Goal: Task Accomplishment & Management: Manage account settings

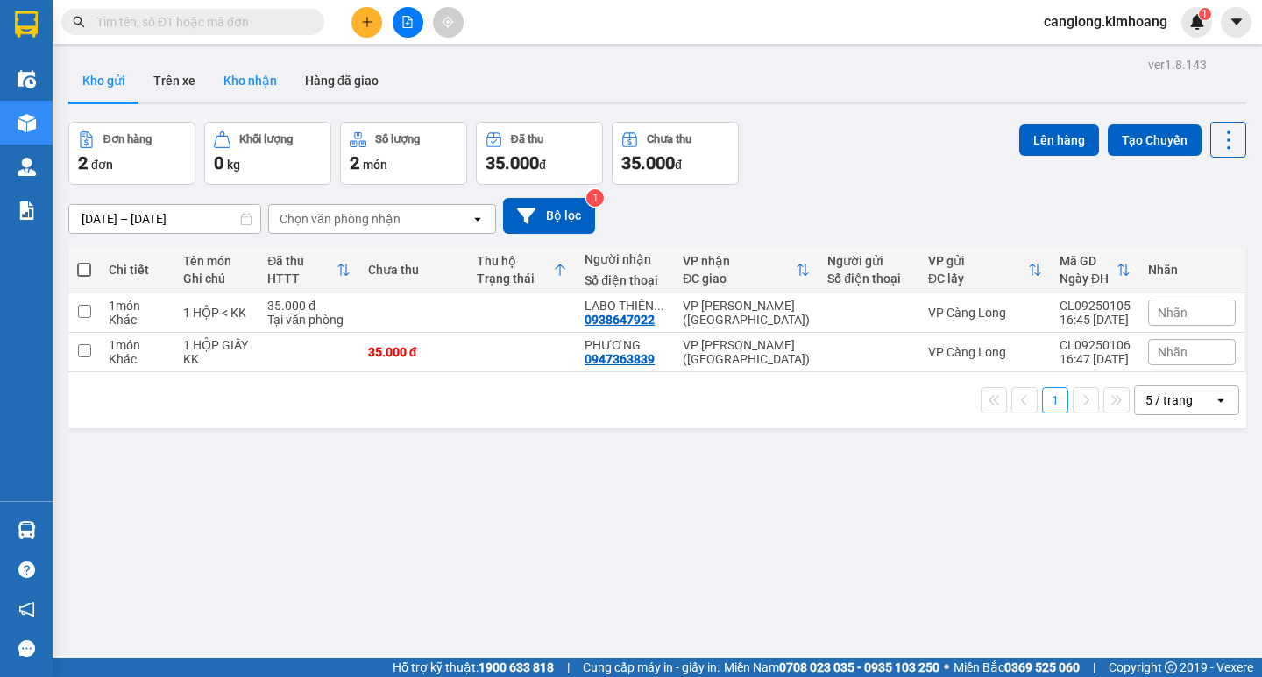
click at [261, 81] on button "Kho nhận" at bounding box center [249, 81] width 81 height 42
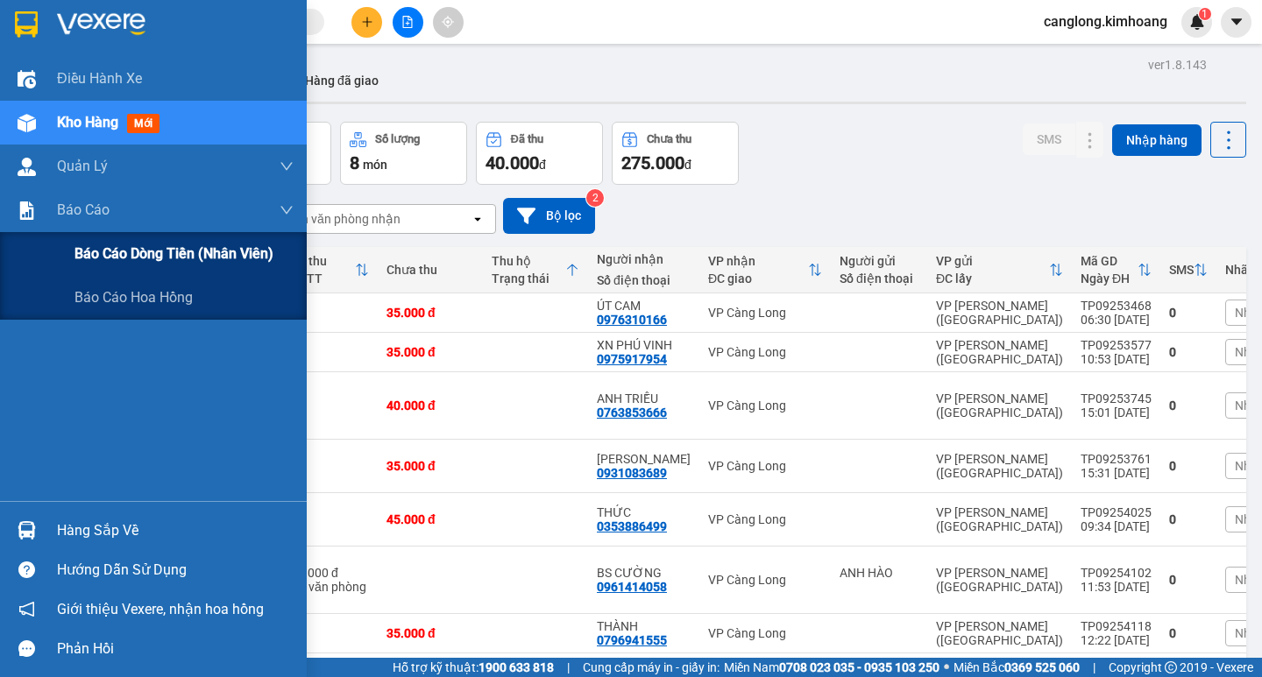
click at [123, 249] on span "Báo cáo dòng tiền (nhân viên)" at bounding box center [173, 254] width 199 height 22
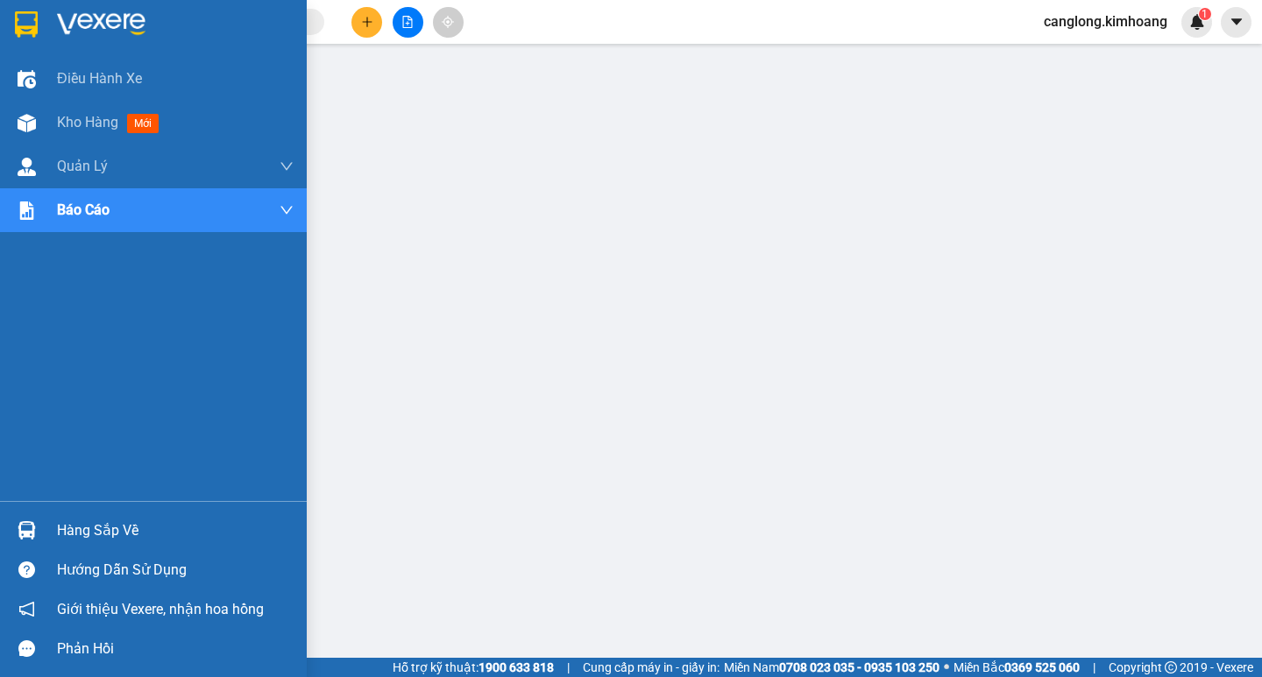
click at [110, 524] on div "Hàng sắp về" at bounding box center [175, 531] width 237 height 26
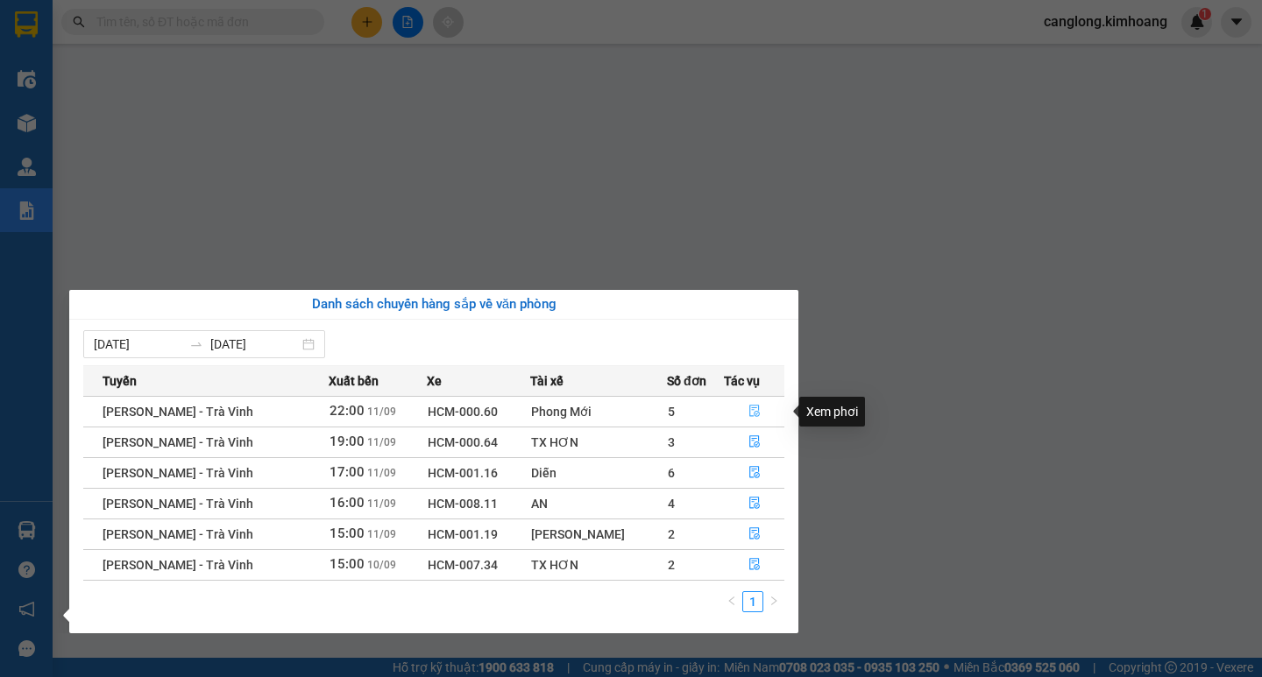
click at [751, 413] on icon "file-done" at bounding box center [754, 412] width 11 height 12
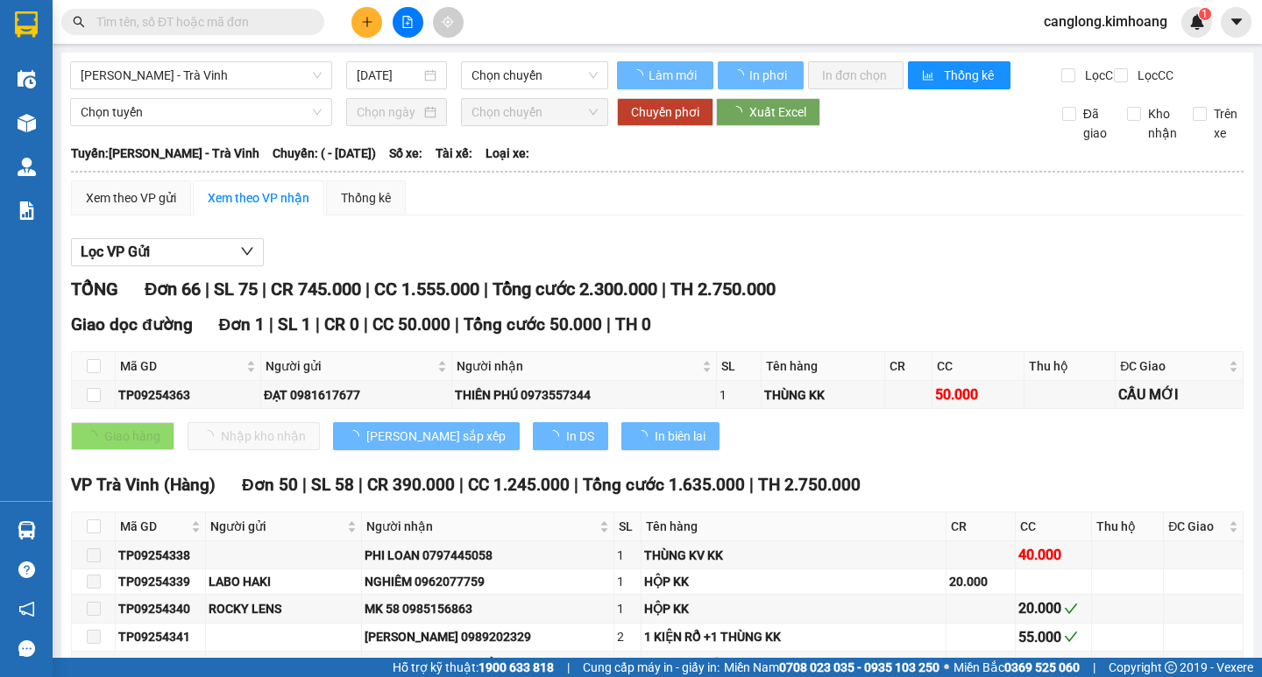
type input "[DATE]"
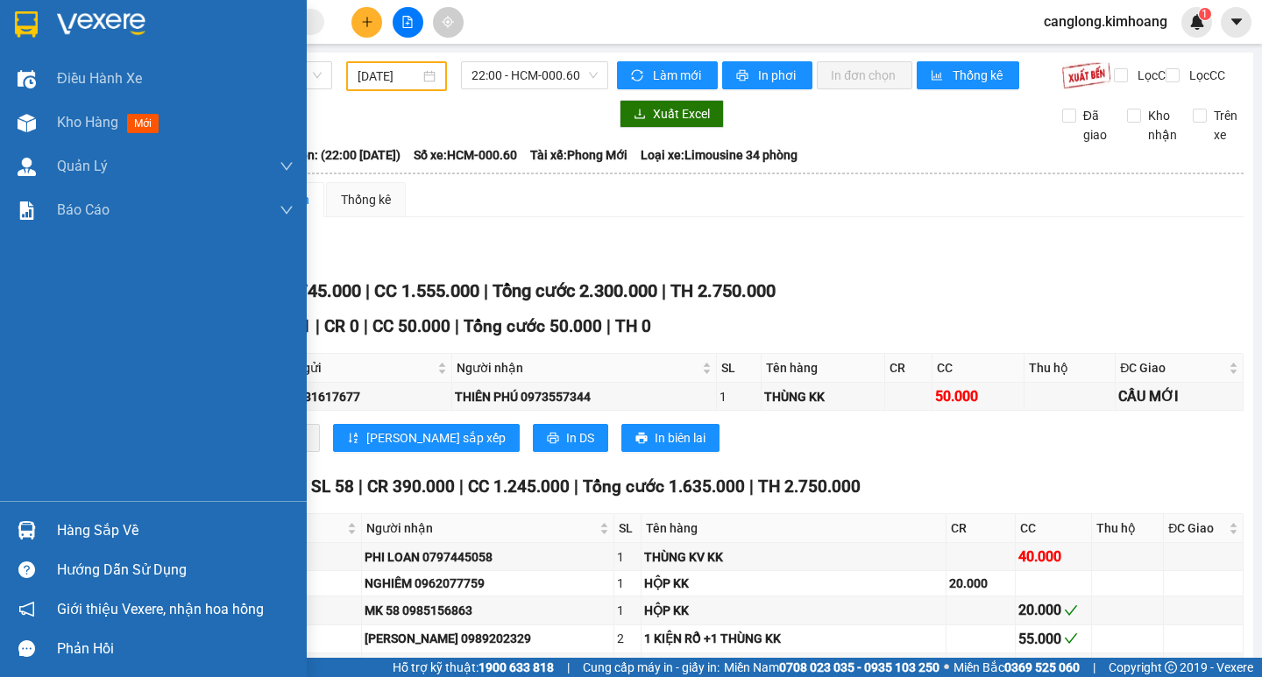
click at [124, 528] on div "Hàng sắp về" at bounding box center [175, 531] width 237 height 26
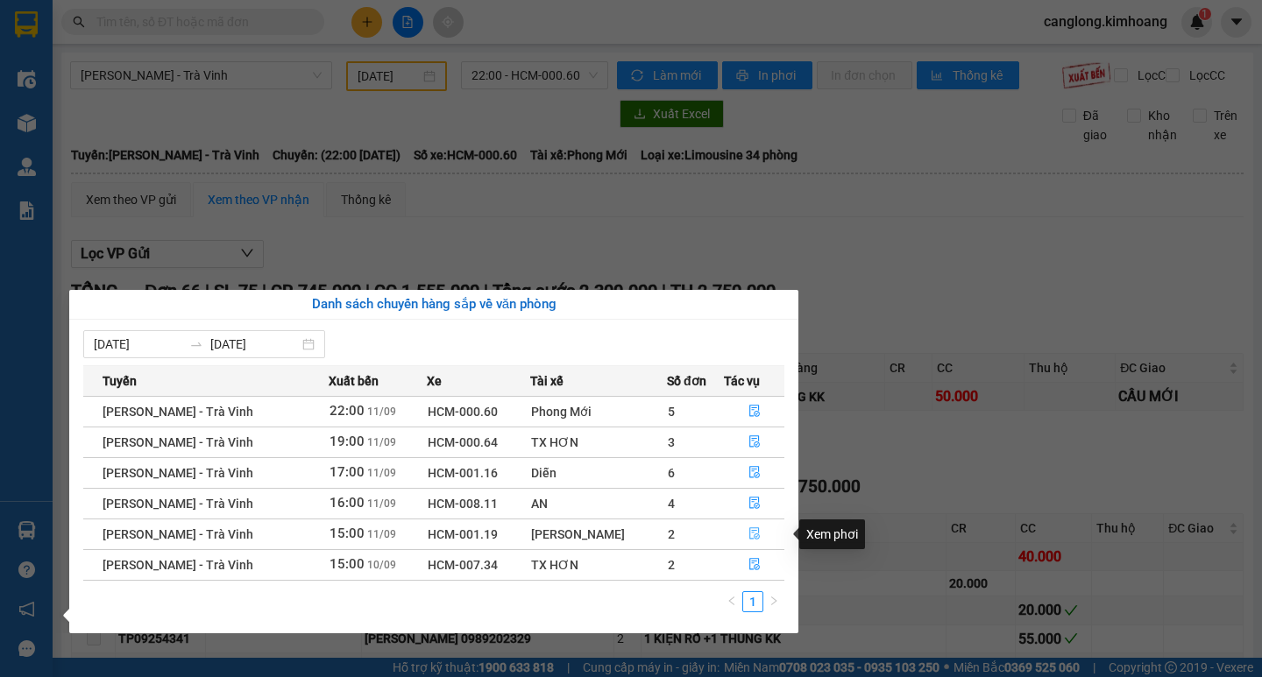
click at [749, 535] on icon "file-done" at bounding box center [754, 534] width 12 height 12
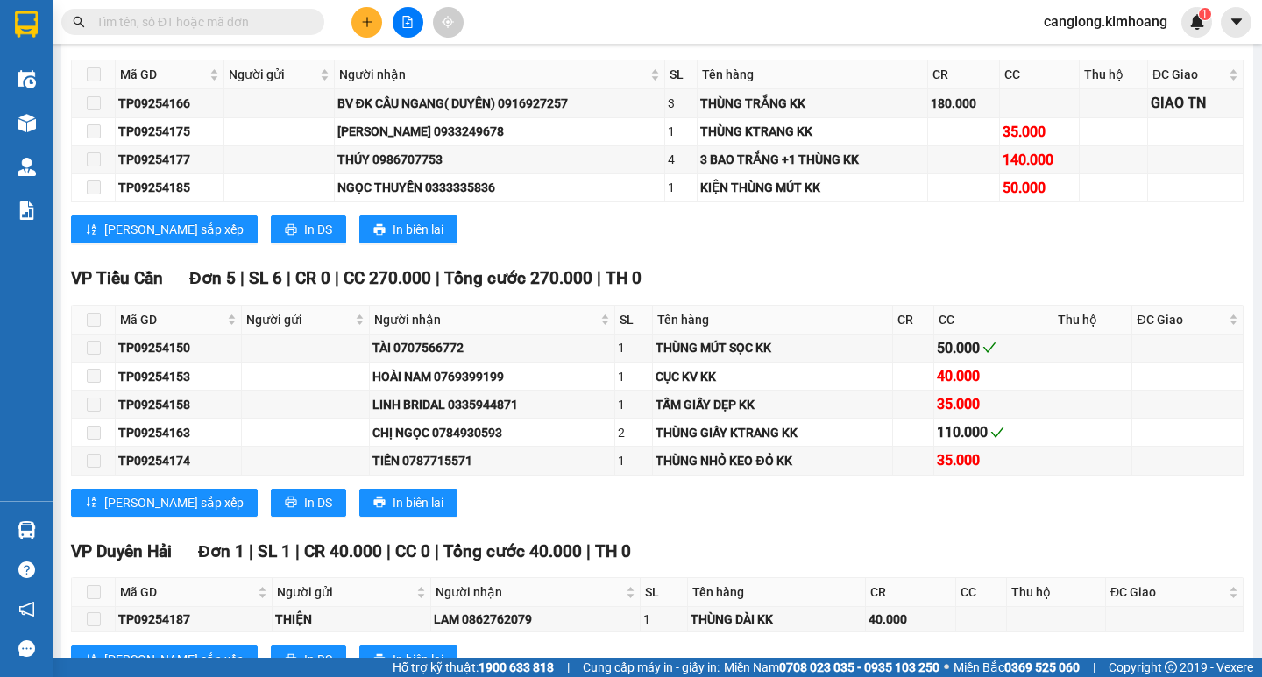
scroll to position [1402, 0]
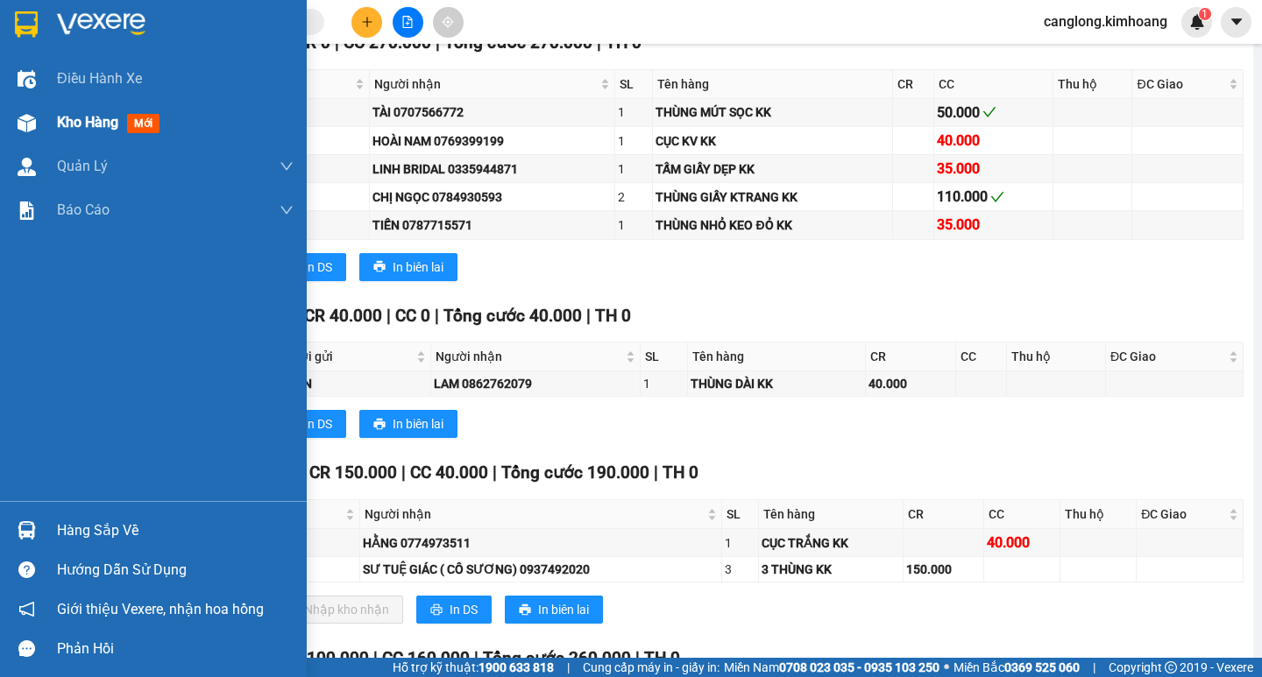
click at [71, 122] on span "Kho hàng" at bounding box center [87, 122] width 61 height 17
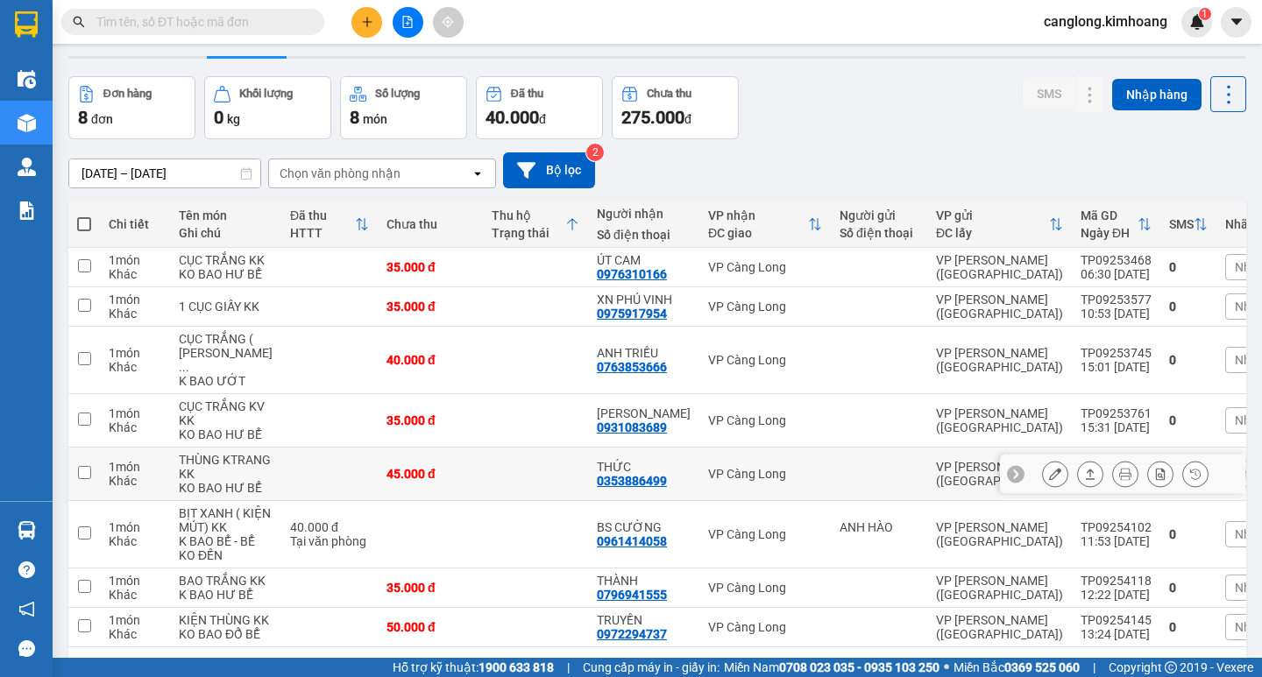
scroll to position [88, 0]
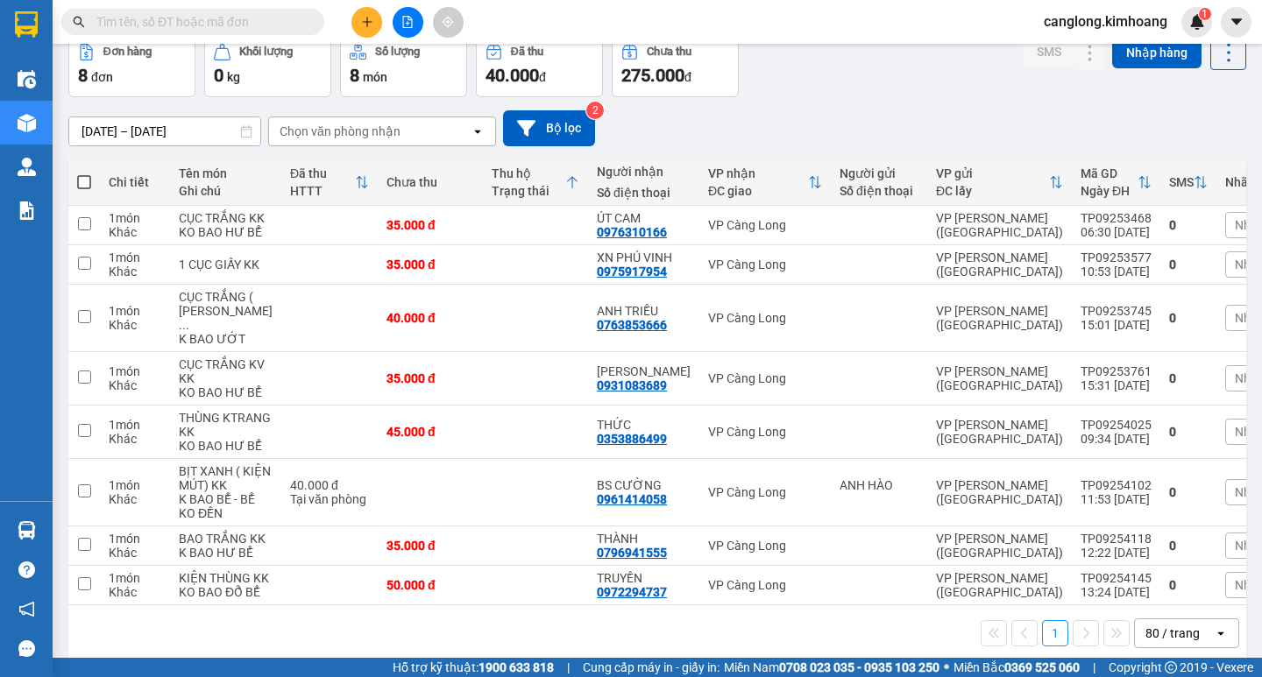
click at [254, 22] on input "text" at bounding box center [199, 21] width 207 height 19
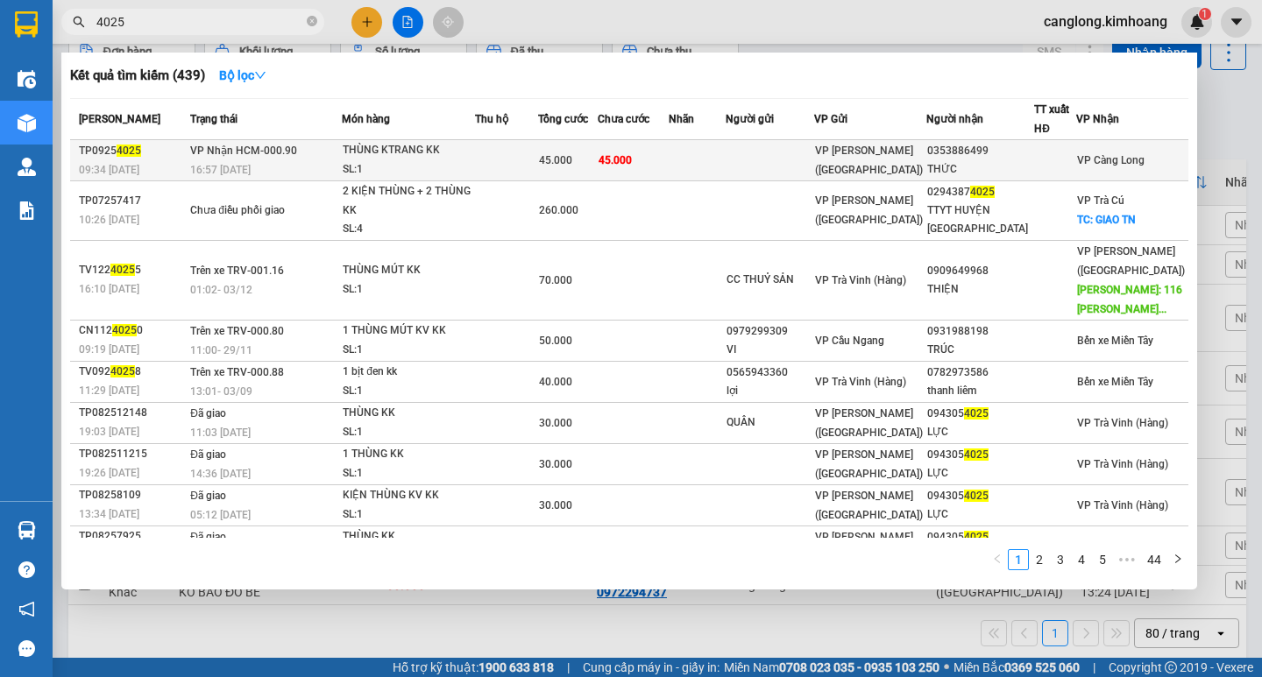
type input "4025"
click at [632, 156] on span "45.000" at bounding box center [615, 160] width 33 height 12
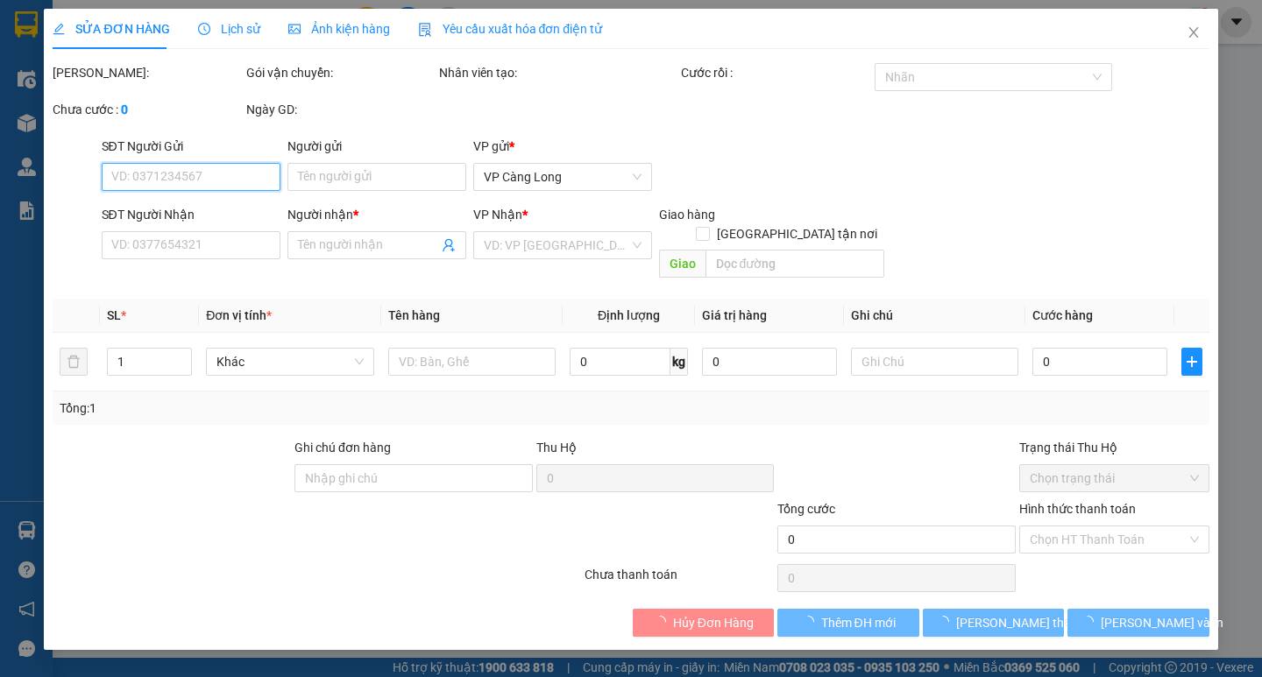
type input "0353886499"
type input "THỨC"
type input "45.000"
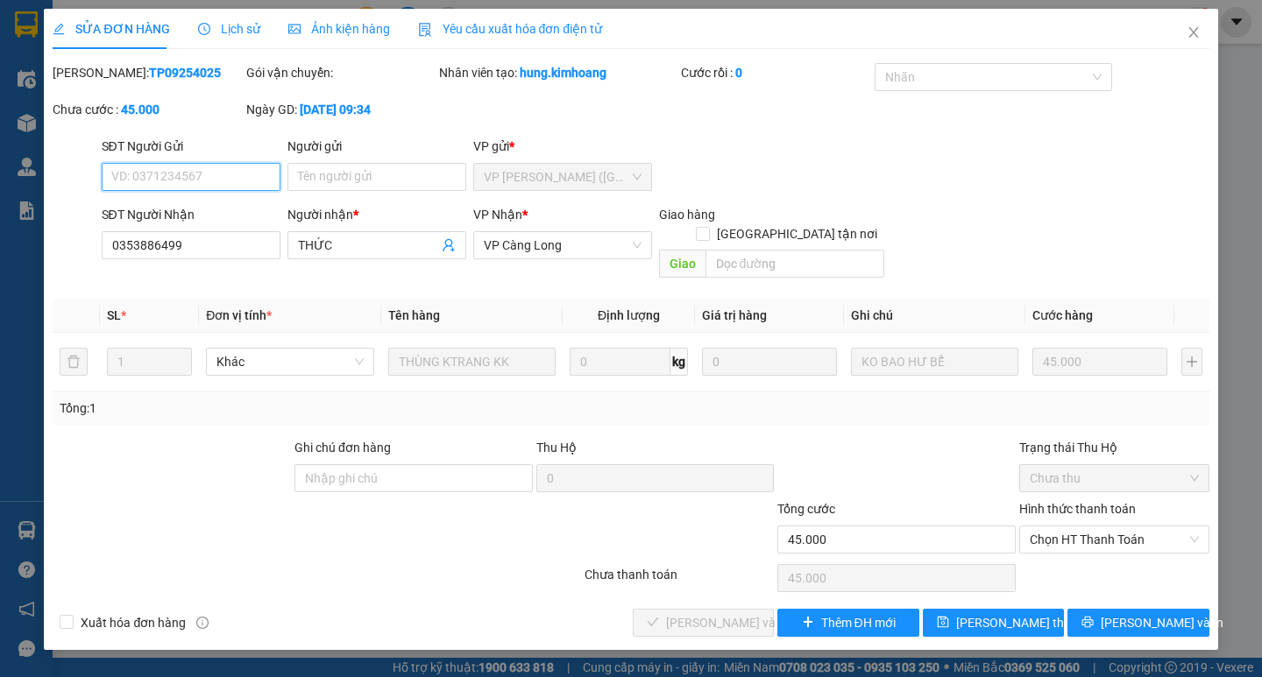
click at [1087, 527] on span "Chọn HT Thanh Toán" at bounding box center [1114, 540] width 169 height 26
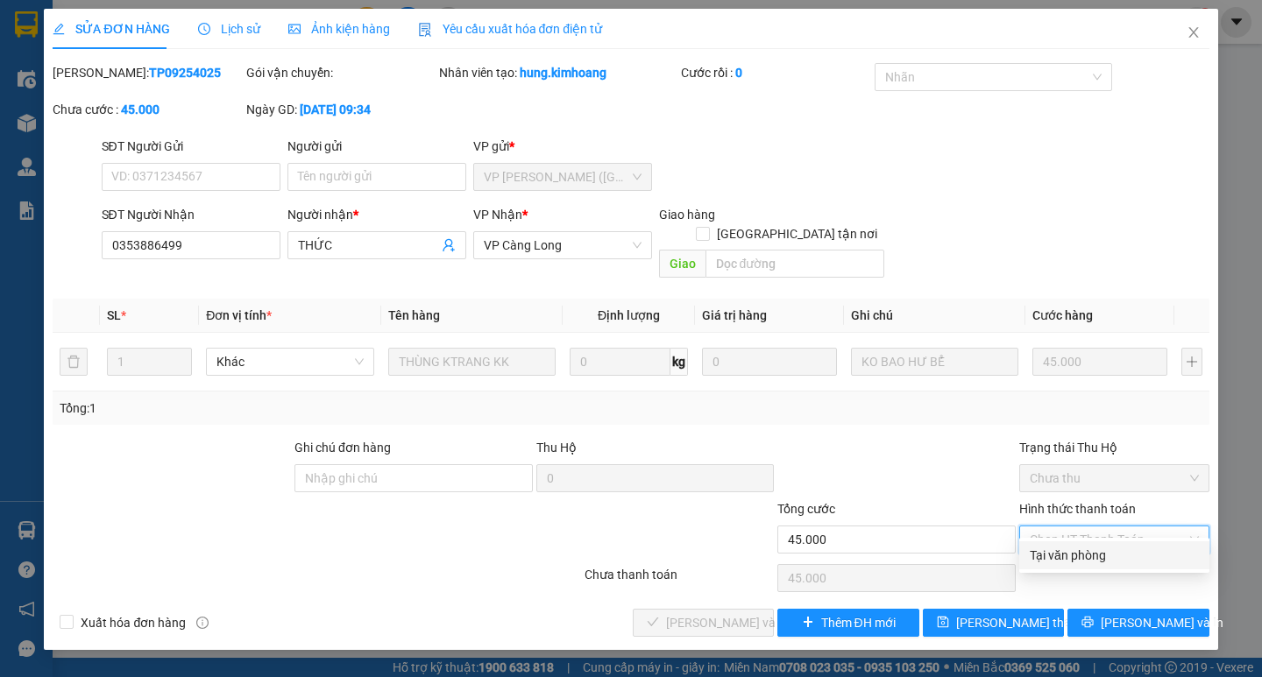
click at [1049, 548] on div "Tại văn phòng" at bounding box center [1114, 555] width 169 height 19
type input "0"
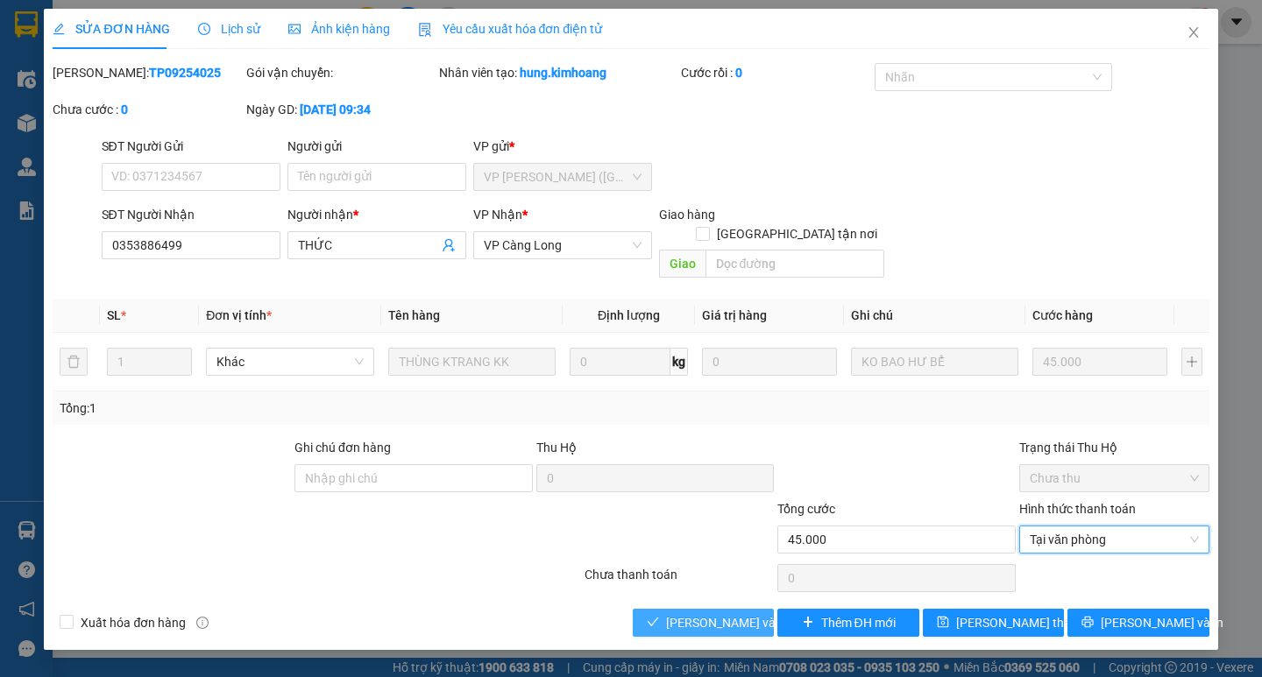
click at [706, 613] on span "[PERSON_NAME] và Giao hàng" at bounding box center [750, 622] width 168 height 19
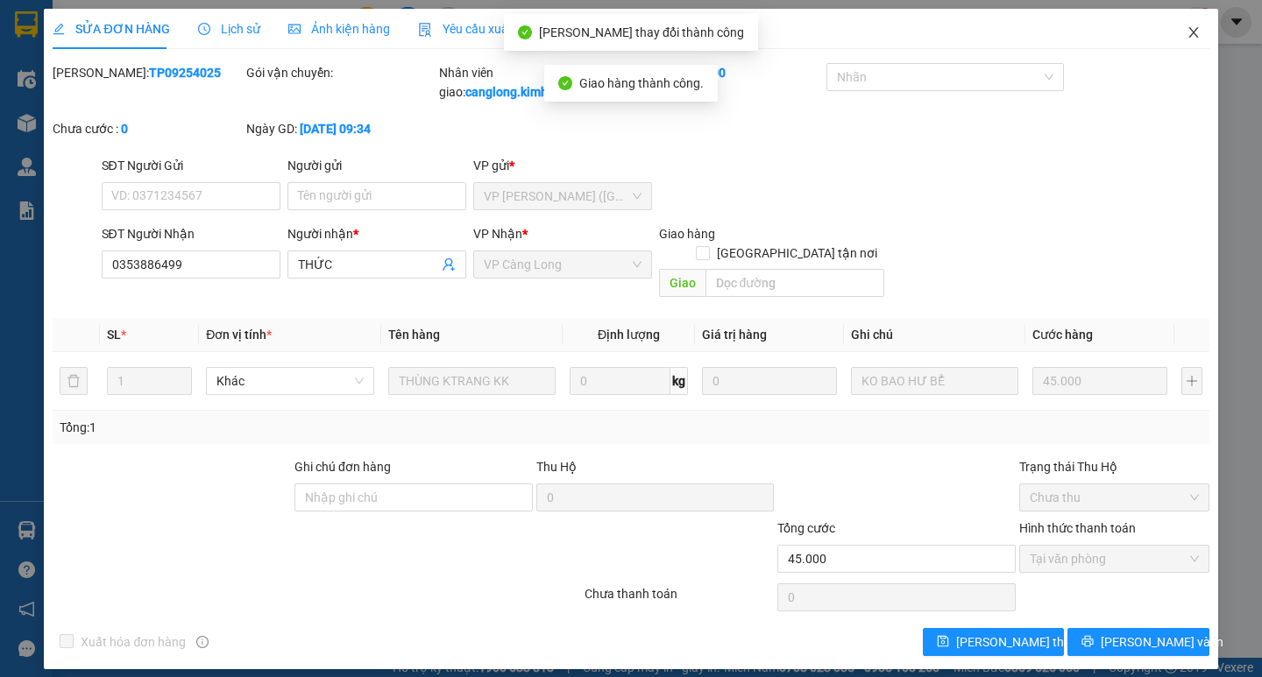
click at [1195, 34] on icon "close" at bounding box center [1194, 32] width 14 height 14
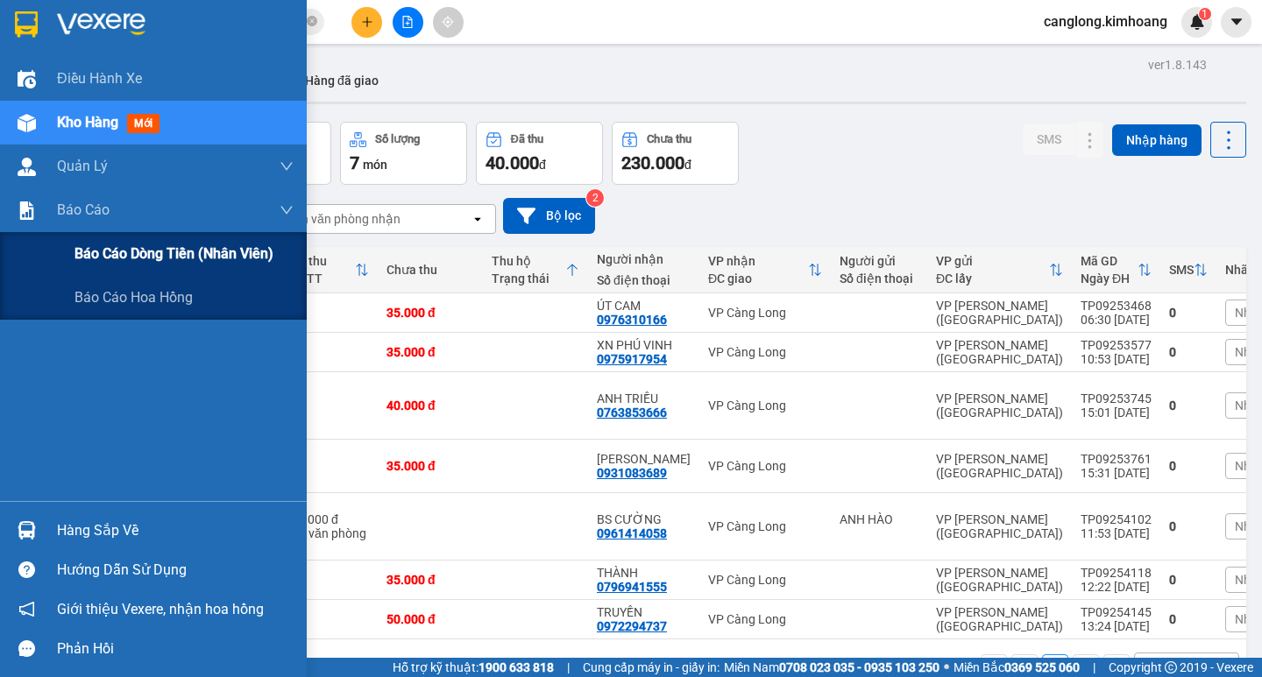
click at [148, 261] on span "Báo cáo dòng tiền (nhân viên)" at bounding box center [173, 254] width 199 height 22
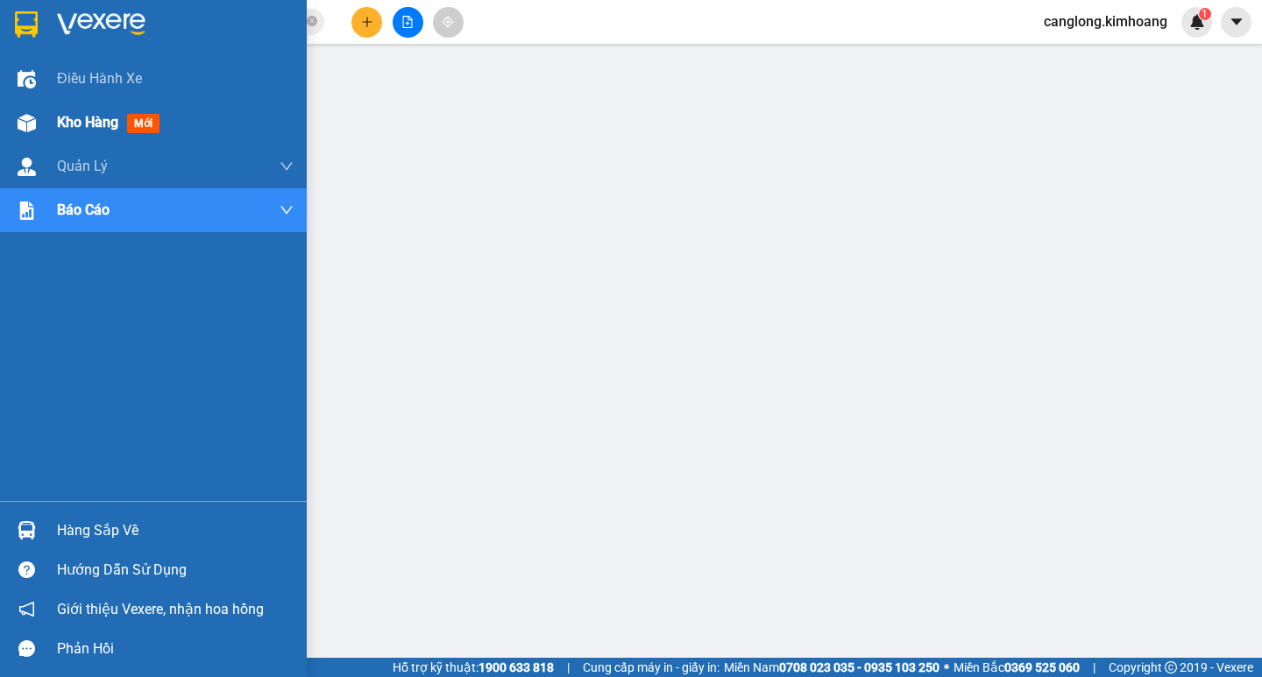
click at [67, 117] on span "Kho hàng" at bounding box center [87, 122] width 61 height 17
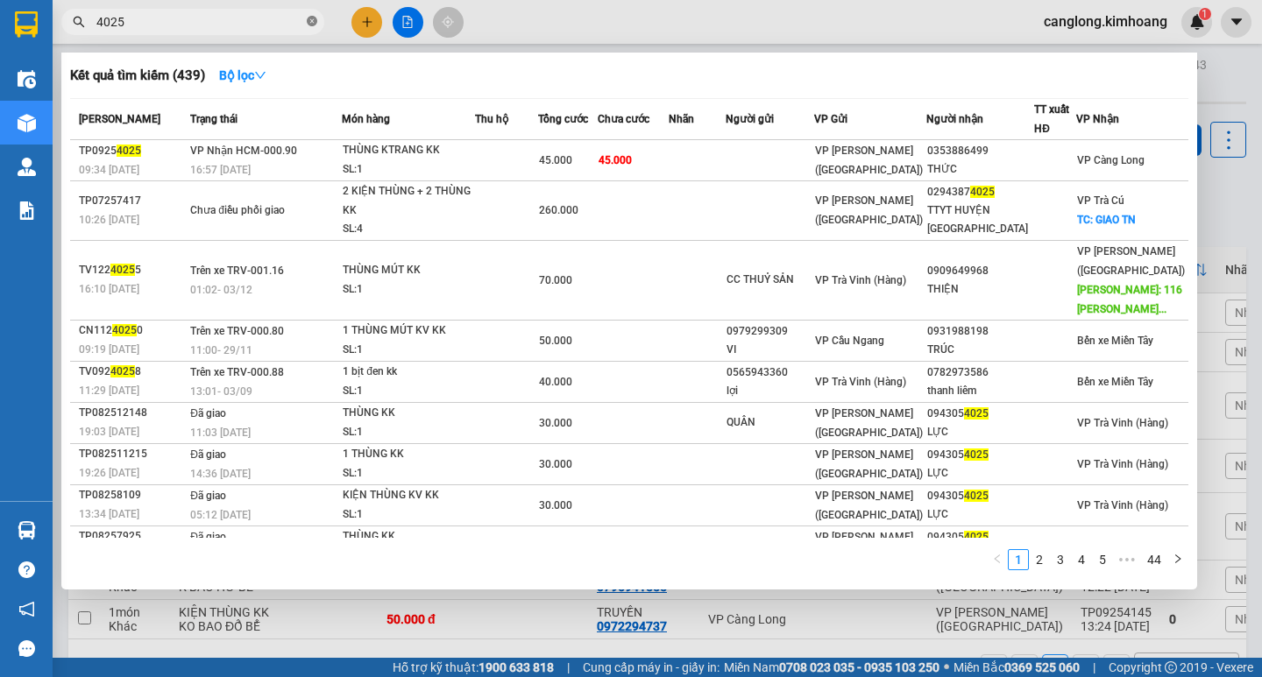
click at [314, 23] on icon "close-circle" at bounding box center [312, 21] width 11 height 11
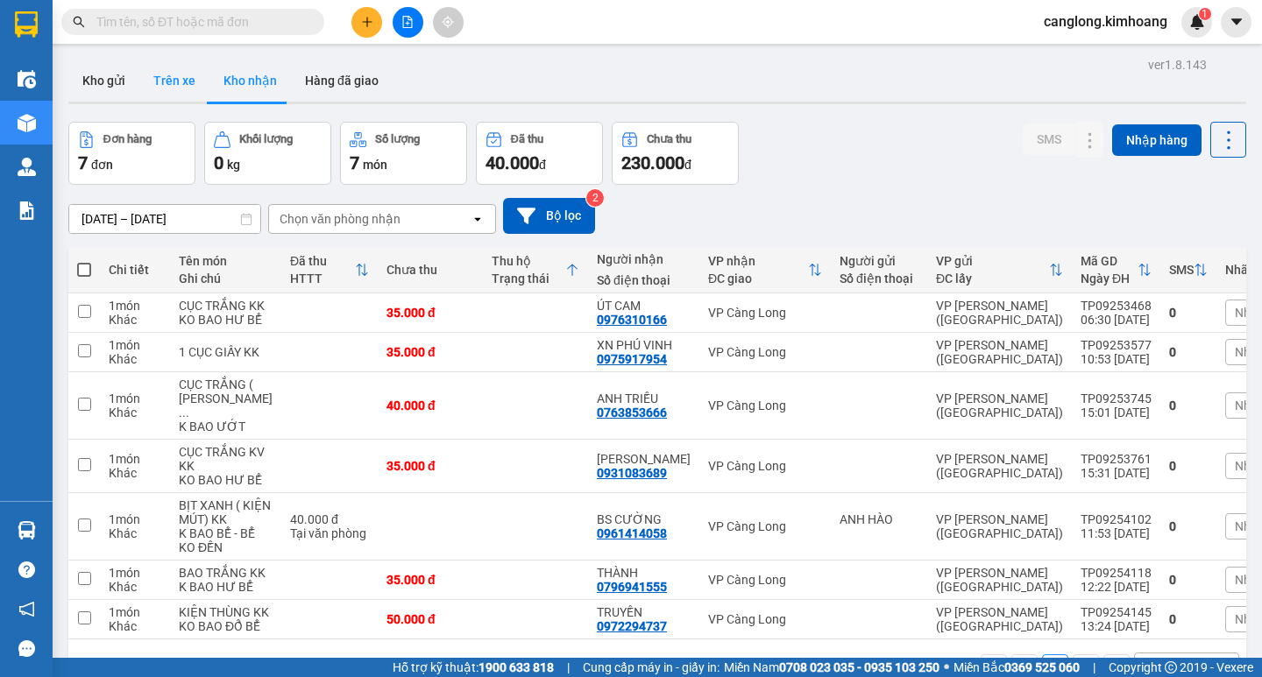
click at [180, 72] on button "Trên xe" at bounding box center [174, 81] width 70 height 42
type input "06/09/2025 – 10/09/2025"
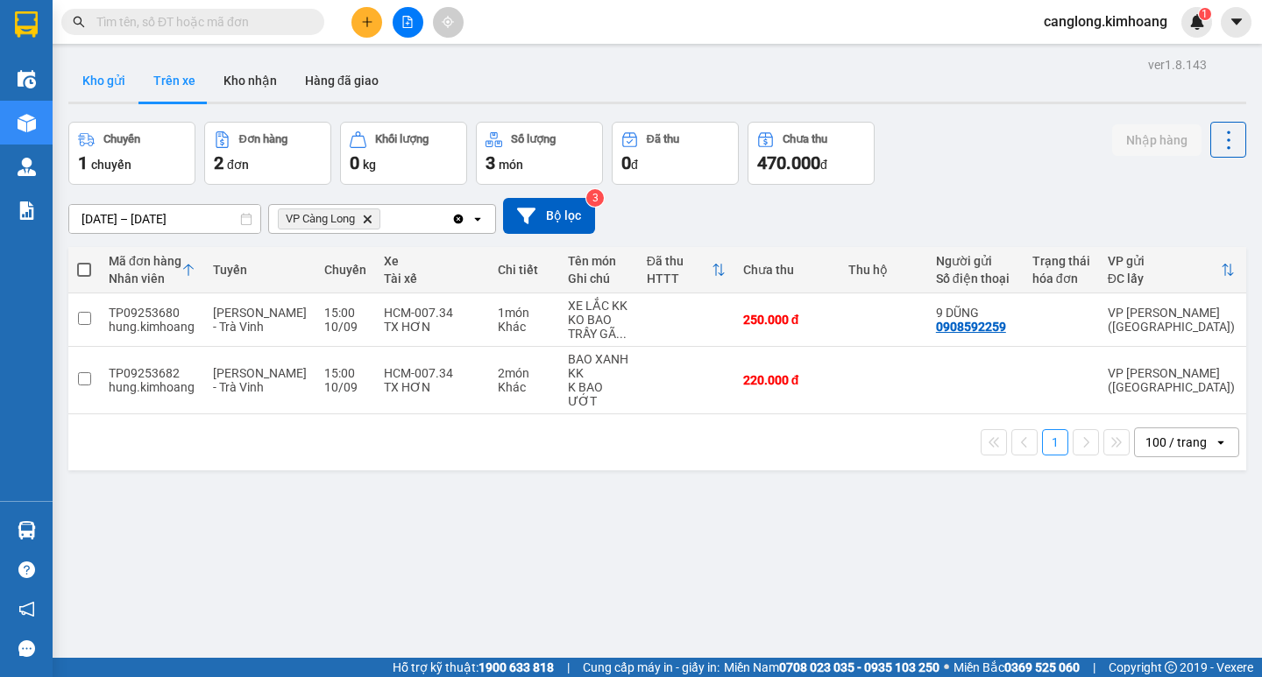
click at [89, 77] on button "Kho gửi" at bounding box center [103, 81] width 71 height 42
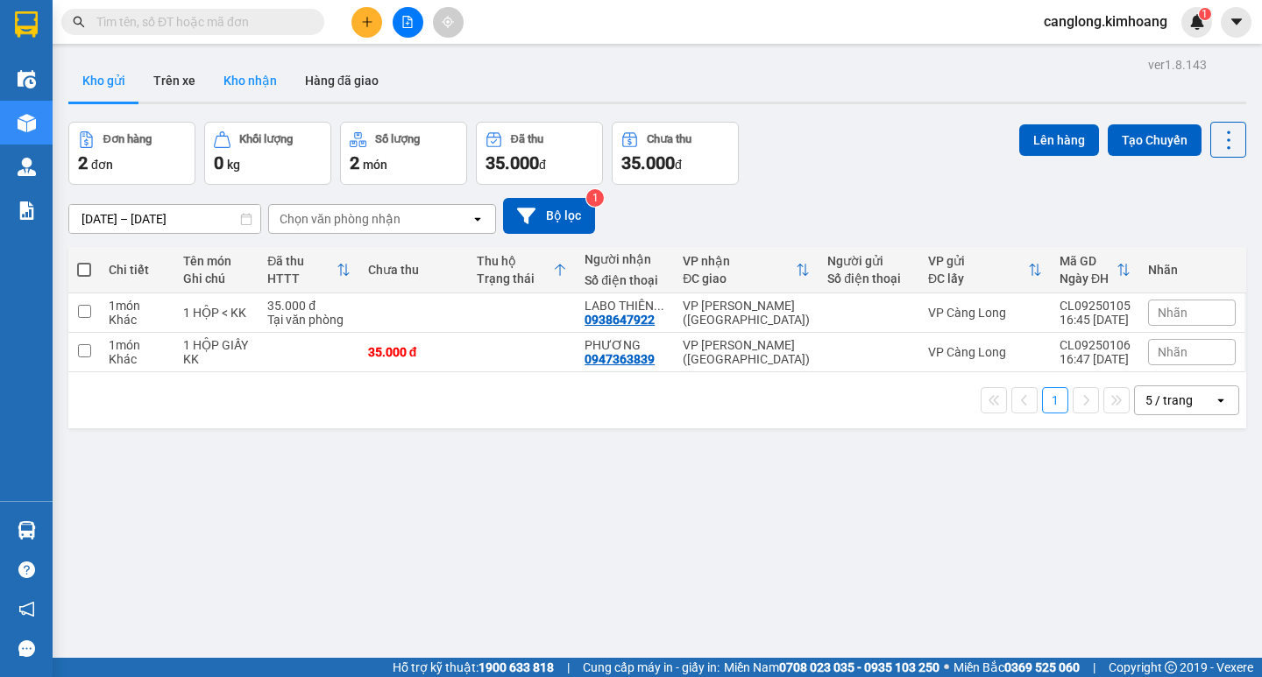
click at [236, 78] on button "Kho nhận" at bounding box center [249, 81] width 81 height 42
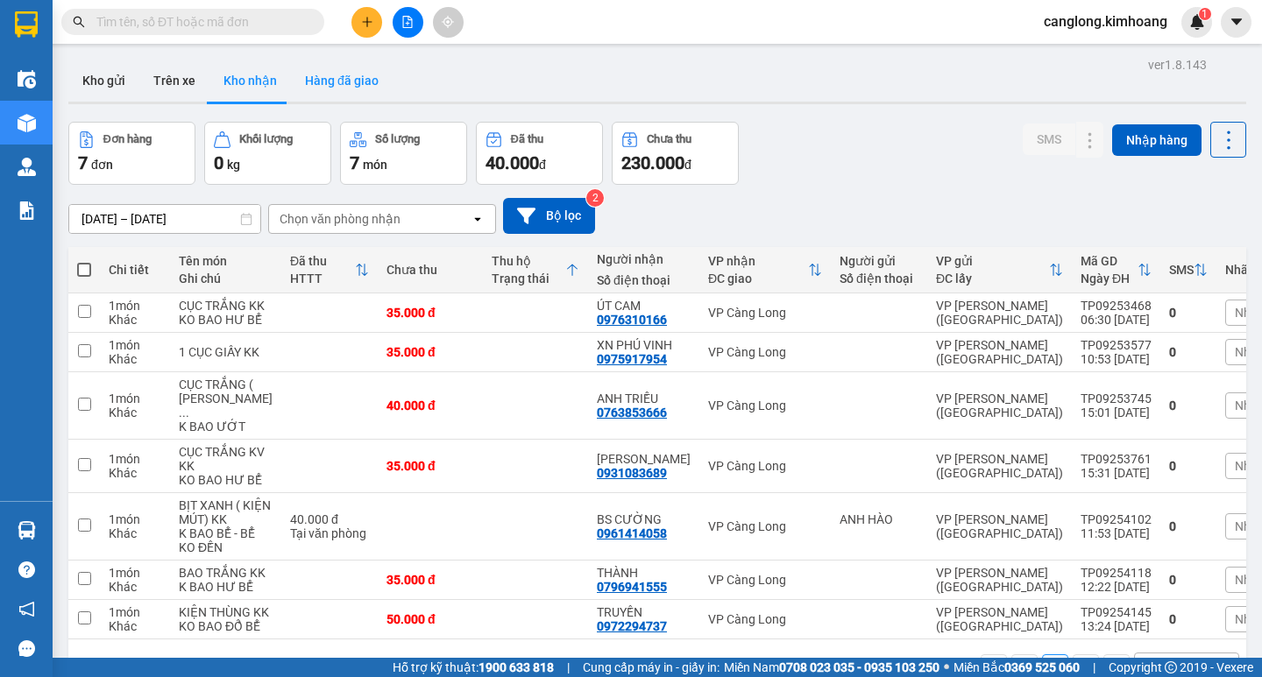
click at [319, 83] on button "Hàng đã giao" at bounding box center [342, 81] width 102 height 42
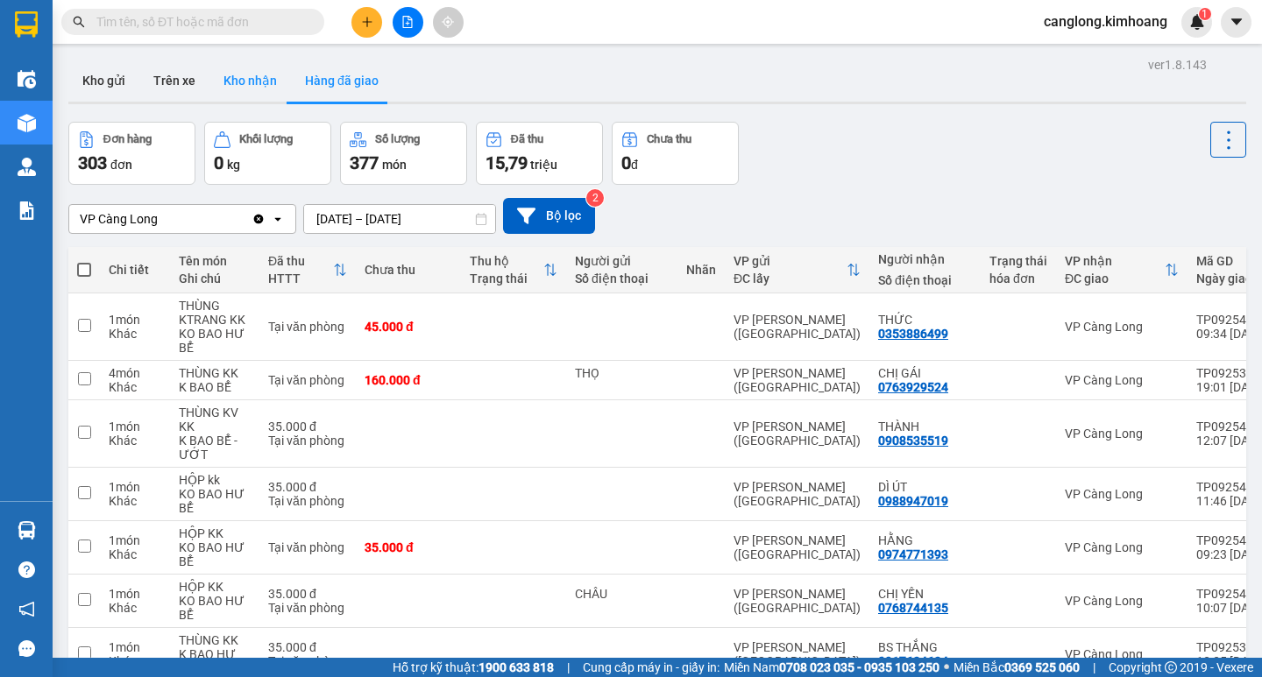
click at [252, 80] on button "Kho nhận" at bounding box center [249, 81] width 81 height 42
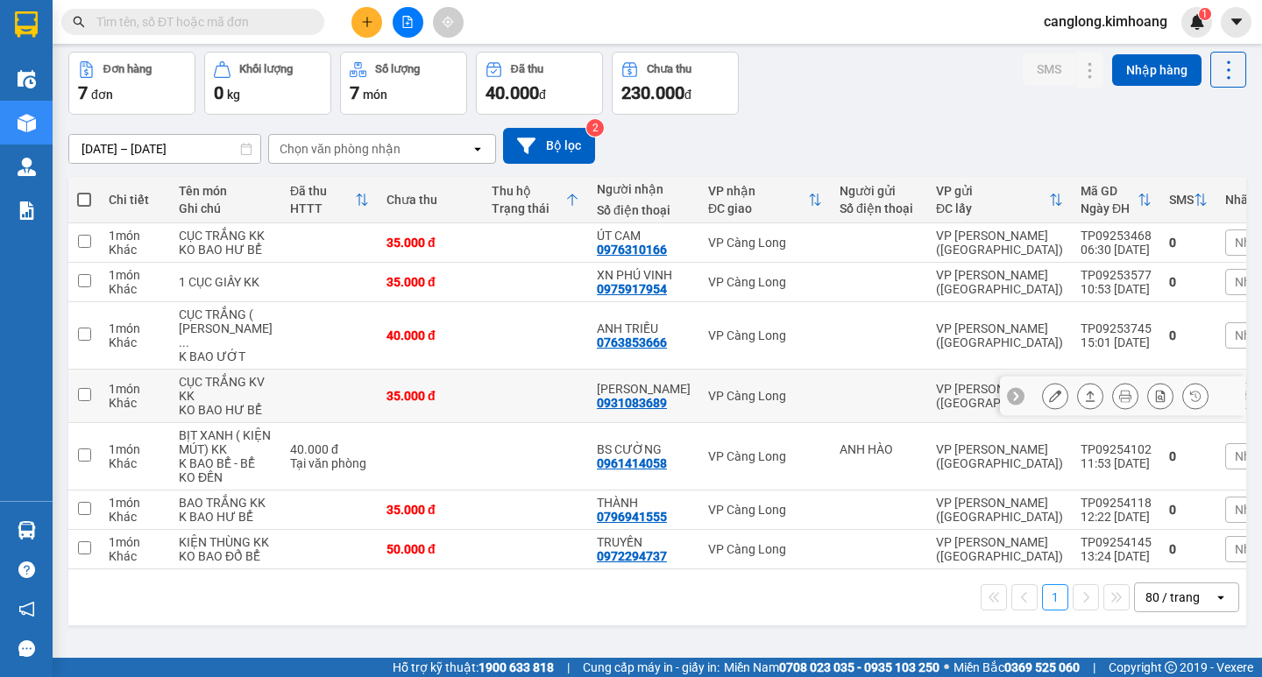
scroll to position [25, 0]
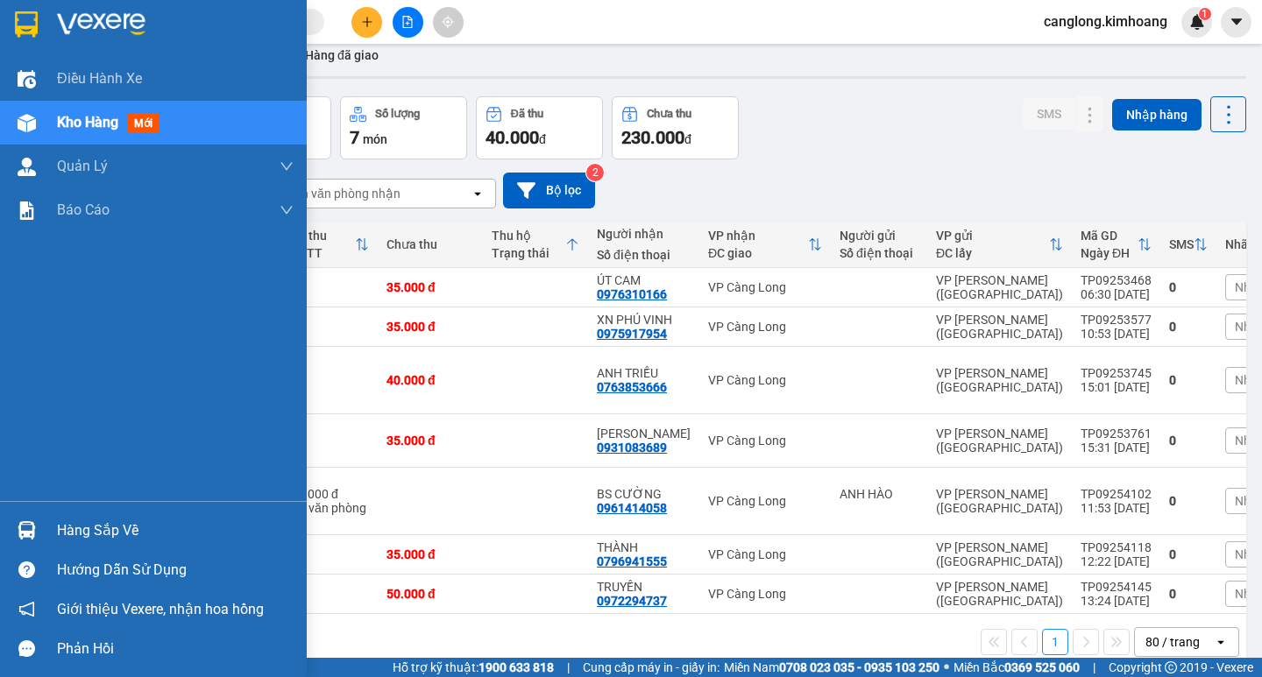
click at [103, 529] on div "Hàng sắp về" at bounding box center [175, 531] width 237 height 26
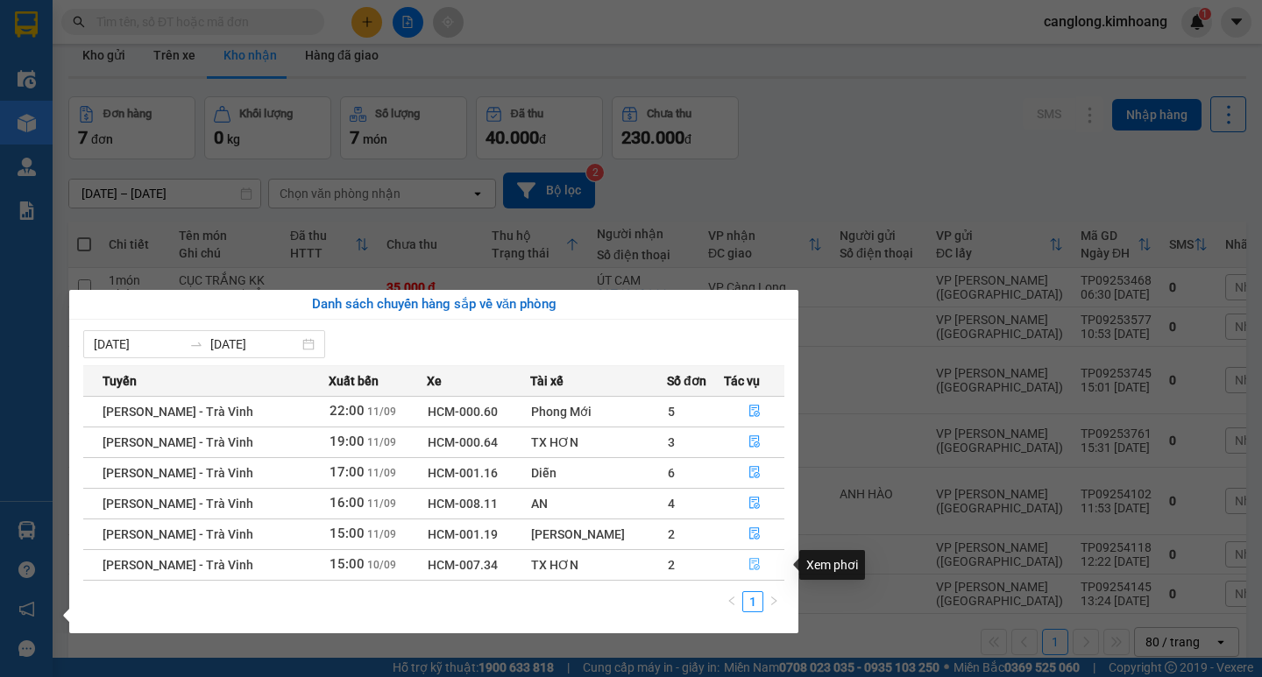
click at [748, 566] on icon "file-done" at bounding box center [754, 564] width 12 height 12
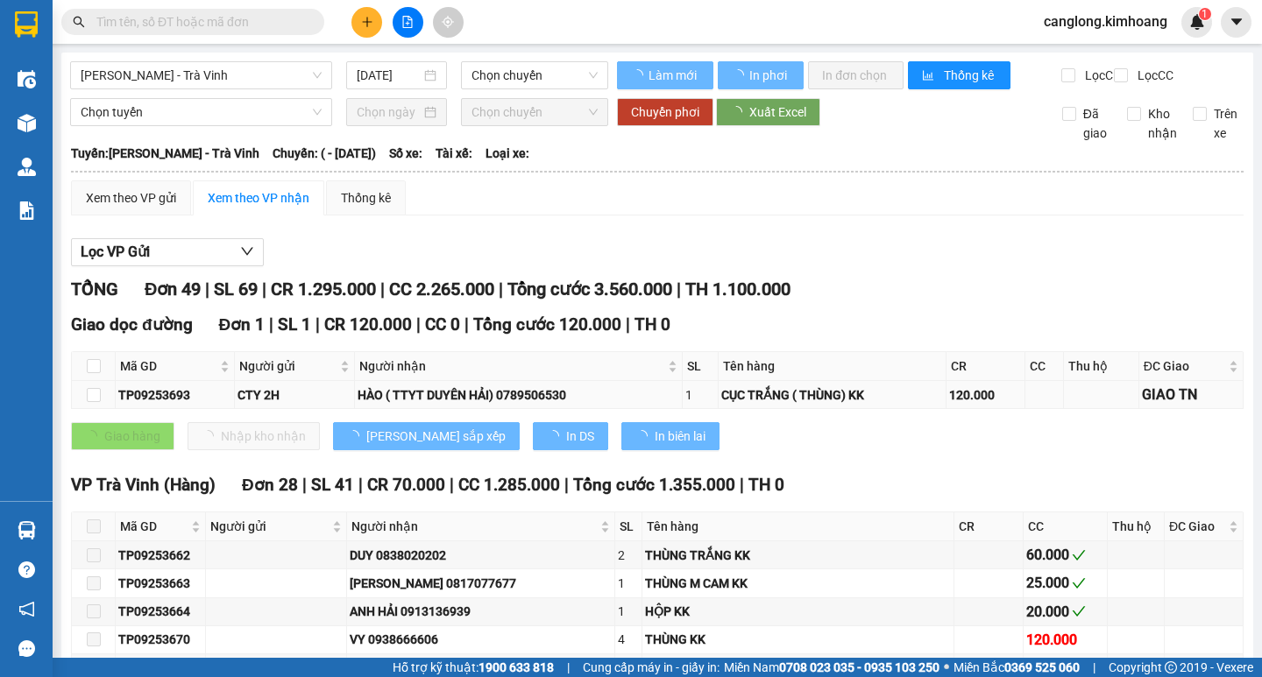
type input "[DATE]"
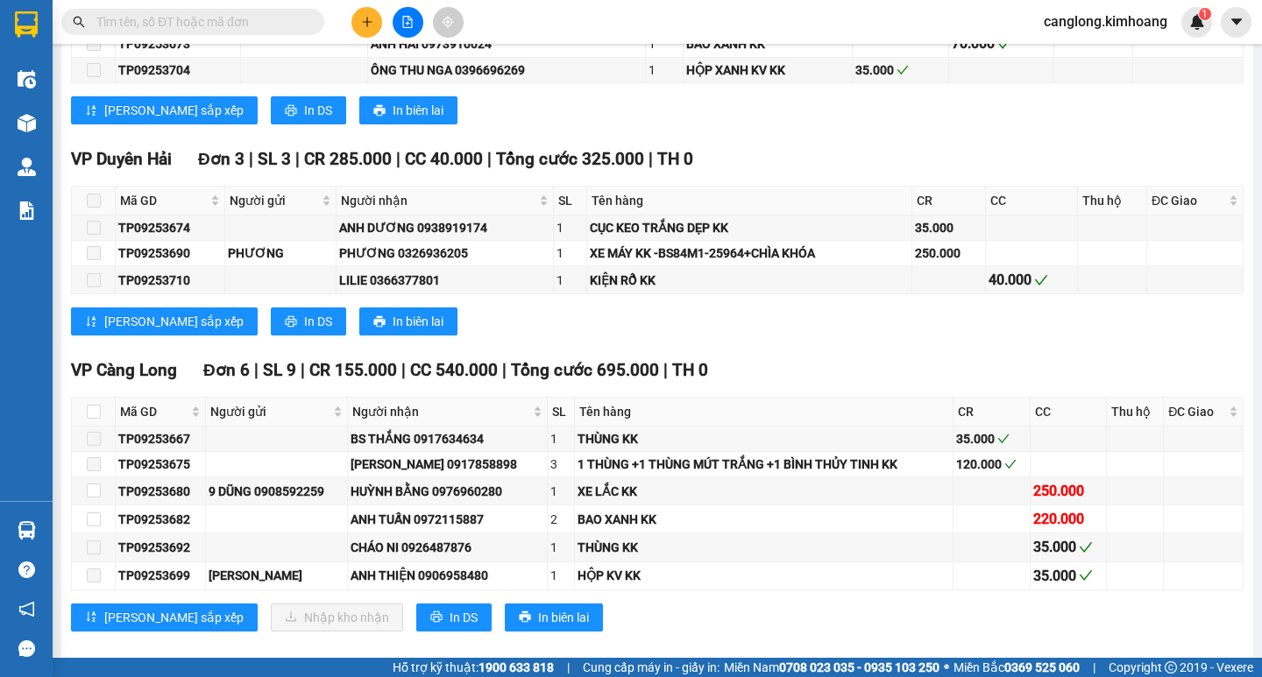
scroll to position [1753, 0]
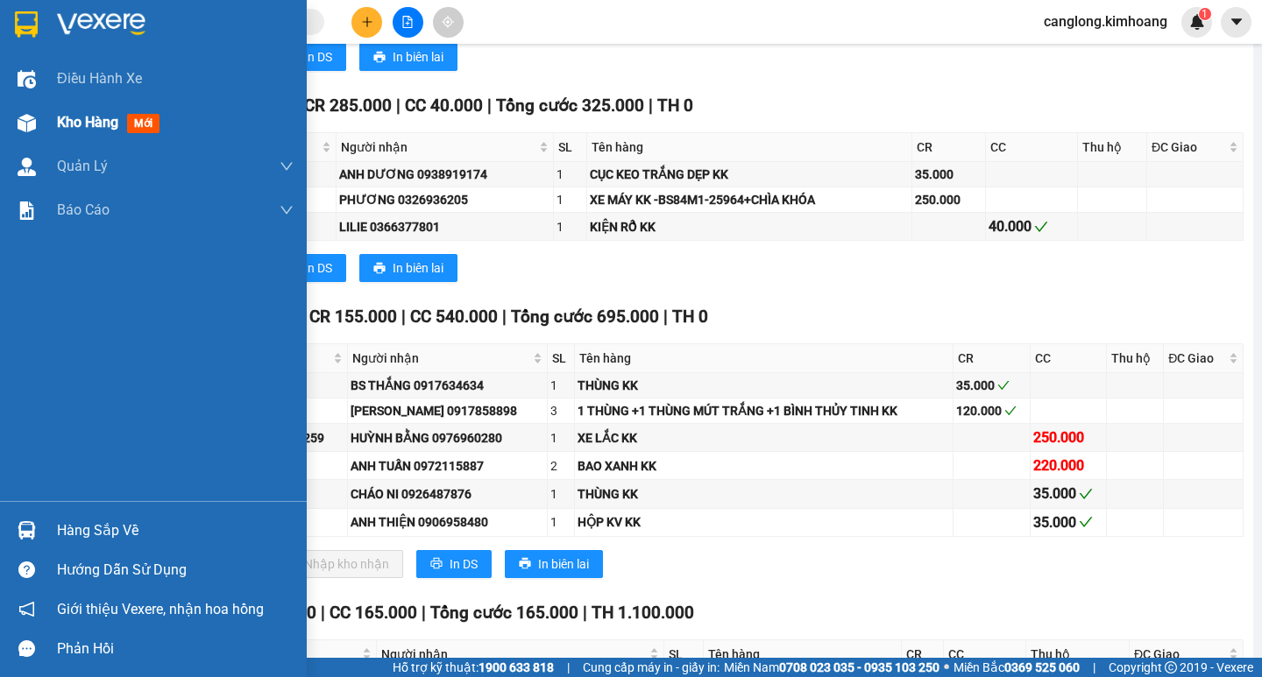
click at [73, 118] on span "Kho hàng" at bounding box center [87, 122] width 61 height 17
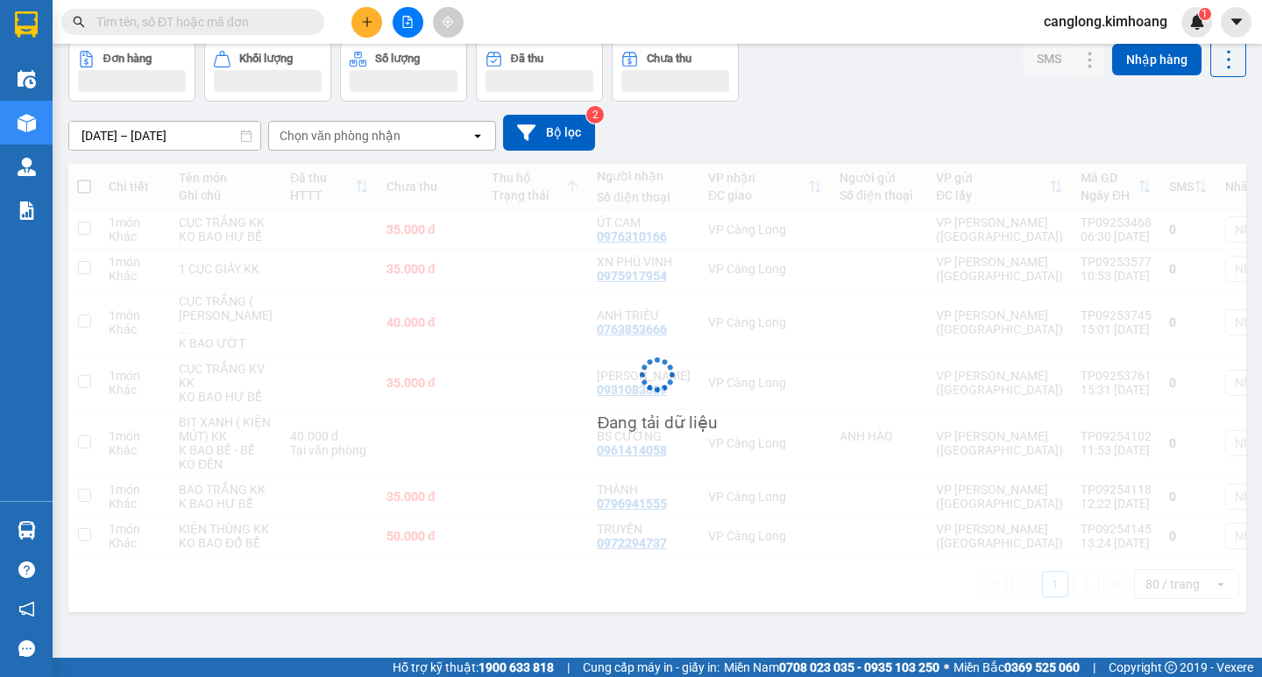
scroll to position [201, 0]
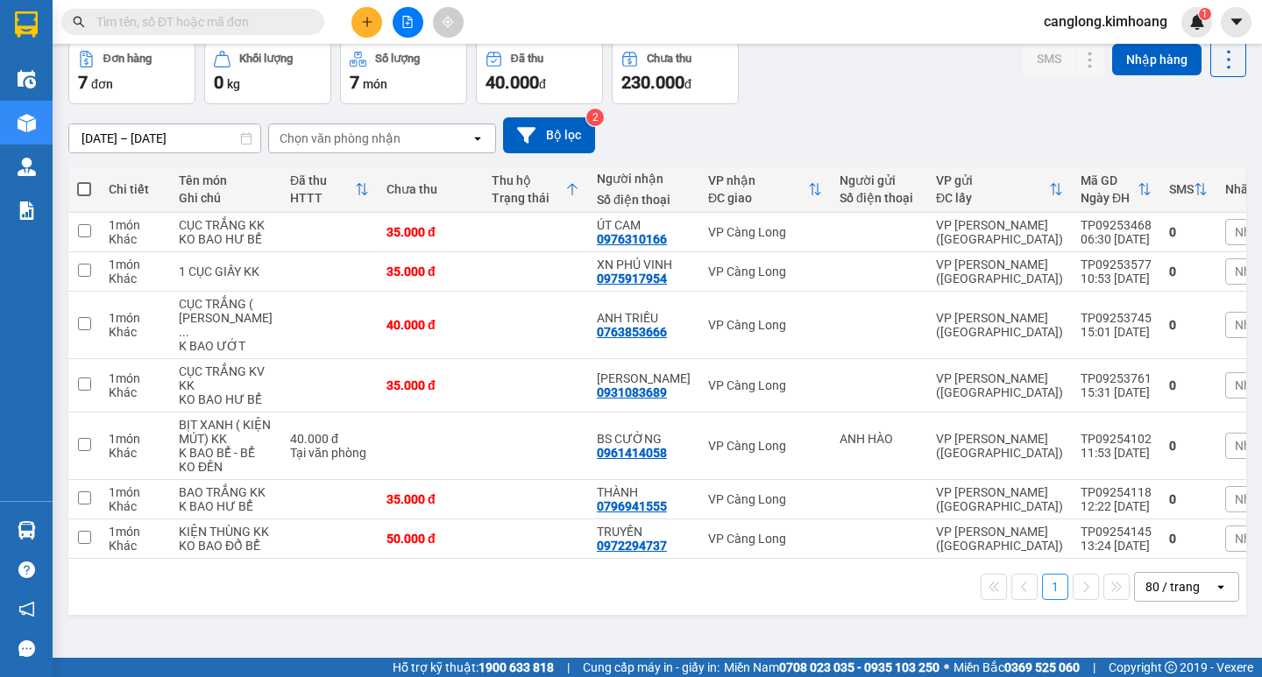
click at [161, 17] on input "text" at bounding box center [199, 21] width 207 height 19
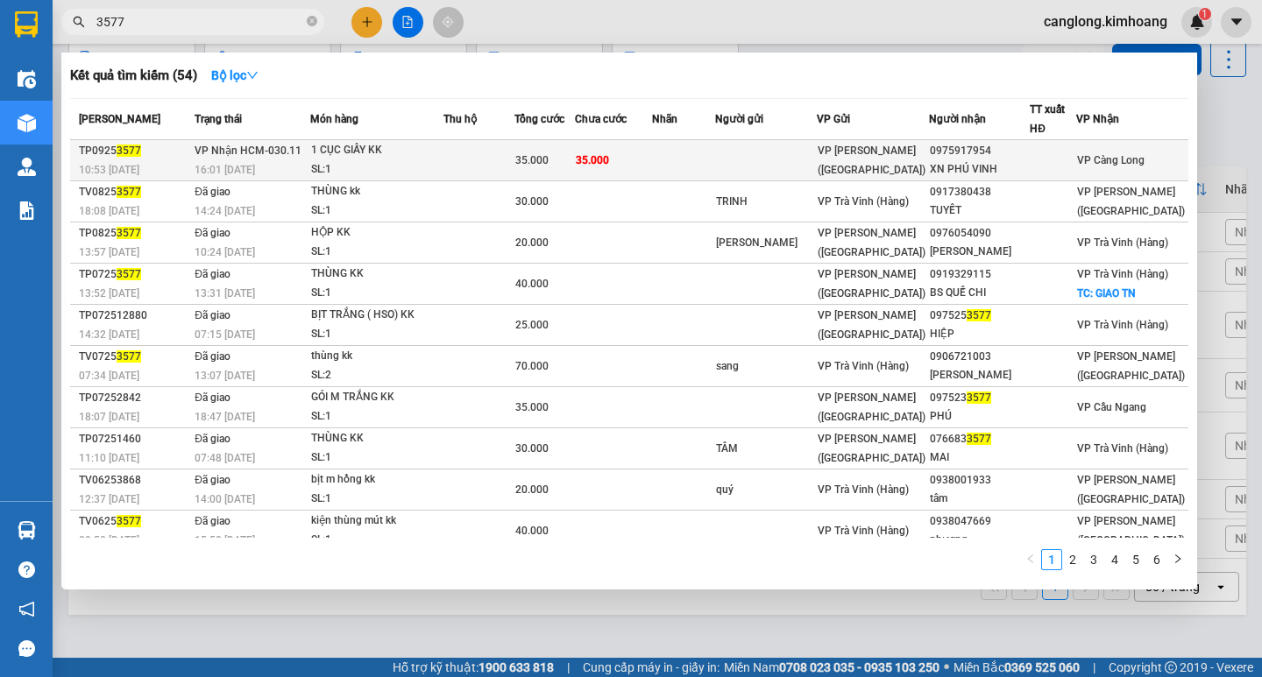
type input "3577"
click at [643, 158] on td "35.000" at bounding box center [613, 160] width 77 height 41
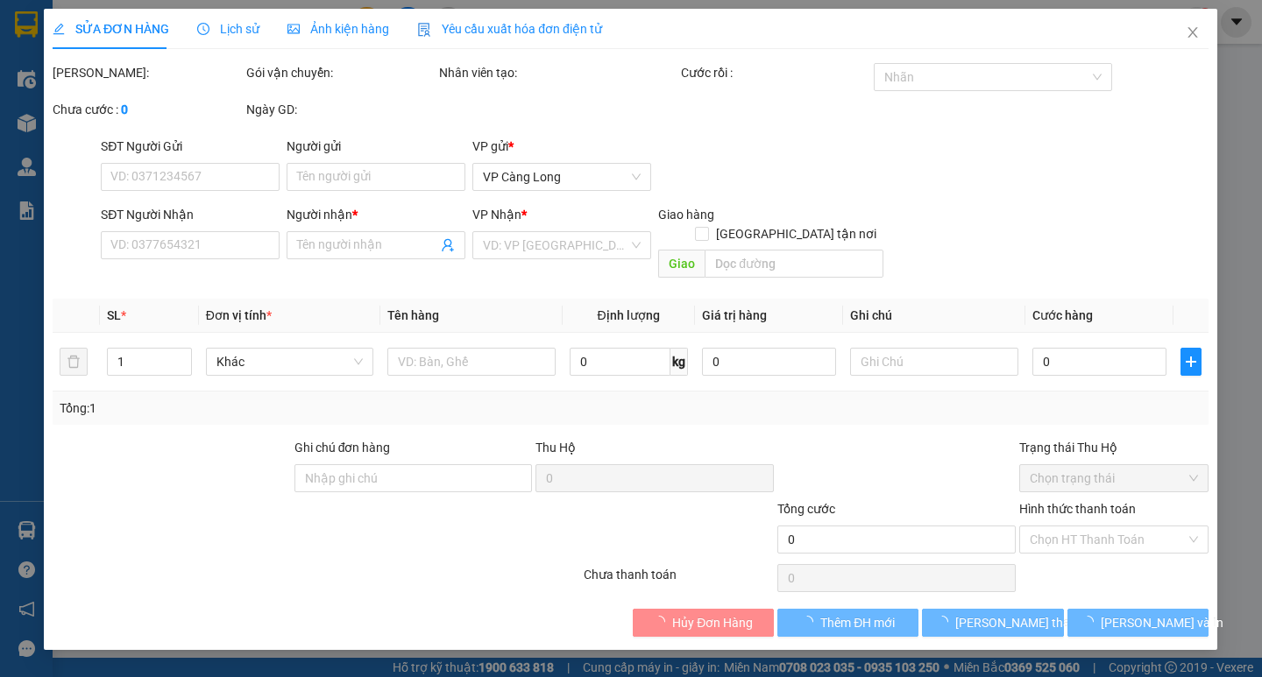
type input "0975917954"
type input "XN PHÚ VINH"
type input "35.000"
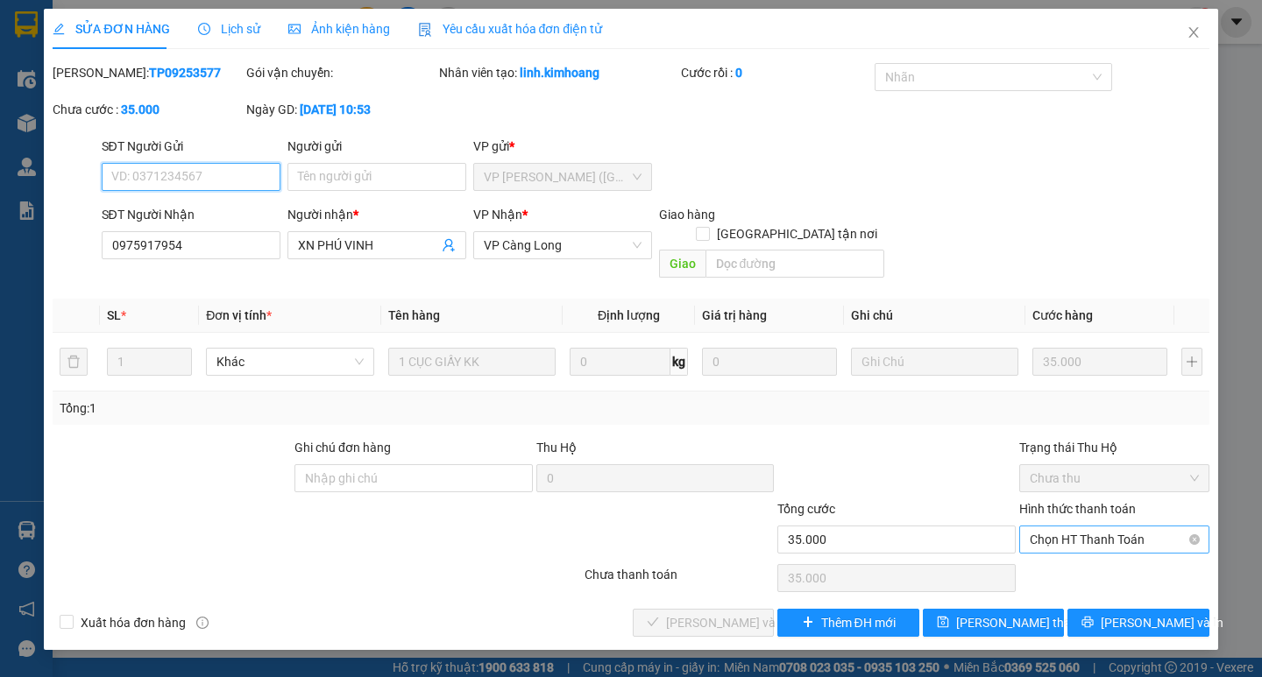
click at [1066, 527] on span "Chọn HT Thanh Toán" at bounding box center [1114, 540] width 169 height 26
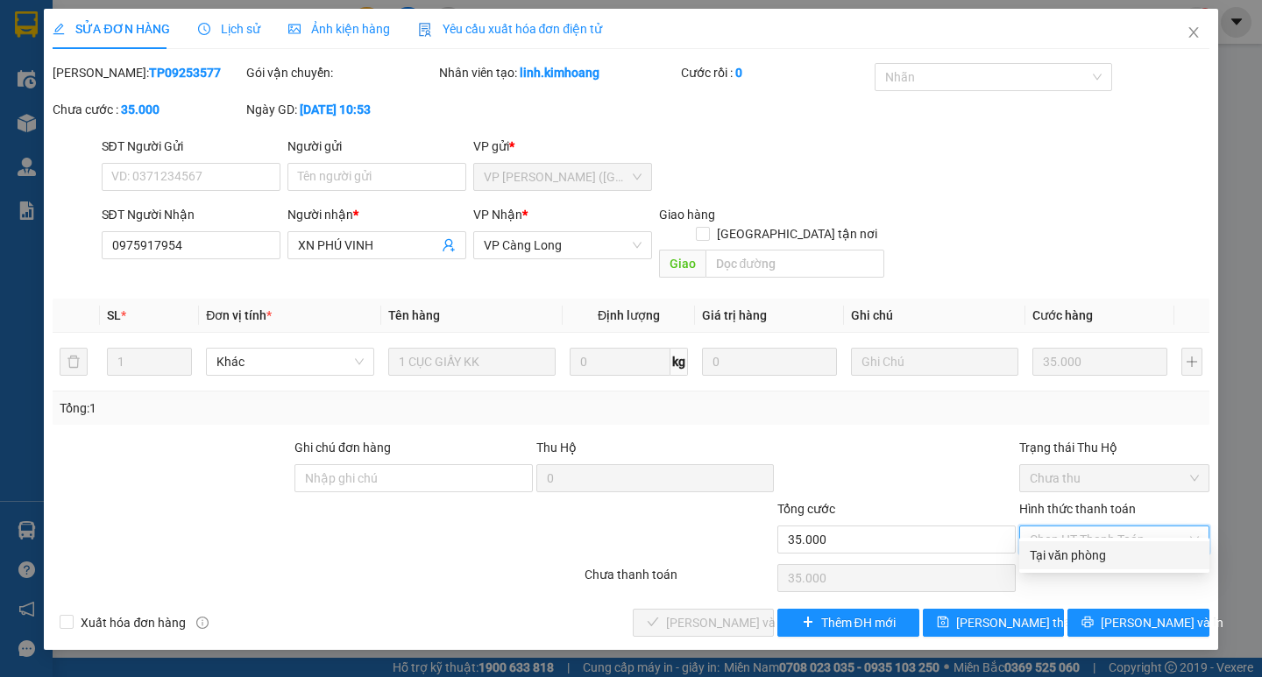
click at [1064, 555] on div "Tại văn phòng" at bounding box center [1114, 555] width 169 height 19
type input "0"
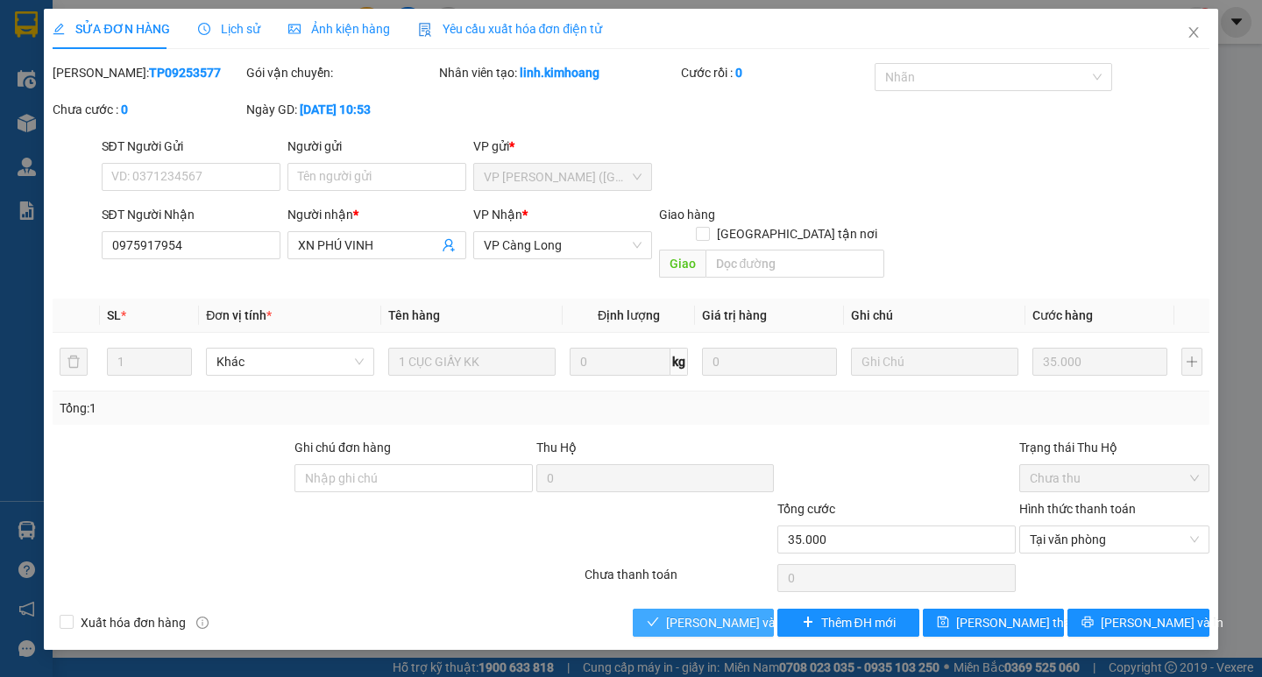
click at [702, 613] on span "[PERSON_NAME] và Giao hàng" at bounding box center [750, 622] width 168 height 19
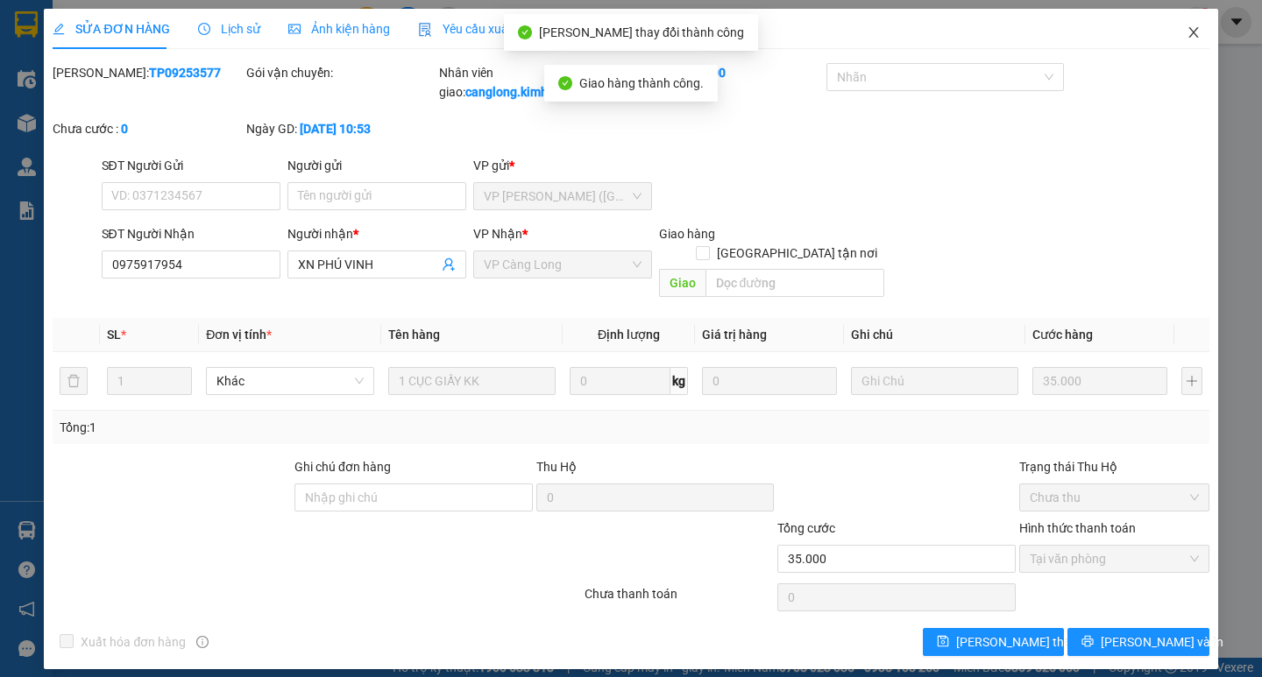
click at [1190, 33] on icon "close" at bounding box center [1194, 32] width 14 height 14
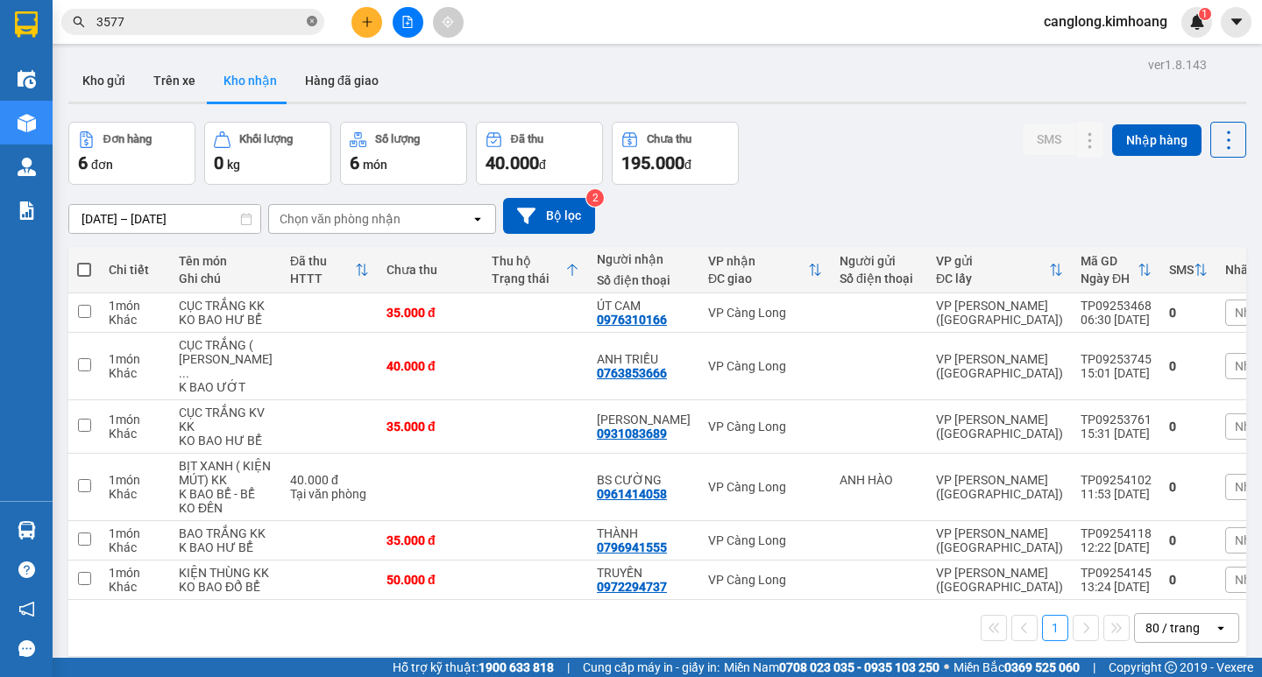
click at [311, 25] on icon "close-circle" at bounding box center [312, 21] width 11 height 11
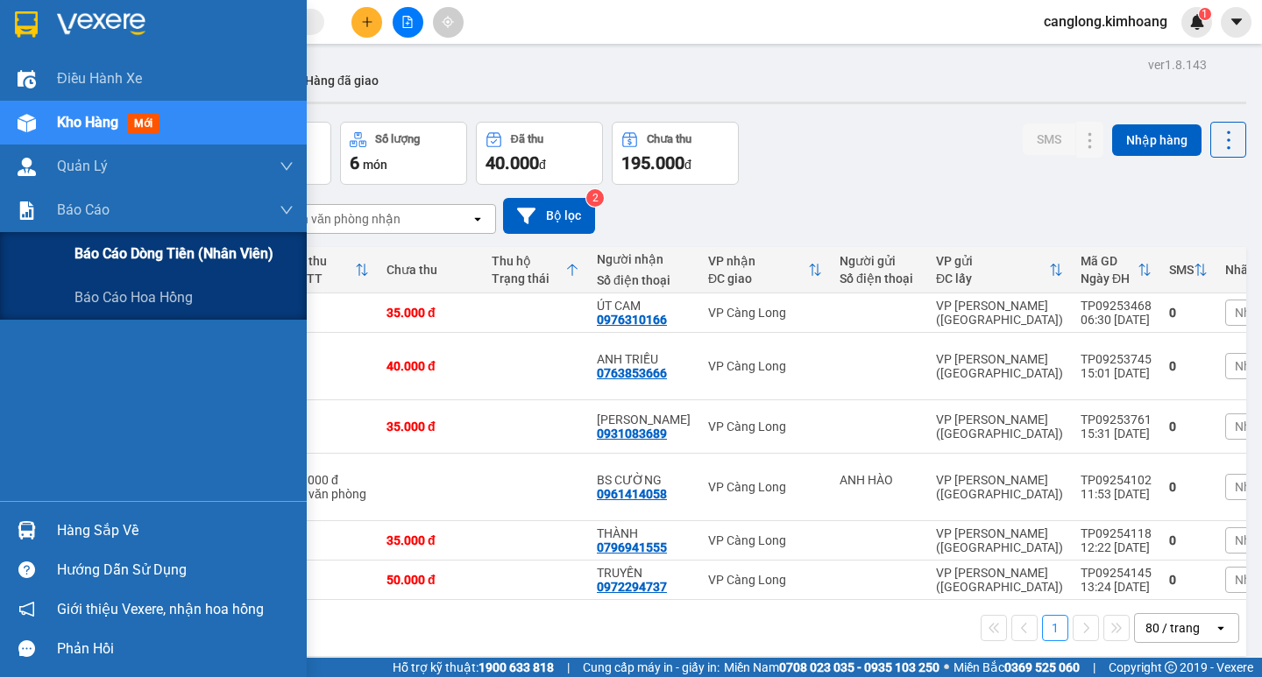
click at [92, 246] on span "Báo cáo dòng tiền (nhân viên)" at bounding box center [173, 254] width 199 height 22
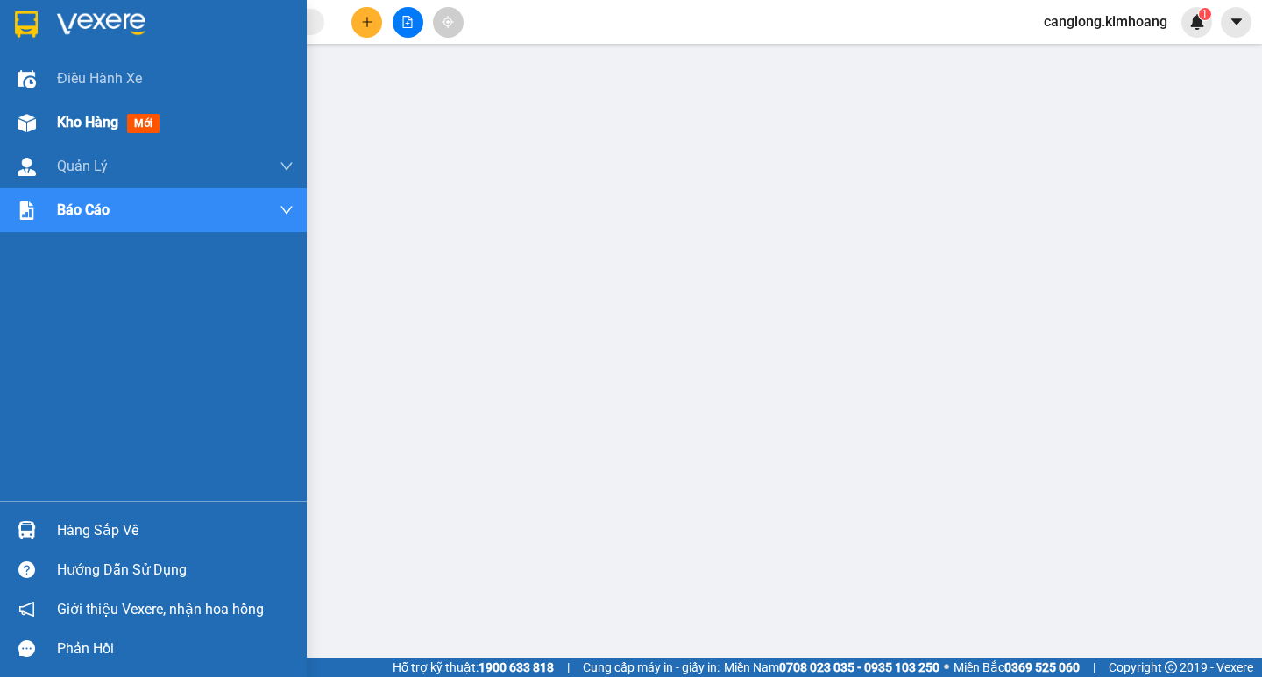
click at [60, 127] on span "Kho hàng" at bounding box center [87, 122] width 61 height 17
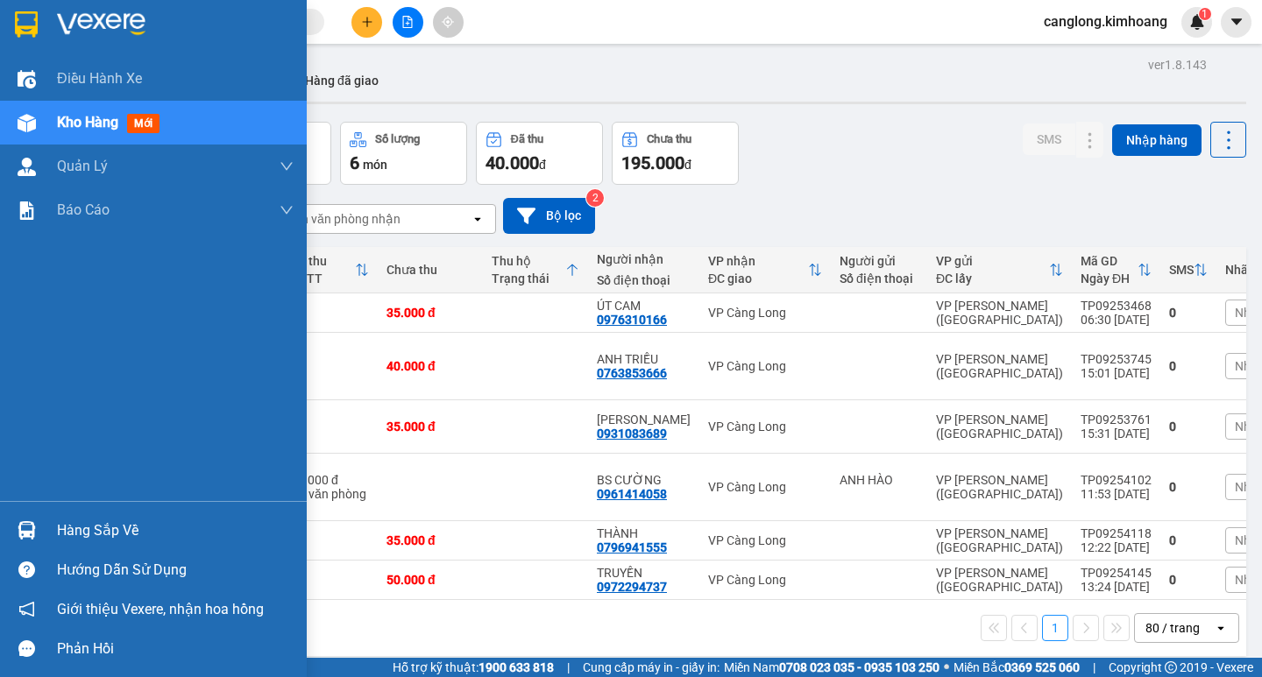
click at [75, 528] on div "Hàng sắp về" at bounding box center [175, 531] width 237 height 26
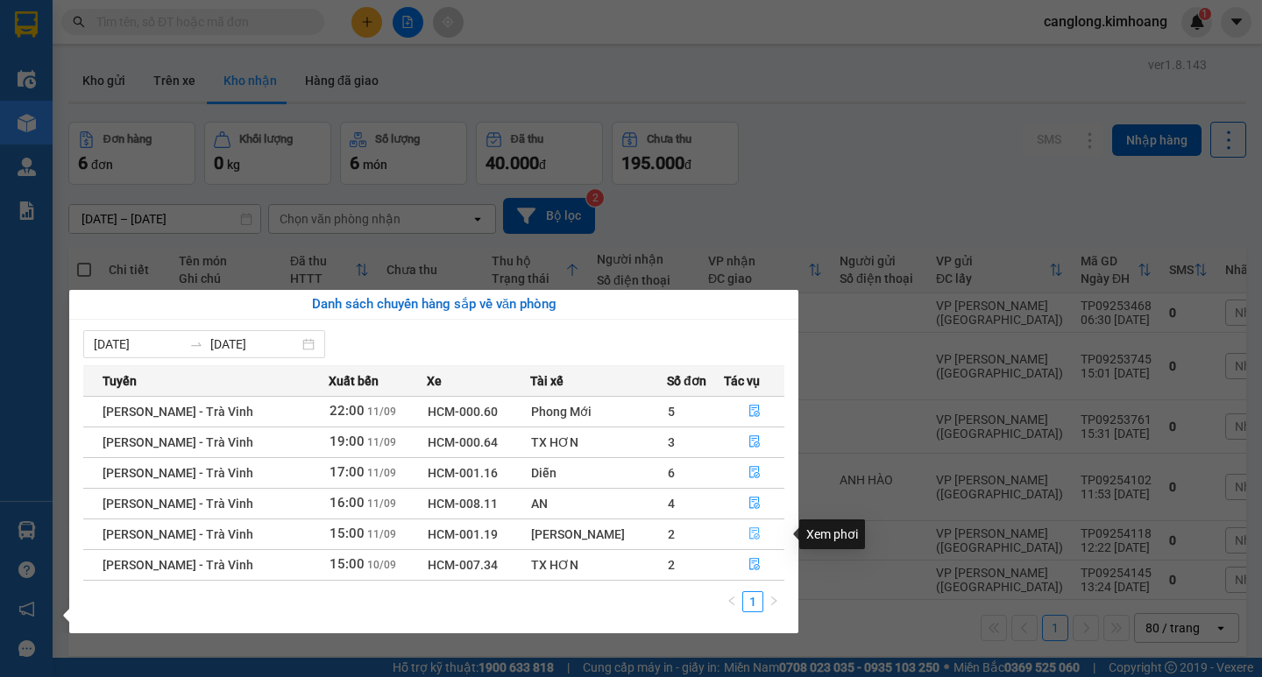
click at [750, 534] on icon "file-done" at bounding box center [754, 534] width 12 height 12
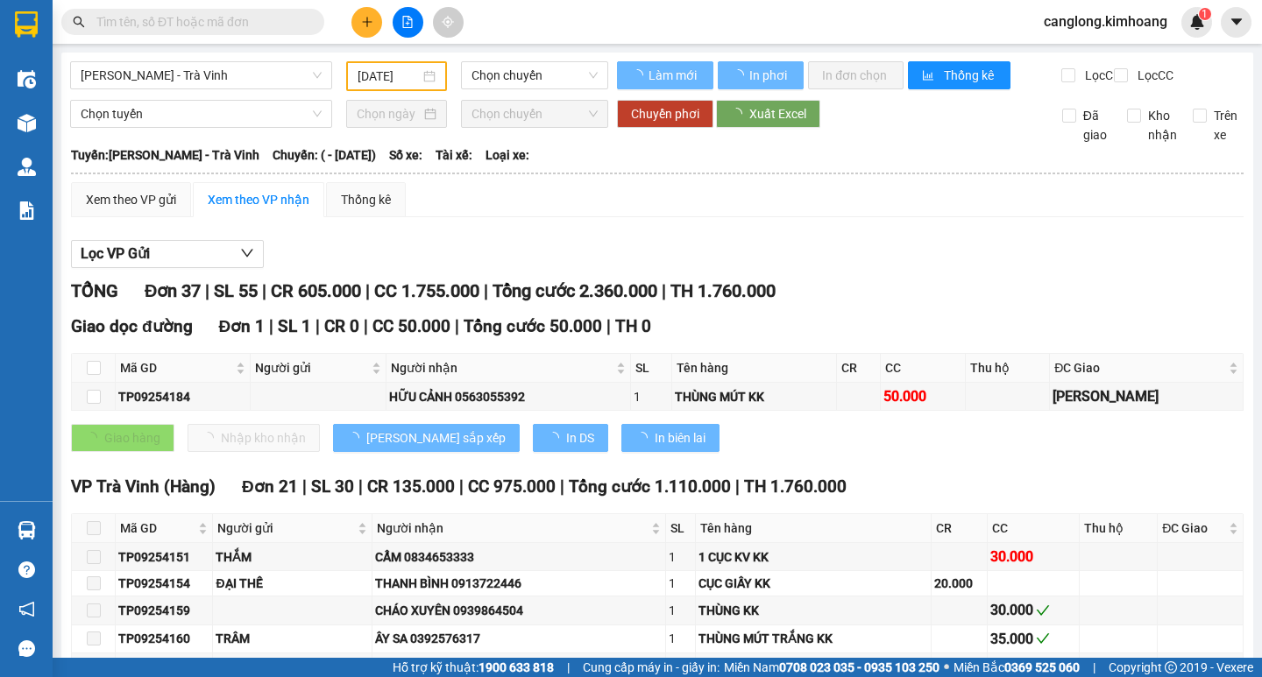
type input "[DATE]"
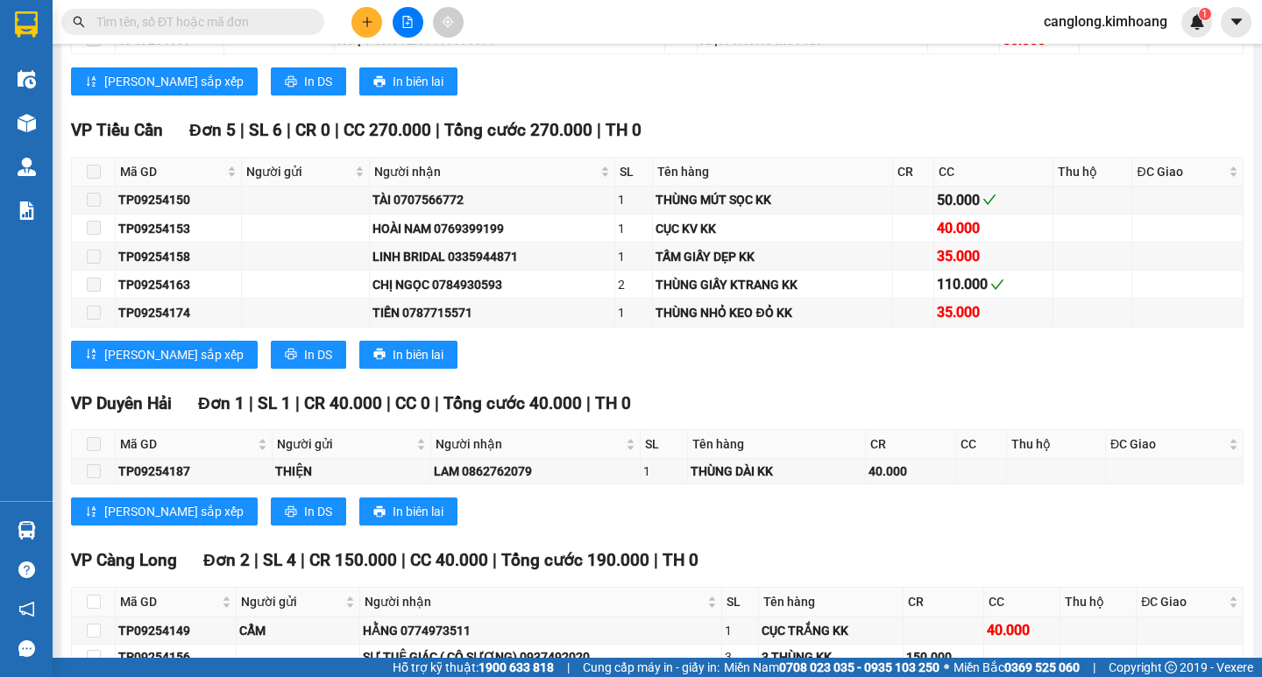
scroll to position [1402, 0]
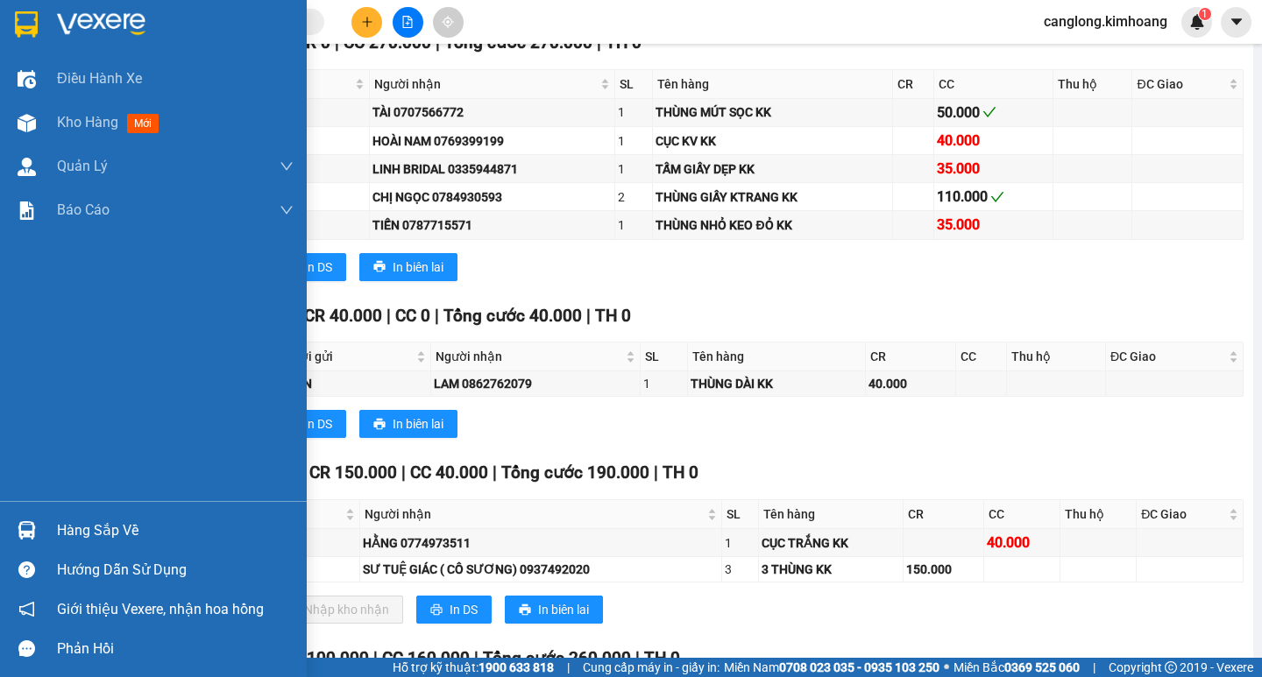
click at [114, 525] on div "Hàng sắp về" at bounding box center [175, 531] width 237 height 26
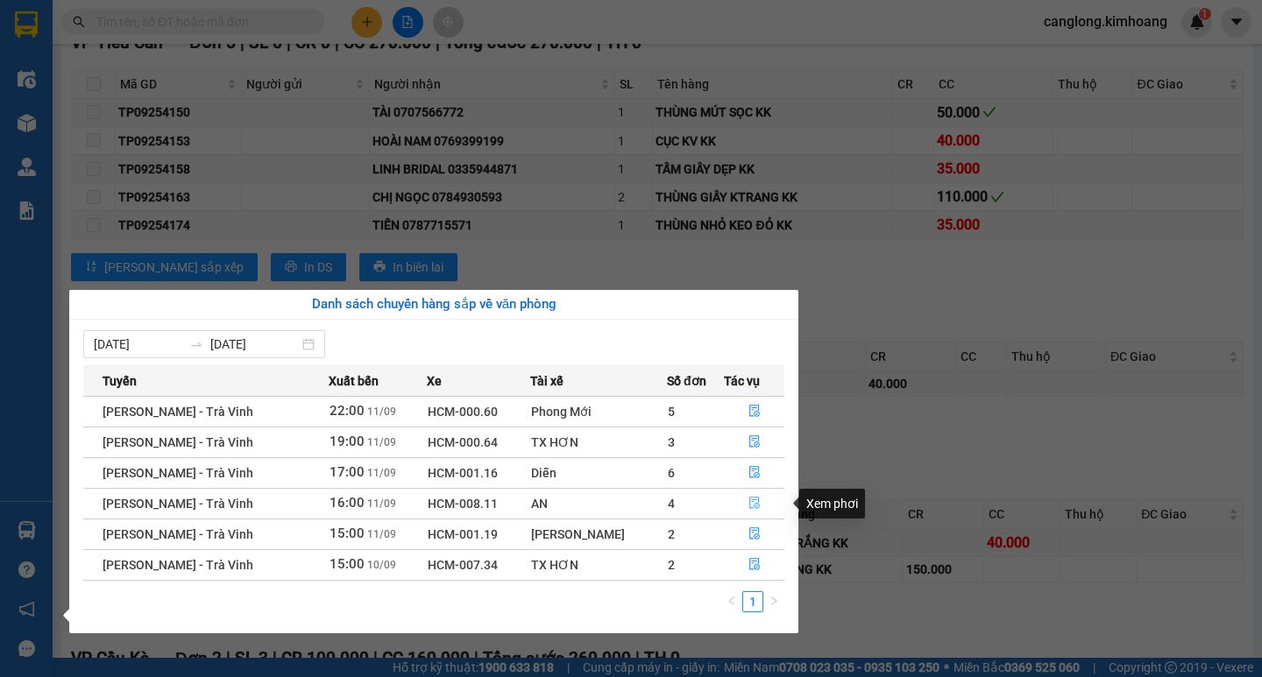
click at [753, 498] on icon "file-done" at bounding box center [754, 504] width 11 height 12
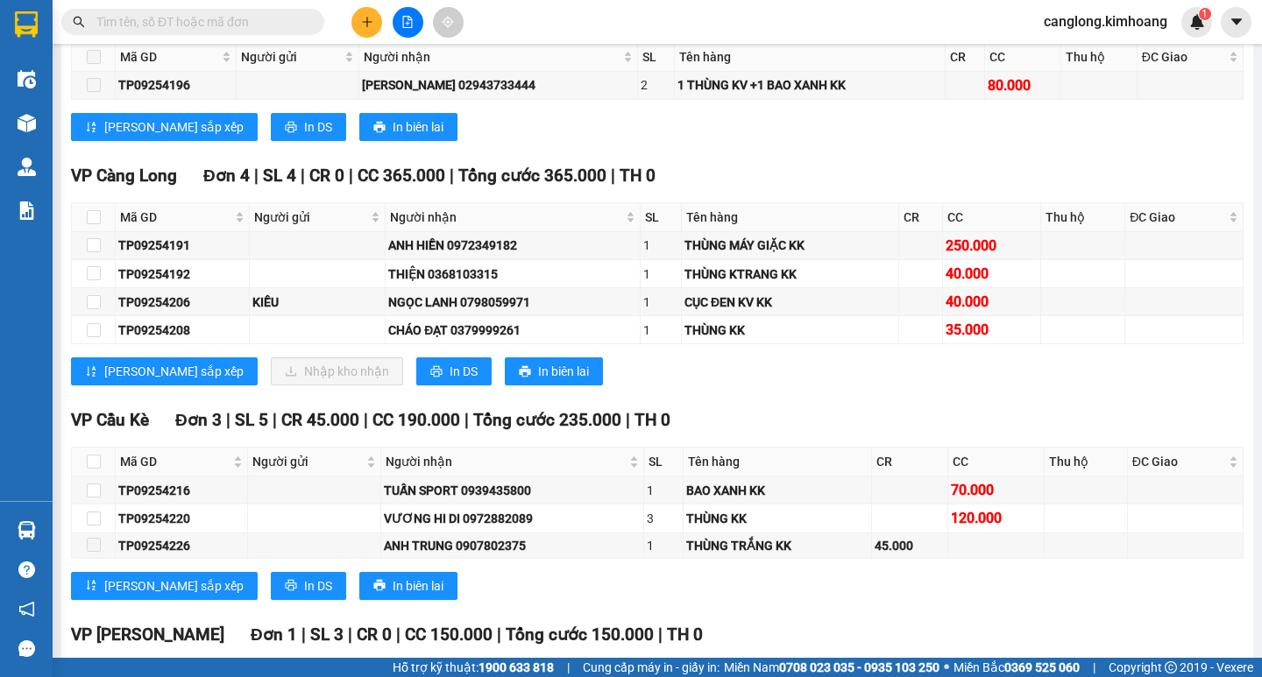
scroll to position [1655, 0]
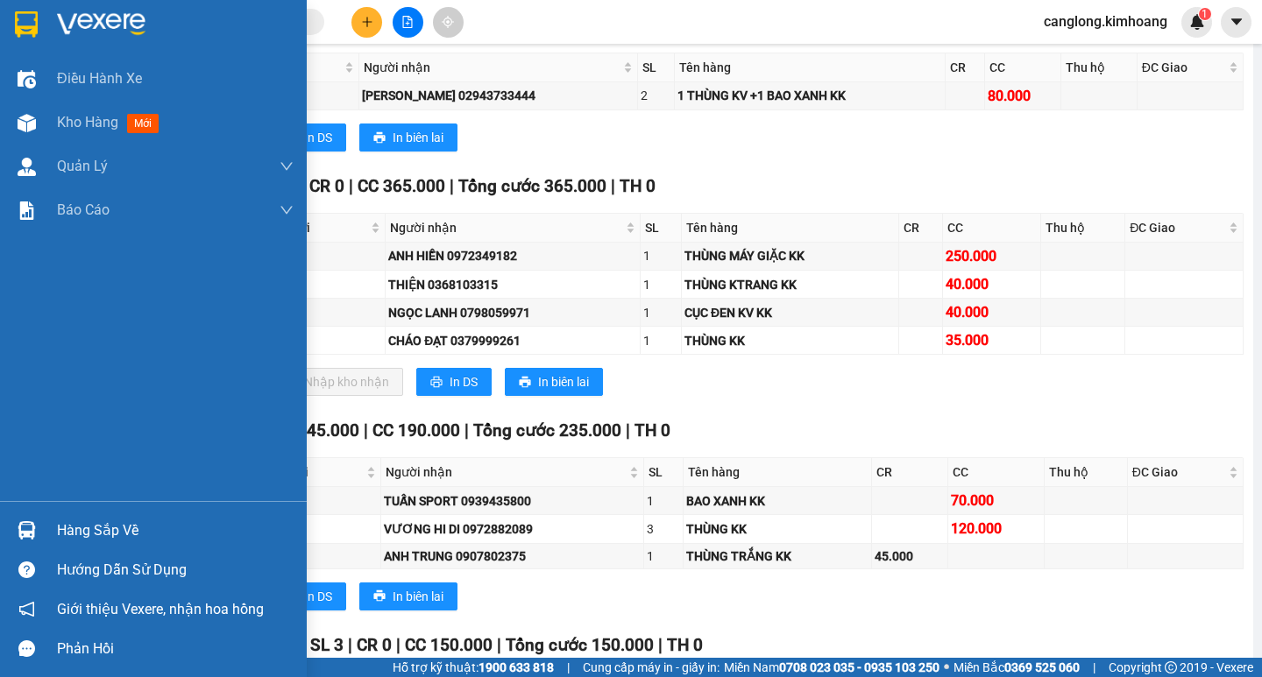
click at [99, 530] on div "Hàng sắp về" at bounding box center [175, 531] width 237 height 26
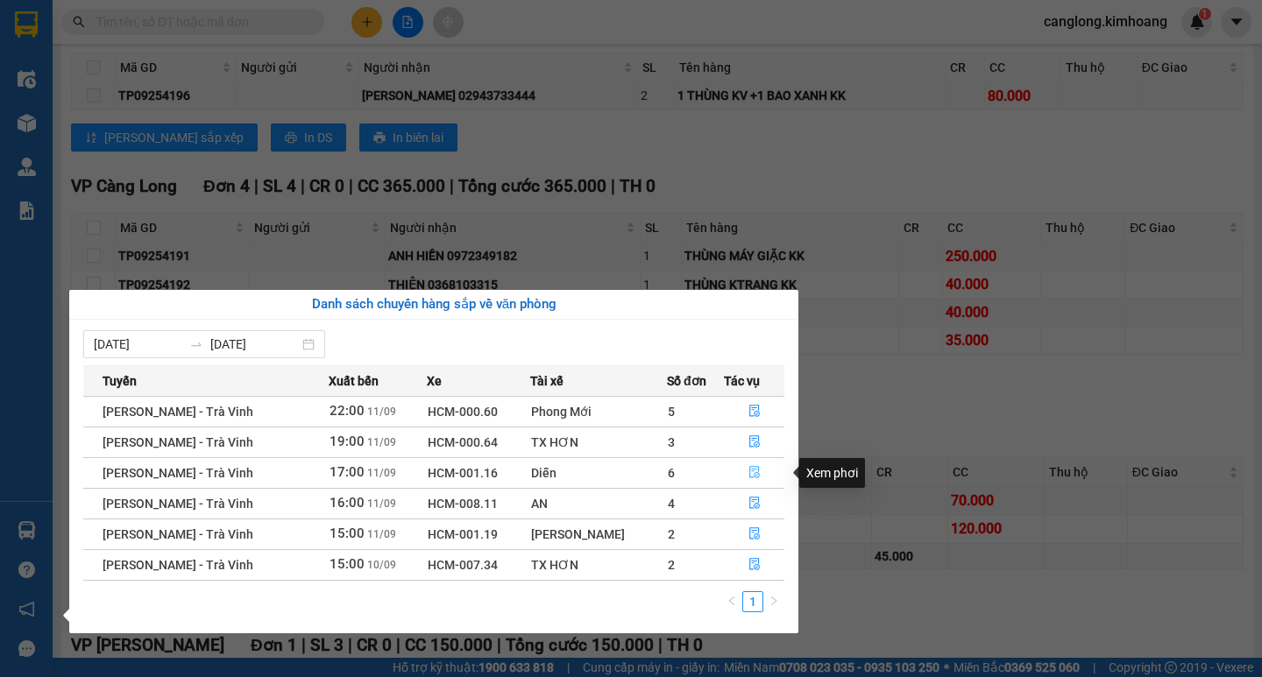
click at [748, 472] on icon "file-done" at bounding box center [754, 472] width 12 height 12
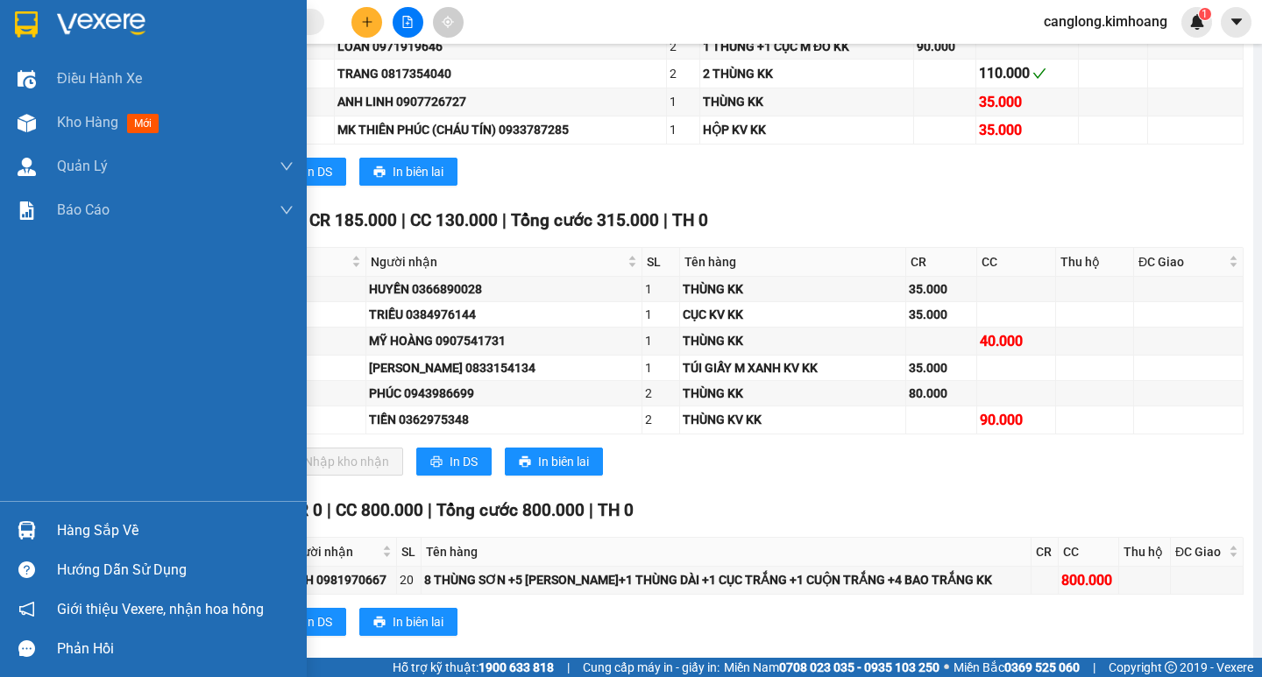
click at [92, 528] on div "Hàng sắp về" at bounding box center [175, 531] width 237 height 26
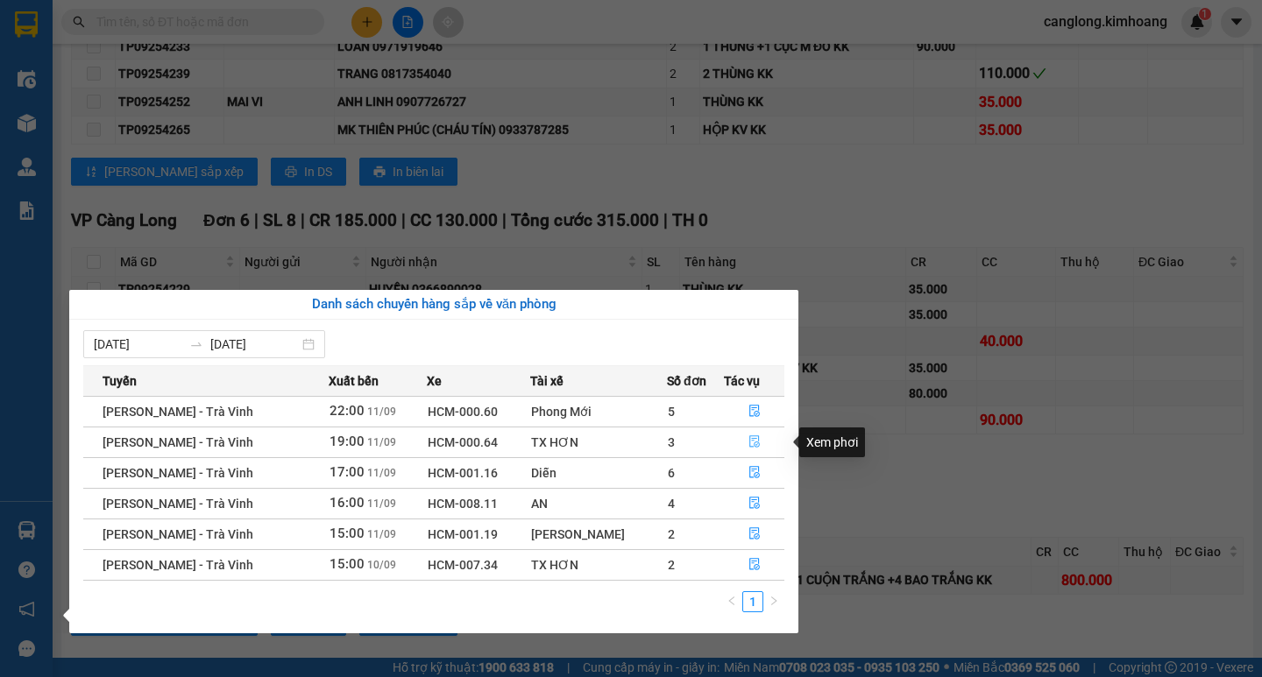
click at [749, 439] on icon "file-done" at bounding box center [754, 442] width 11 height 12
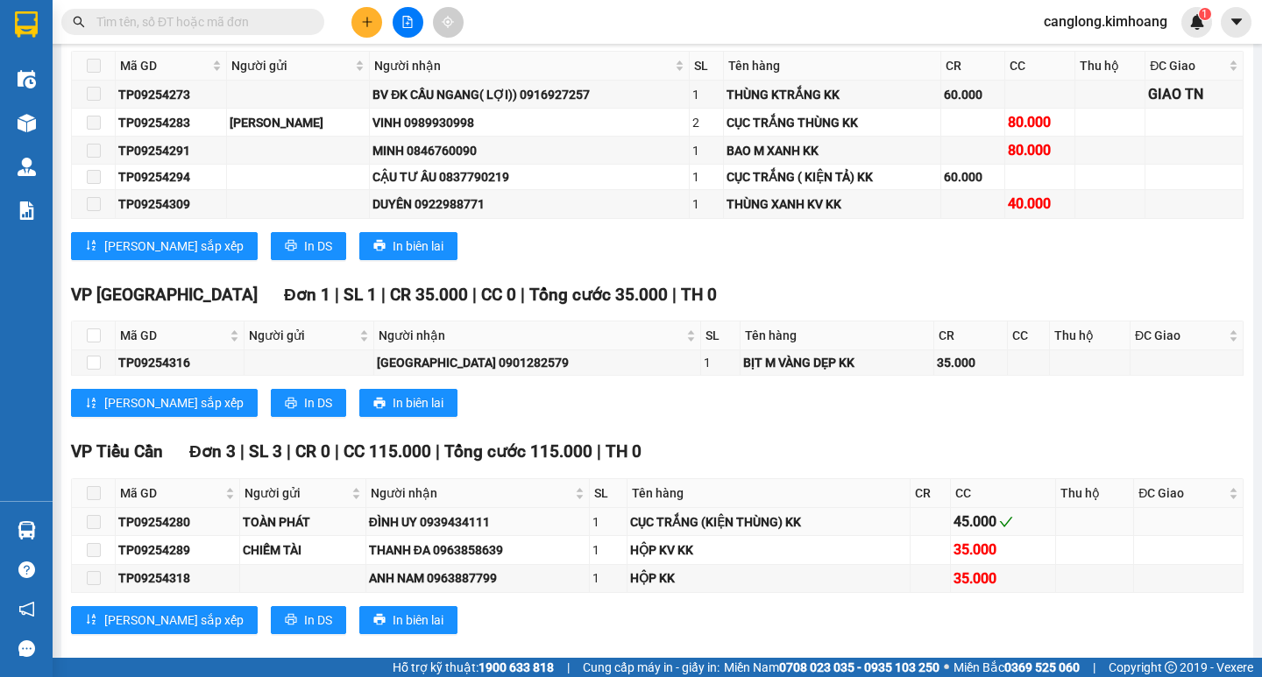
scroll to position [1918, 0]
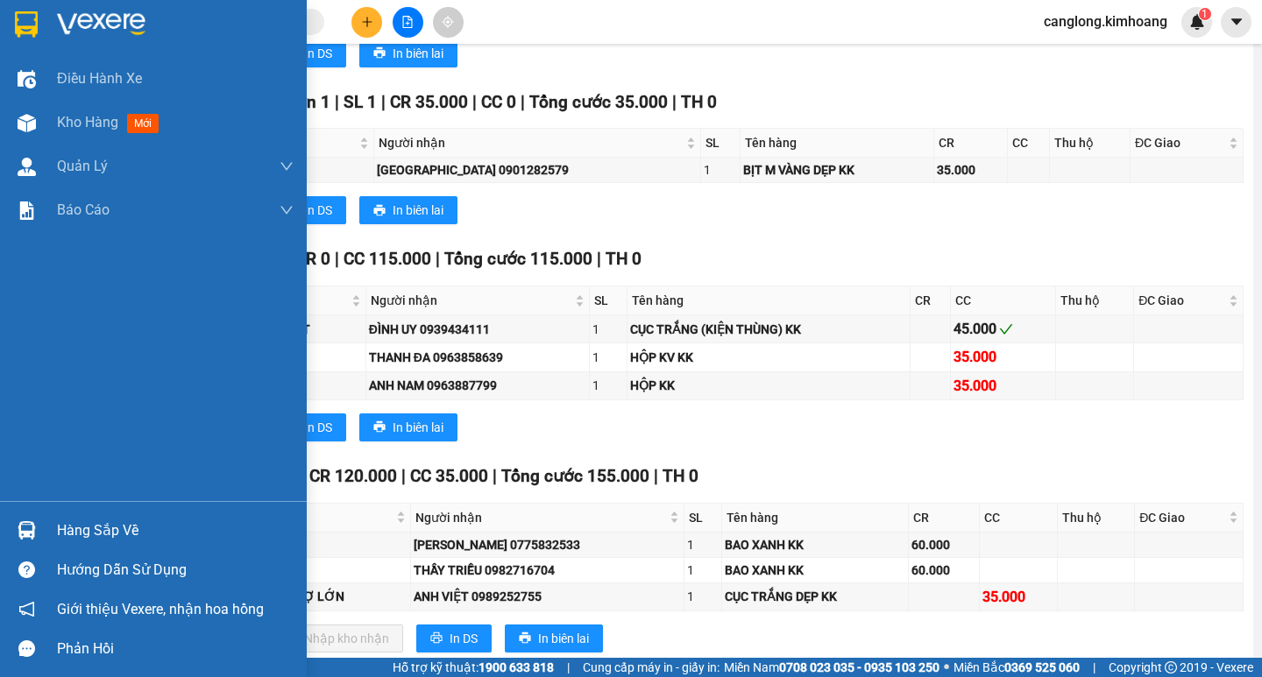
click at [61, 524] on div "Hàng sắp về" at bounding box center [175, 531] width 237 height 26
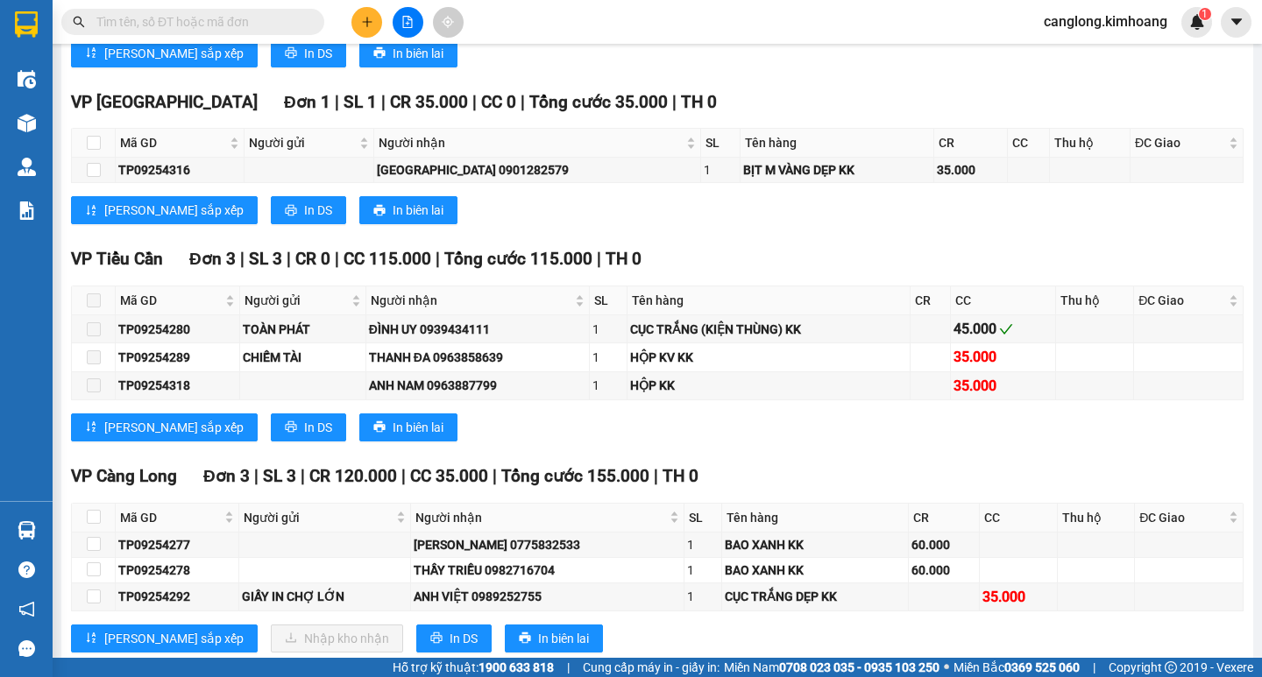
click at [899, 254] on section "Kết quả tìm kiếm ( 54 ) Bộ lọc Mã ĐH Trạng thái Món hàng Thu hộ Tổng cước Chưa …" at bounding box center [631, 338] width 1262 height 677
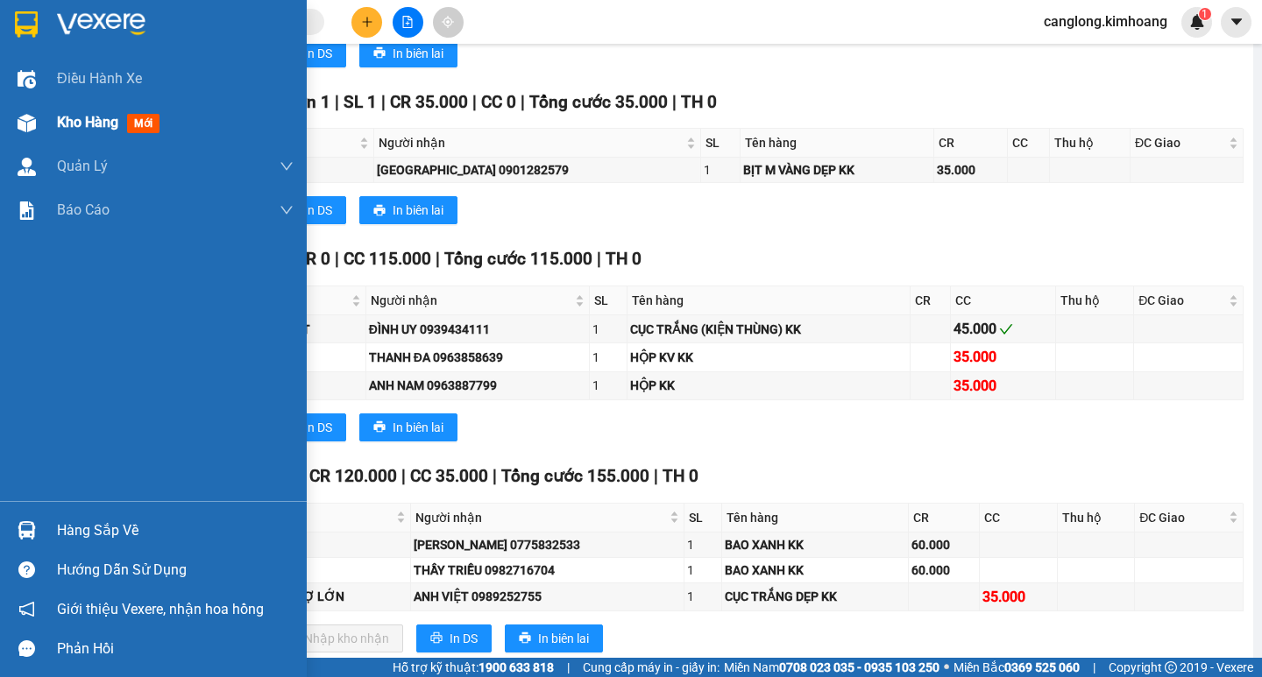
click at [78, 120] on span "Kho hàng" at bounding box center [87, 122] width 61 height 17
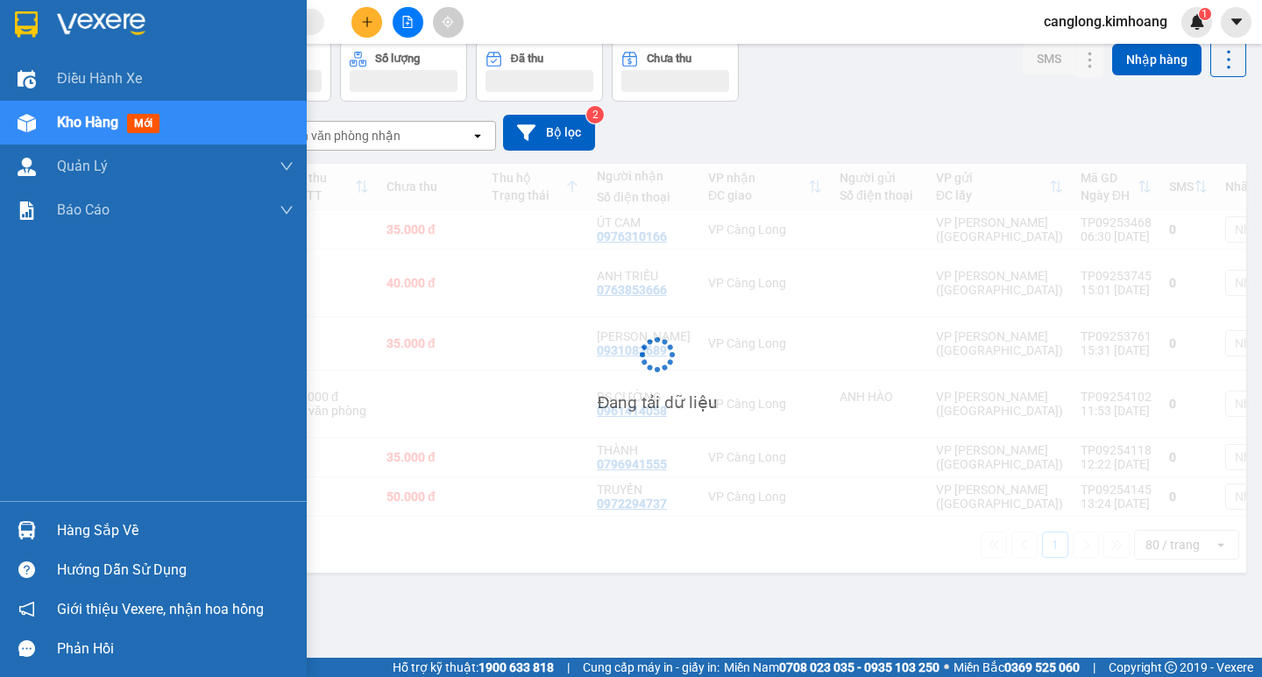
scroll to position [161, 0]
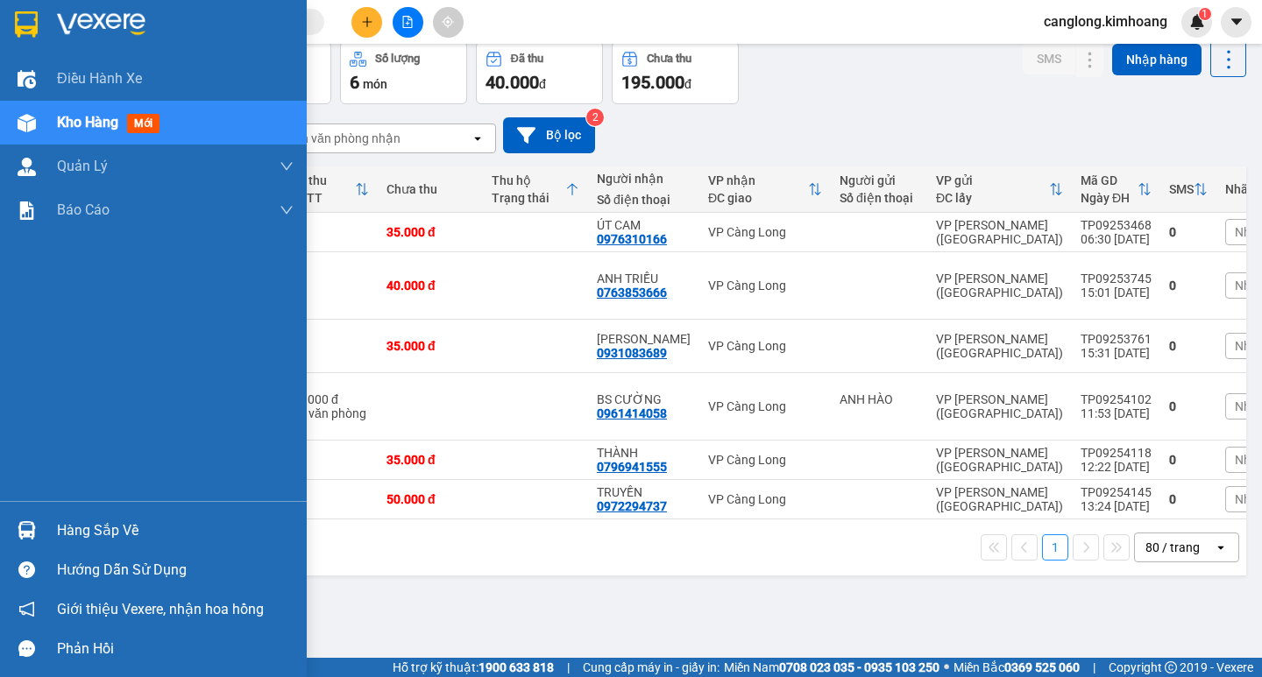
click at [96, 535] on div "Hàng sắp về" at bounding box center [175, 531] width 237 height 26
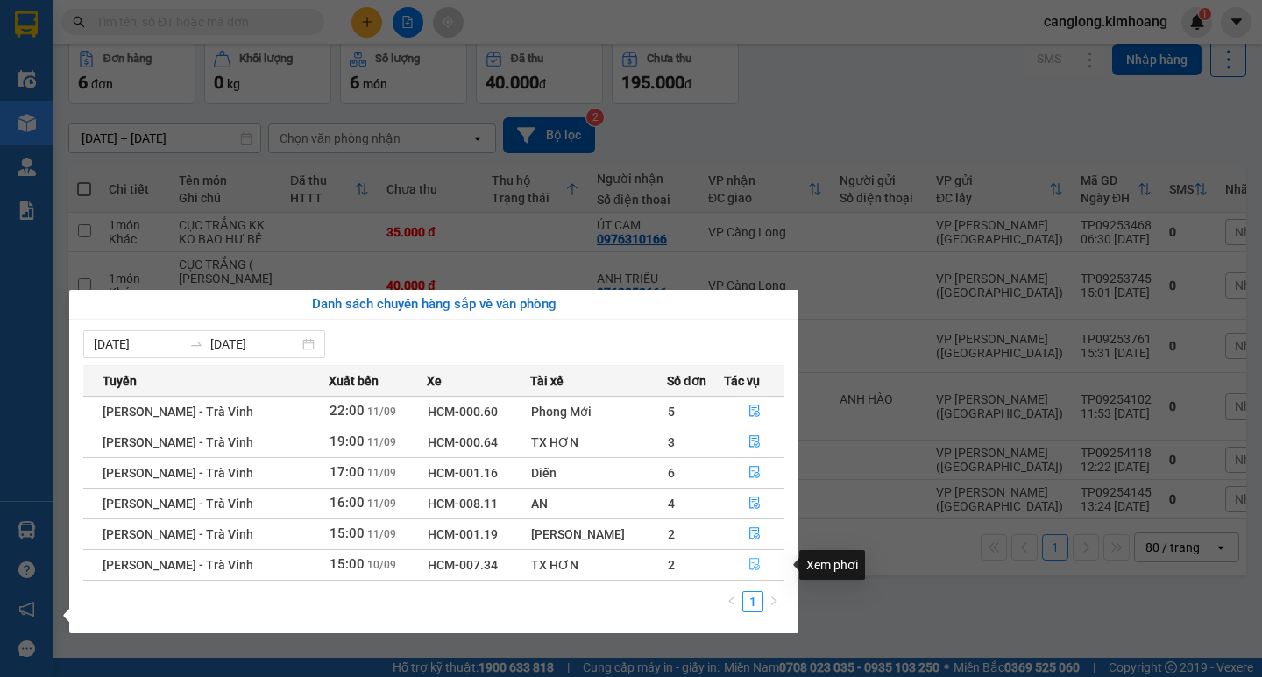
click at [748, 567] on icon "file-done" at bounding box center [754, 564] width 12 height 12
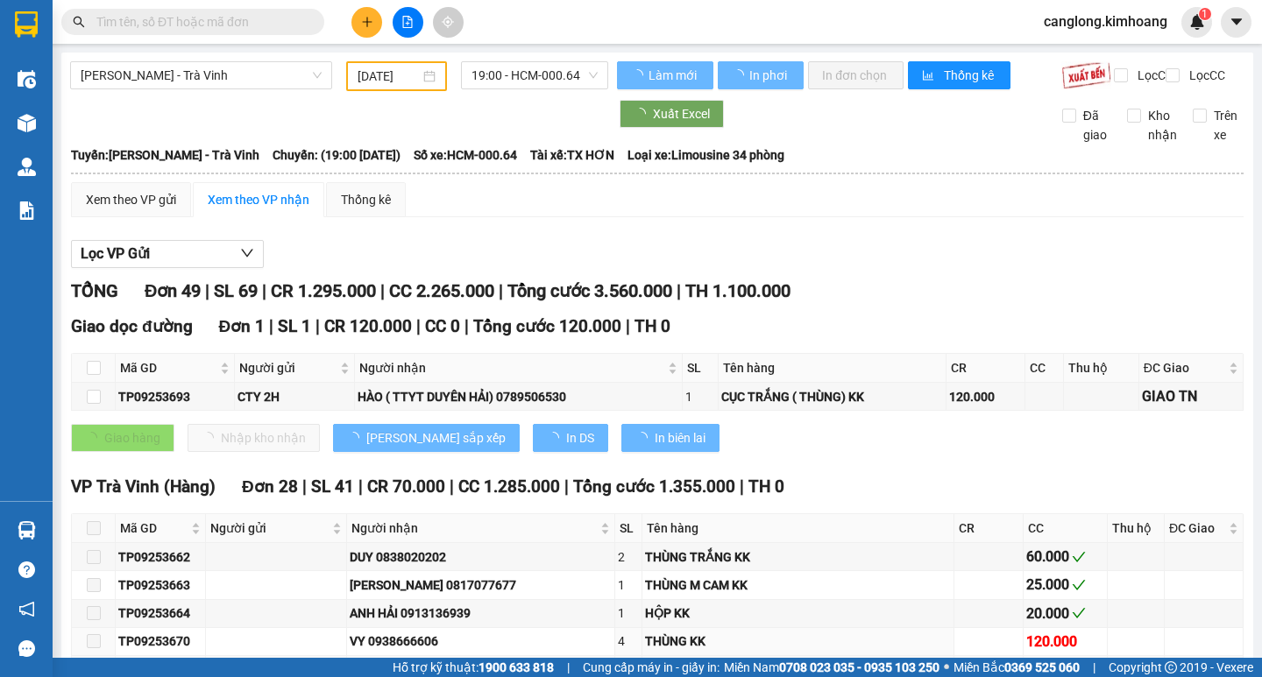
type input "[DATE]"
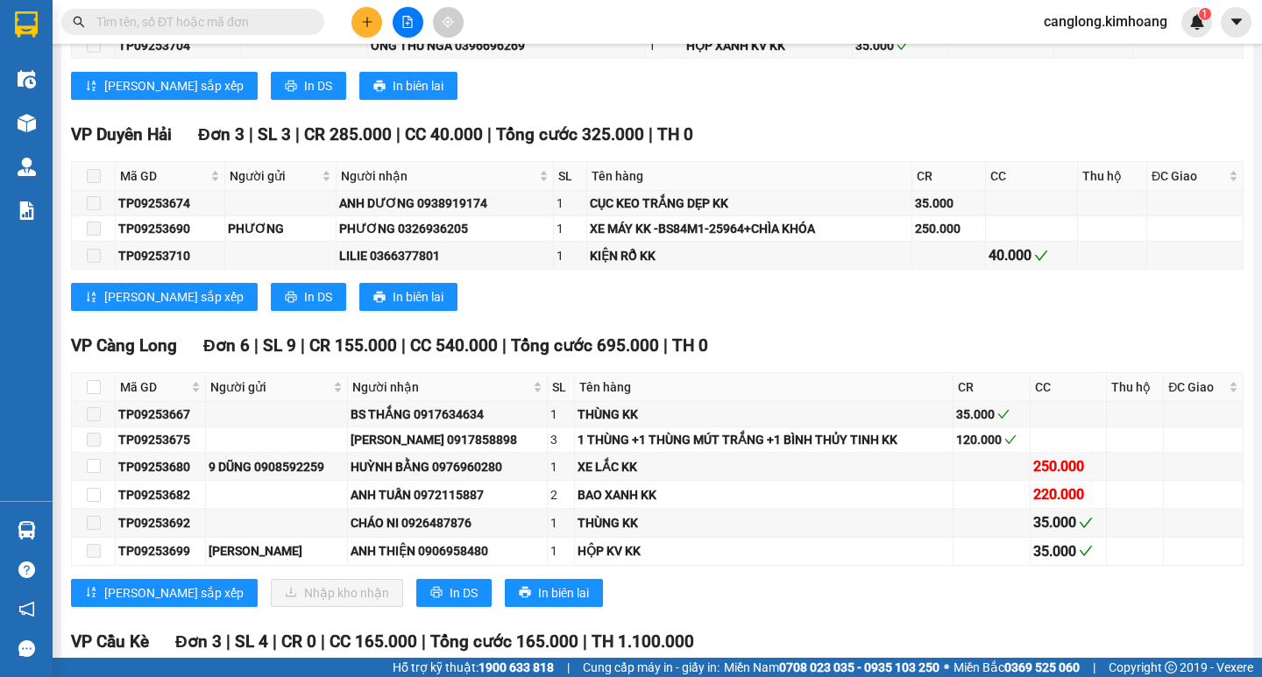
scroll to position [1753, 0]
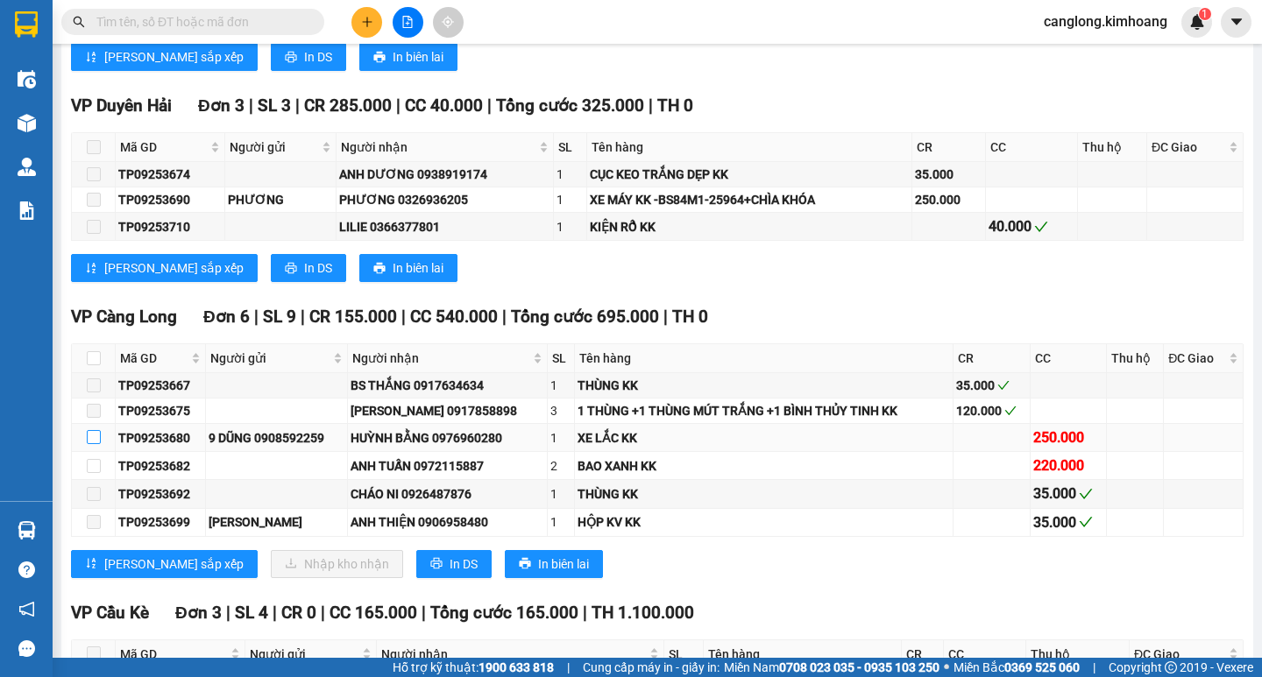
click at [96, 444] on input "checkbox" at bounding box center [94, 437] width 14 height 14
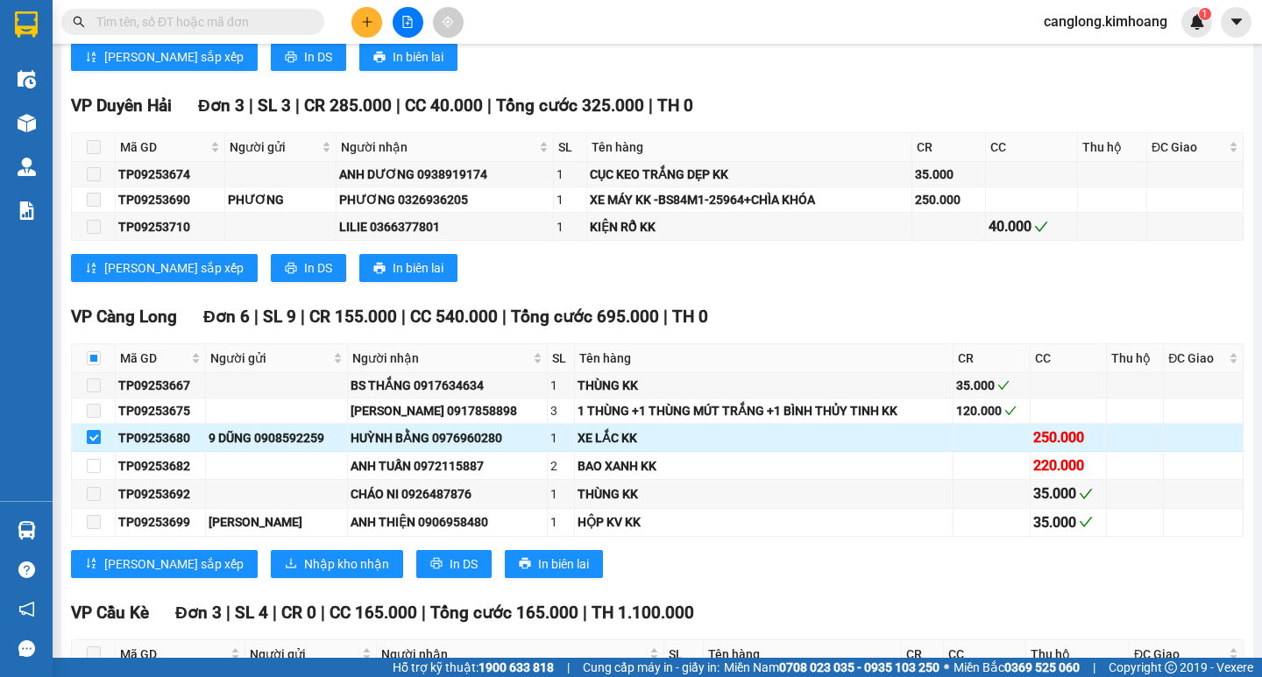
click at [96, 444] on input "checkbox" at bounding box center [94, 437] width 14 height 14
checkbox input "false"
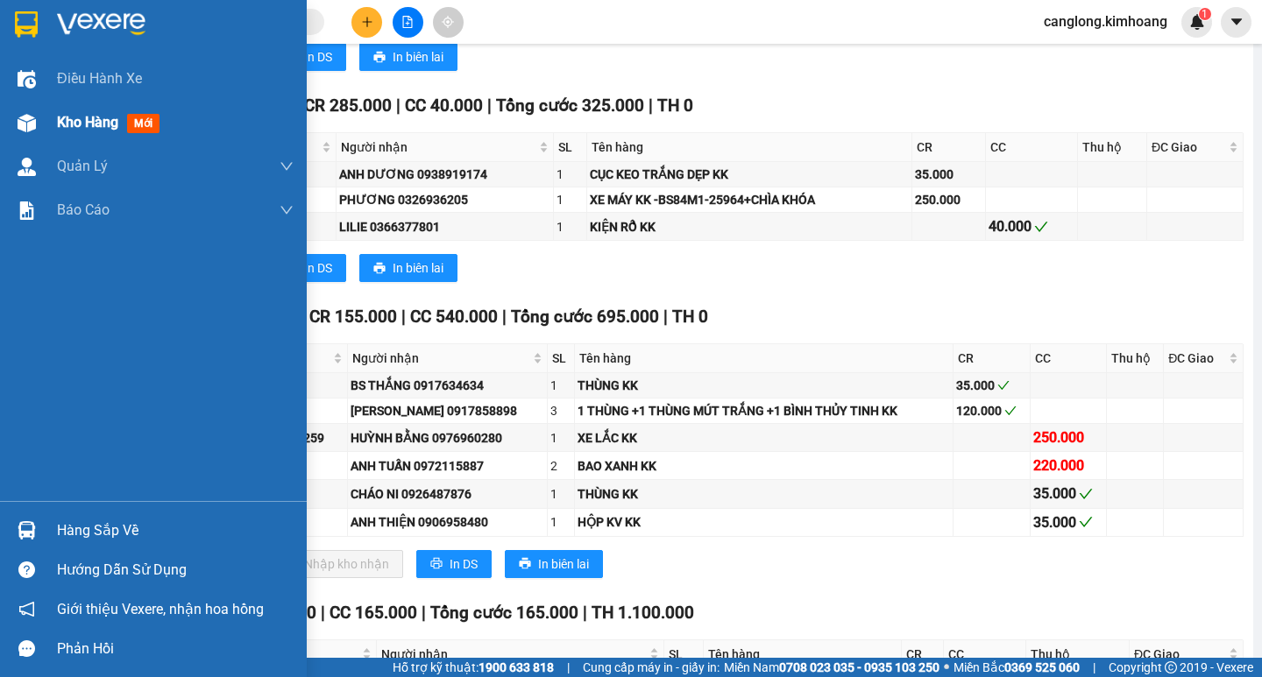
click at [87, 118] on span "Kho hàng" at bounding box center [87, 122] width 61 height 17
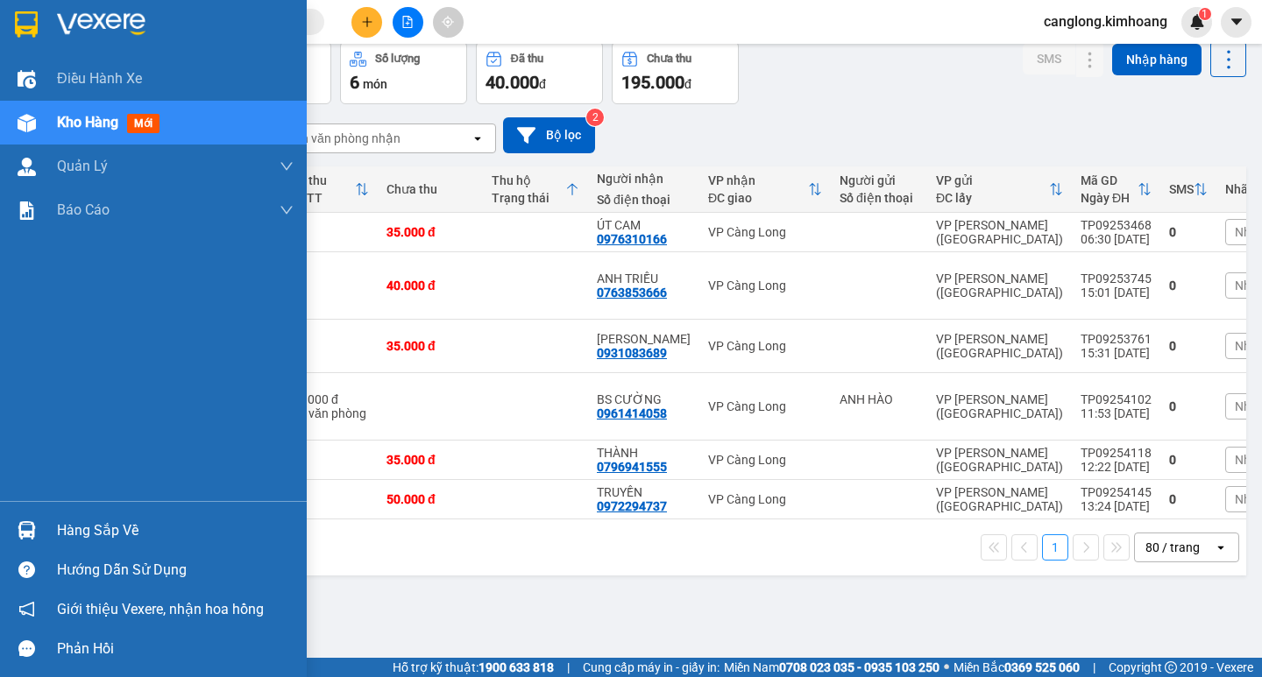
scroll to position [161, 0]
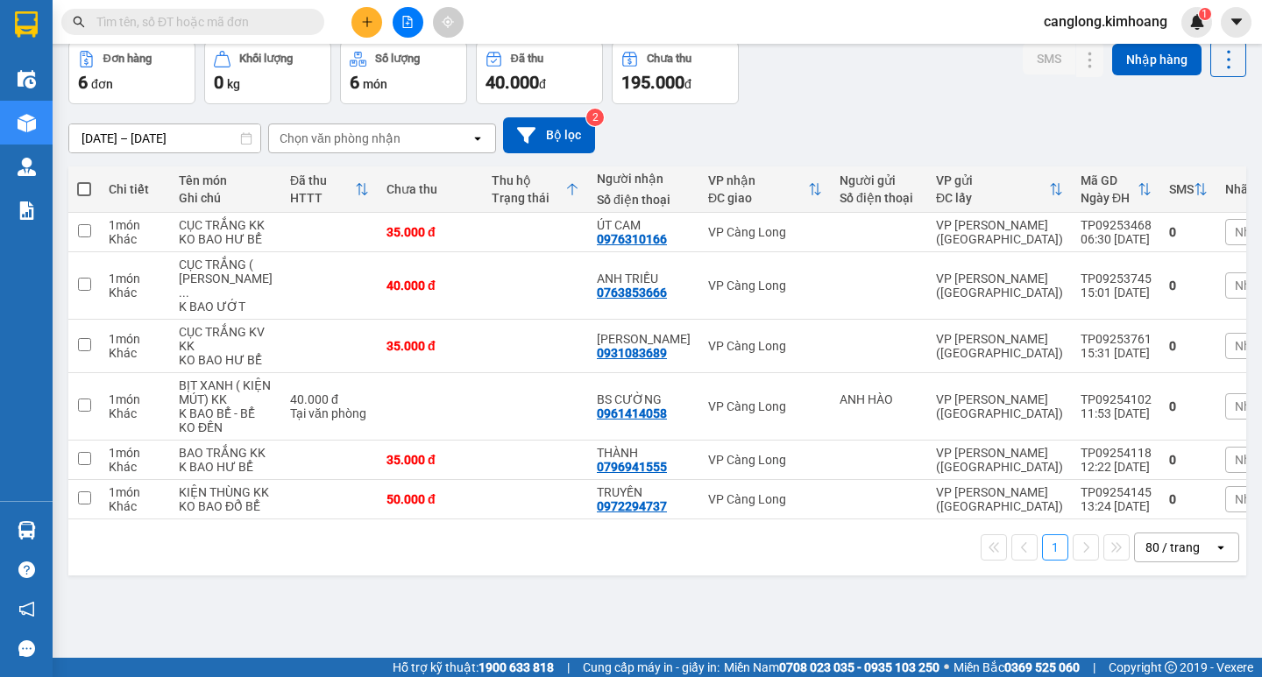
click at [121, 28] on input "text" at bounding box center [199, 21] width 207 height 19
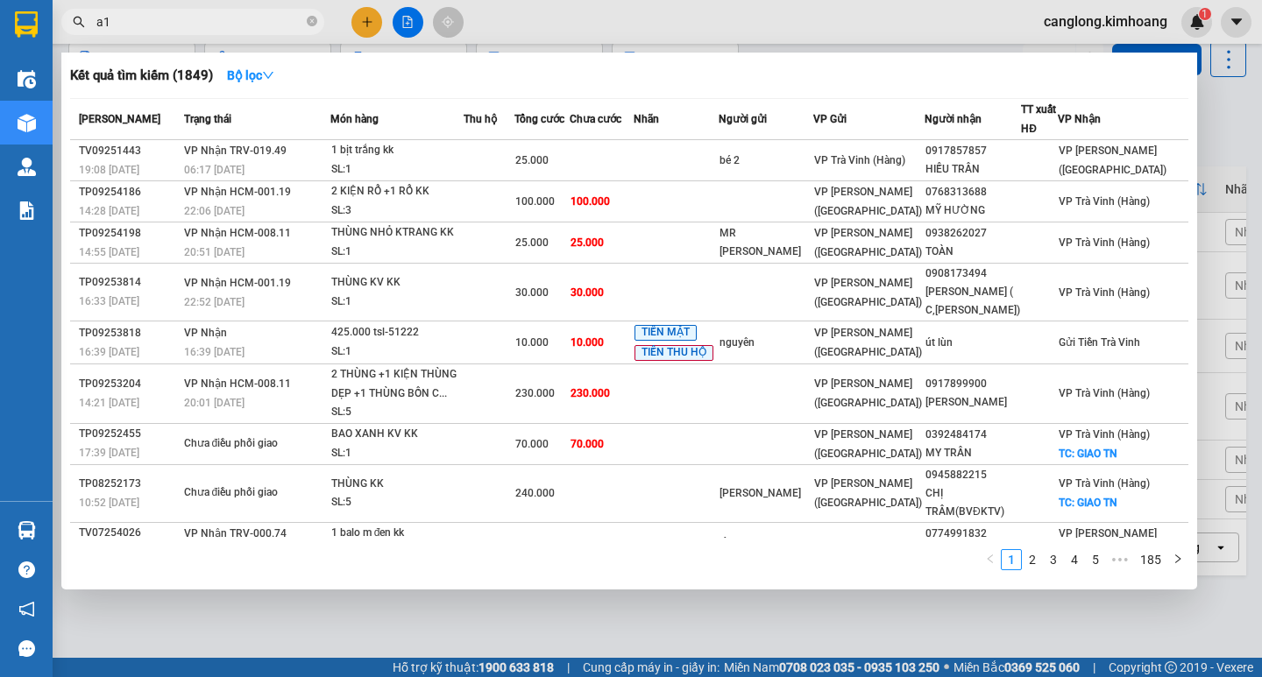
type input "a"
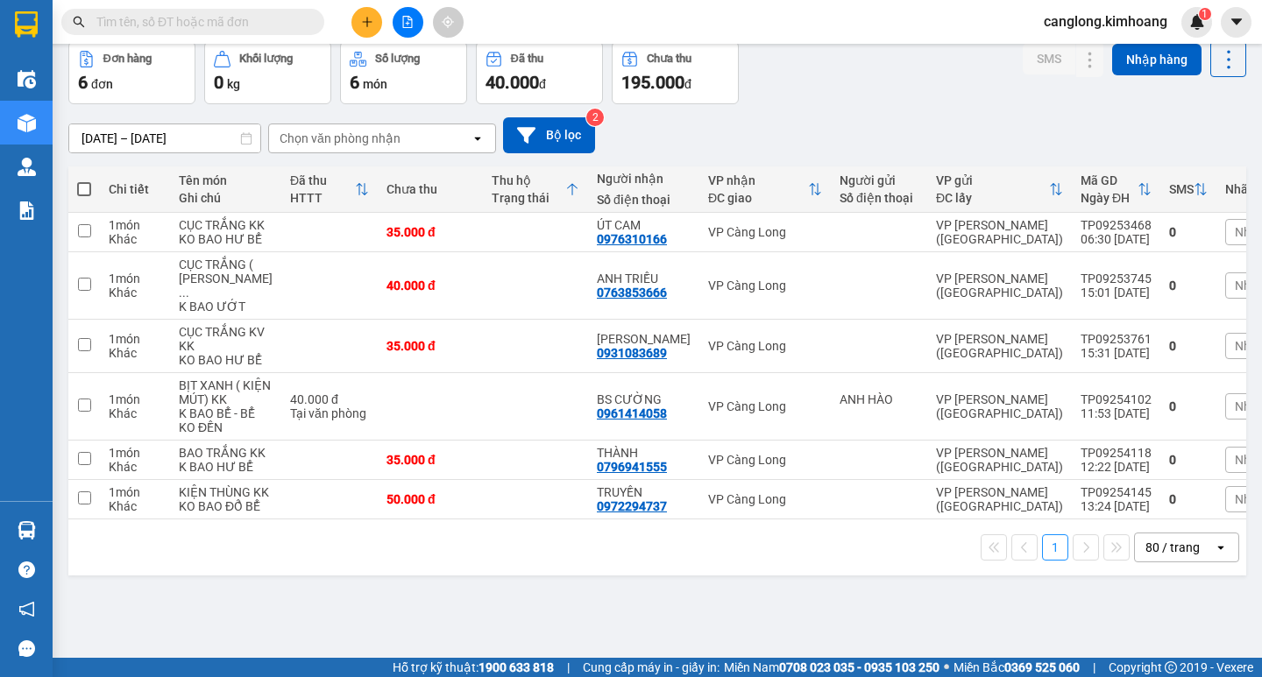
drag, startPoint x: 149, startPoint y: 7, endPoint x: 148, endPoint y: 21, distance: 14.0
click at [149, 7] on div "Kết quả tìm kiếm ( 1849 ) Bộ lọc Mã ĐH Trạng thái Món hàng Thu hộ Tổng cước Chư…" at bounding box center [171, 22] width 342 height 31
click at [142, 32] on span at bounding box center [192, 22] width 263 height 26
click at [145, 20] on input "text" at bounding box center [199, 21] width 207 height 19
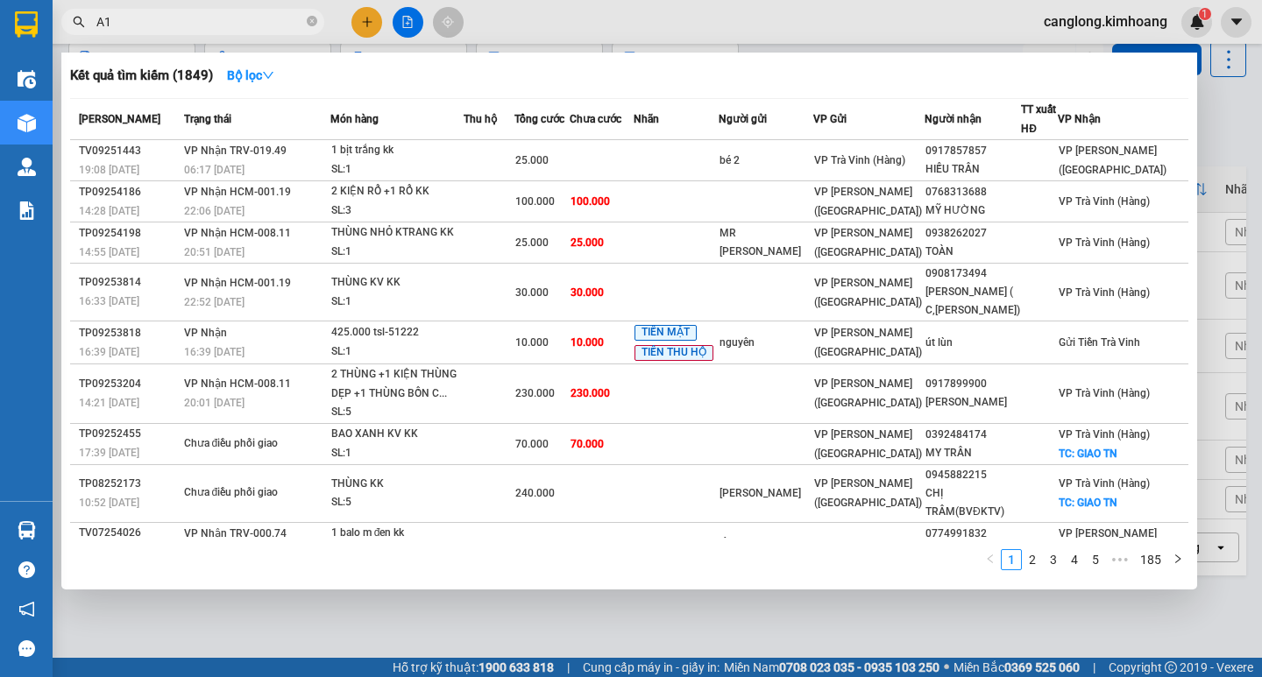
type input "A"
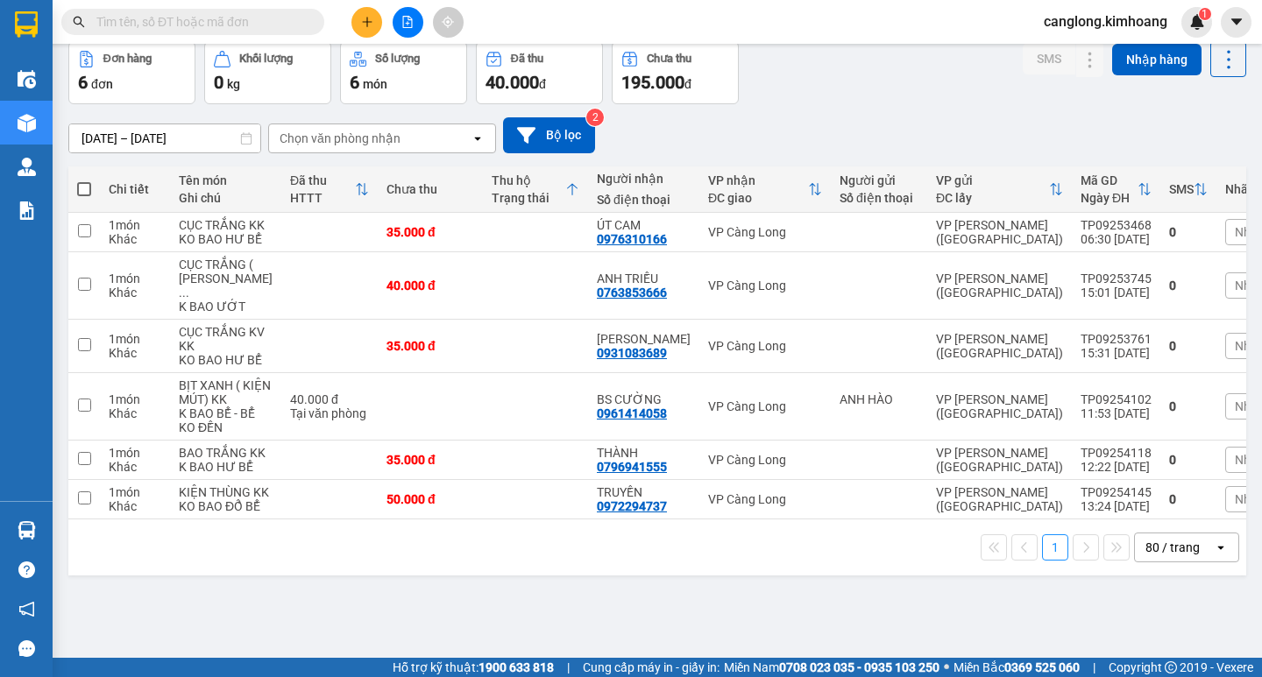
click at [141, 22] on input "text" at bounding box center [199, 21] width 207 height 19
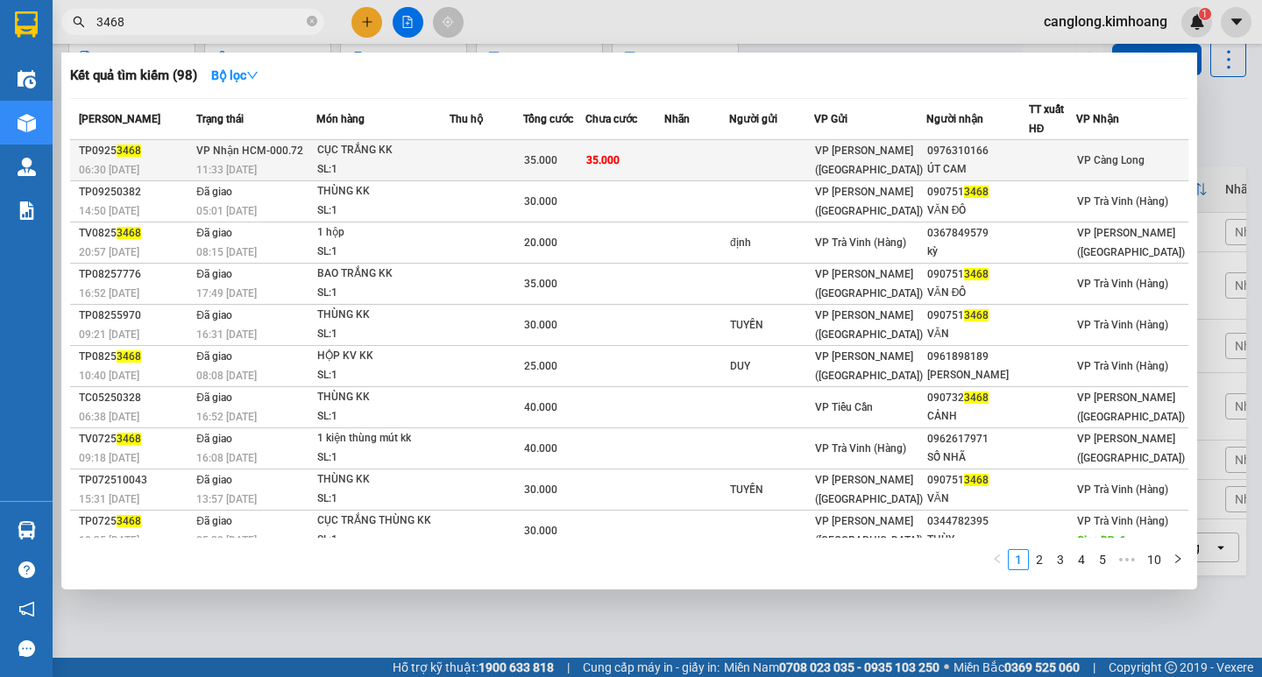
type input "3468"
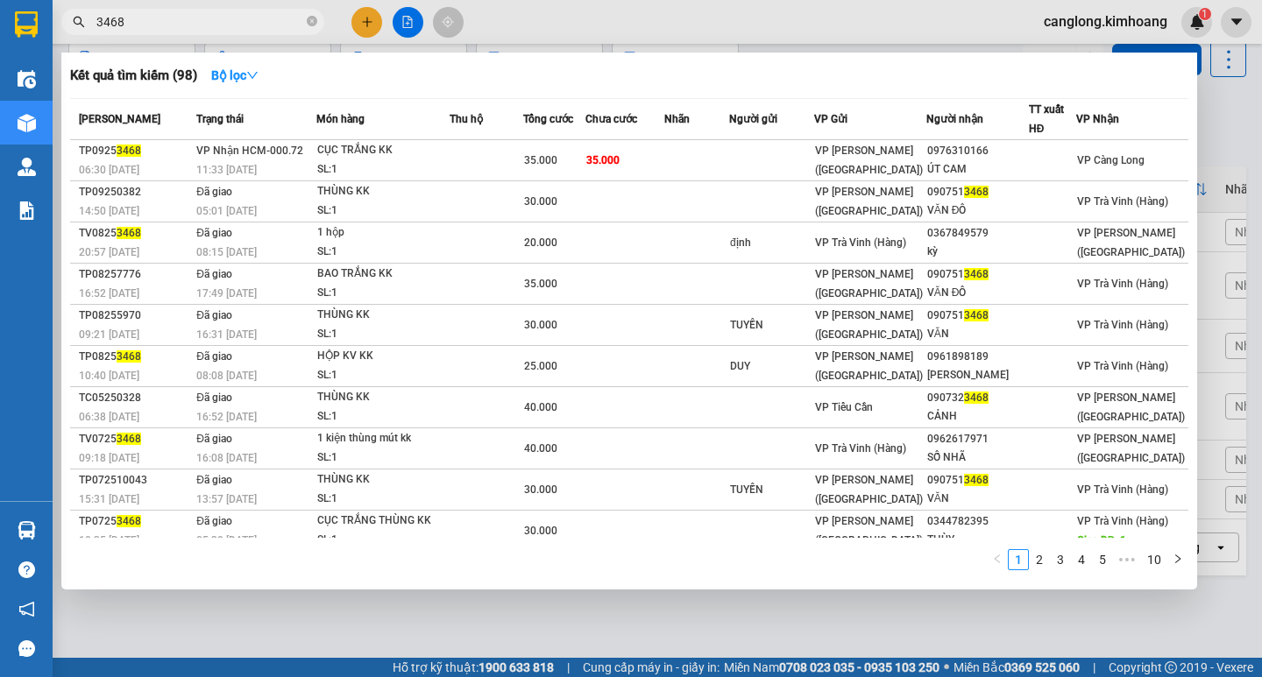
click at [620, 161] on span "35.000" at bounding box center [602, 160] width 33 height 12
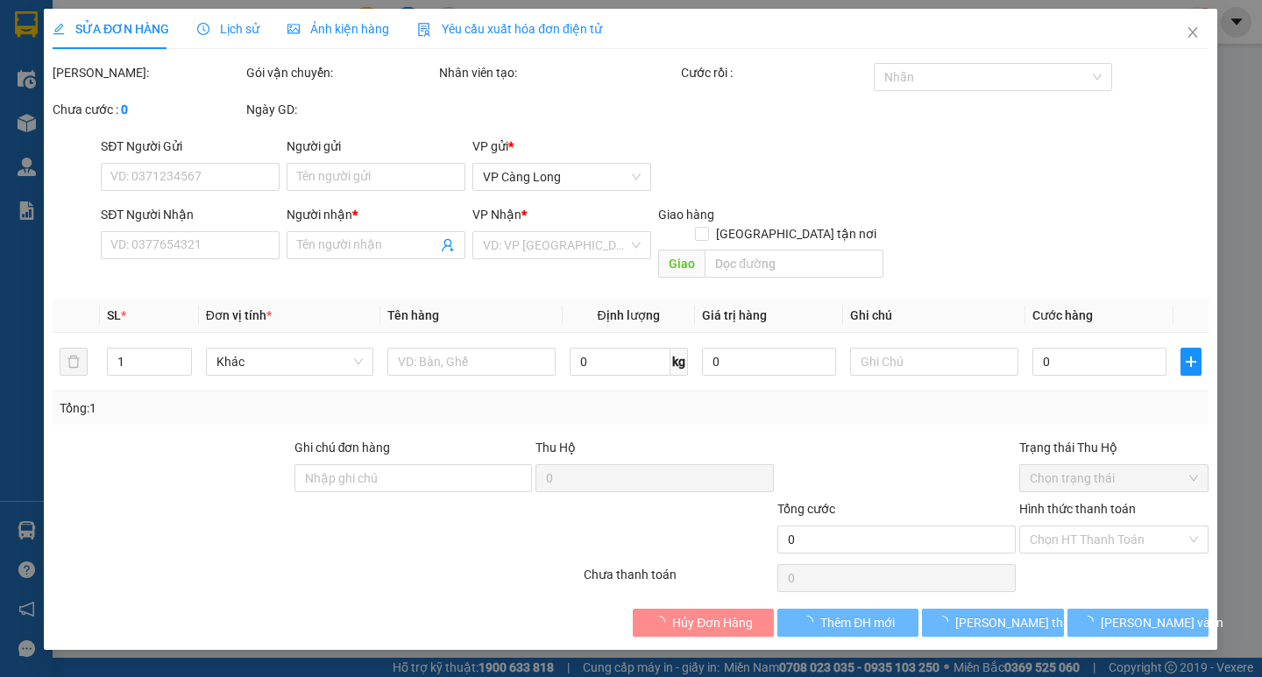
type input "0976310166"
type input "ÚT CAM"
type input "35.000"
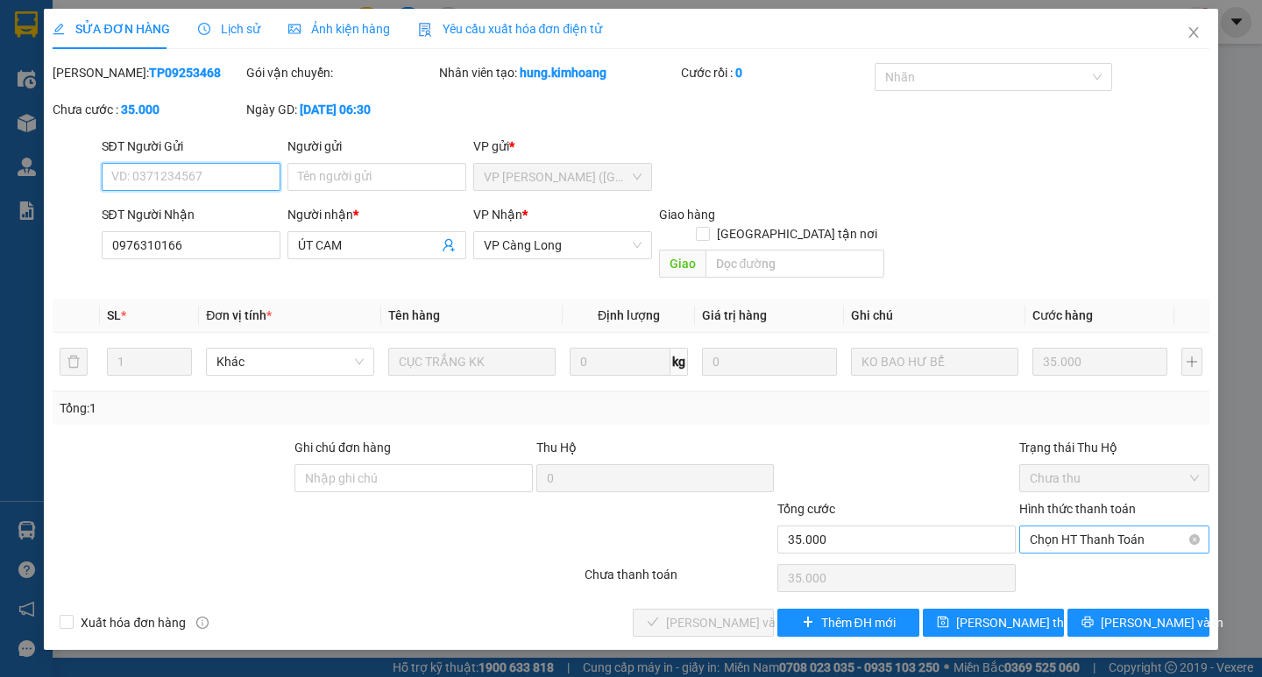
click at [1093, 527] on span "Chọn HT Thanh Toán" at bounding box center [1114, 540] width 169 height 26
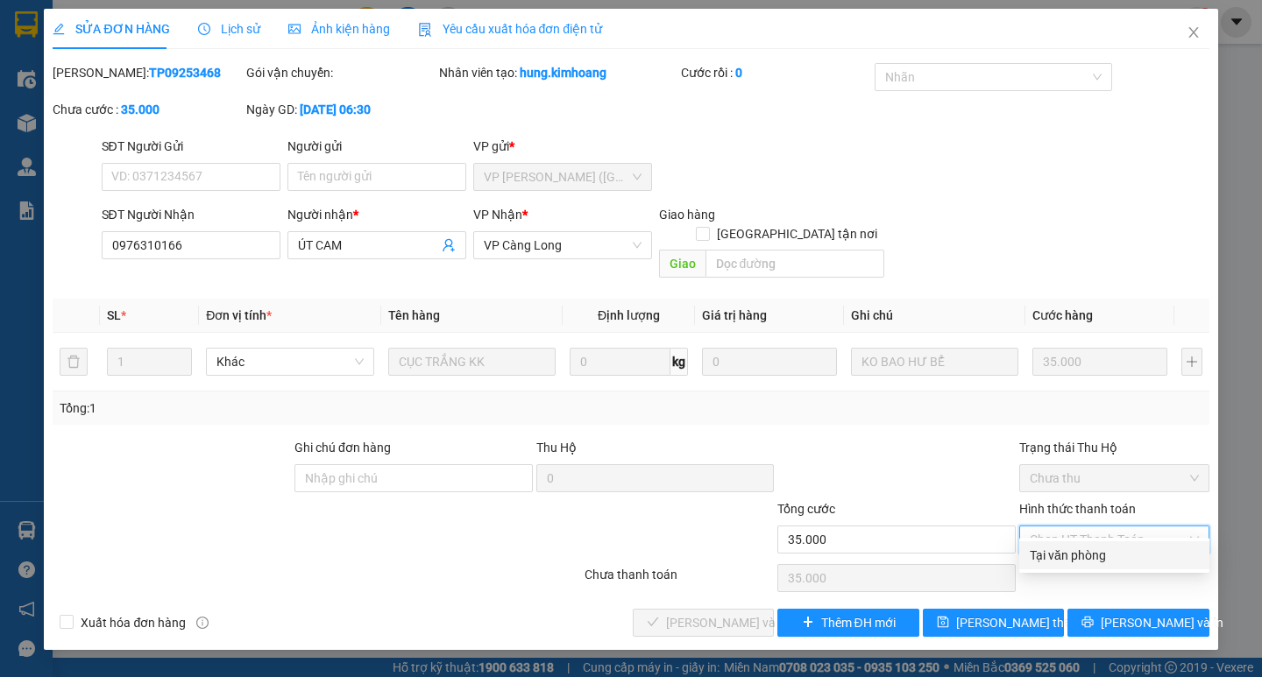
click at [1067, 553] on div "Tại văn phòng" at bounding box center [1114, 555] width 169 height 19
type input "0"
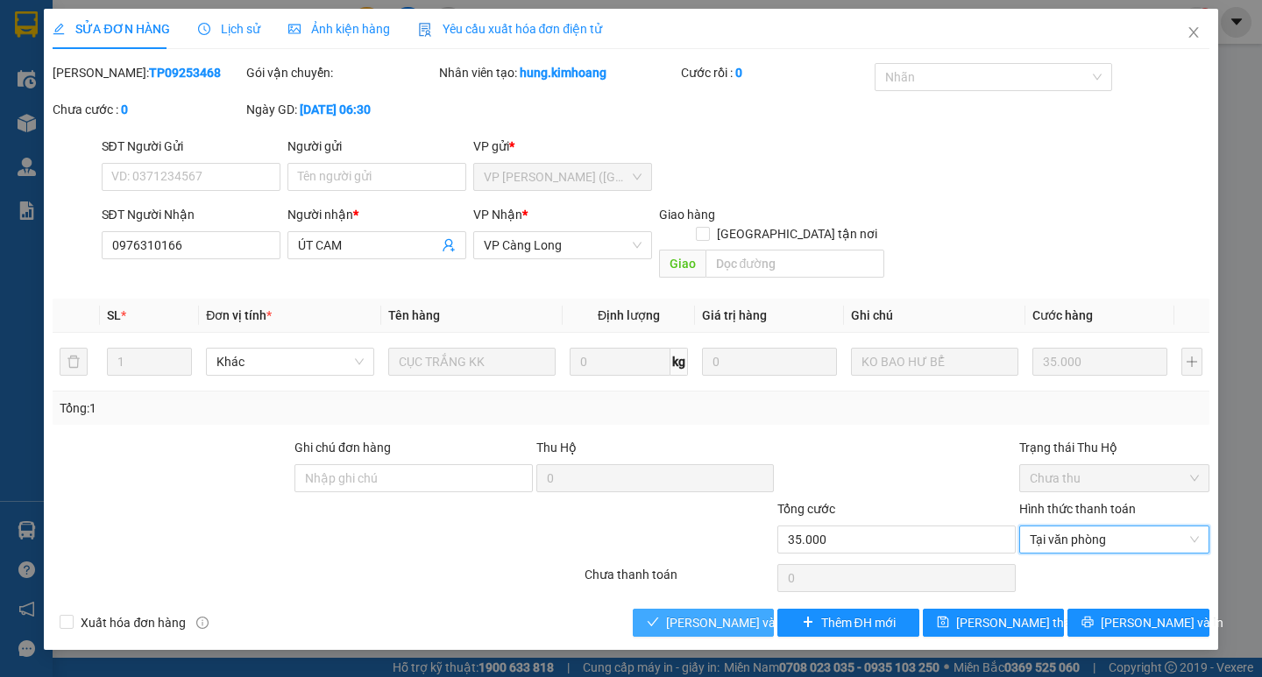
click at [692, 613] on span "[PERSON_NAME] và Giao hàng" at bounding box center [750, 622] width 168 height 19
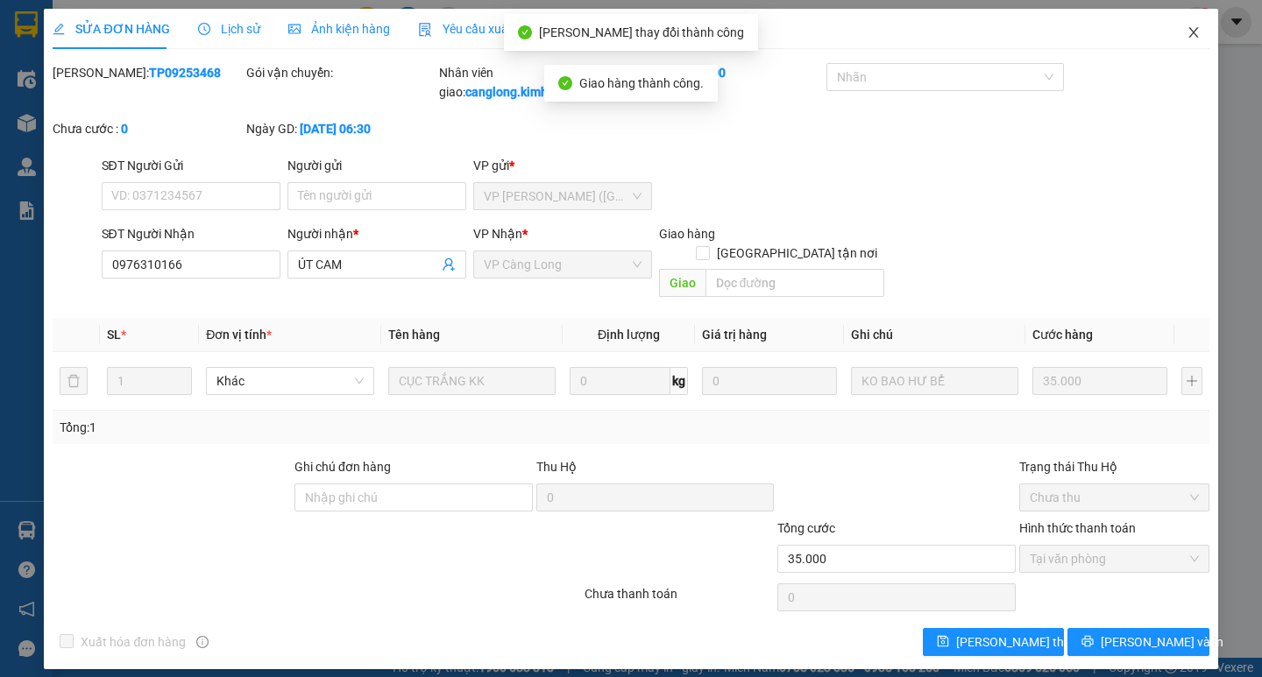
click at [1193, 35] on icon "close" at bounding box center [1194, 32] width 14 height 14
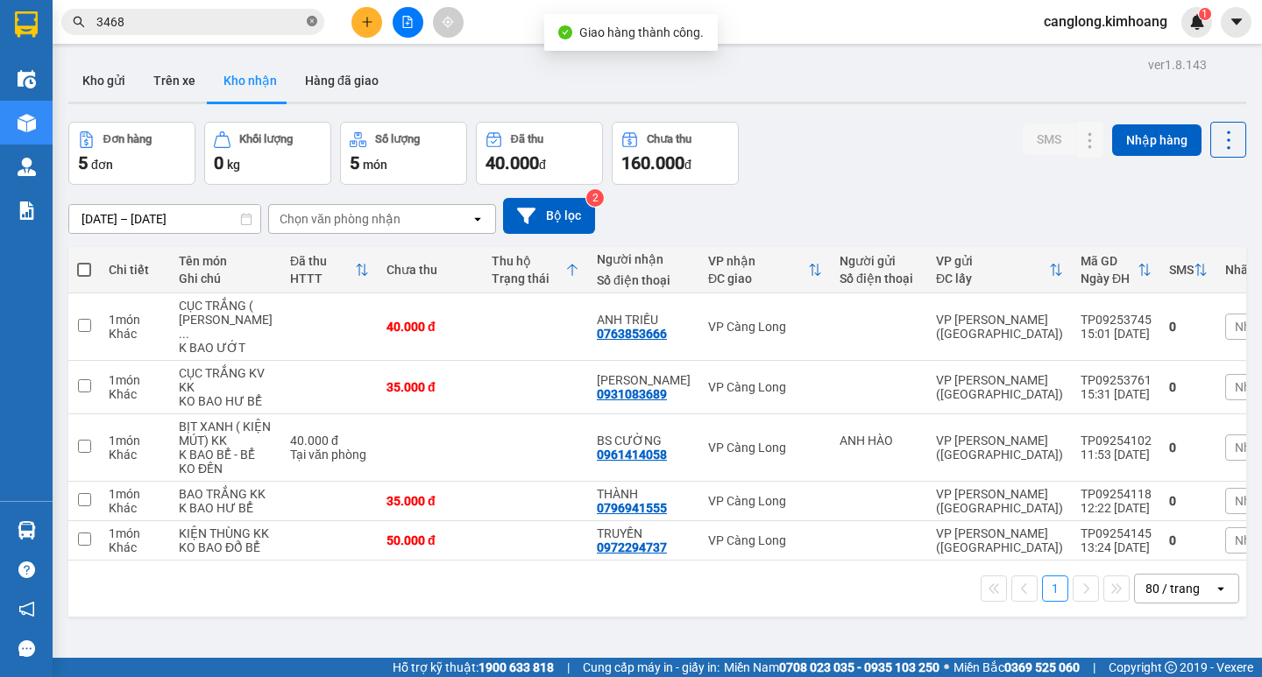
click at [307, 20] on icon "close-circle" at bounding box center [312, 21] width 11 height 11
click at [278, 21] on input "text" at bounding box center [199, 21] width 207 height 19
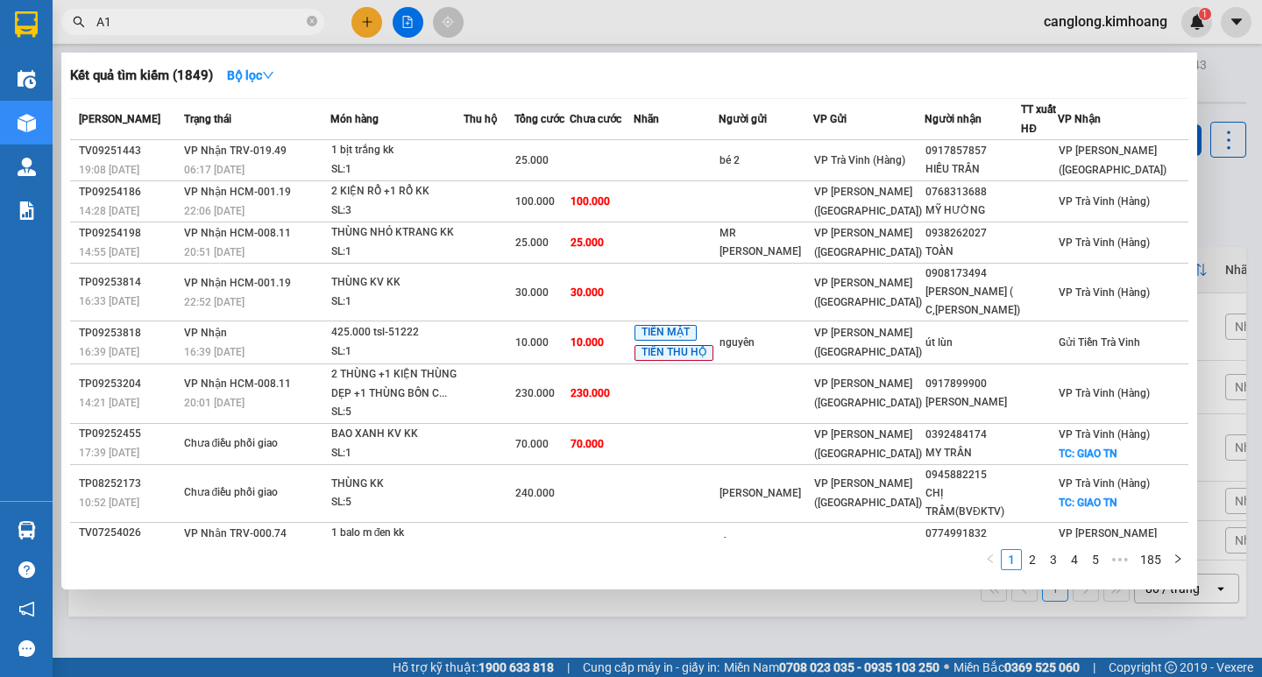
type input "A"
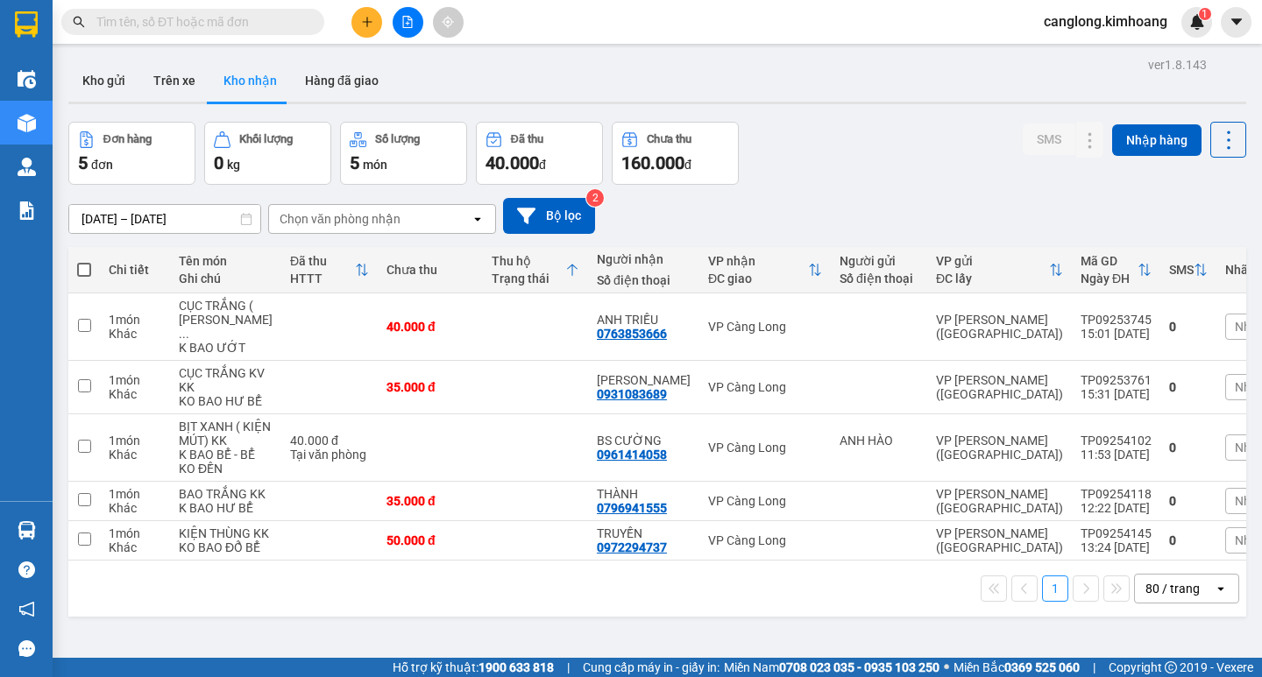
click at [168, 28] on input "text" at bounding box center [199, 21] width 207 height 19
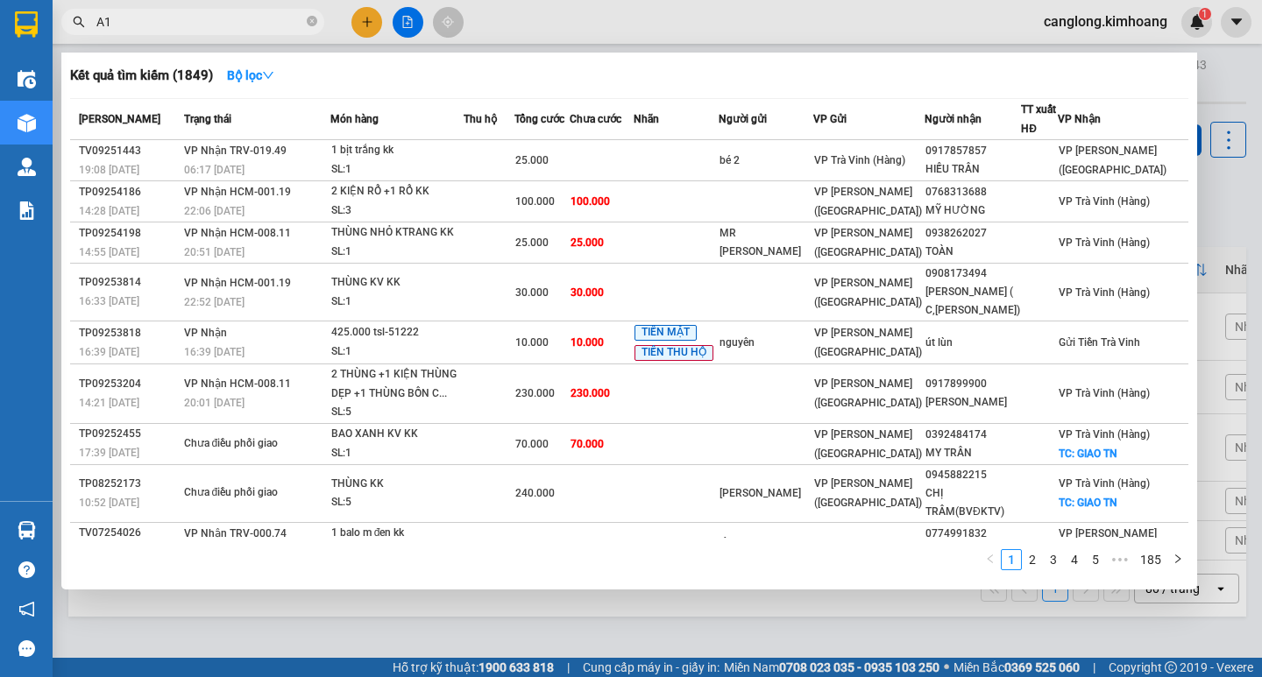
type input "A"
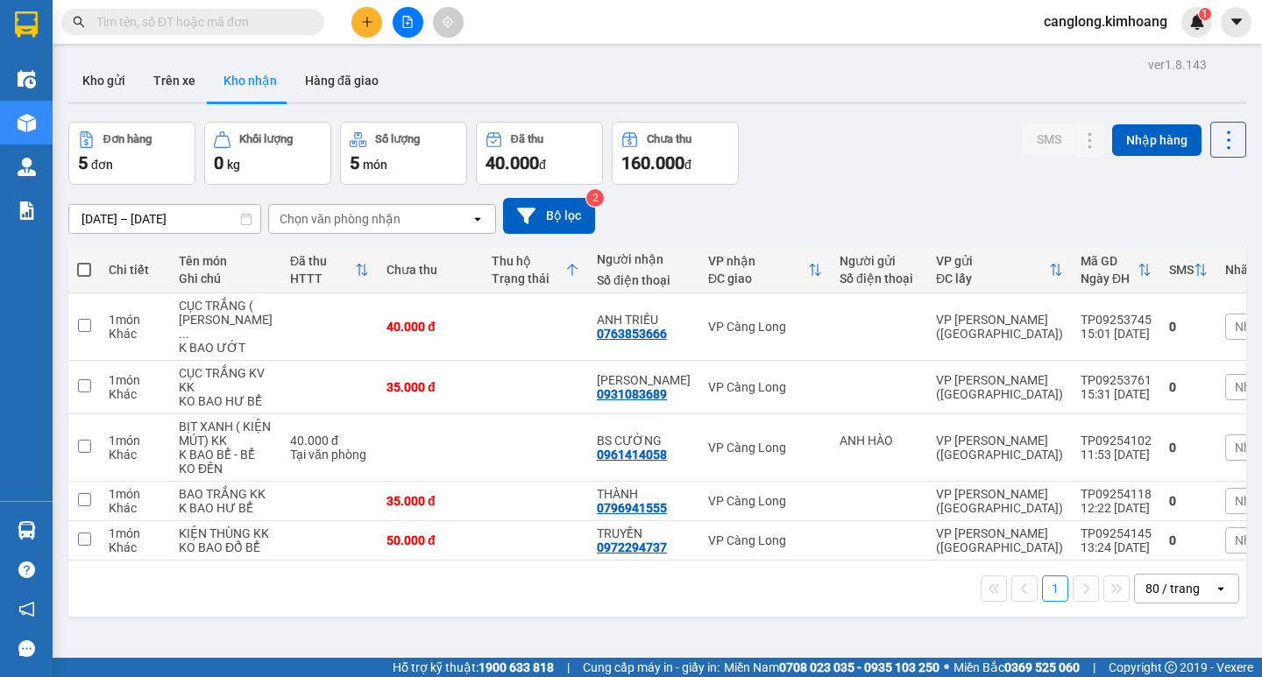
click at [216, 22] on input "text" at bounding box center [199, 21] width 207 height 19
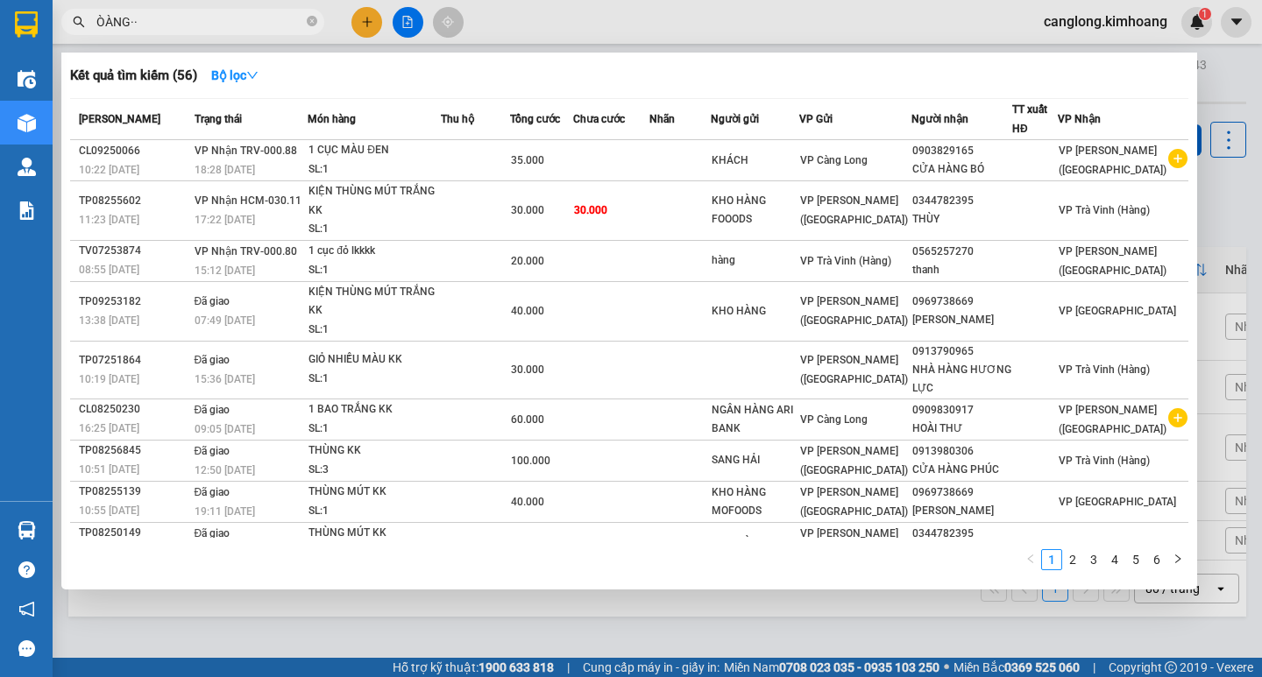
click at [208, 21] on input "ÒÀNG··" at bounding box center [199, 21] width 207 height 19
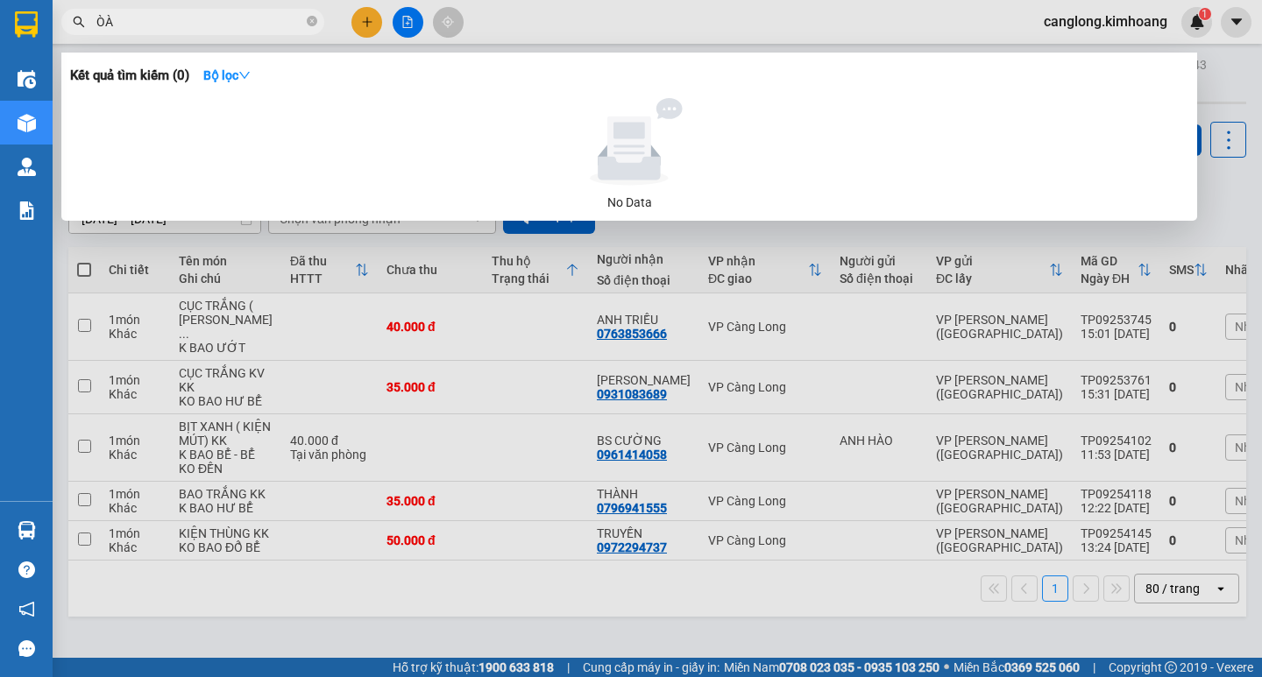
type input "Ò"
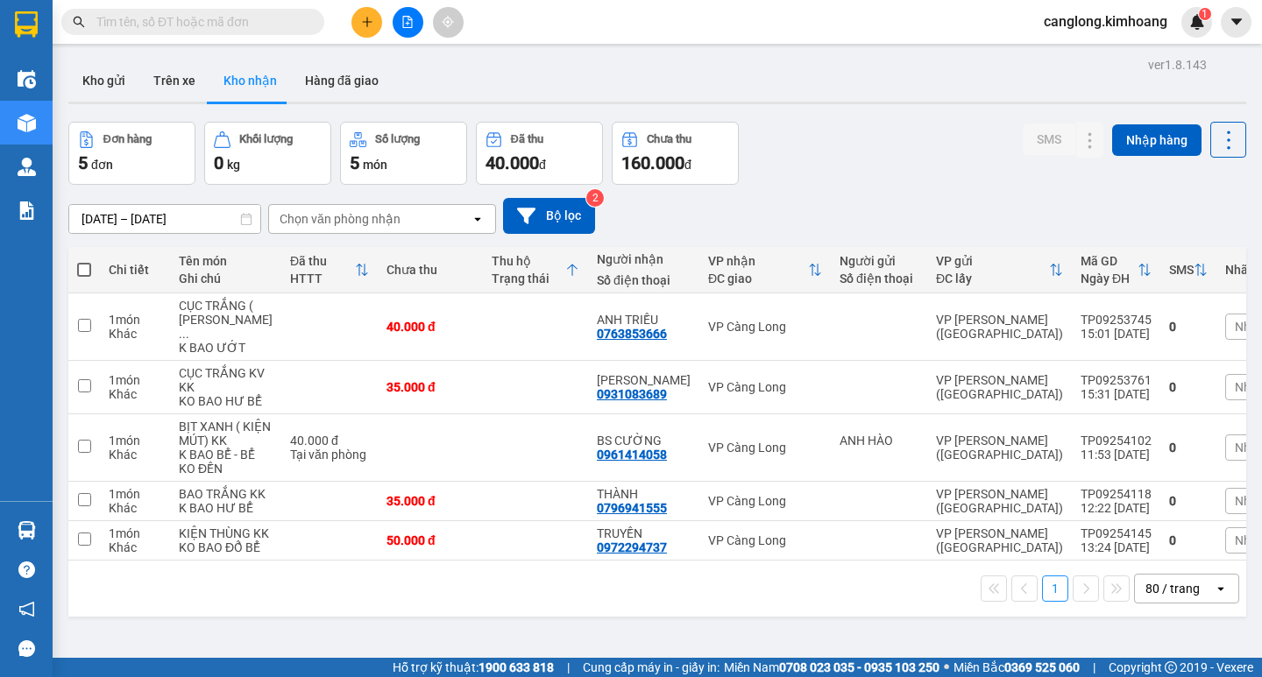
click at [174, 22] on input "text" at bounding box center [199, 21] width 207 height 19
type input "A"
type input "Á"
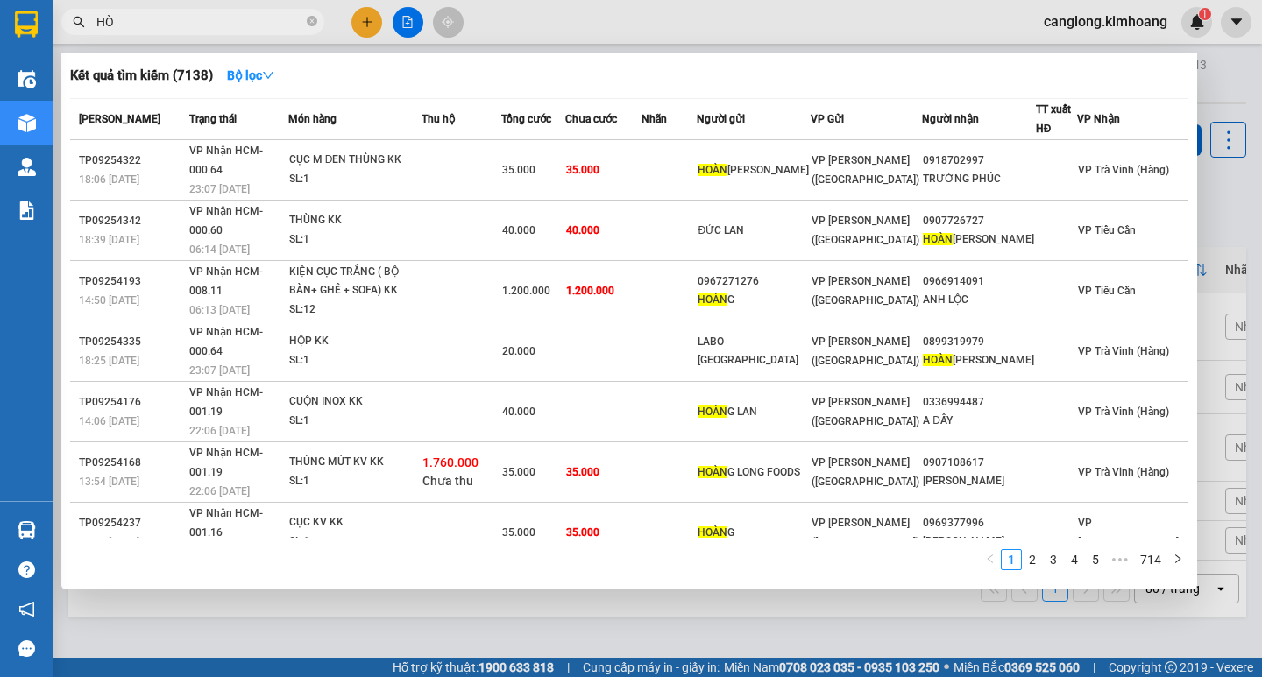
type input "H"
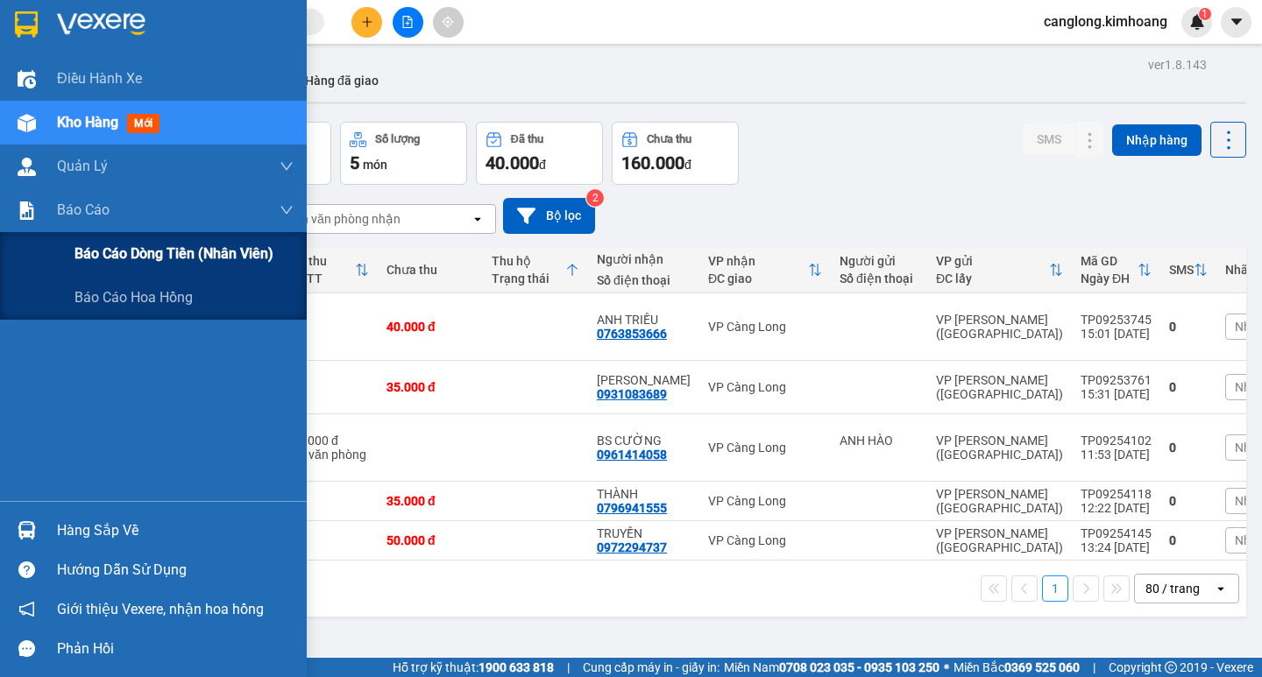
click at [98, 257] on span "Báo cáo dòng tiền (nhân viên)" at bounding box center [173, 254] width 199 height 22
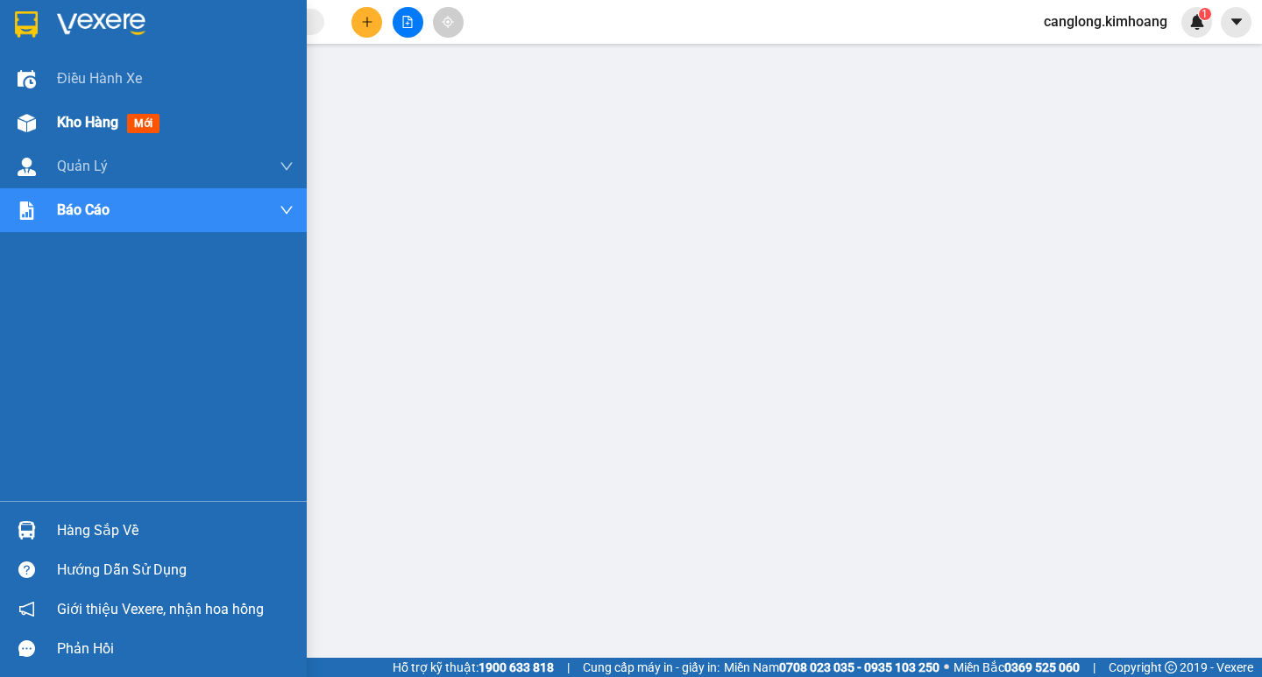
click at [49, 117] on div "Kho hàng mới" at bounding box center [153, 123] width 307 height 44
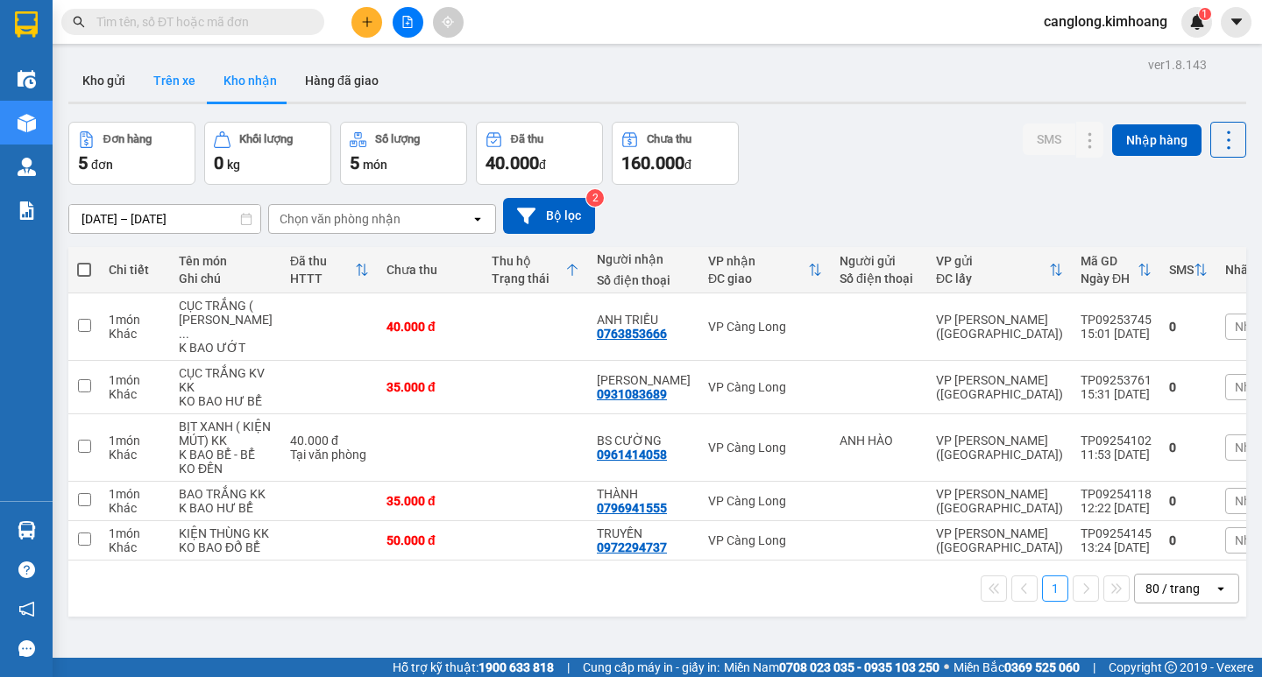
click at [185, 79] on button "Trên xe" at bounding box center [174, 81] width 70 height 42
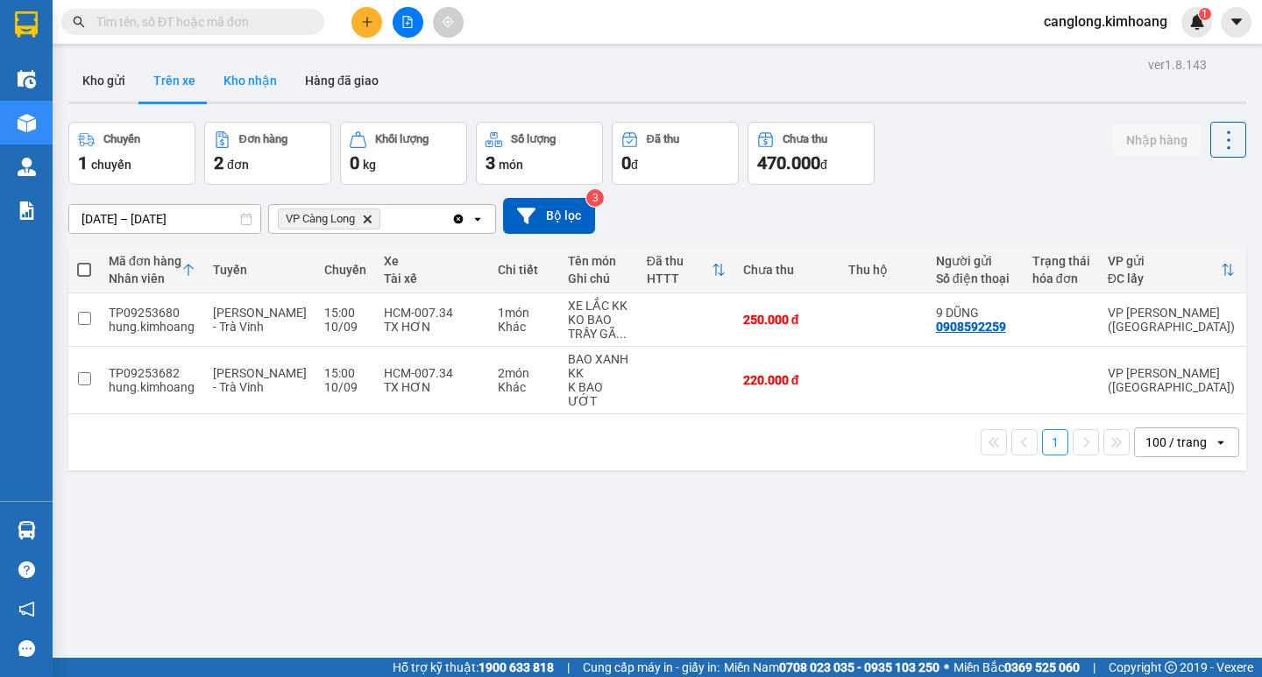
click at [244, 74] on button "Kho nhận" at bounding box center [249, 81] width 81 height 42
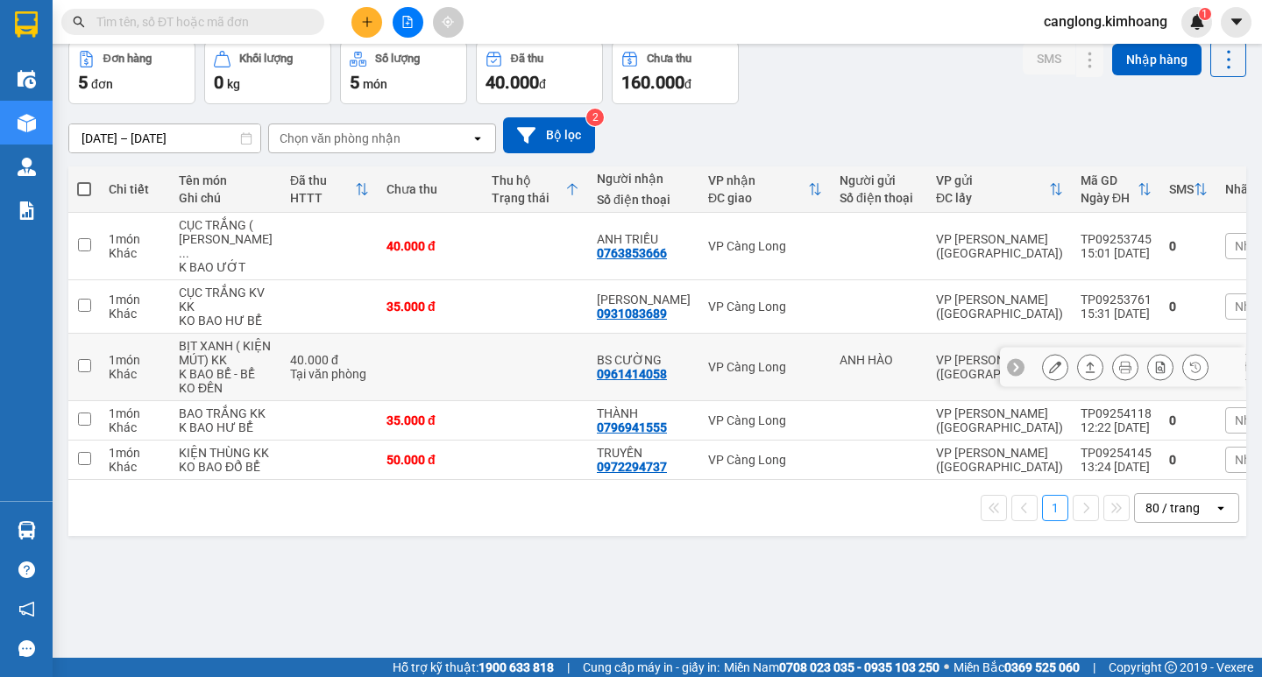
scroll to position [94, 0]
click at [1135, 522] on div "80 / trang" at bounding box center [1174, 508] width 79 height 28
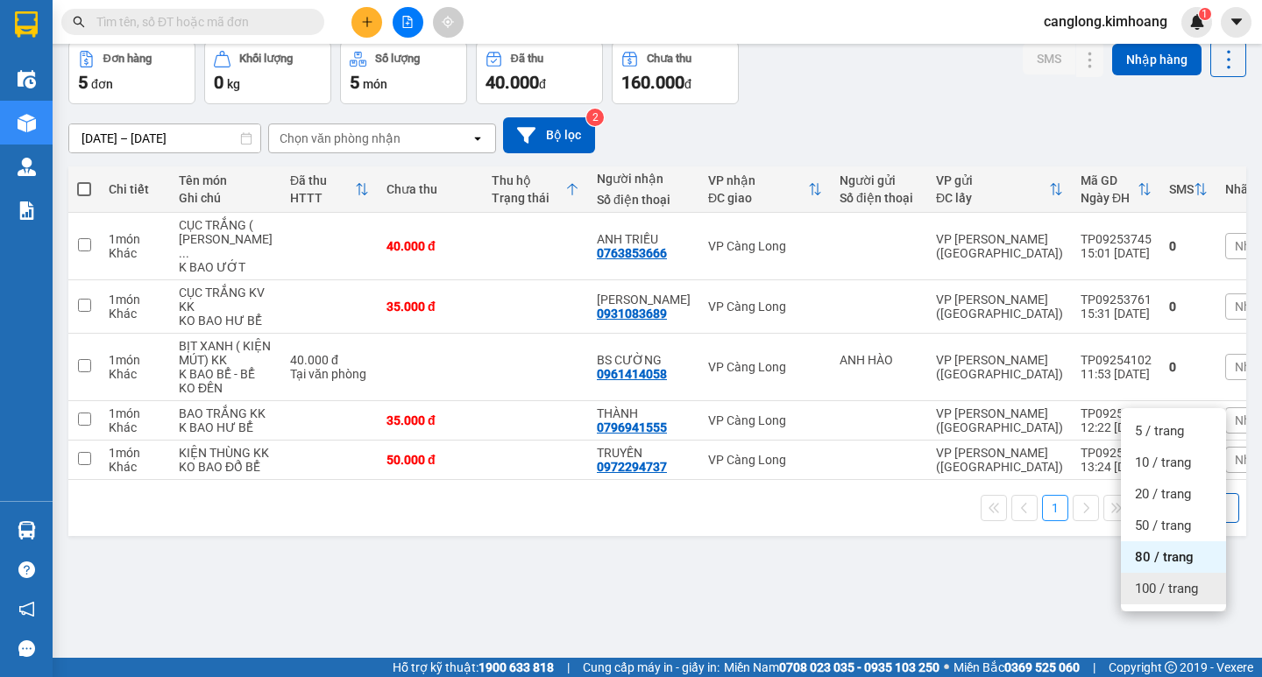
click at [1153, 580] on span "100 / trang" at bounding box center [1166, 589] width 63 height 18
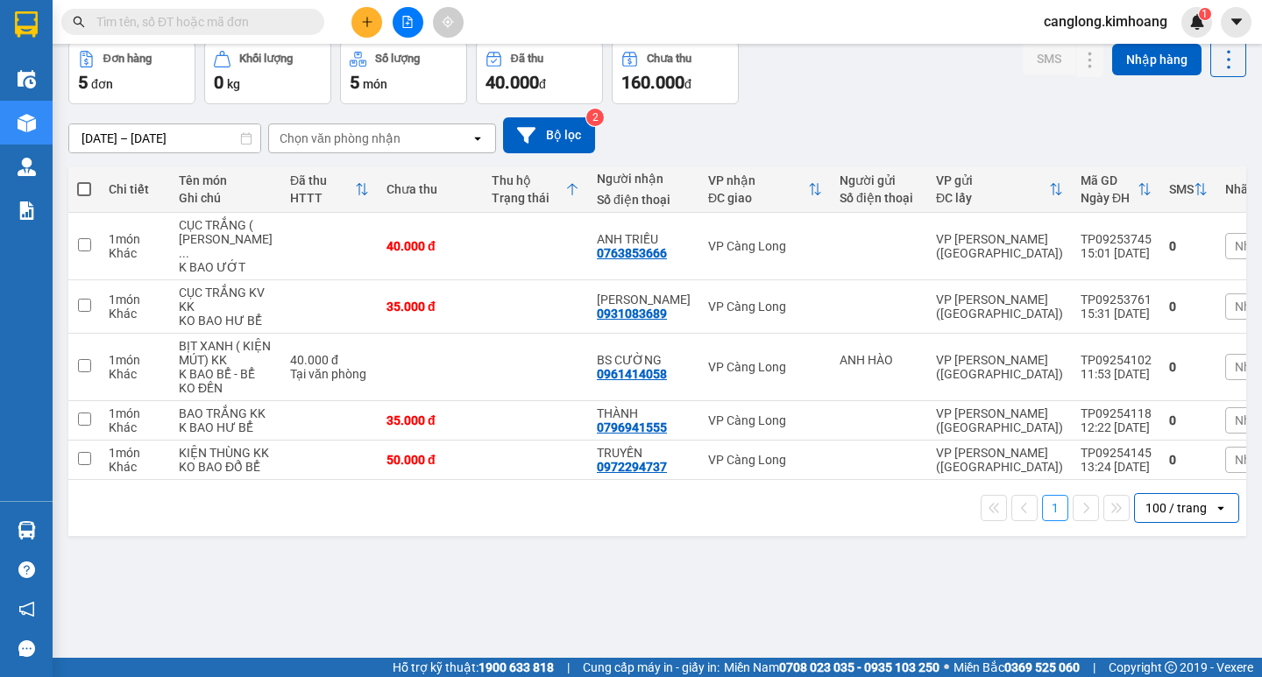
click at [230, 125] on input "[DATE] – [DATE]" at bounding box center [164, 138] width 191 height 28
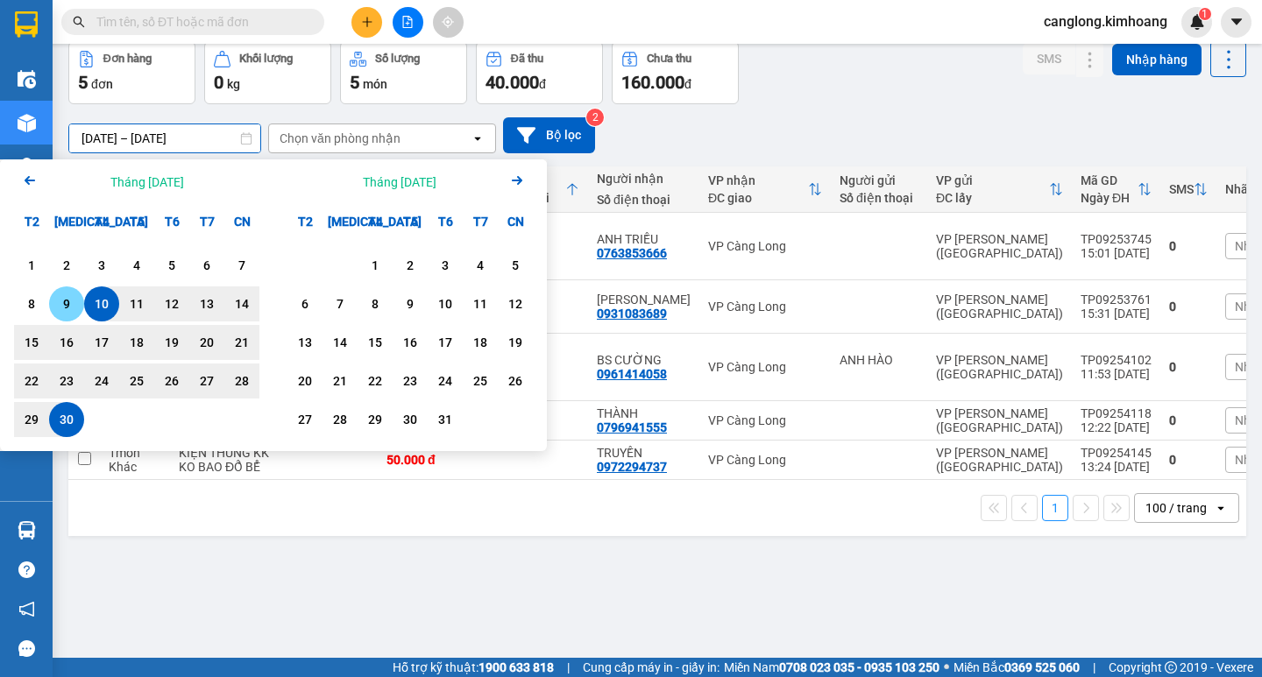
click at [65, 294] on div "9" at bounding box center [66, 304] width 25 height 21
click at [60, 413] on div "30" at bounding box center [66, 419] width 25 height 21
type input "09/09/2025 – 30/09/2025"
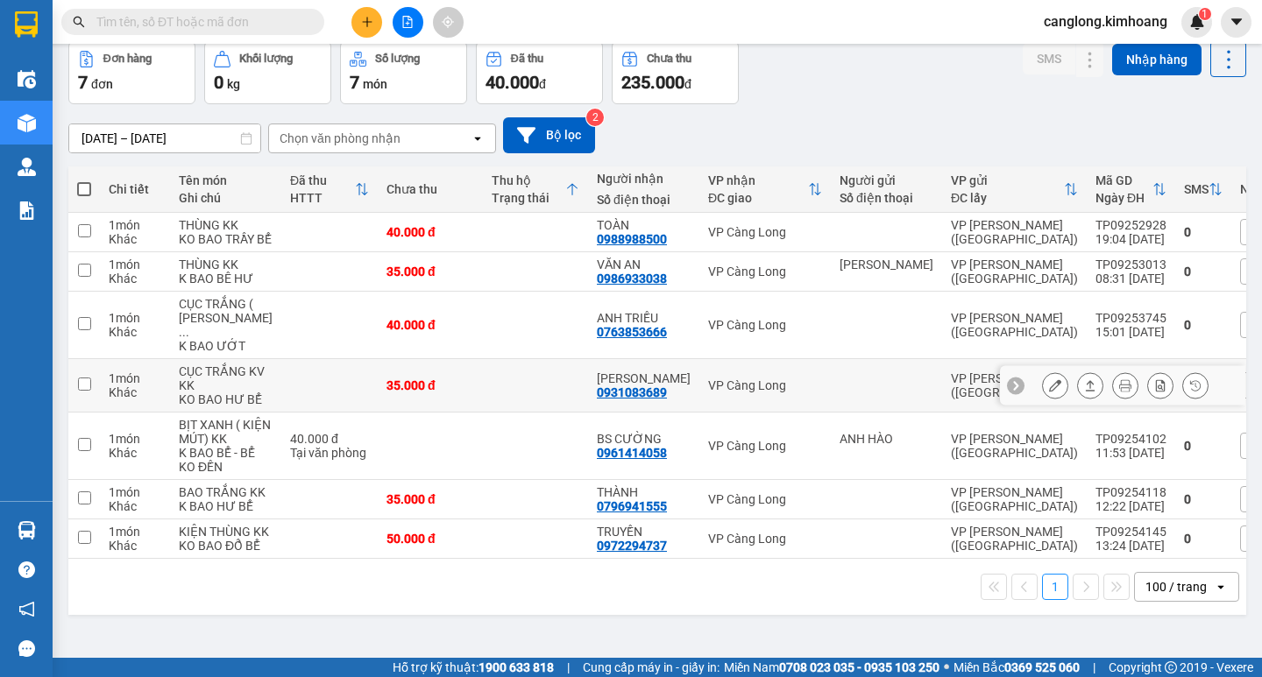
scroll to position [113, 0]
click at [367, 23] on icon "plus" at bounding box center [366, 22] width 1 height 10
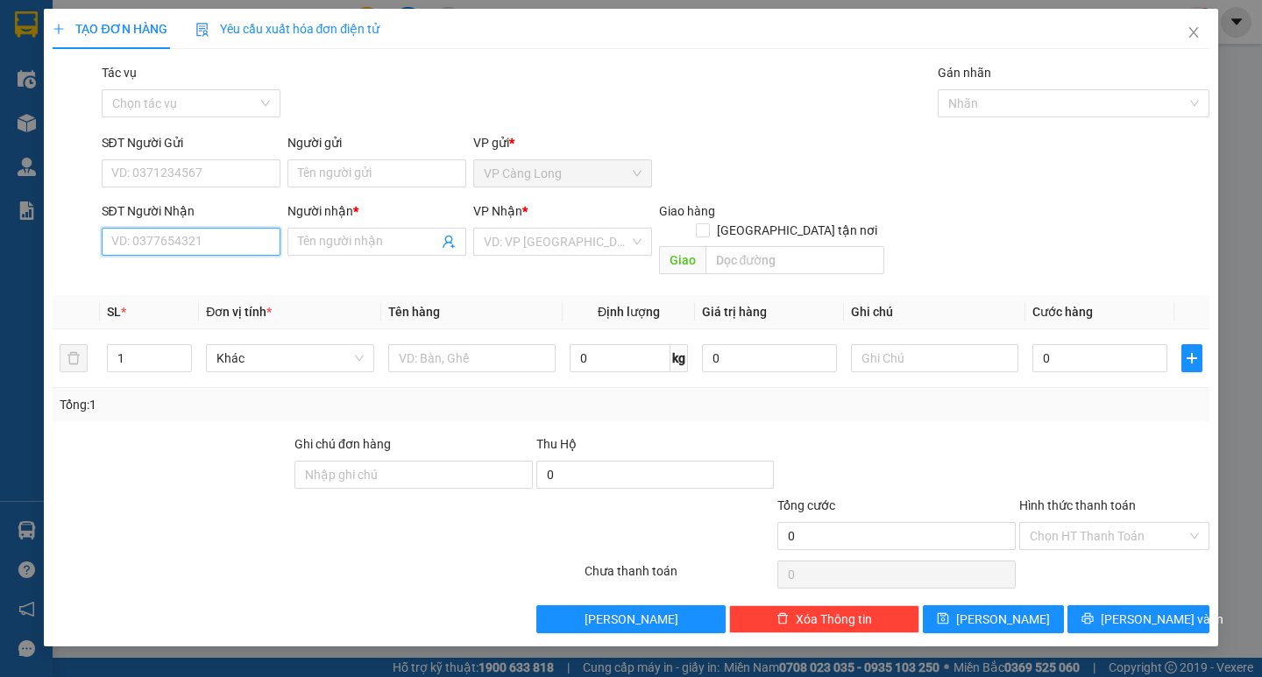
click at [185, 237] on input "SĐT Người Nhận" at bounding box center [191, 242] width 179 height 28
click at [162, 276] on div "0328864939 - BÉ BẢY" at bounding box center [191, 276] width 158 height 19
type input "0328864939"
type input "BÉ BẢY"
type input "40.000"
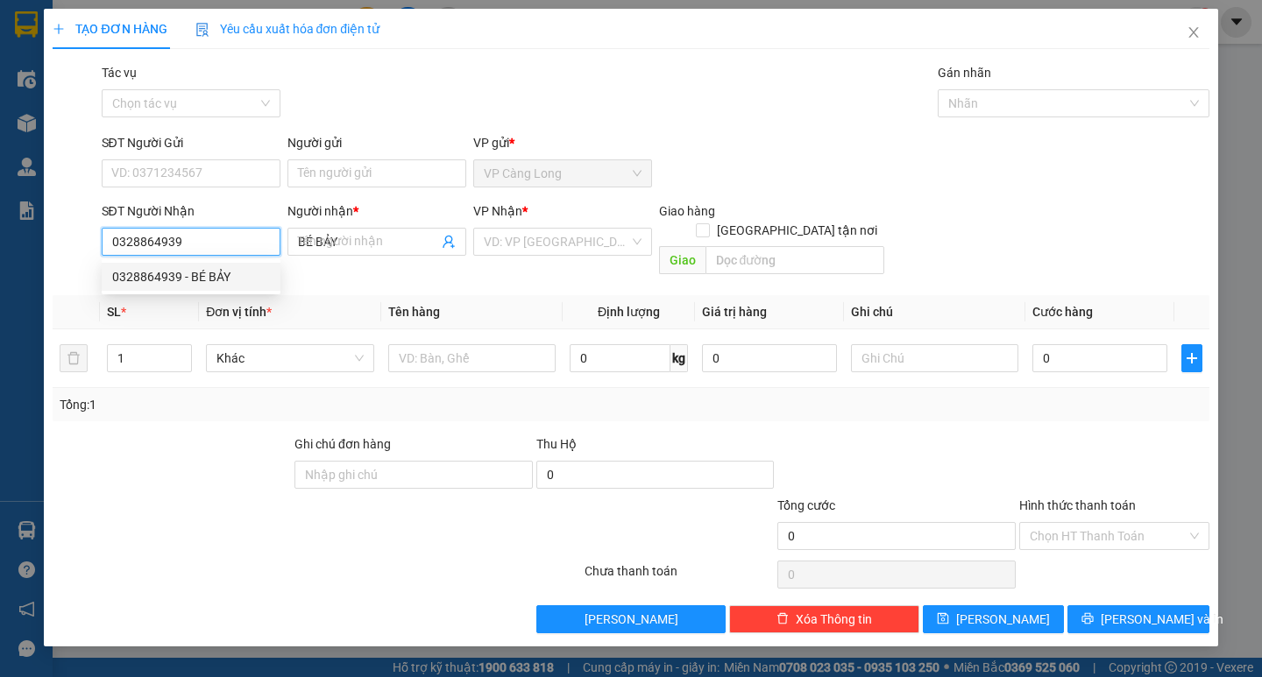
type input "40.000"
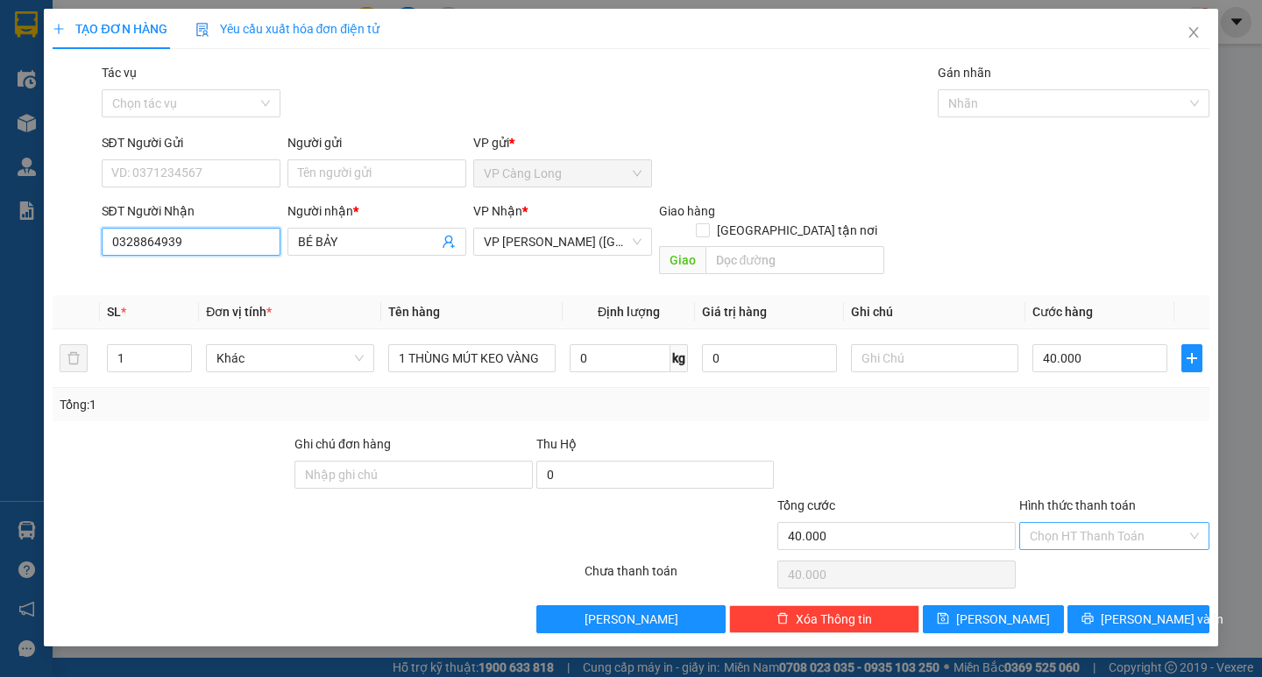
type input "0328864939"
click at [1063, 523] on input "Hình thức thanh toán" at bounding box center [1108, 536] width 157 height 26
click at [1140, 445] on div at bounding box center [1114, 465] width 194 height 61
click at [1133, 610] on span "[PERSON_NAME] và In" at bounding box center [1162, 619] width 123 height 19
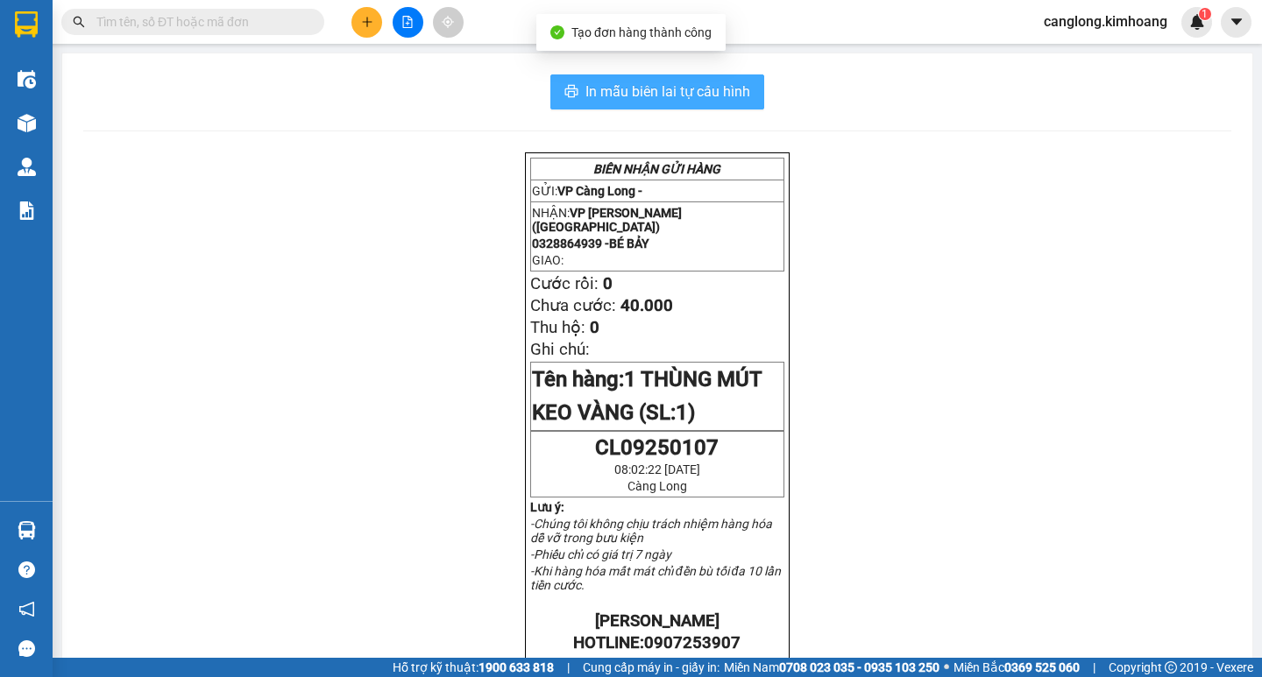
click at [640, 94] on span "In mẫu biên lai tự cấu hình" at bounding box center [667, 92] width 165 height 22
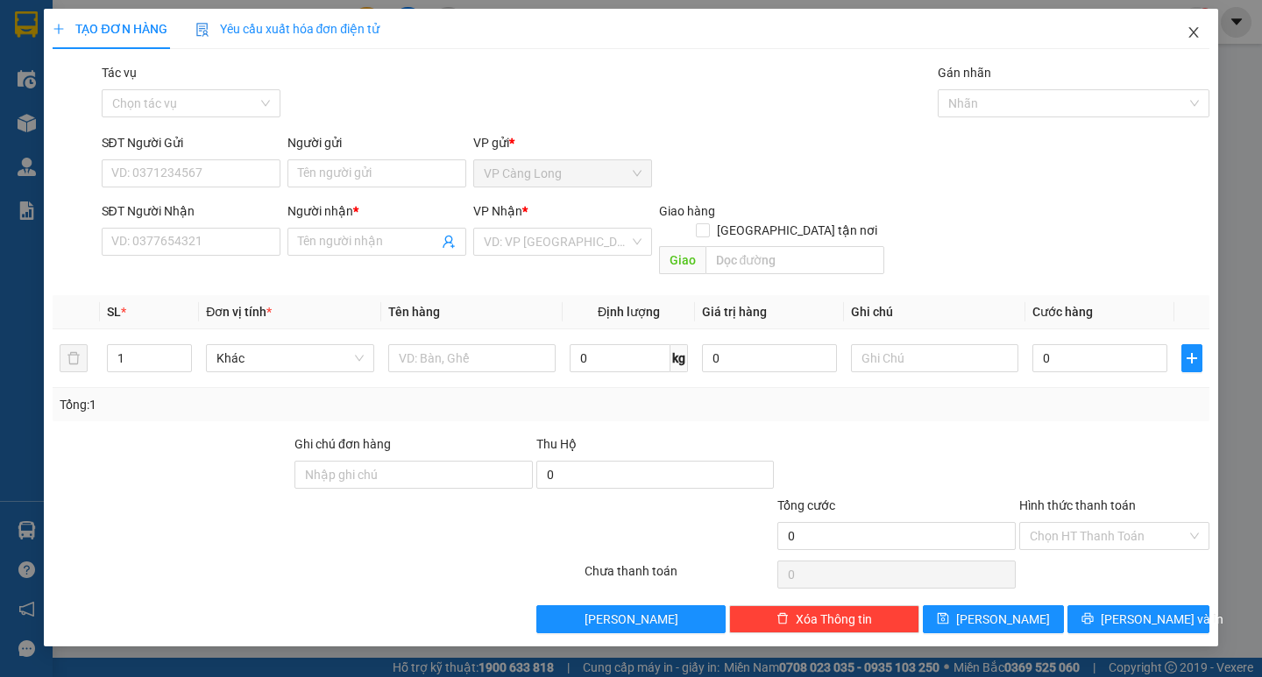
click at [1194, 32] on icon "close" at bounding box center [1193, 32] width 10 height 11
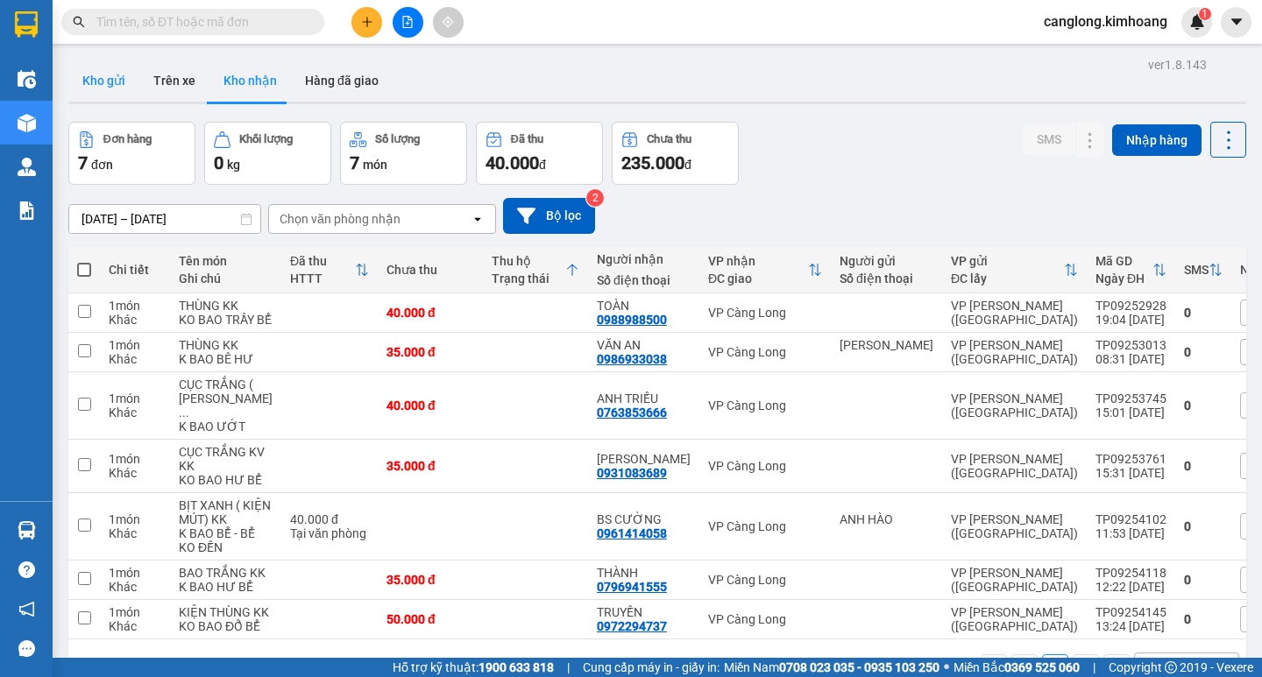
click at [103, 80] on button "Kho gửi" at bounding box center [103, 81] width 71 height 42
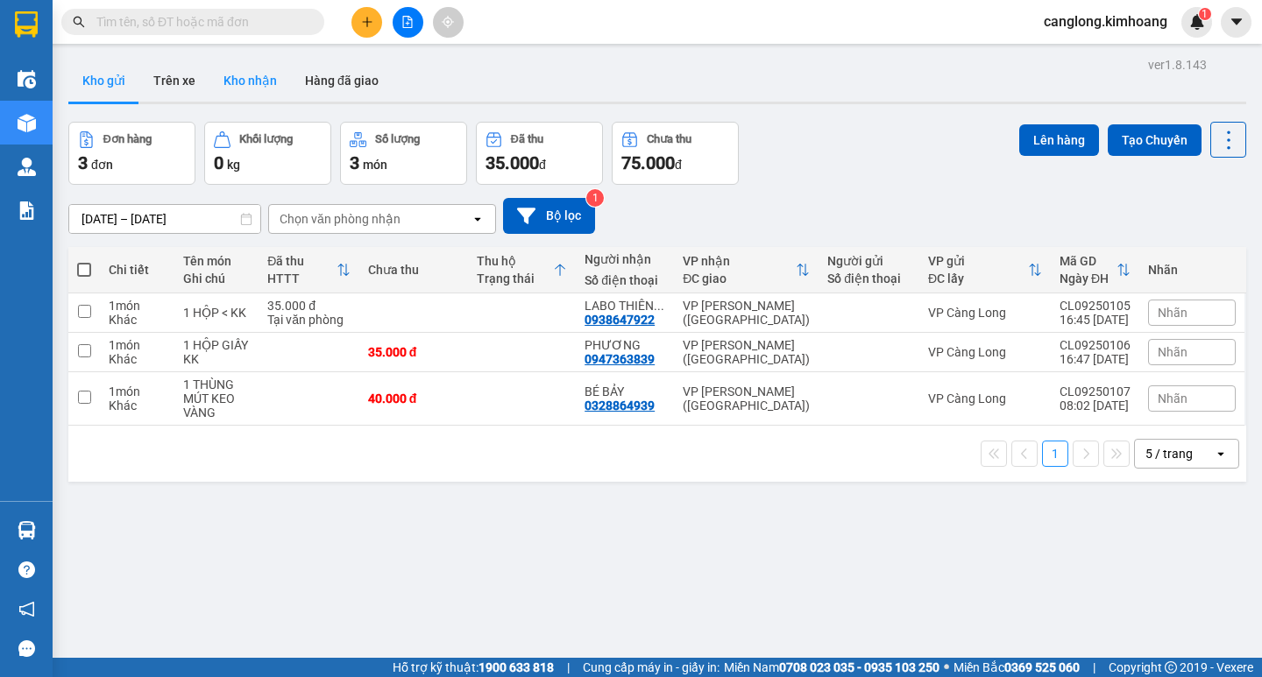
click at [244, 80] on button "Kho nhận" at bounding box center [249, 81] width 81 height 42
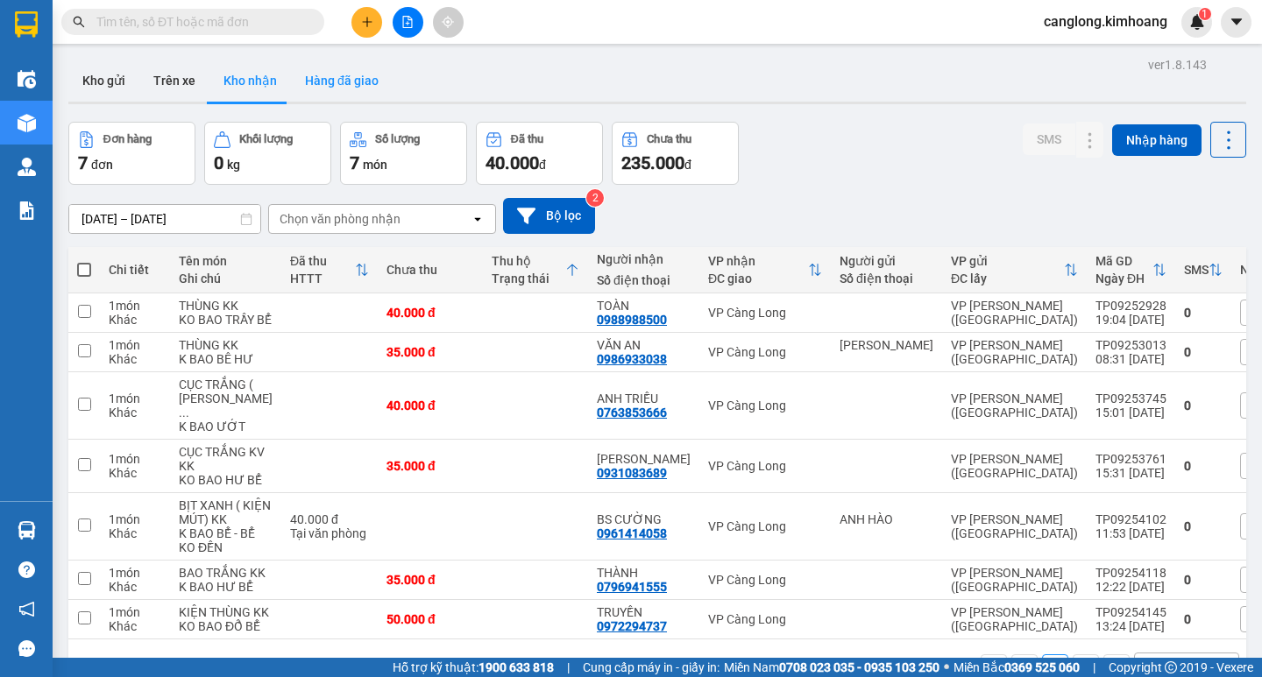
click at [325, 74] on button "Hàng đã giao" at bounding box center [342, 81] width 102 height 42
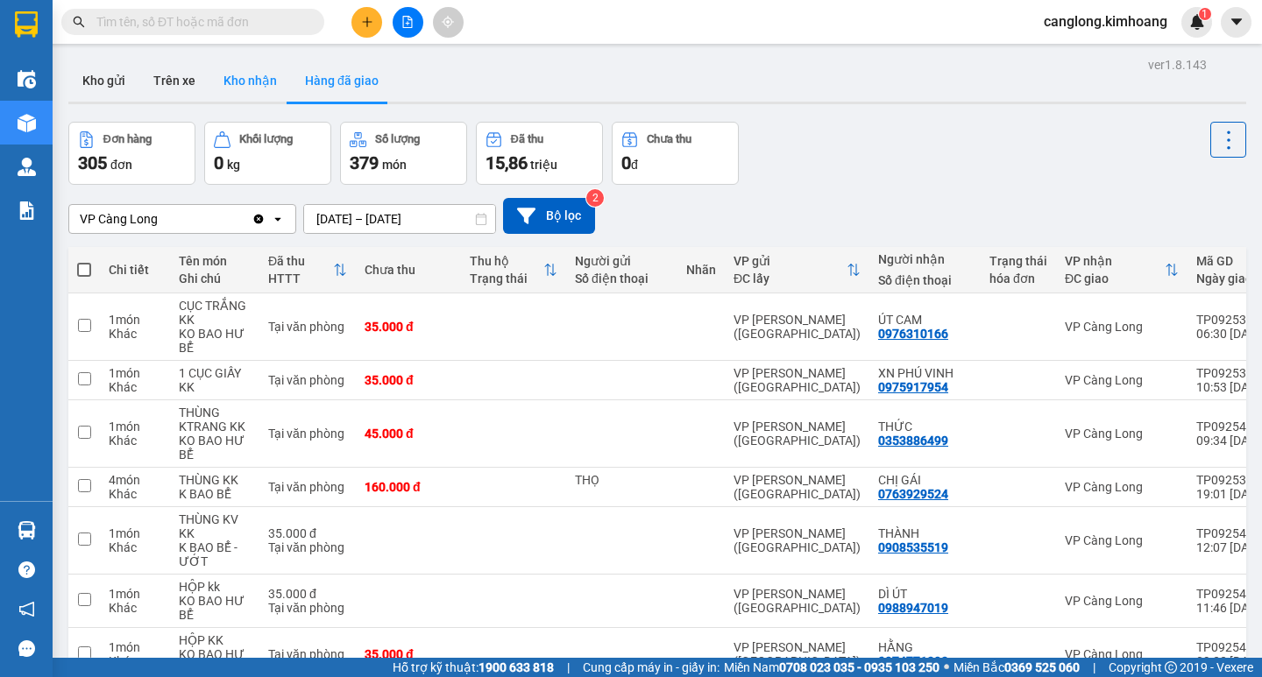
click at [266, 78] on button "Kho nhận" at bounding box center [249, 81] width 81 height 42
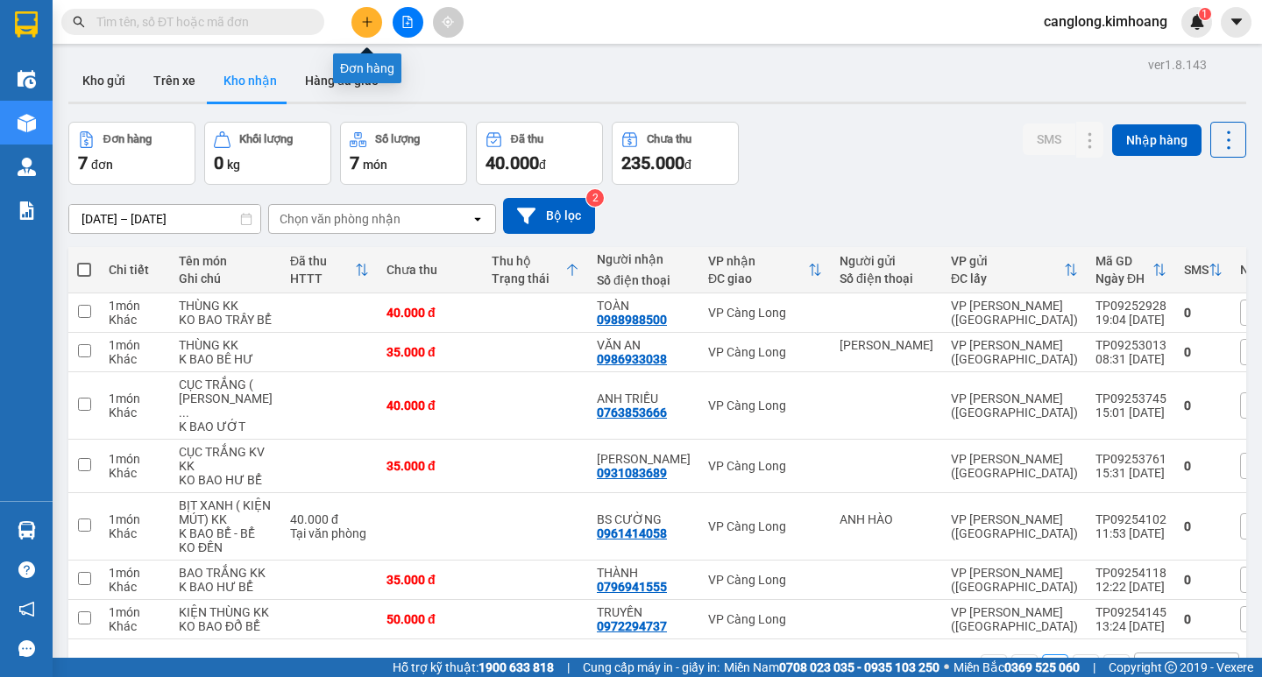
click at [369, 9] on button at bounding box center [366, 22] width 31 height 31
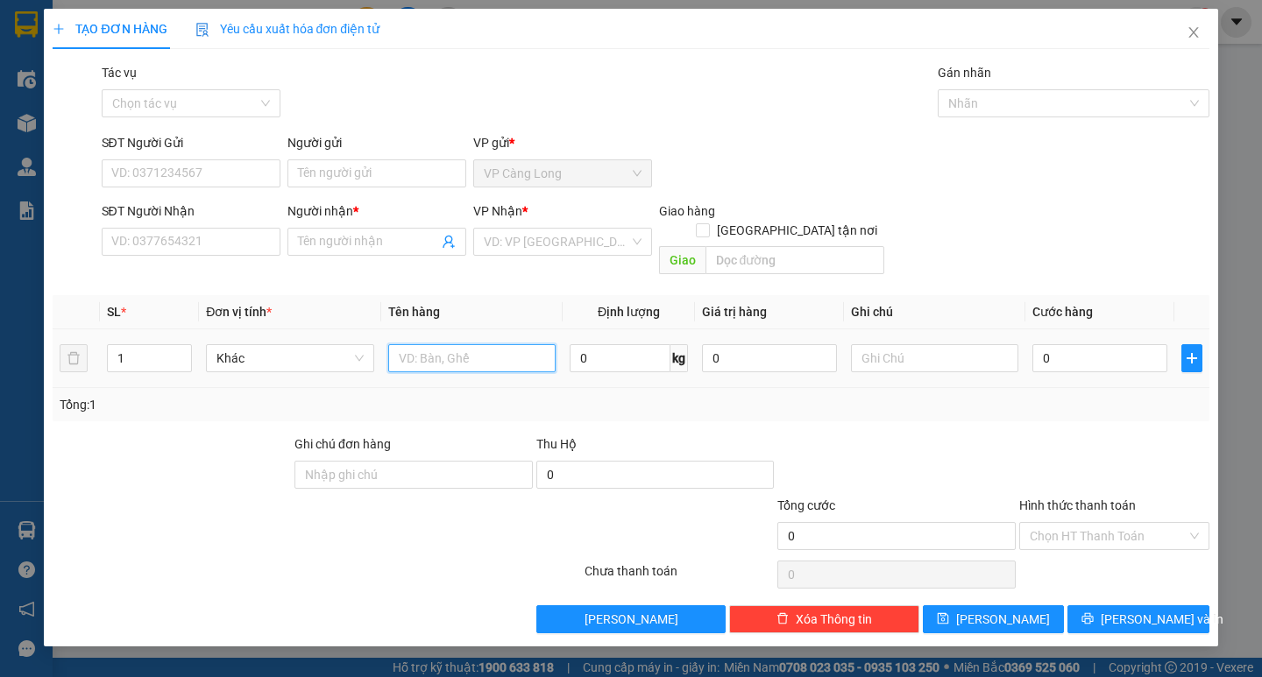
click at [415, 344] on input "text" at bounding box center [471, 358] width 167 height 28
type input "2 THÙNG MÚT TRẮNG"
click at [137, 345] on input "1" at bounding box center [149, 358] width 83 height 26
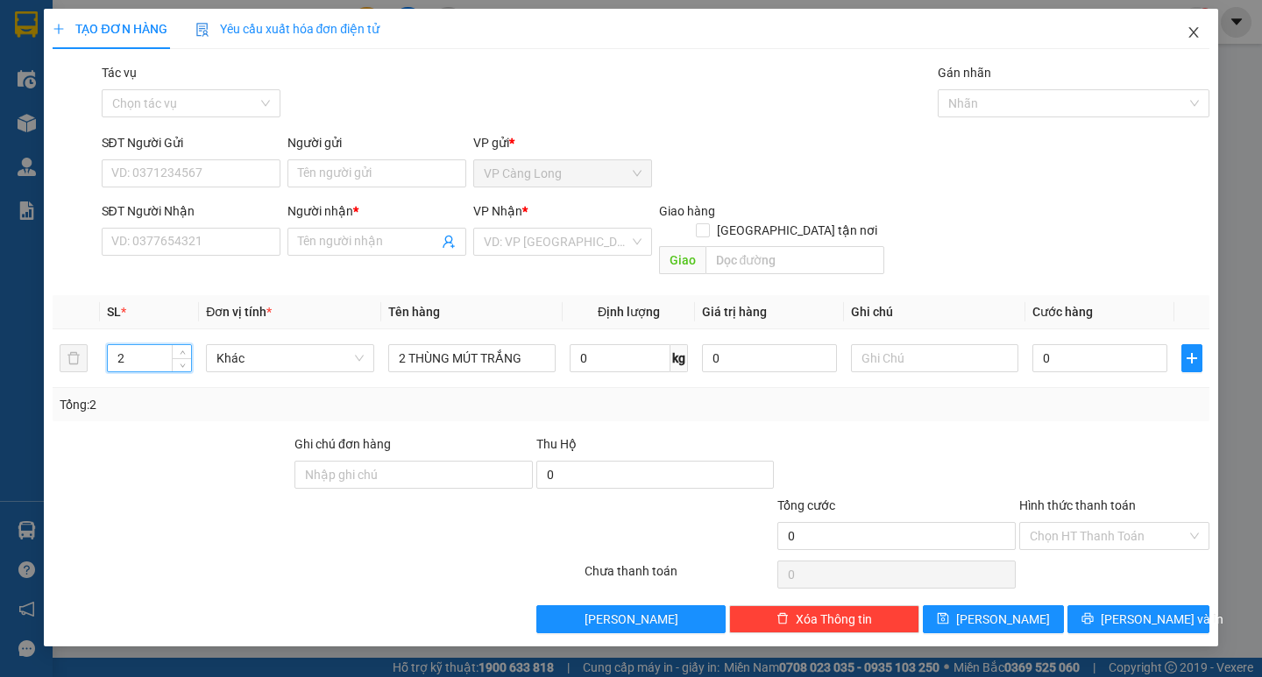
type input "2"
click at [1192, 30] on icon "close" at bounding box center [1194, 32] width 14 height 14
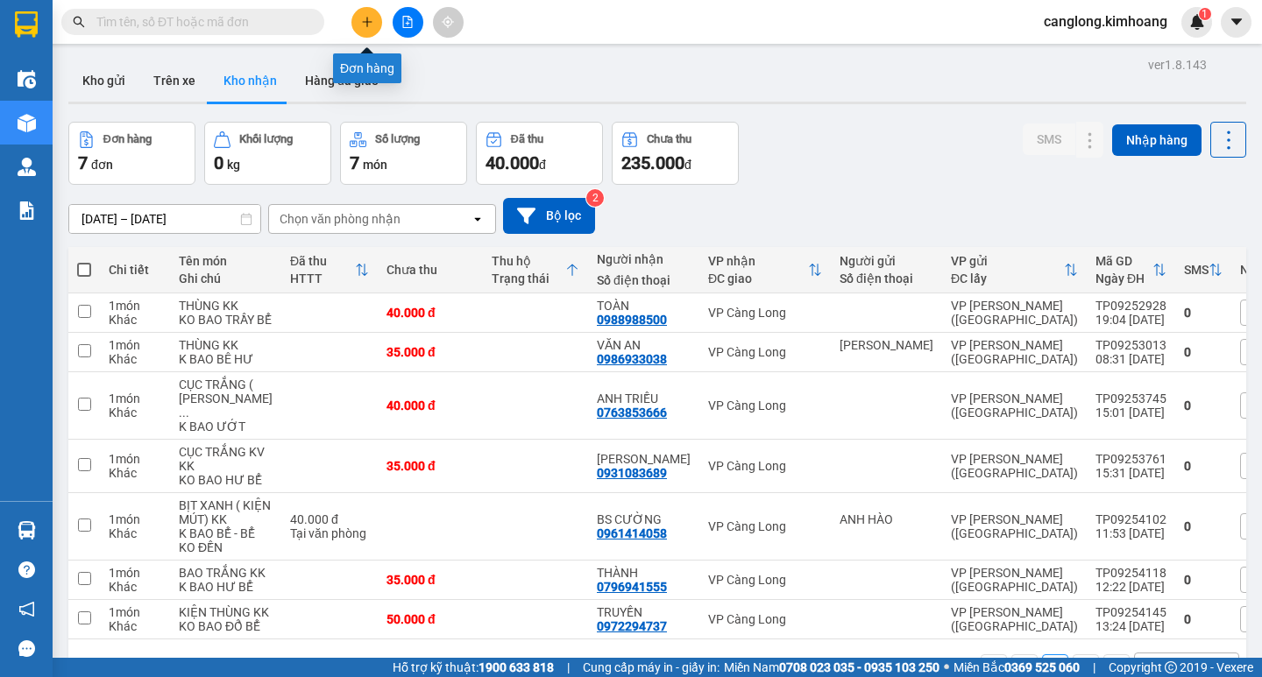
click at [366, 18] on icon "plus" at bounding box center [367, 22] width 12 height 12
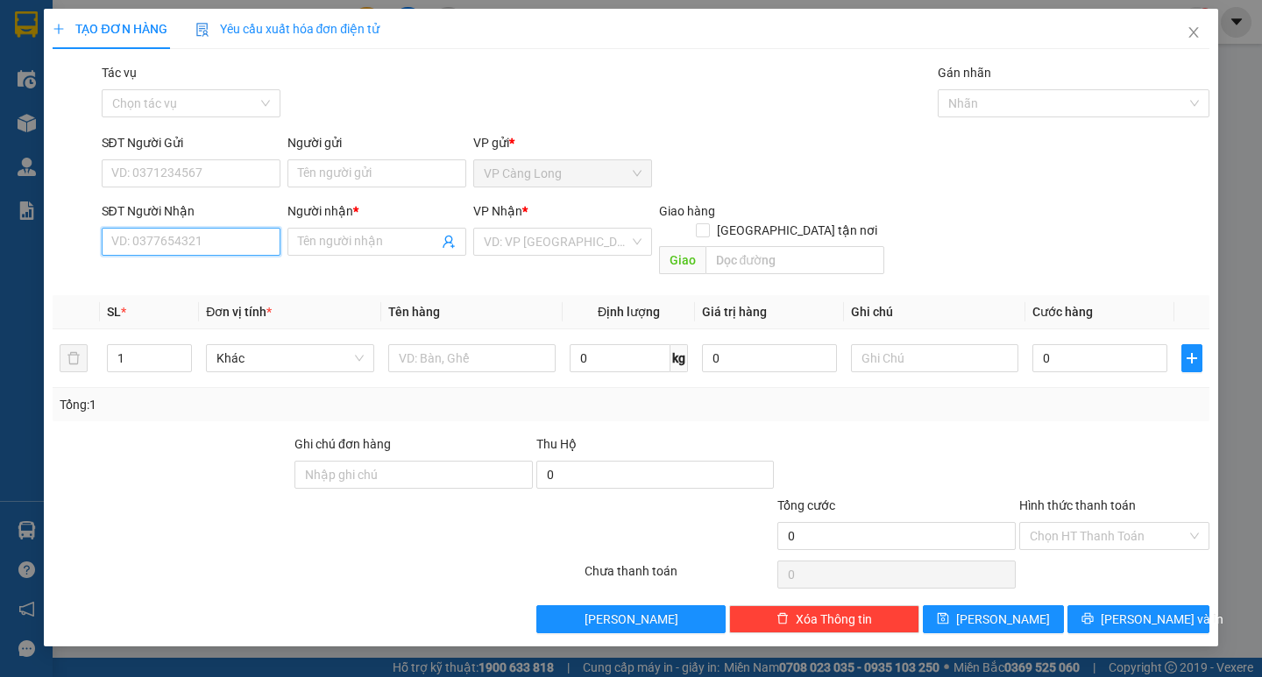
click at [149, 247] on input "SĐT Người Nhận" at bounding box center [191, 242] width 179 height 28
click at [203, 245] on input "0362323872" at bounding box center [191, 242] width 179 height 28
type input "0"
type input "0938567419"
click at [163, 273] on div "0938567419 - HẢI" at bounding box center [191, 276] width 158 height 19
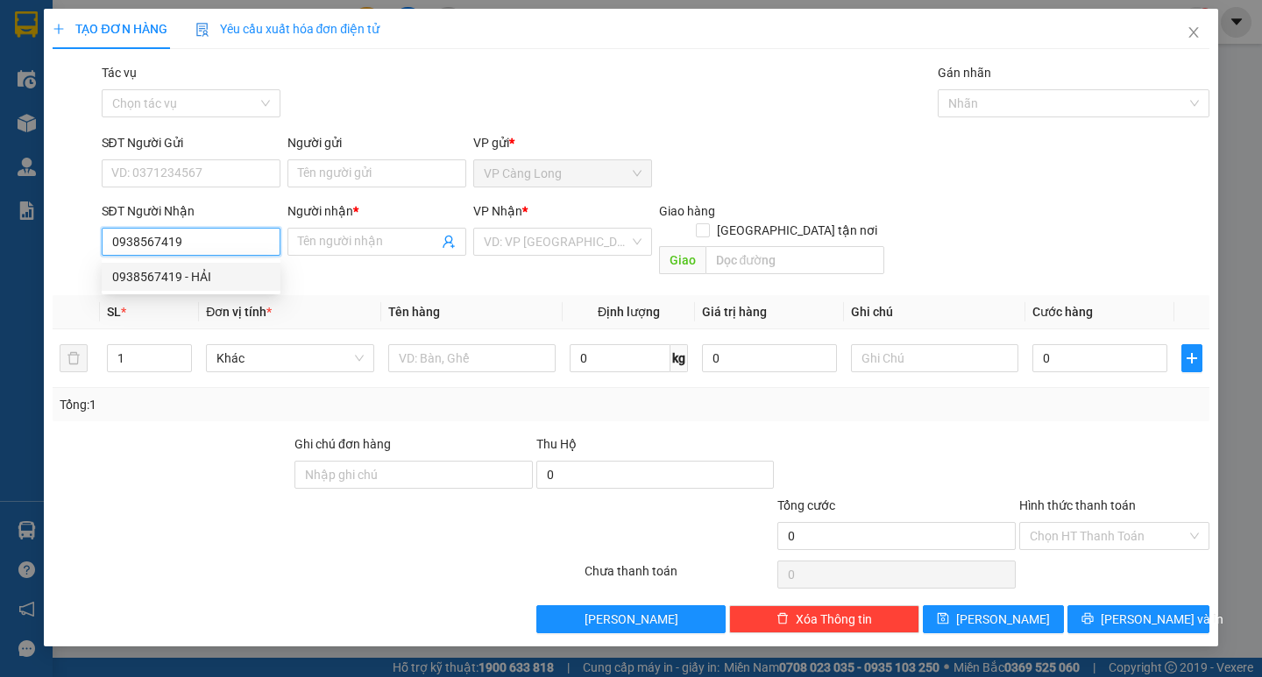
type input "HẢI"
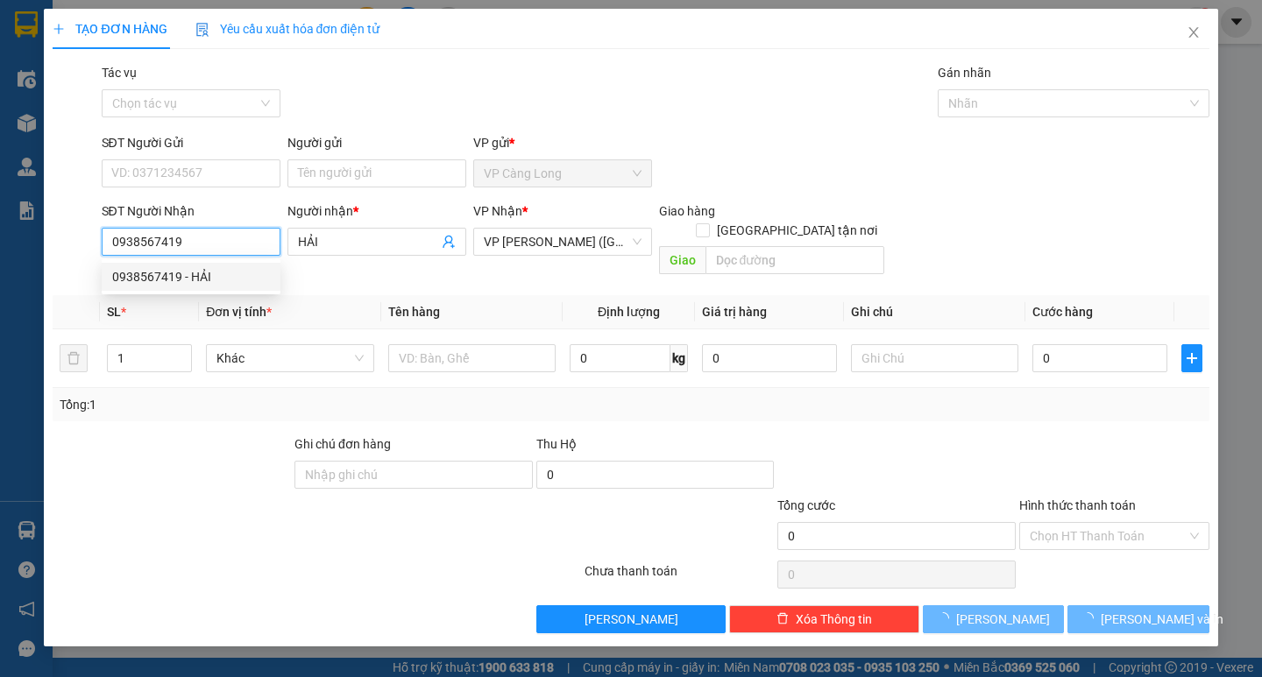
type input "50.000"
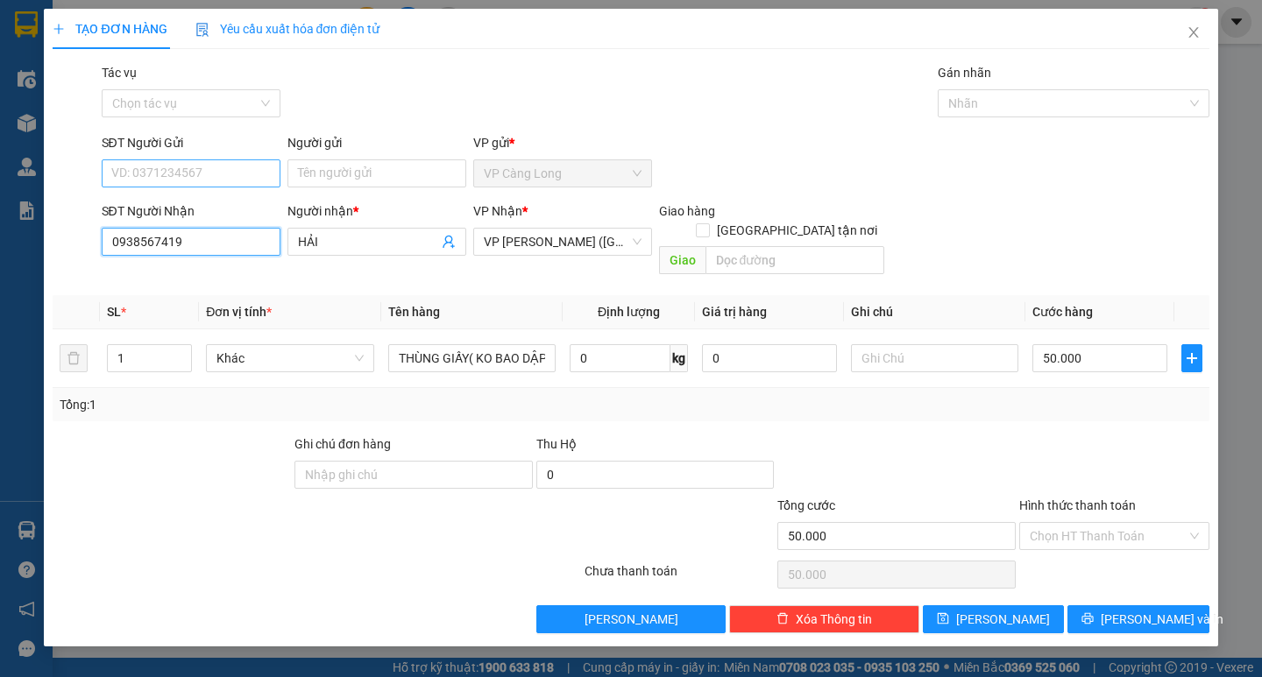
type input "0938567419"
click at [157, 173] on input "SĐT Người Gửi" at bounding box center [191, 173] width 179 height 28
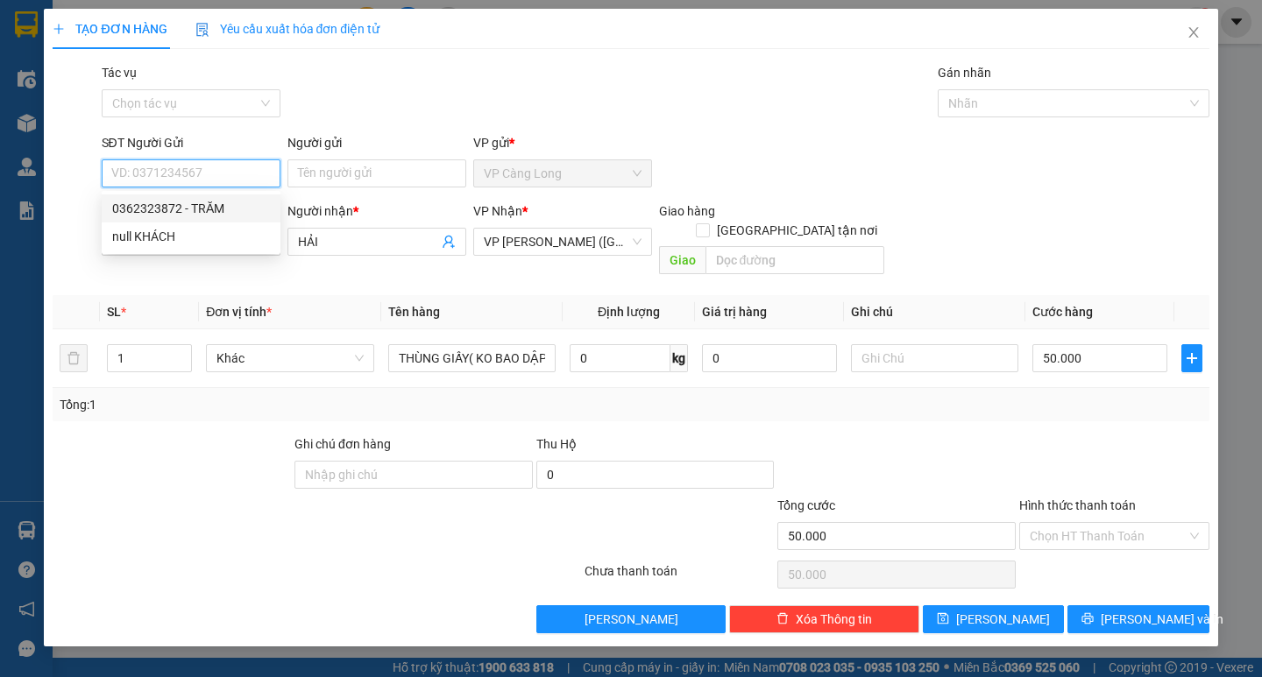
click at [152, 209] on div "0362323872 - TRĂM" at bounding box center [191, 208] width 158 height 19
type input "0362323872"
type input "TRĂM"
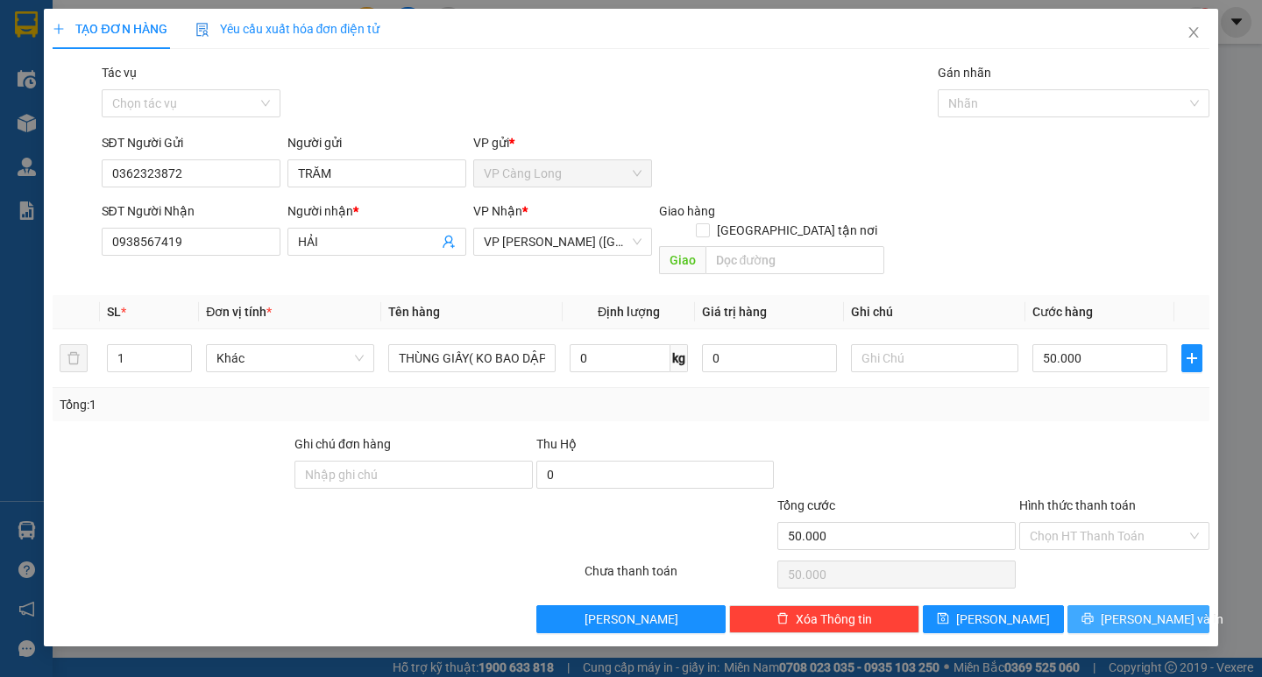
click at [1120, 606] on button "[PERSON_NAME] và In" at bounding box center [1137, 620] width 141 height 28
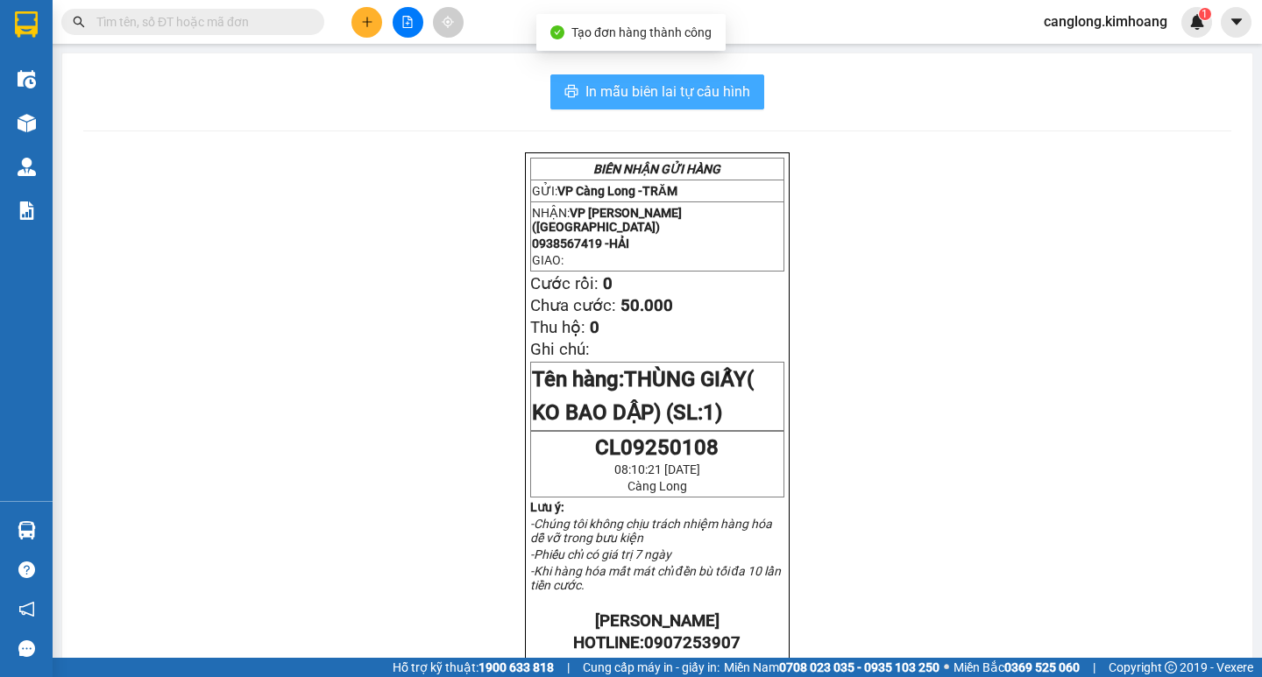
click at [618, 79] on button "In mẫu biên lai tự cấu hình" at bounding box center [657, 91] width 214 height 35
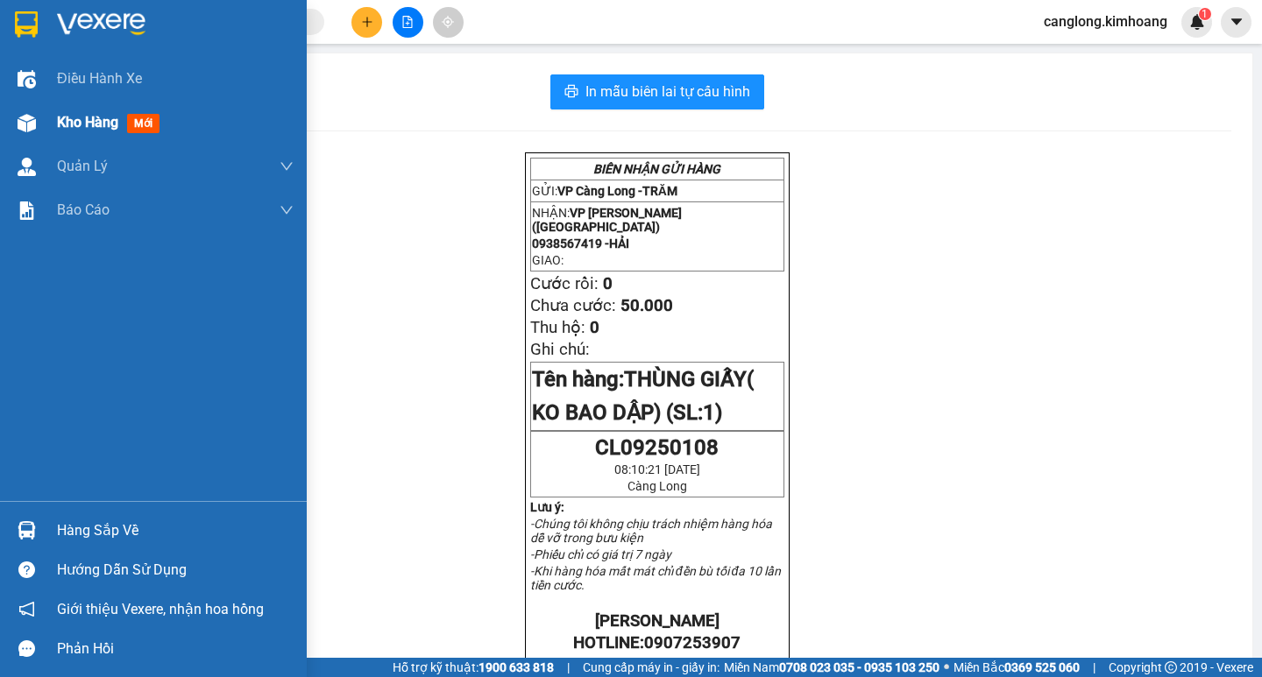
click at [68, 120] on span "Kho hàng" at bounding box center [87, 122] width 61 height 17
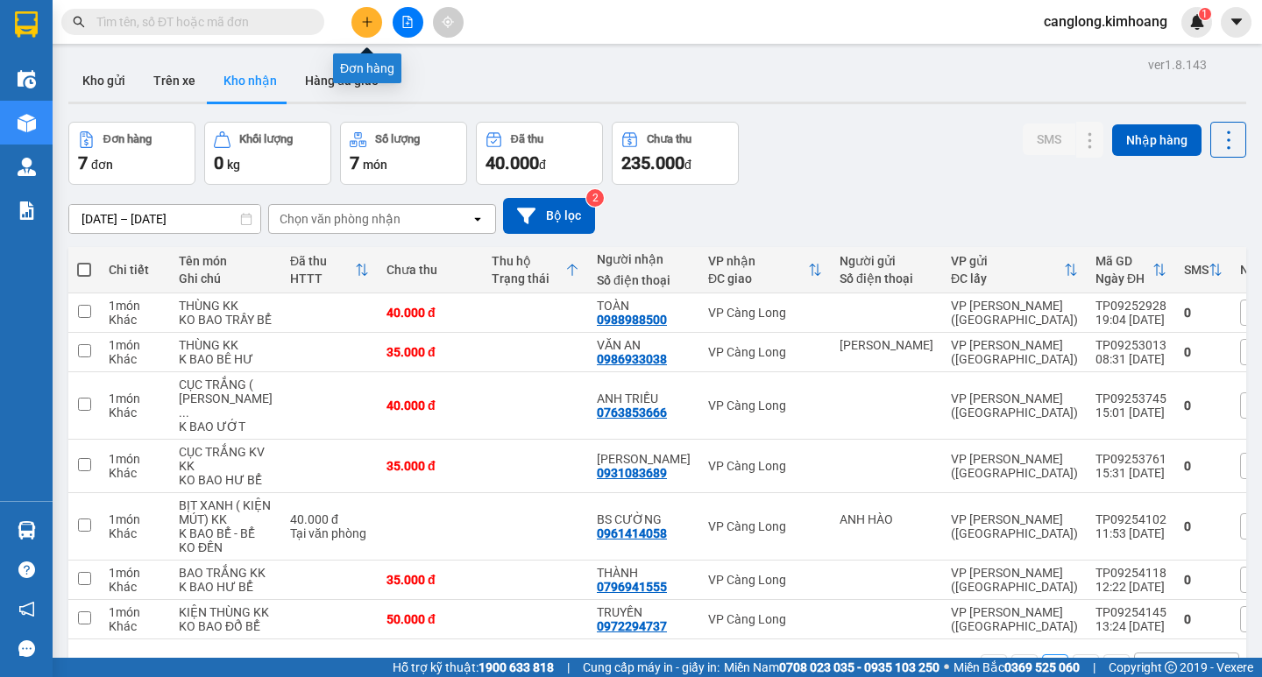
click at [359, 21] on button at bounding box center [366, 22] width 31 height 31
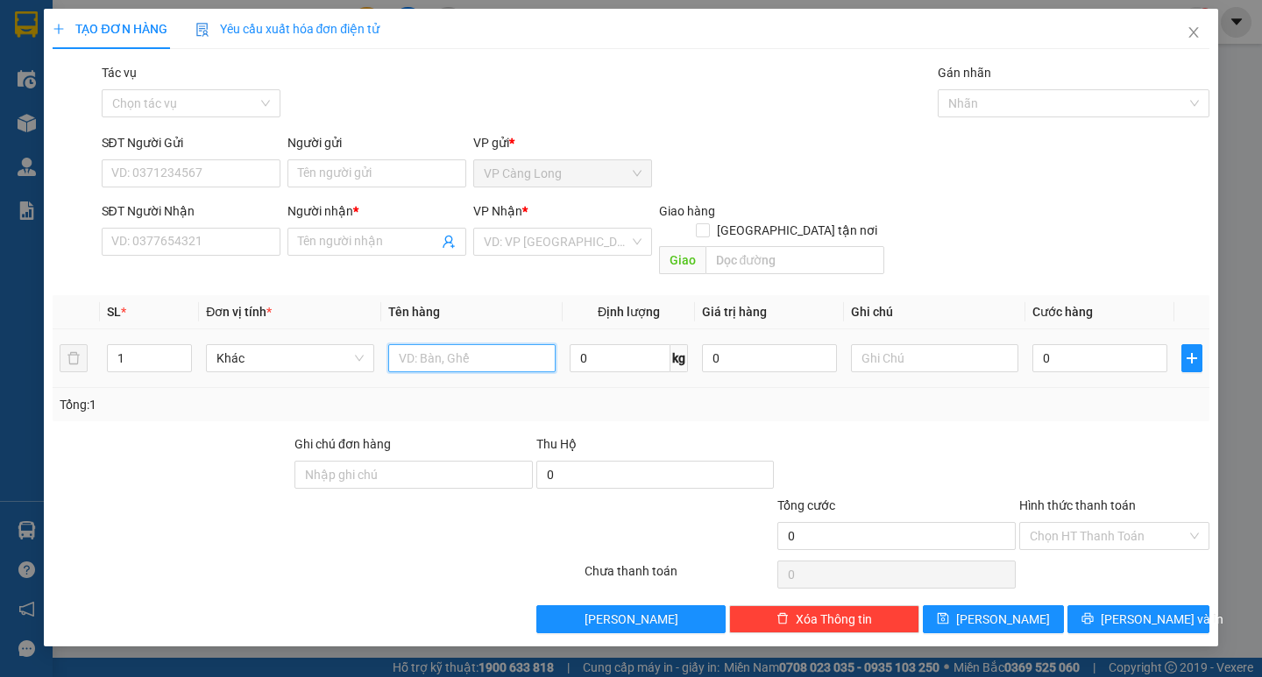
click at [459, 344] on input "text" at bounding box center [471, 358] width 167 height 28
type input "2 THÙNG MÚT TRẮNG"
click at [136, 345] on input "1" at bounding box center [149, 358] width 83 height 26
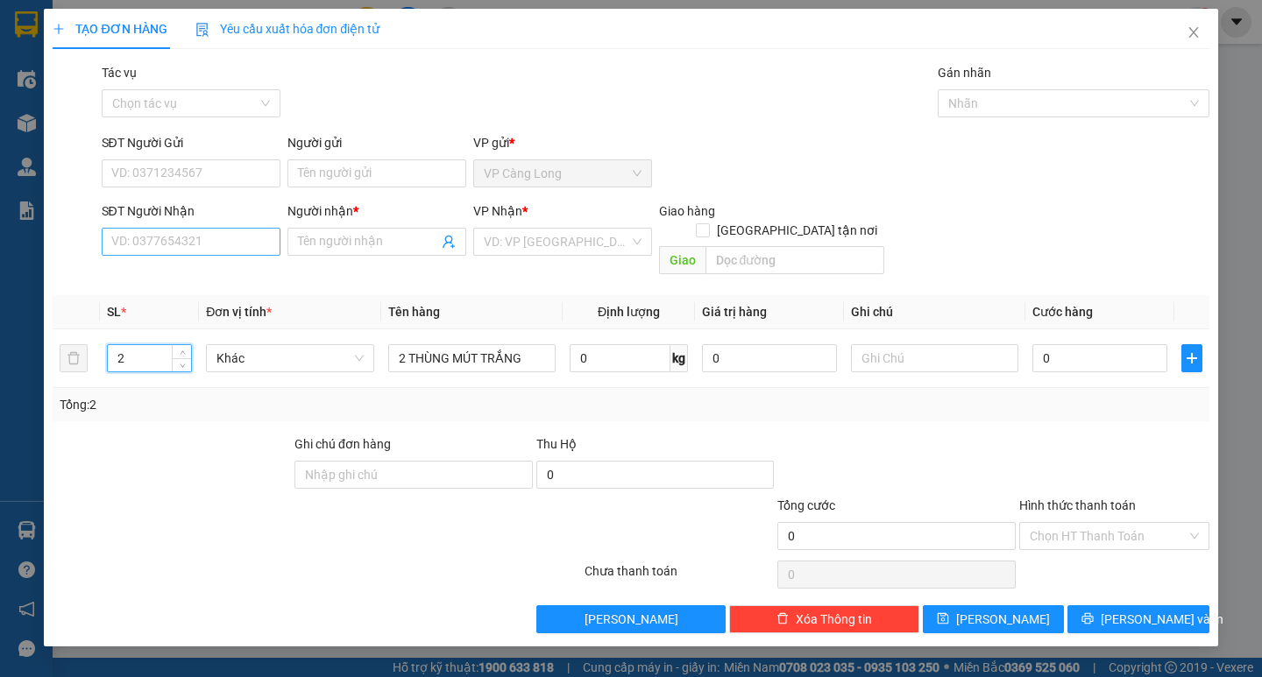
type input "2"
click at [166, 239] on input "SĐT Người Nhận" at bounding box center [191, 242] width 179 height 28
click at [1194, 30] on icon "close" at bounding box center [1194, 32] width 14 height 14
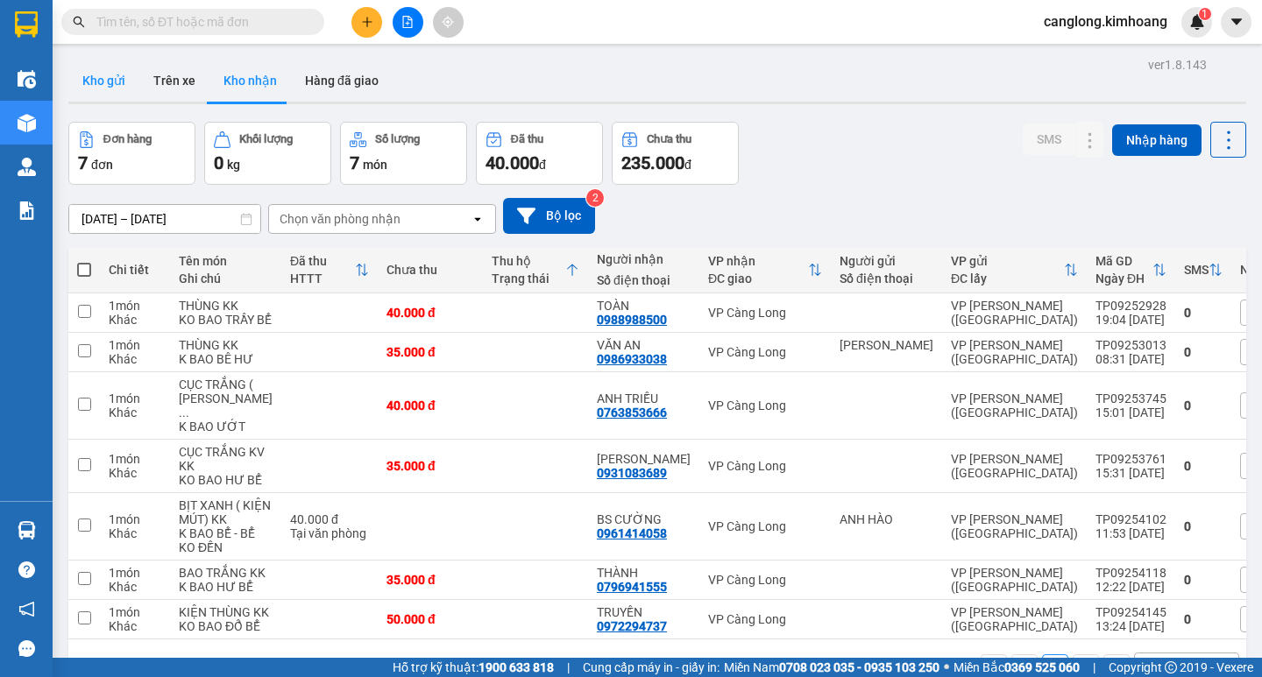
click at [110, 81] on button "Kho gửi" at bounding box center [103, 81] width 71 height 42
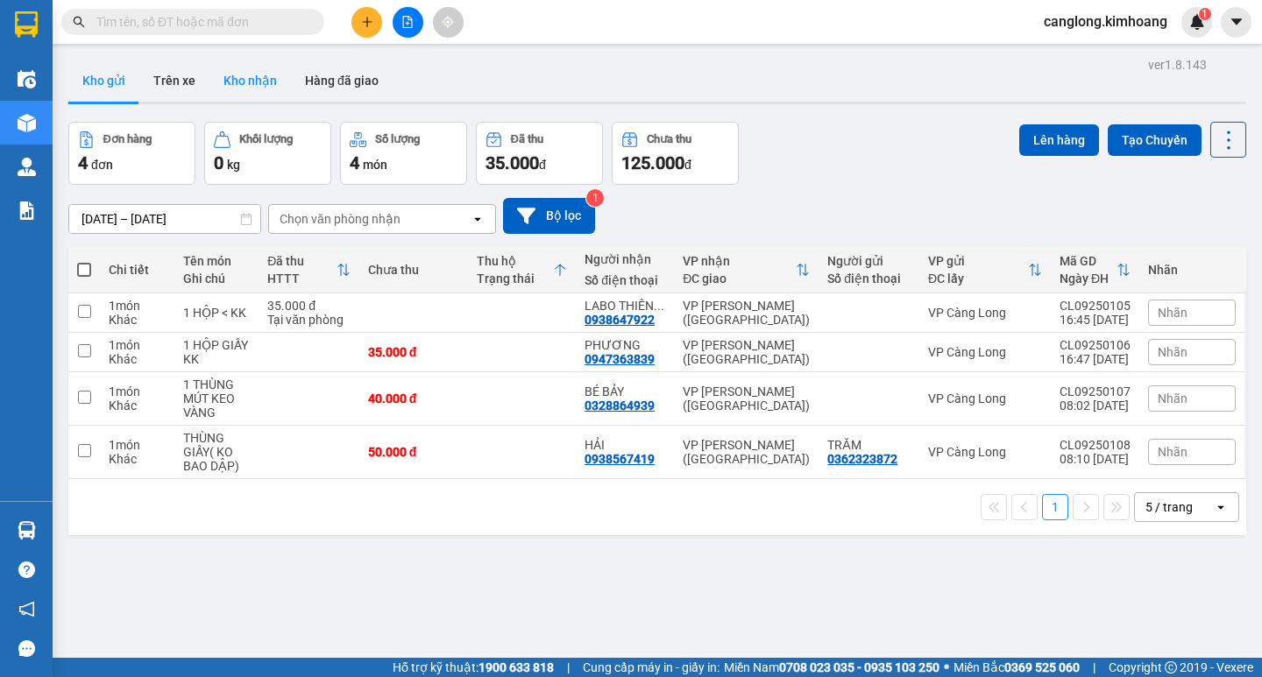
click at [232, 76] on button "Kho nhận" at bounding box center [249, 81] width 81 height 42
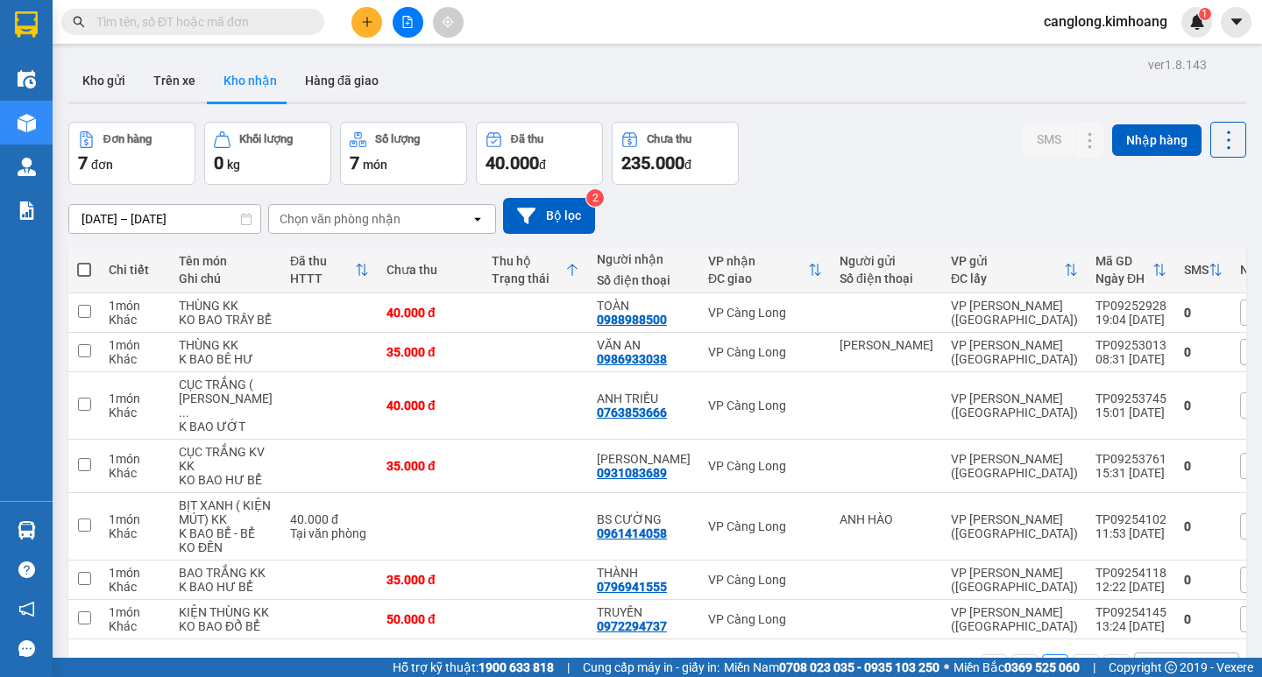
click at [209, 26] on input "text" at bounding box center [199, 21] width 207 height 19
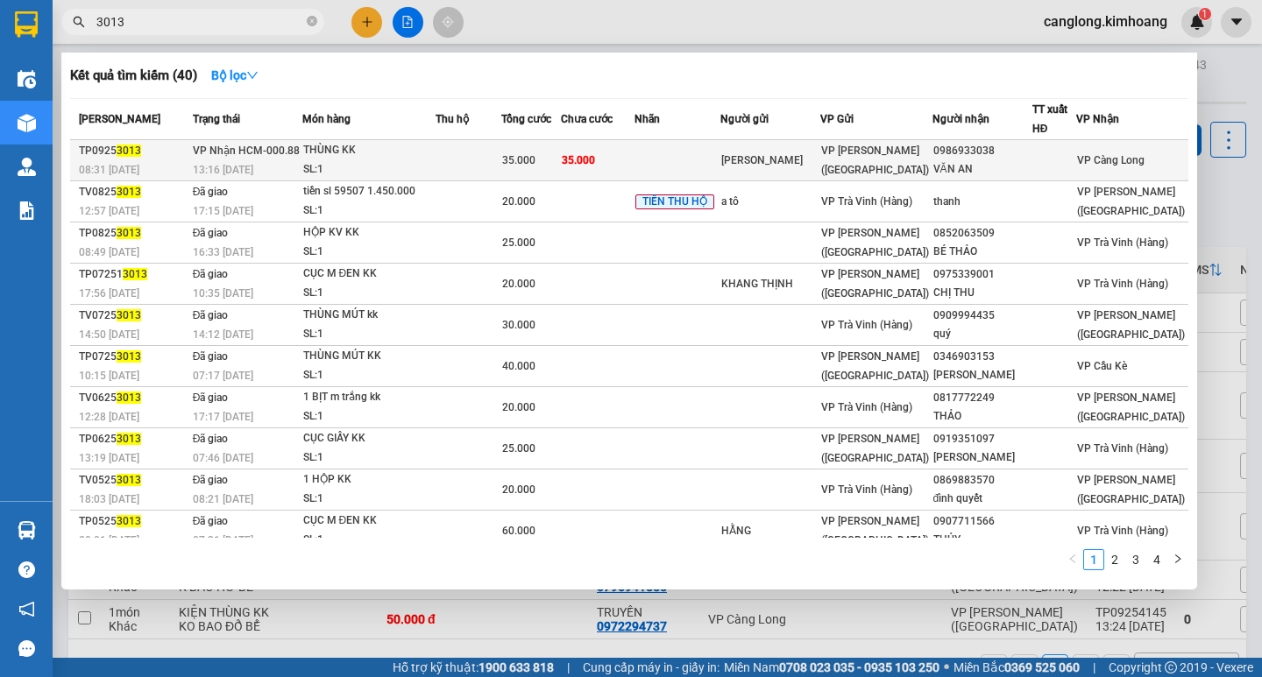
type input "3013"
click at [595, 155] on span "35.000" at bounding box center [578, 160] width 33 height 12
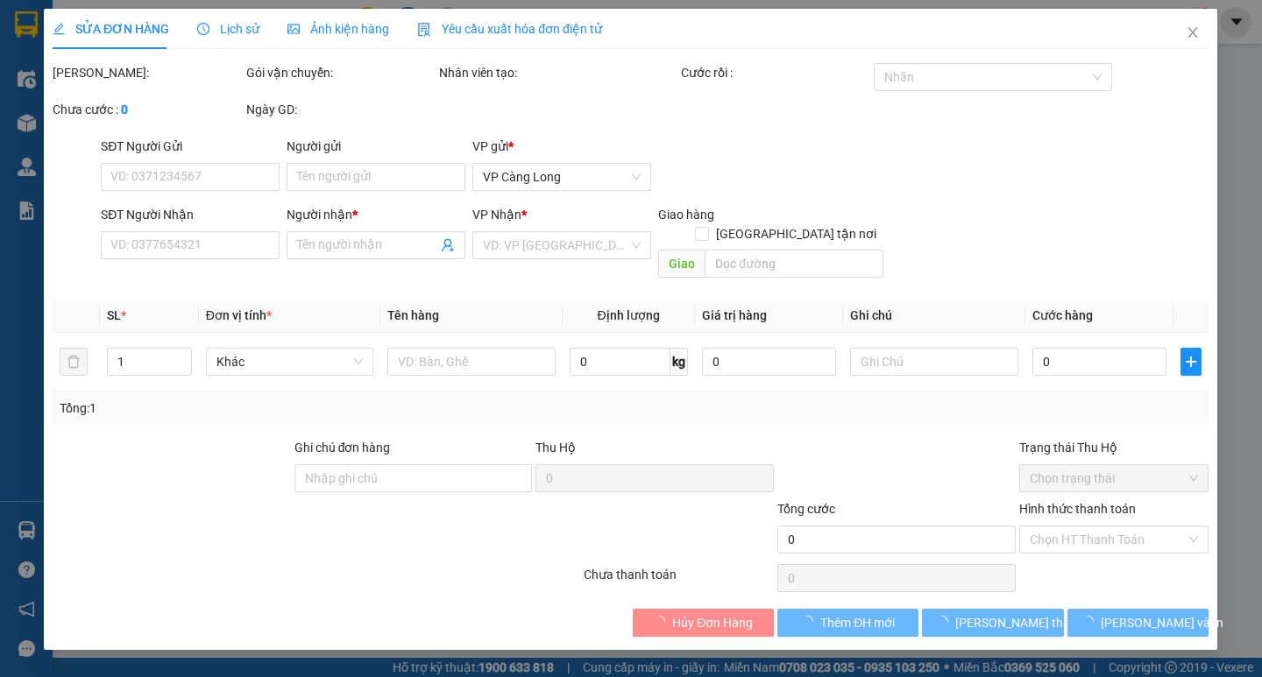
type input "[PERSON_NAME]"
type input "0986933038"
type input "VĂN AN"
type input "35.000"
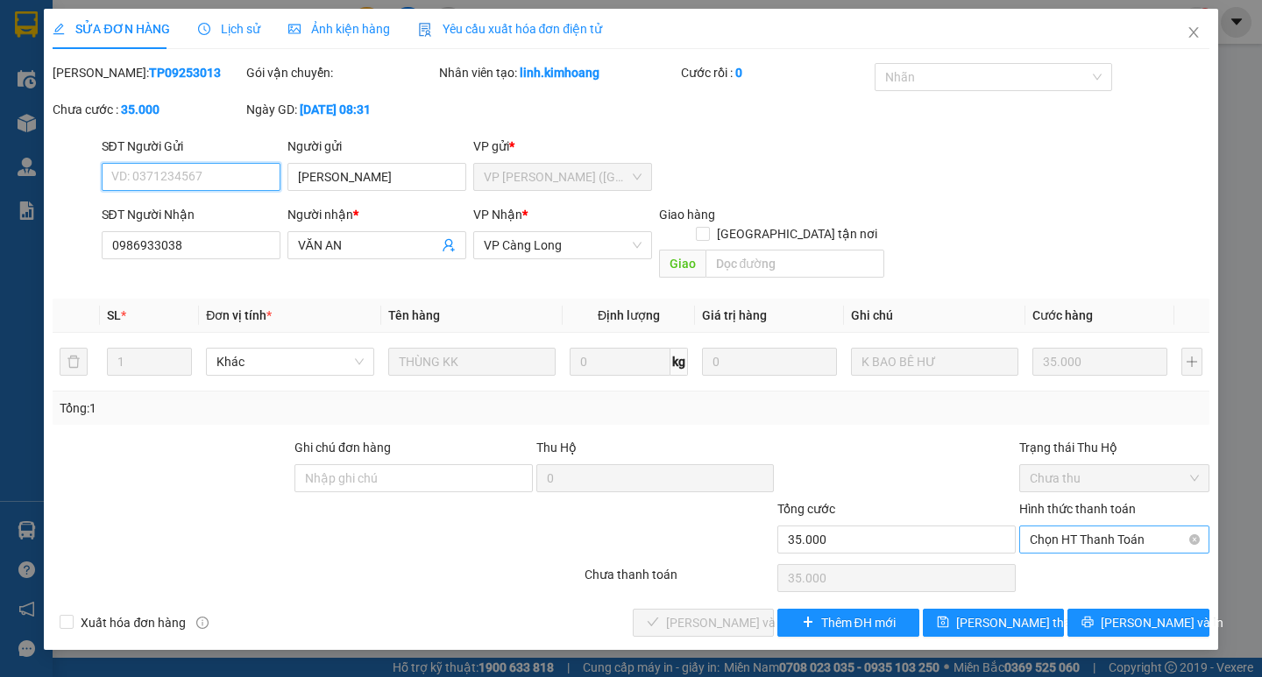
click at [1072, 527] on span "Chọn HT Thanh Toán" at bounding box center [1114, 540] width 169 height 26
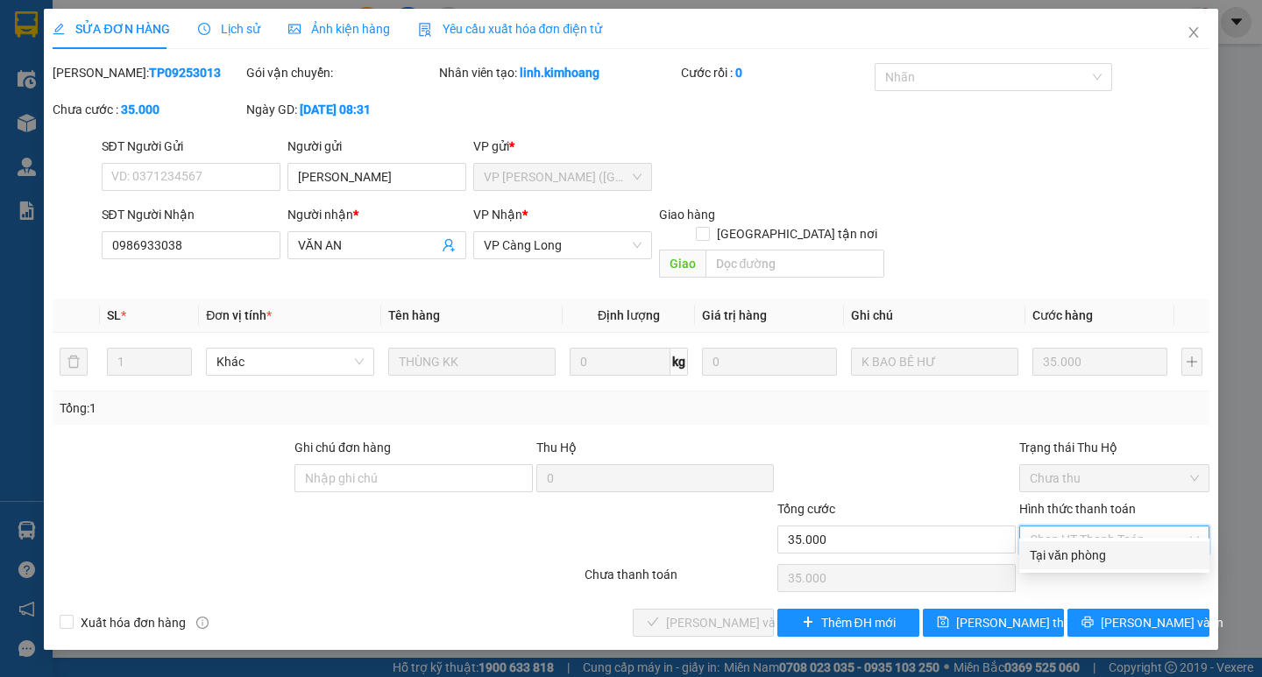
click at [1034, 556] on div "Tại văn phòng" at bounding box center [1114, 555] width 169 height 19
type input "0"
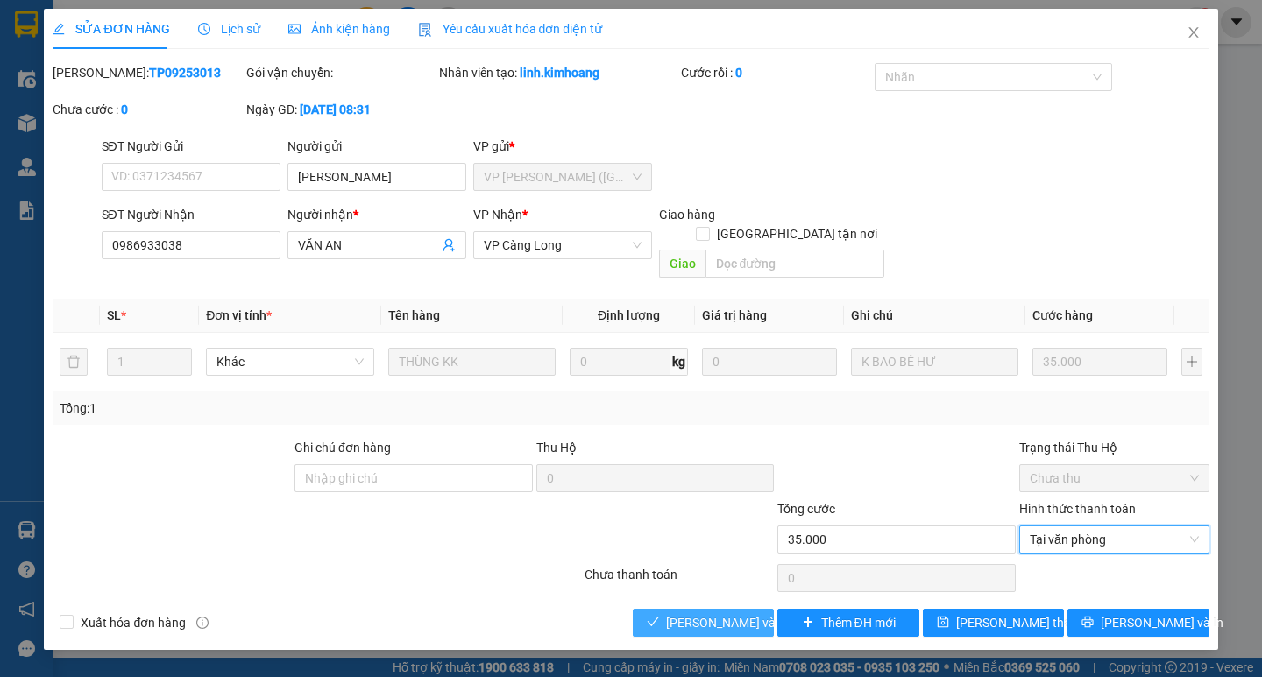
click at [726, 613] on span "Lưu và Giao hàng" at bounding box center [750, 622] width 168 height 19
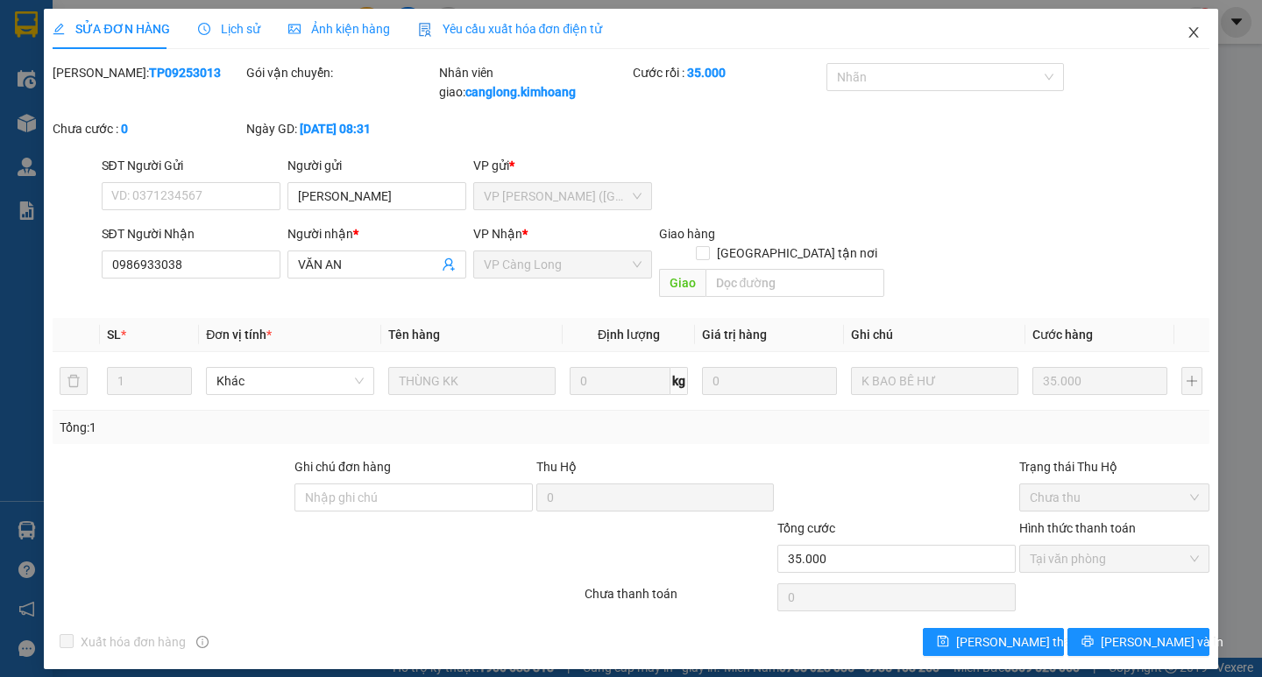
drag, startPoint x: 1192, startPoint y: 32, endPoint x: 1187, endPoint y: 40, distance: 9.5
click at [1191, 32] on icon "close" at bounding box center [1194, 32] width 14 height 14
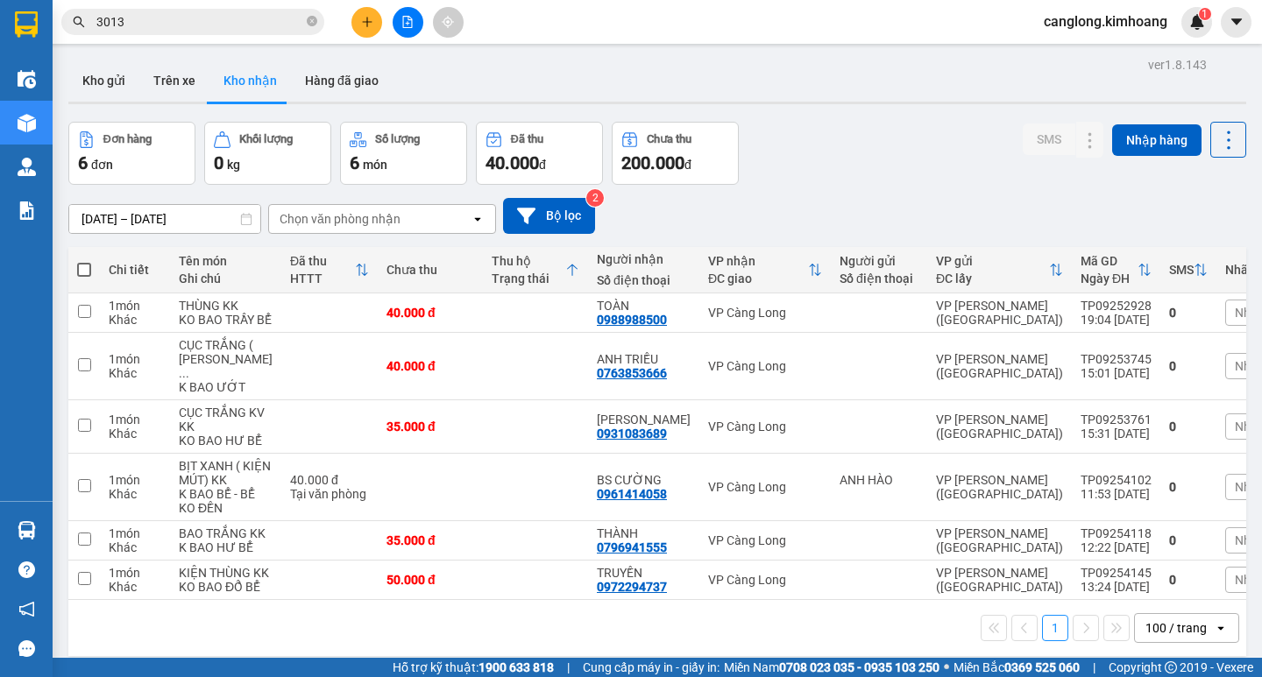
click at [111, 225] on input "09/09/2025 – 30/09/2025" at bounding box center [164, 219] width 191 height 28
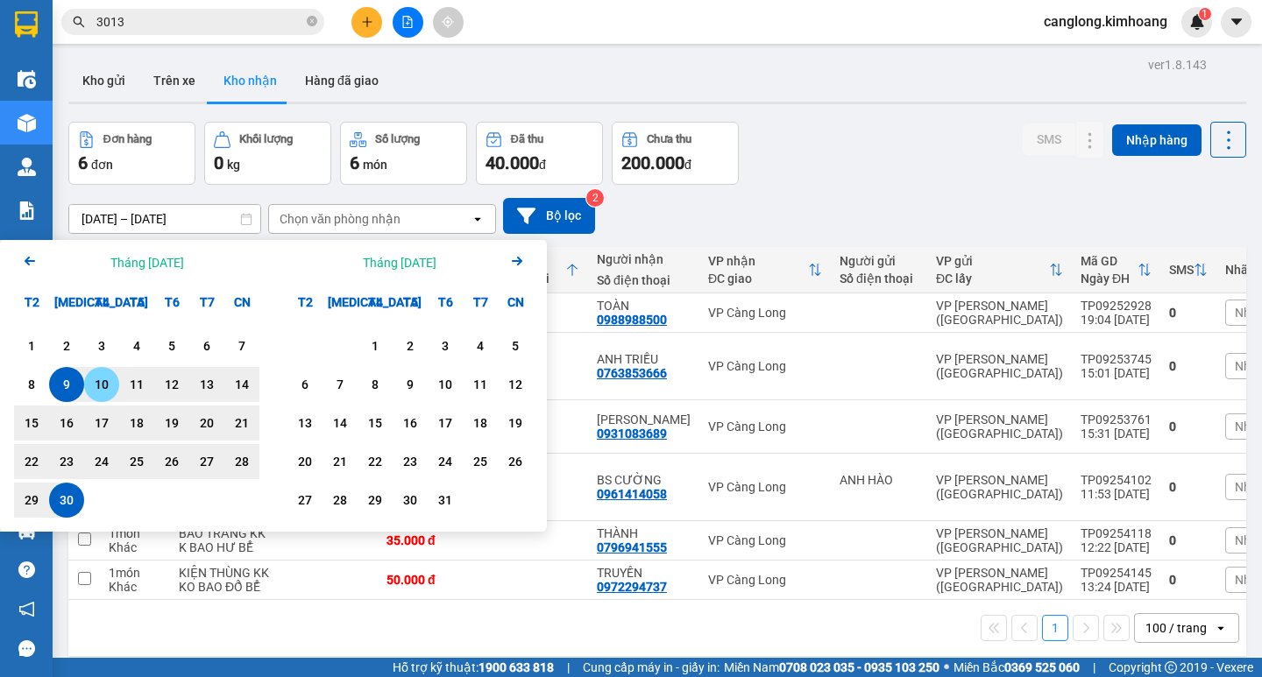
click at [100, 385] on div "10" at bounding box center [101, 384] width 25 height 21
click at [63, 499] on div "30" at bounding box center [66, 500] width 25 height 21
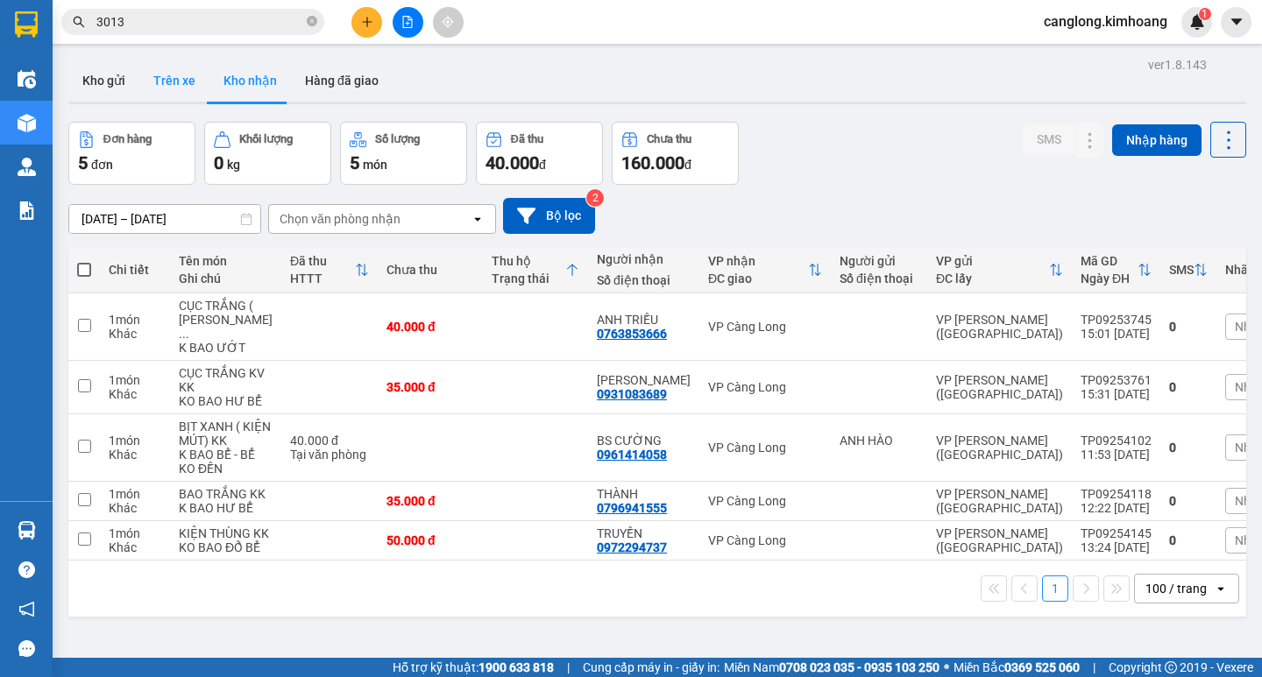
click at [174, 72] on button "Trên xe" at bounding box center [174, 81] width 70 height 42
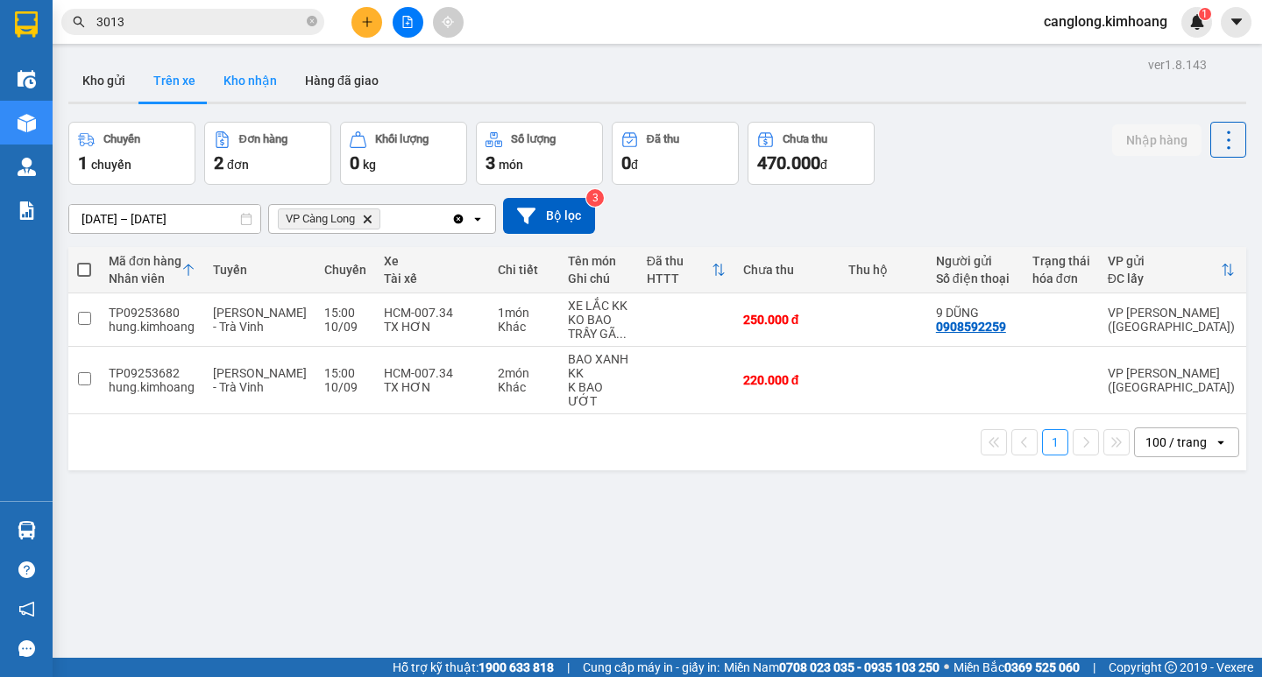
click at [239, 80] on button "Kho nhận" at bounding box center [249, 81] width 81 height 42
type input "[DATE] – [DATE]"
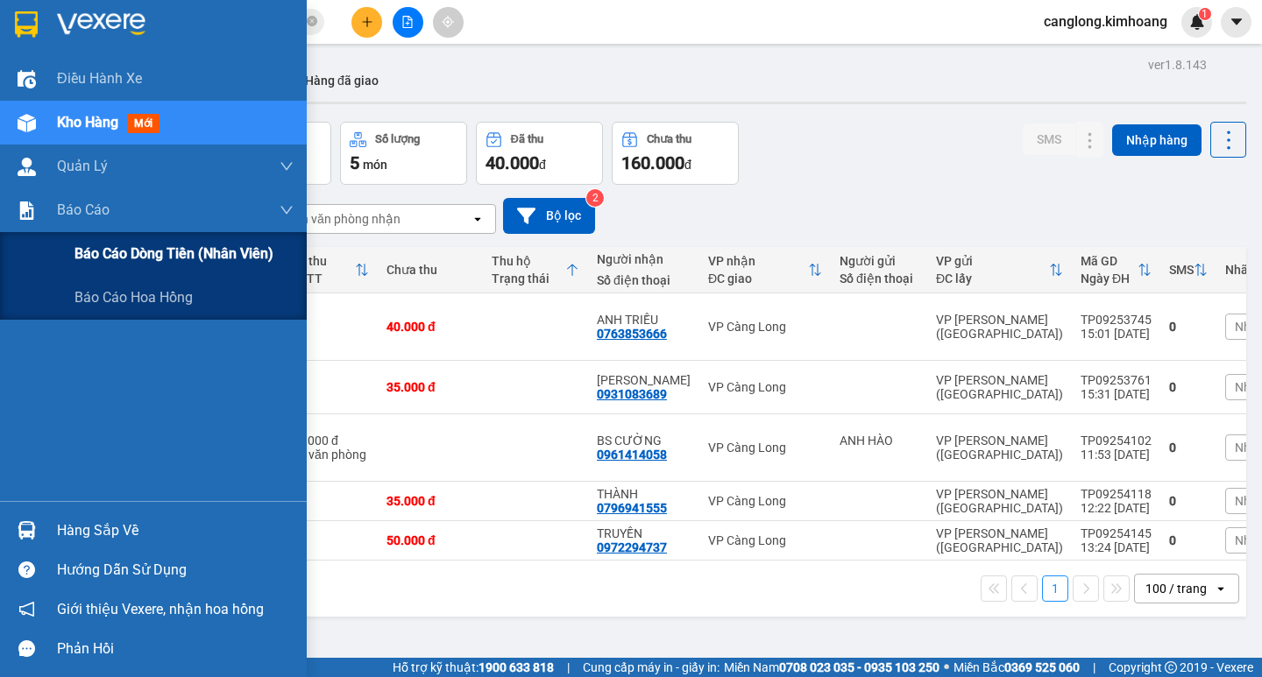
click at [91, 259] on span "Báo cáo dòng tiền (nhân viên)" at bounding box center [173, 254] width 199 height 22
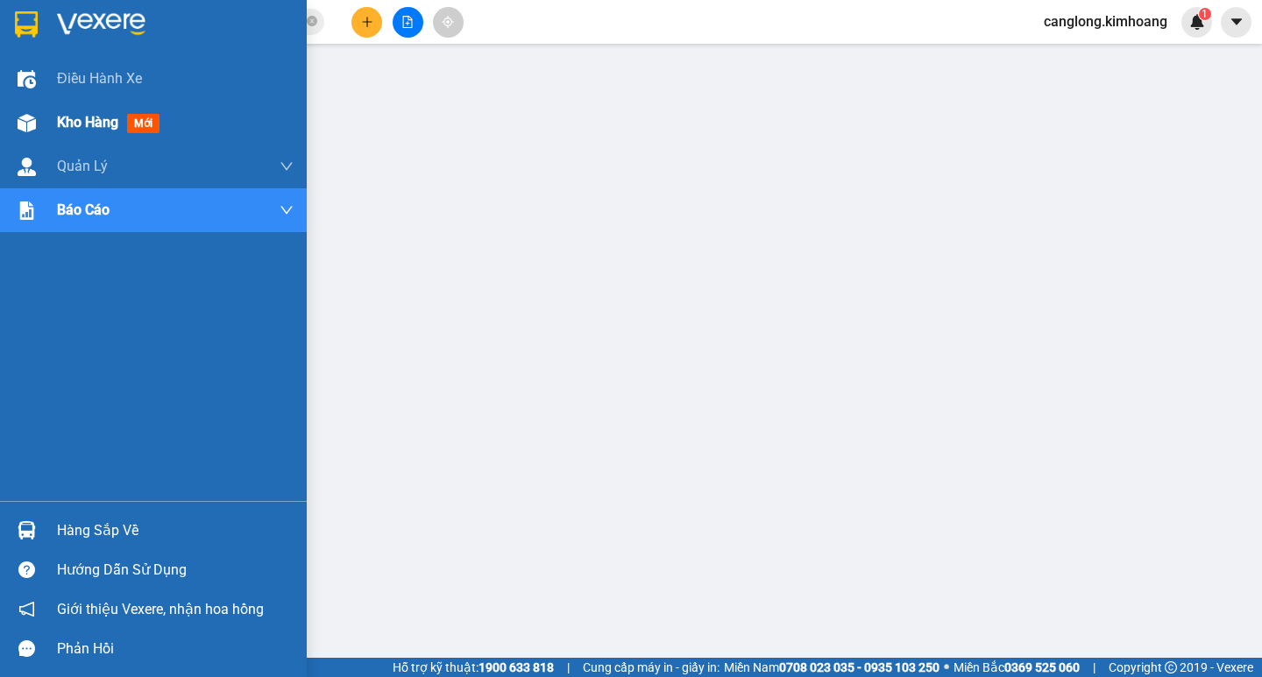
click at [74, 120] on span "Kho hàng" at bounding box center [87, 122] width 61 height 17
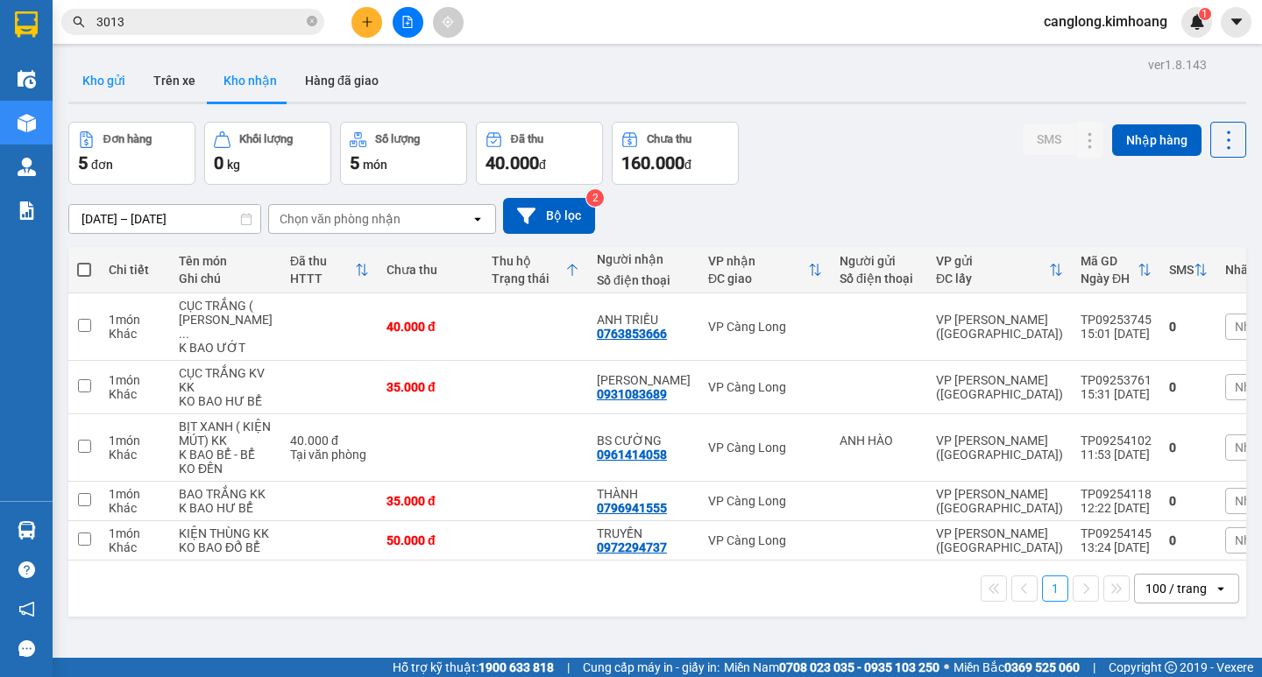
click at [110, 74] on button "Kho gửi" at bounding box center [103, 81] width 71 height 42
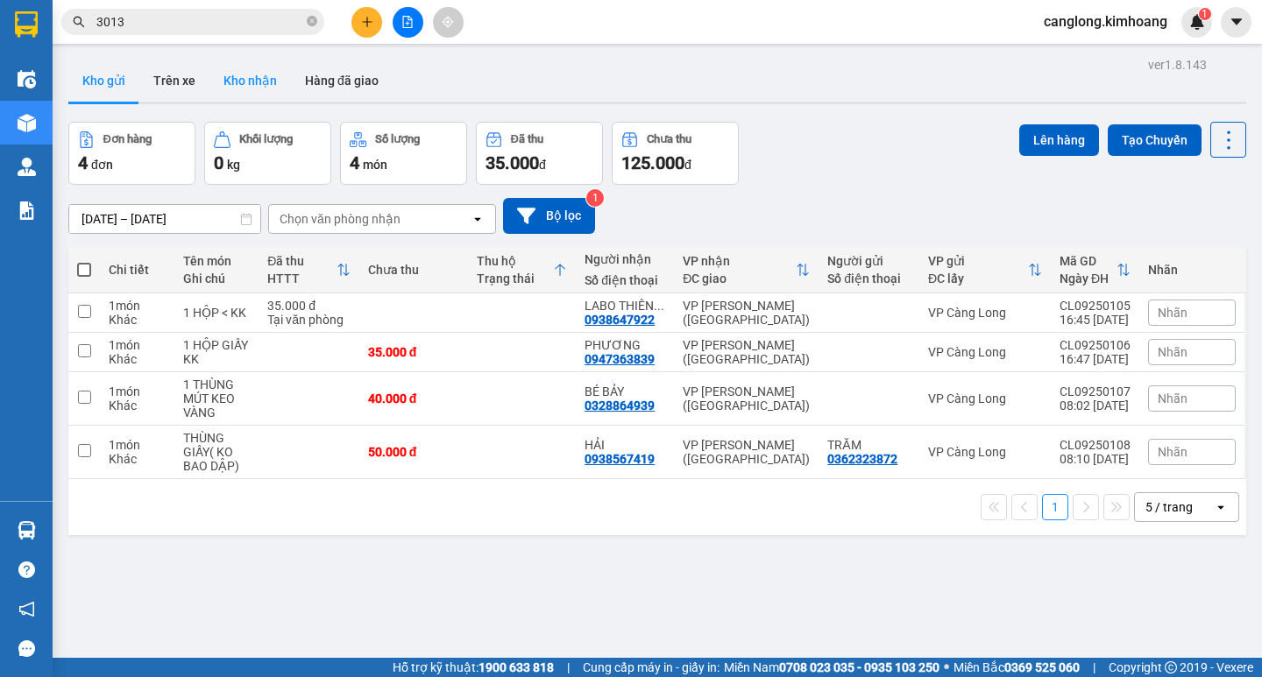
click at [231, 81] on button "Kho nhận" at bounding box center [249, 81] width 81 height 42
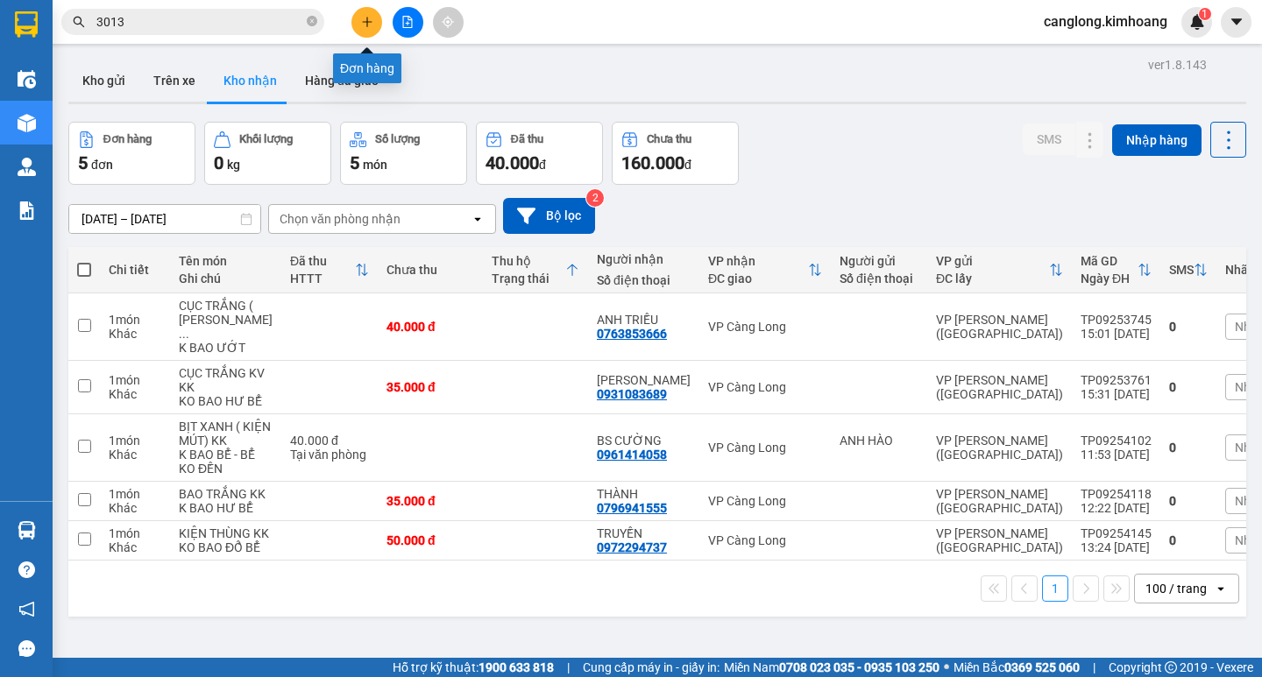
click at [370, 22] on icon "plus" at bounding box center [367, 21] width 10 height 1
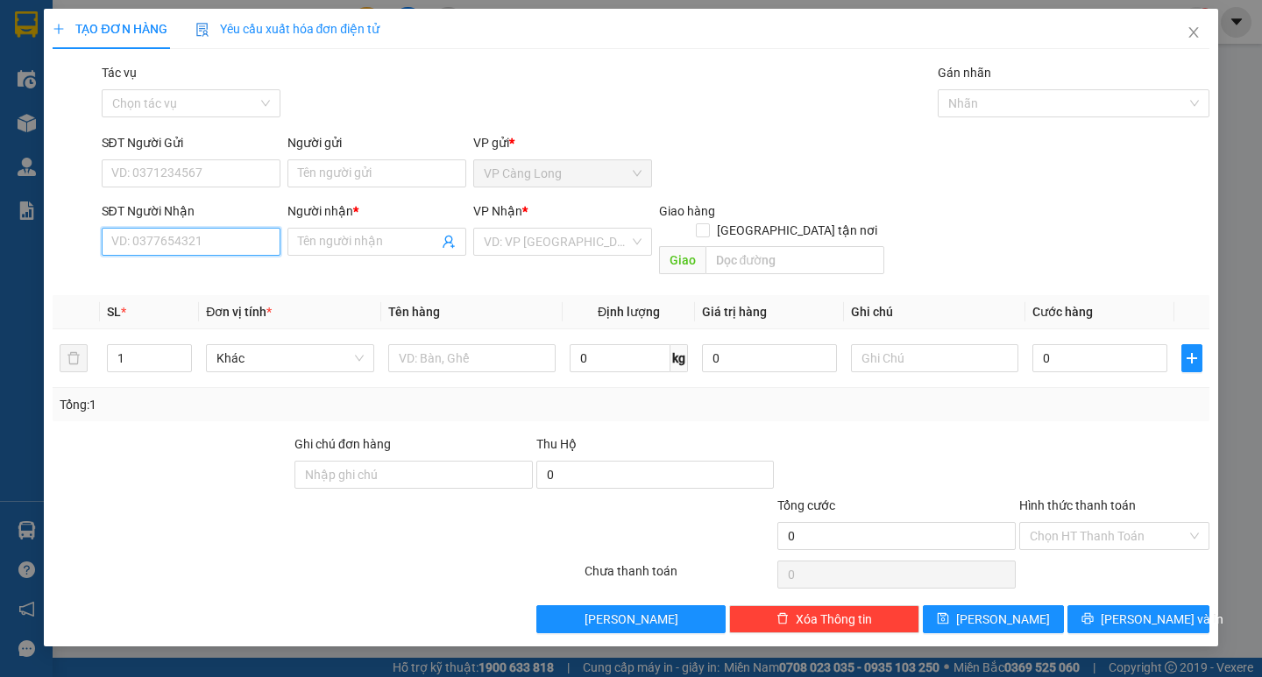
click at [174, 235] on input "SĐT Người Nhận" at bounding box center [191, 242] width 179 height 28
click at [166, 279] on div "0938390982 - TÂN" at bounding box center [191, 276] width 158 height 19
type input "0938390982"
type input "TÂN"
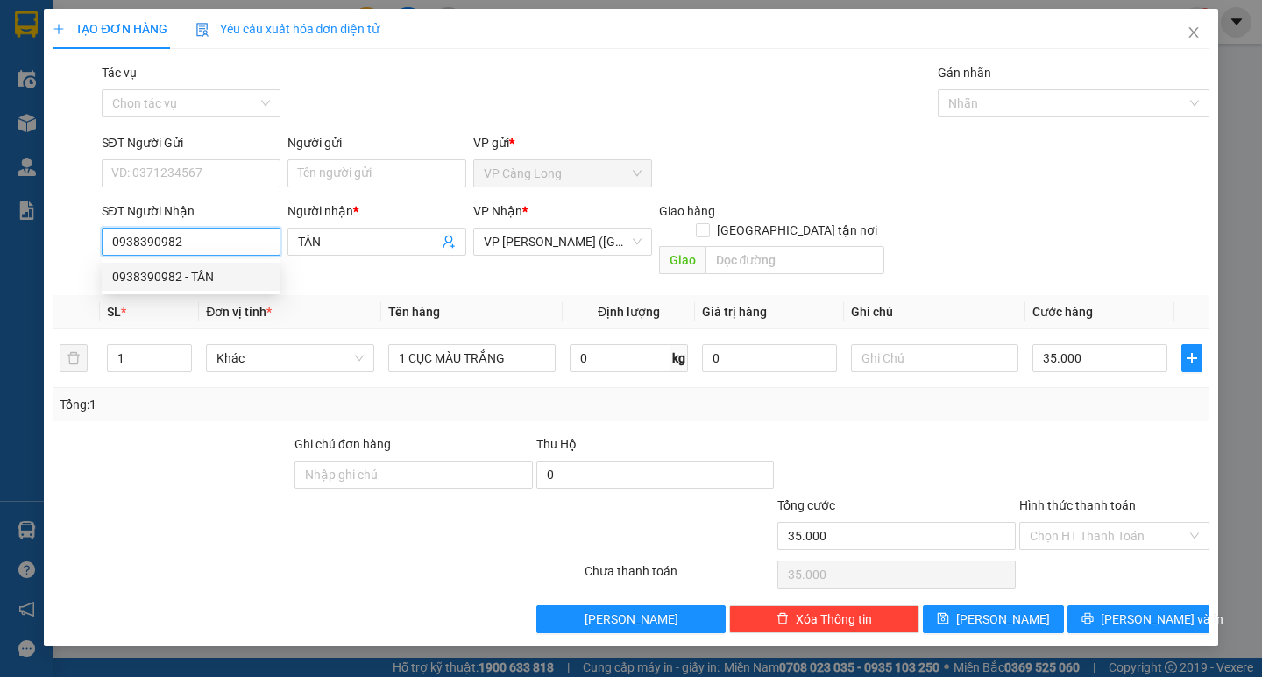
type input "35.000"
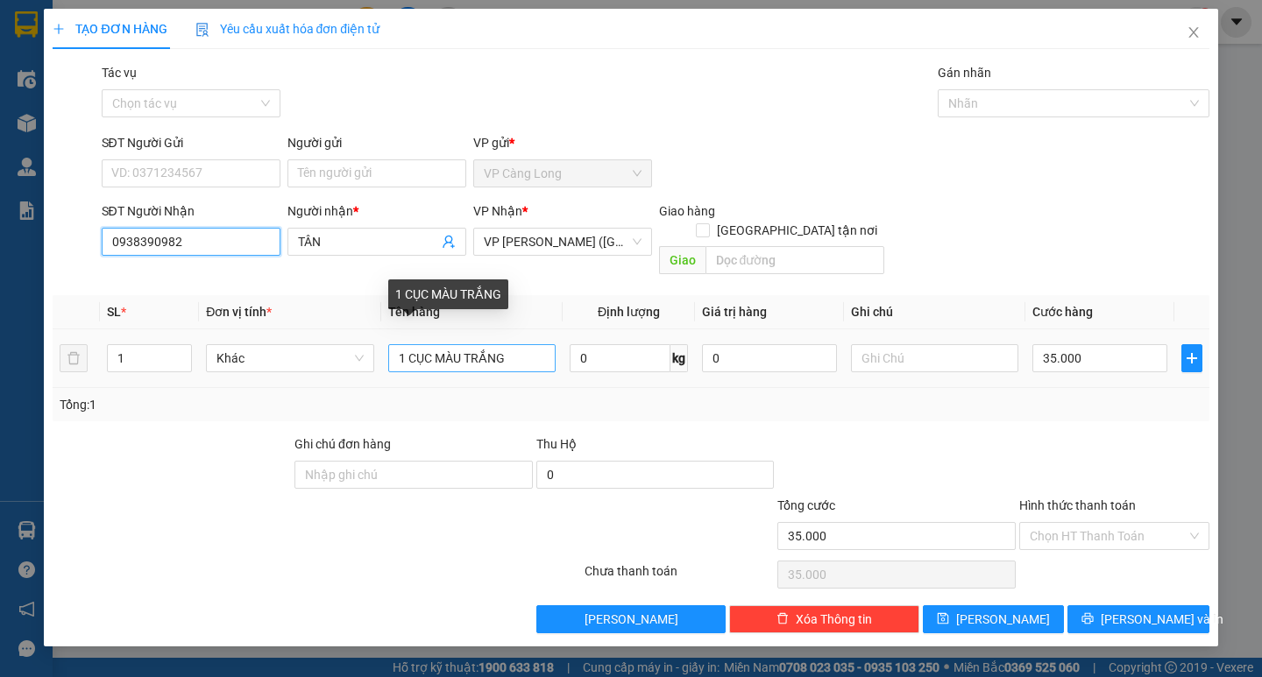
type input "0938390982"
click at [519, 344] on input "1 CỤC MÀU TRẮNG" at bounding box center [471, 358] width 167 height 28
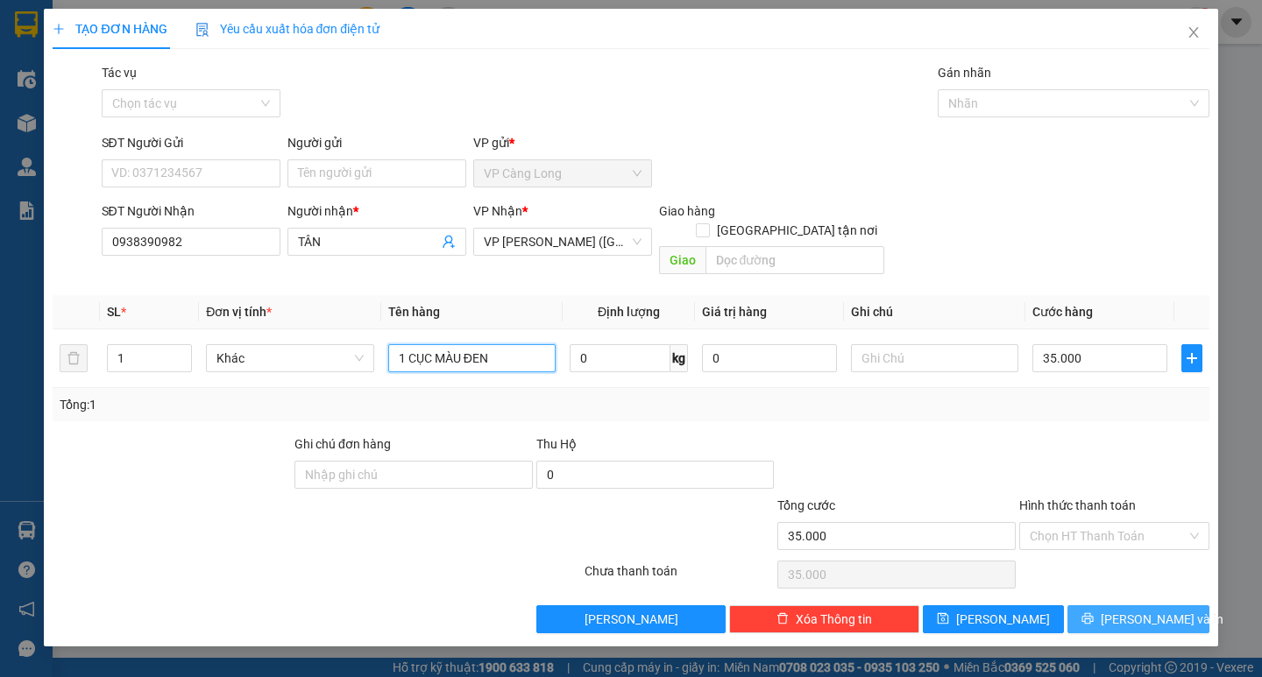
type input "1 CỤC MÀU ĐEN"
click at [1094, 613] on icon "printer" at bounding box center [1087, 618] width 11 height 11
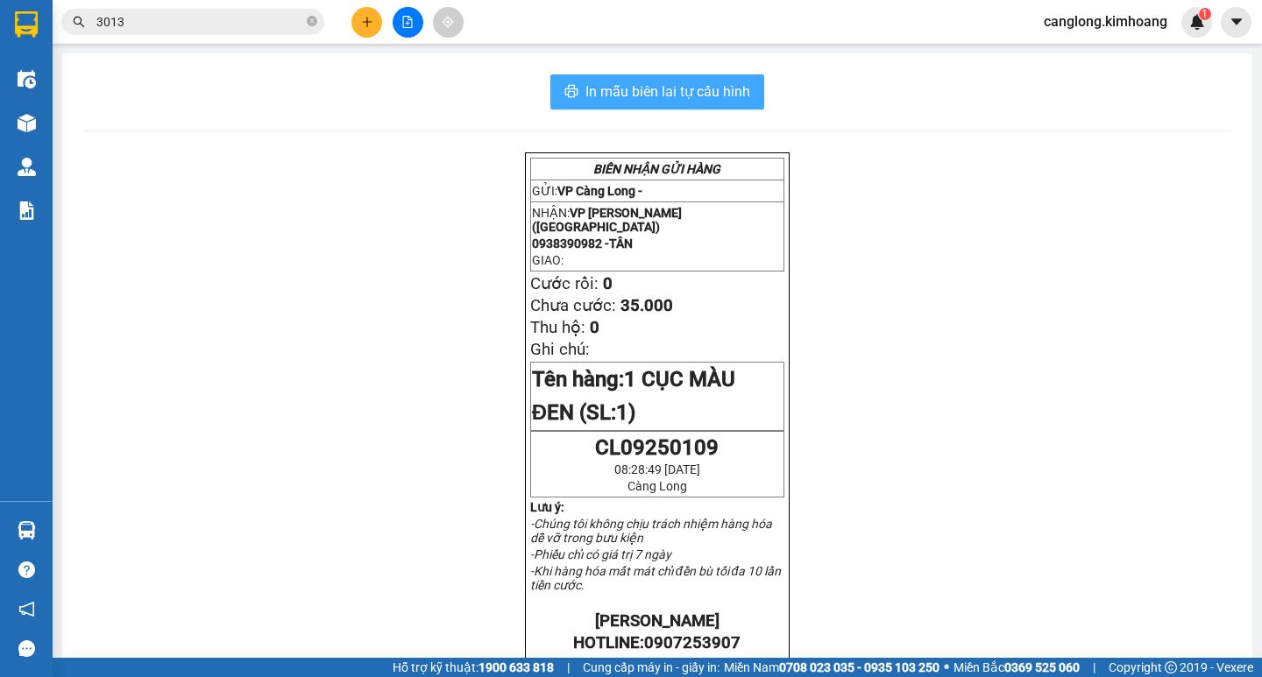
click at [647, 91] on span "In mẫu biên lai tự cấu hình" at bounding box center [667, 92] width 165 height 22
click at [310, 23] on icon "close-circle" at bounding box center [312, 21] width 11 height 11
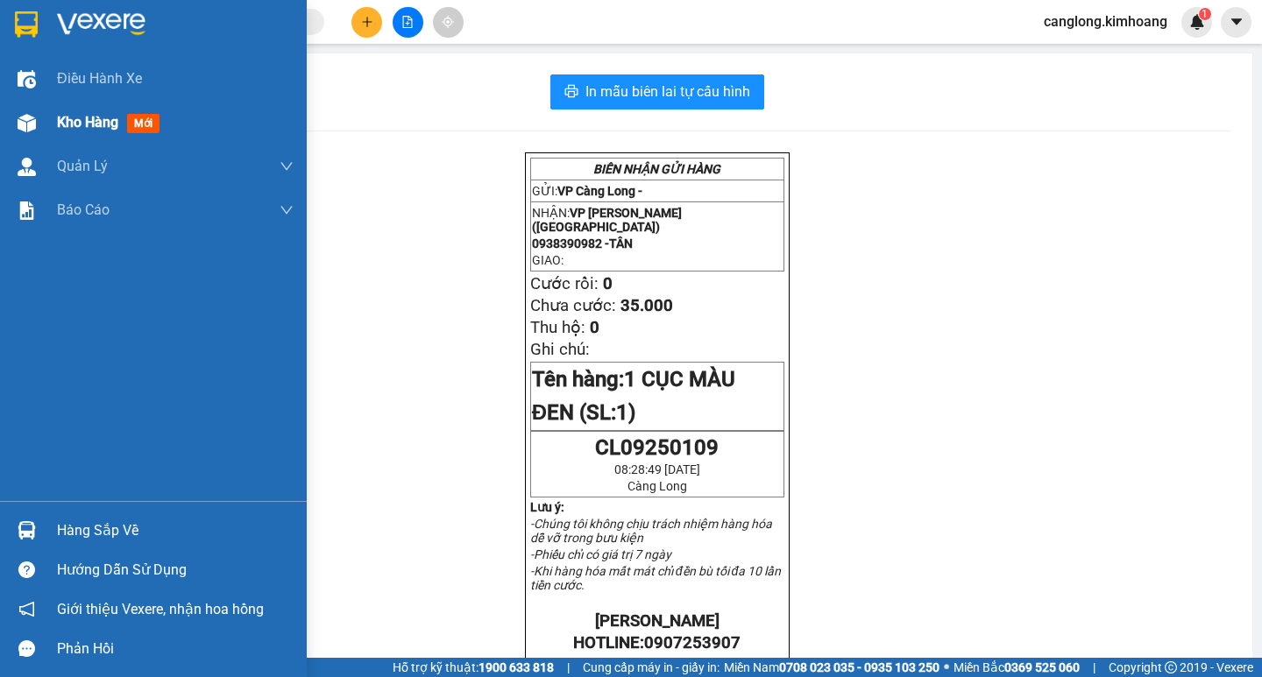
click at [81, 127] on span "Kho hàng" at bounding box center [87, 122] width 61 height 17
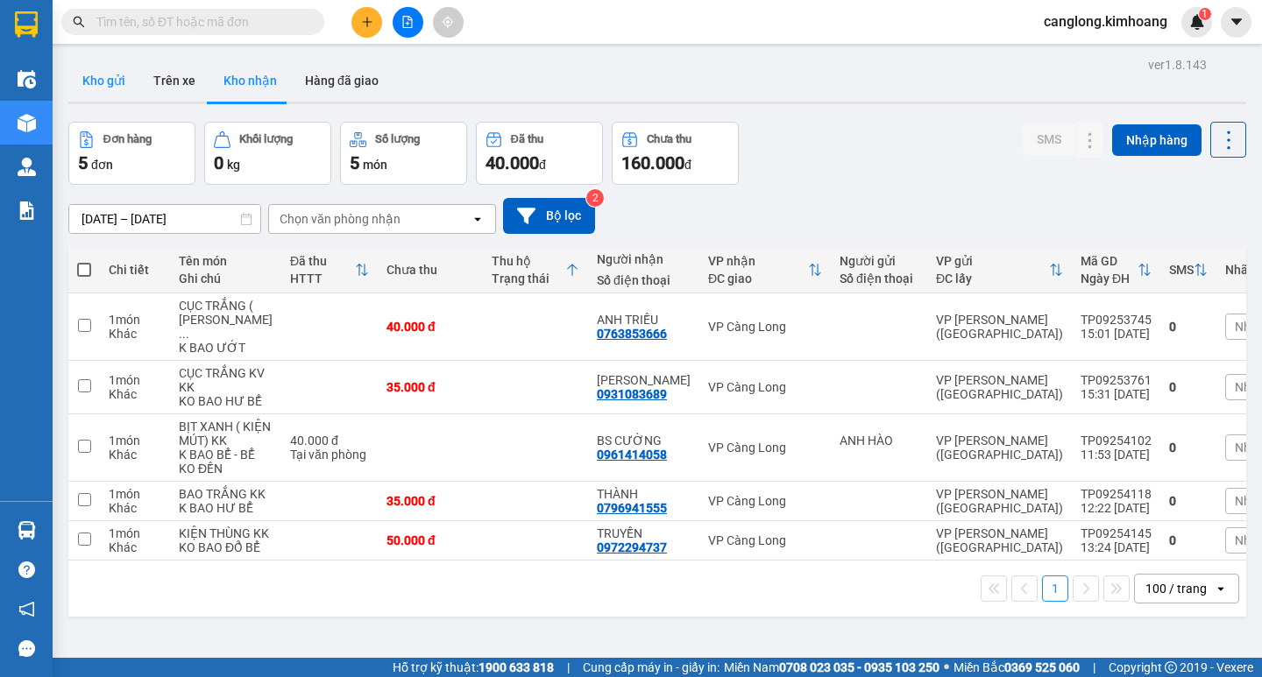
click at [103, 85] on button "Kho gửi" at bounding box center [103, 81] width 71 height 42
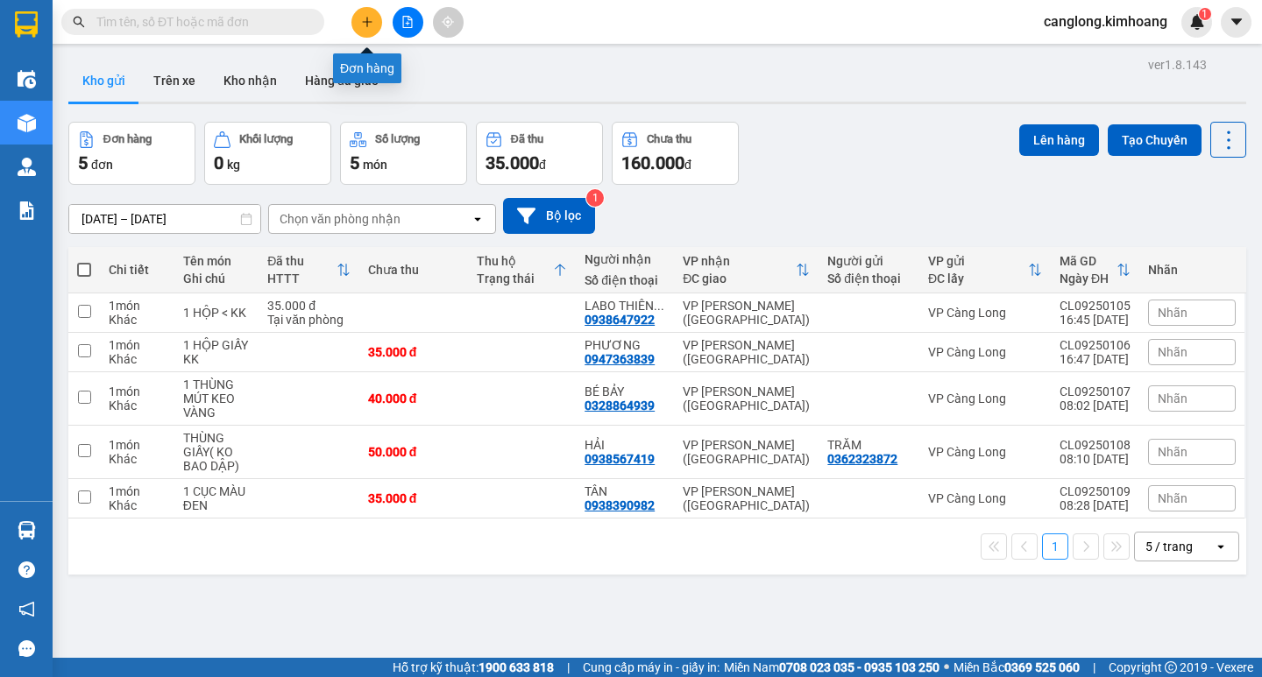
click at [366, 19] on icon "plus" at bounding box center [367, 22] width 12 height 12
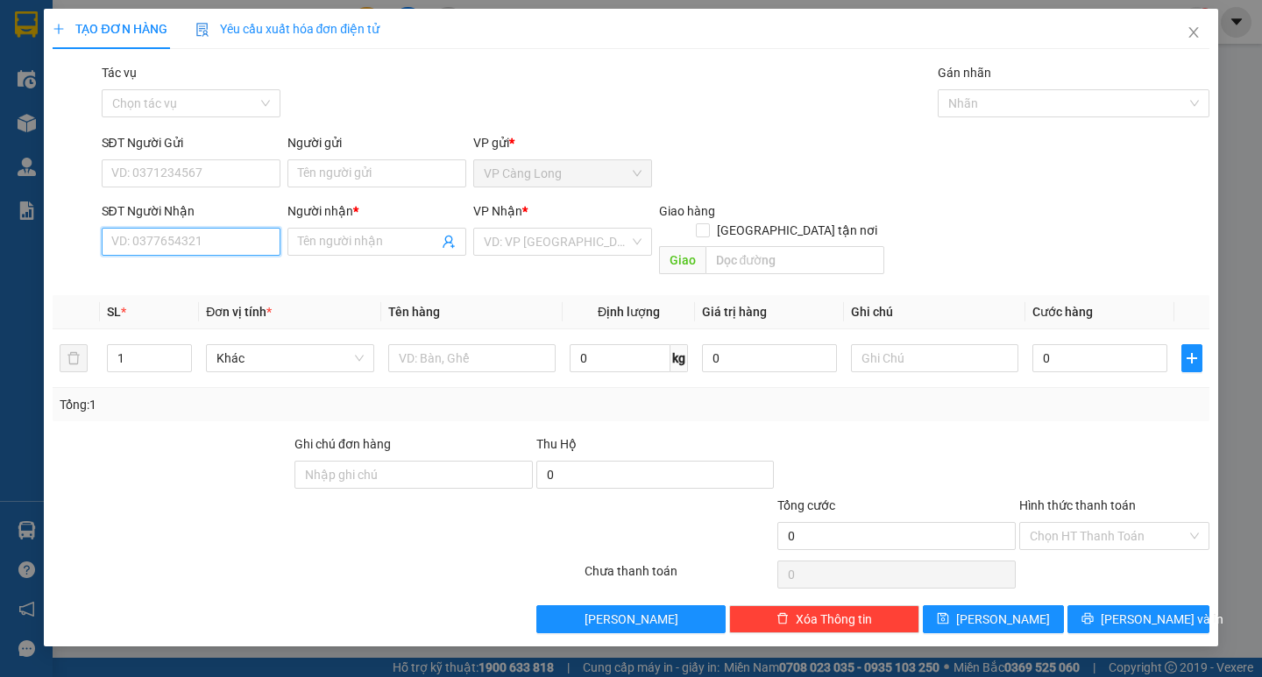
click at [163, 235] on input "SĐT Người Nhận" at bounding box center [191, 242] width 179 height 28
click at [137, 244] on input "0853330663" at bounding box center [191, 242] width 179 height 28
type input "0855330663"
click at [159, 272] on div "0855330663 - QUÝ" at bounding box center [191, 276] width 158 height 19
type input "QUÝ"
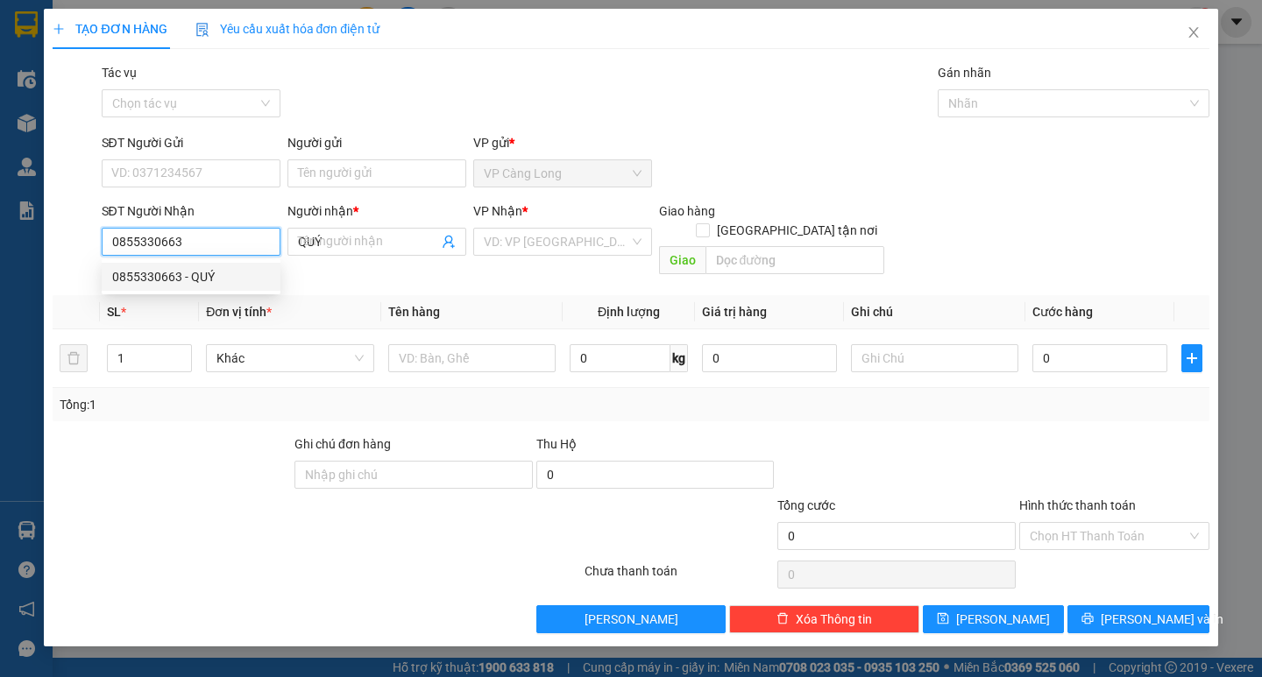
type input "90.000"
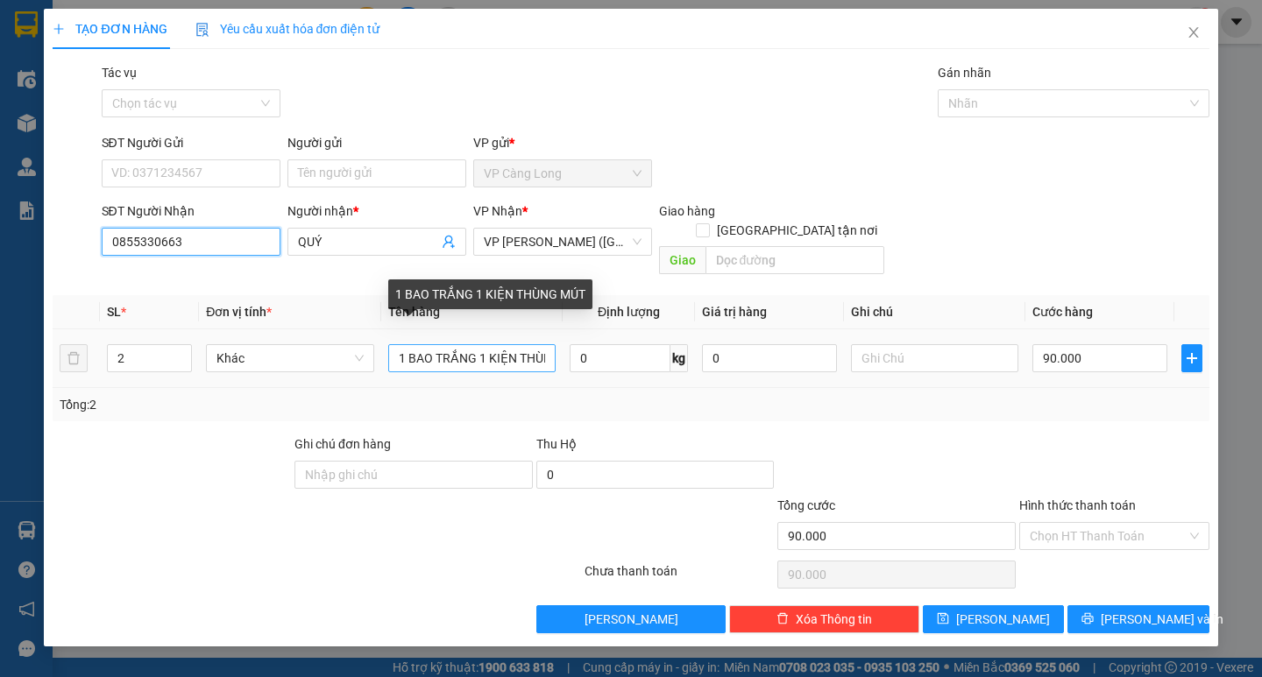
type input "0855330663"
click at [549, 344] on input "1 BAO TRẮNG 1 KIỆN THÙNG MÚT" at bounding box center [471, 358] width 167 height 28
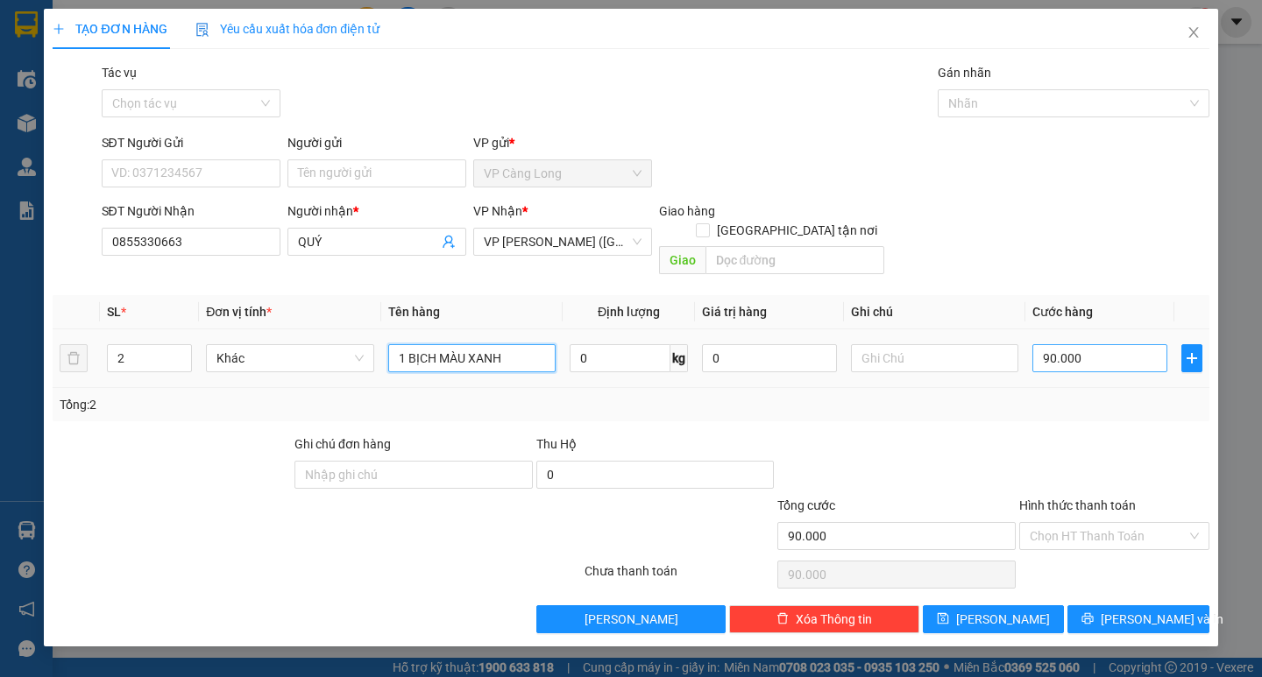
type input "1 BỊCH MÀU XANH"
click at [1091, 344] on input "90.000" at bounding box center [1099, 358] width 135 height 28
click at [1089, 344] on input "90.000" at bounding box center [1099, 358] width 135 height 28
type input "4"
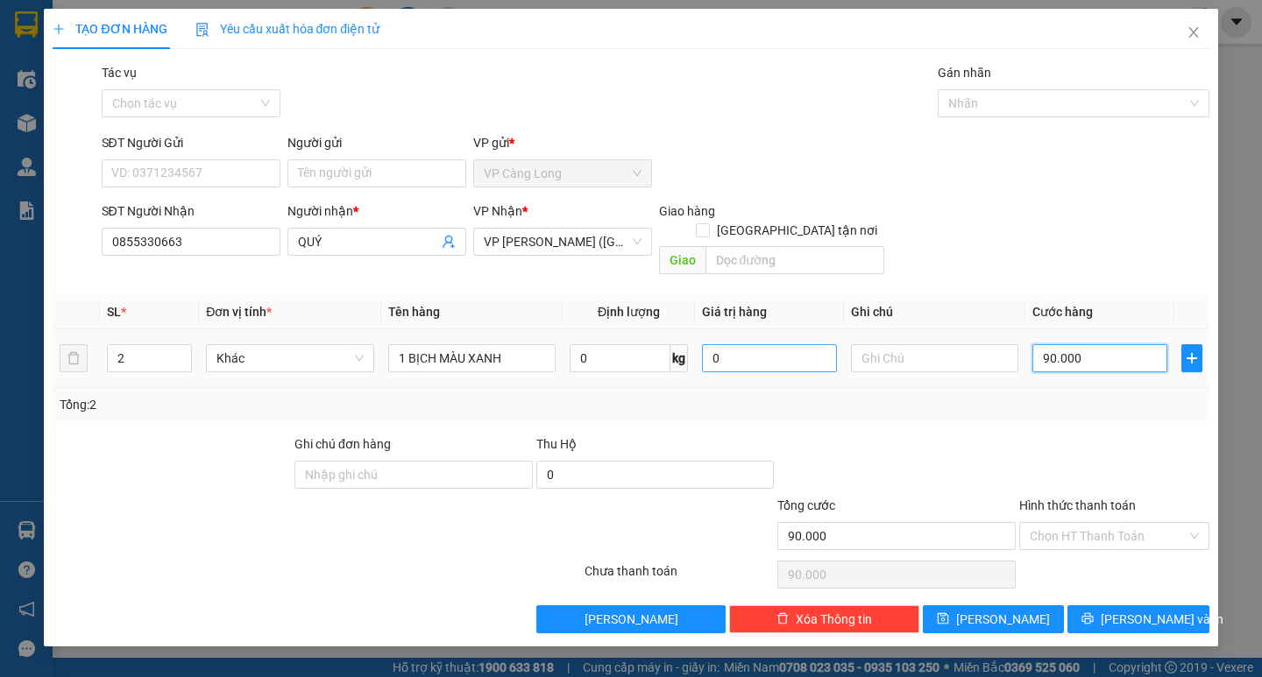
type input "4"
type input "40"
type input "400"
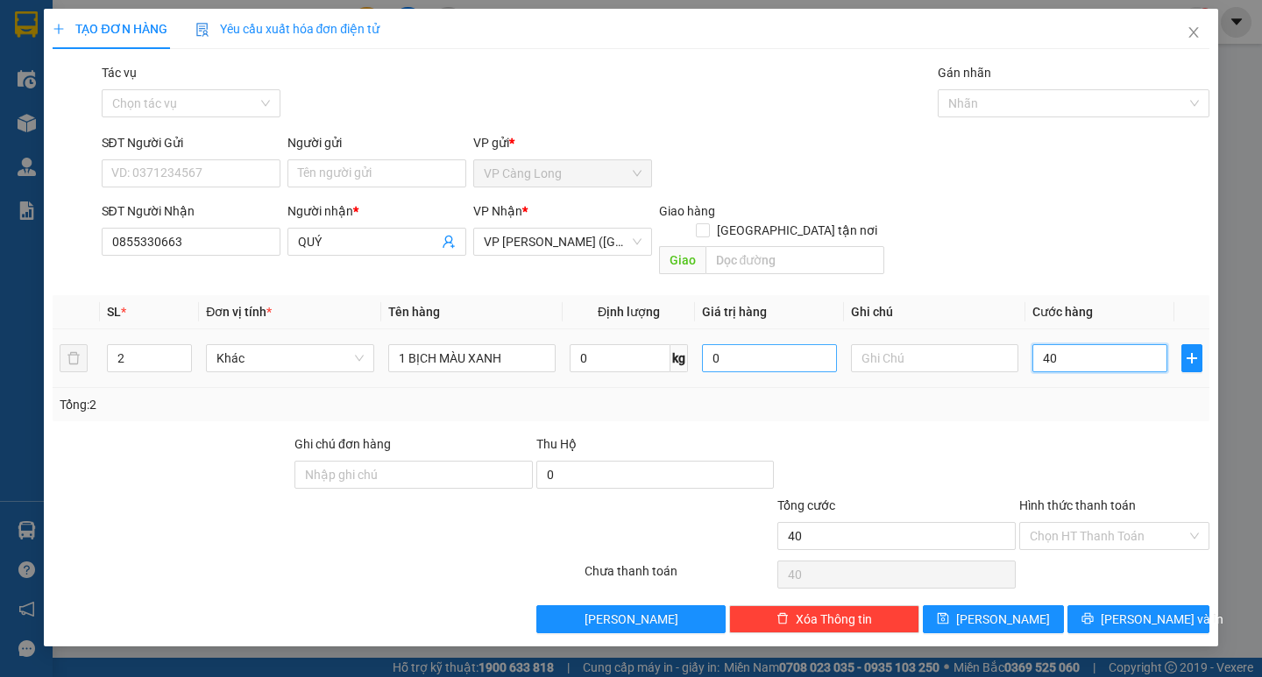
type input "400"
type input "4.000"
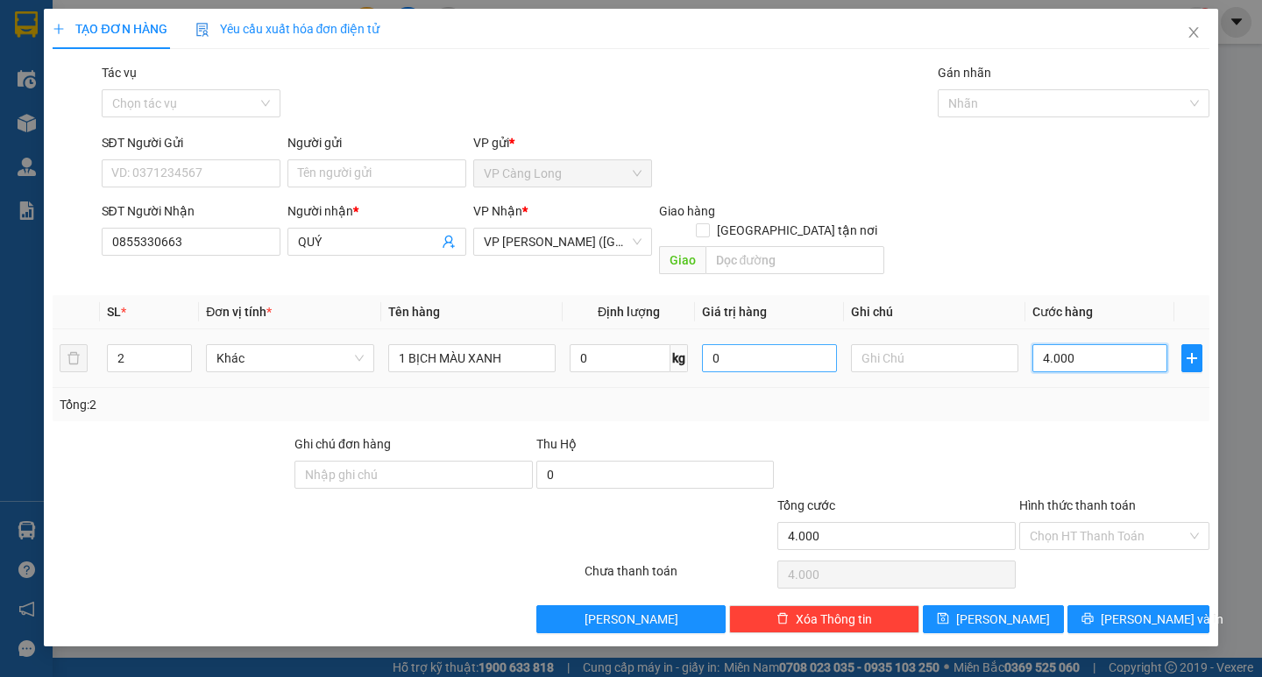
type input "40.000"
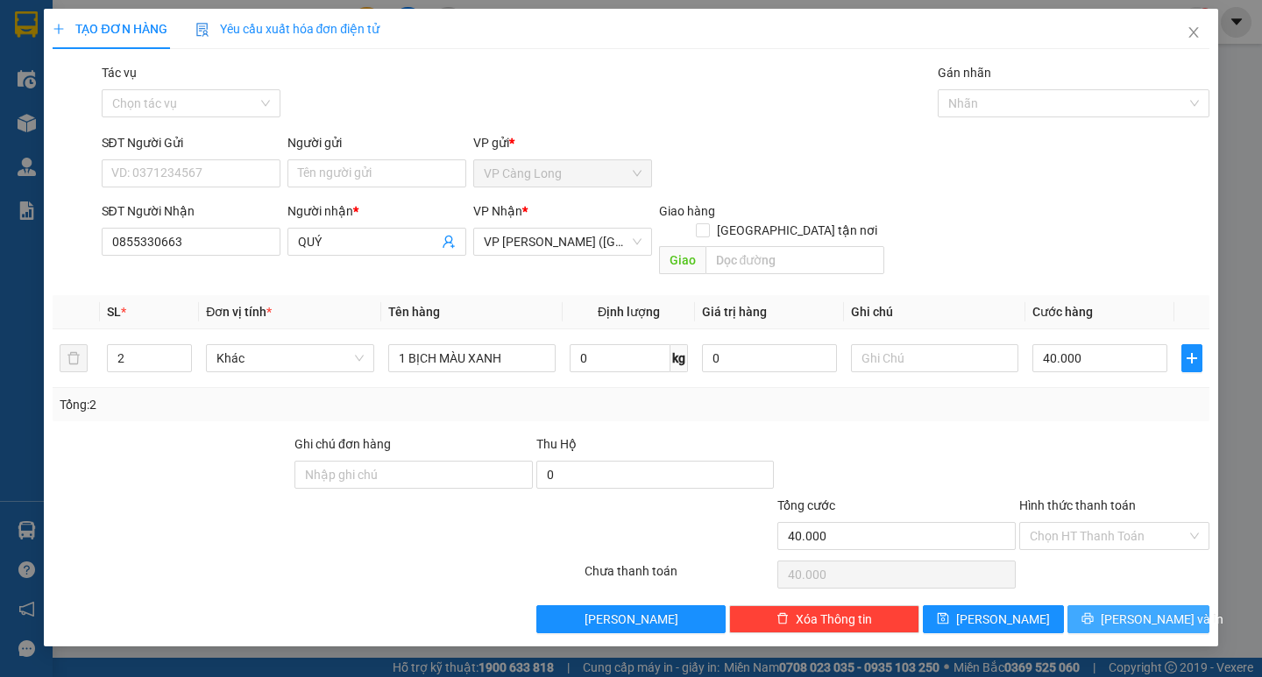
click at [1130, 610] on span "Lưu và In" at bounding box center [1162, 619] width 123 height 19
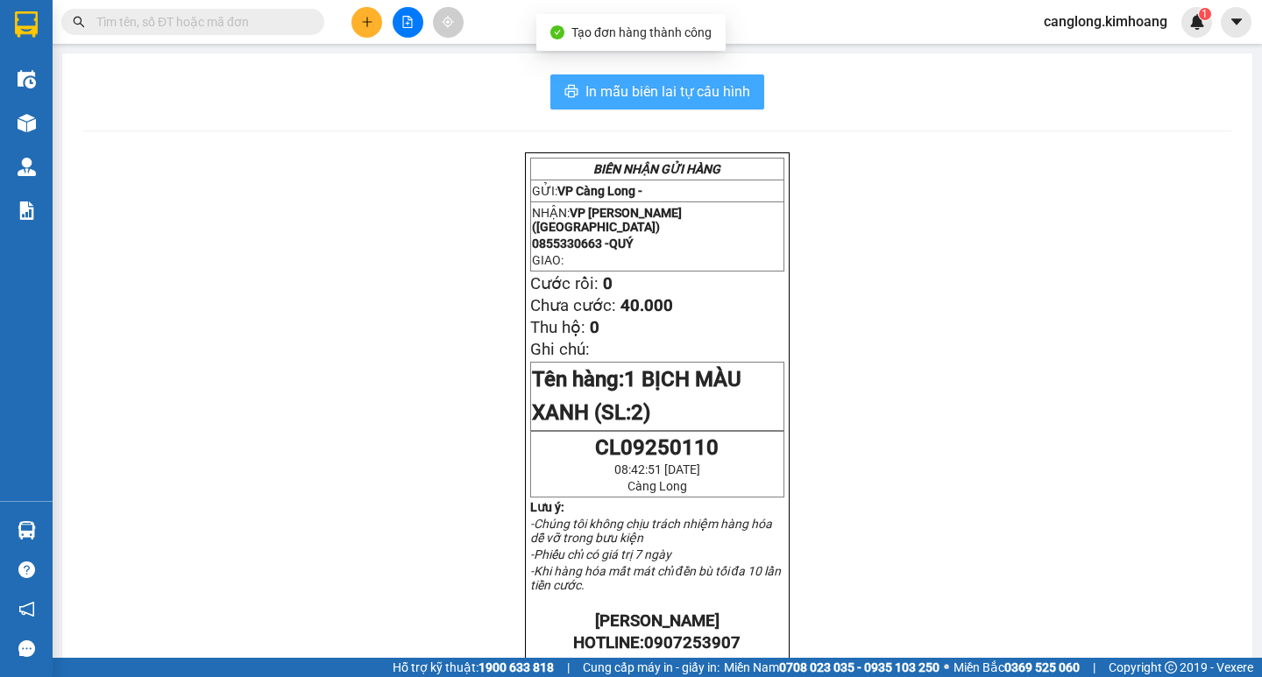
click at [641, 95] on span "In mẫu biên lai tự cấu hình" at bounding box center [667, 92] width 165 height 22
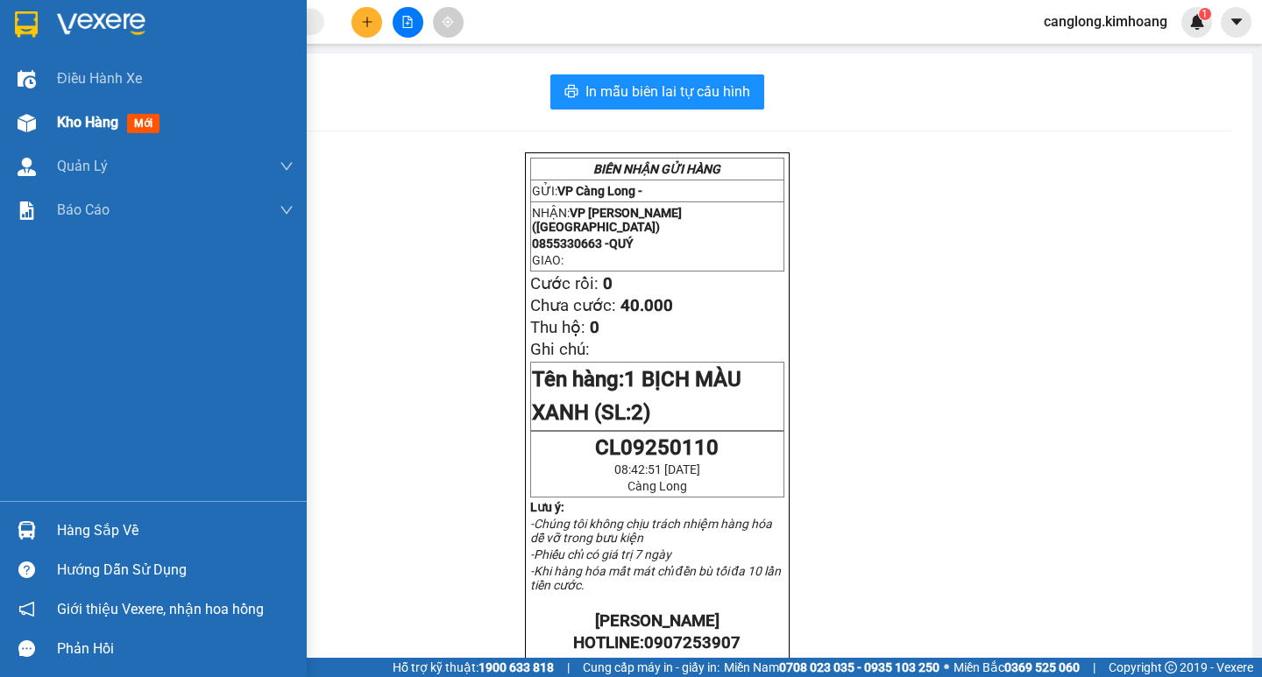
click at [89, 115] on span "Kho hàng" at bounding box center [87, 122] width 61 height 17
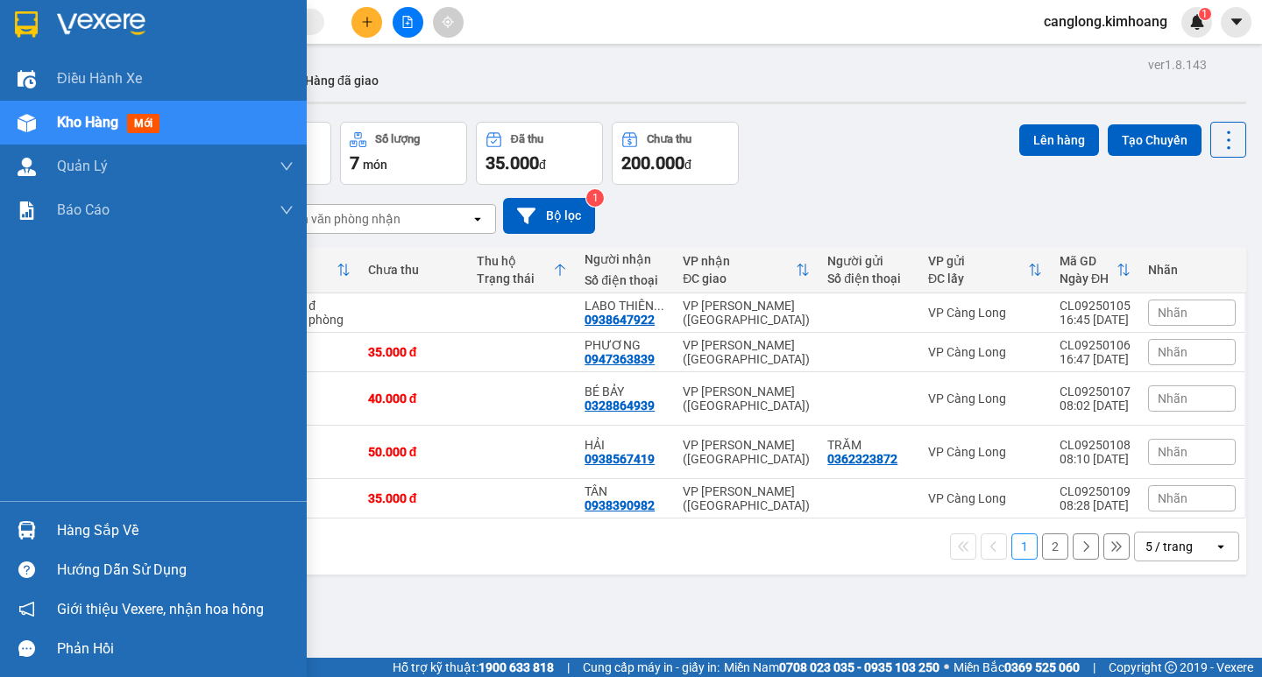
click at [104, 534] on div "Hàng sắp về" at bounding box center [175, 531] width 237 height 26
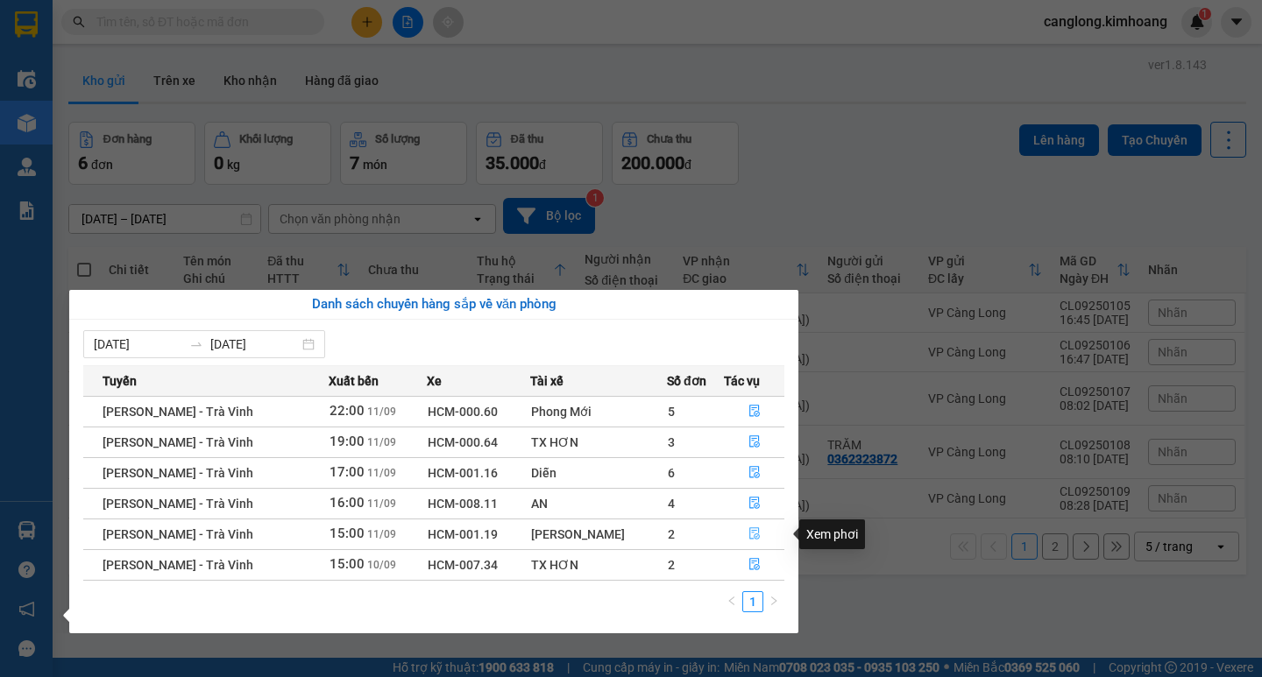
click at [748, 532] on icon "file-done" at bounding box center [754, 534] width 12 height 12
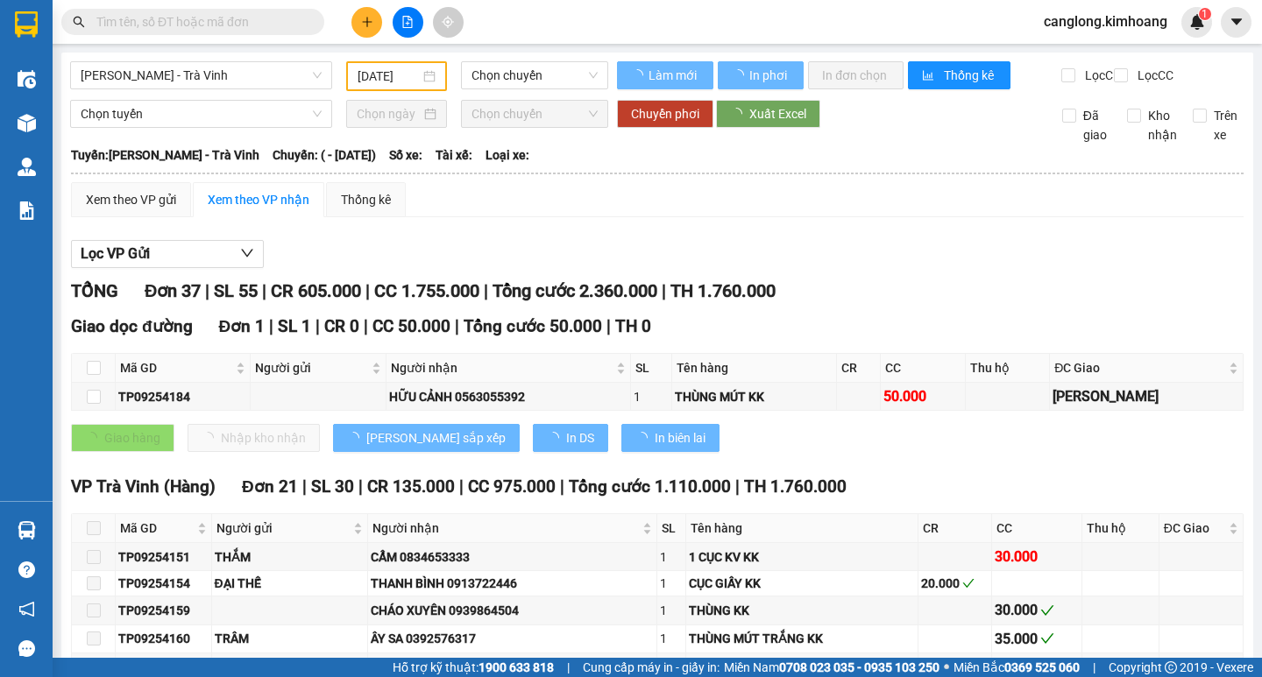
type input "[DATE]"
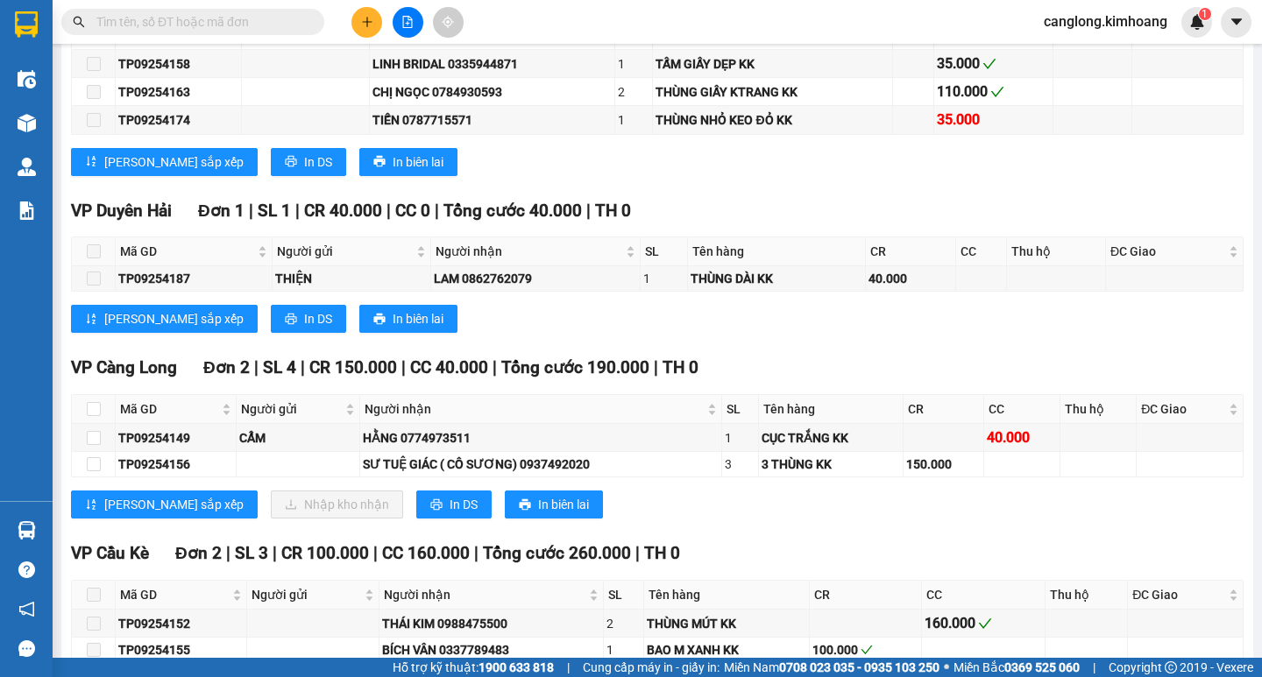
scroll to position [1577, 0]
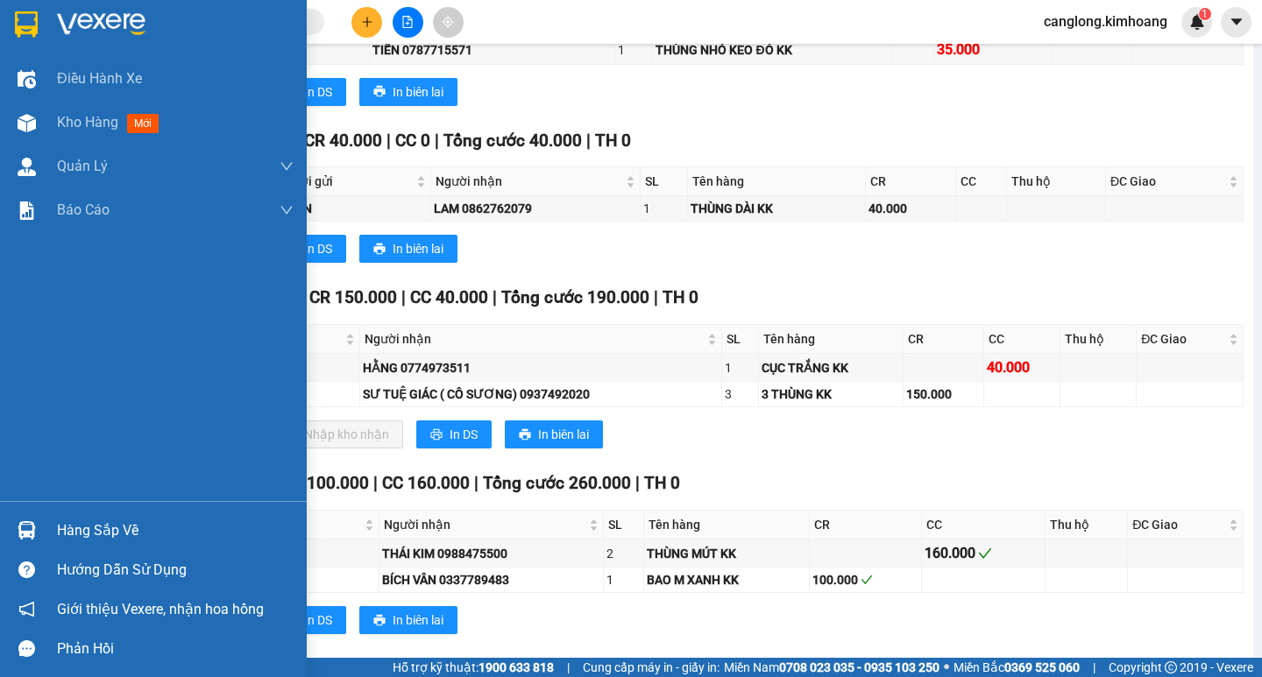
click at [105, 525] on div "Hàng sắp về" at bounding box center [175, 531] width 237 height 26
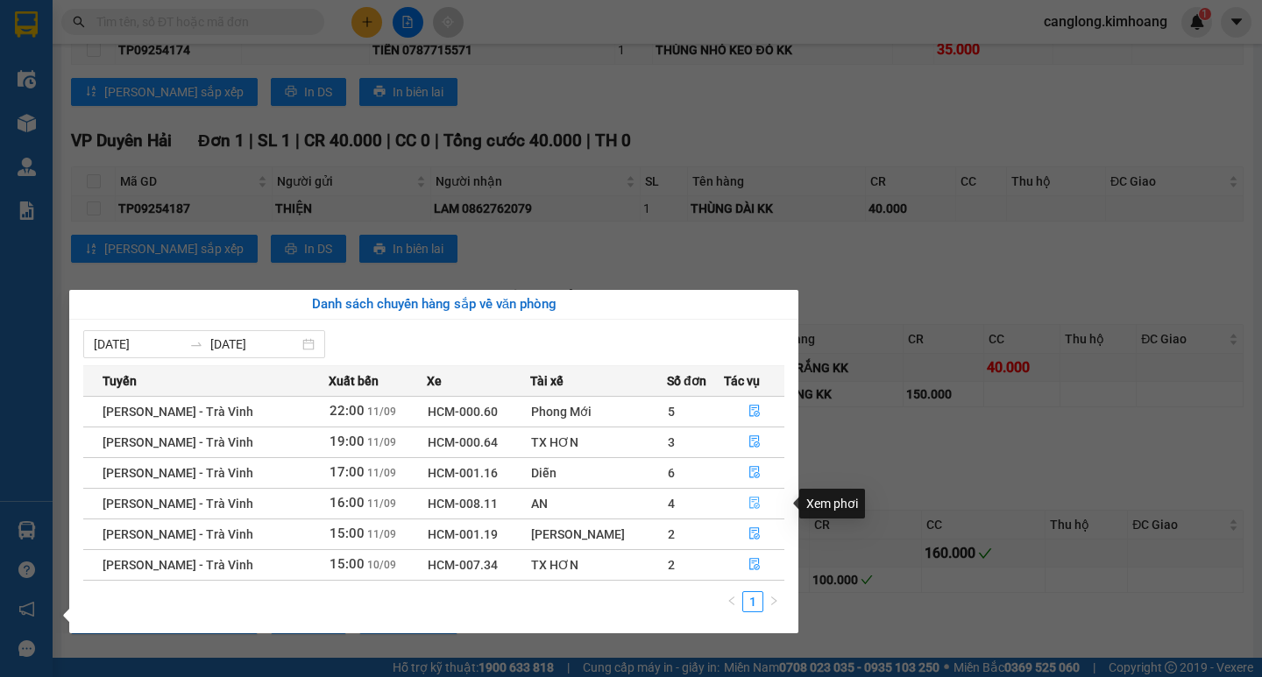
click at [751, 500] on icon "file-done" at bounding box center [754, 504] width 11 height 12
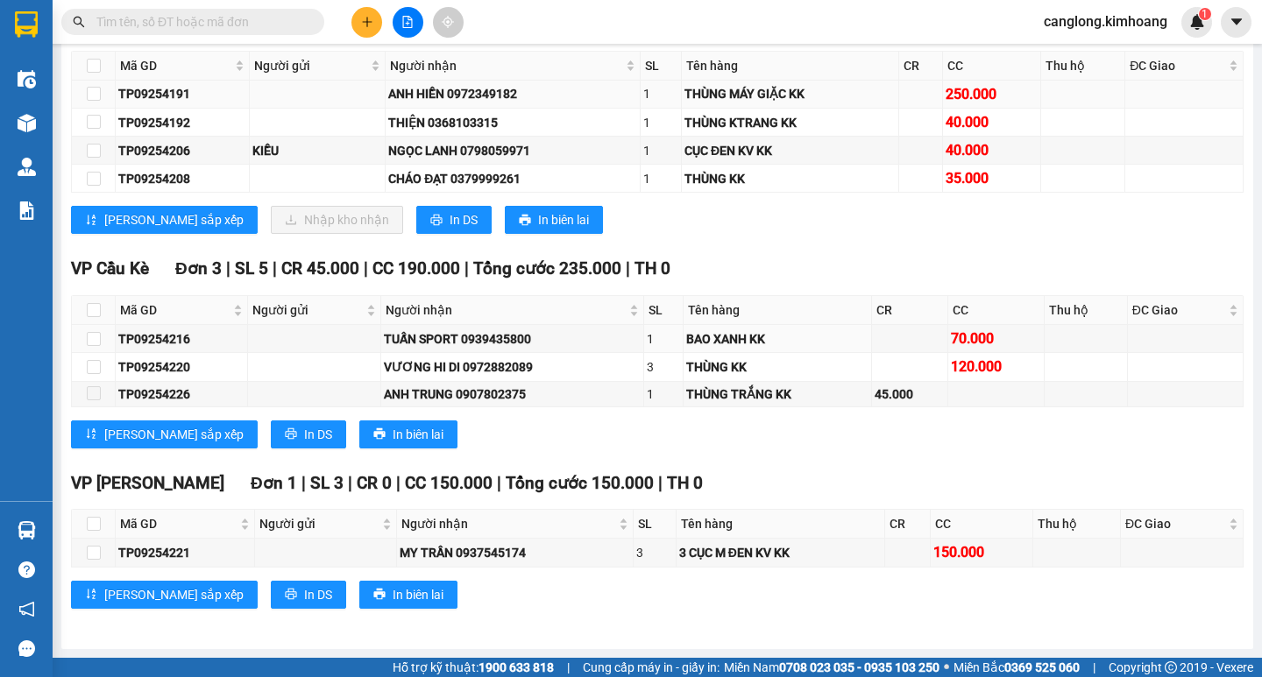
scroll to position [1743, 0]
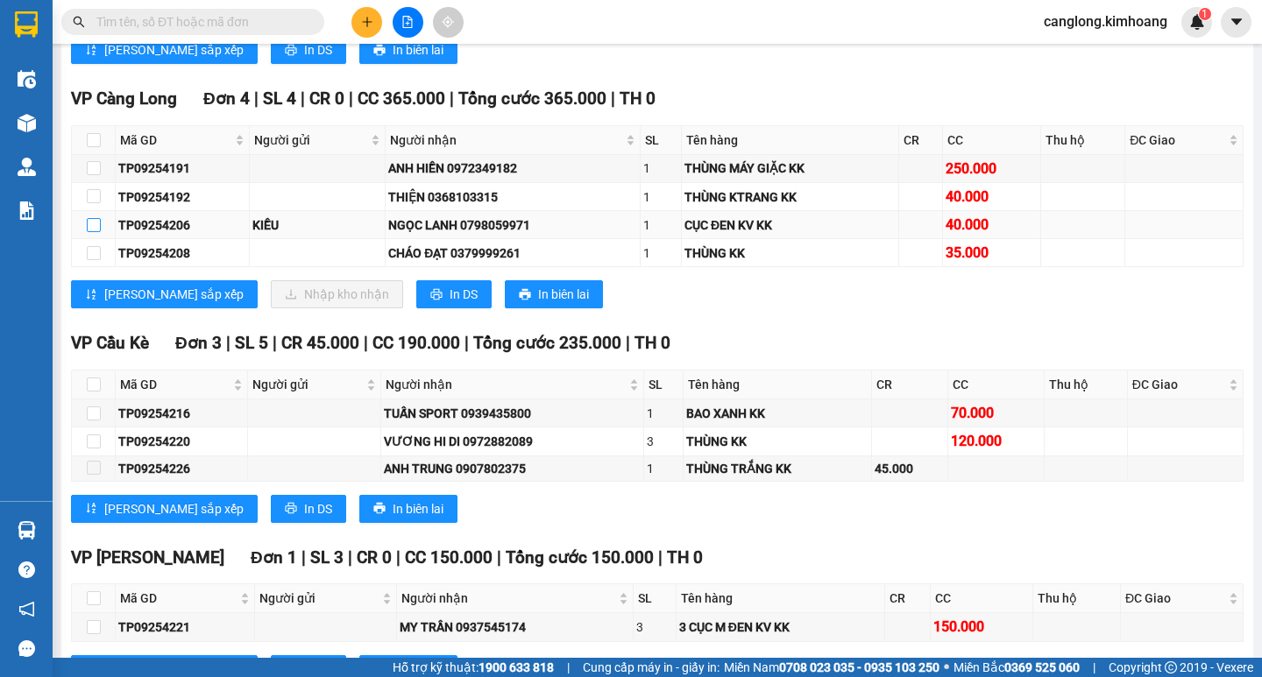
click at [96, 232] on input "checkbox" at bounding box center [94, 225] width 14 height 14
checkbox input "true"
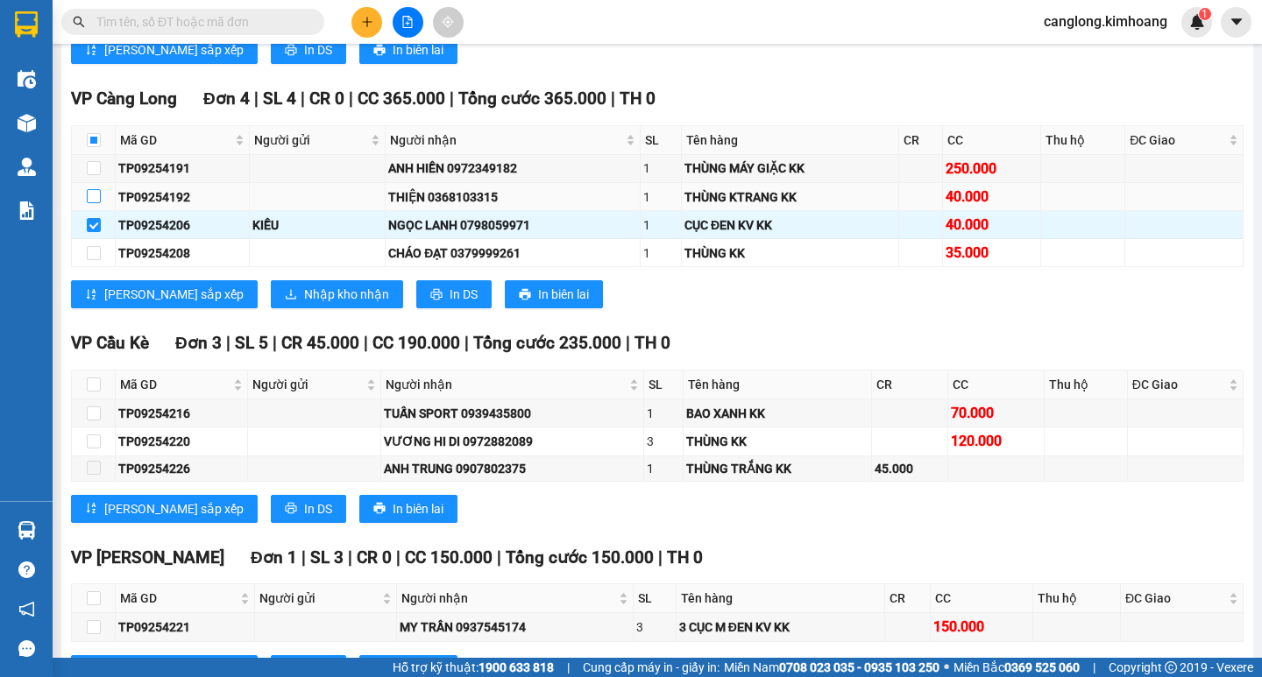
click at [89, 203] on input "checkbox" at bounding box center [94, 196] width 14 height 14
checkbox input "true"
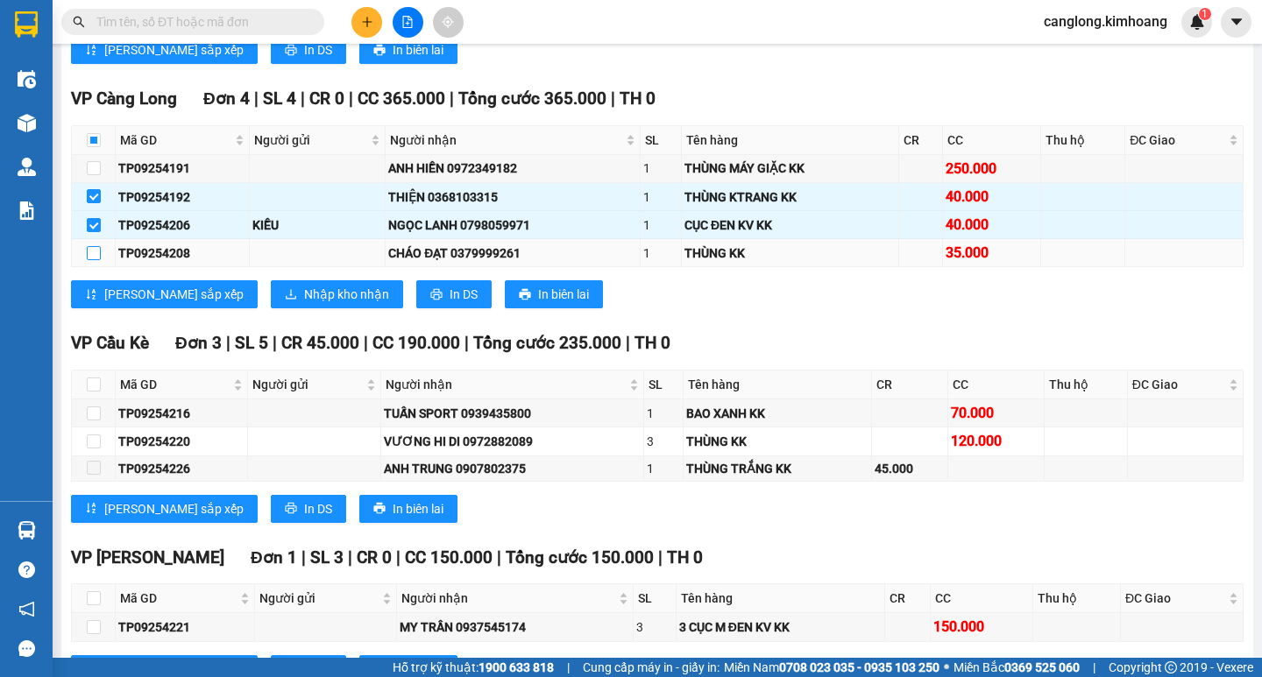
click at [94, 260] on input "checkbox" at bounding box center [94, 253] width 14 height 14
checkbox input "true"
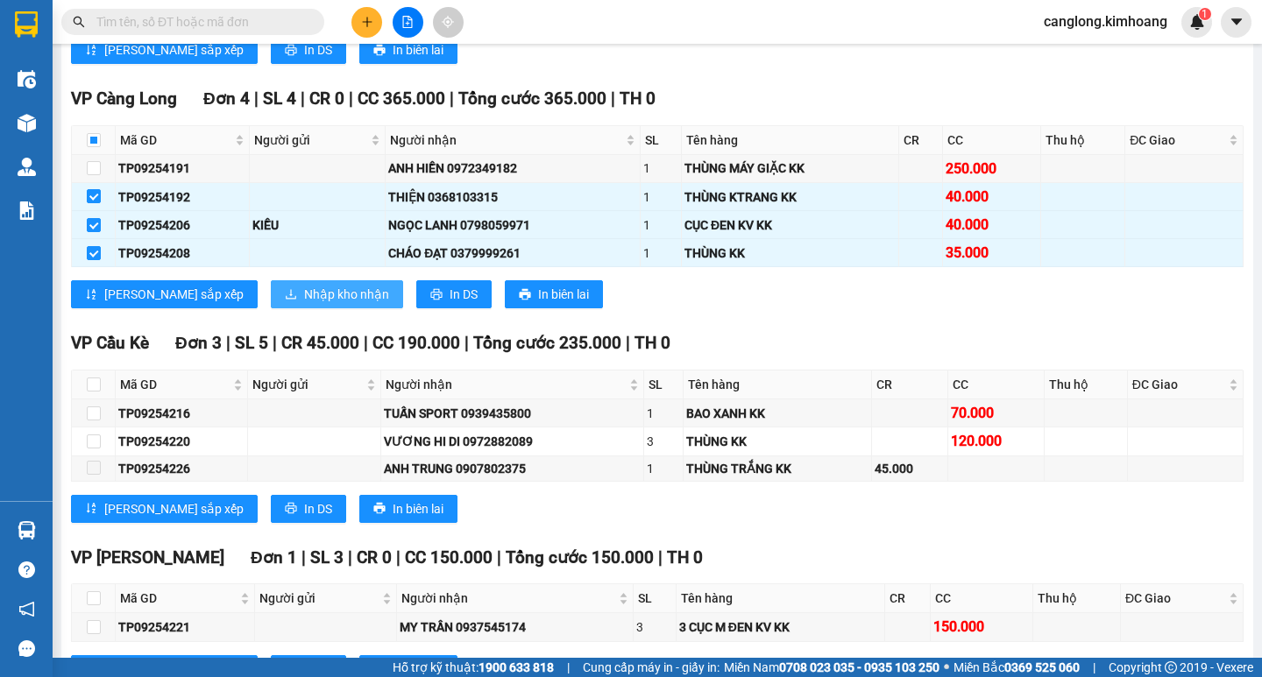
click at [304, 304] on span "Nhập kho nhận" at bounding box center [346, 294] width 85 height 19
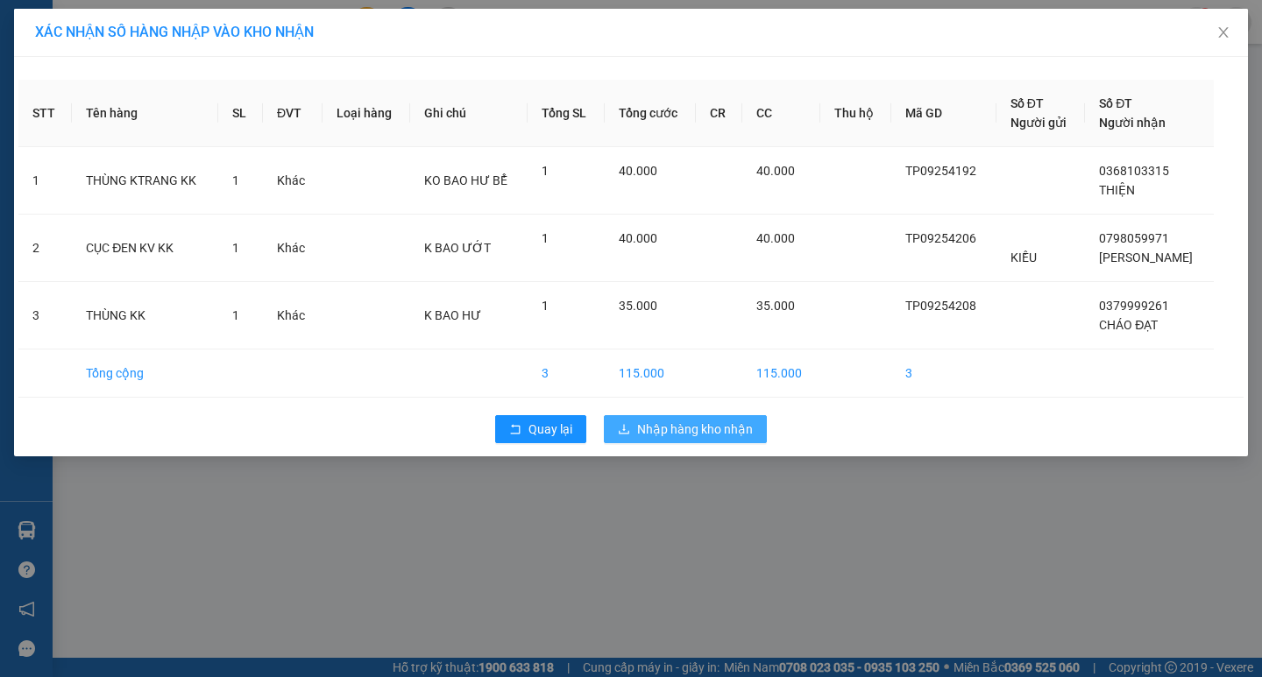
click at [698, 426] on span "Nhập hàng kho nhận" at bounding box center [695, 429] width 116 height 19
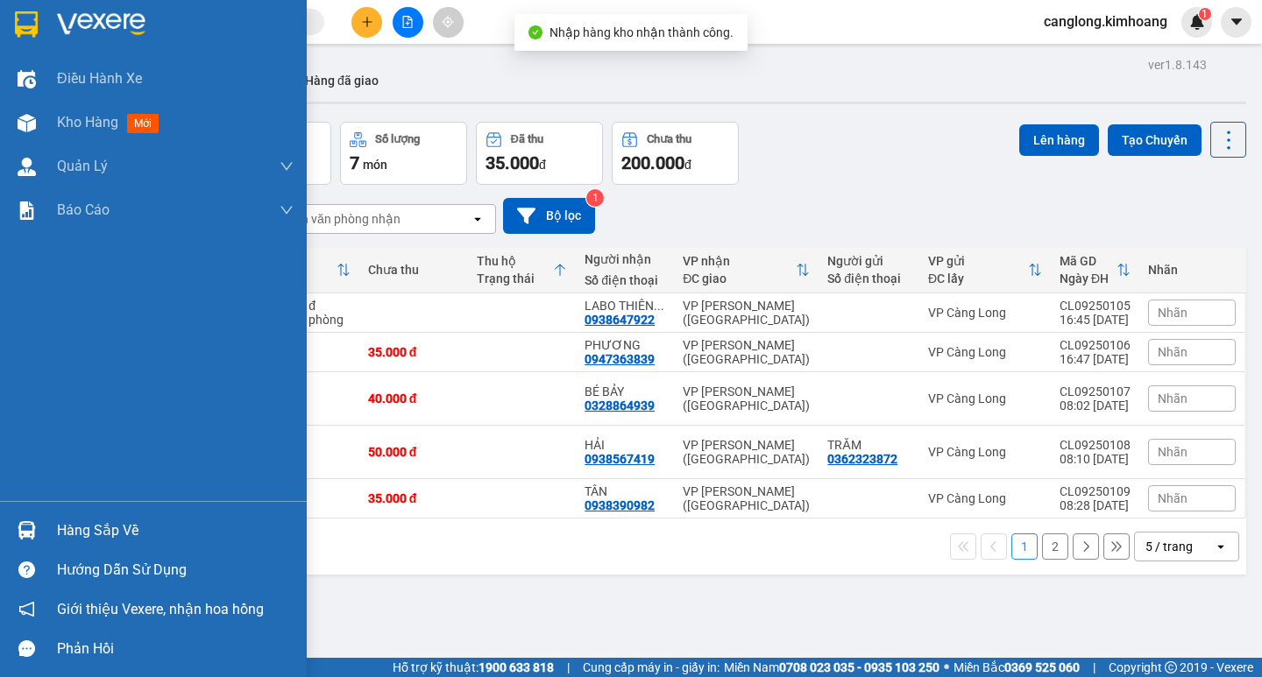
click at [90, 535] on div "Hàng sắp về" at bounding box center [175, 531] width 237 height 26
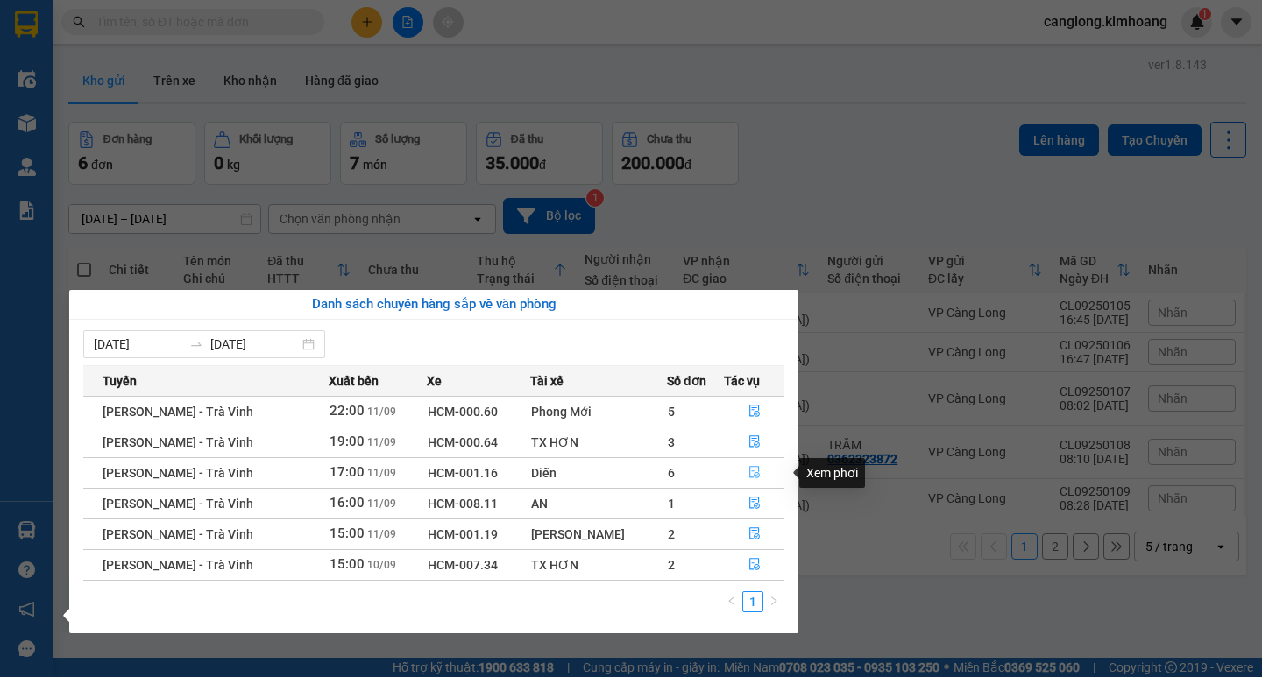
click at [748, 473] on icon "file-done" at bounding box center [754, 472] width 12 height 12
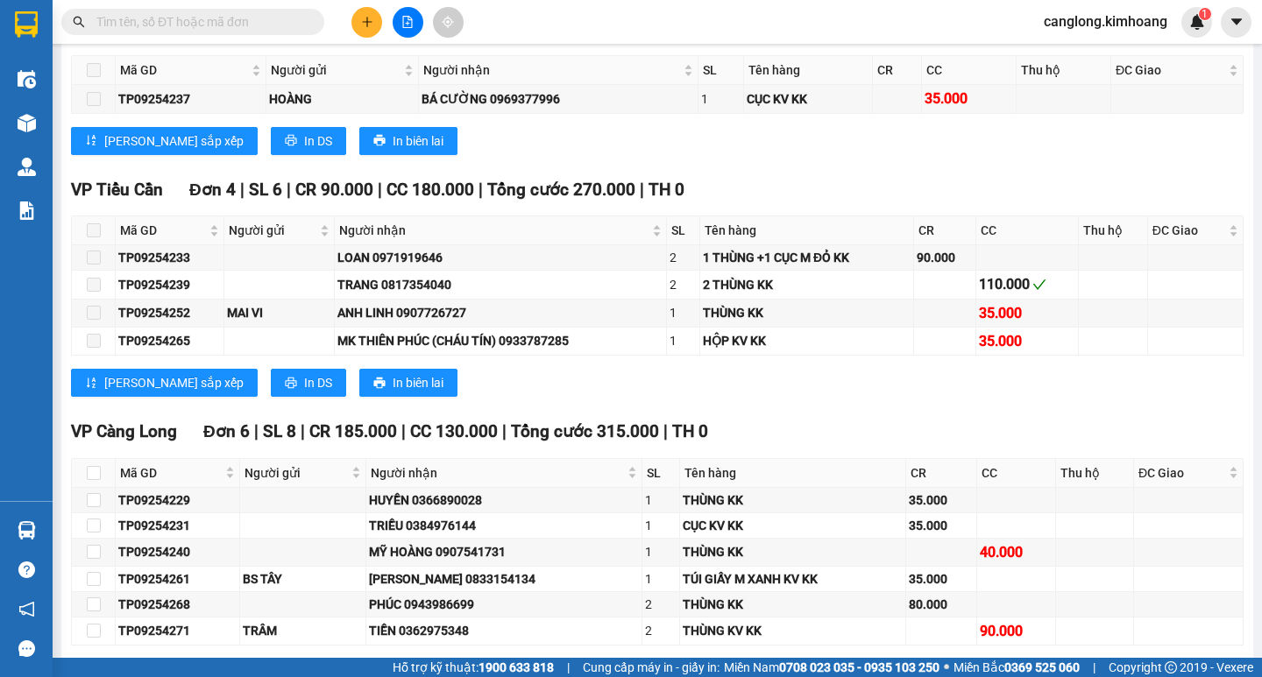
scroll to position [1490, 0]
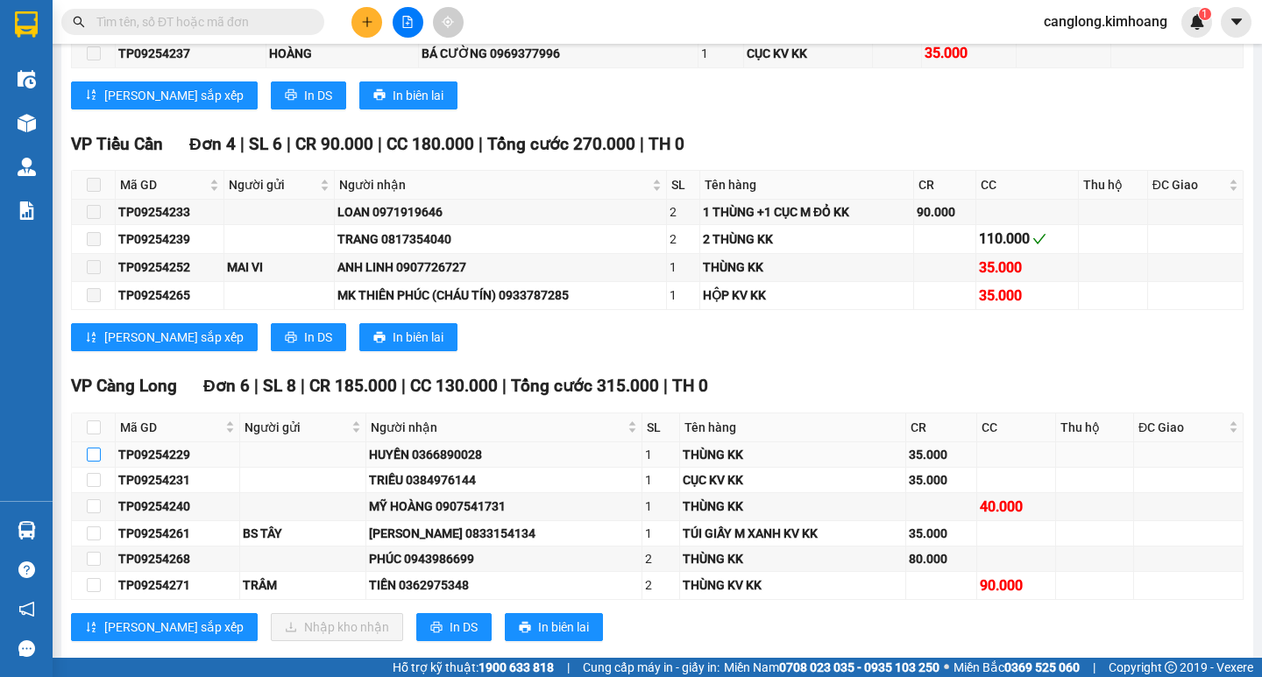
click at [96, 462] on input "checkbox" at bounding box center [94, 455] width 14 height 14
checkbox input "true"
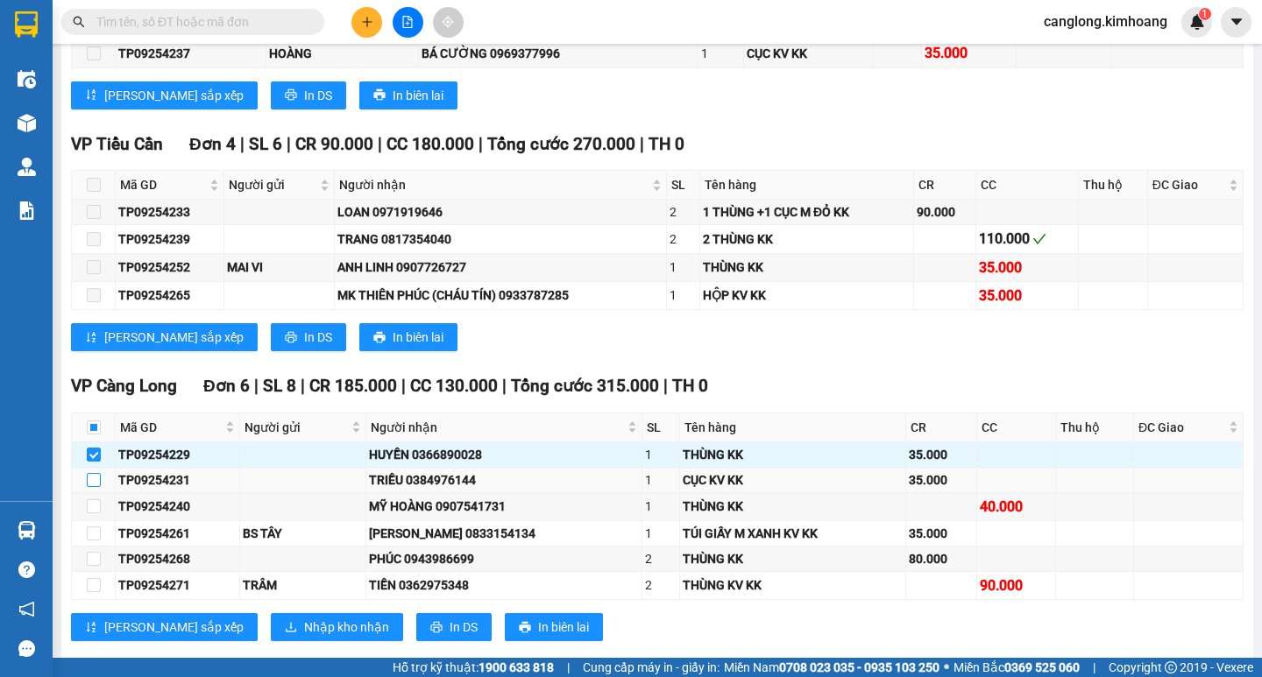
click at [92, 487] on input "checkbox" at bounding box center [94, 480] width 14 height 14
checkbox input "true"
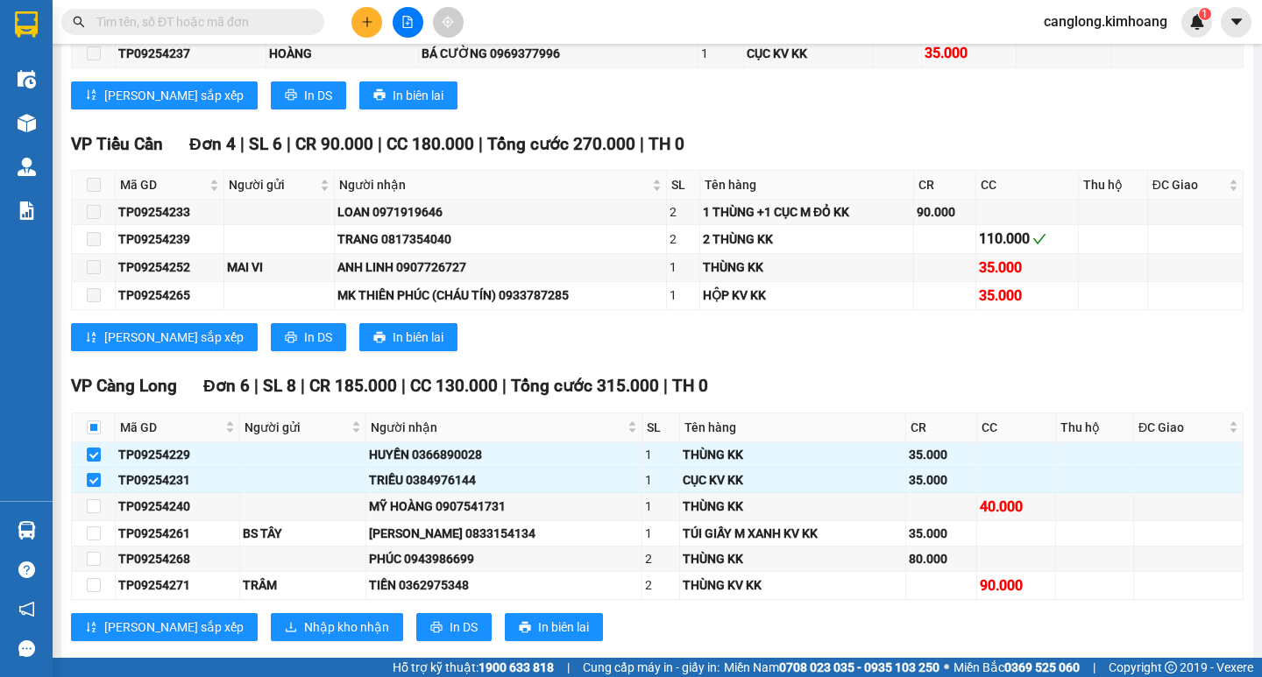
click at [202, 17] on input "text" at bounding box center [199, 21] width 207 height 19
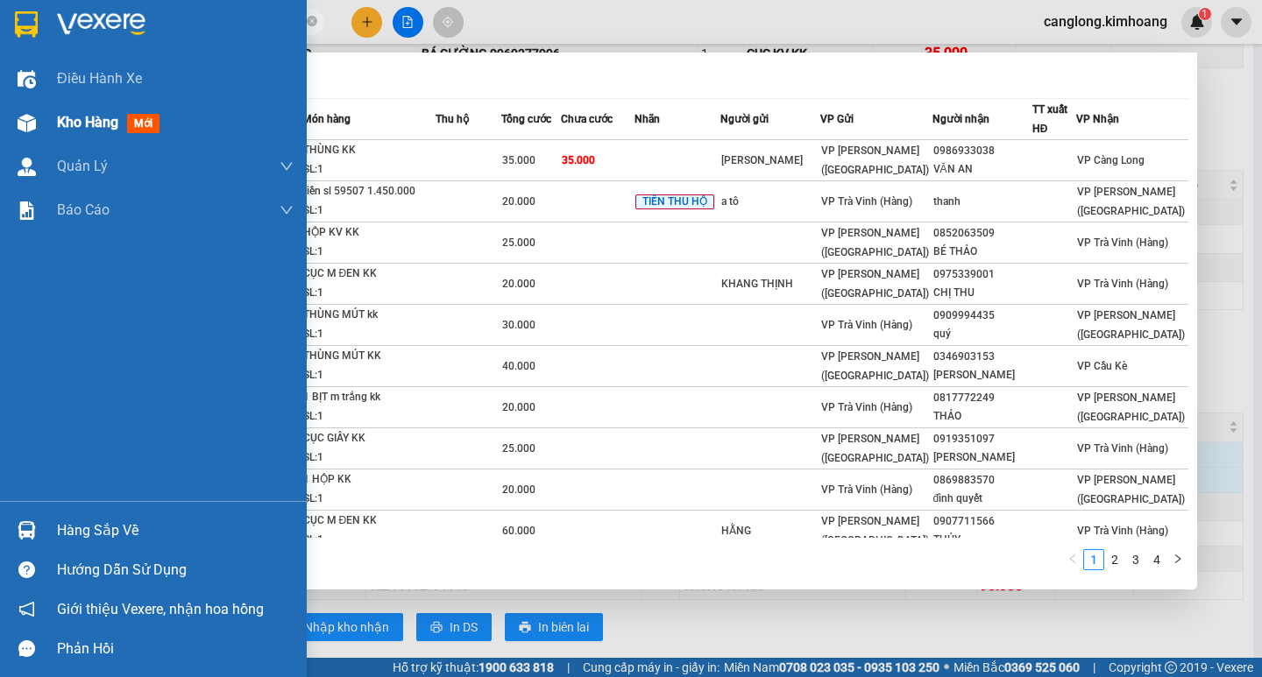
type input "53761"
click at [118, 121] on span "Kho hàng" at bounding box center [87, 122] width 61 height 17
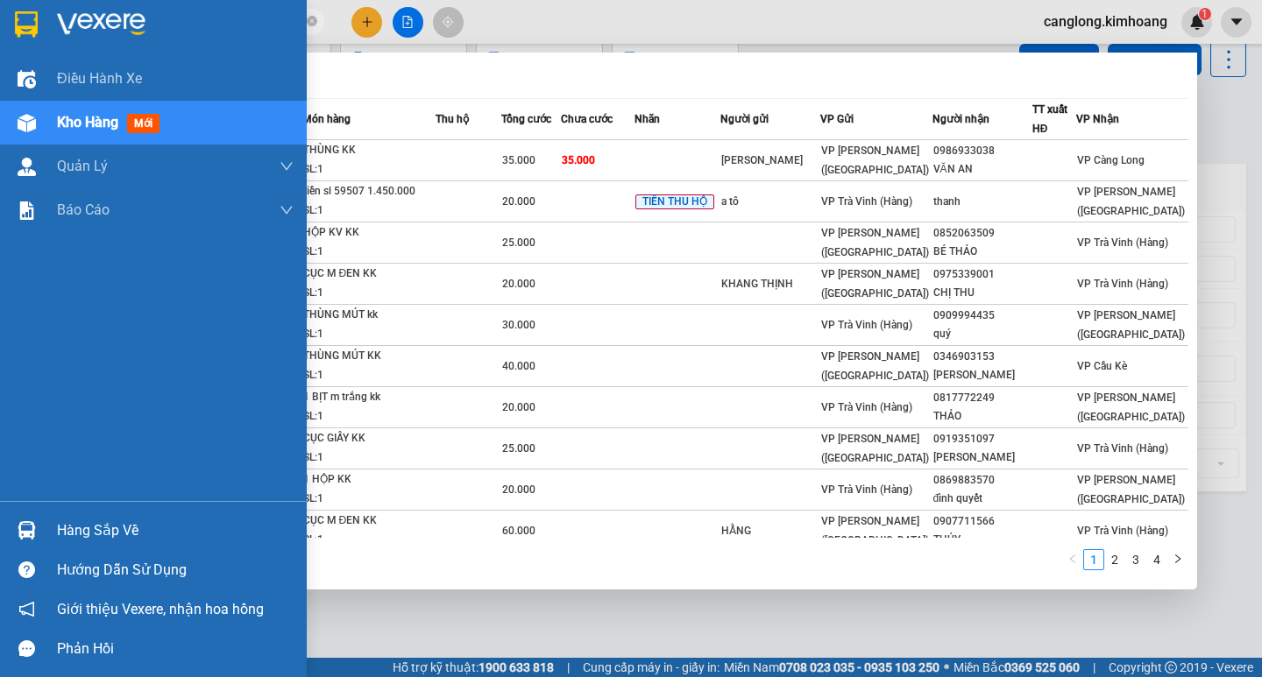
scroll to position [81, 0]
click at [80, 126] on span "Kho hàng" at bounding box center [87, 122] width 61 height 17
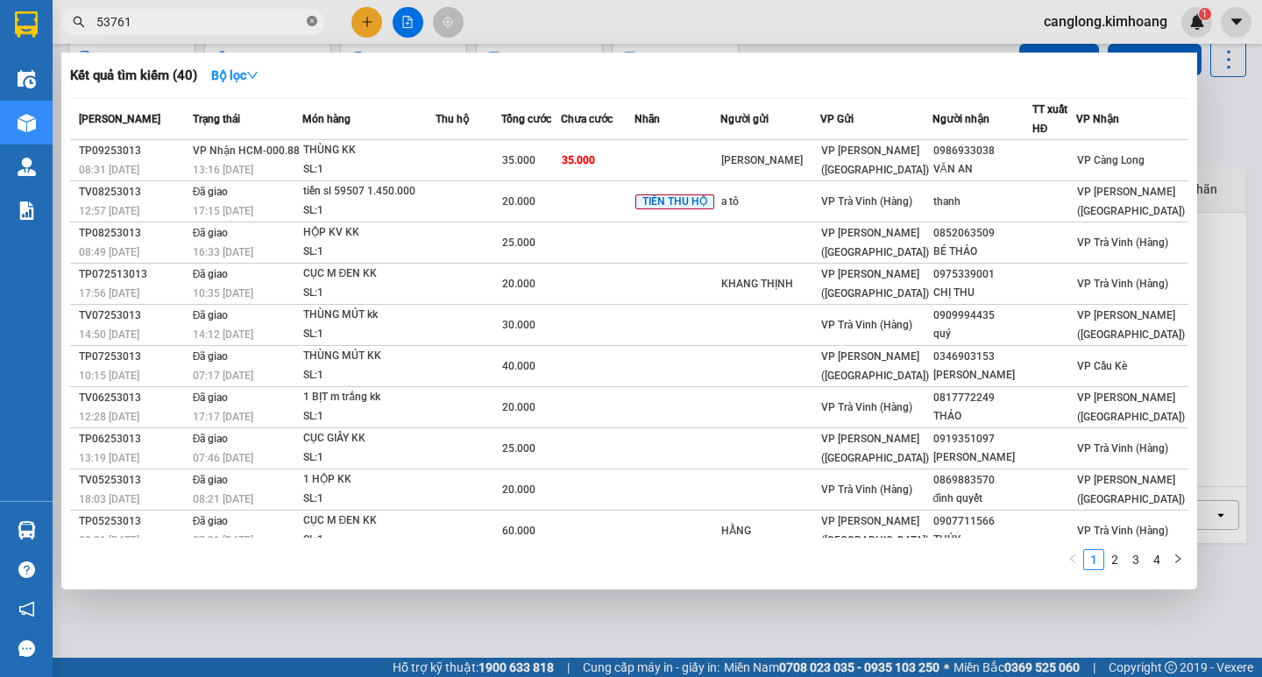
click at [313, 24] on icon "close-circle" at bounding box center [312, 21] width 11 height 11
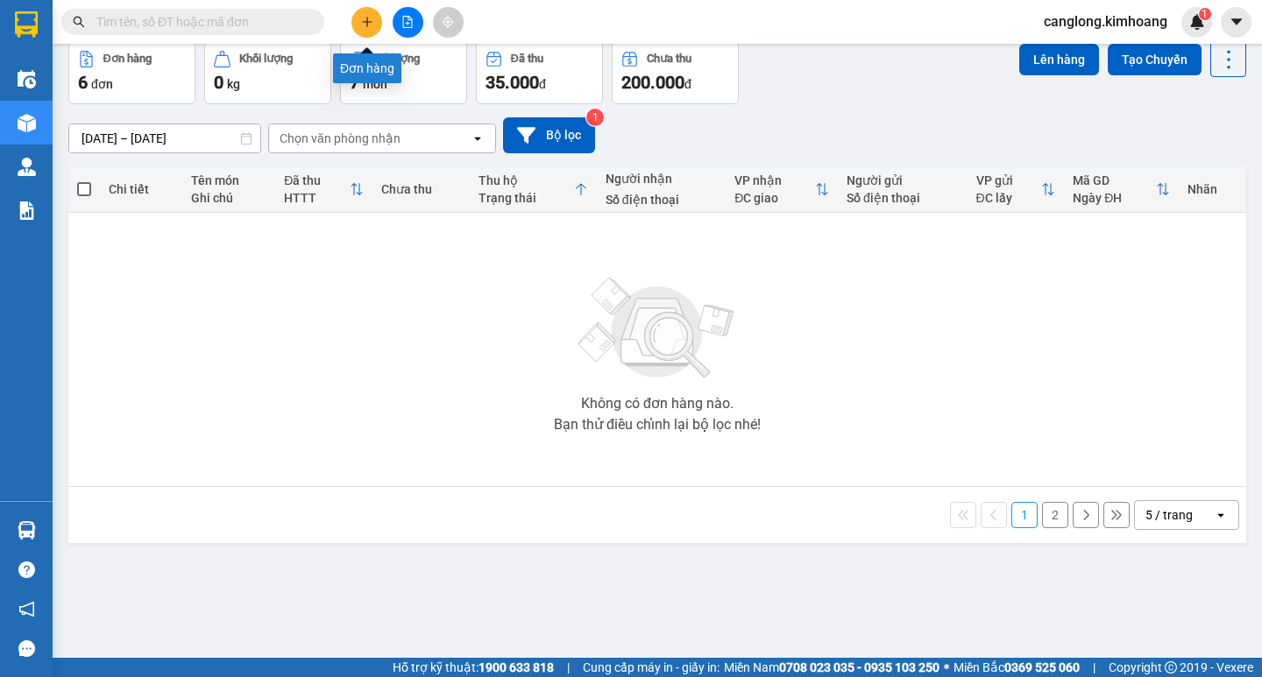
click at [372, 24] on icon "plus" at bounding box center [367, 22] width 12 height 12
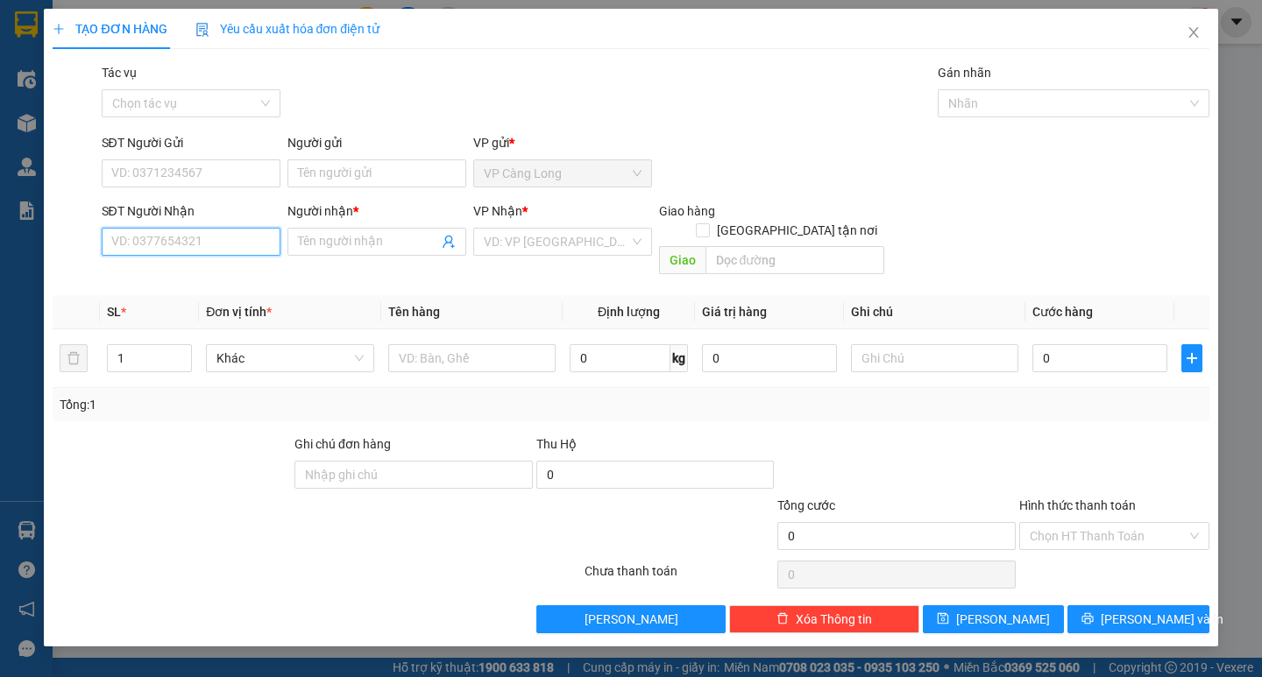
click at [177, 241] on input "SĐT Người Nhận" at bounding box center [191, 242] width 179 height 28
type input "0909488944"
click at [330, 241] on input "Người nhận *" at bounding box center [368, 241] width 140 height 19
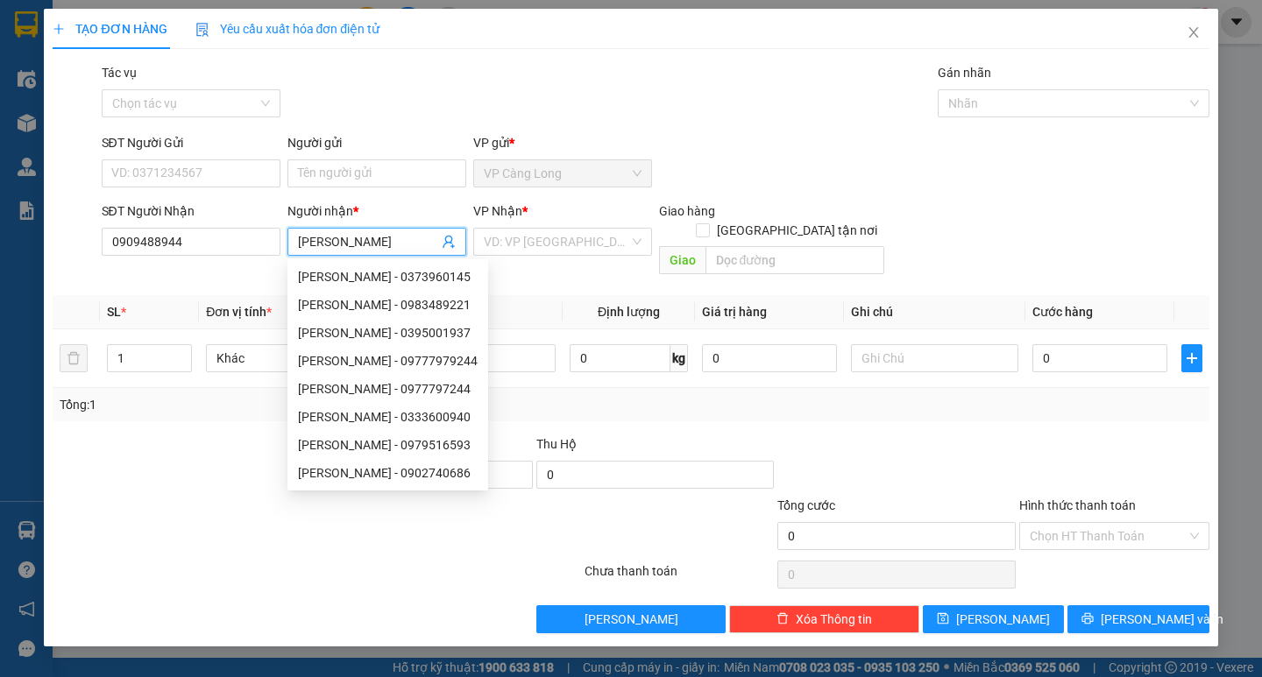
type input "KIM NGÂN"
click at [548, 295] on th "Tên hàng" at bounding box center [471, 312] width 181 height 34
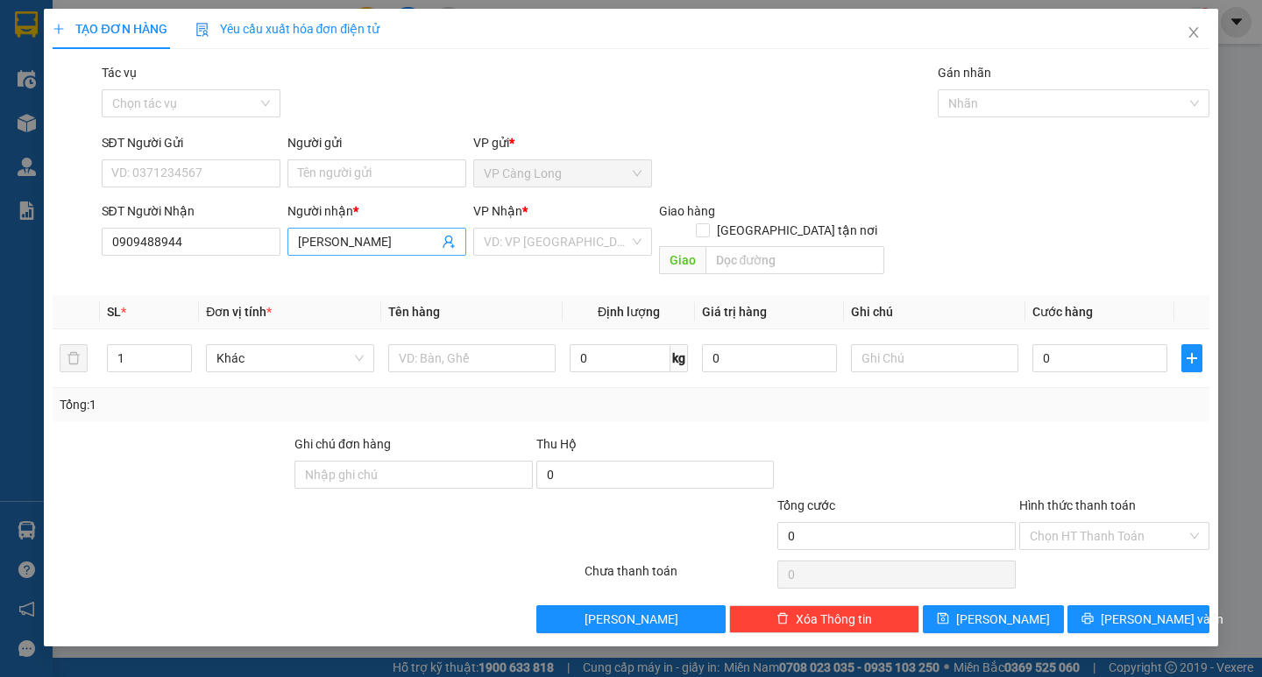
click at [397, 238] on input "KIM NGÂN" at bounding box center [368, 241] width 140 height 19
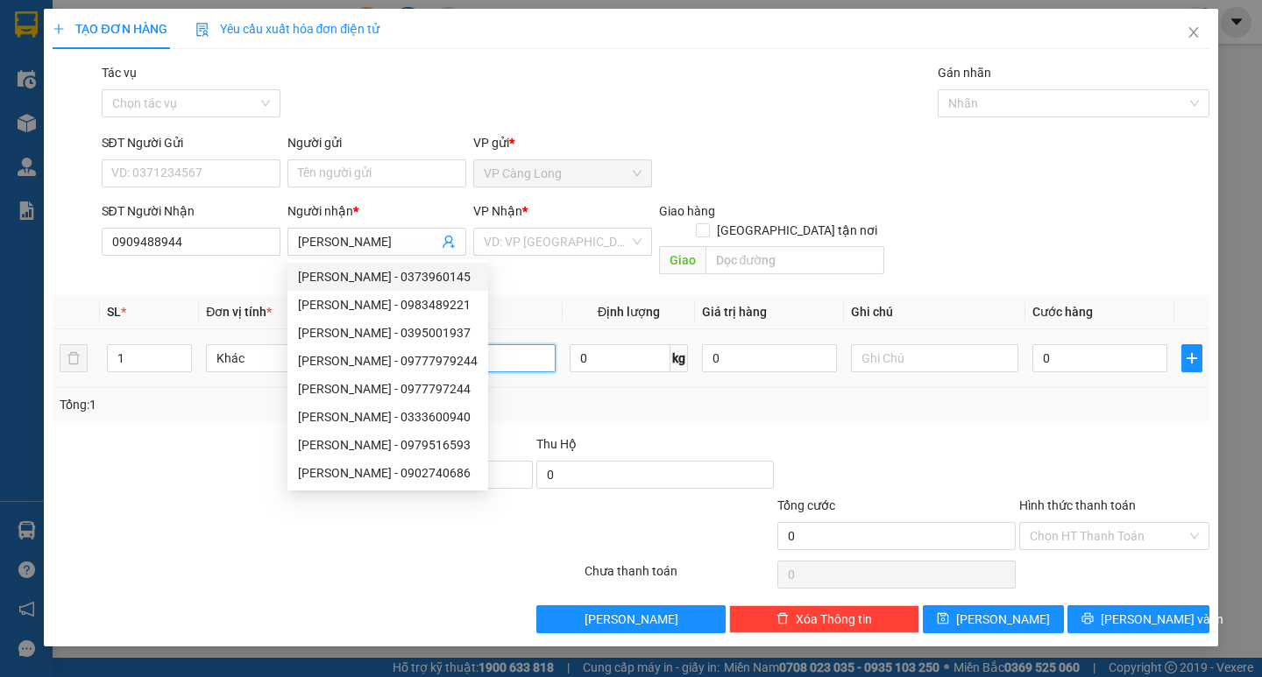
click at [486, 344] on input "text" at bounding box center [471, 358] width 167 height 28
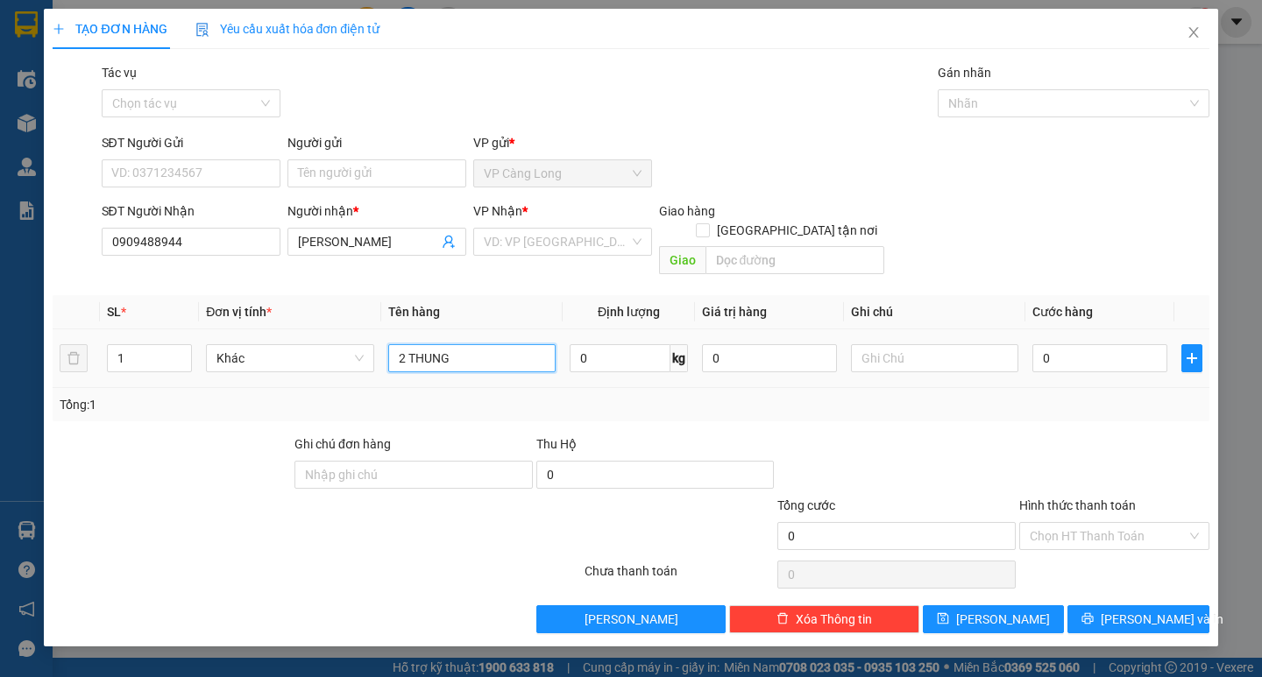
click at [498, 344] on input "2 THUNG" at bounding box center [471, 358] width 167 height 28
type input "2 THUNG MÚT MÀU TRẮNG KHÔNG BAO HƯ"
click at [142, 345] on input "1" at bounding box center [149, 358] width 83 height 26
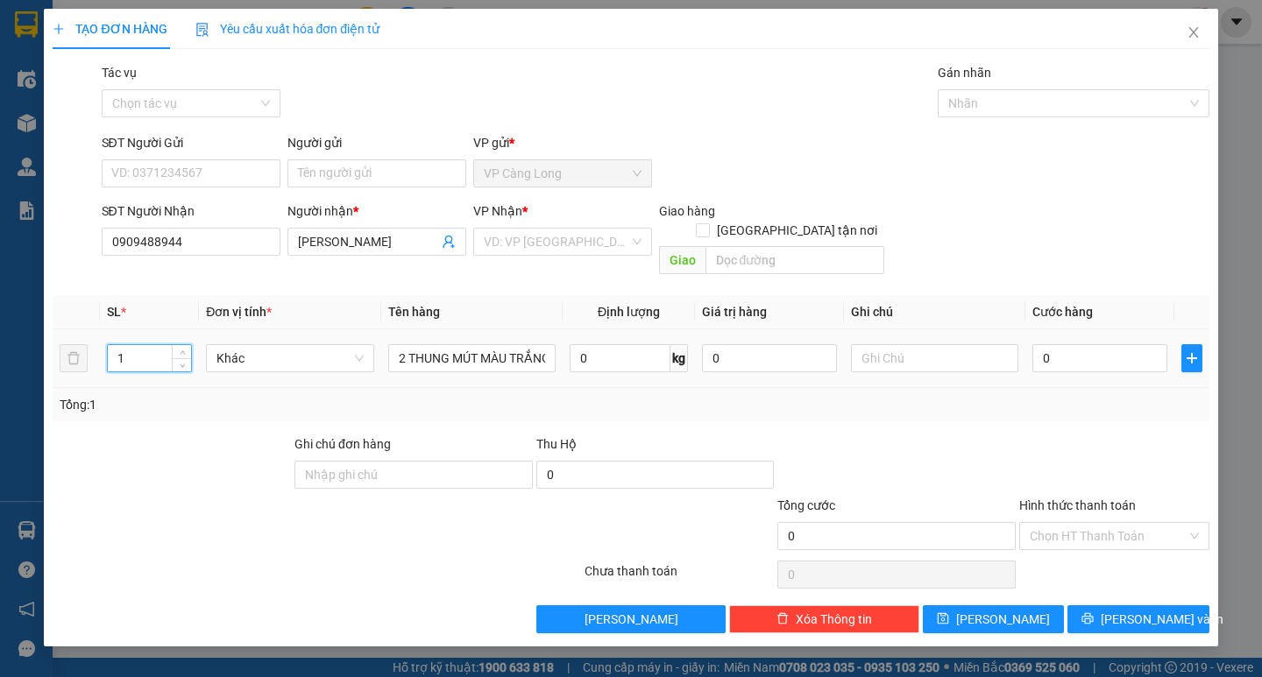
click at [142, 345] on input "1" at bounding box center [149, 358] width 83 height 26
click at [141, 345] on input "1" at bounding box center [149, 358] width 83 height 26
click at [140, 345] on input "1" at bounding box center [149, 358] width 83 height 26
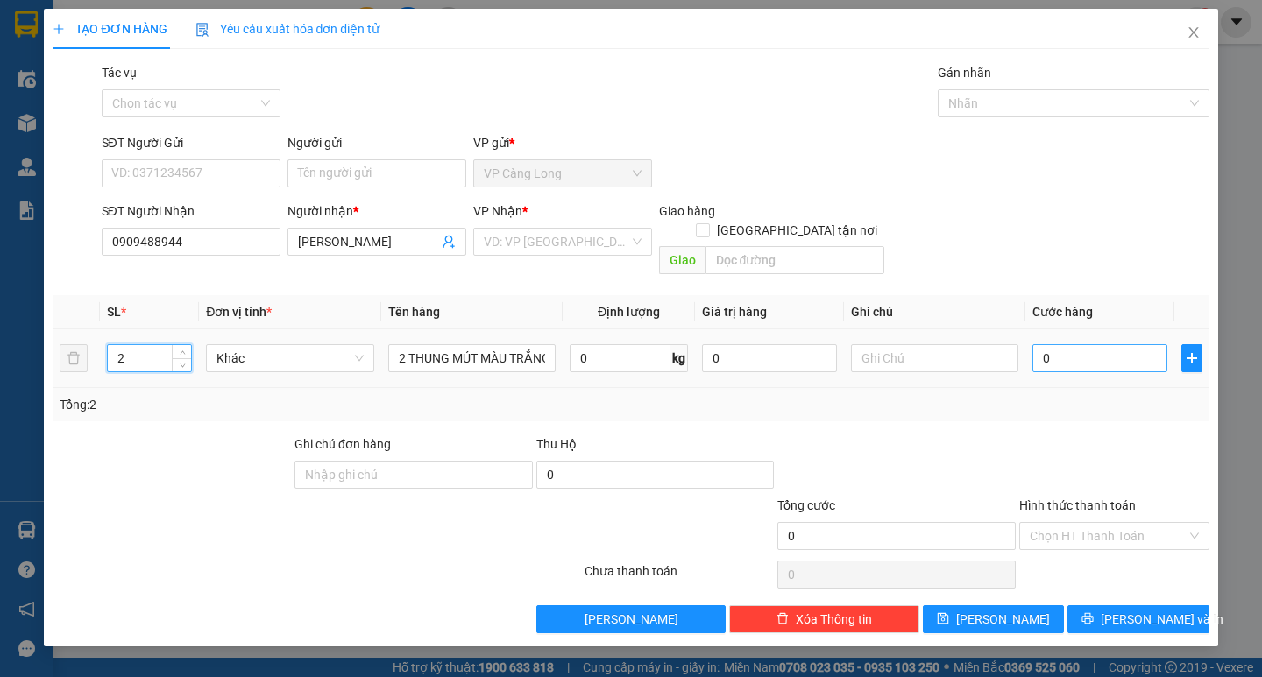
type input "2"
click at [1062, 344] on input "0" at bounding box center [1099, 358] width 135 height 28
type input "8"
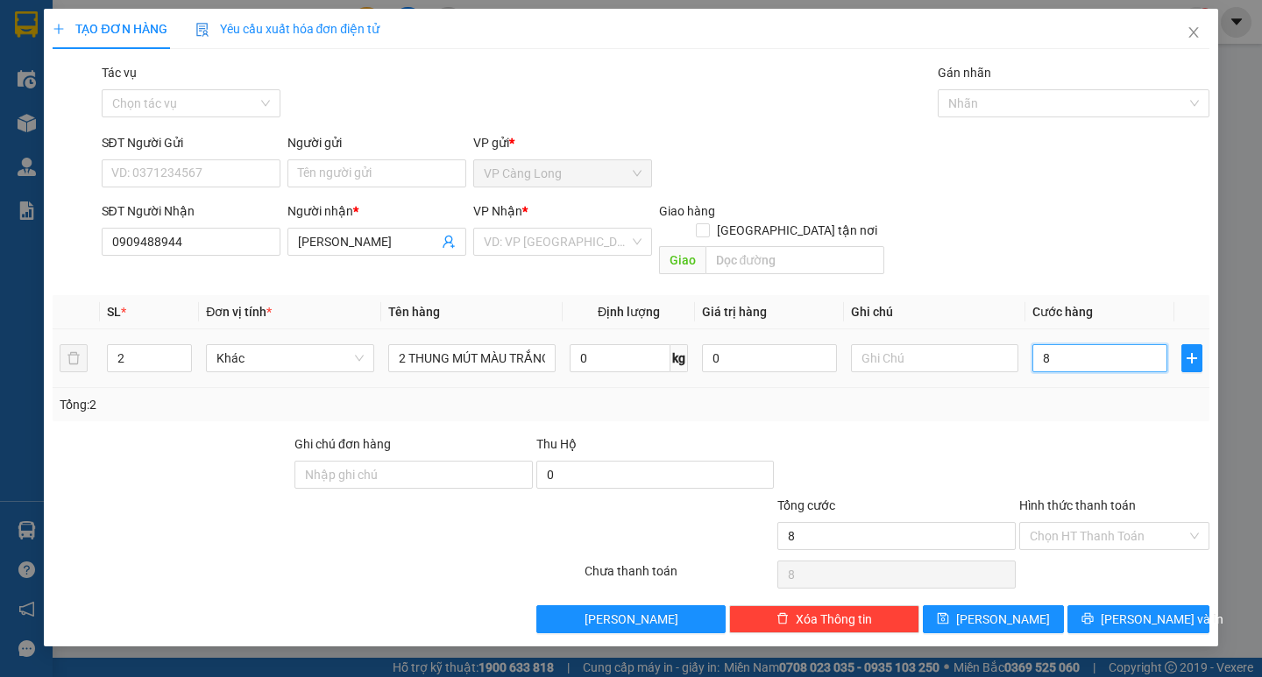
type input "80"
type input "800"
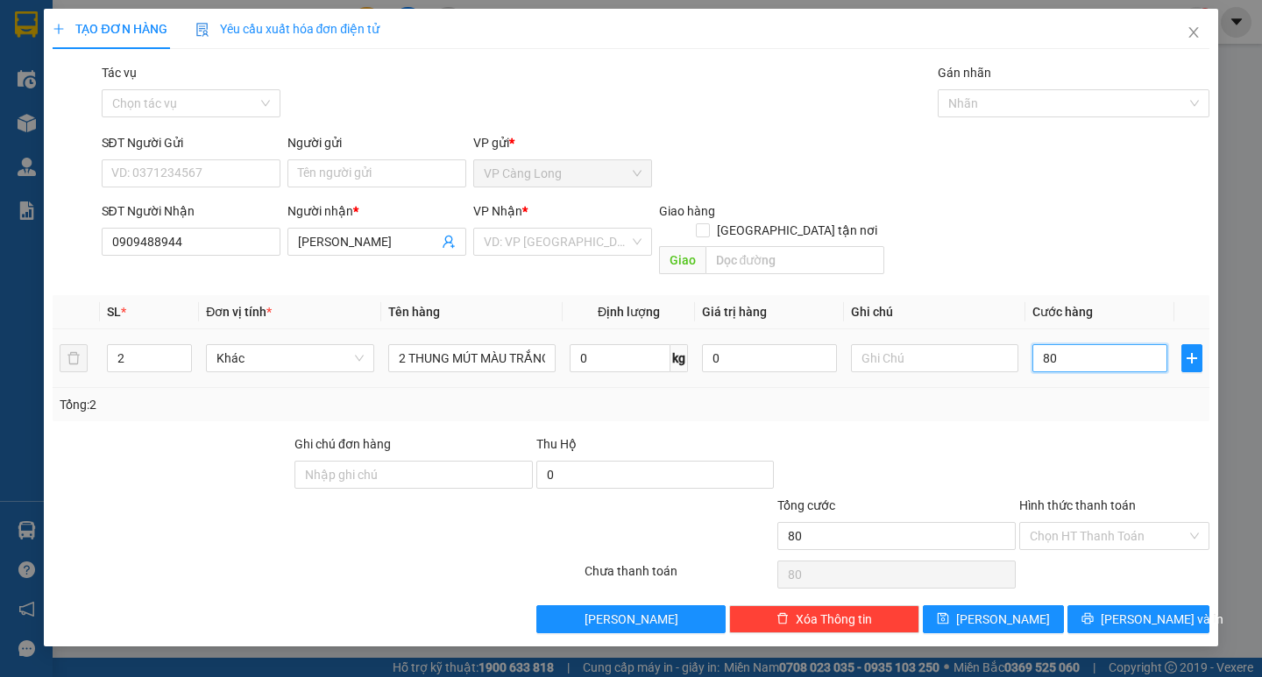
type input "800"
type input "8.000"
type input "80.000"
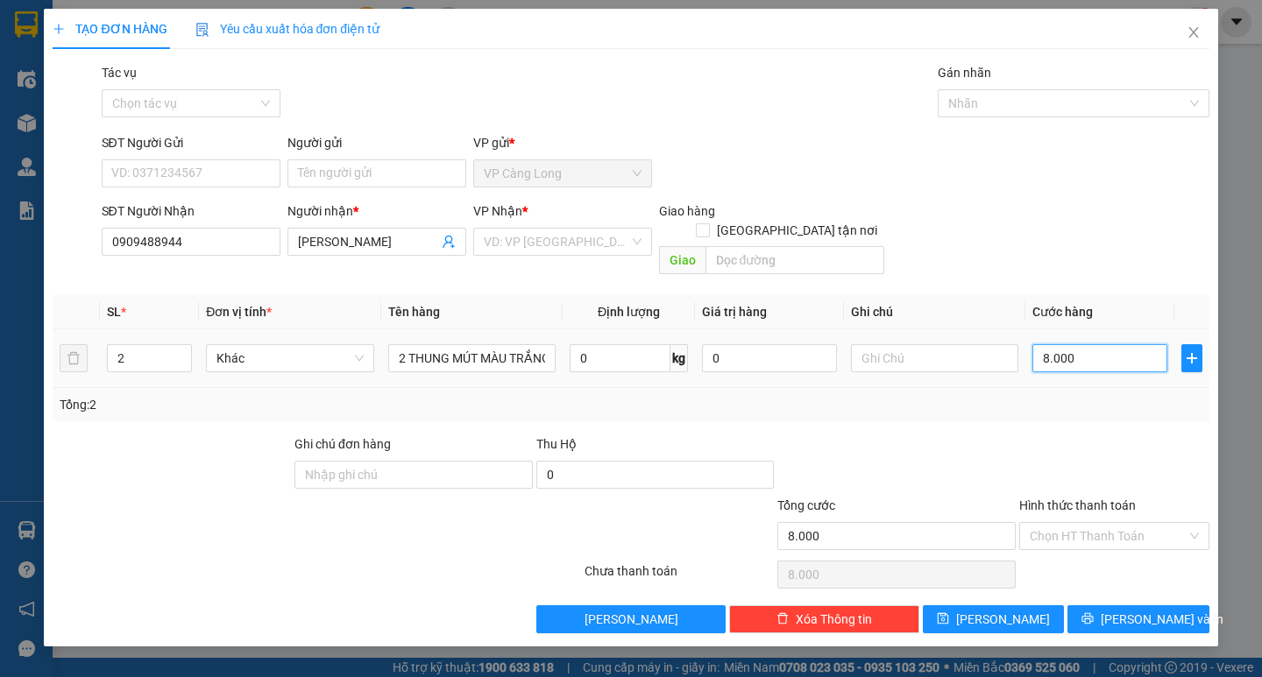
type input "80.000"
click at [1114, 523] on input "Hình thức thanh toán" at bounding box center [1108, 536] width 157 height 26
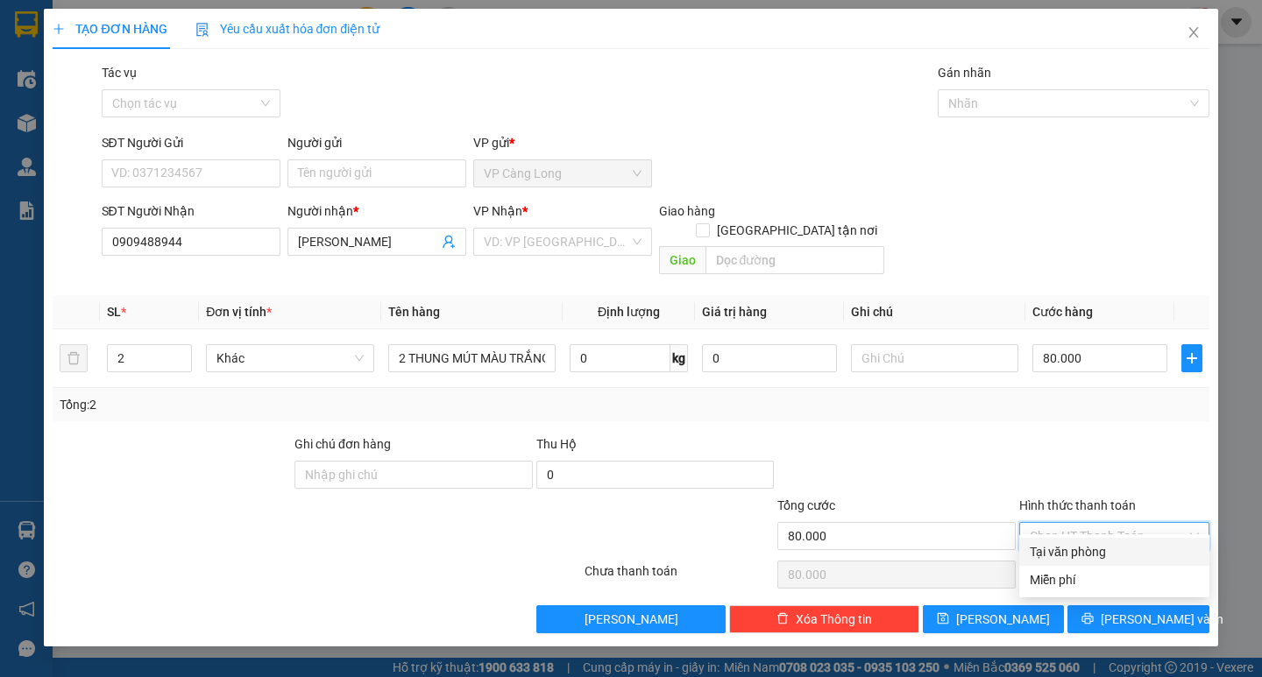
click at [1080, 549] on div "Tại văn phòng" at bounding box center [1114, 551] width 169 height 19
type input "0"
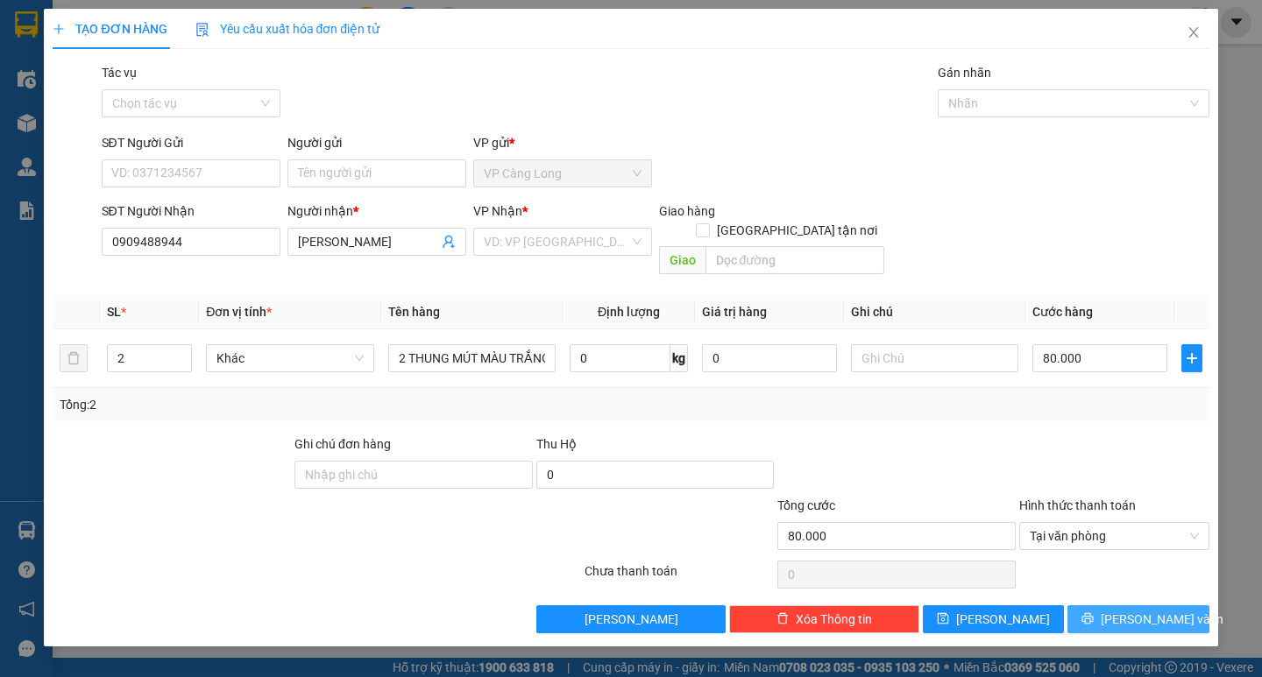
click at [1094, 613] on icon "printer" at bounding box center [1087, 619] width 12 height 12
click at [563, 248] on input "search" at bounding box center [556, 242] width 145 height 26
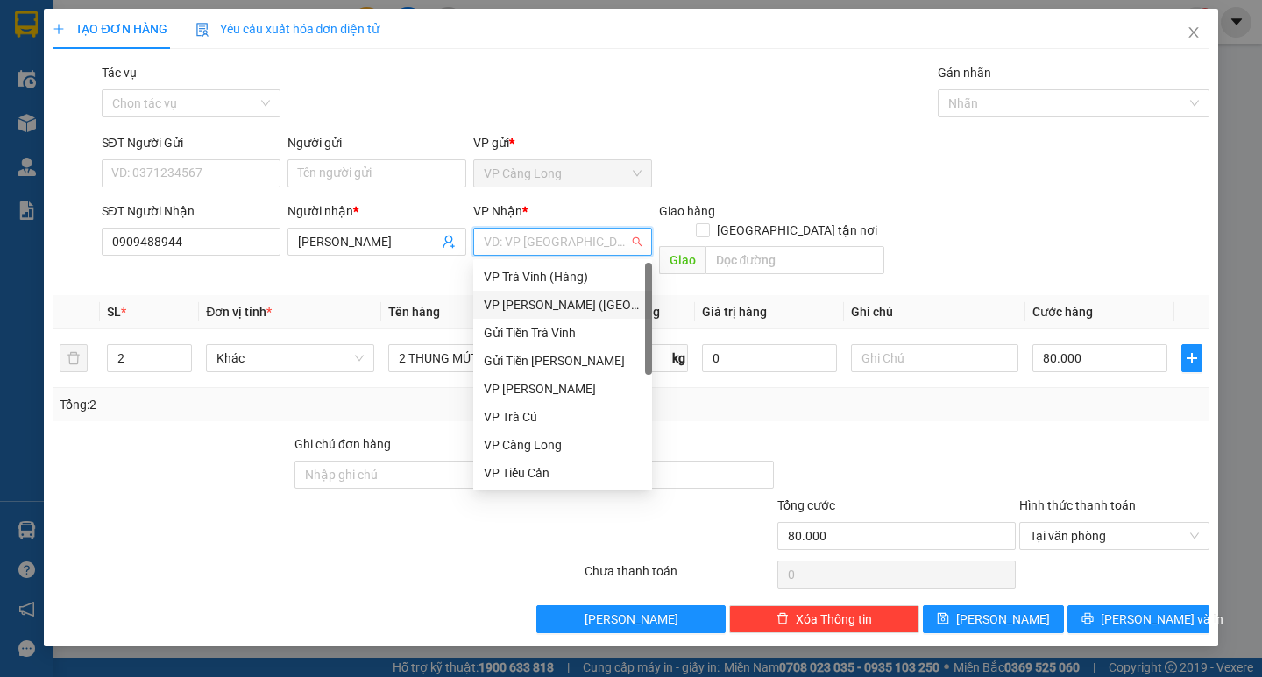
click at [534, 301] on div "VP [PERSON_NAME] ([GEOGRAPHIC_DATA])" at bounding box center [563, 304] width 158 height 19
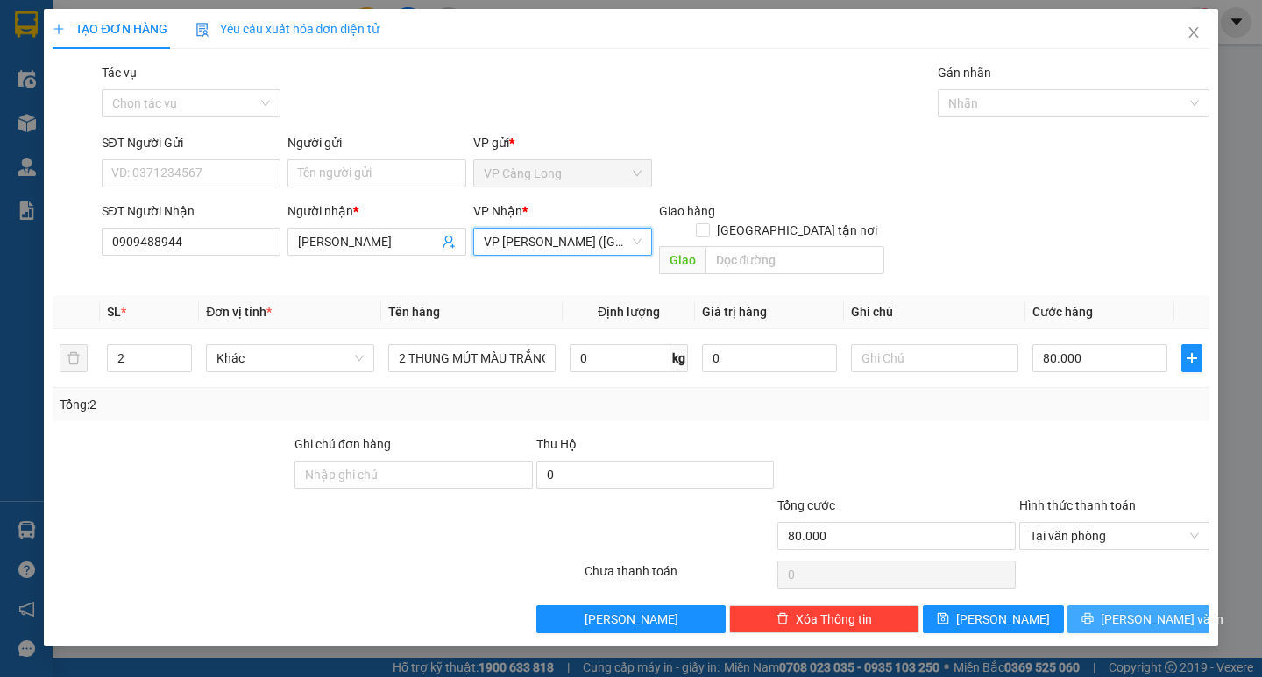
click at [1117, 606] on button "Lưu và In" at bounding box center [1137, 620] width 141 height 28
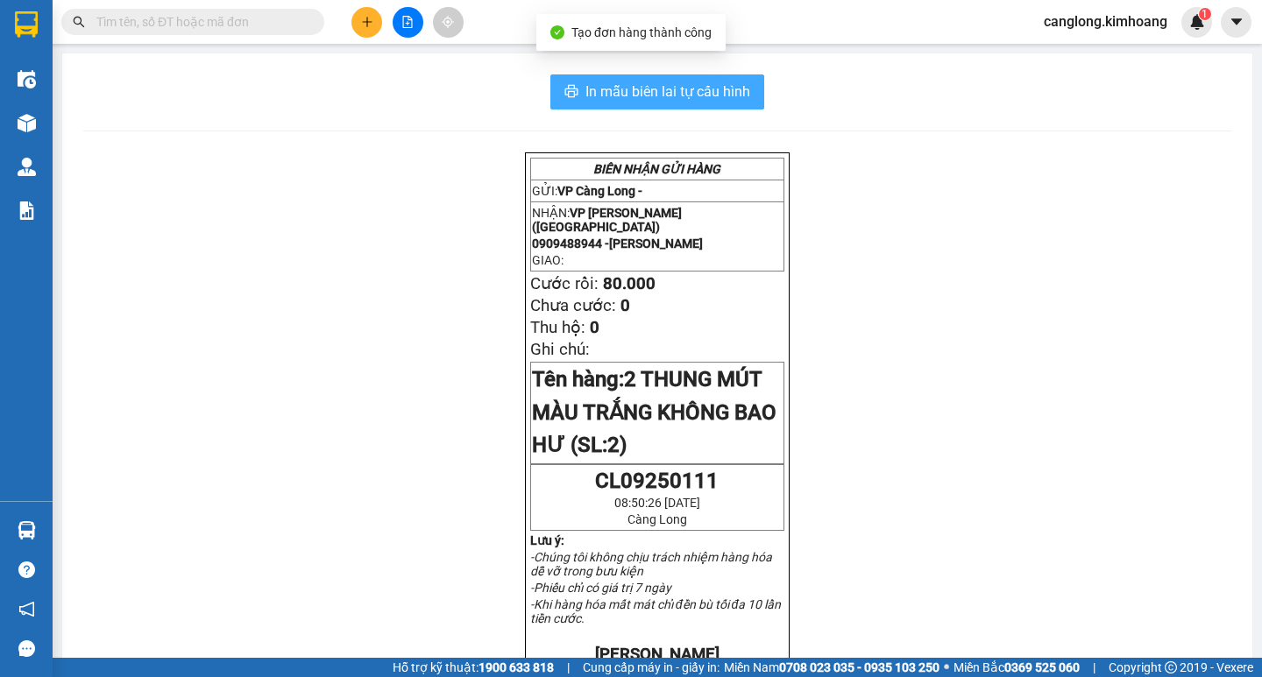
click at [655, 99] on span "In mẫu biên lai tự cấu hình" at bounding box center [667, 92] width 165 height 22
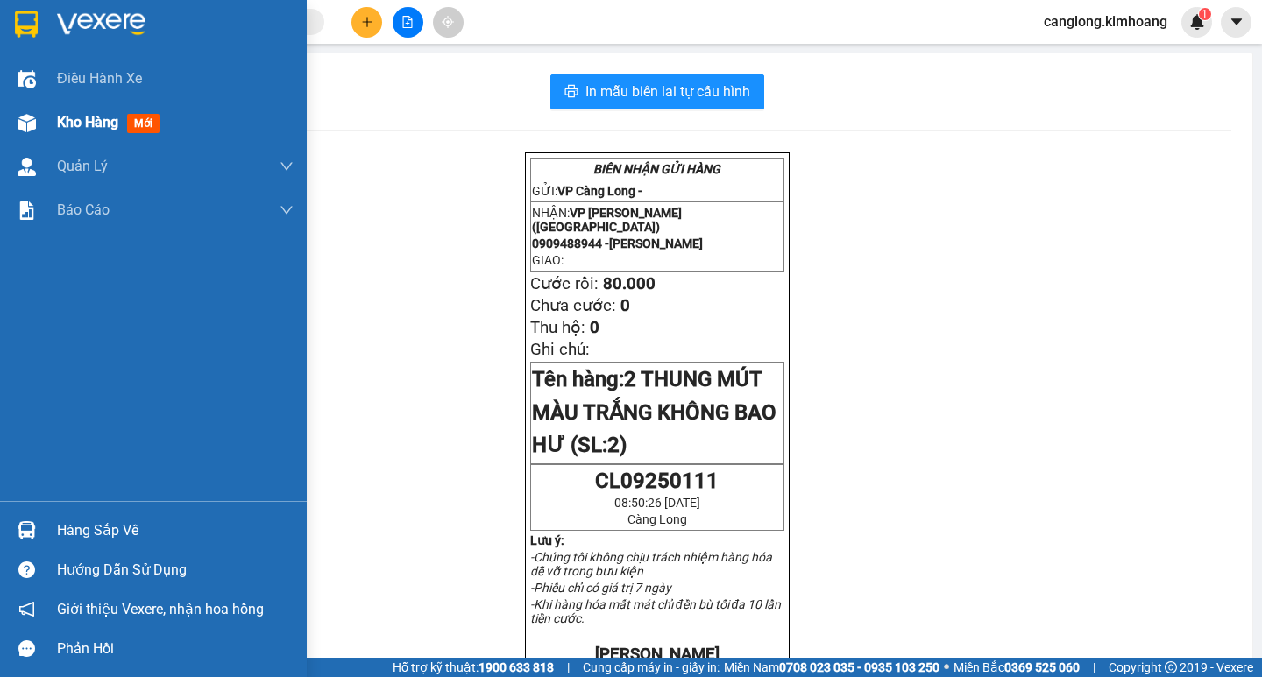
click at [60, 122] on span "Kho hàng" at bounding box center [87, 122] width 61 height 17
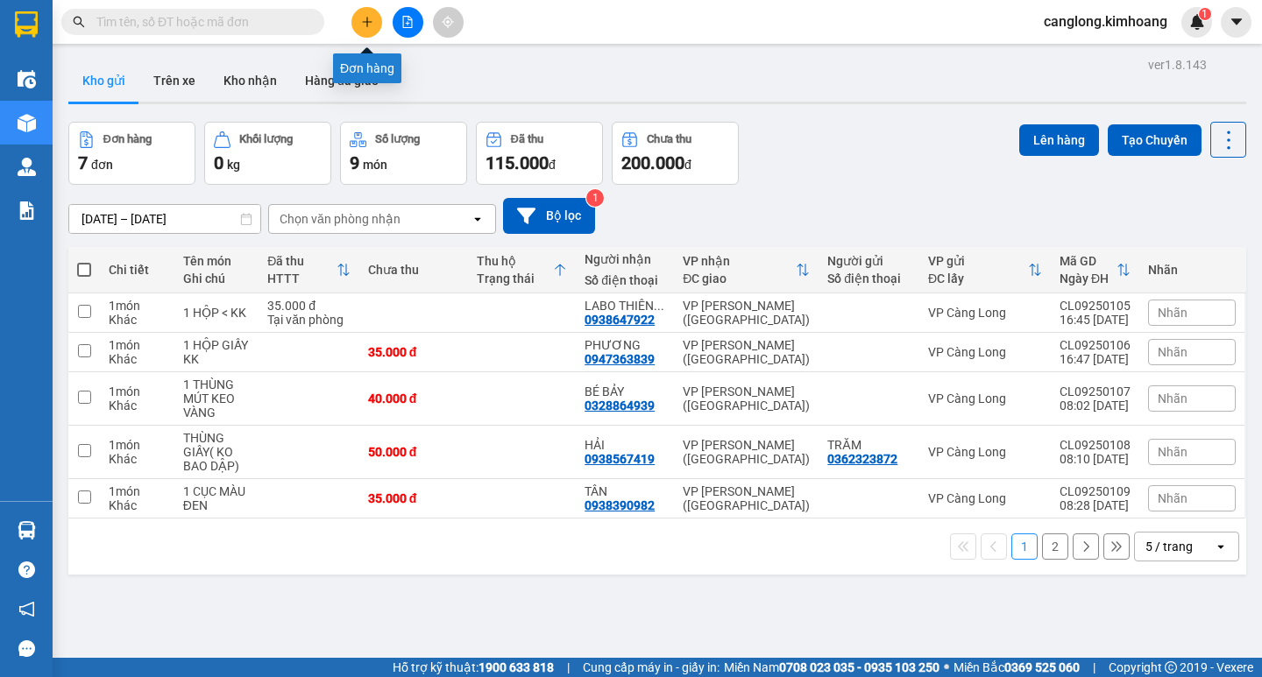
click at [371, 23] on icon "plus" at bounding box center [367, 22] width 12 height 12
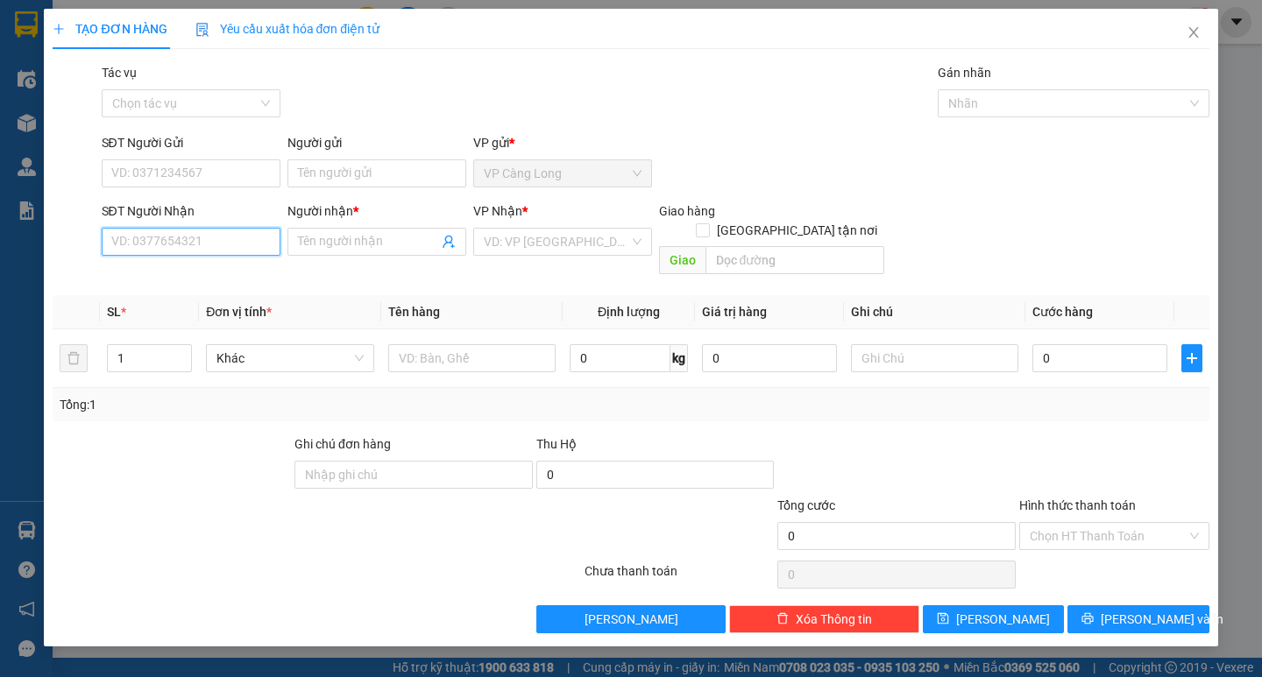
click at [166, 237] on input "SĐT Người Nhận" at bounding box center [191, 242] width 179 height 28
click at [170, 276] on div "0932882229 - A KHÁNH" at bounding box center [191, 276] width 158 height 19
type input "0932882229"
type input "A KHÁNH"
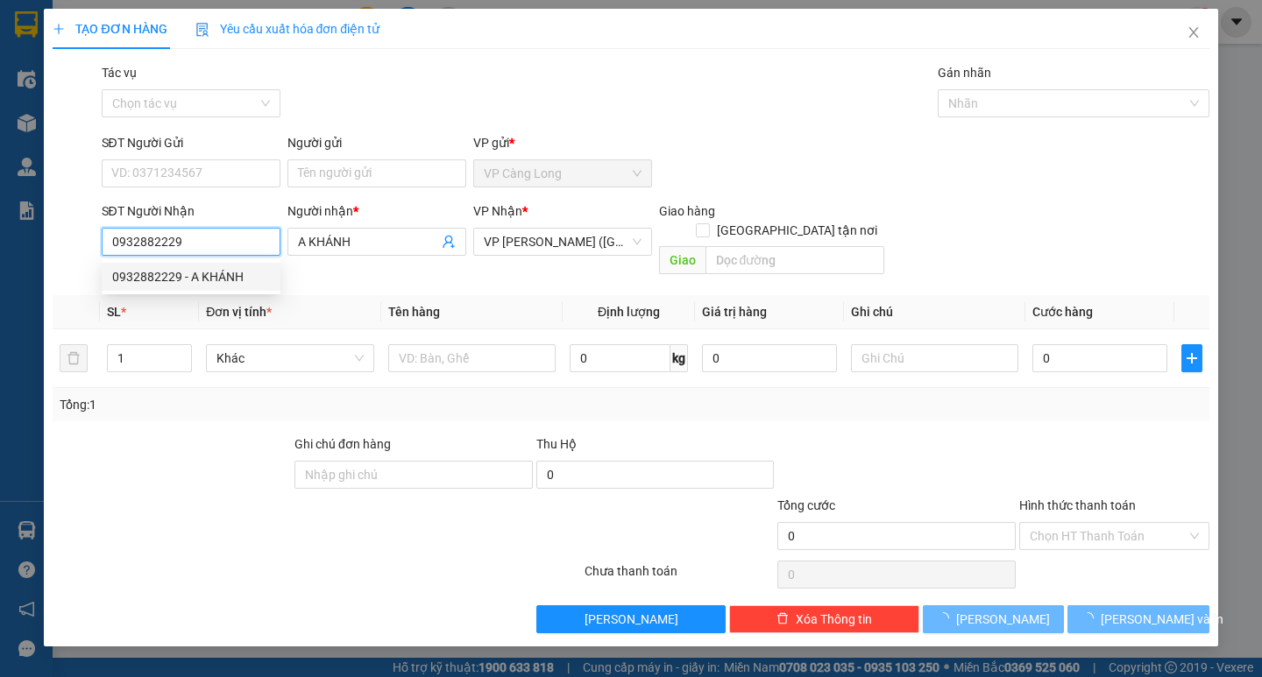
type input "40.000"
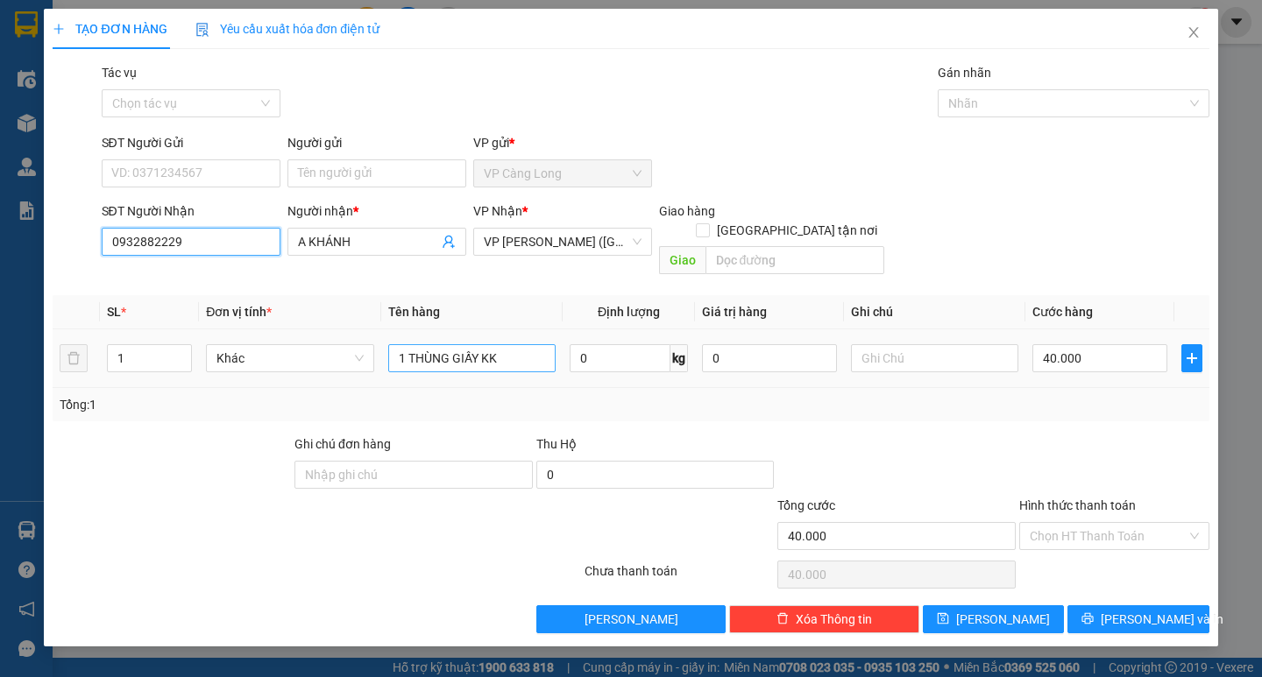
type input "0932882229"
click at [525, 344] on input "1 THÙNG GIẤY KK" at bounding box center [471, 358] width 167 height 28
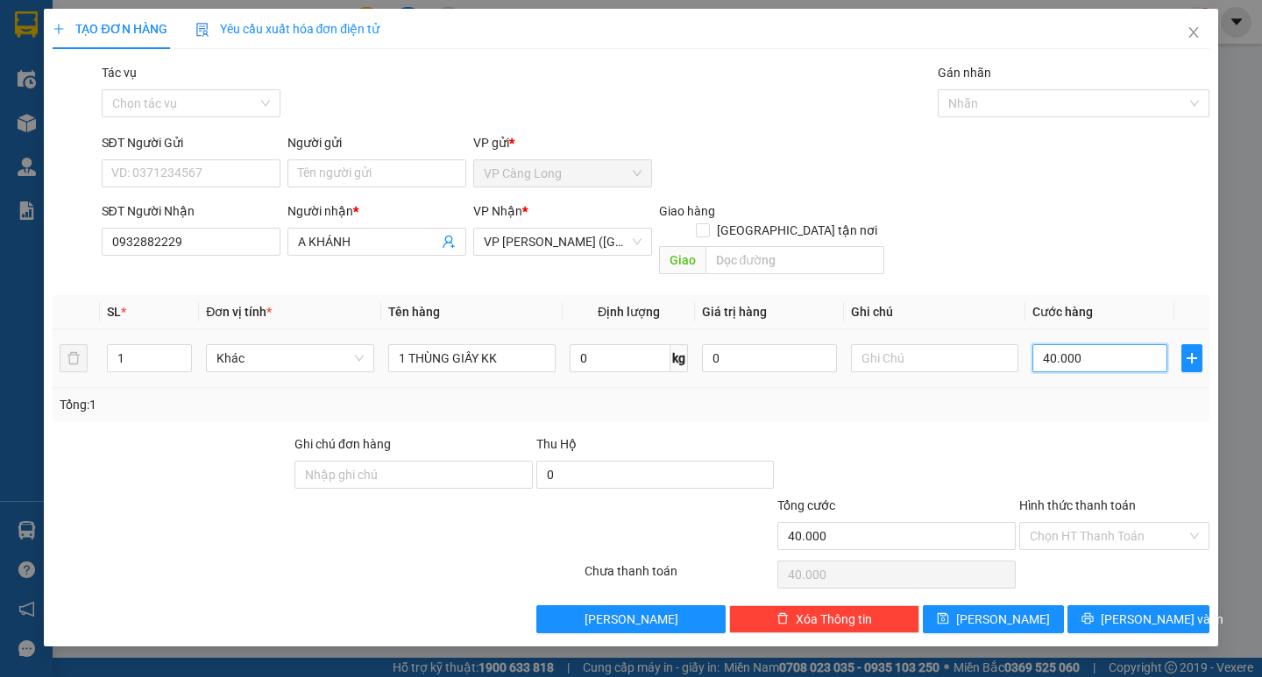
click at [1095, 344] on input "40.000" at bounding box center [1099, 358] width 135 height 28
type input "0"
type input "3"
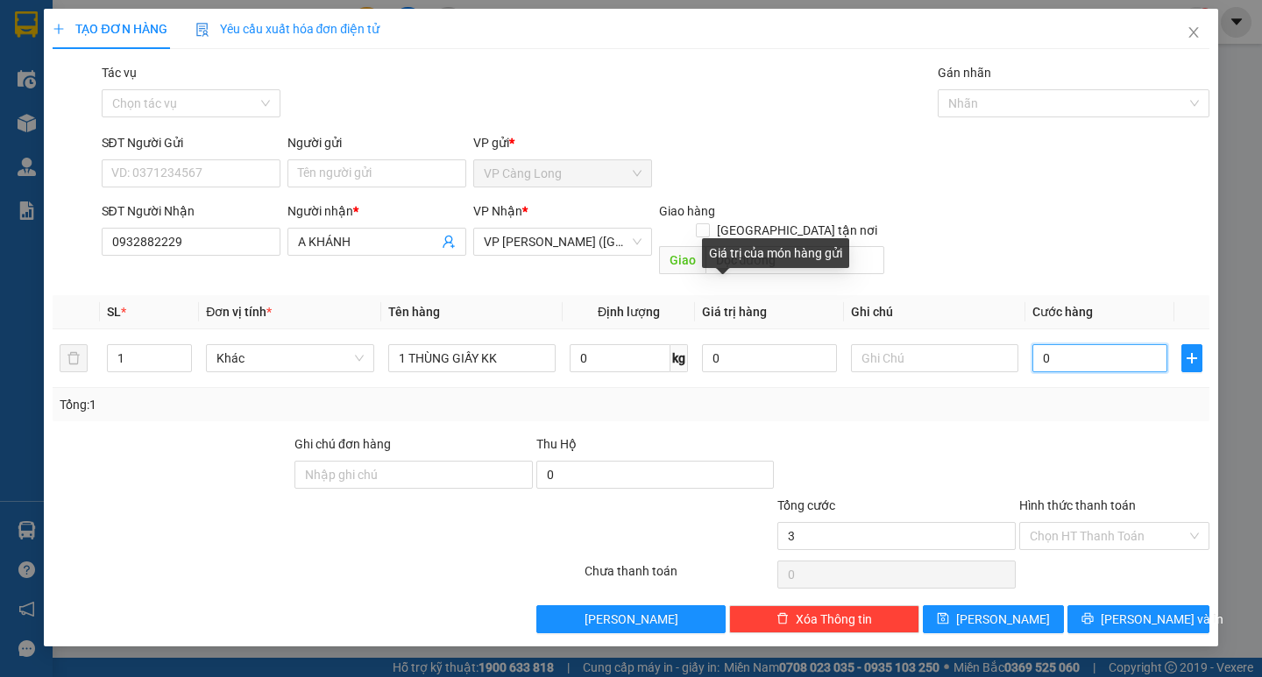
type input "3"
type input "03"
type input "35"
type input "035"
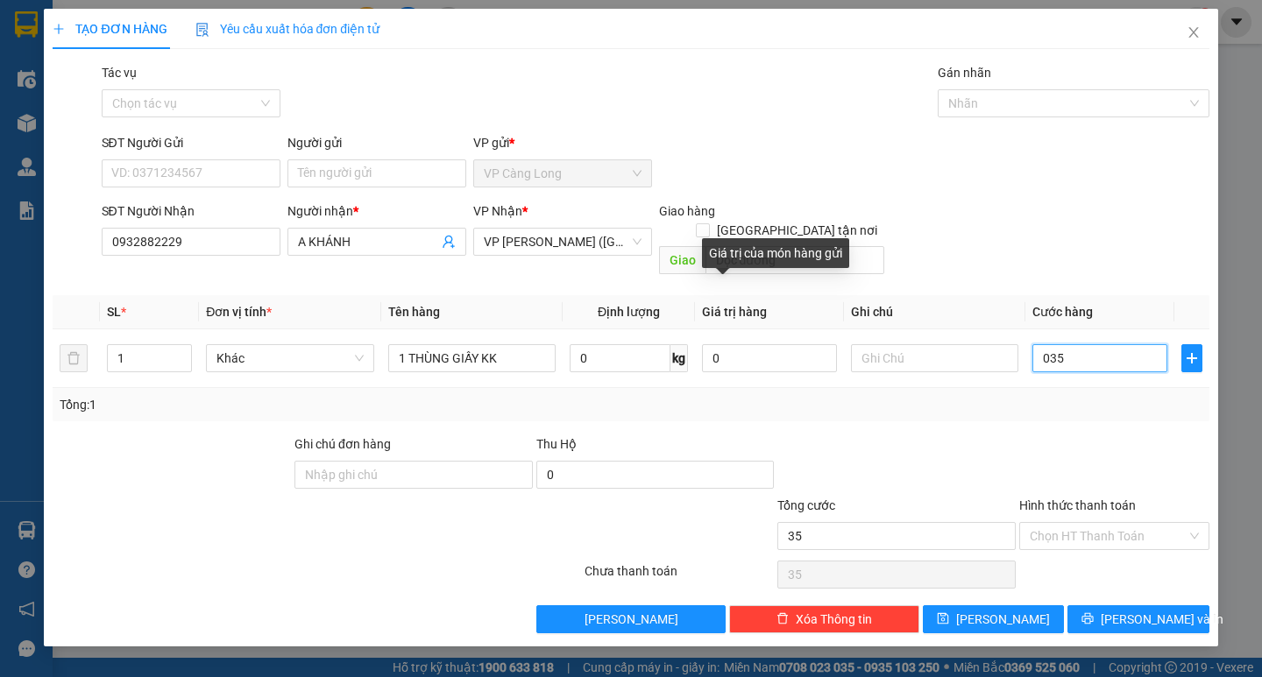
type input "350"
type input "0.350"
type input "3.500"
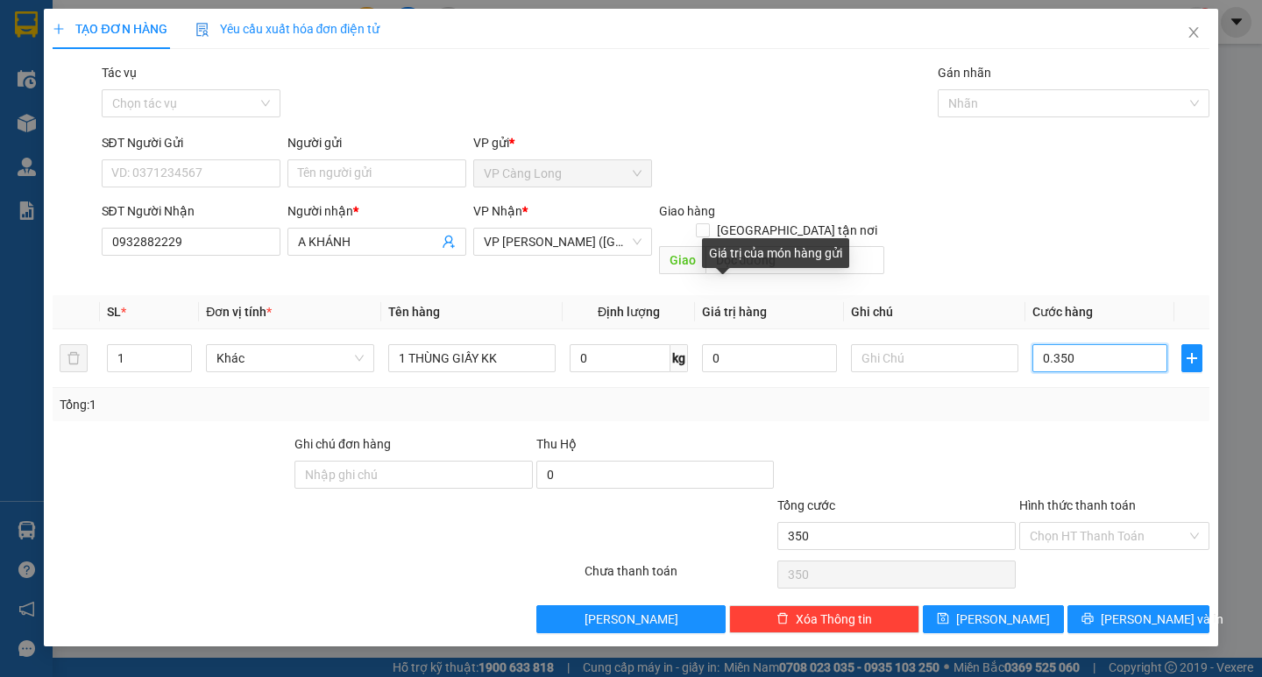
type input "03.500"
type input "350"
type input "0.350"
type input "35"
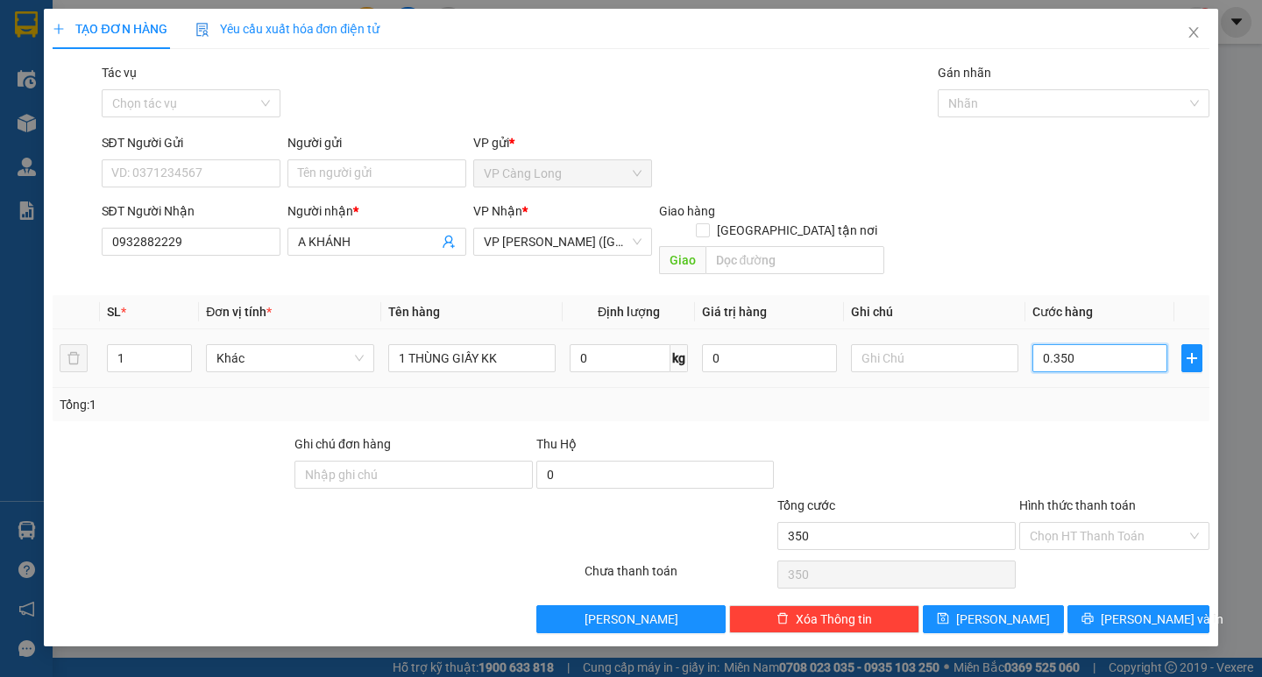
type input "35"
type input "035"
type input "3"
type input "03"
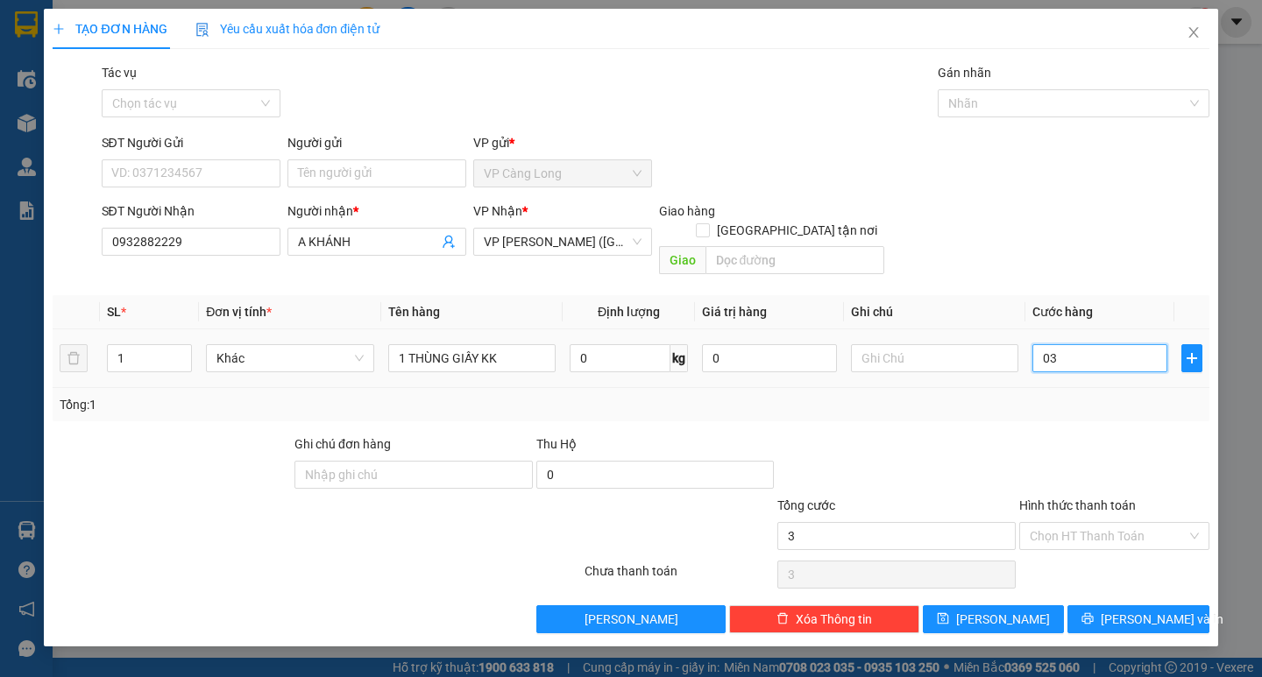
type input "0"
click at [1039, 344] on input "0" at bounding box center [1099, 358] width 135 height 28
type input "30"
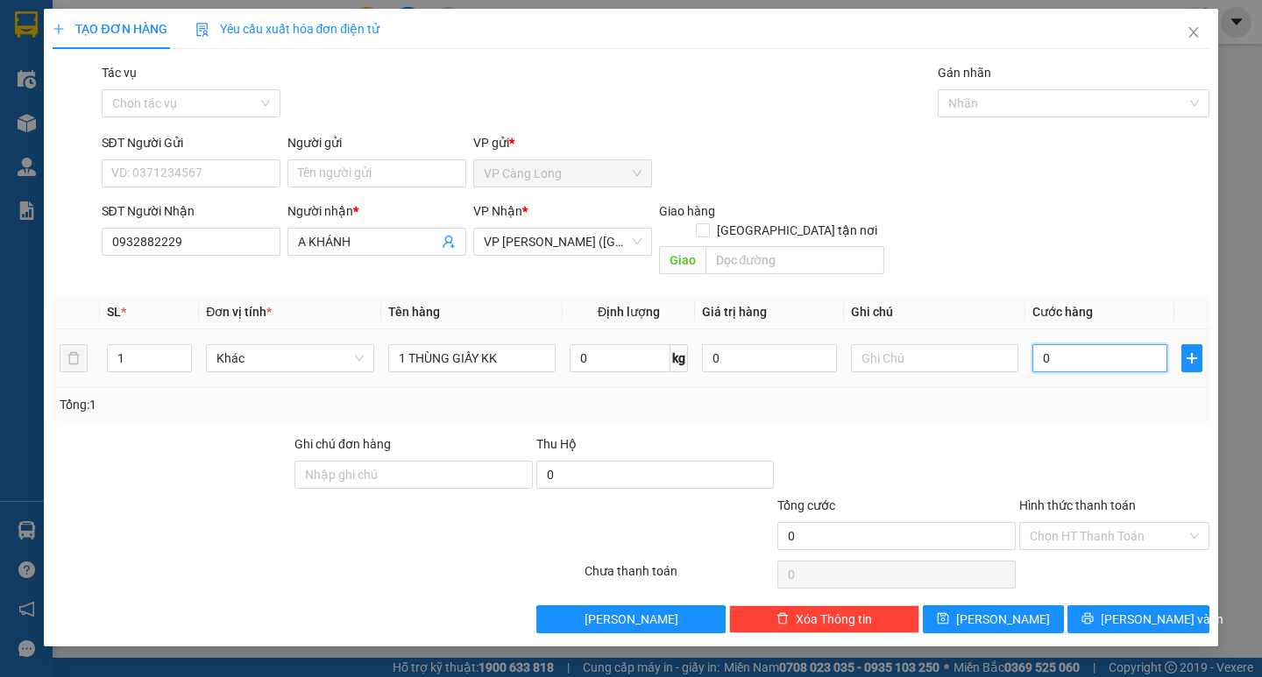
type input "30"
type input "350"
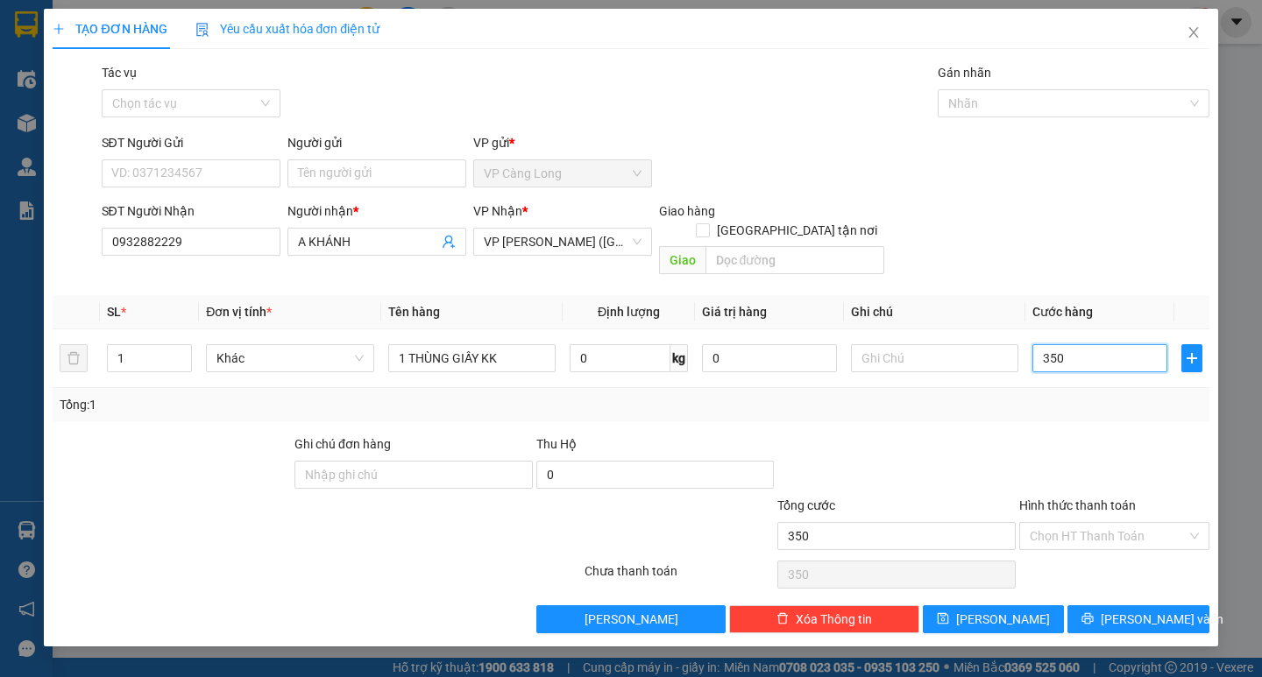
type input "3.500"
type input "35.000"
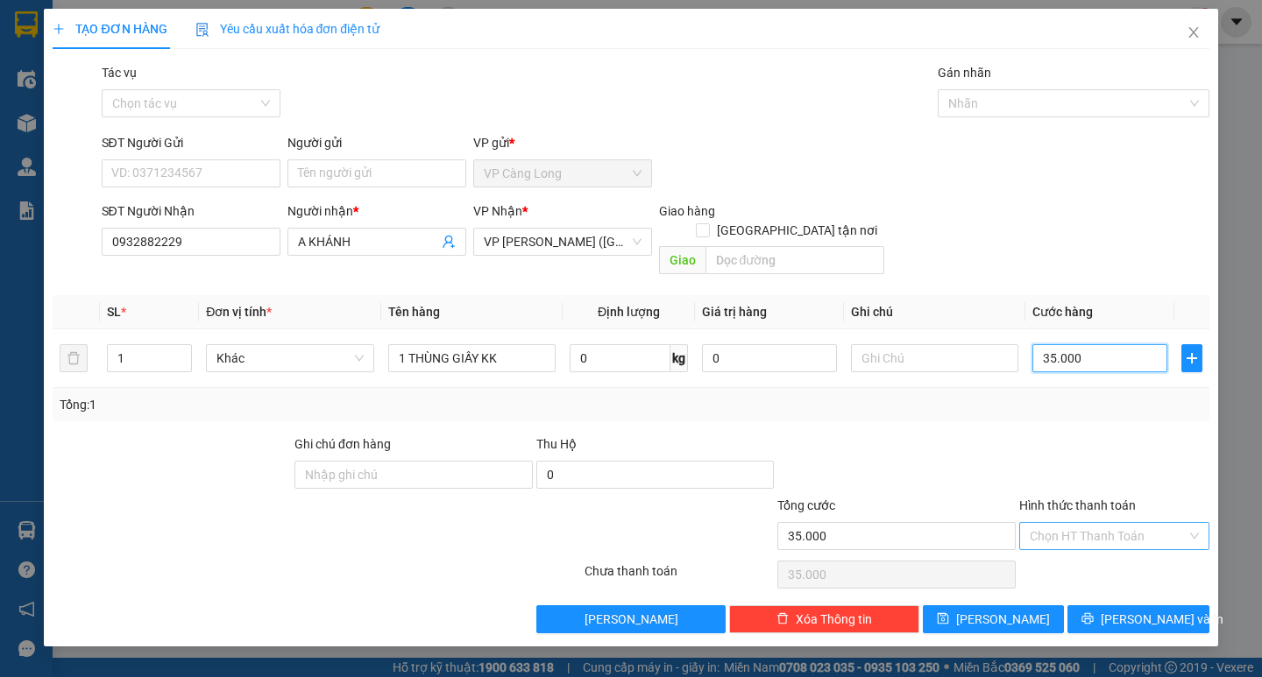
type input "35.000"
click at [1067, 523] on input "Hình thức thanh toán" at bounding box center [1108, 536] width 157 height 26
click at [1064, 549] on div "Tại văn phòng" at bounding box center [1114, 551] width 169 height 19
type input "0"
click at [1130, 610] on span "Lưu và In" at bounding box center [1162, 619] width 123 height 19
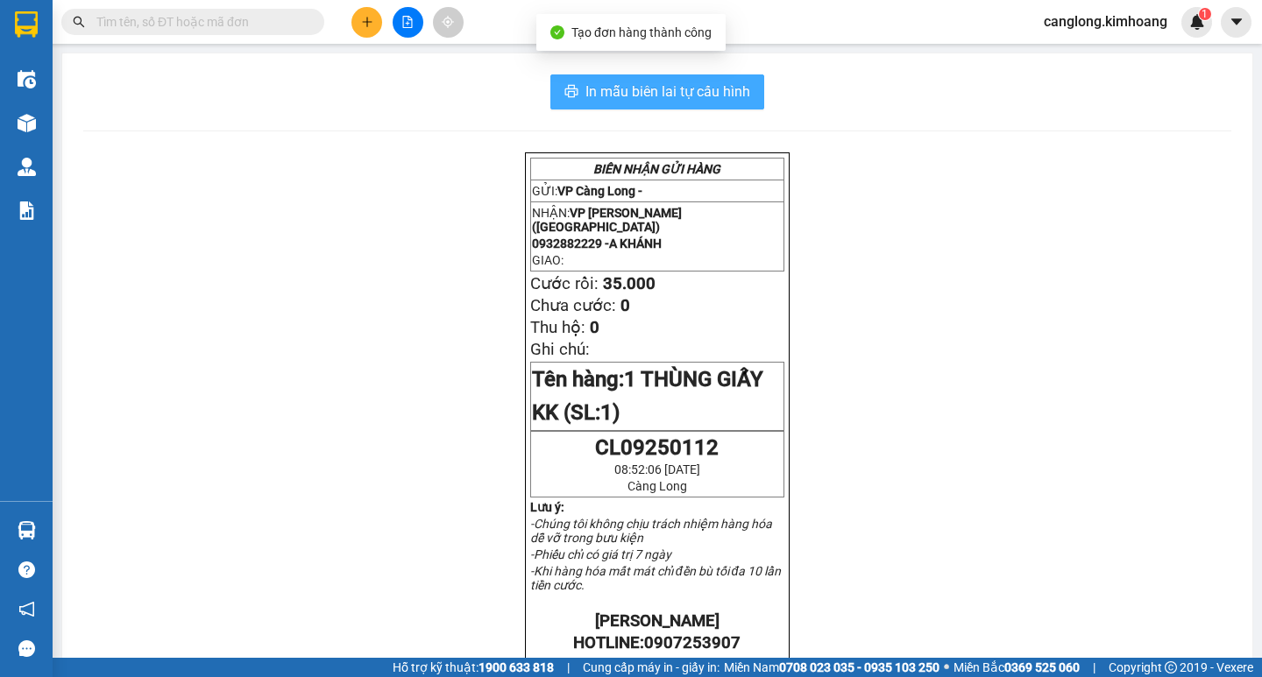
click at [679, 94] on span "In mẫu biên lai tự cấu hình" at bounding box center [667, 92] width 165 height 22
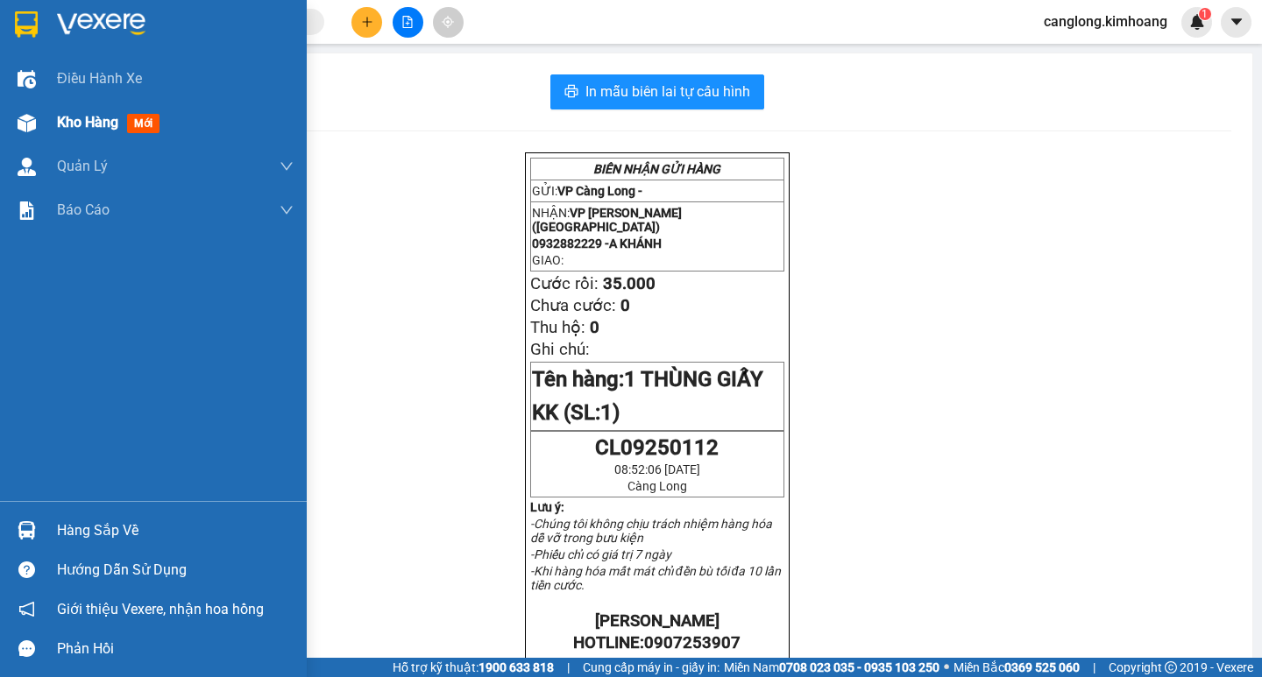
click at [63, 118] on span "Kho hàng" at bounding box center [87, 122] width 61 height 17
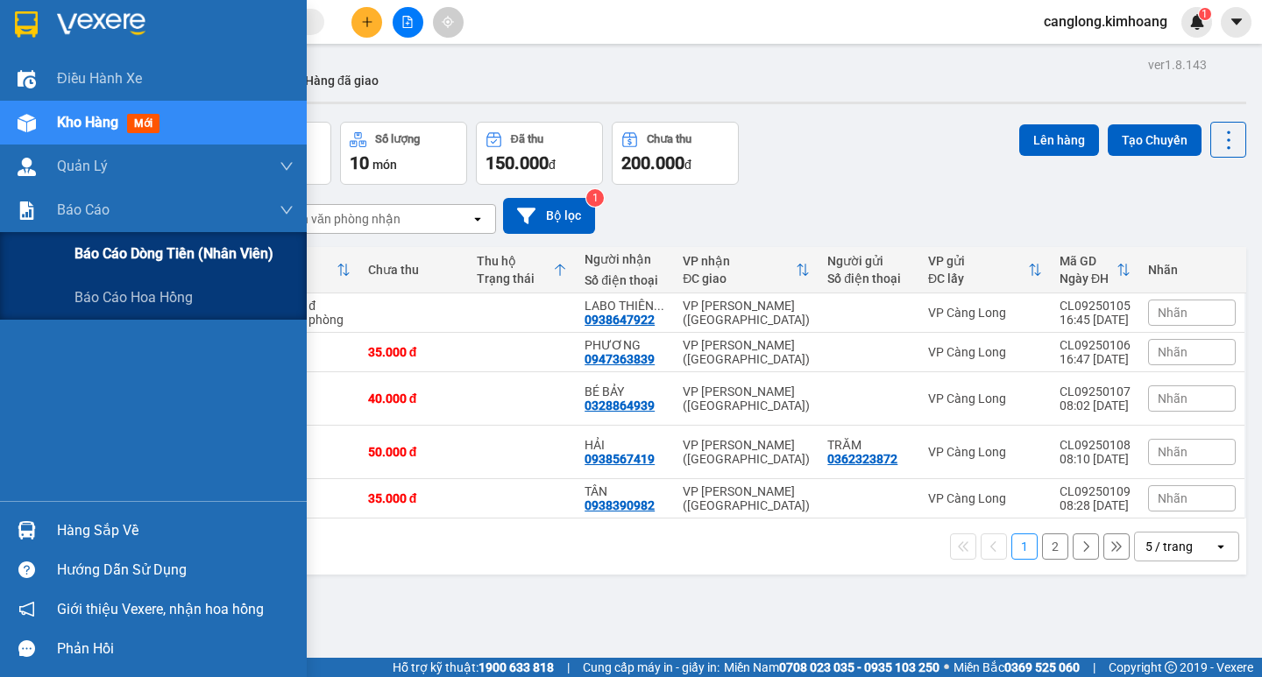
click at [138, 261] on span "Báo cáo dòng tiền (nhân viên)" at bounding box center [173, 254] width 199 height 22
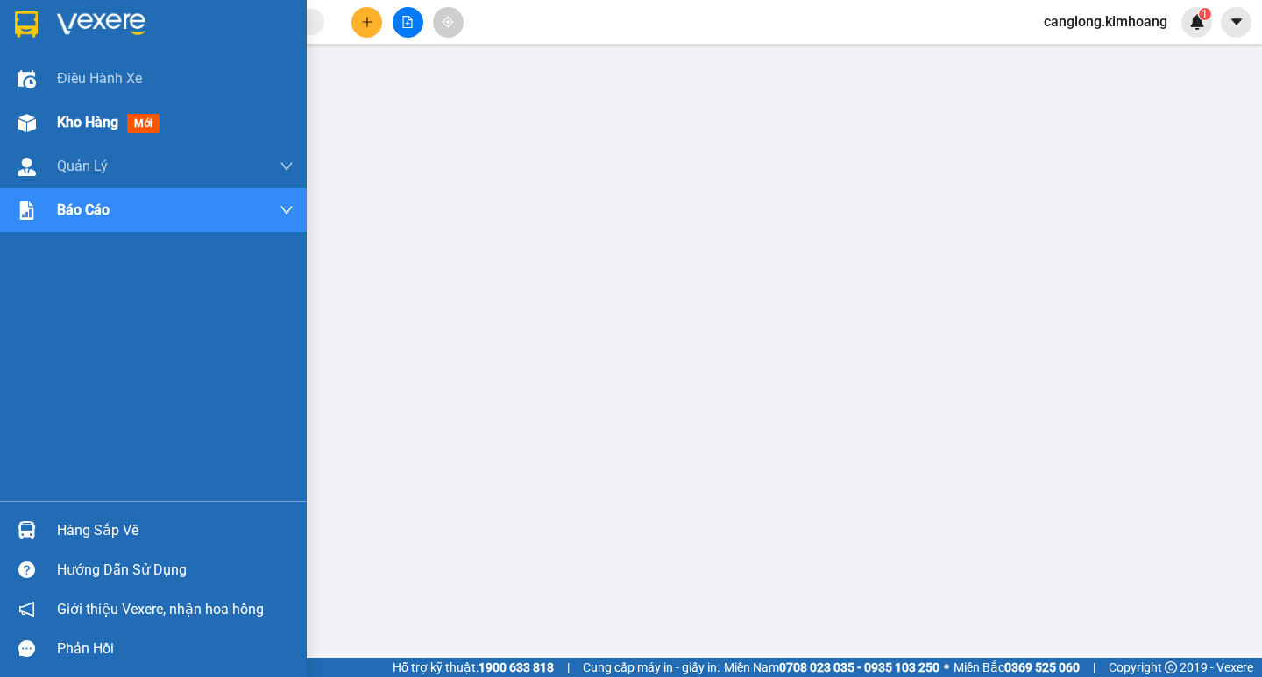
click at [51, 117] on div "Kho hàng mới" at bounding box center [153, 123] width 307 height 44
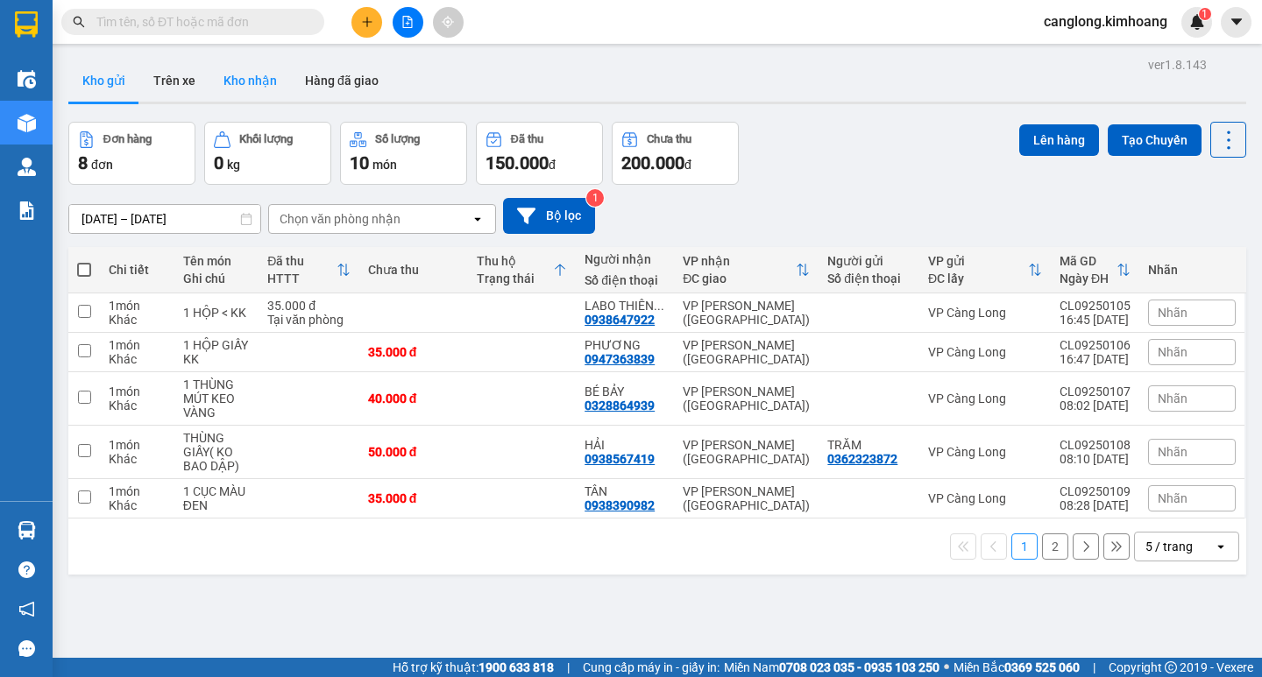
click at [247, 84] on button "Kho nhận" at bounding box center [249, 81] width 81 height 42
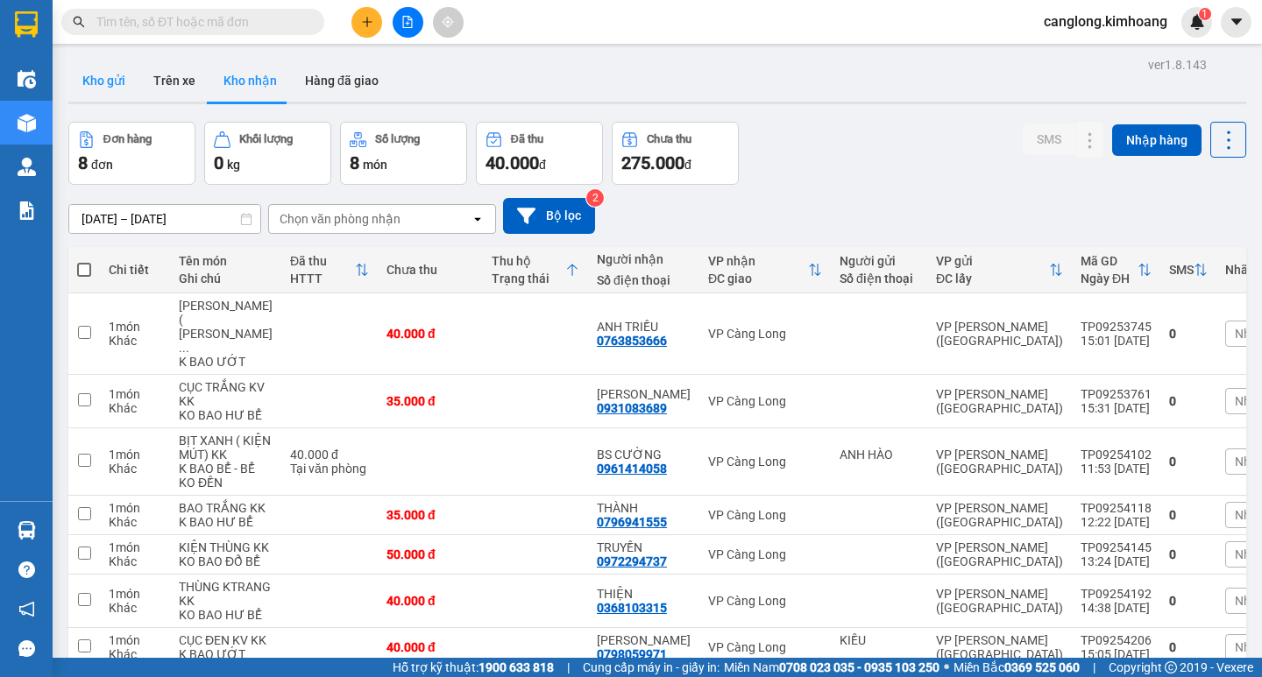
click at [113, 74] on button "Kho gửi" at bounding box center [103, 81] width 71 height 42
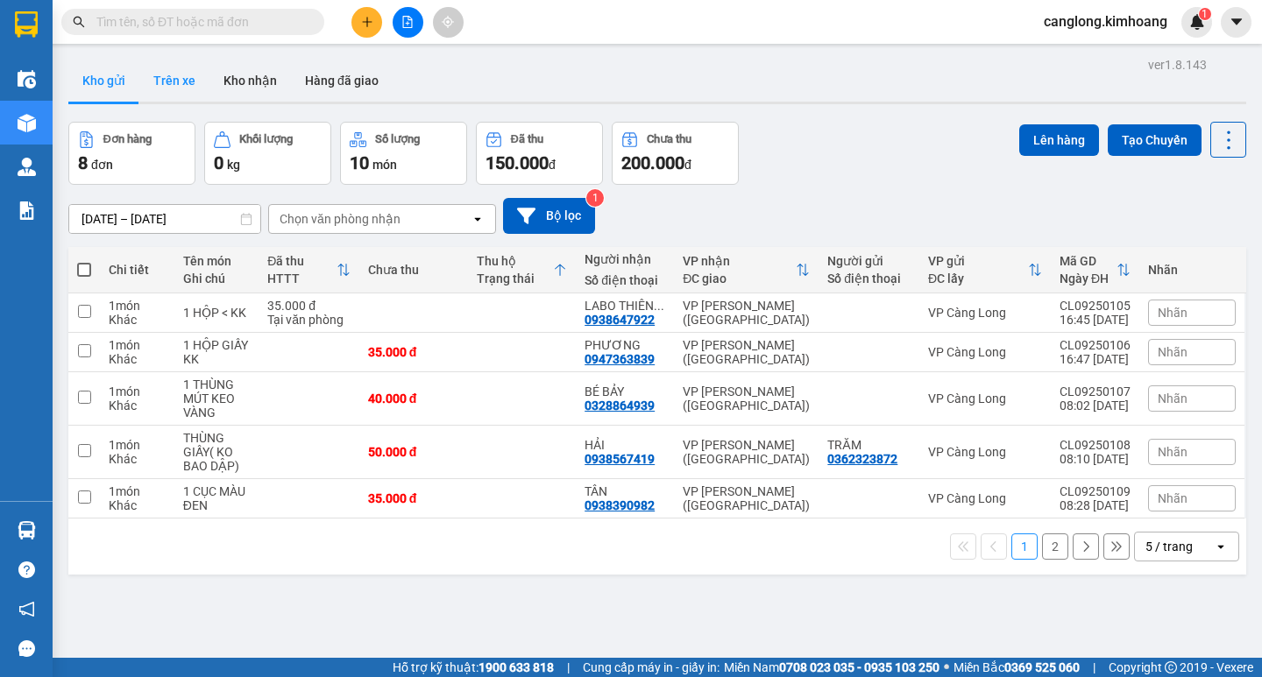
click at [192, 74] on button "Trên xe" at bounding box center [174, 81] width 70 height 42
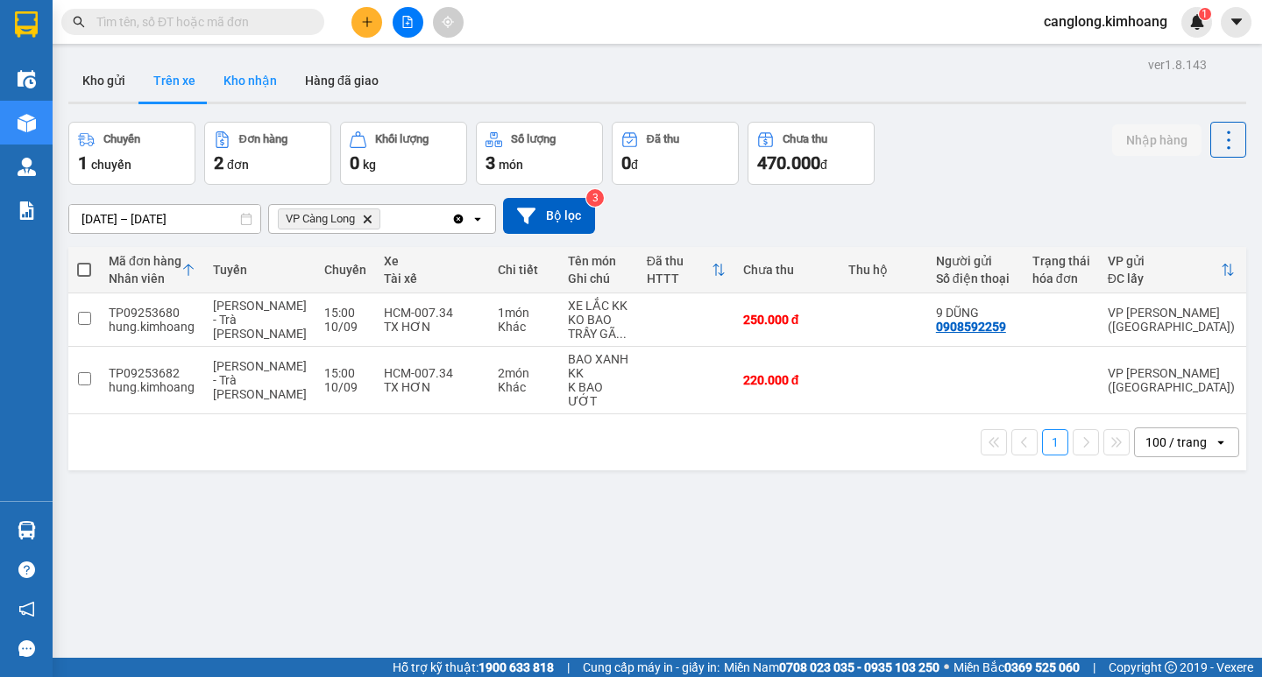
click at [243, 81] on button "Kho nhận" at bounding box center [249, 81] width 81 height 42
type input "[DATE] – [DATE]"
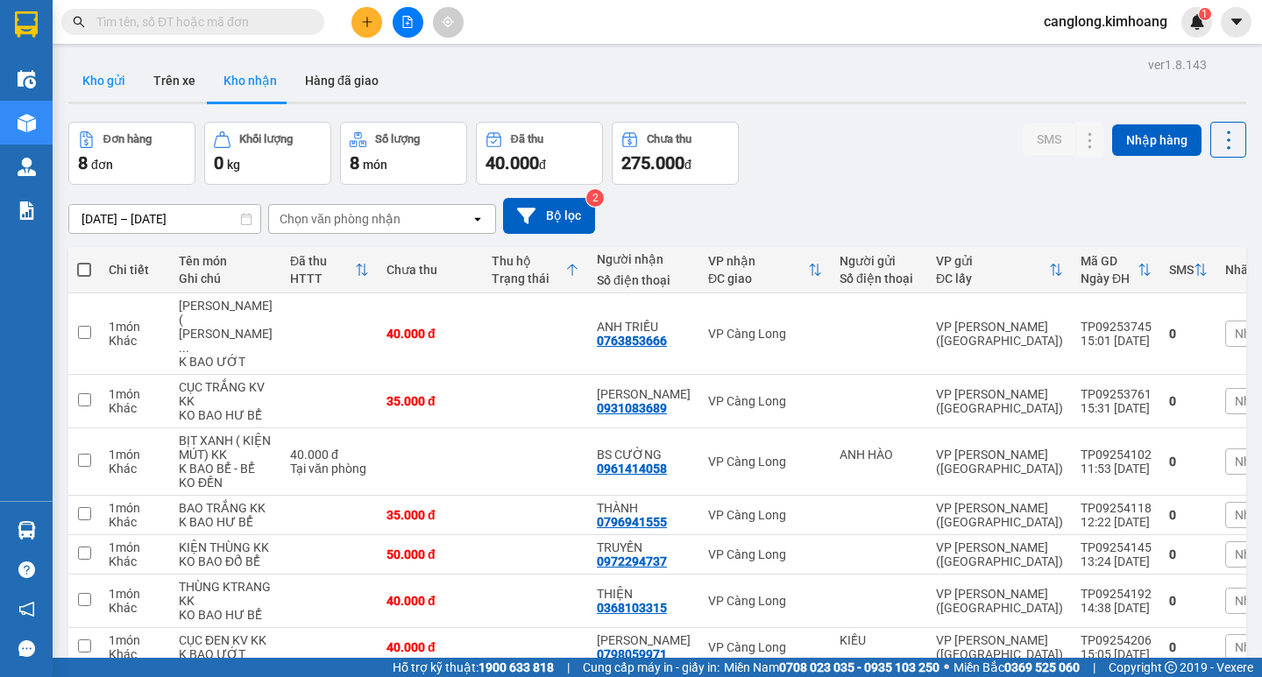
click at [111, 76] on button "Kho gửi" at bounding box center [103, 81] width 71 height 42
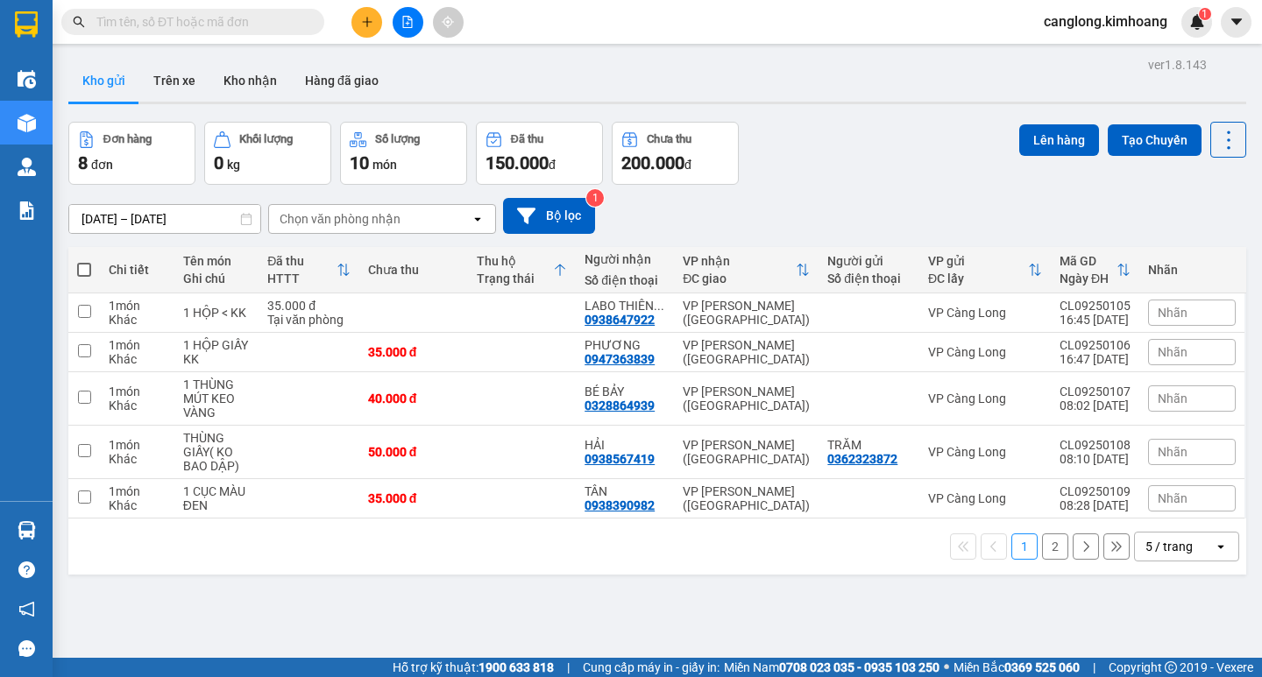
click at [138, 28] on input "text" at bounding box center [199, 21] width 207 height 19
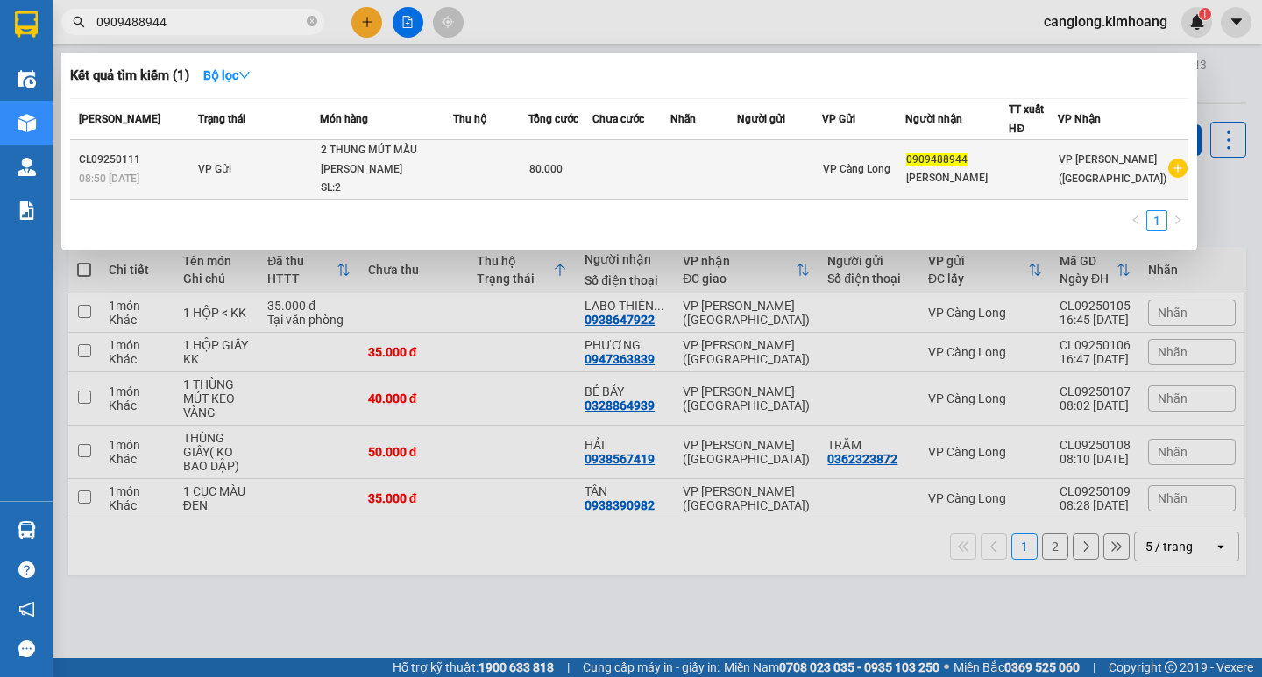
type input "0909488944"
click at [452, 167] on div "2 THUNG MÚT MÀU TRẮNG KHÔNG BAO HƯ" at bounding box center [386, 160] width 131 height 38
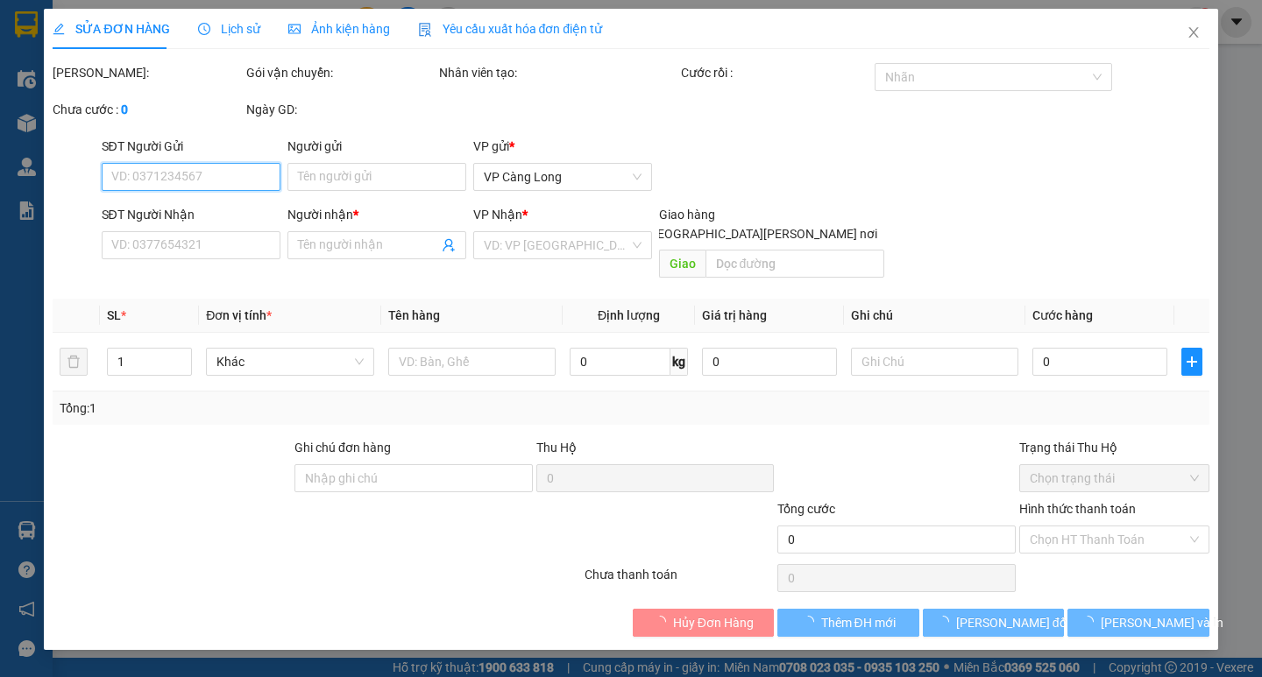
type input "0909488944"
type input "[PERSON_NAME]"
type input "80.000"
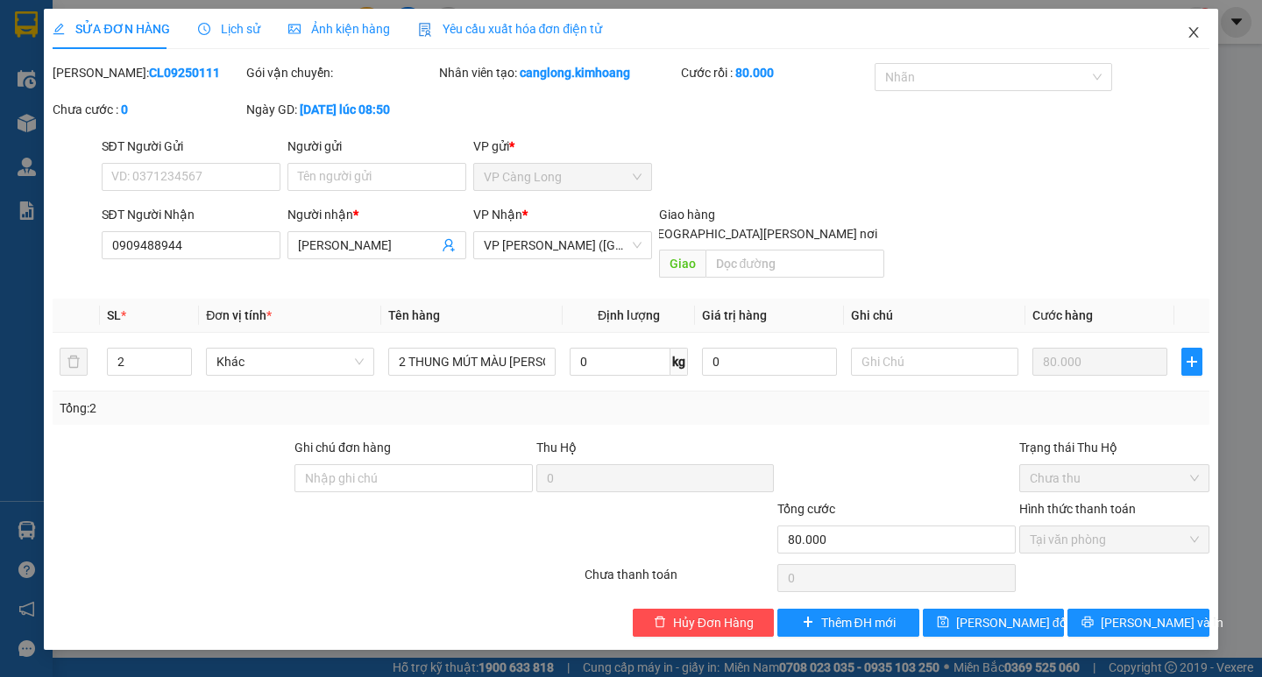
click at [1194, 26] on icon "close" at bounding box center [1194, 32] width 14 height 14
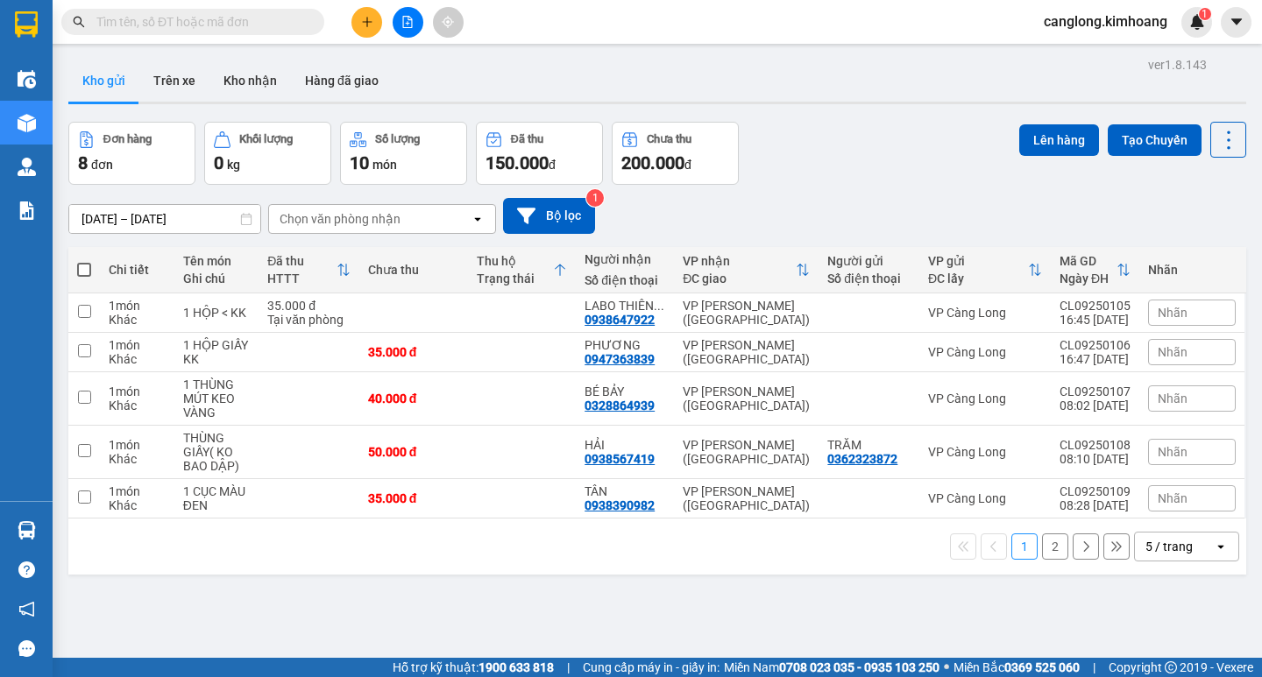
click at [215, 23] on input "text" at bounding box center [199, 21] width 207 height 19
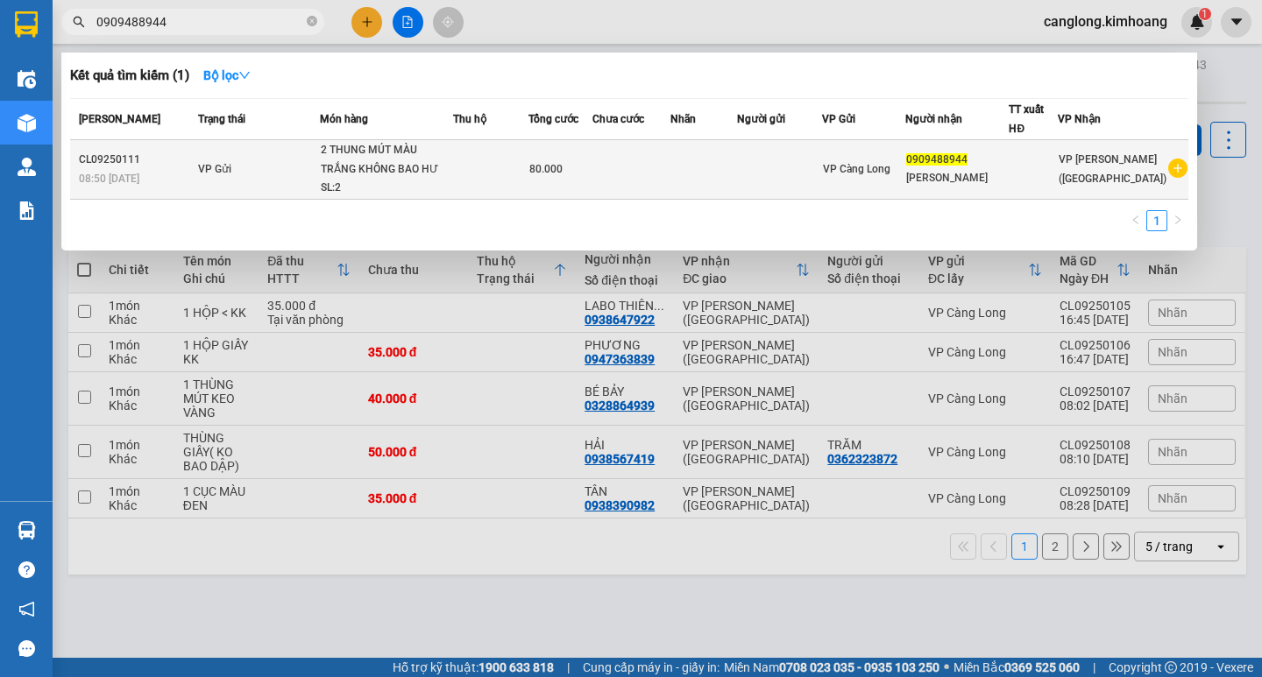
type input "0909488944"
click at [649, 160] on td at bounding box center [631, 170] width 78 height 60
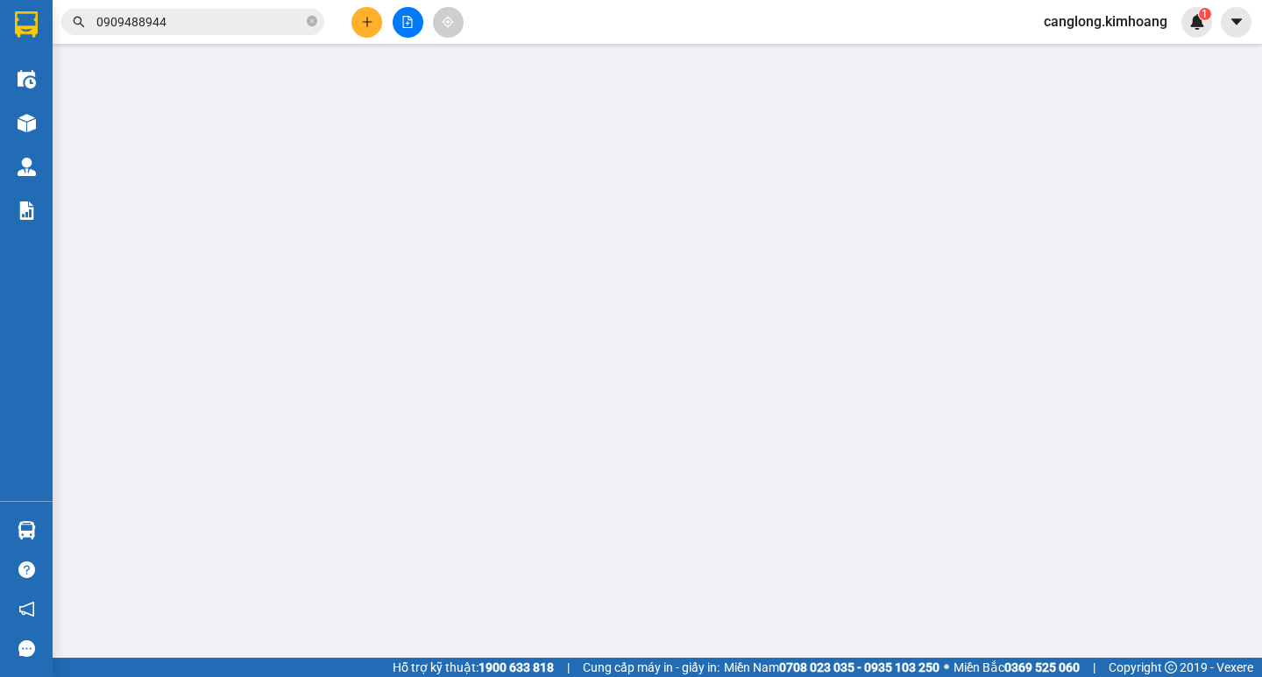
type input "0909488944"
type input "[PERSON_NAME]"
type input "80.000"
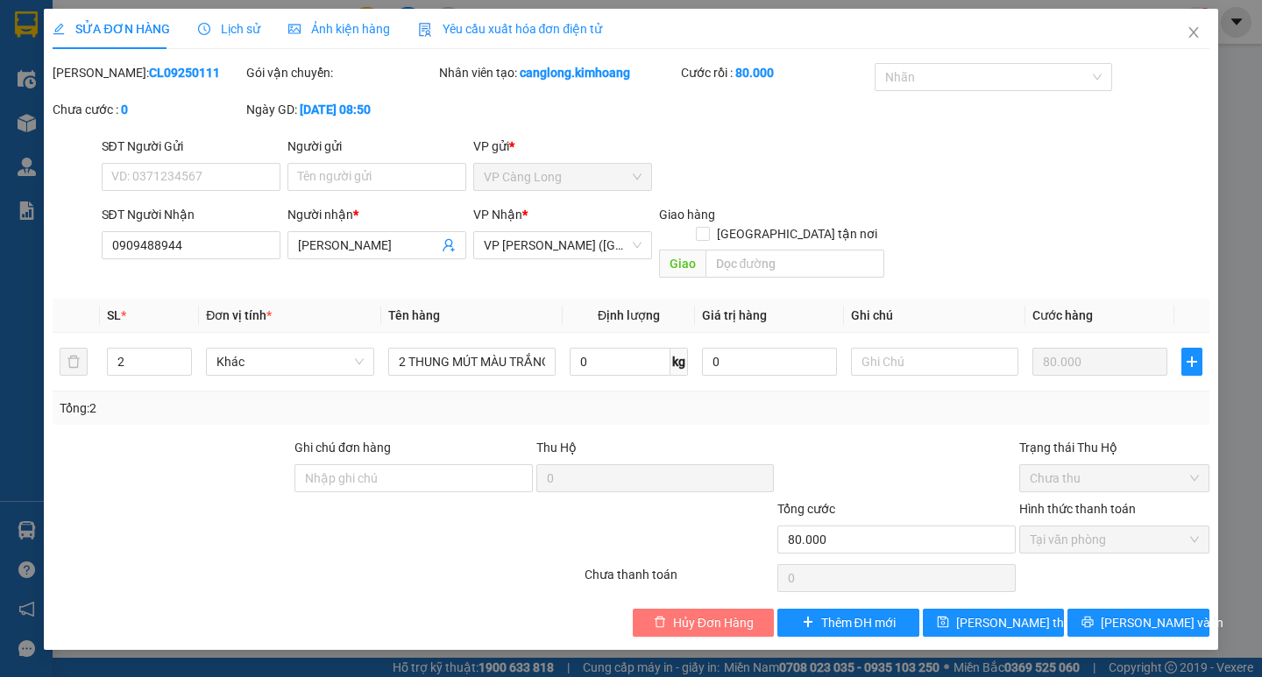
click at [719, 613] on span "Hủy Đơn Hàng" at bounding box center [713, 622] width 81 height 19
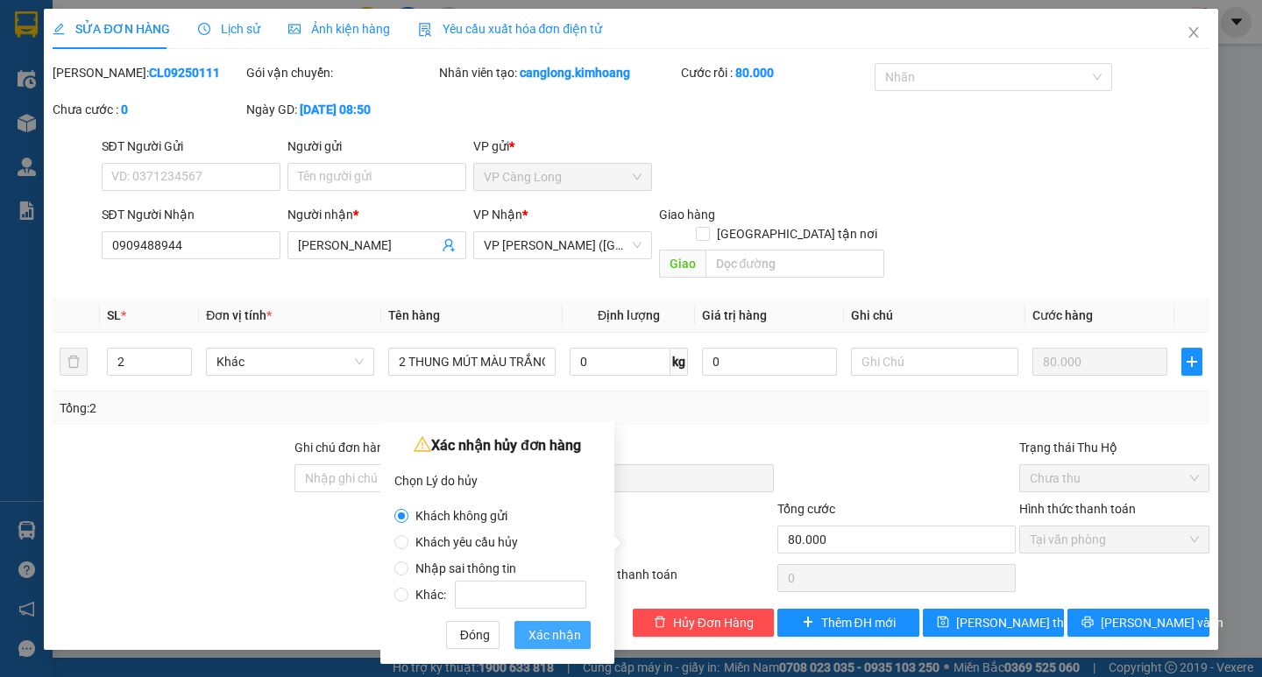
click at [531, 626] on span "Xác nhận" at bounding box center [554, 635] width 53 height 19
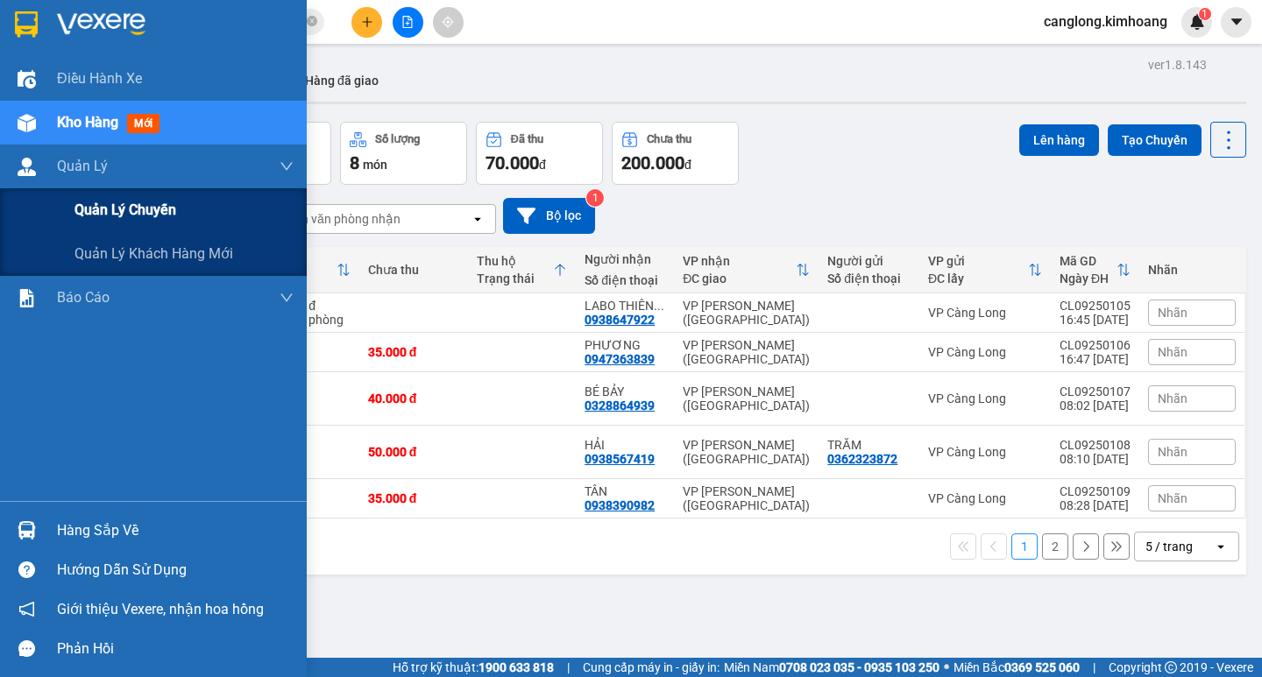
click at [107, 205] on span "Quản lý chuyến" at bounding box center [125, 210] width 102 height 22
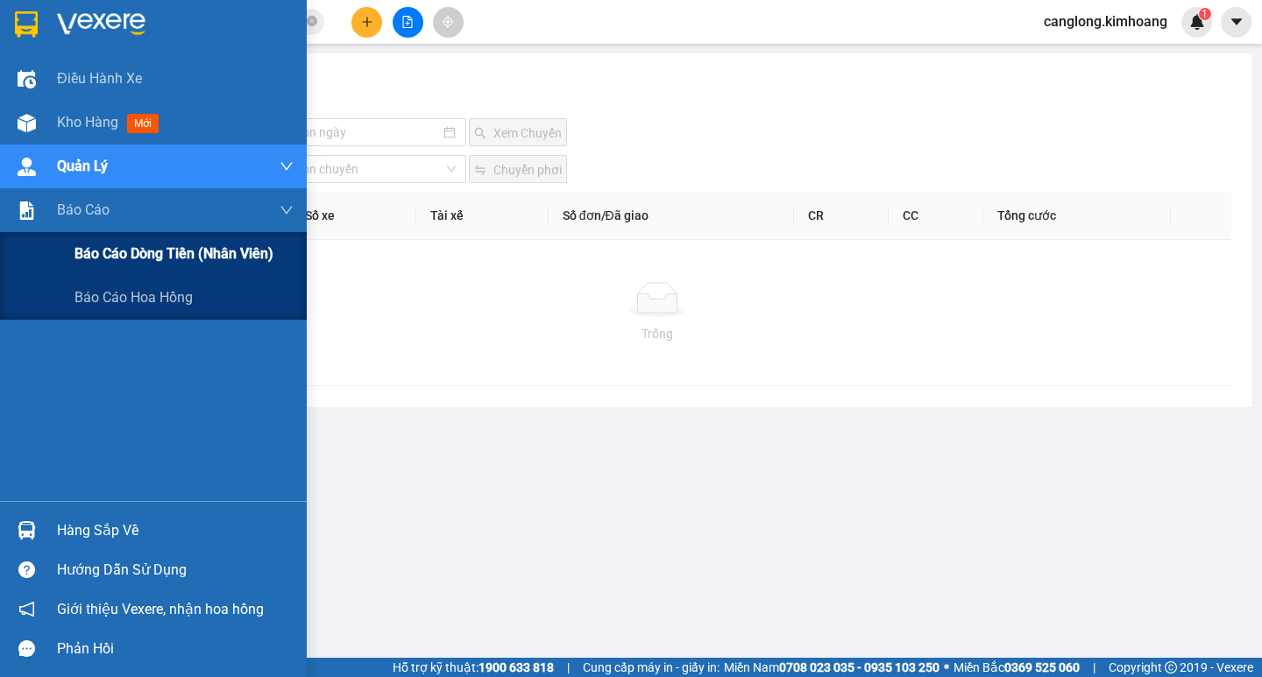
click at [132, 261] on span "Báo cáo dòng tiền (nhân viên)" at bounding box center [173, 254] width 199 height 22
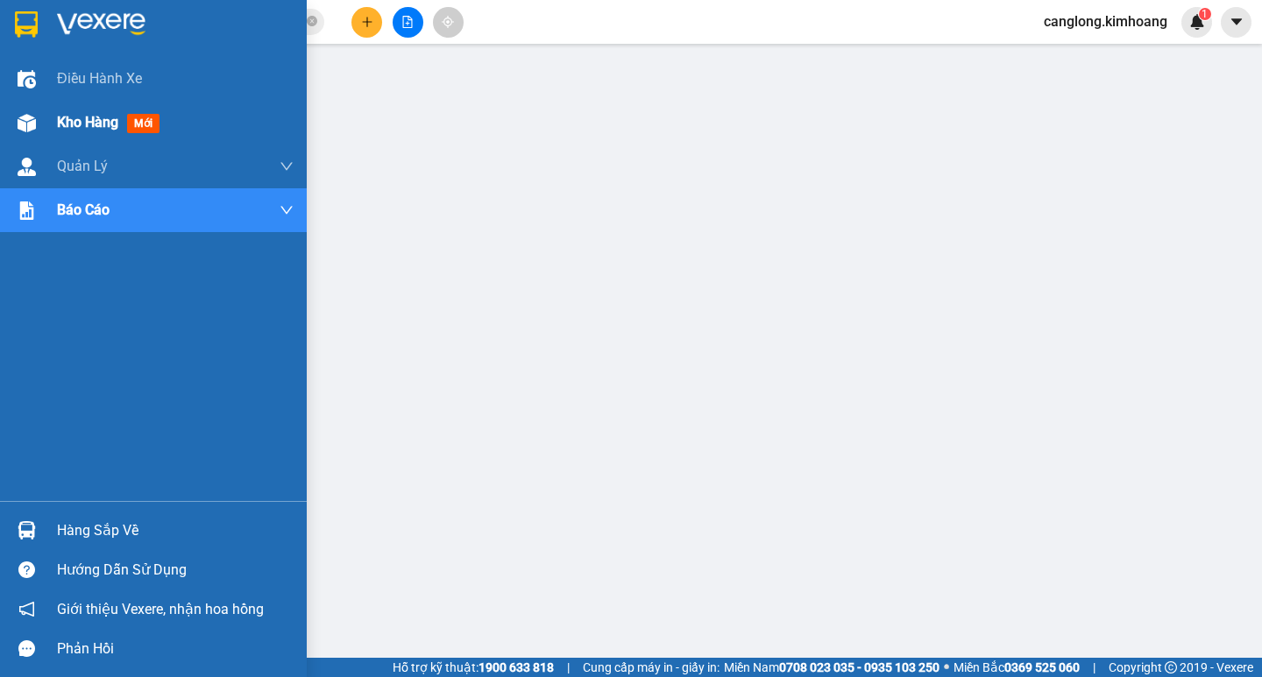
click at [100, 124] on span "Kho hàng" at bounding box center [87, 122] width 61 height 17
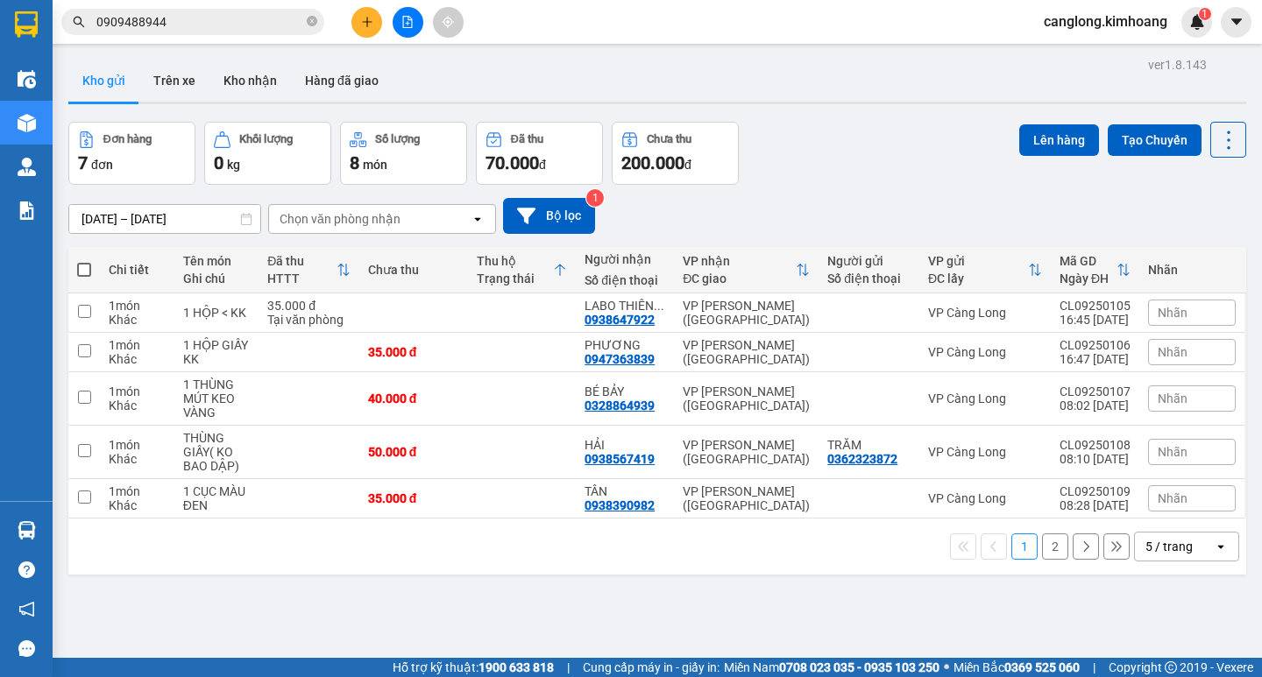
click at [259, 22] on input "0909488944" at bounding box center [199, 21] width 207 height 19
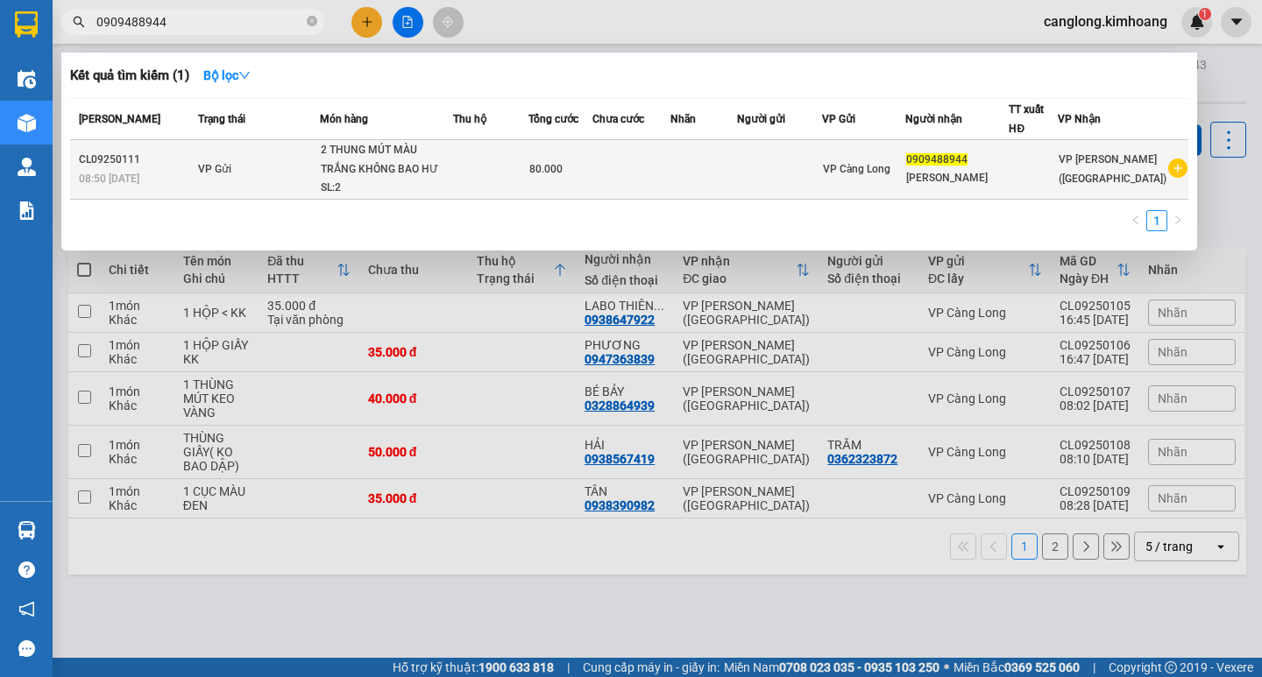
click at [362, 161] on div "2 THUNG MÚT MÀU TRẮNG KHÔNG BAO HƯ" at bounding box center [386, 160] width 131 height 38
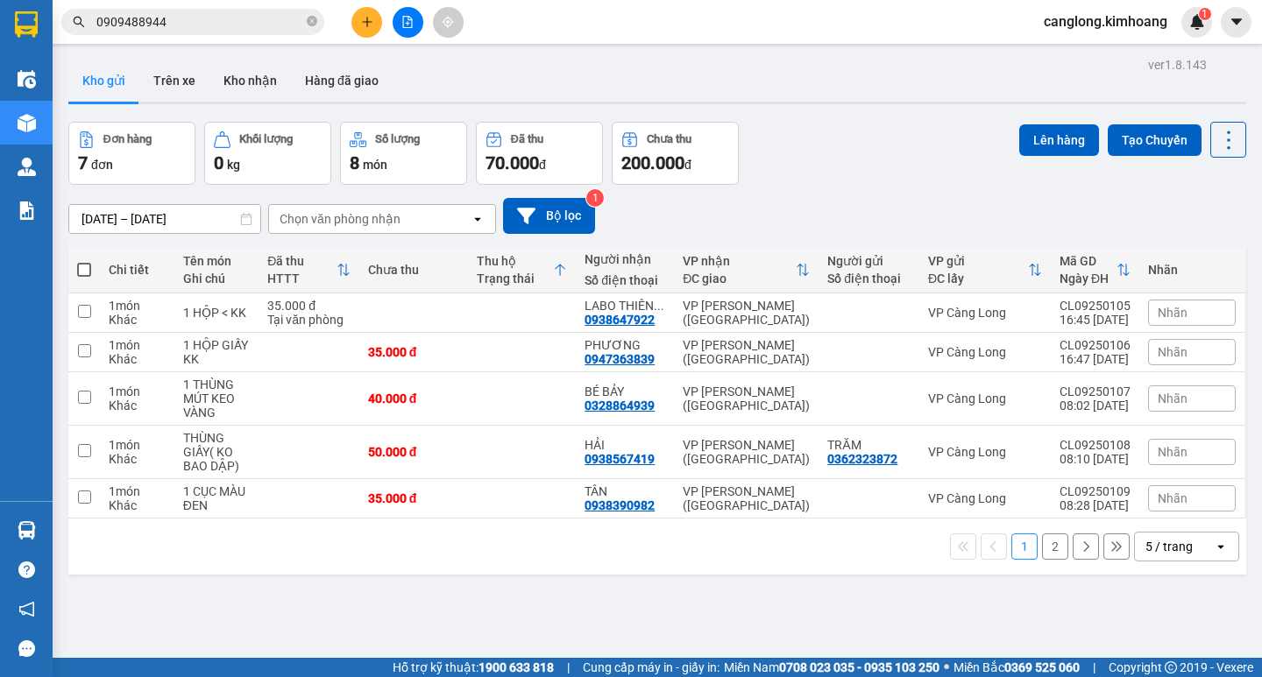
click at [276, 27] on input "0909488944" at bounding box center [199, 21] width 207 height 19
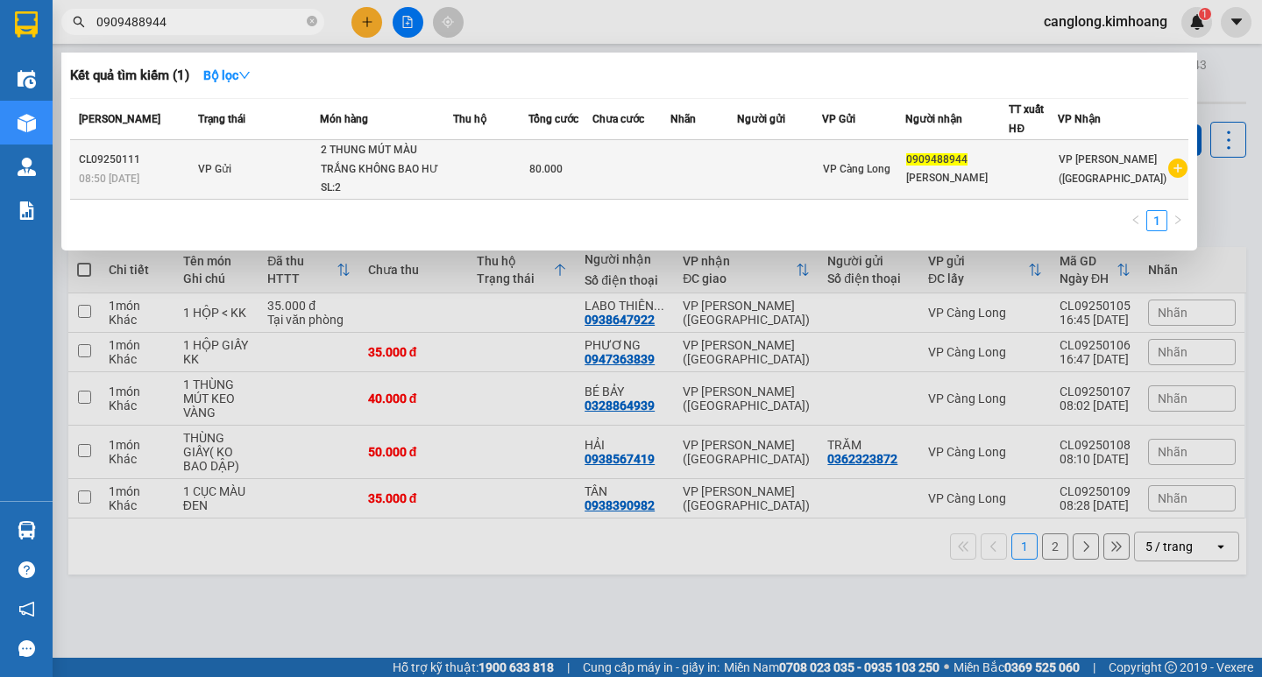
click at [356, 161] on div "2 THUNG MÚT MÀU TRẮNG KHÔNG BAO HƯ" at bounding box center [386, 160] width 131 height 38
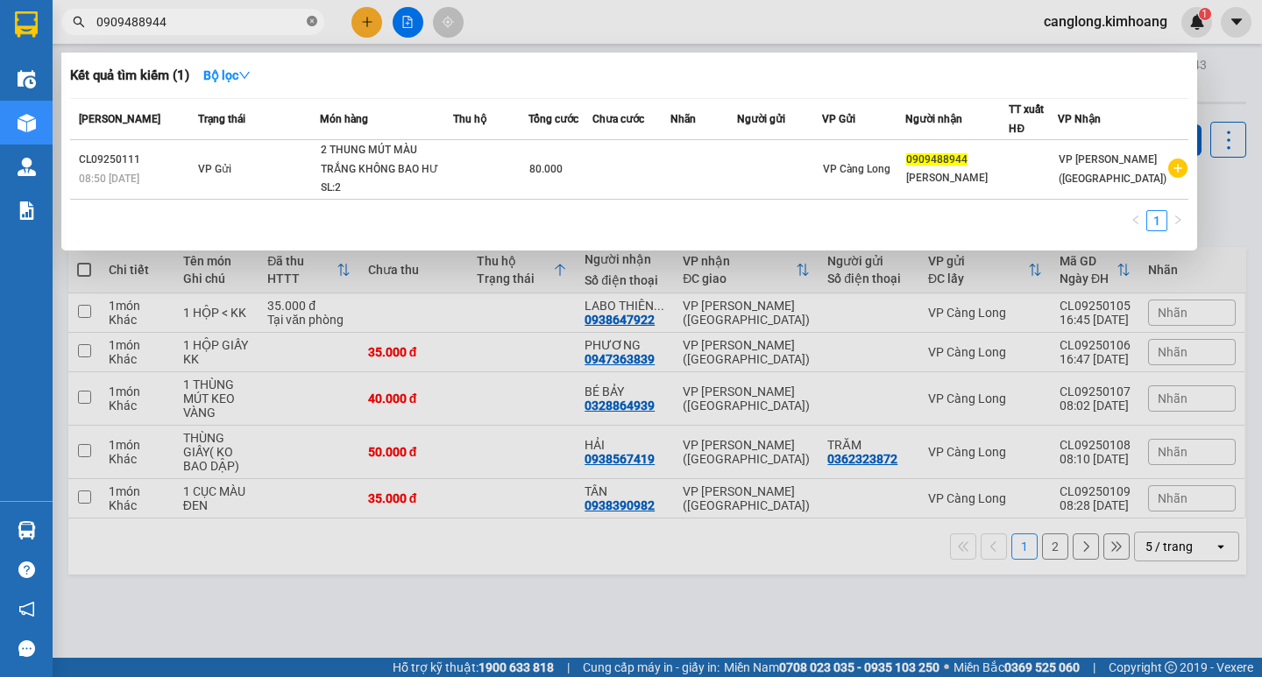
click at [310, 20] on icon "close-circle" at bounding box center [312, 21] width 11 height 11
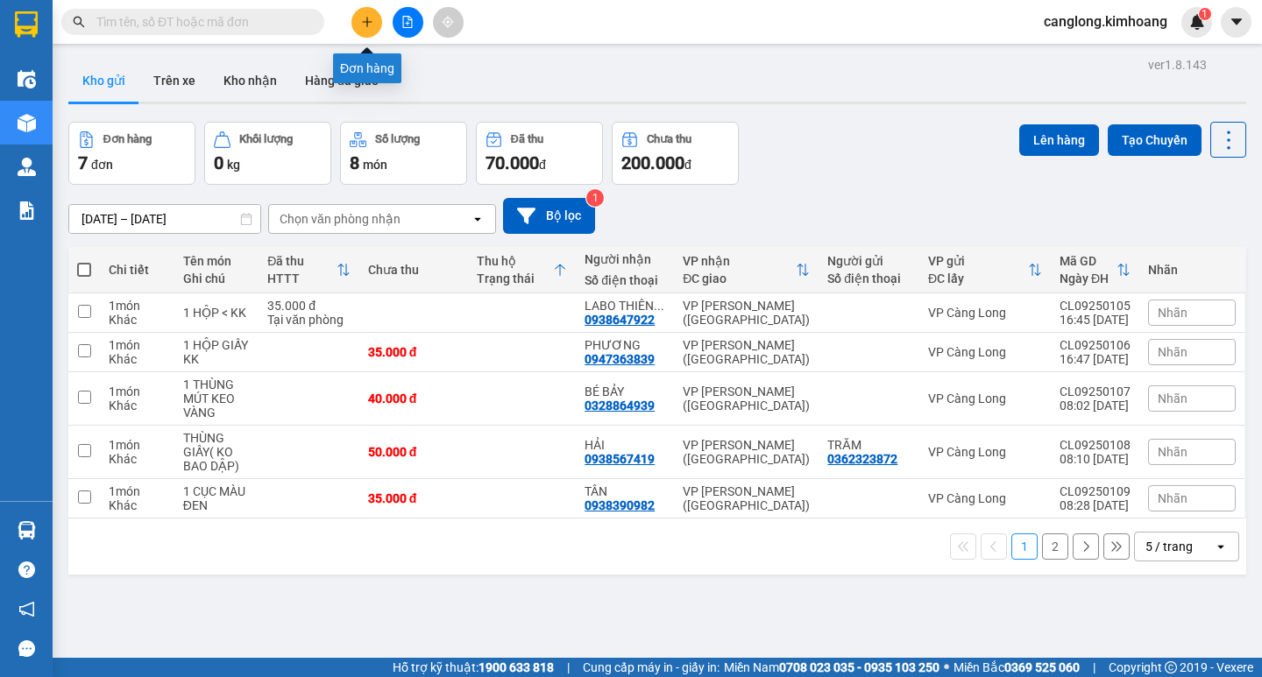
click at [359, 20] on button at bounding box center [366, 22] width 31 height 31
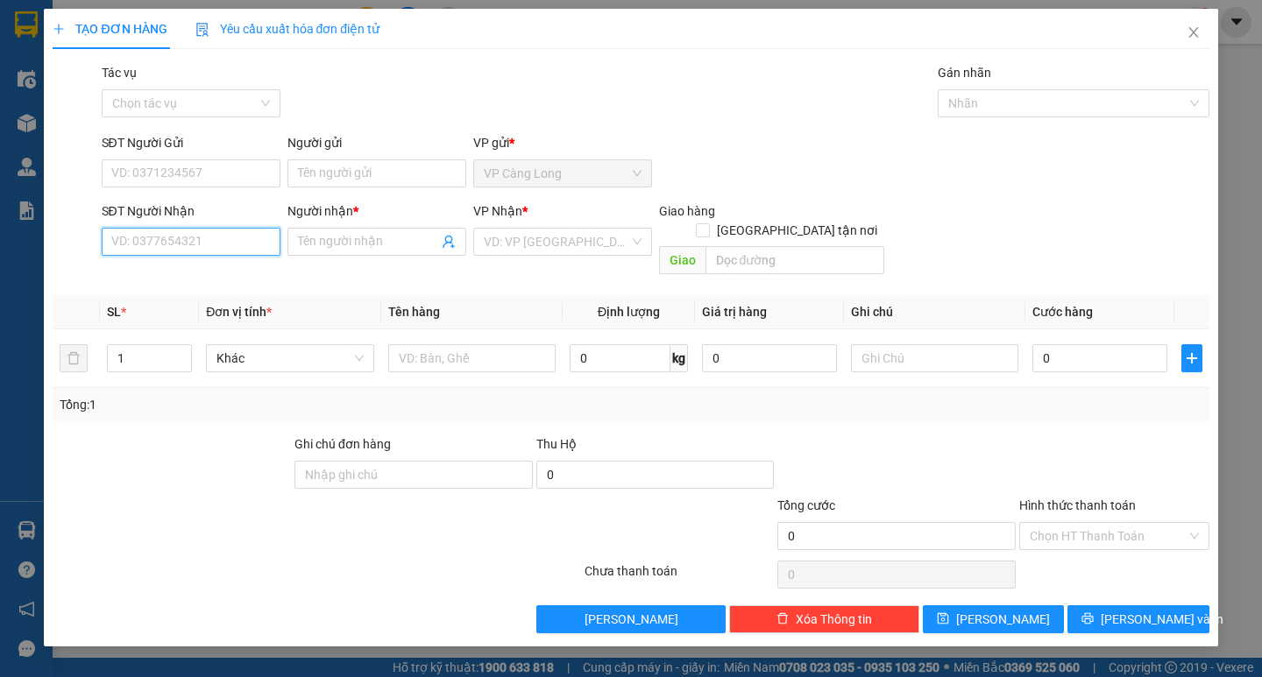
click at [152, 240] on input "SĐT Người Nhận" at bounding box center [191, 242] width 179 height 28
type input "0909488944"
click at [370, 243] on input "Người nhận *" at bounding box center [368, 241] width 140 height 19
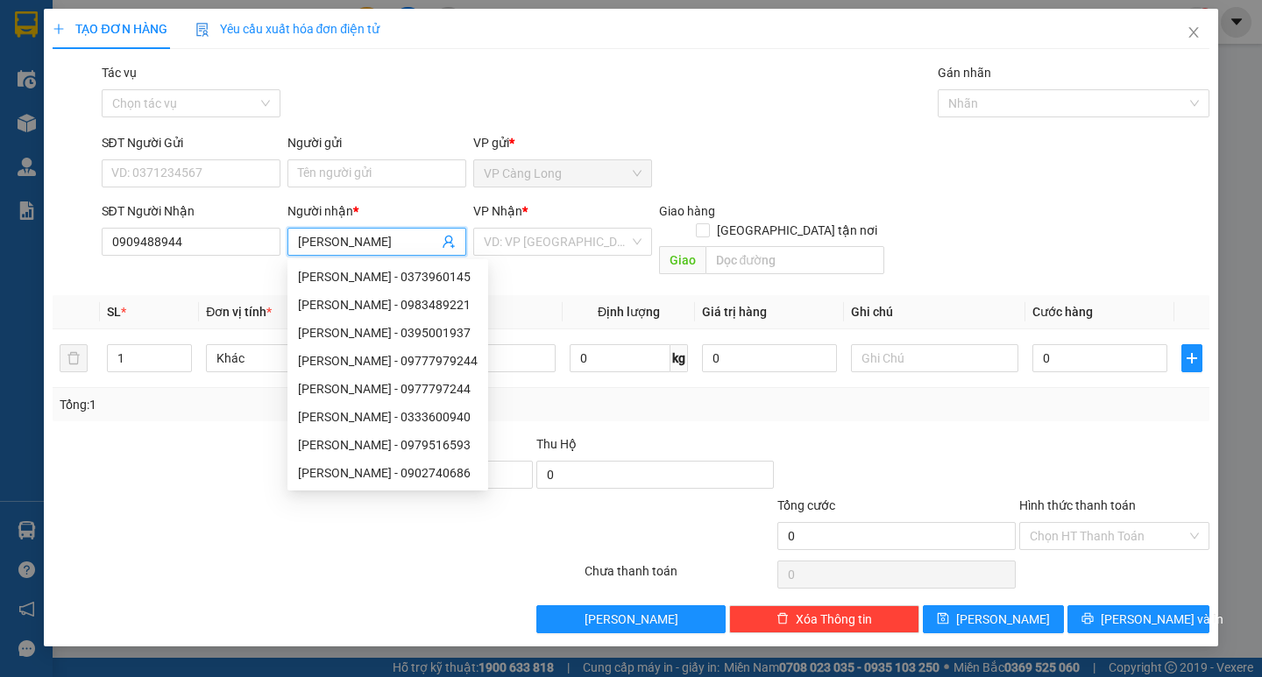
type input "[PERSON_NAME]"
click at [801, 266] on div "Transit Pickup Surcharge Ids Transit Deliver Surcharge Ids Transit Deliver Surc…" at bounding box center [631, 348] width 1156 height 570
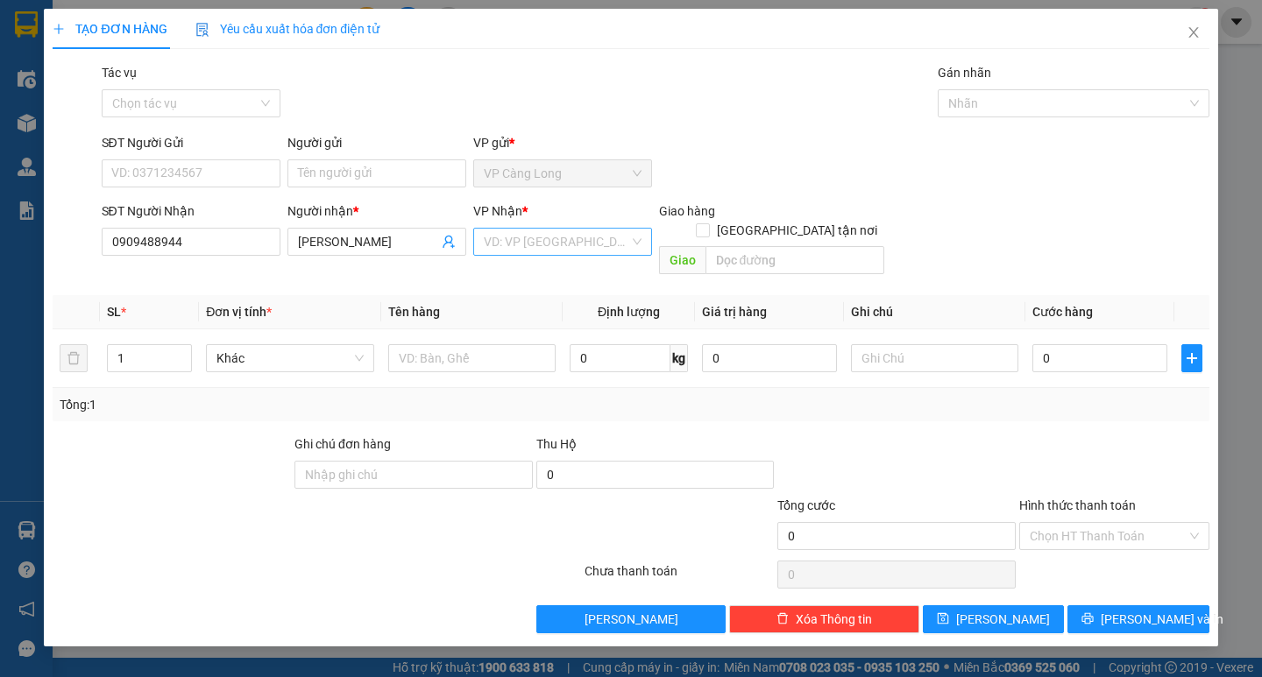
click at [513, 236] on input "search" at bounding box center [556, 242] width 145 height 26
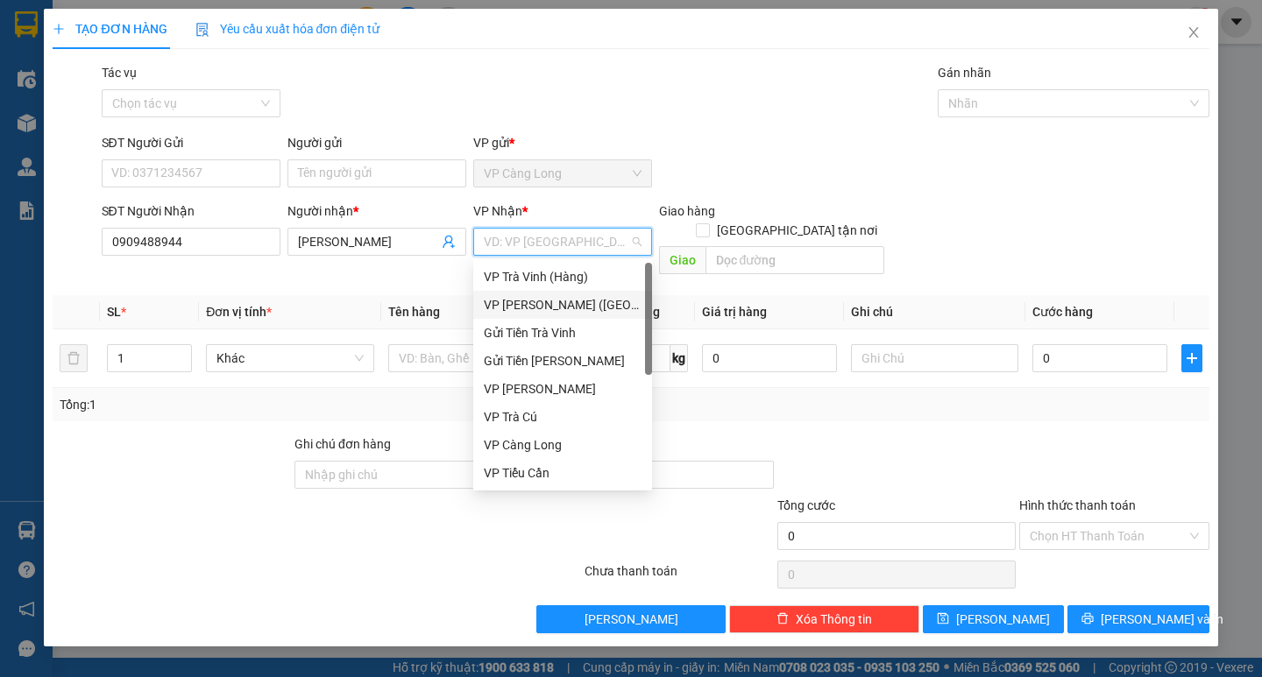
click at [546, 301] on div "VP [PERSON_NAME] ([GEOGRAPHIC_DATA])" at bounding box center [563, 304] width 158 height 19
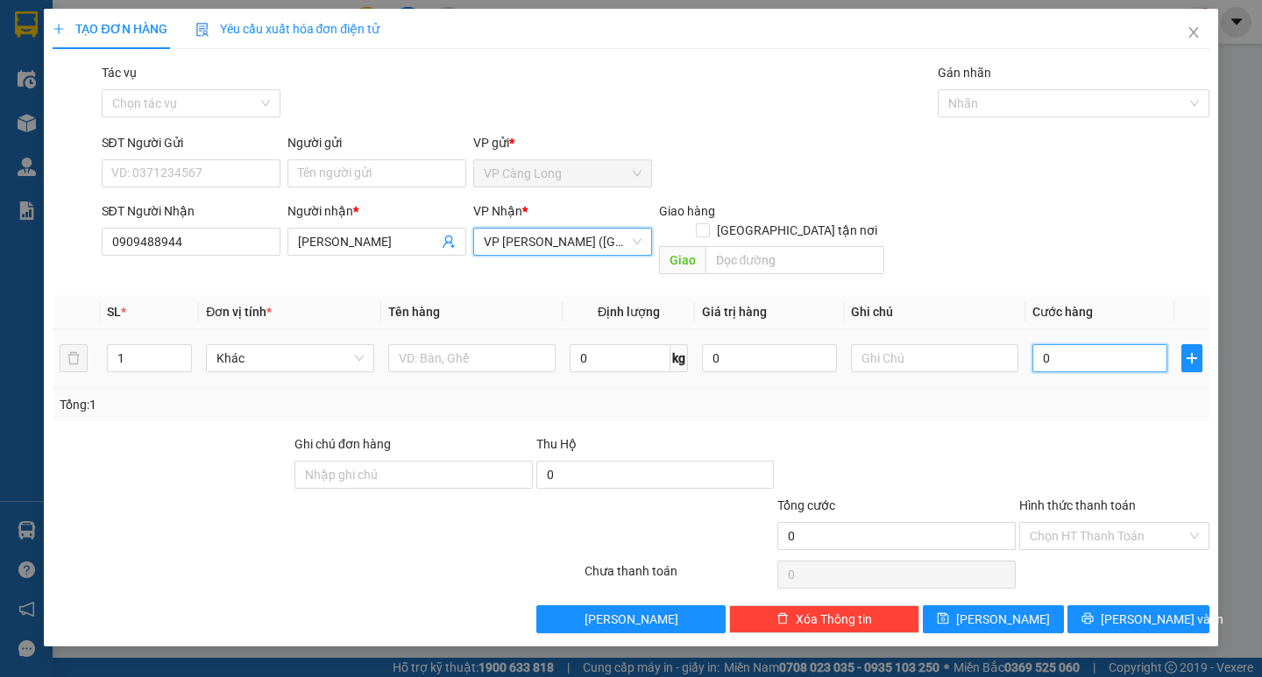
click at [1089, 344] on input "0" at bounding box center [1099, 358] width 135 height 28
type input "8"
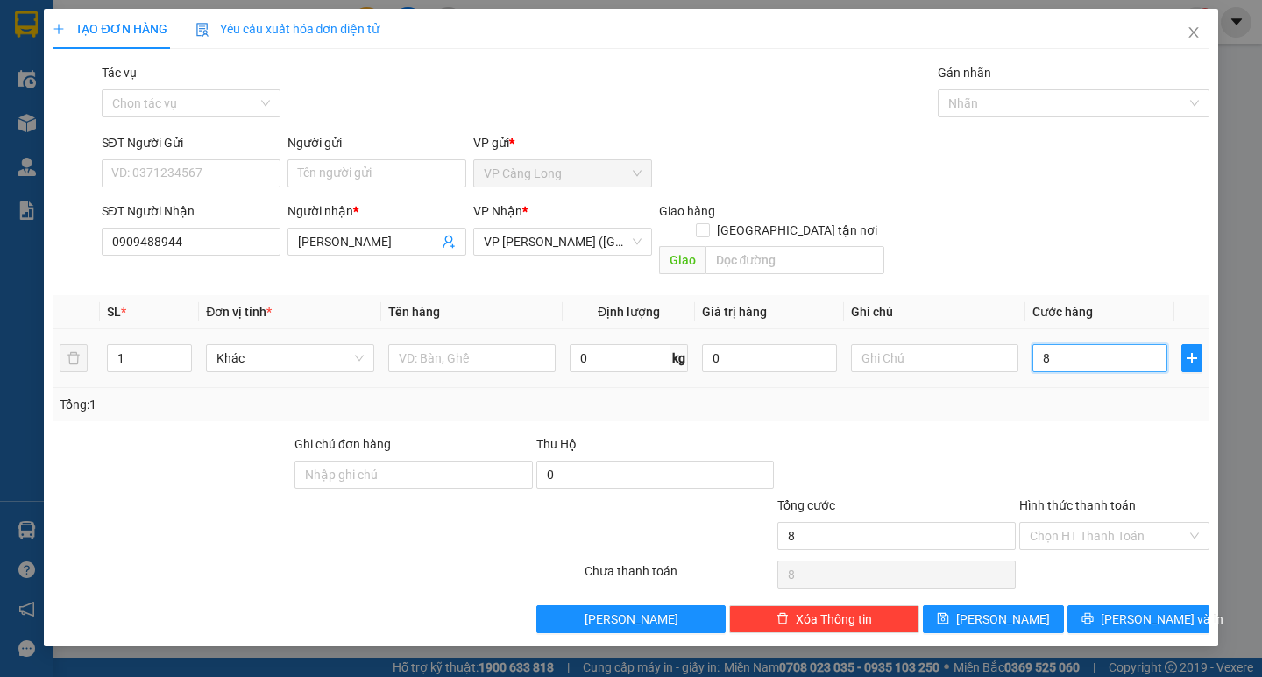
type input "80"
type input "800"
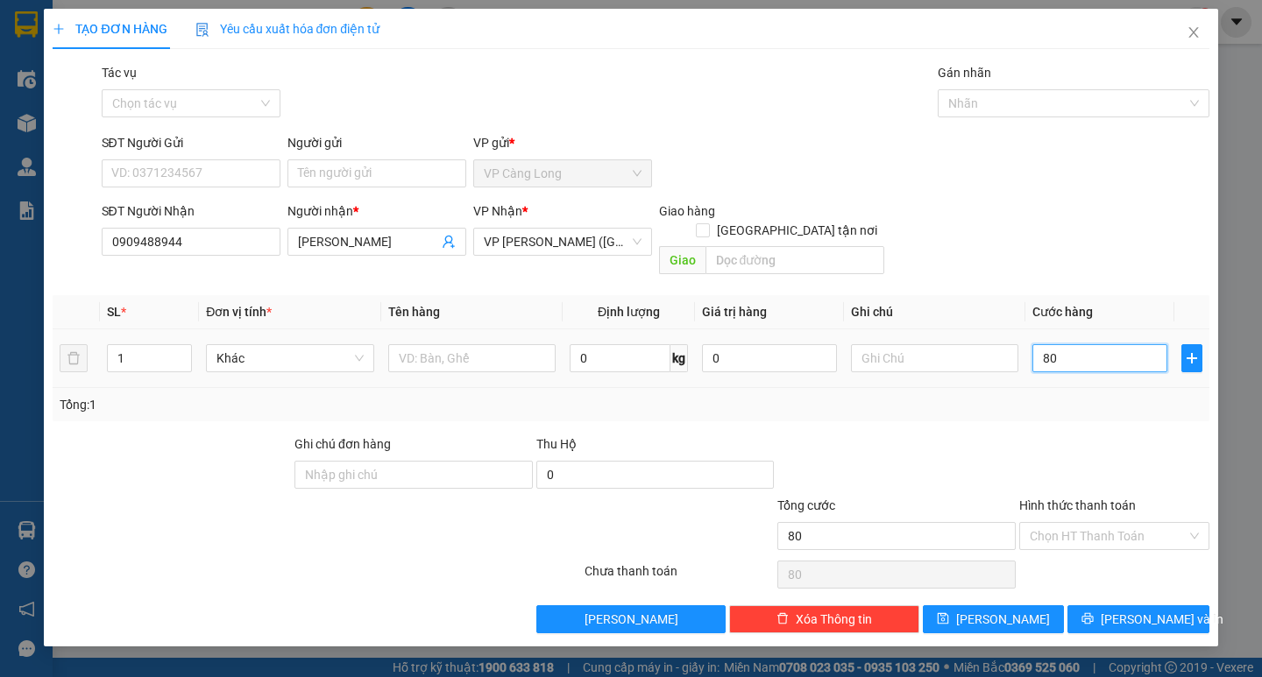
type input "800"
type input "8.000"
type input "80.000"
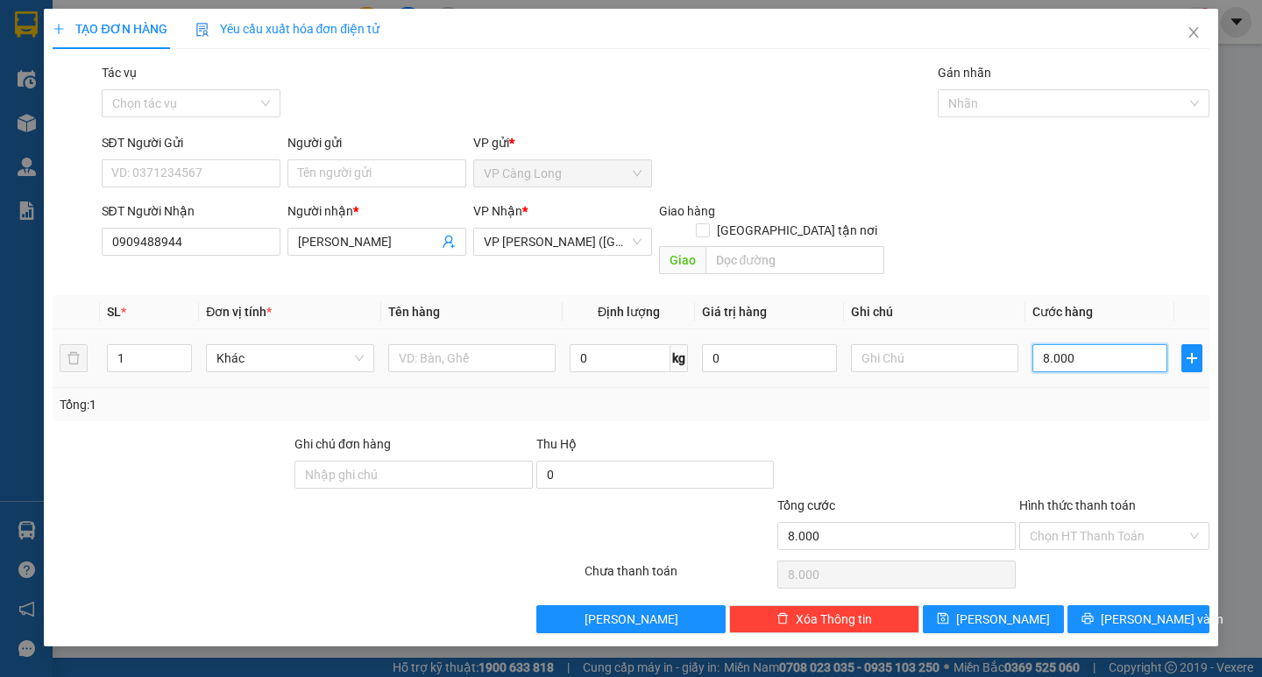
type input "80.000"
click at [1069, 523] on input "Hình thức thanh toán" at bounding box center [1108, 536] width 157 height 26
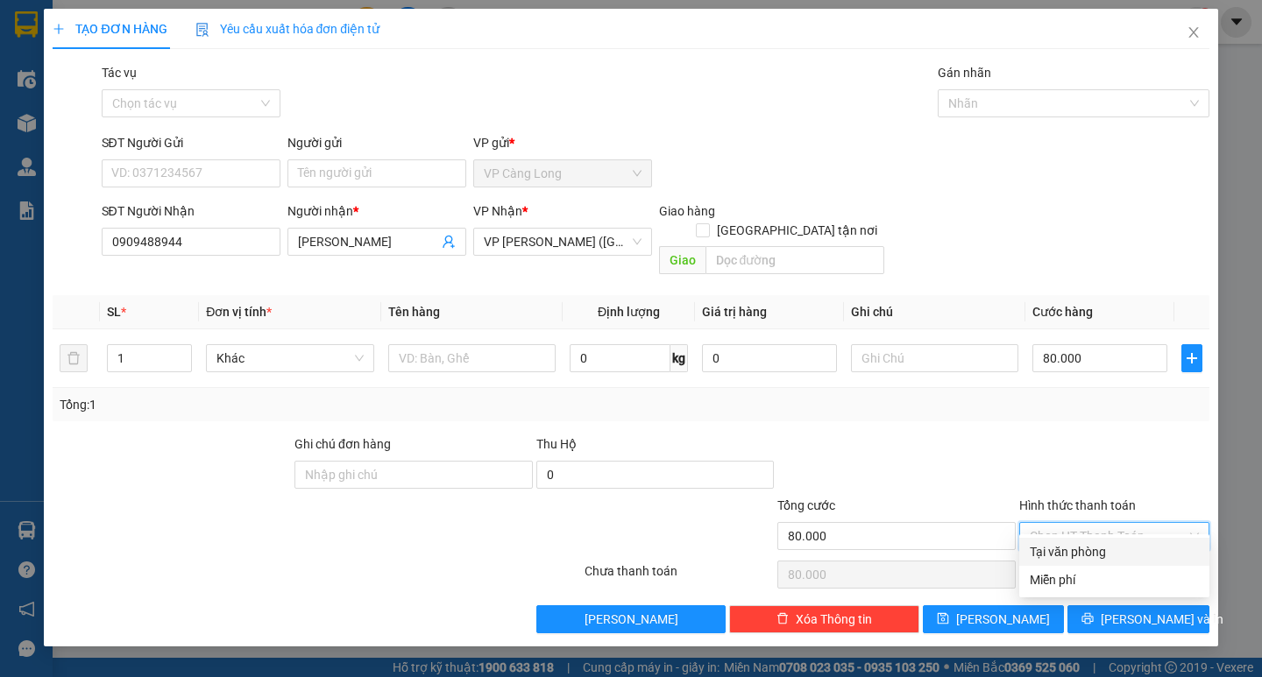
click at [1072, 544] on div "Tại văn phòng" at bounding box center [1114, 551] width 169 height 19
type input "0"
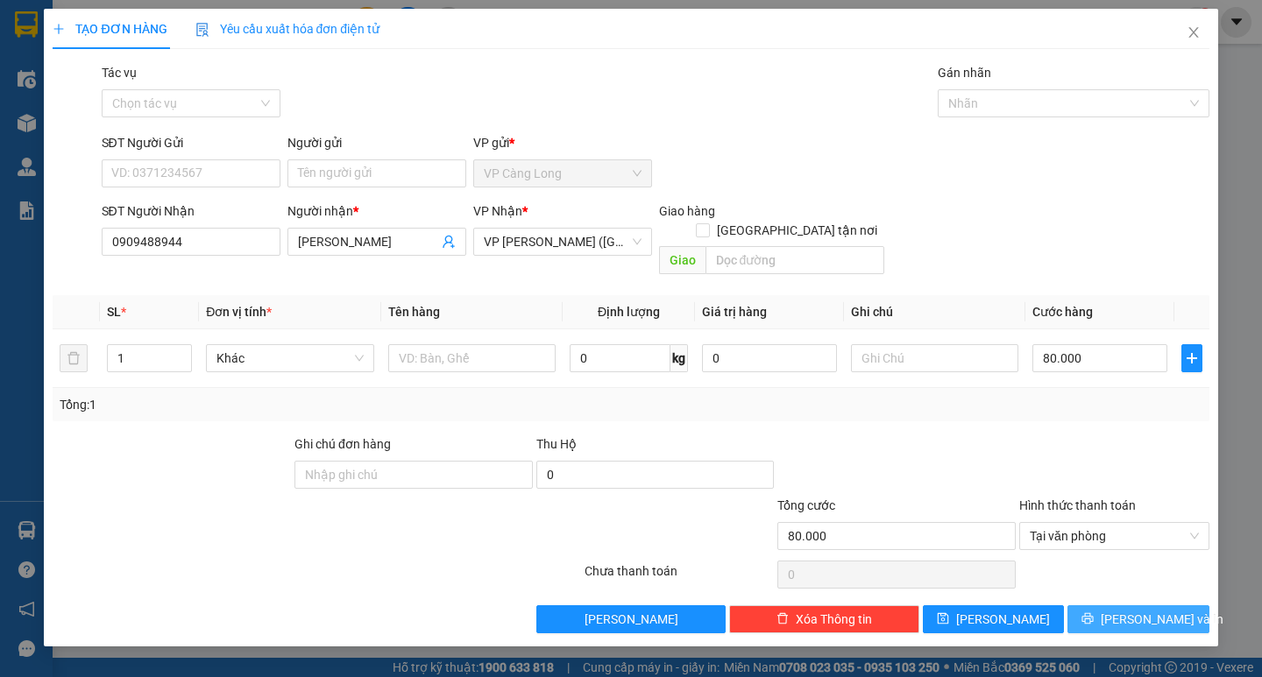
click at [1128, 610] on span "[PERSON_NAME] và In" at bounding box center [1162, 619] width 123 height 19
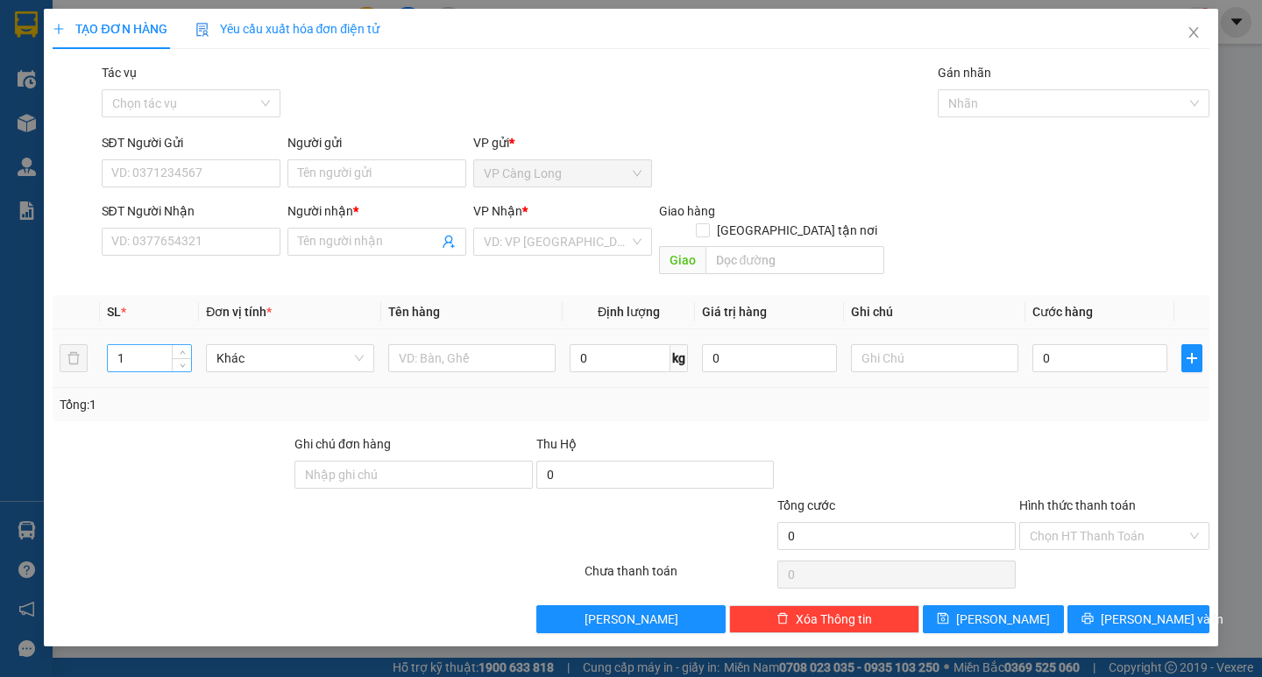
click at [135, 345] on input "1" at bounding box center [149, 358] width 83 height 26
type input "2"
click at [196, 239] on input "SĐT Người Nhận" at bounding box center [191, 242] width 179 height 28
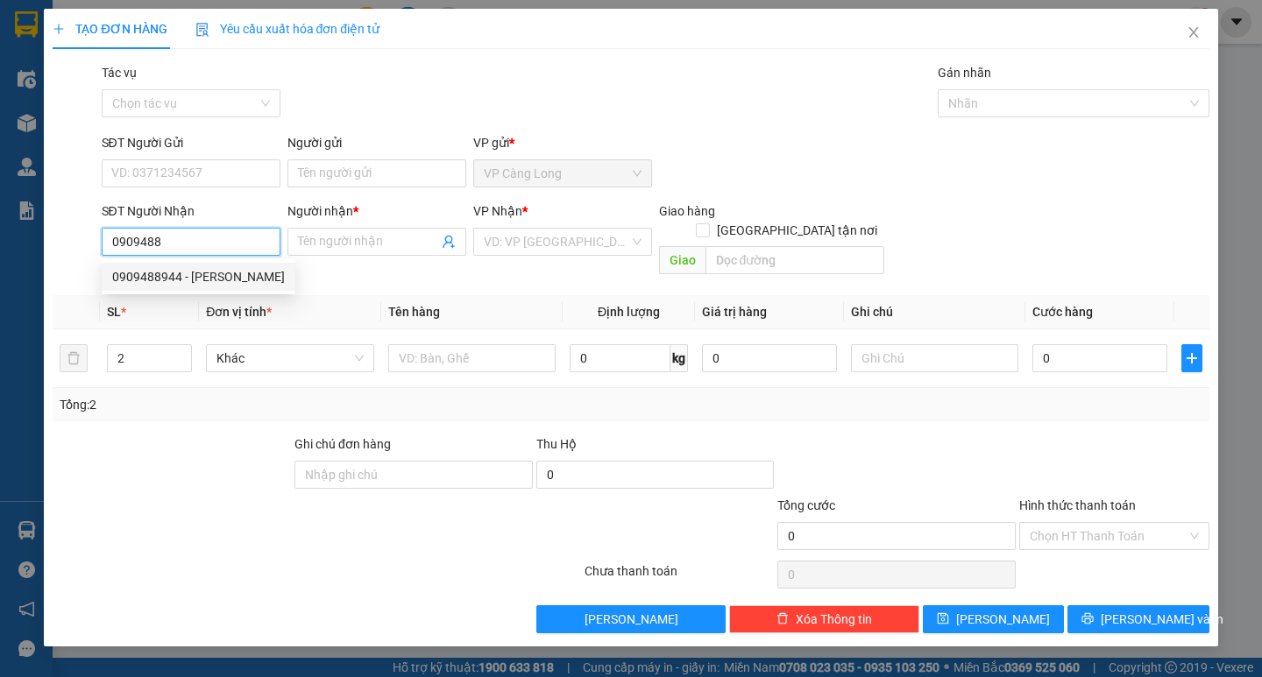
click at [188, 280] on div "0909488944 - KIM NGÂN" at bounding box center [198, 276] width 173 height 19
type input "0909488944"
type input "[PERSON_NAME]"
type input "80.000"
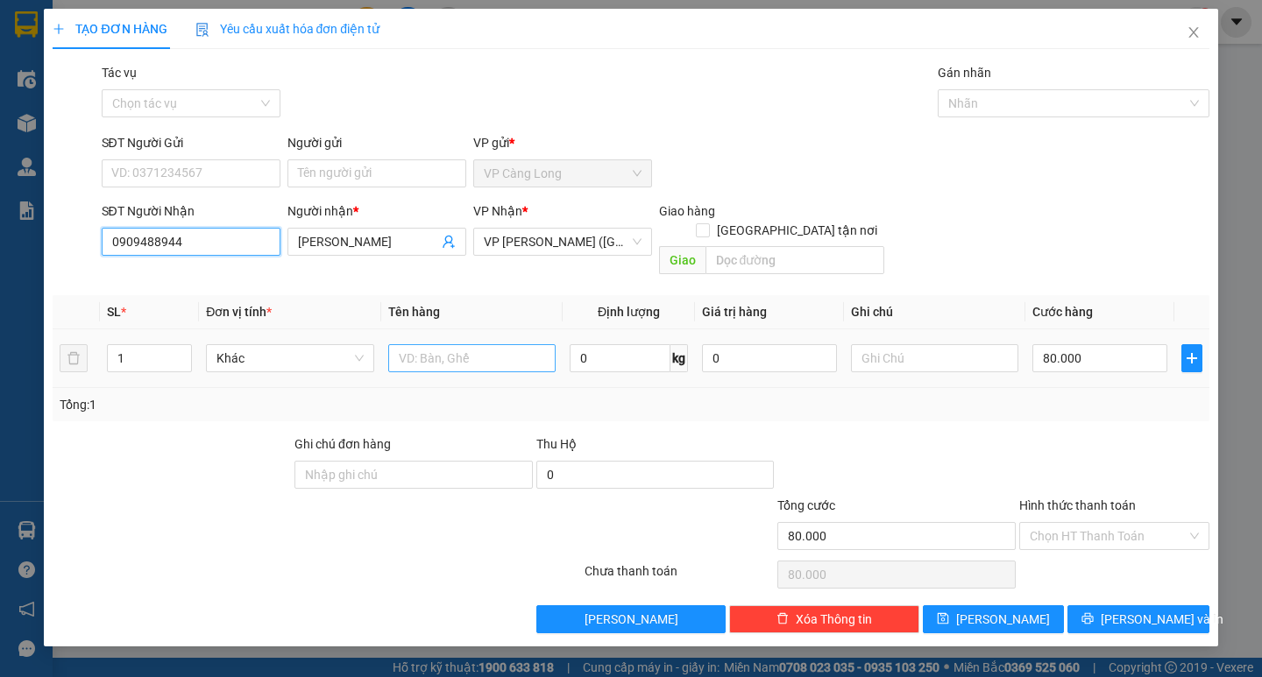
type input "0909488944"
click at [421, 344] on input "text" at bounding box center [471, 358] width 167 height 28
click at [144, 345] on input "1" at bounding box center [149, 358] width 83 height 26
click at [138, 345] on input "1" at bounding box center [149, 358] width 83 height 26
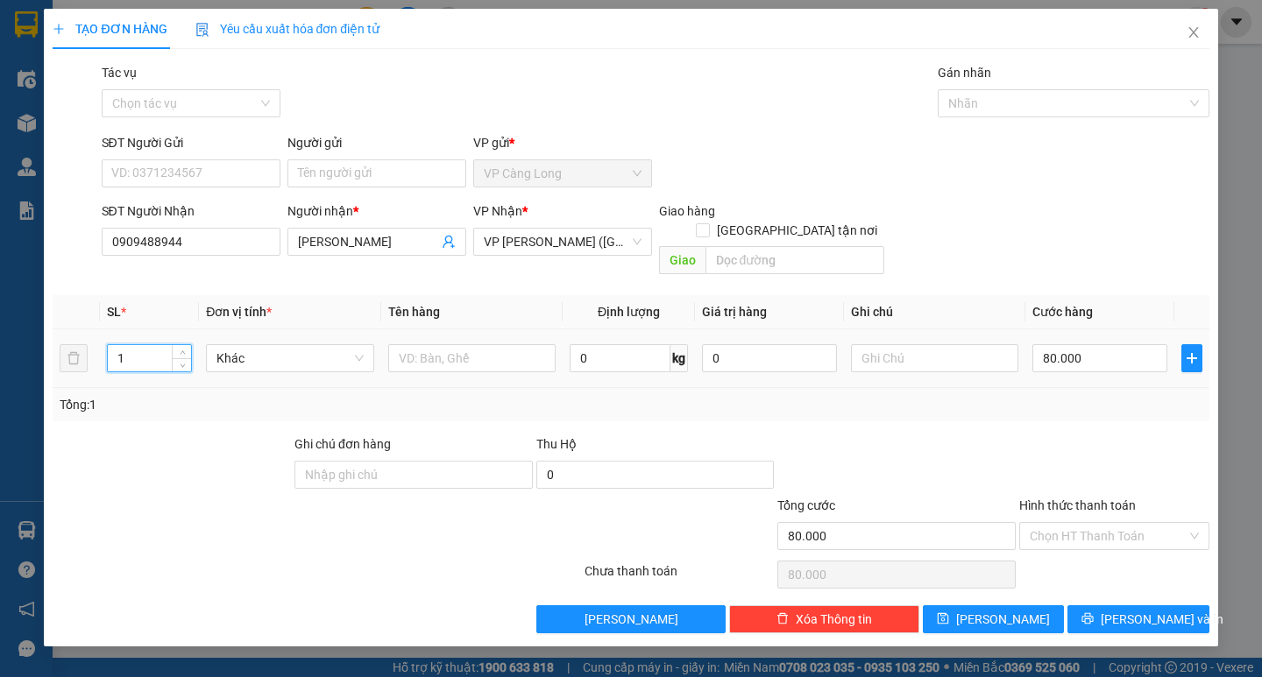
click at [138, 345] on input "1" at bounding box center [149, 358] width 83 height 26
click at [137, 345] on input "1" at bounding box center [149, 358] width 83 height 26
type input "2"
click at [423, 344] on input "text" at bounding box center [471, 358] width 167 height 28
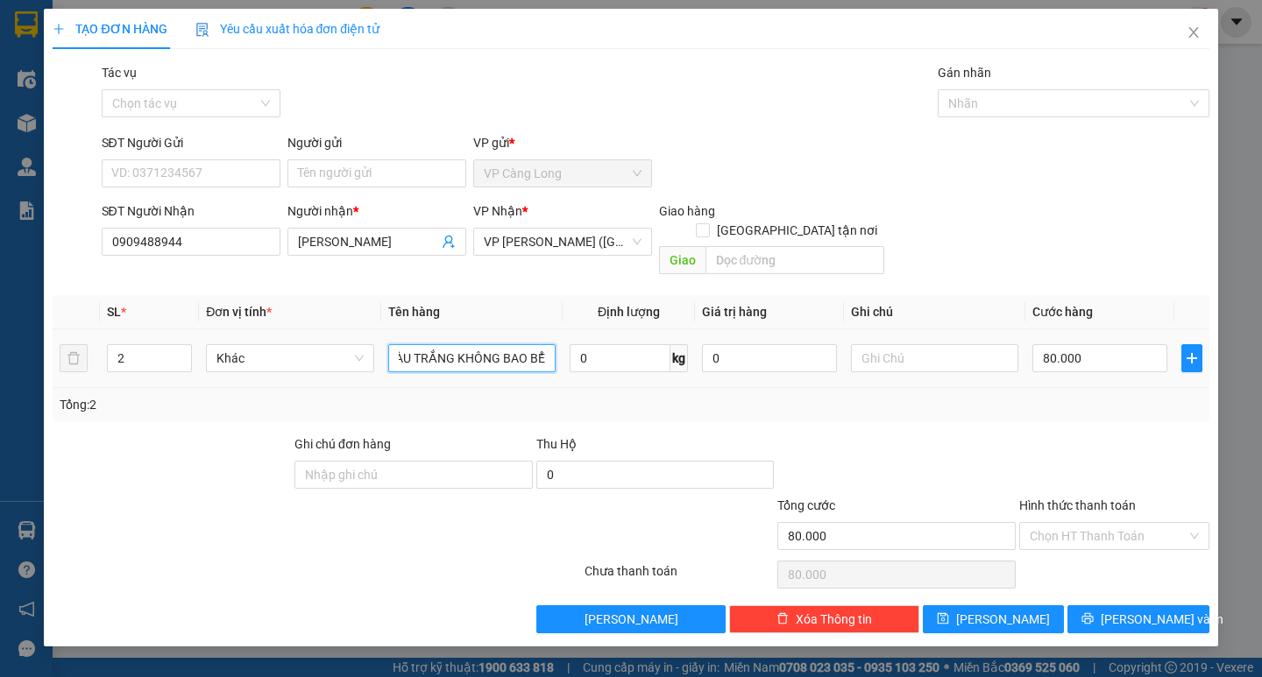
scroll to position [0, 96]
type input "2 THÙNG MÚT MÀU TRẮNG KHÔNG BAO BỂ"
click at [1065, 523] on input "Hình thức thanh toán" at bounding box center [1108, 536] width 157 height 26
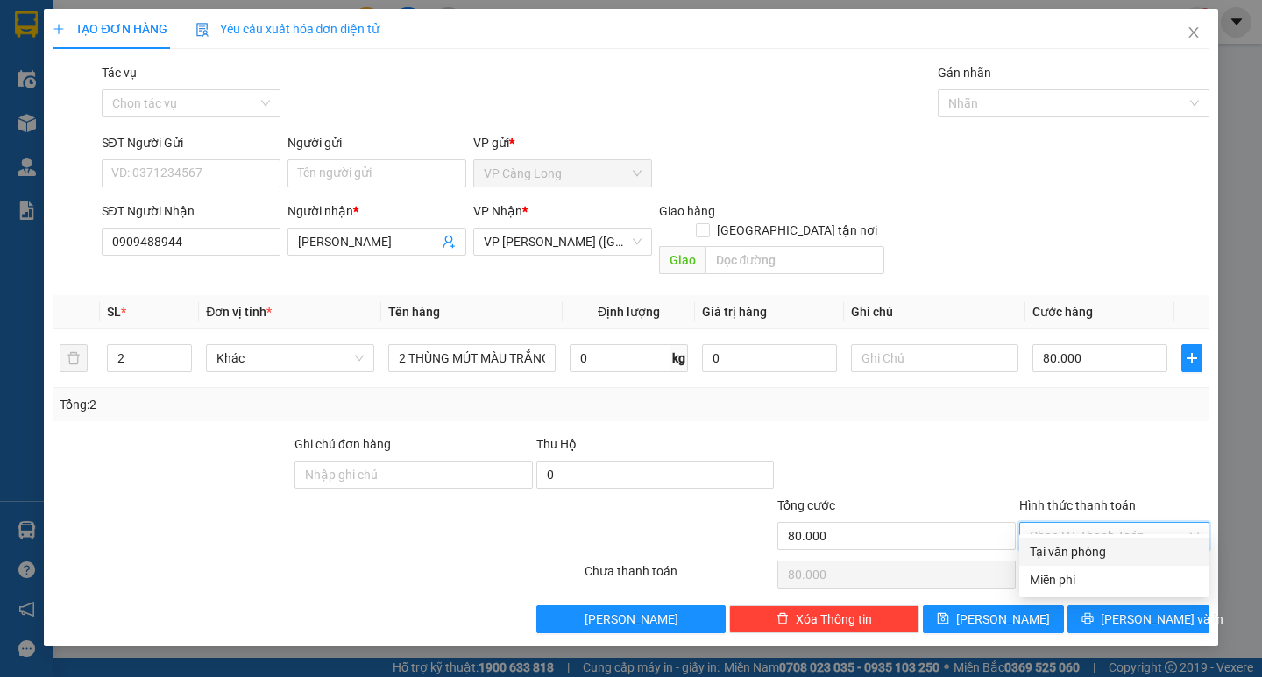
click at [1060, 545] on div "Tại văn phòng" at bounding box center [1114, 551] width 169 height 19
type input "0"
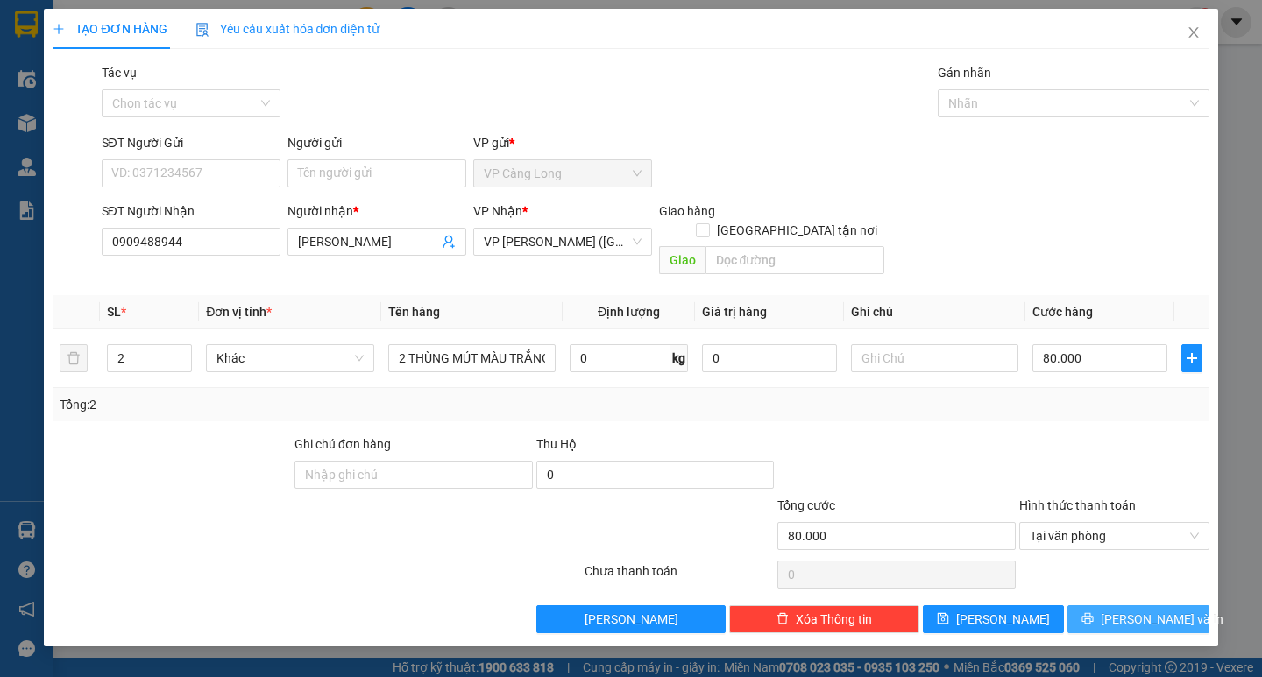
click at [1094, 613] on icon "printer" at bounding box center [1087, 618] width 11 height 11
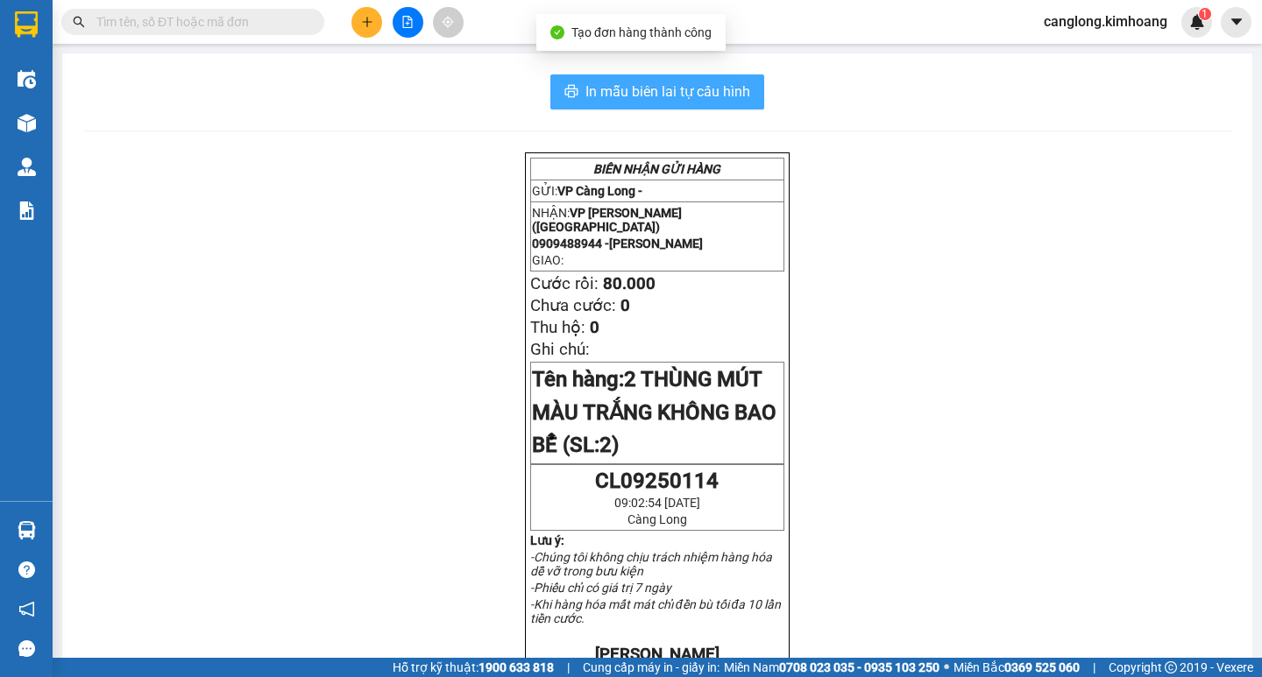
click at [647, 92] on span "In mẫu biên lai tự cấu hình" at bounding box center [667, 92] width 165 height 22
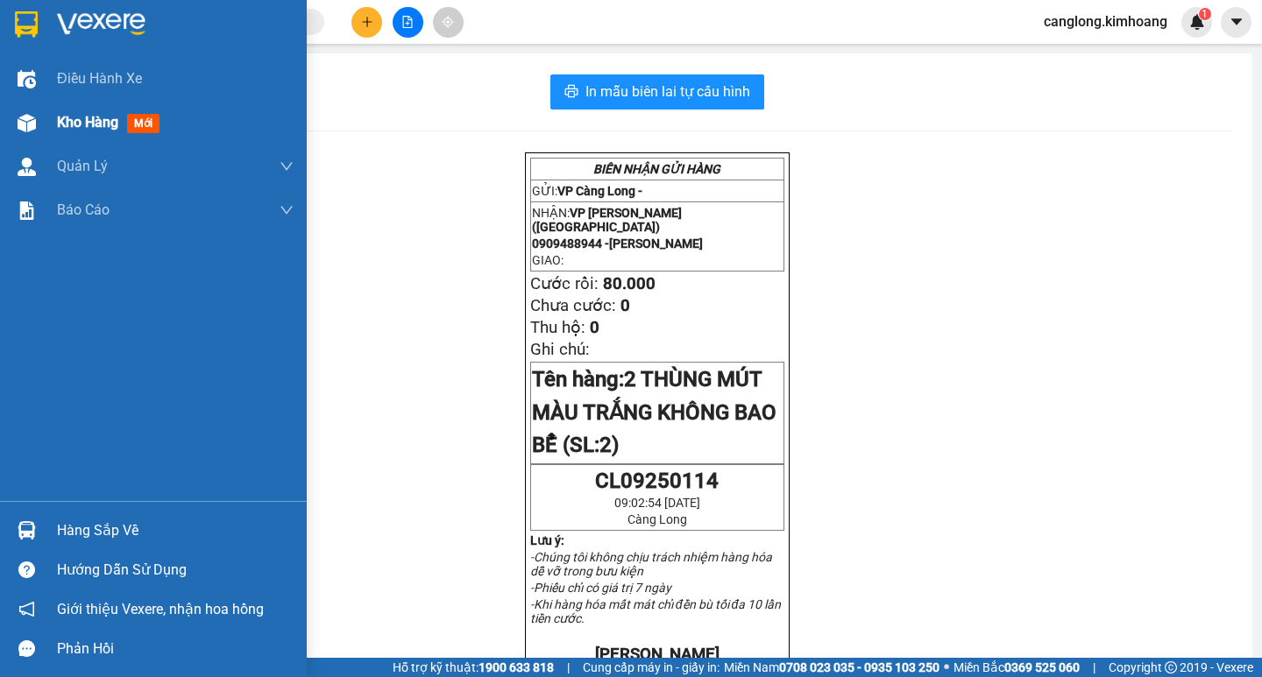
click at [81, 124] on span "Kho hàng" at bounding box center [87, 122] width 61 height 17
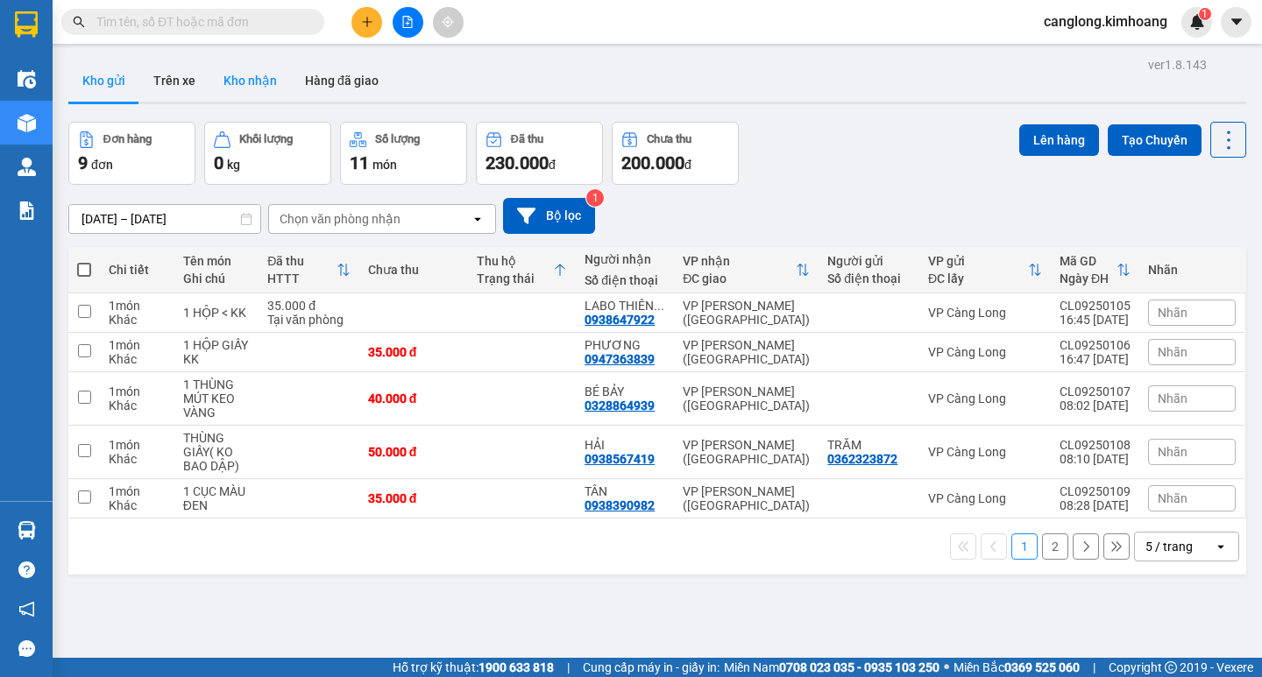
click at [244, 81] on button "Kho nhận" at bounding box center [249, 81] width 81 height 42
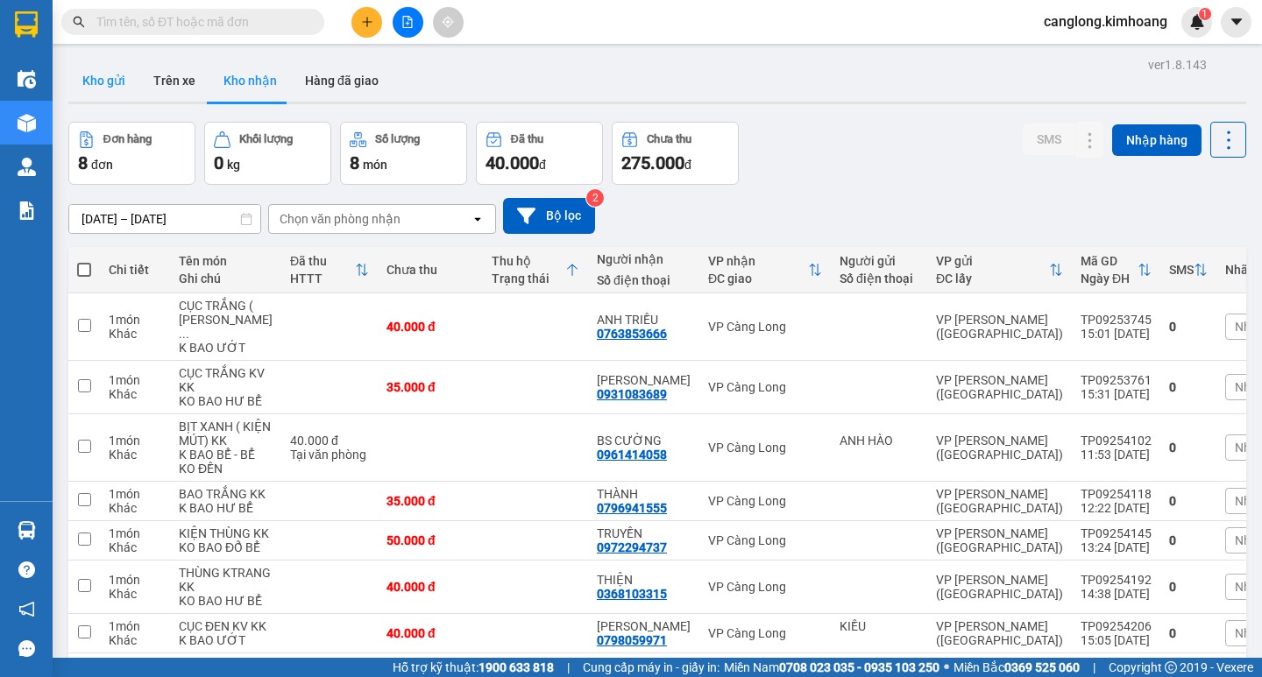
click at [110, 75] on button "Kho gửi" at bounding box center [103, 81] width 71 height 42
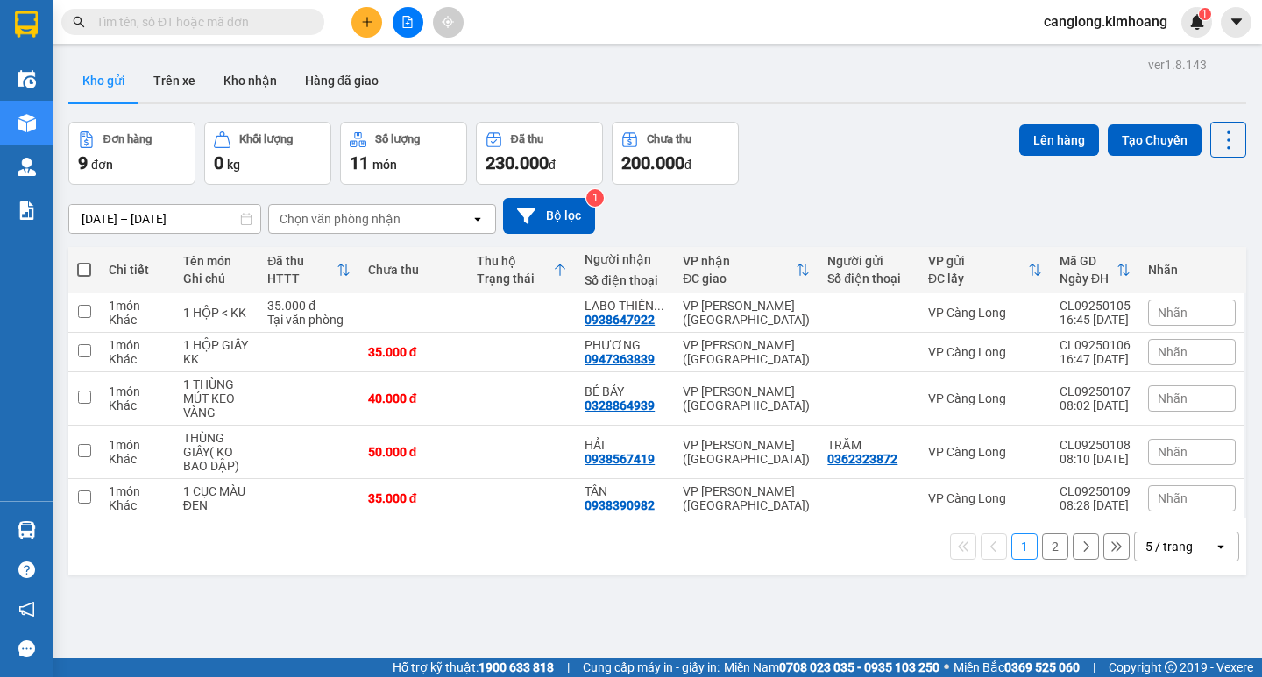
click at [1042, 553] on button "2" at bounding box center [1055, 547] width 26 height 26
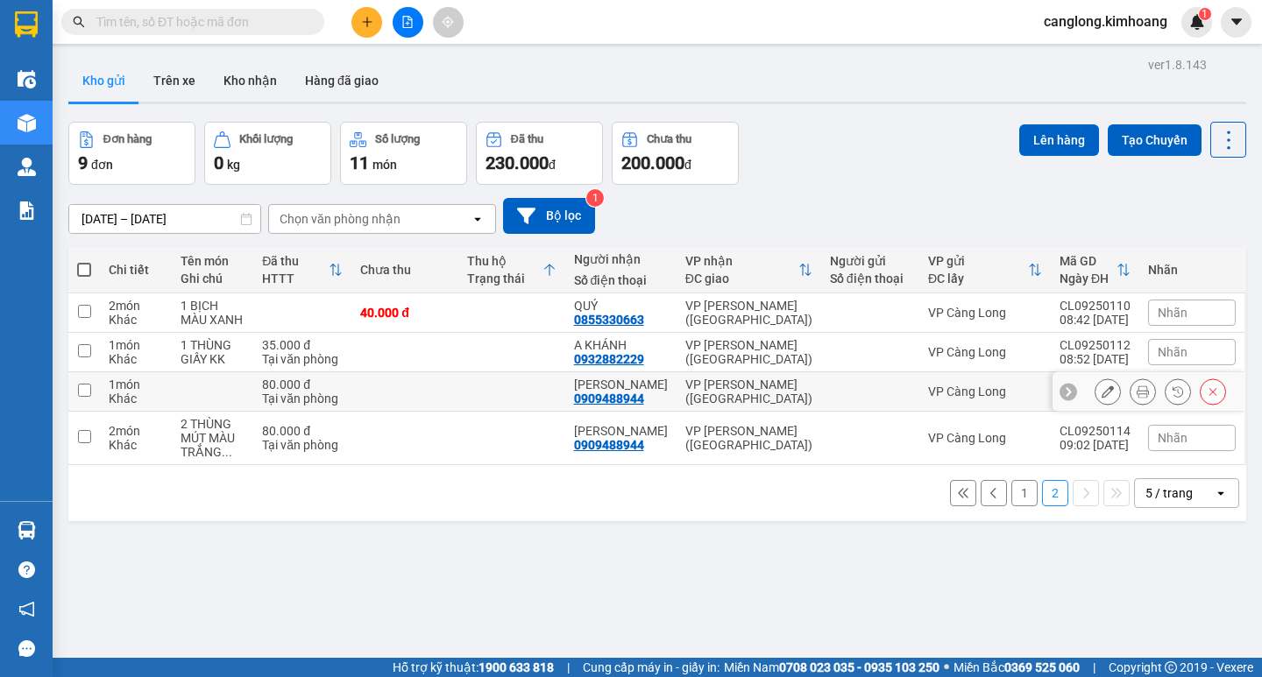
click at [86, 394] on input "checkbox" at bounding box center [84, 390] width 13 height 13
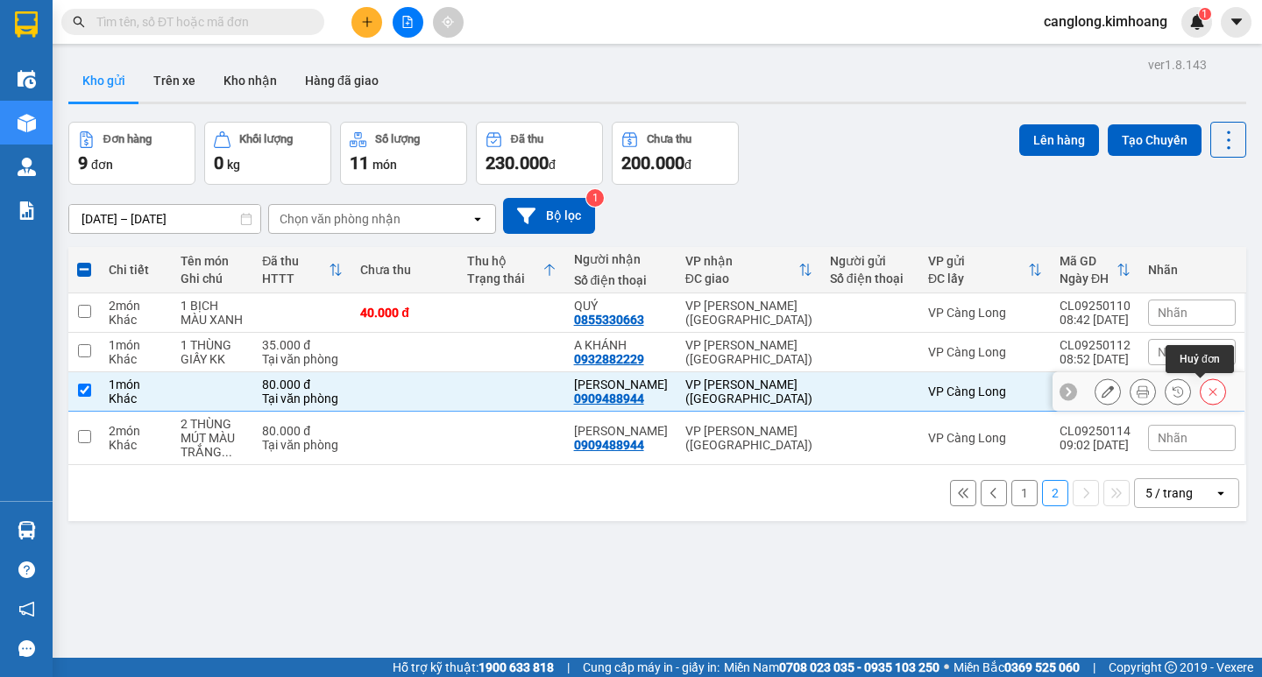
click at [1207, 395] on icon at bounding box center [1213, 392] width 12 height 12
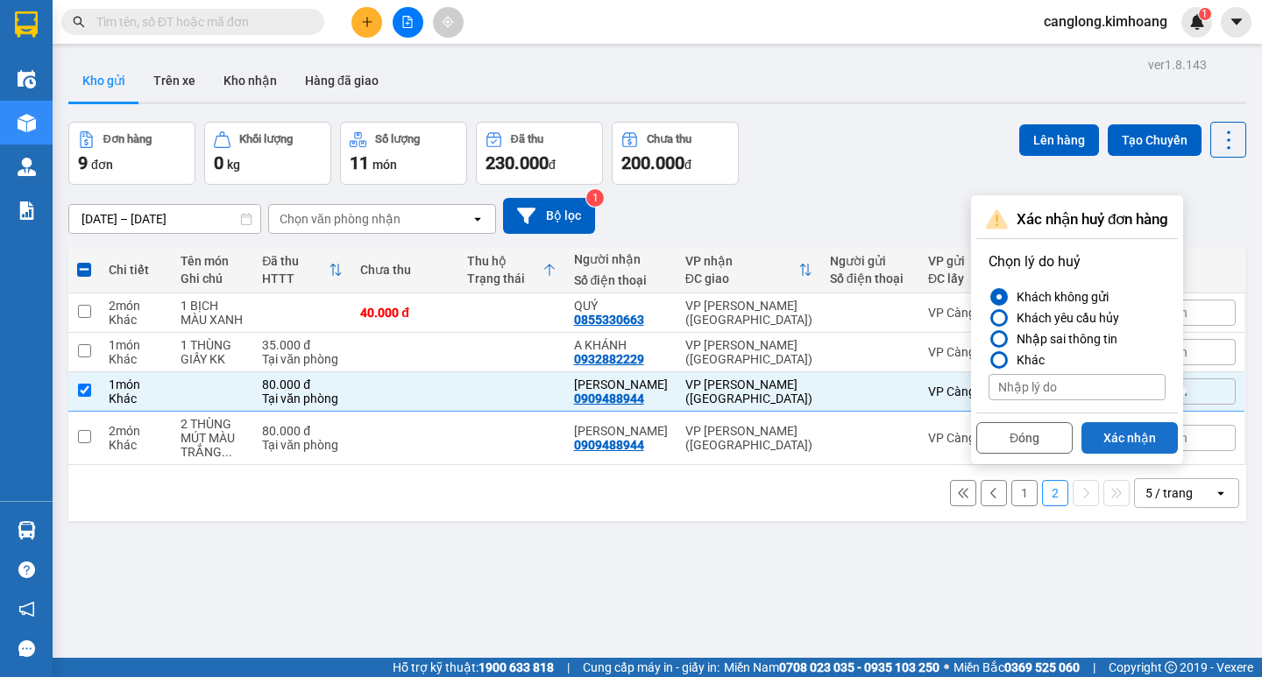
click at [1132, 432] on button "Xác nhận" at bounding box center [1129, 438] width 96 height 32
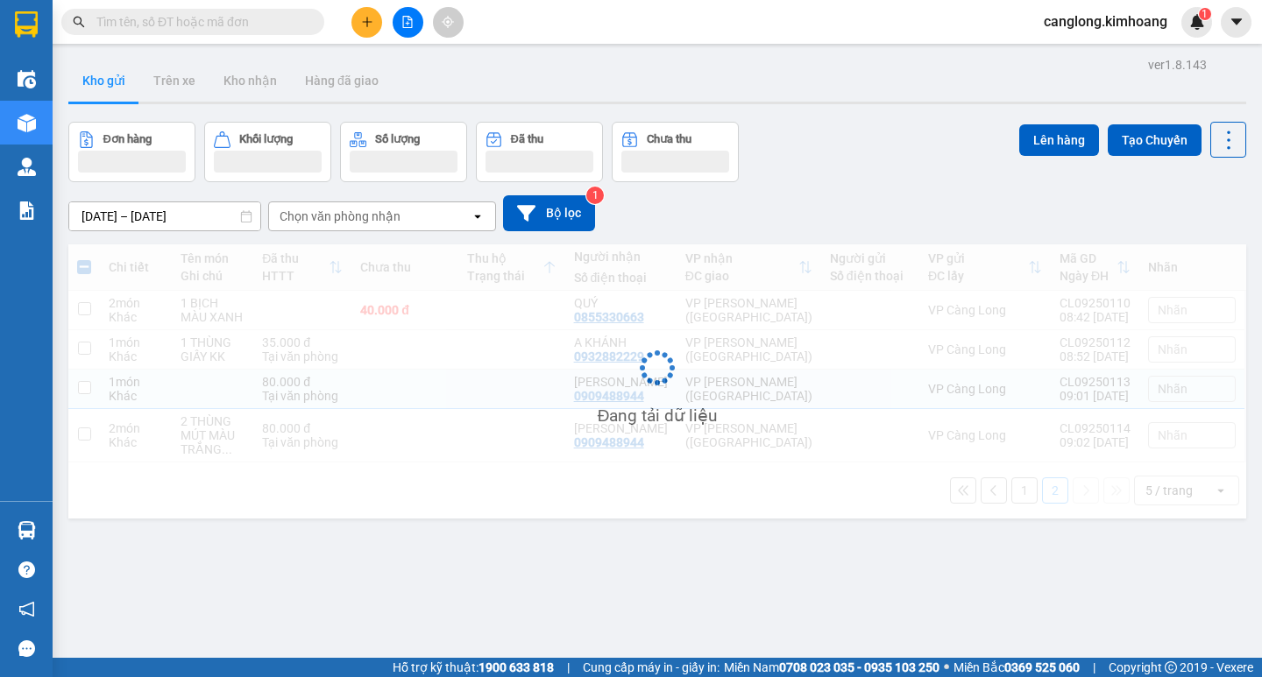
checkbox input "false"
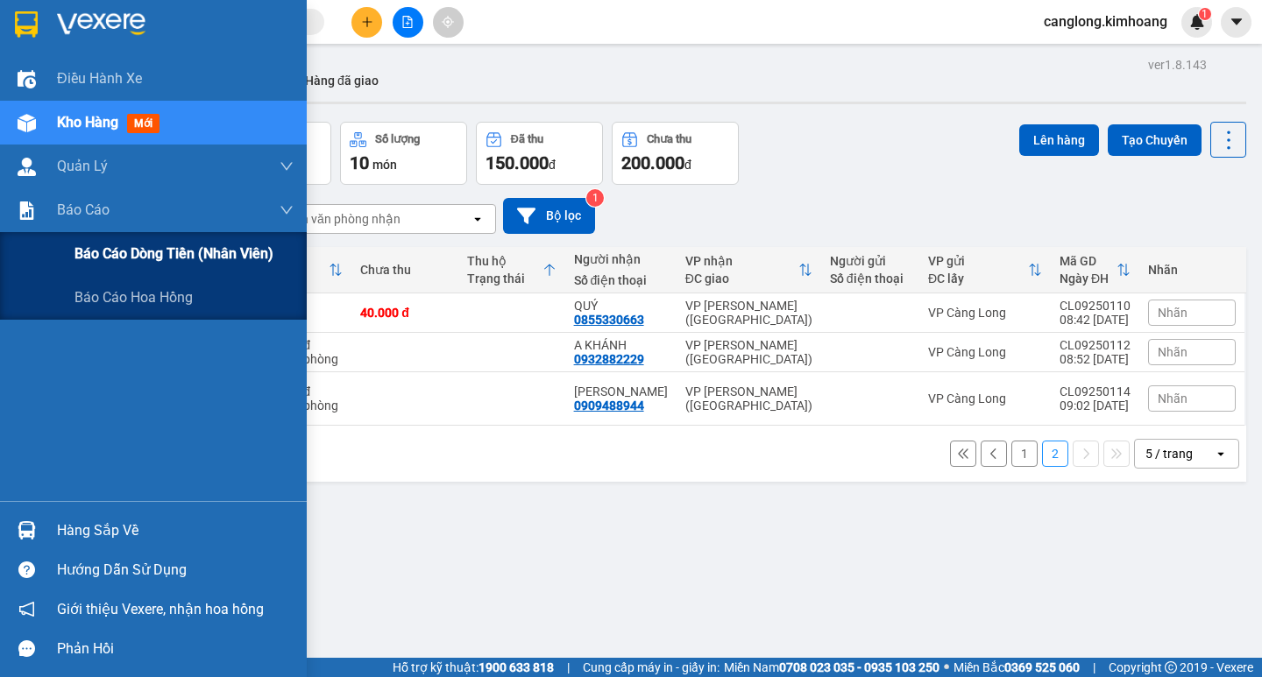
click at [104, 254] on span "Báo cáo dòng tiền (nhân viên)" at bounding box center [173, 254] width 199 height 22
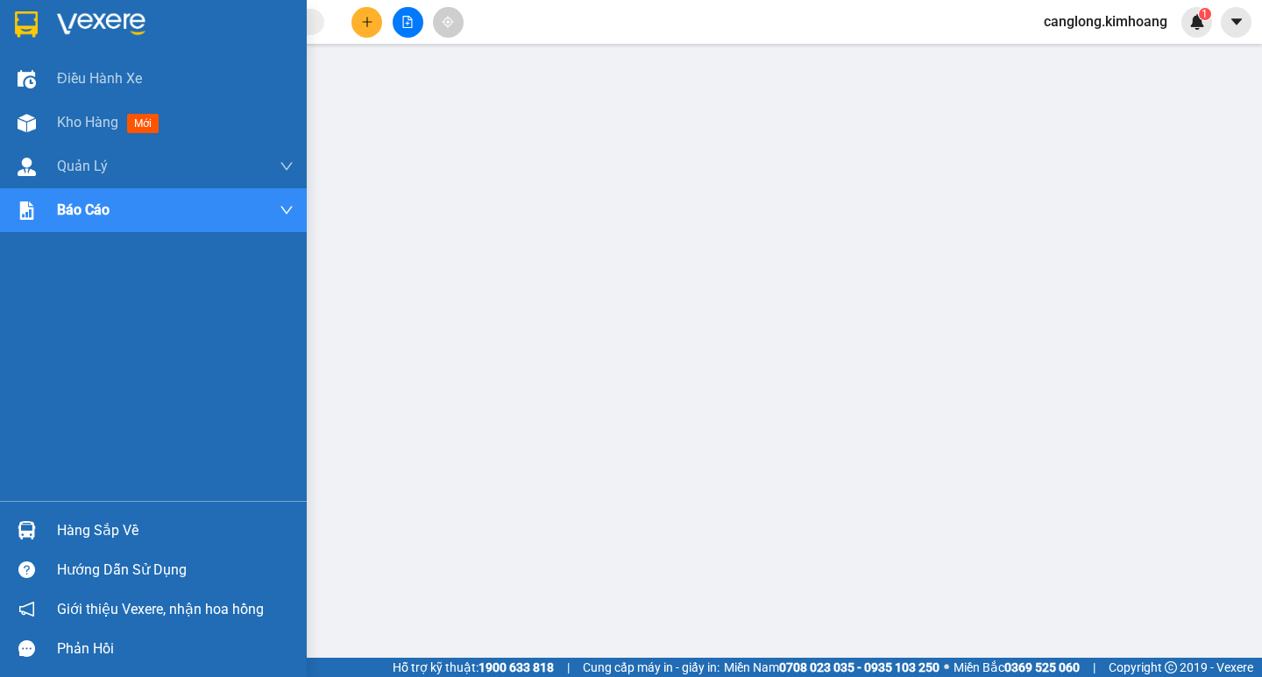
click at [113, 526] on div "Hàng sắp về" at bounding box center [175, 531] width 237 height 26
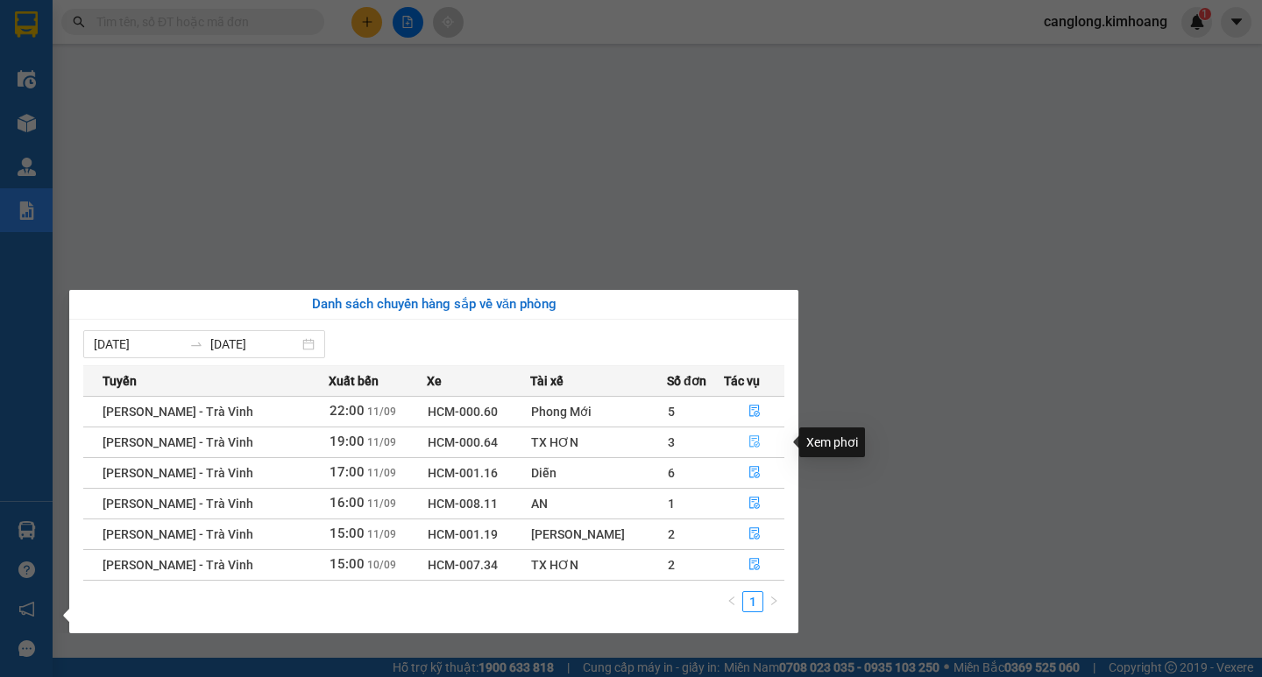
click at [750, 443] on icon "file-done" at bounding box center [754, 442] width 12 height 12
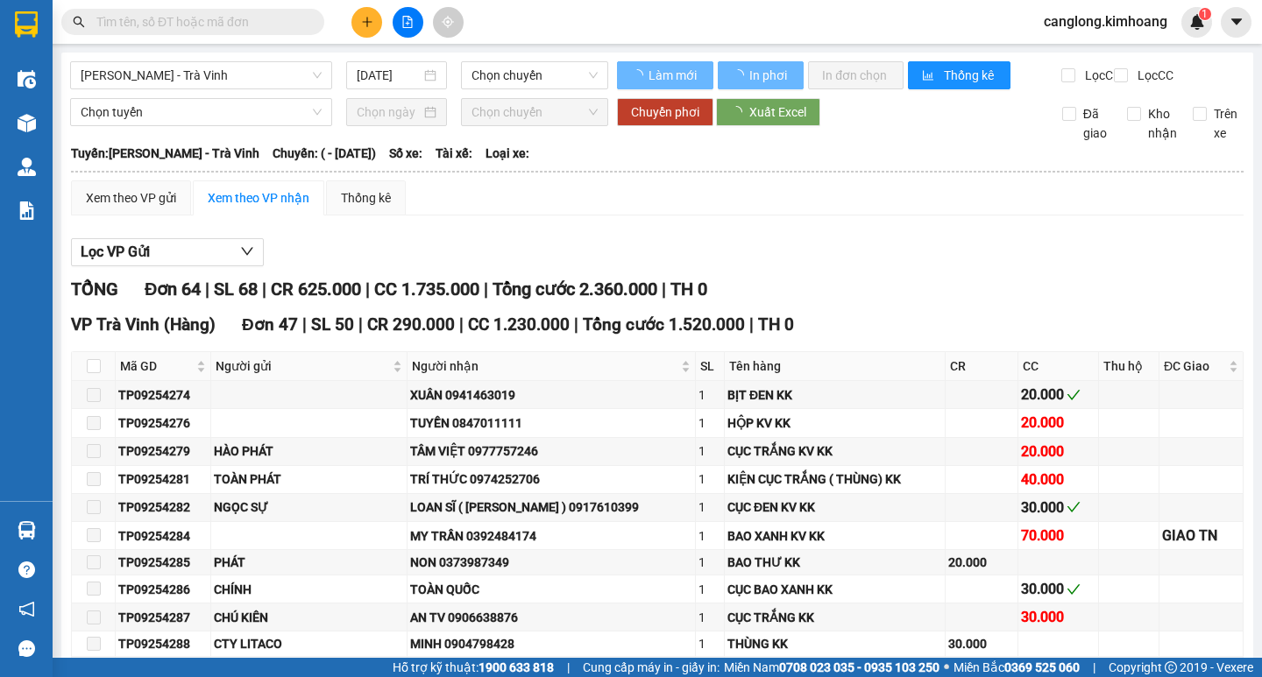
type input "[DATE]"
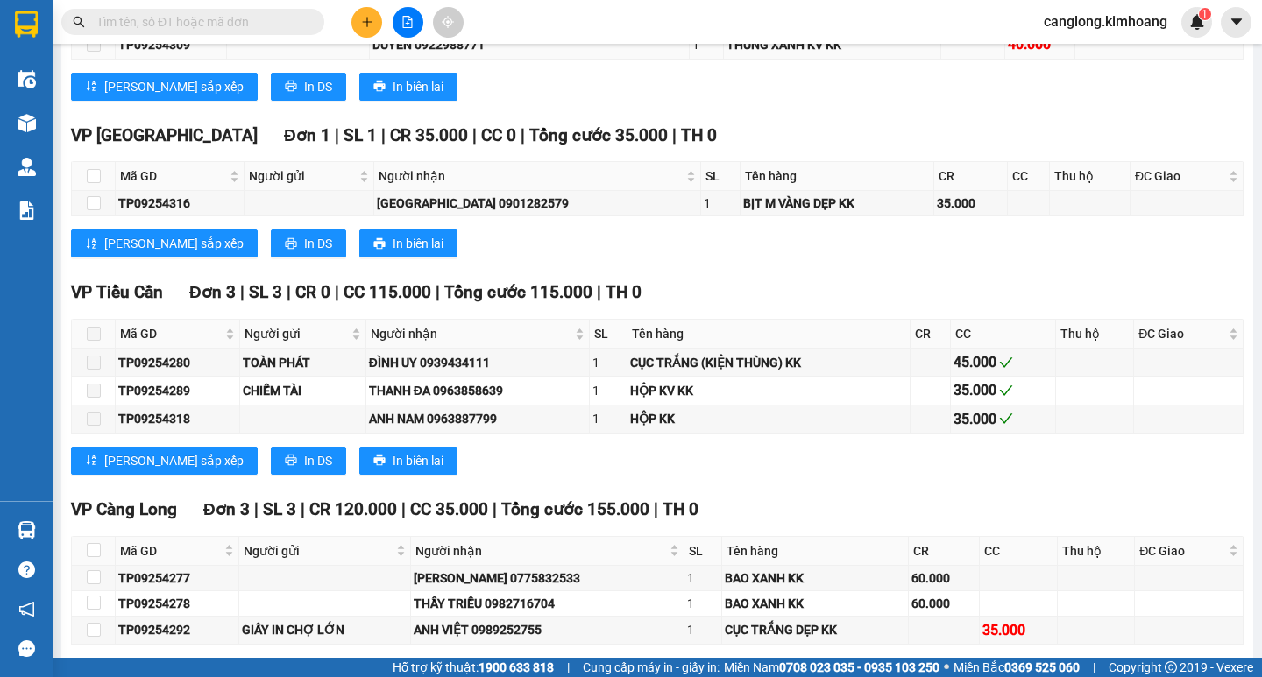
scroll to position [1928, 0]
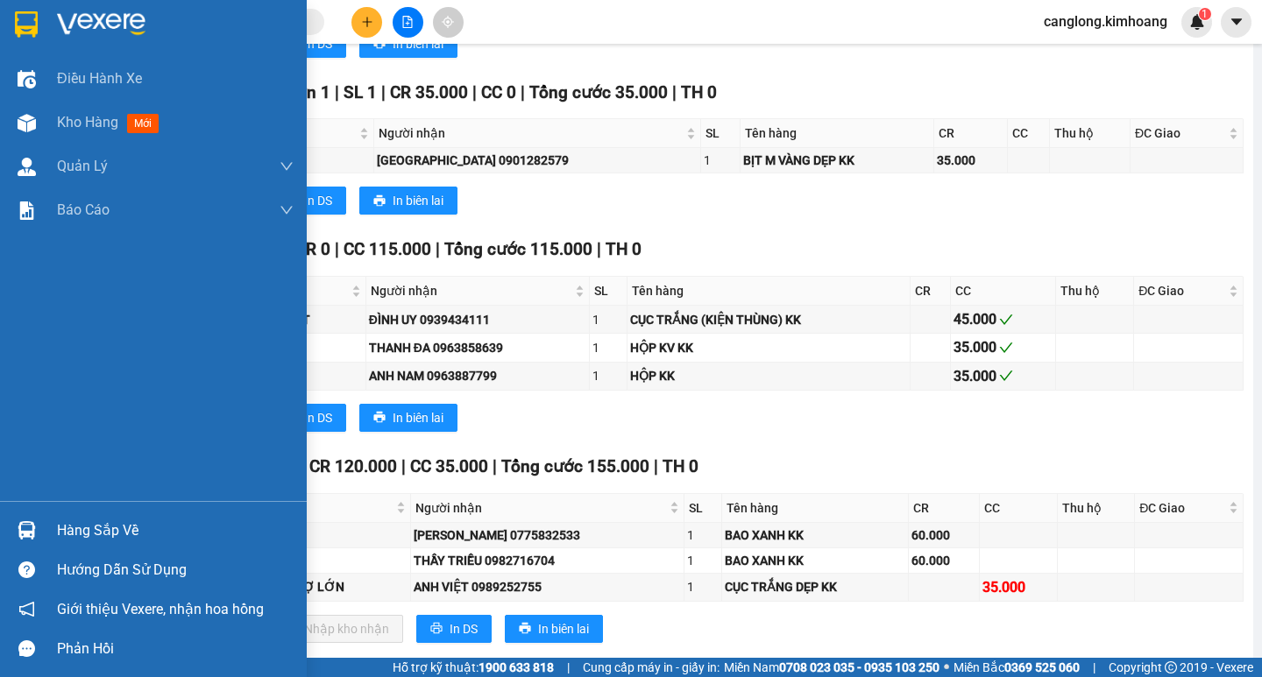
click at [124, 530] on div "Hàng sắp về" at bounding box center [175, 531] width 237 height 26
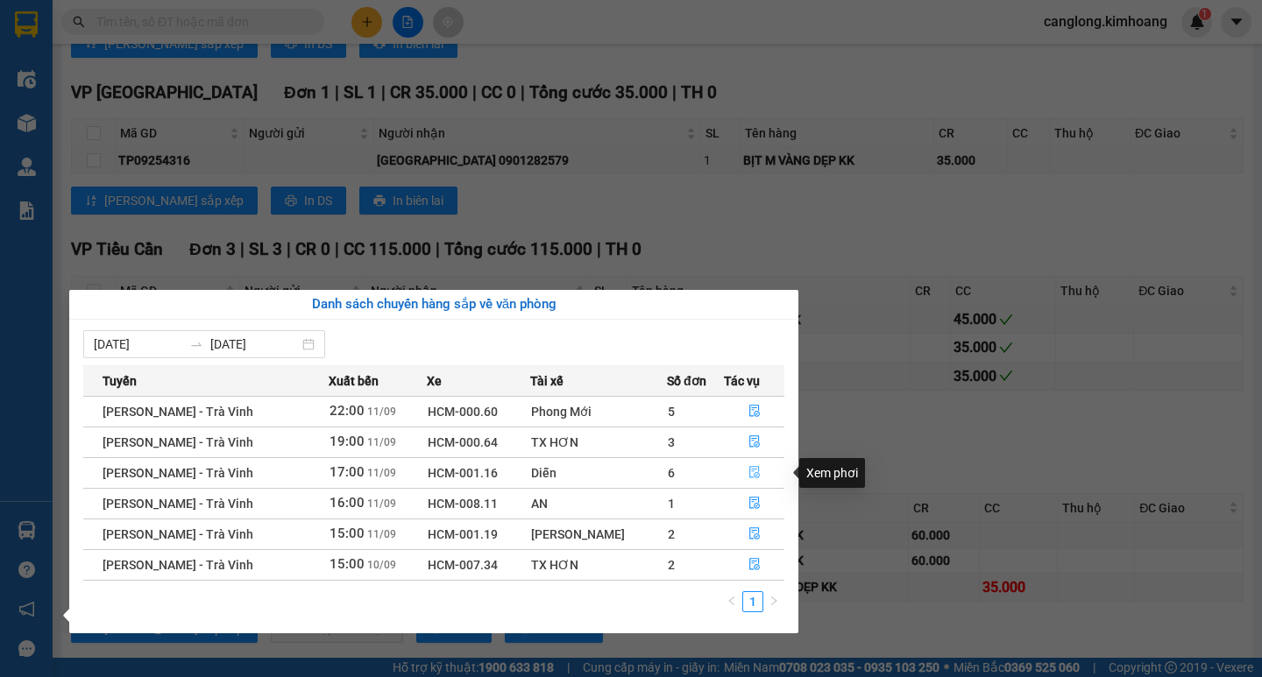
click at [749, 467] on icon "file-done" at bounding box center [754, 473] width 11 height 12
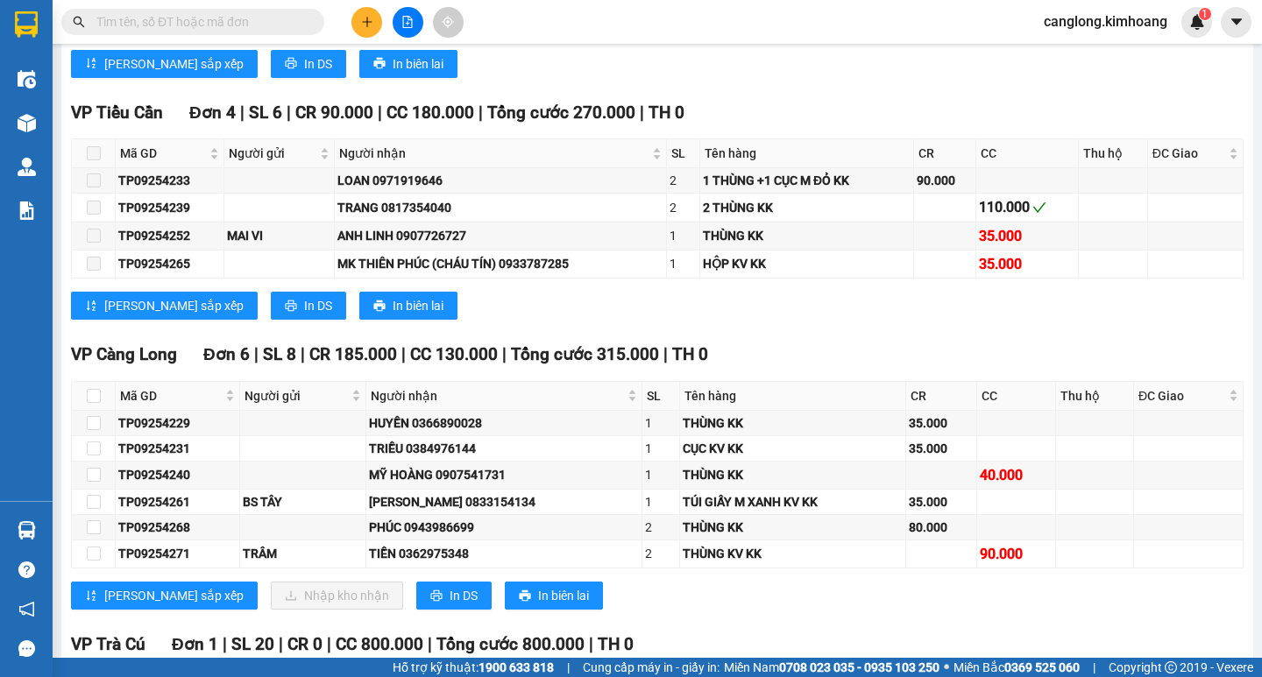
scroll to position [1520, 0]
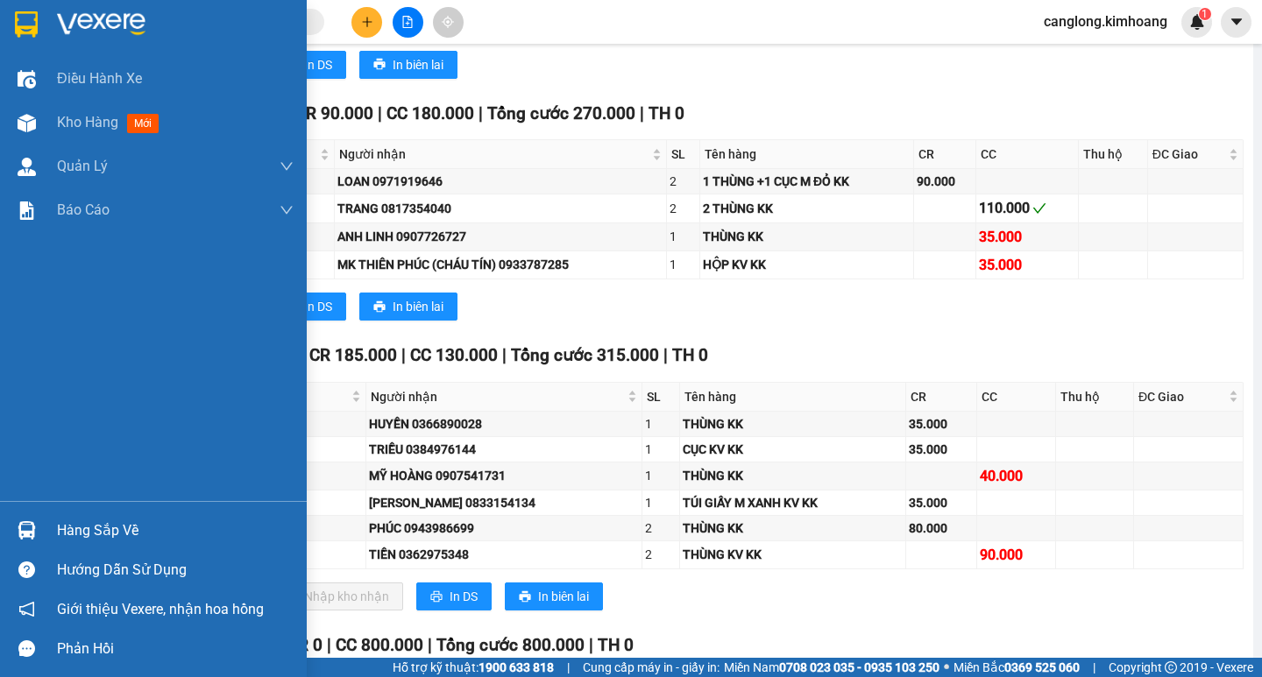
click at [71, 529] on div "Hàng sắp về" at bounding box center [175, 531] width 237 height 26
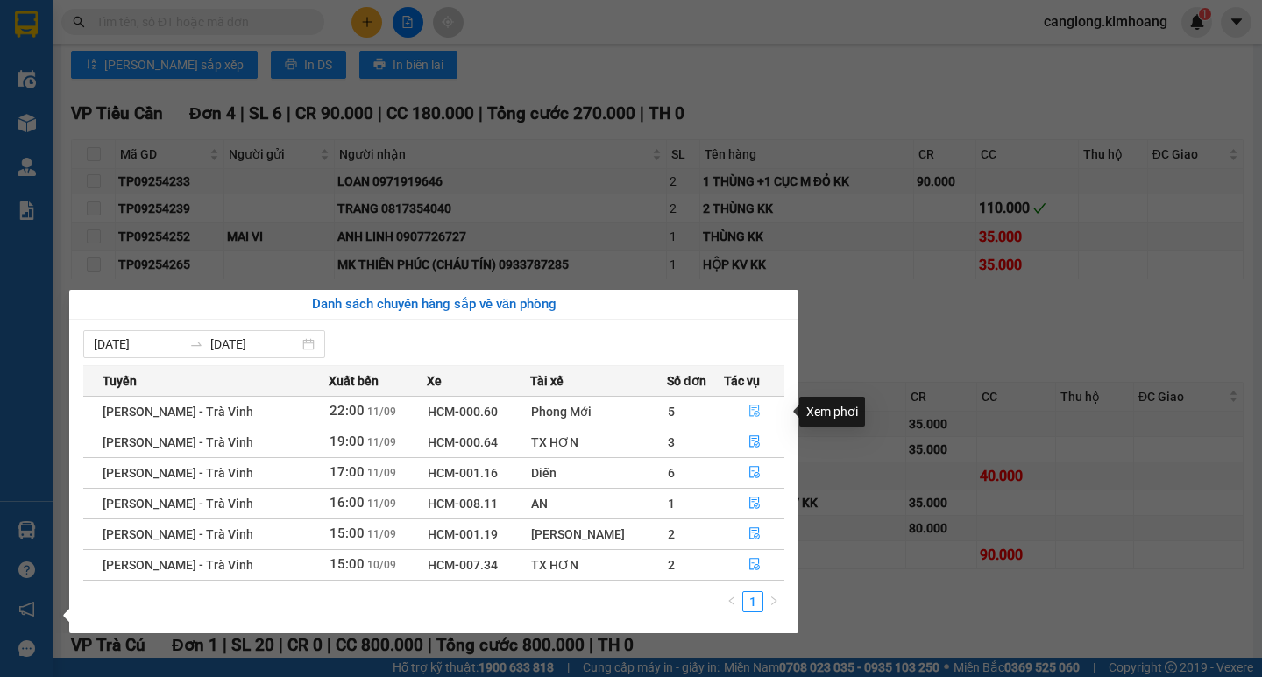
click at [750, 410] on icon "file-done" at bounding box center [754, 411] width 12 height 12
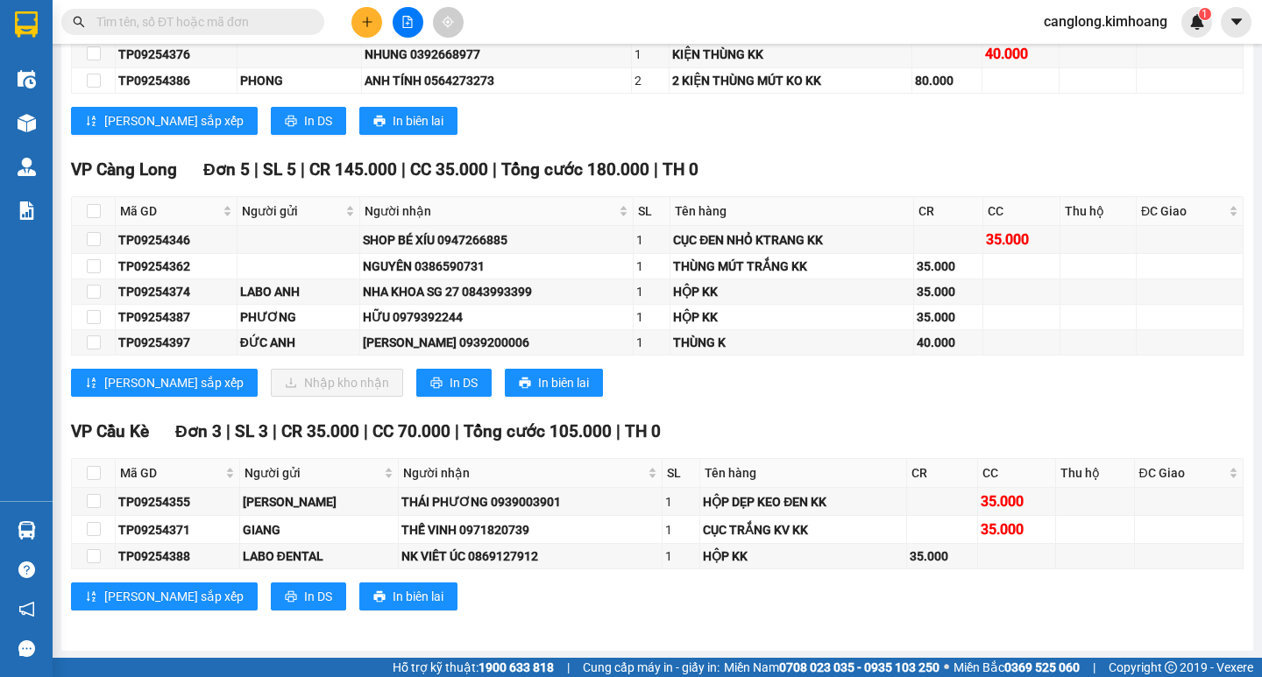
scroll to position [2414, 0]
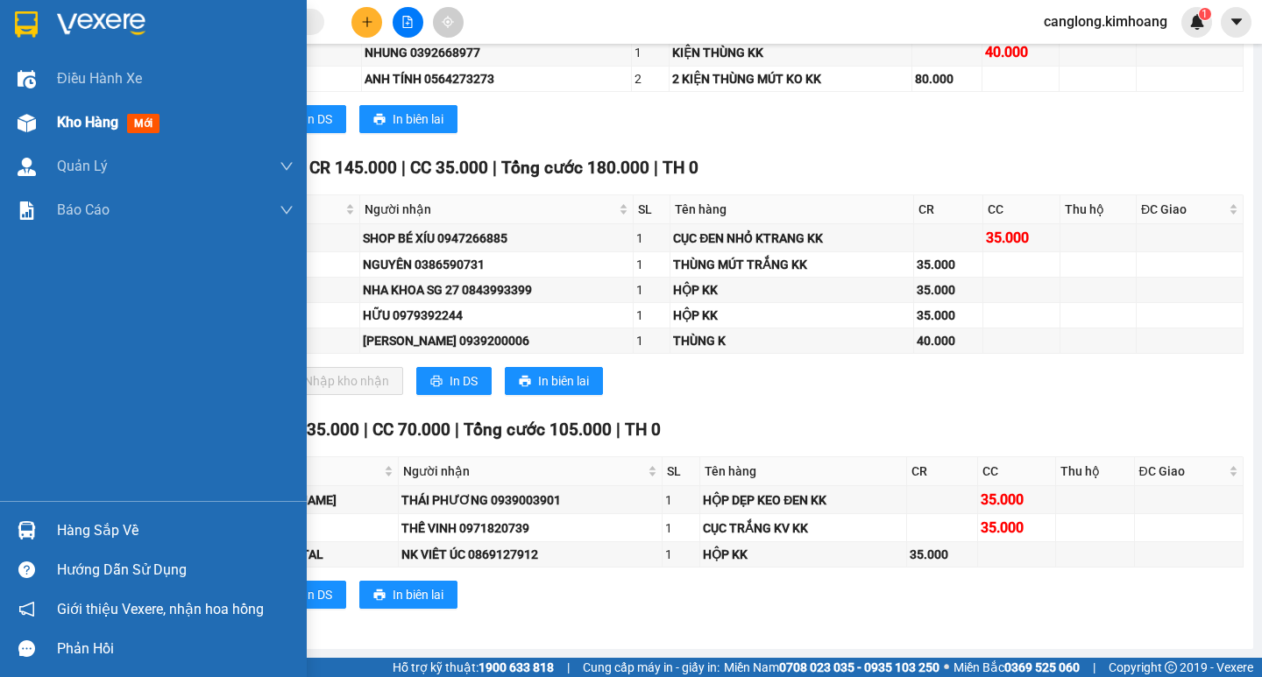
click at [64, 124] on span "Kho hàng" at bounding box center [87, 122] width 61 height 17
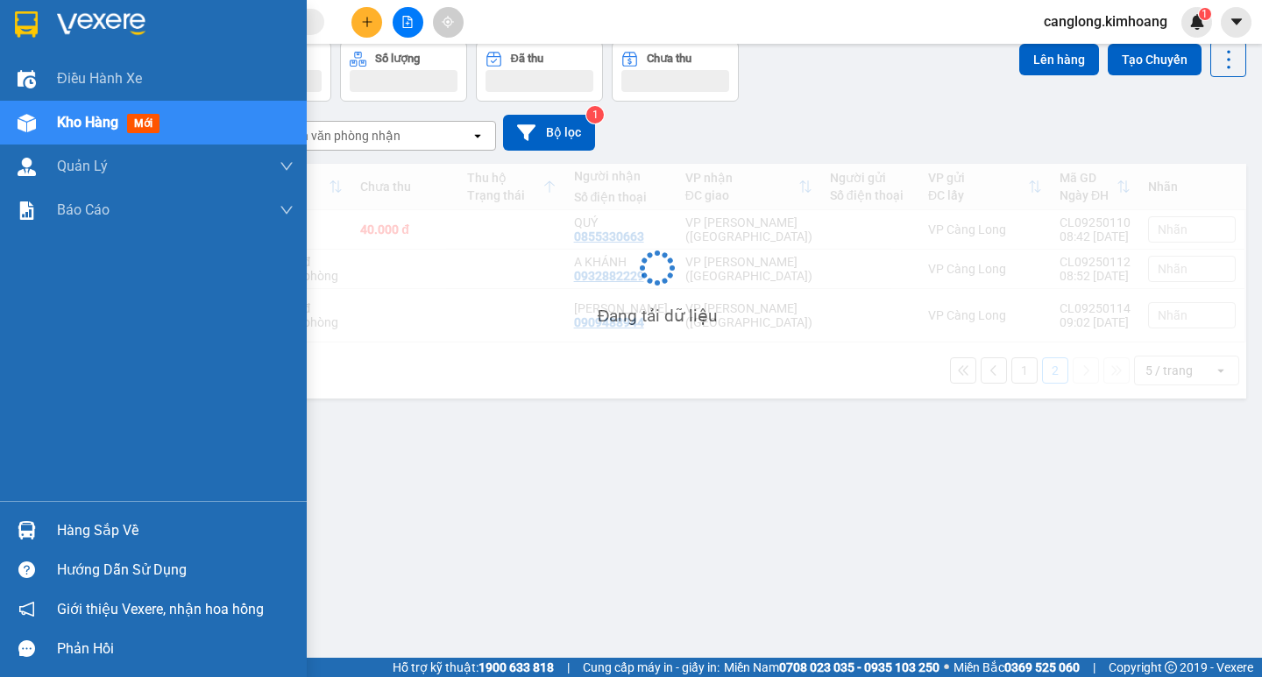
scroll to position [81, 0]
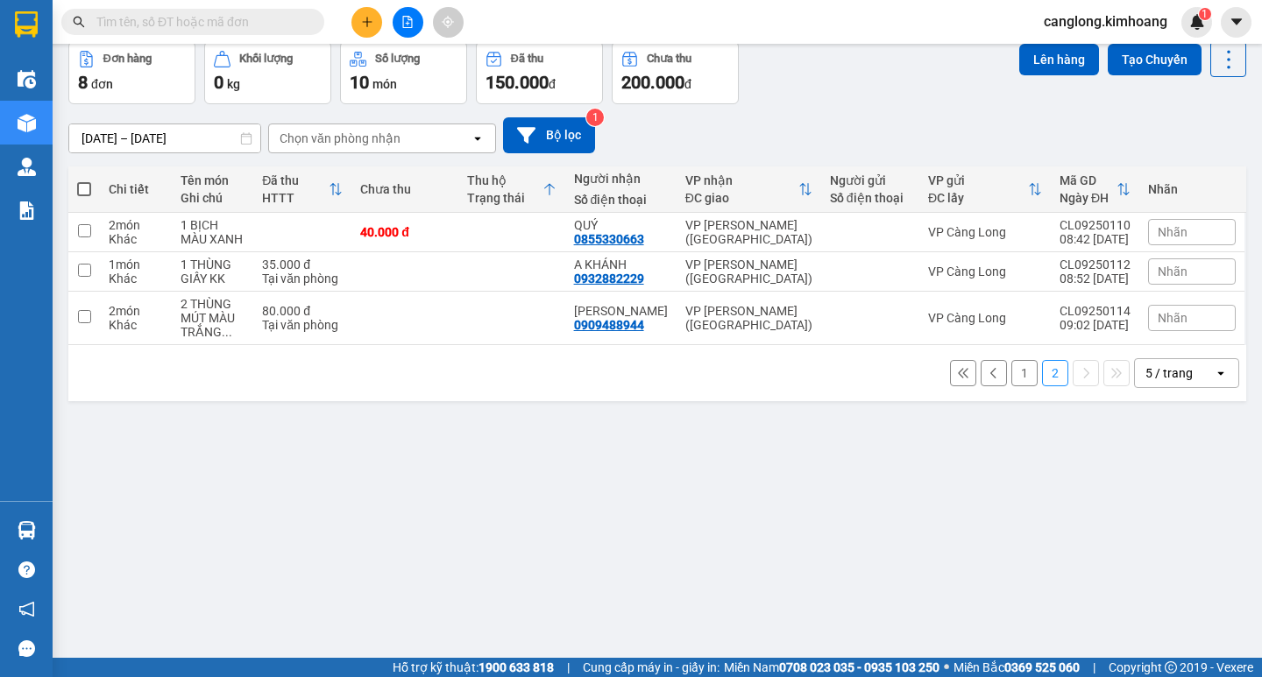
click at [1012, 374] on button "1" at bounding box center [1024, 373] width 26 height 26
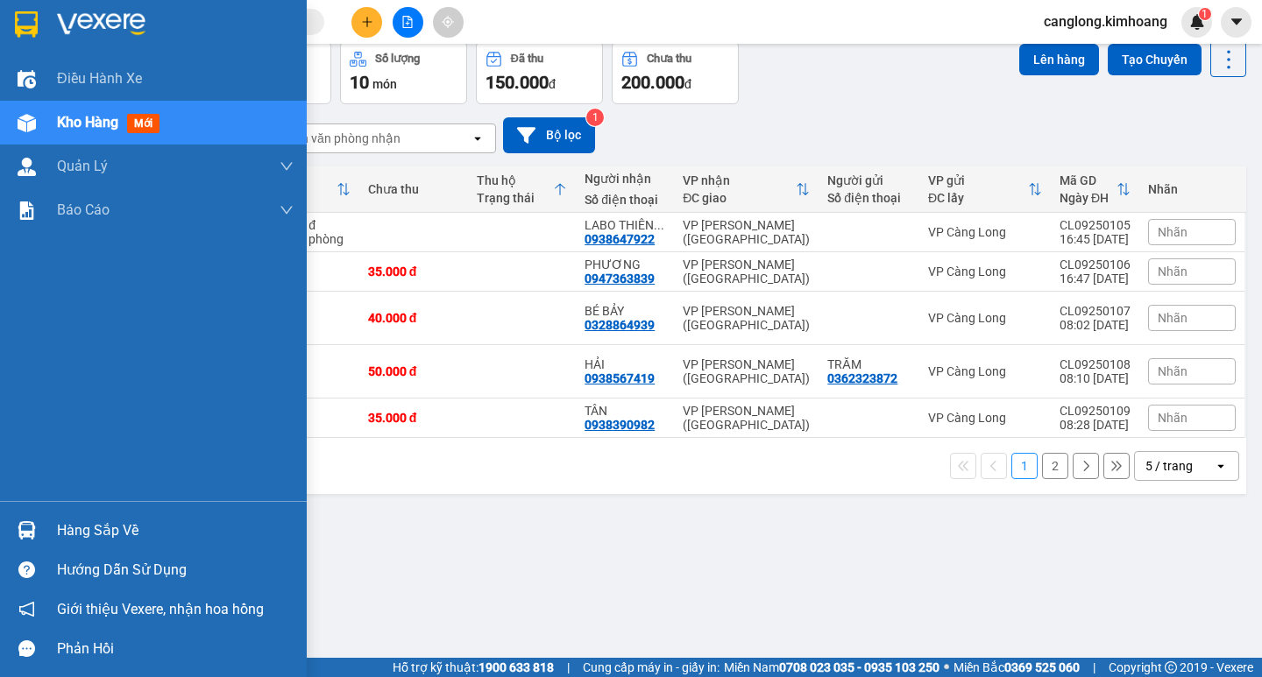
click at [31, 125] on img at bounding box center [27, 123] width 18 height 18
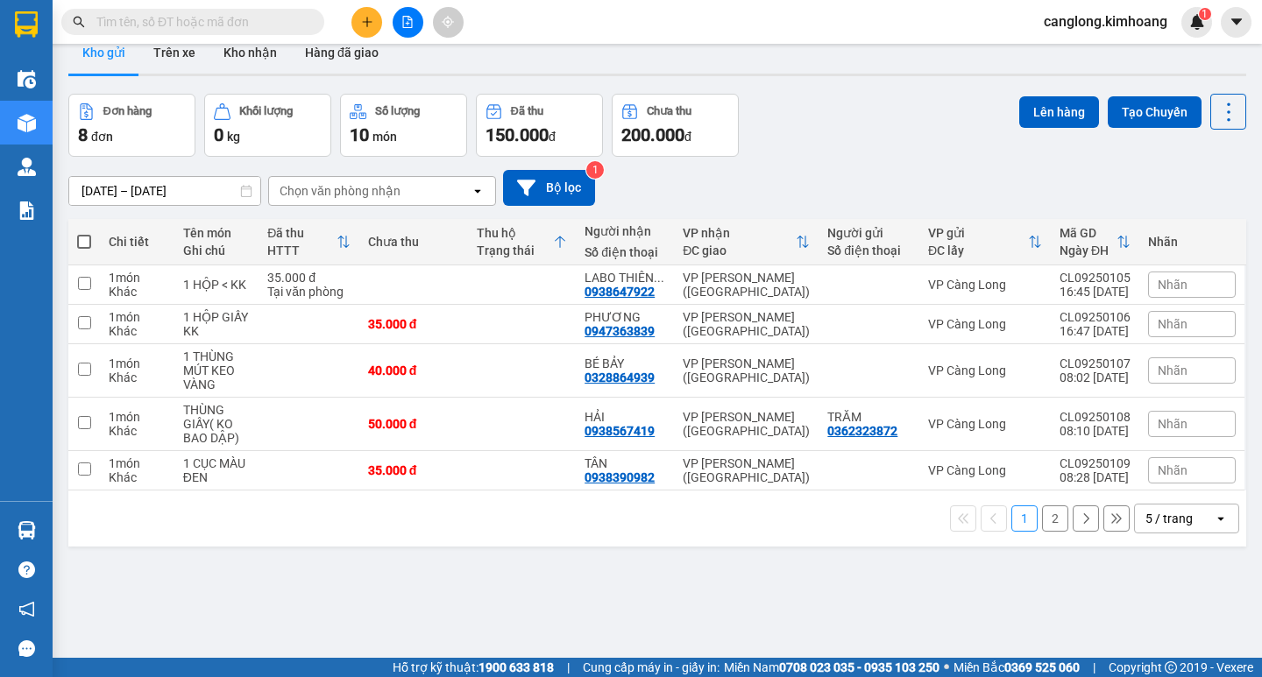
scroll to position [0, 0]
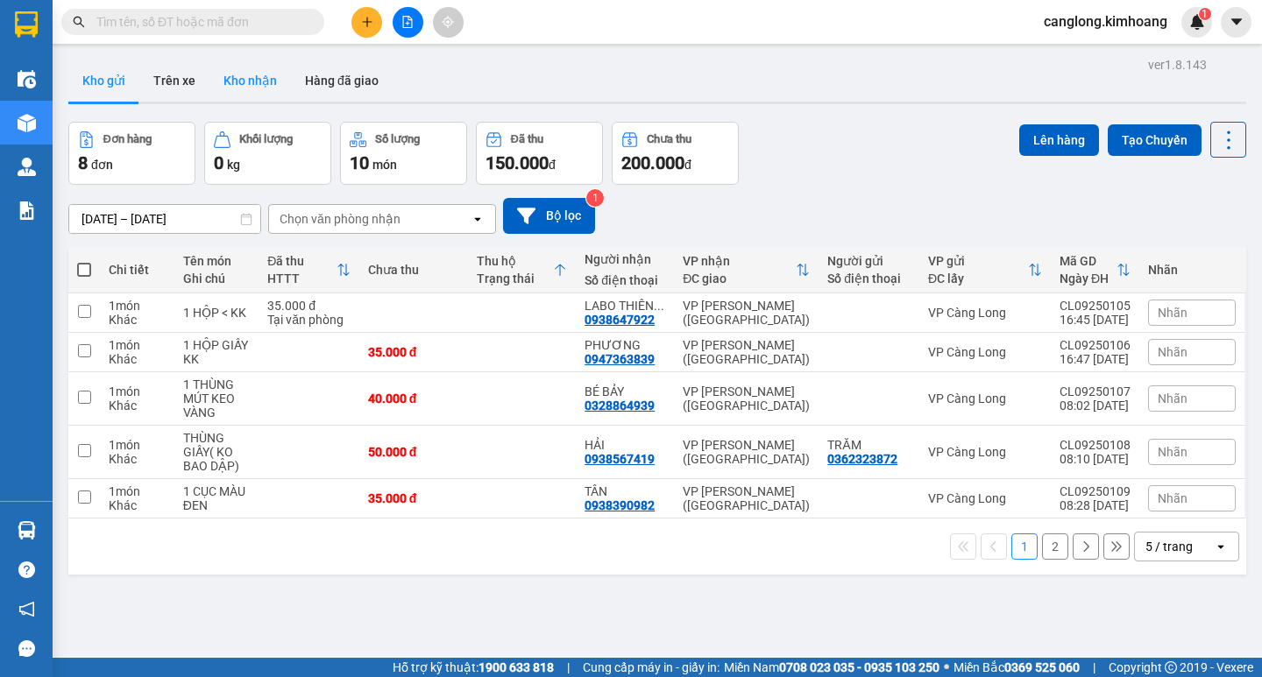
click at [257, 81] on button "Kho nhận" at bounding box center [249, 81] width 81 height 42
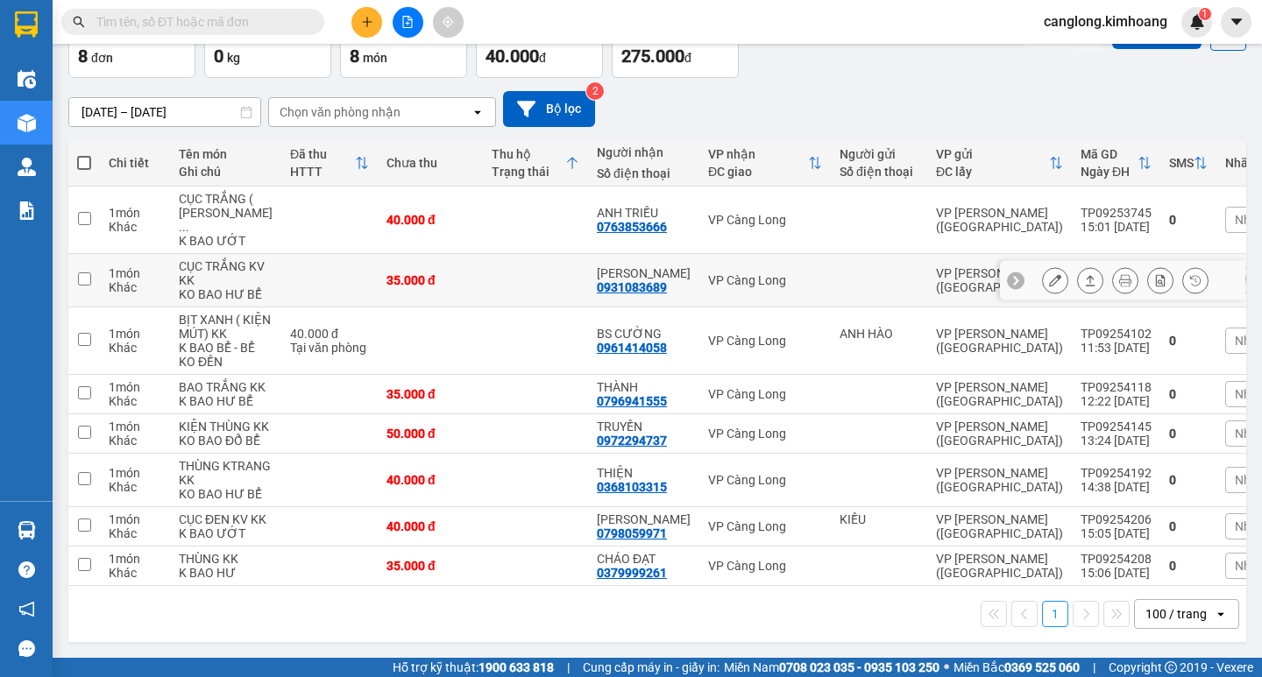
scroll to position [282, 0]
click at [243, 25] on input "text" at bounding box center [199, 21] width 207 height 19
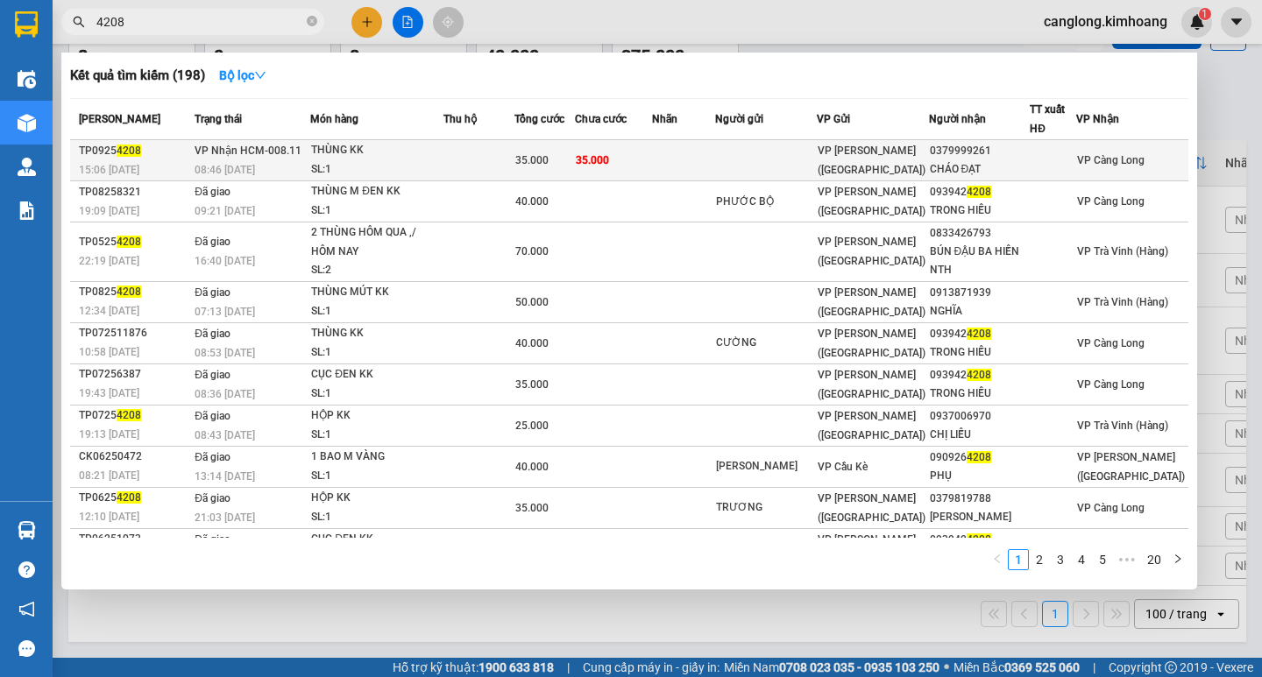
type input "4208"
click at [609, 161] on span "35.000" at bounding box center [592, 160] width 33 height 12
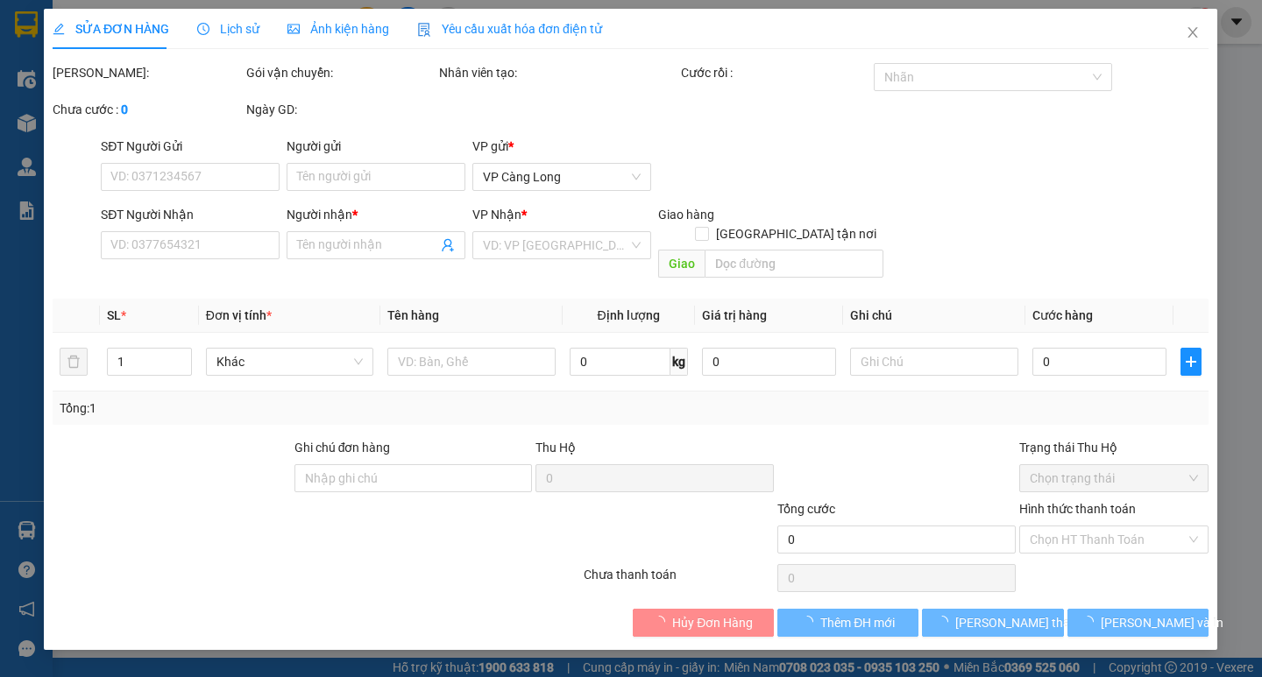
type input "0379999261"
type input "CHÁO ĐẠT"
type input "35.000"
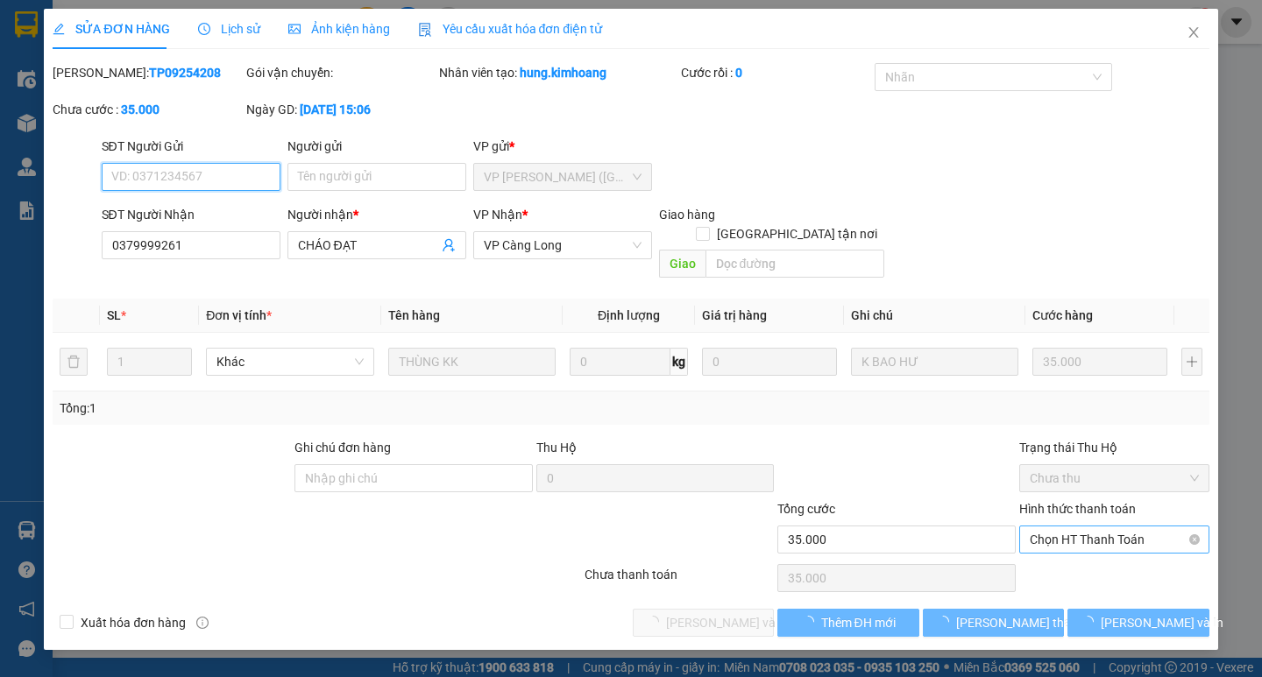
click at [1073, 527] on span "Chọn HT Thanh Toán" at bounding box center [1114, 540] width 169 height 26
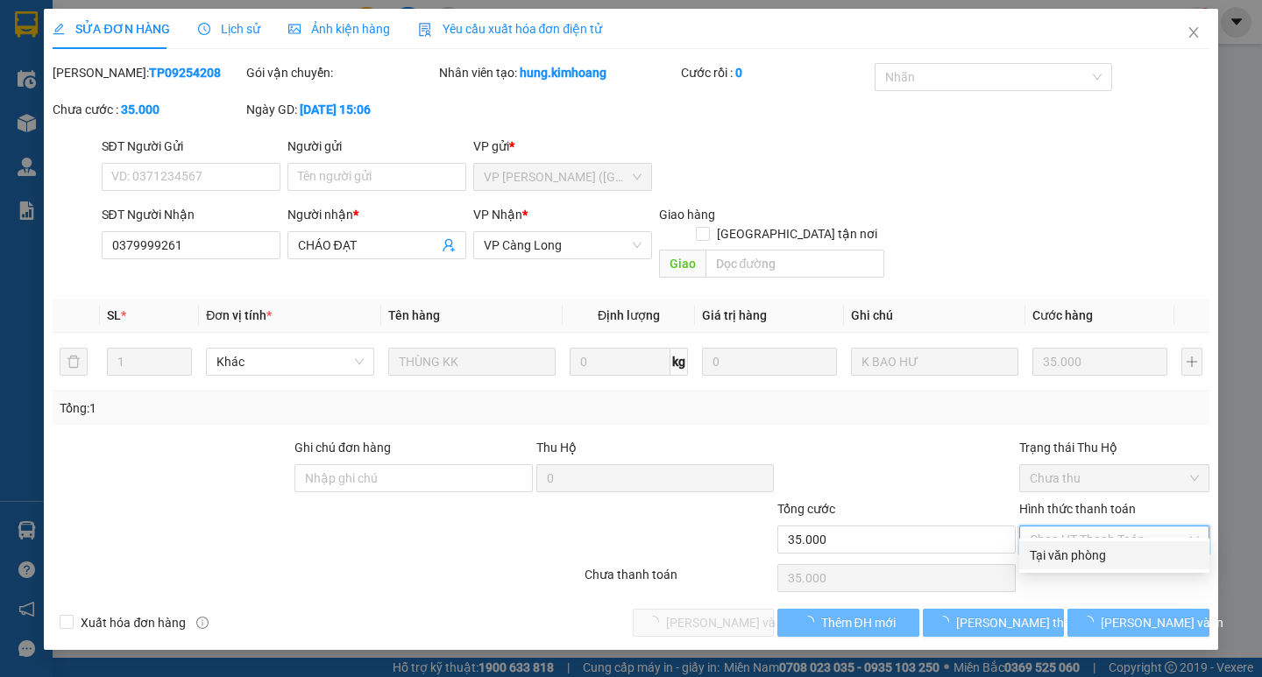
click at [1059, 550] on div "Tại văn phòng" at bounding box center [1114, 555] width 169 height 19
type input "0"
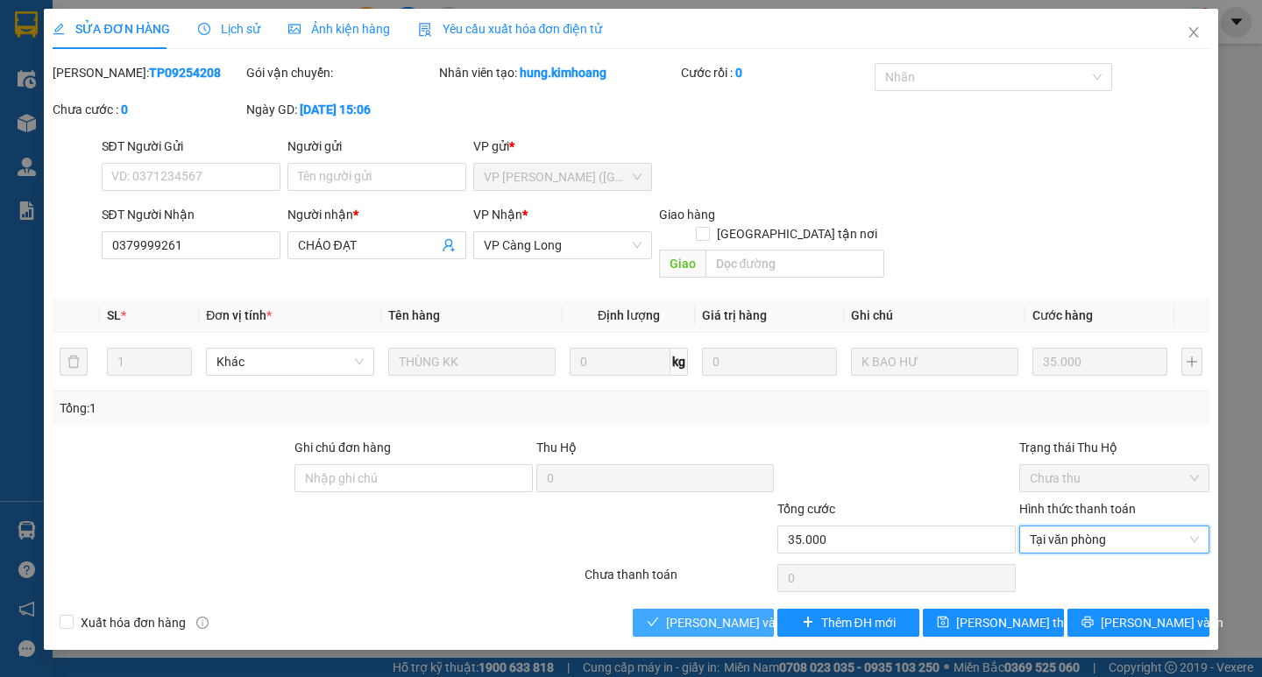
click at [717, 613] on span "[PERSON_NAME] và Giao hàng" at bounding box center [750, 622] width 168 height 19
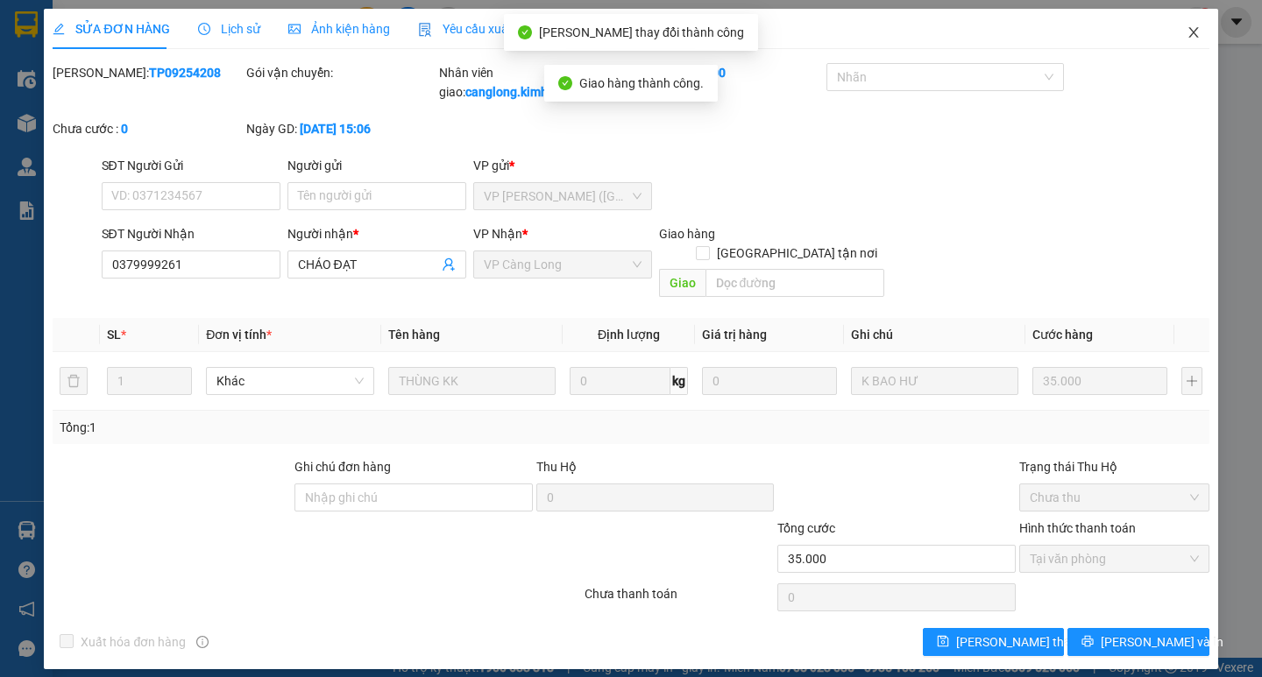
click at [1197, 30] on icon "close" at bounding box center [1194, 32] width 14 height 14
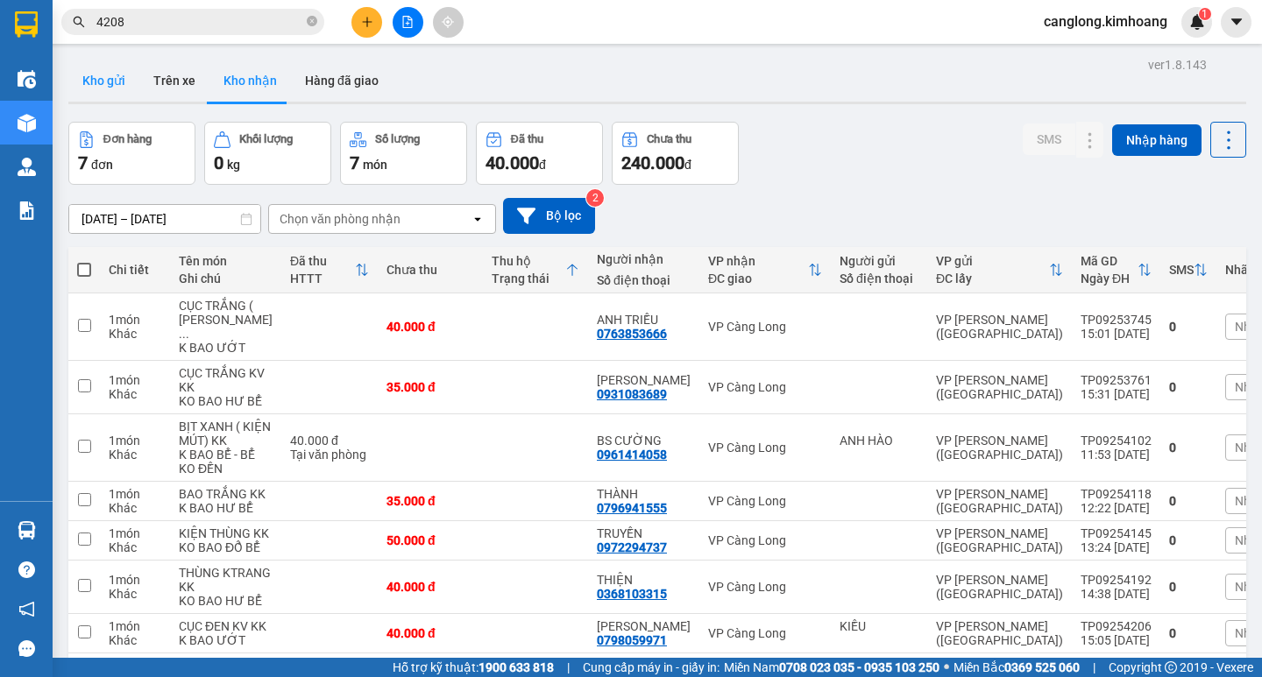
click at [110, 81] on button "Kho gửi" at bounding box center [103, 81] width 71 height 42
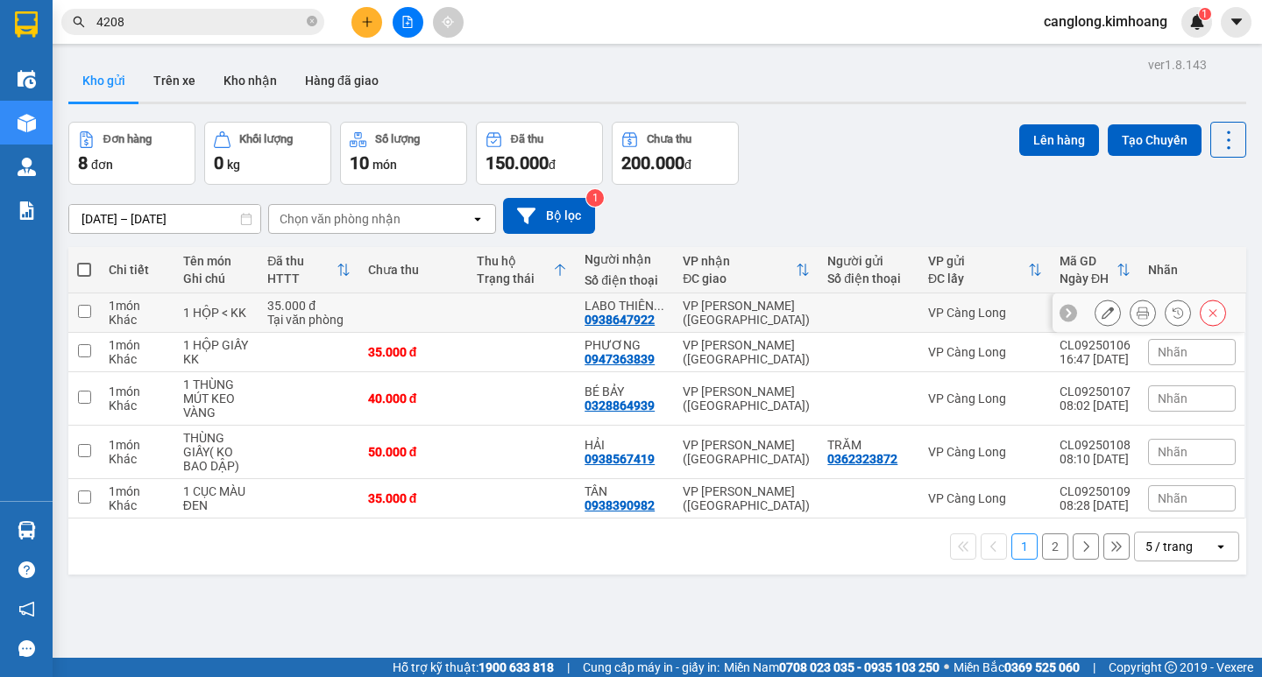
click at [83, 308] on input "checkbox" at bounding box center [84, 311] width 13 height 13
checkbox input "true"
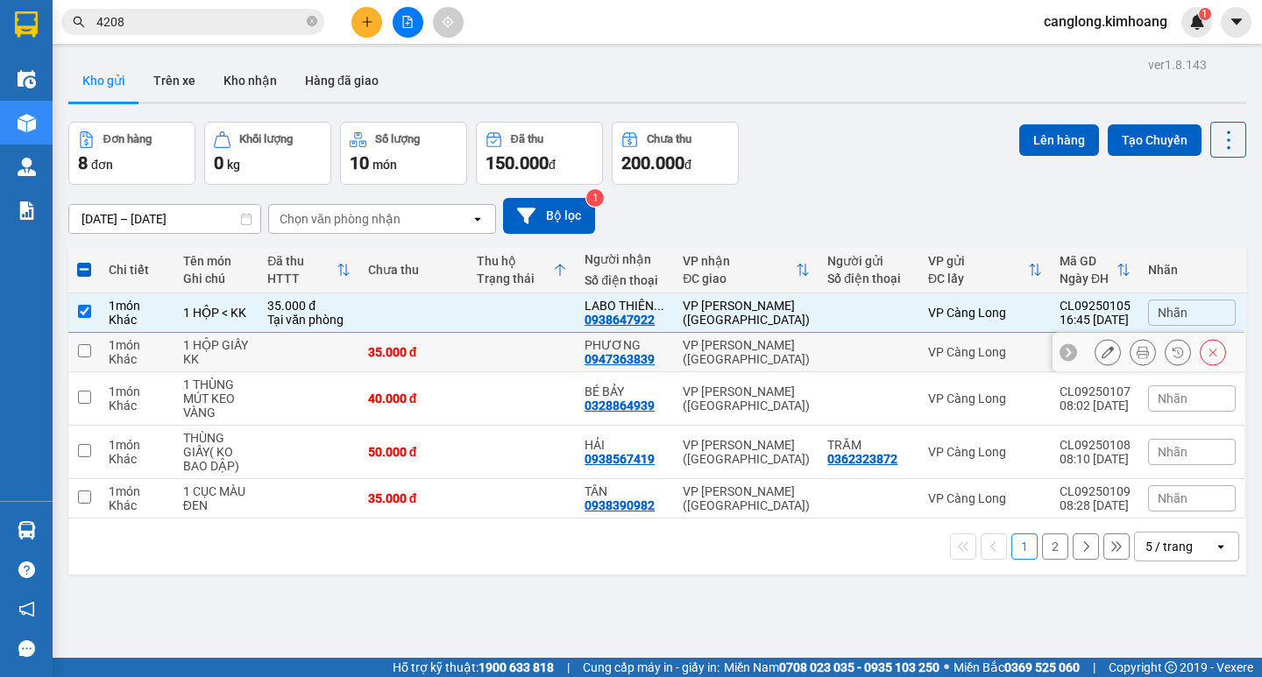
click at [83, 353] on input "checkbox" at bounding box center [84, 350] width 13 height 13
checkbox input "true"
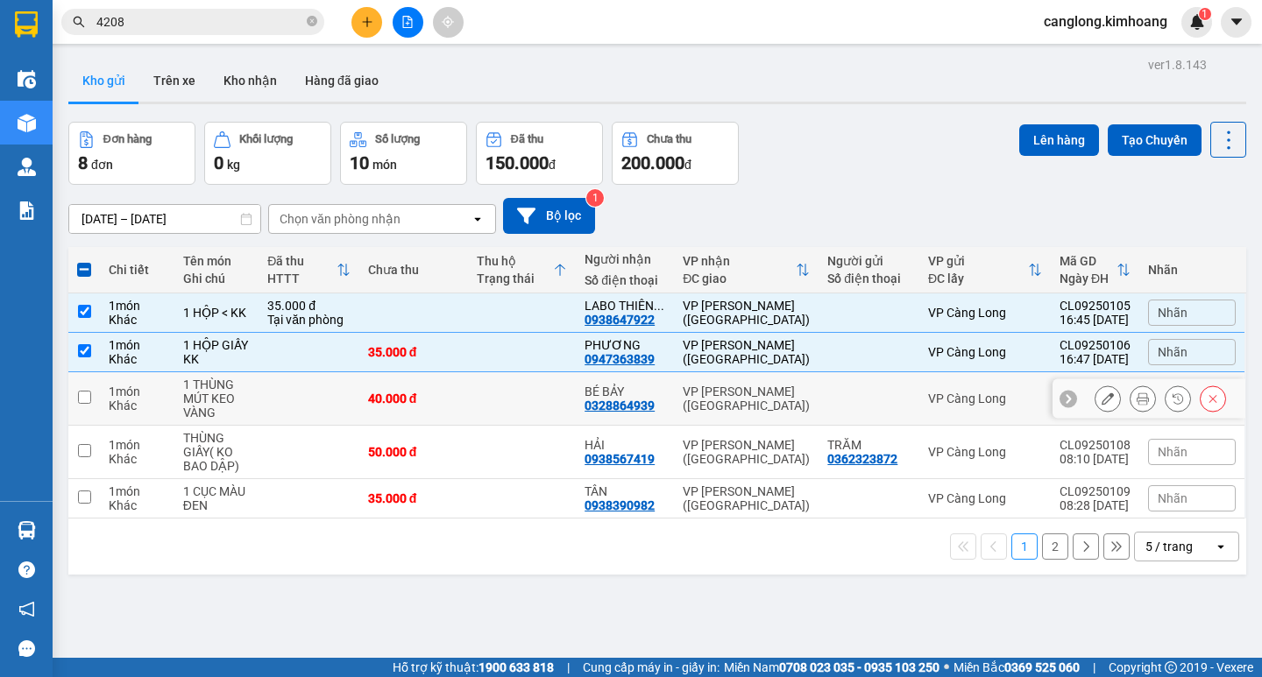
click at [86, 397] on input "checkbox" at bounding box center [84, 397] width 13 height 13
checkbox input "true"
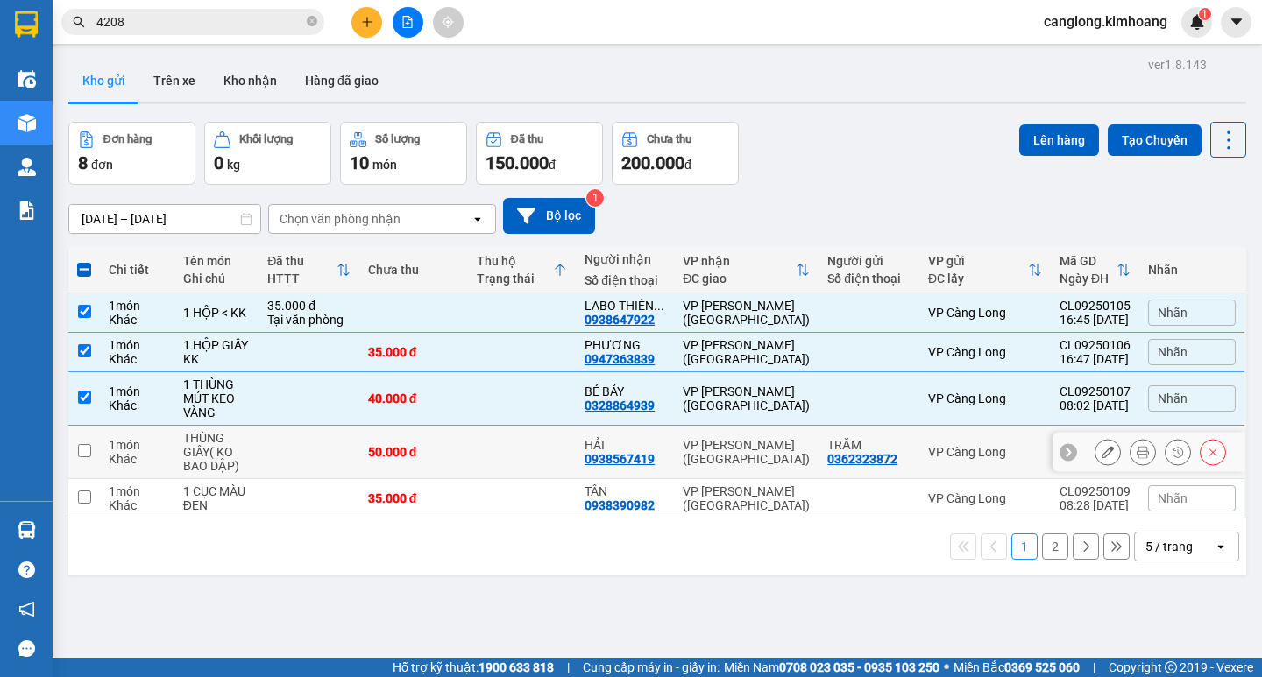
click at [87, 452] on input "checkbox" at bounding box center [84, 450] width 13 height 13
checkbox input "true"
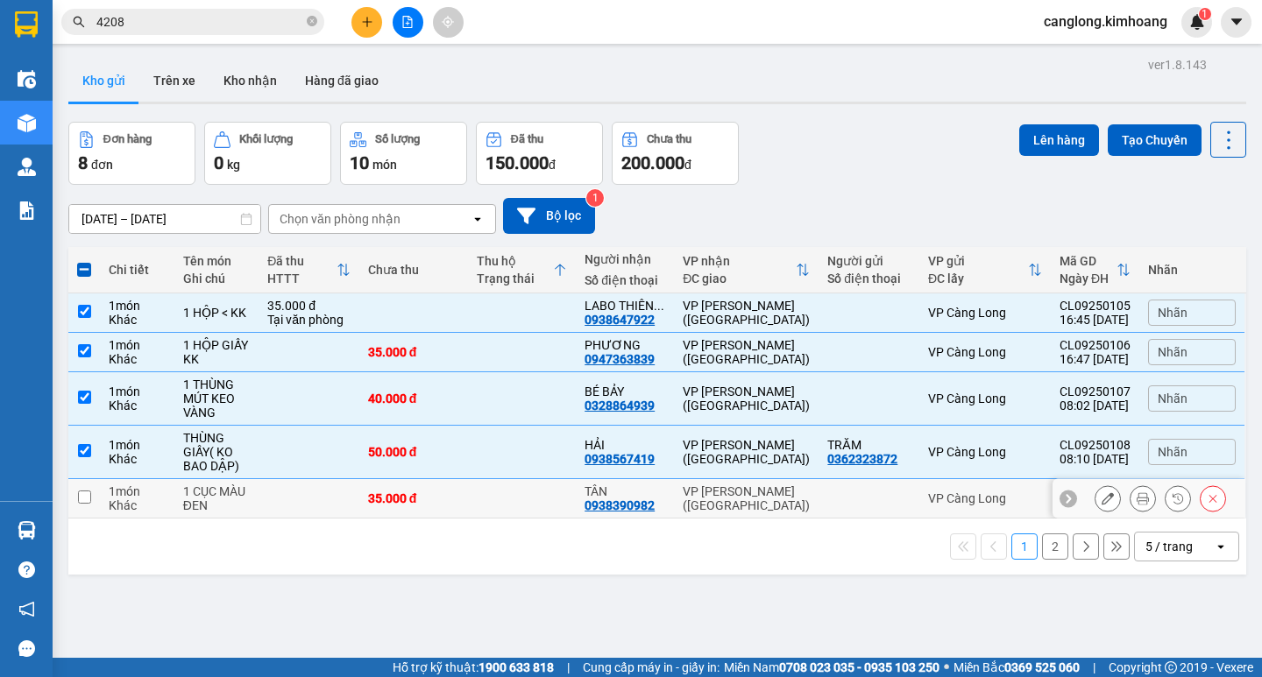
click at [83, 493] on input "checkbox" at bounding box center [84, 497] width 13 height 13
checkbox input "true"
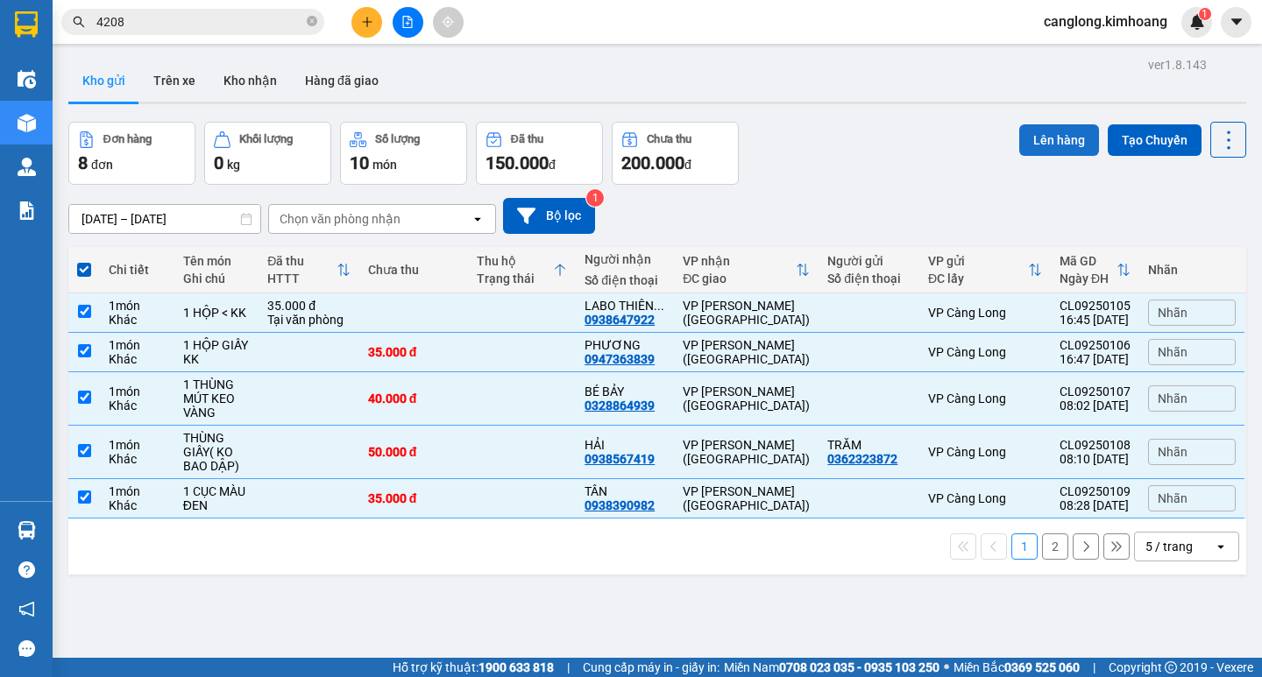
click at [1040, 144] on button "Lên hàng" at bounding box center [1059, 140] width 80 height 32
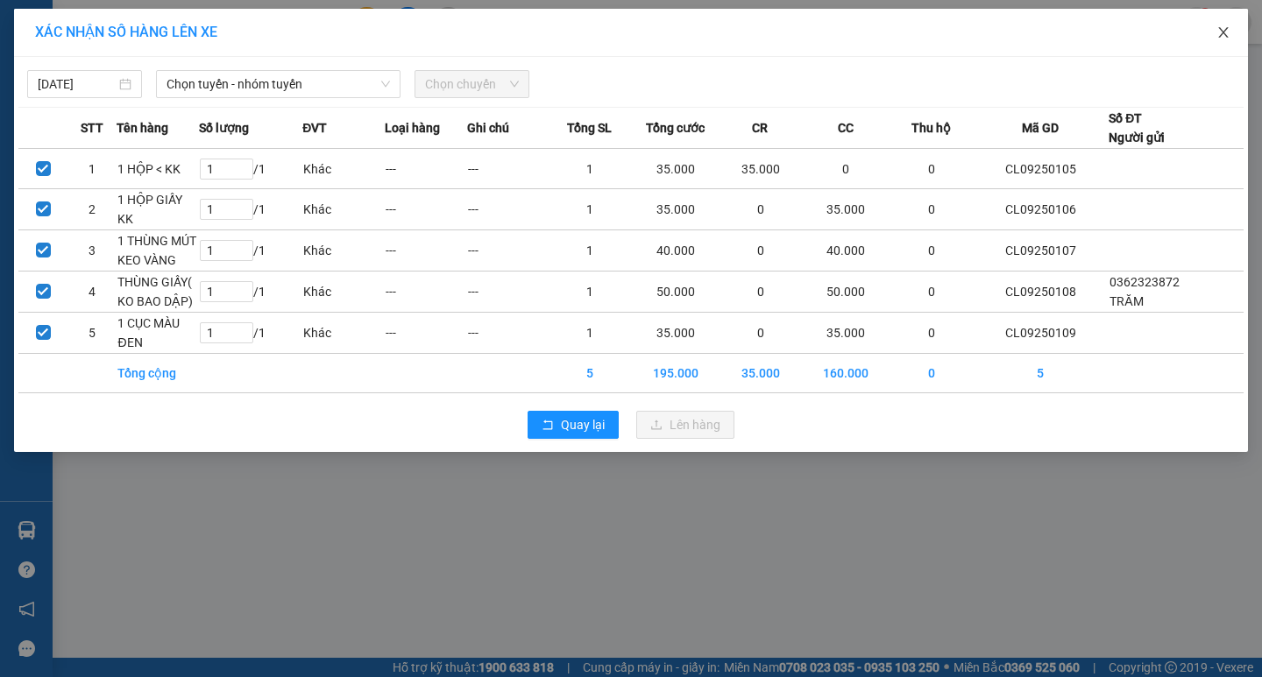
click at [1224, 33] on icon "close" at bounding box center [1223, 32] width 14 height 14
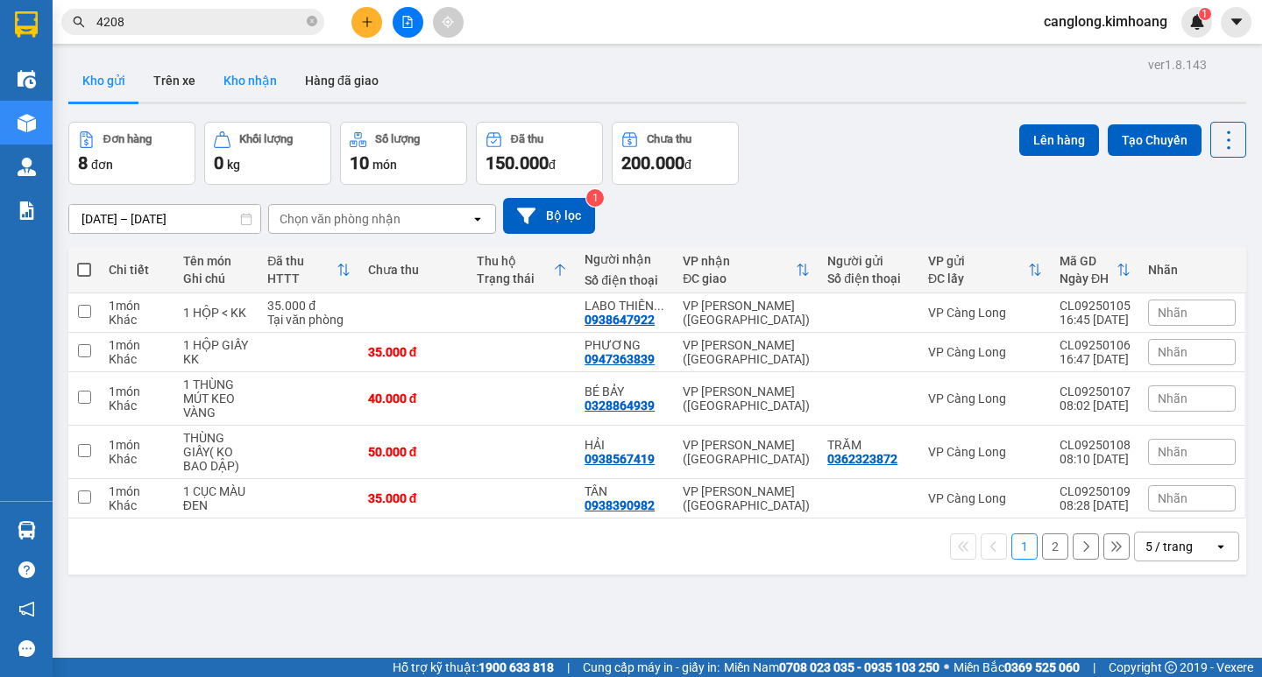
click at [237, 80] on button "Kho nhận" at bounding box center [249, 81] width 81 height 42
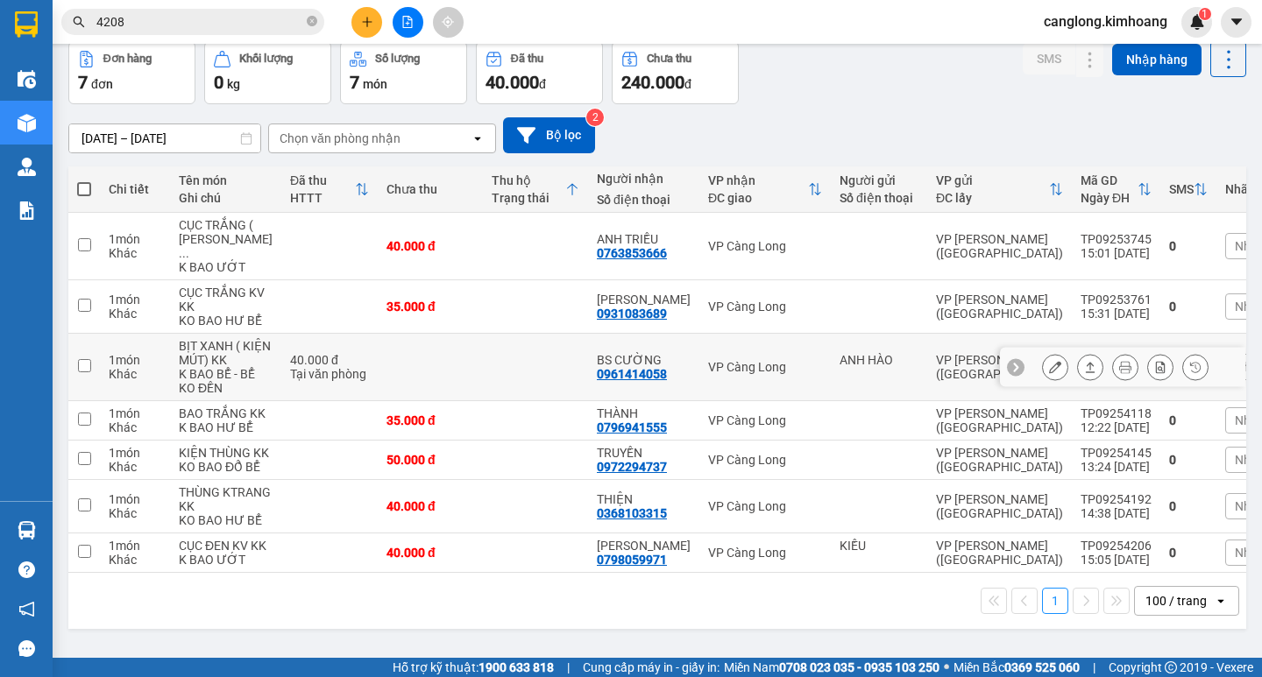
scroll to position [67, 0]
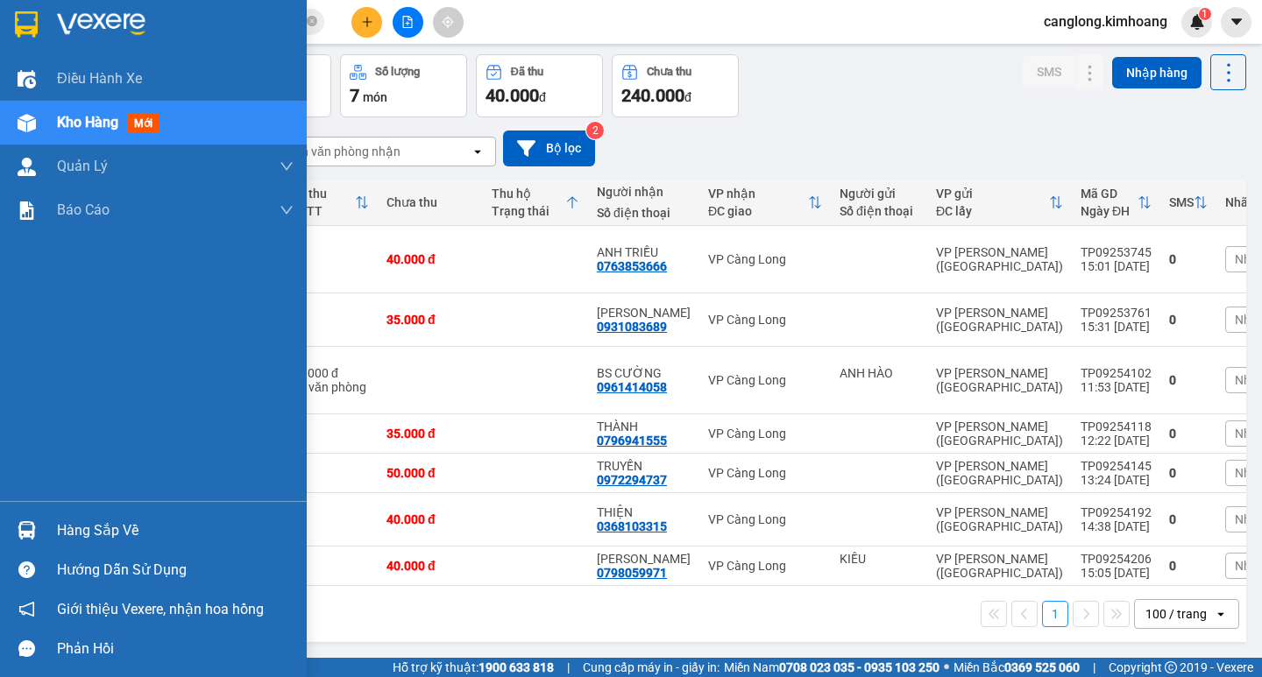
click at [89, 531] on div "Hàng sắp về" at bounding box center [175, 531] width 237 height 26
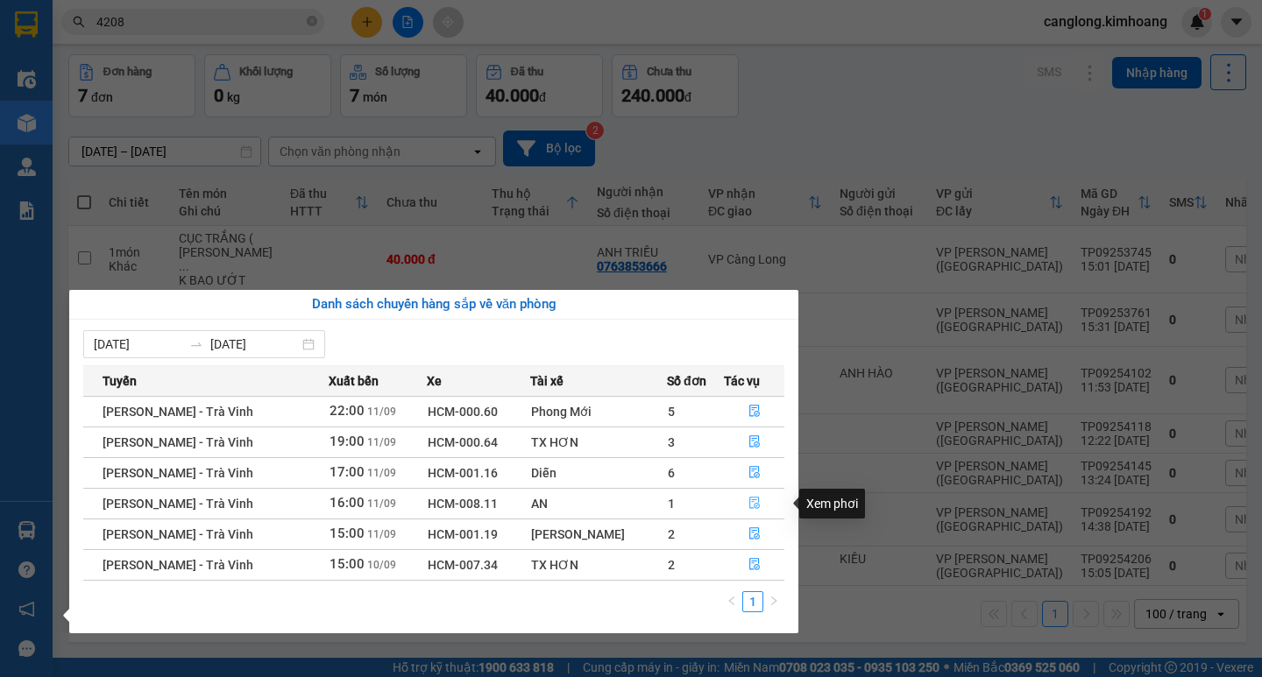
click at [748, 506] on icon "file-done" at bounding box center [754, 503] width 12 height 12
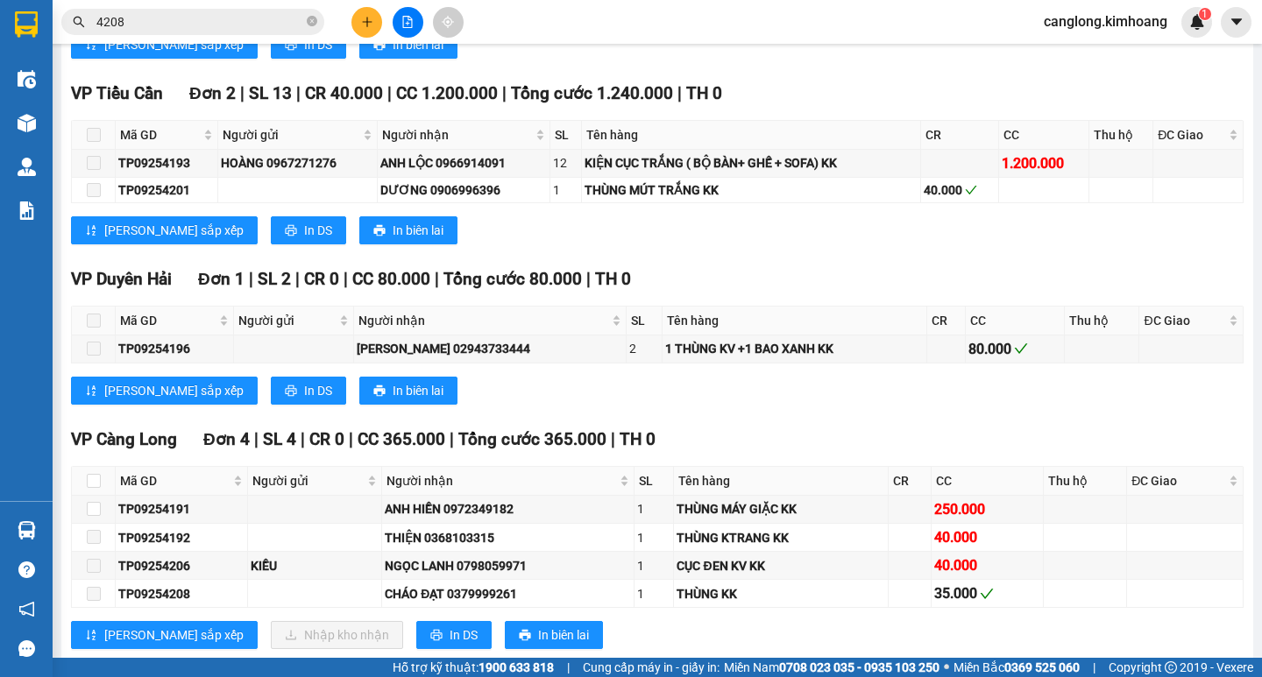
scroll to position [1490, 0]
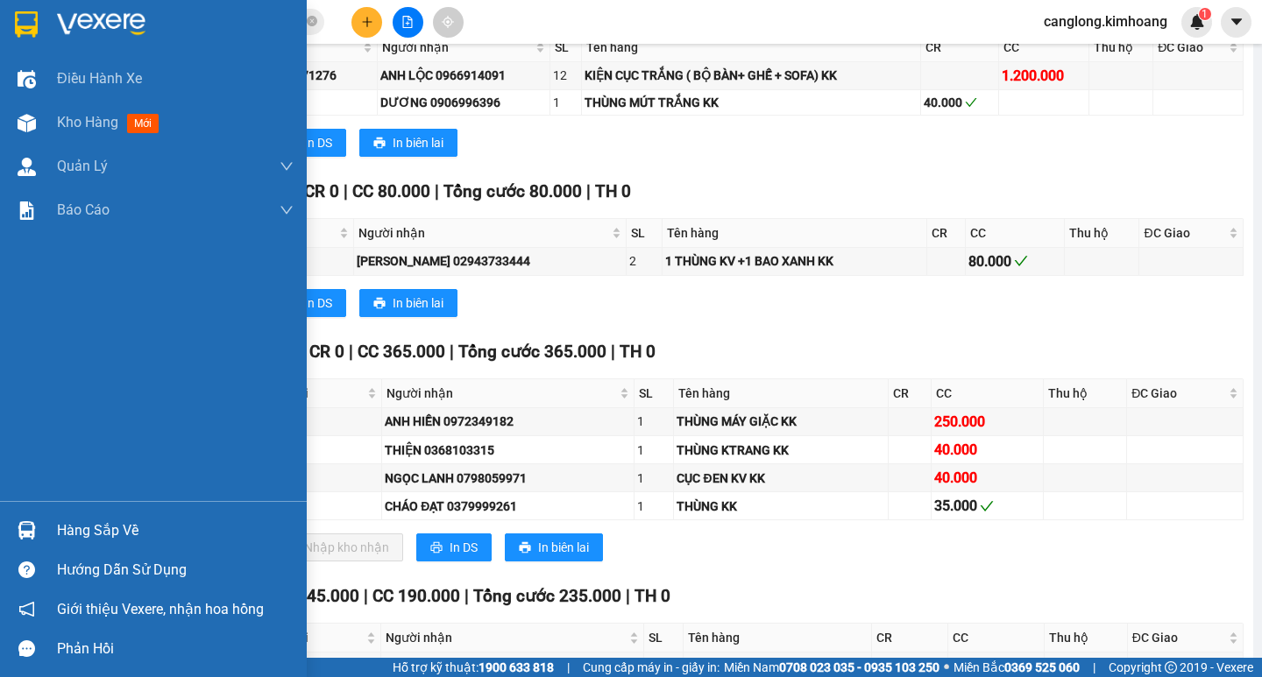
click at [107, 531] on div "Hàng sắp về" at bounding box center [175, 531] width 237 height 26
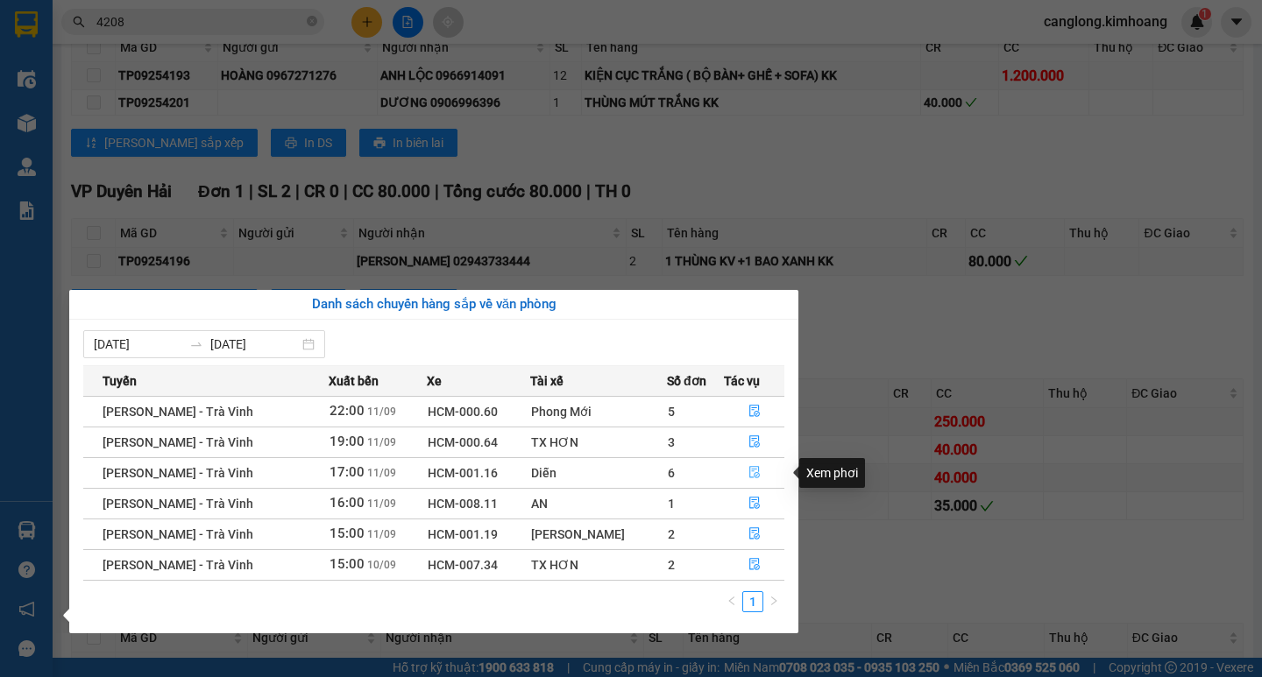
click at [753, 469] on icon "file-done" at bounding box center [754, 472] width 12 height 12
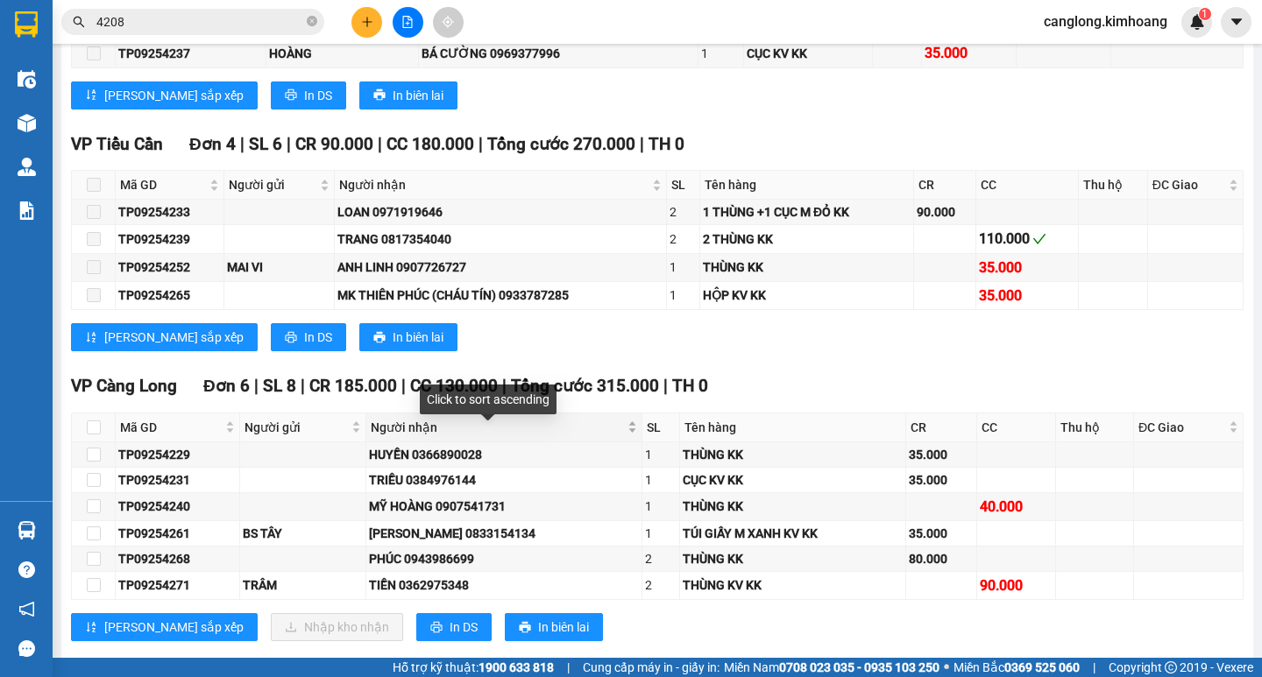
scroll to position [1577, 0]
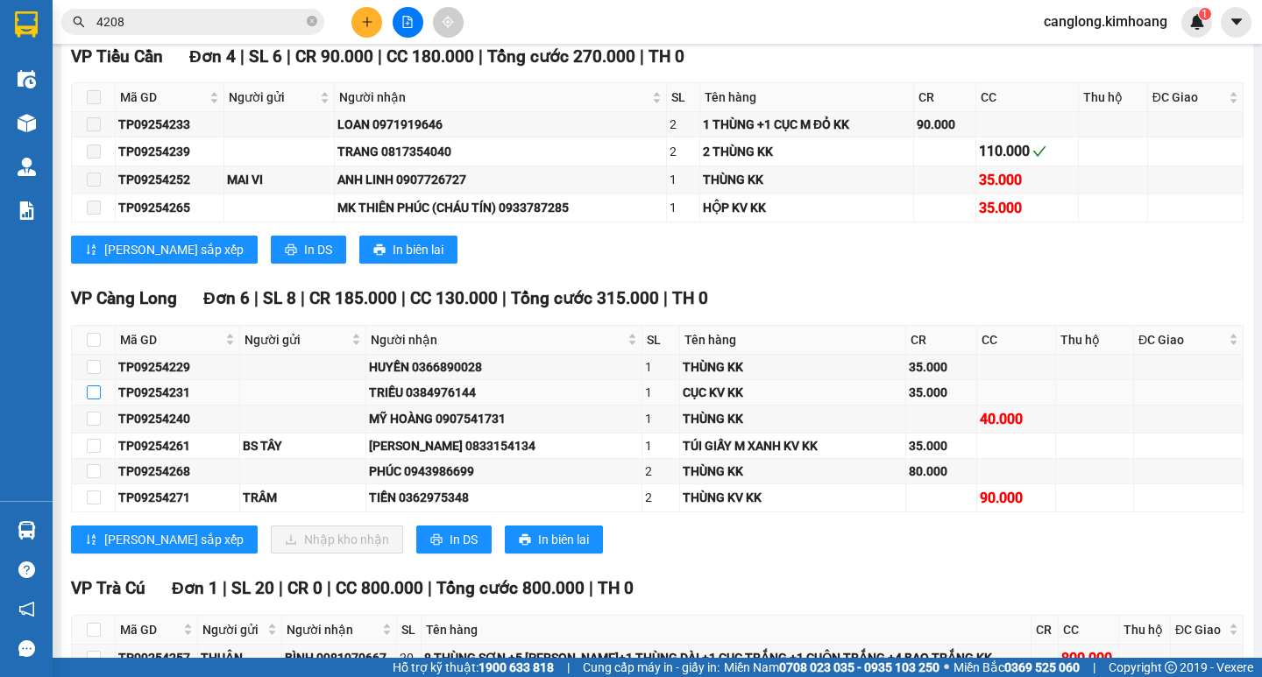
click at [92, 400] on input "checkbox" at bounding box center [94, 393] width 14 height 14
checkbox input "true"
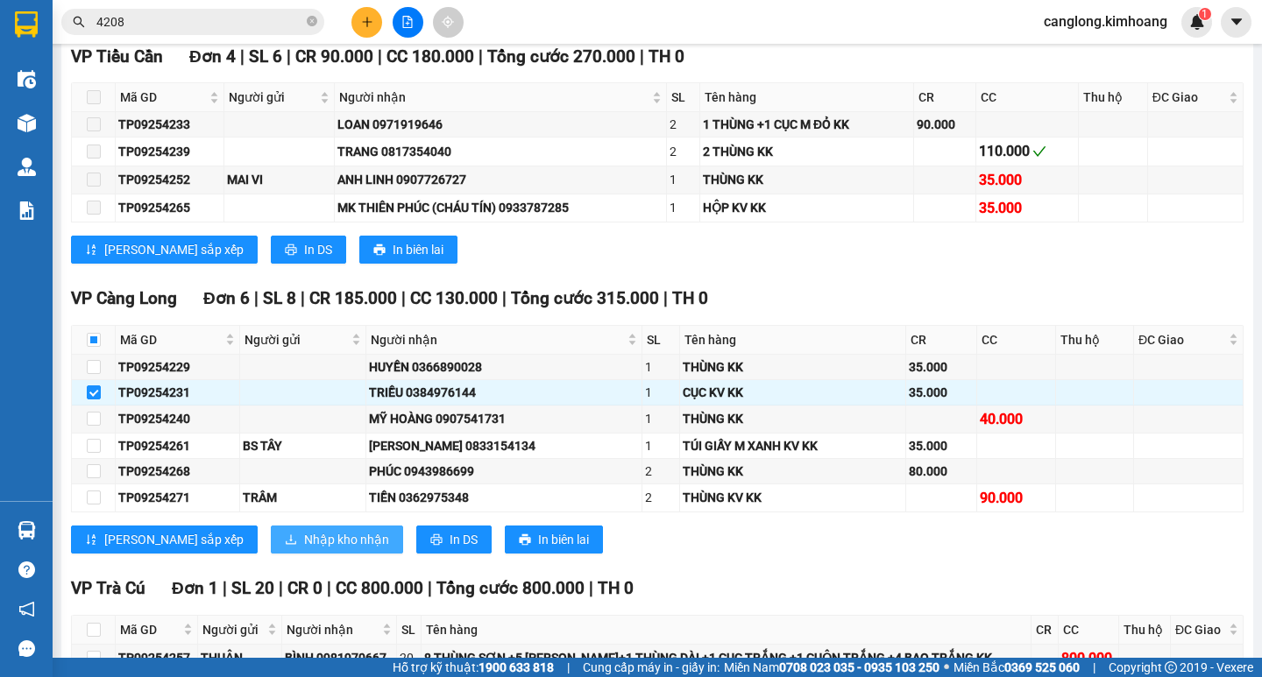
click at [304, 549] on span "Nhập kho nhận" at bounding box center [346, 539] width 85 height 19
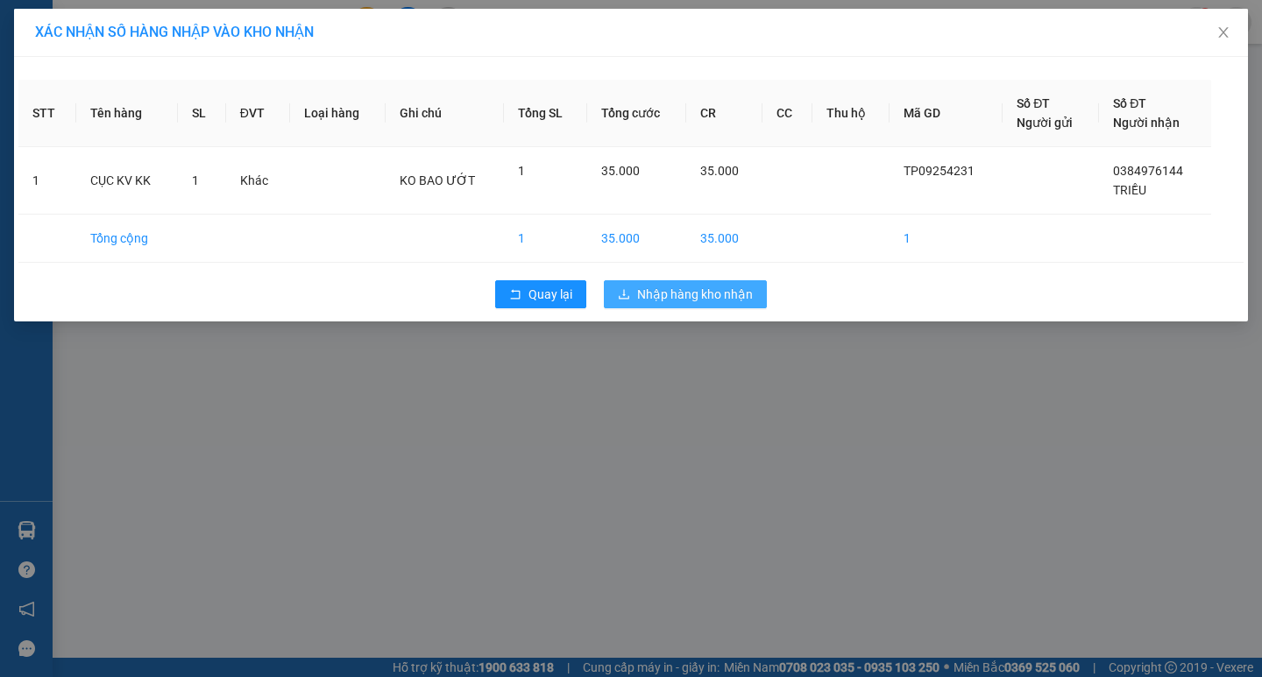
click at [699, 293] on span "Nhập hàng kho nhận" at bounding box center [695, 294] width 116 height 19
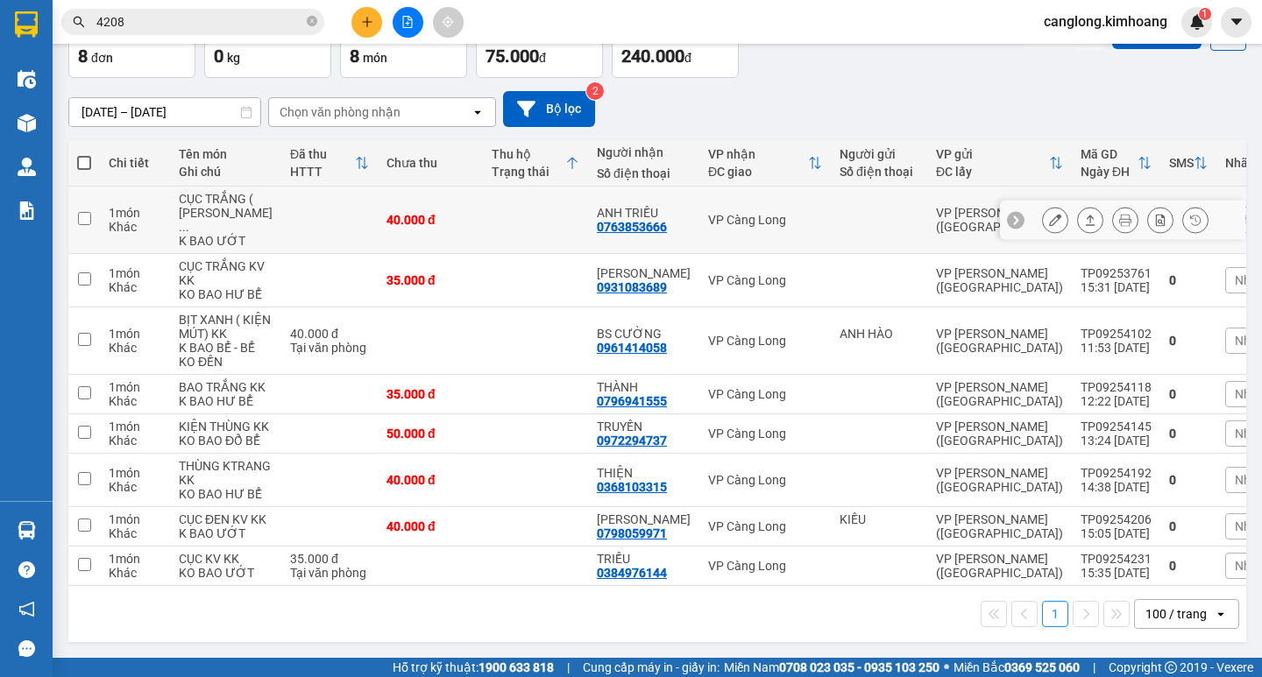
scroll to position [296, 0]
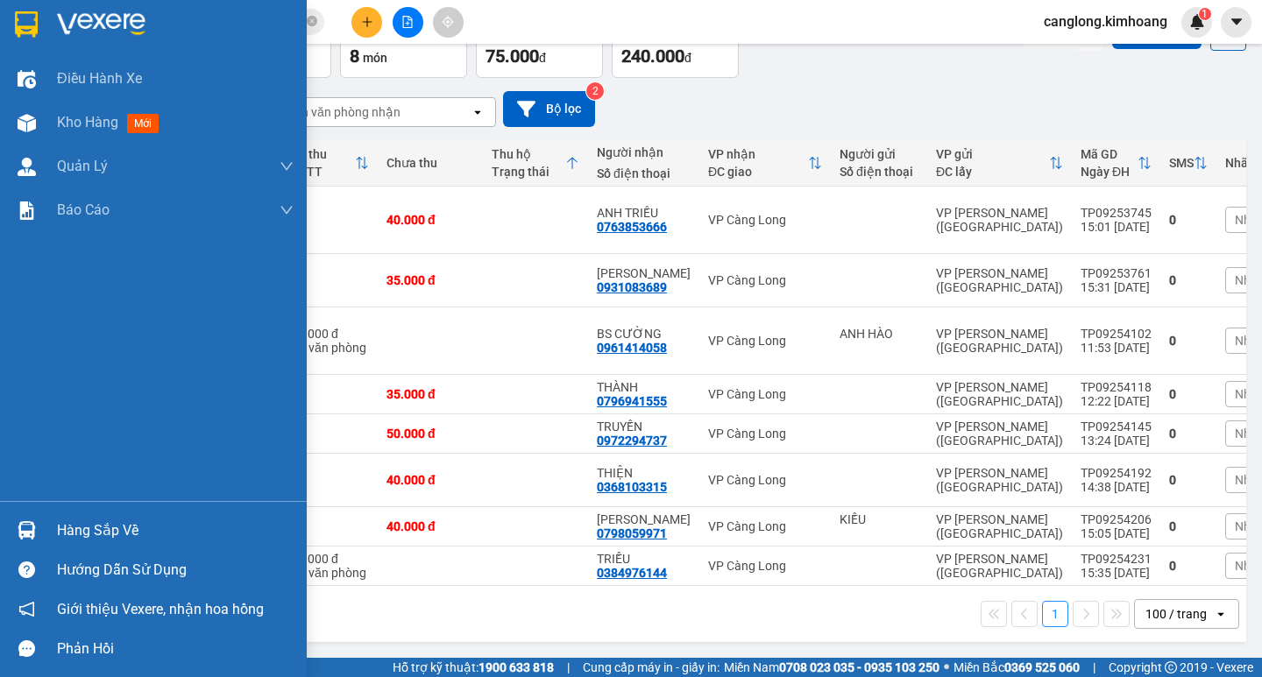
click at [103, 521] on div "Hàng sắp về" at bounding box center [175, 531] width 237 height 26
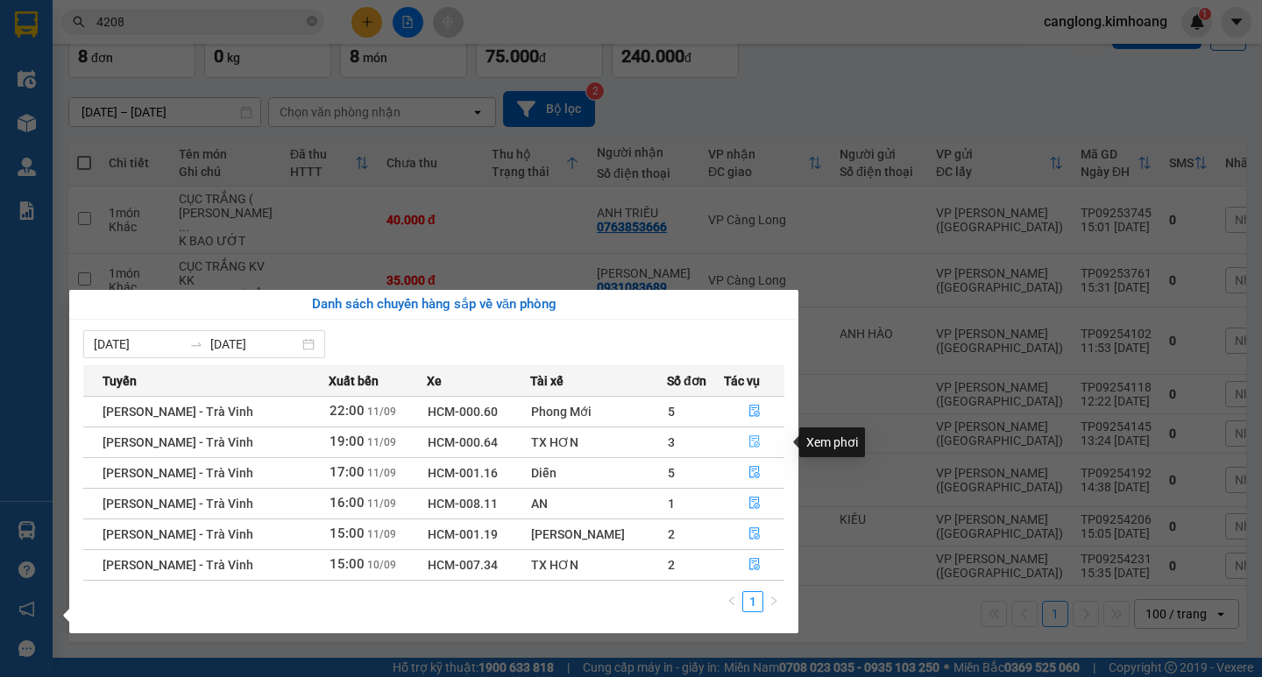
click at [749, 441] on icon "file-done" at bounding box center [754, 442] width 11 height 12
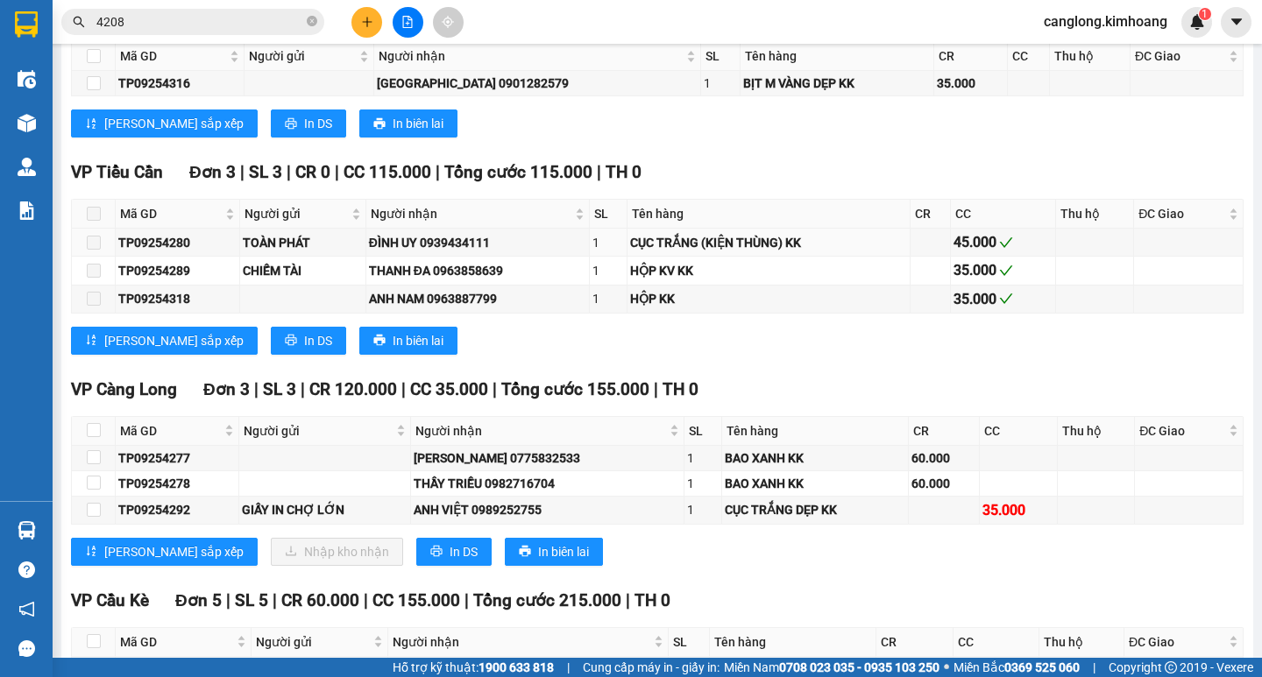
scroll to position [2016, 0]
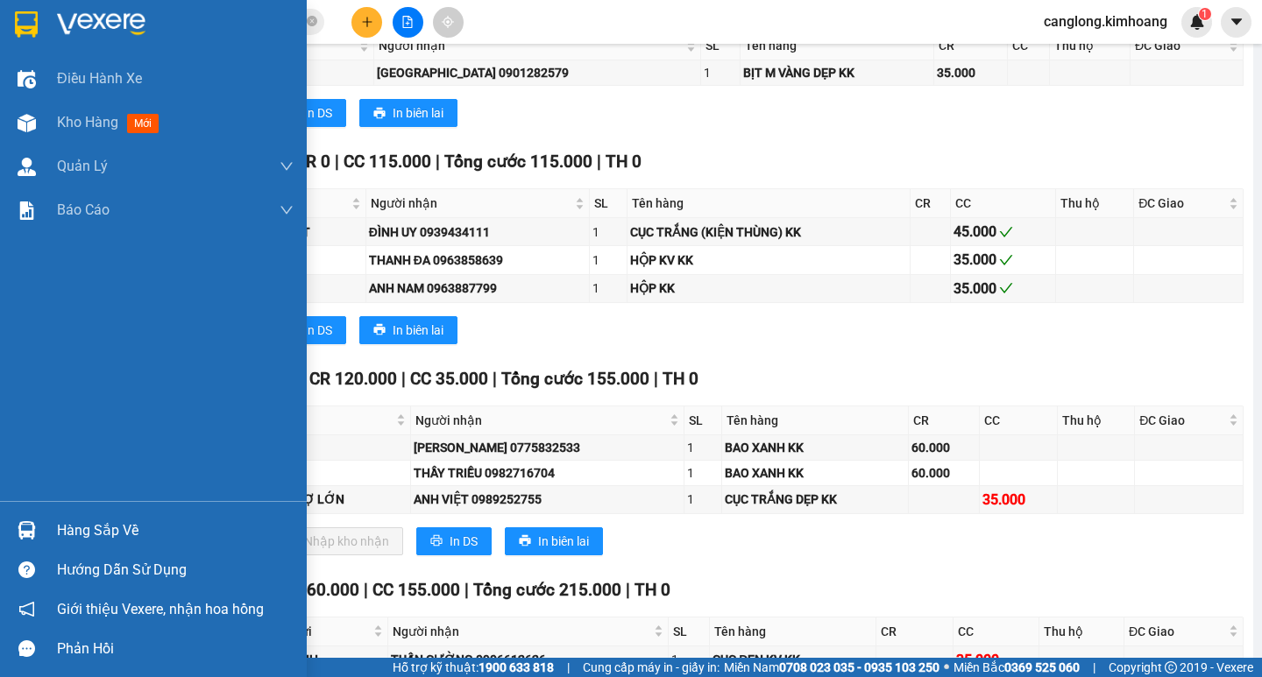
click at [88, 528] on div "Hàng sắp về" at bounding box center [175, 531] width 237 height 26
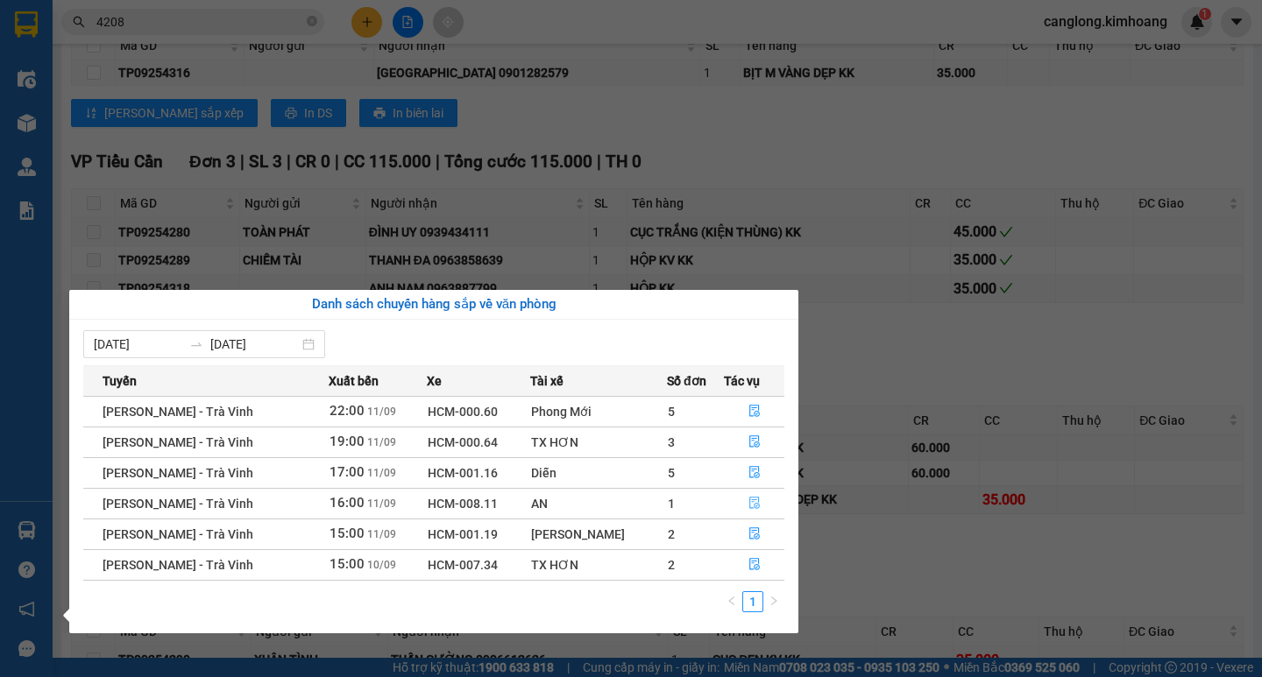
click at [752, 506] on icon "file-done" at bounding box center [754, 503] width 12 height 12
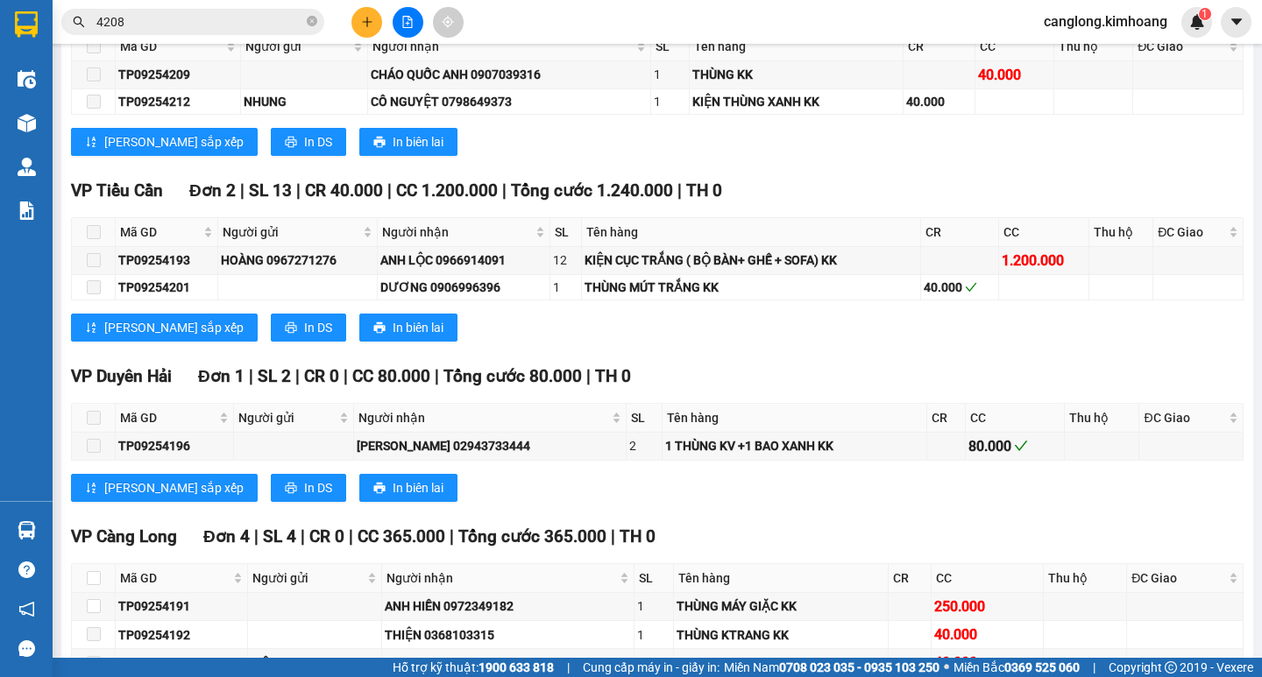
scroll to position [1655, 0]
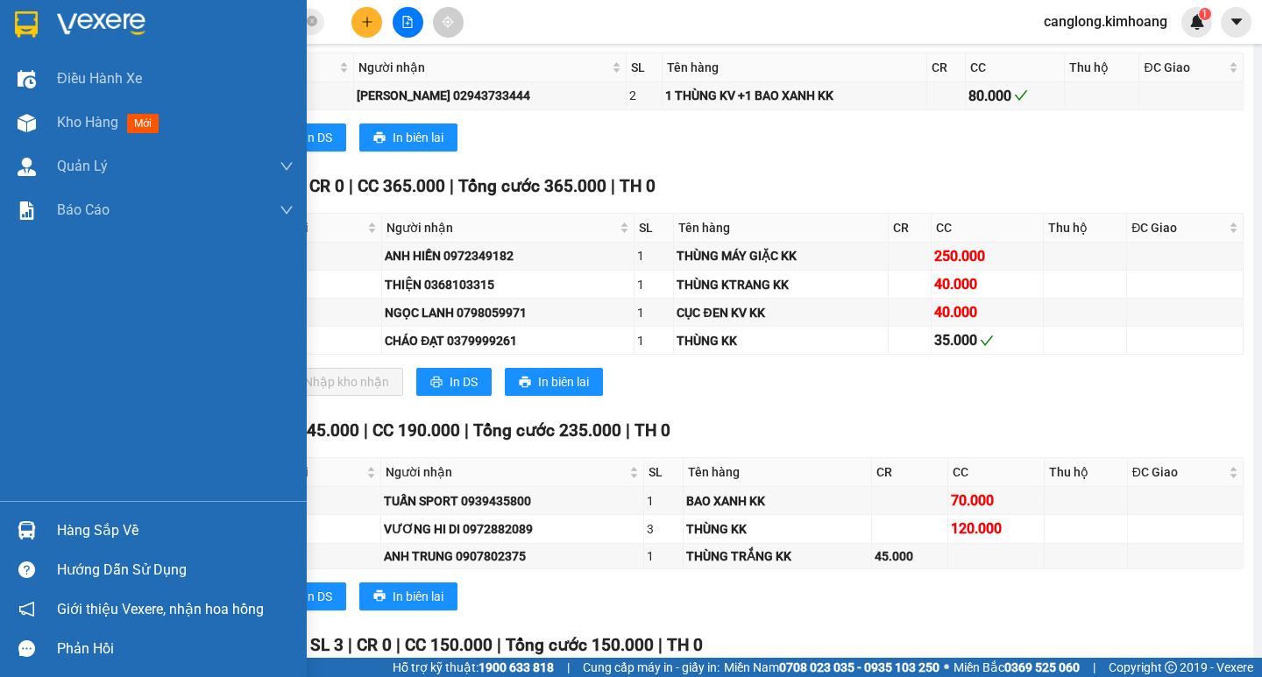
click at [112, 531] on div "Hàng sắp về" at bounding box center [175, 531] width 237 height 26
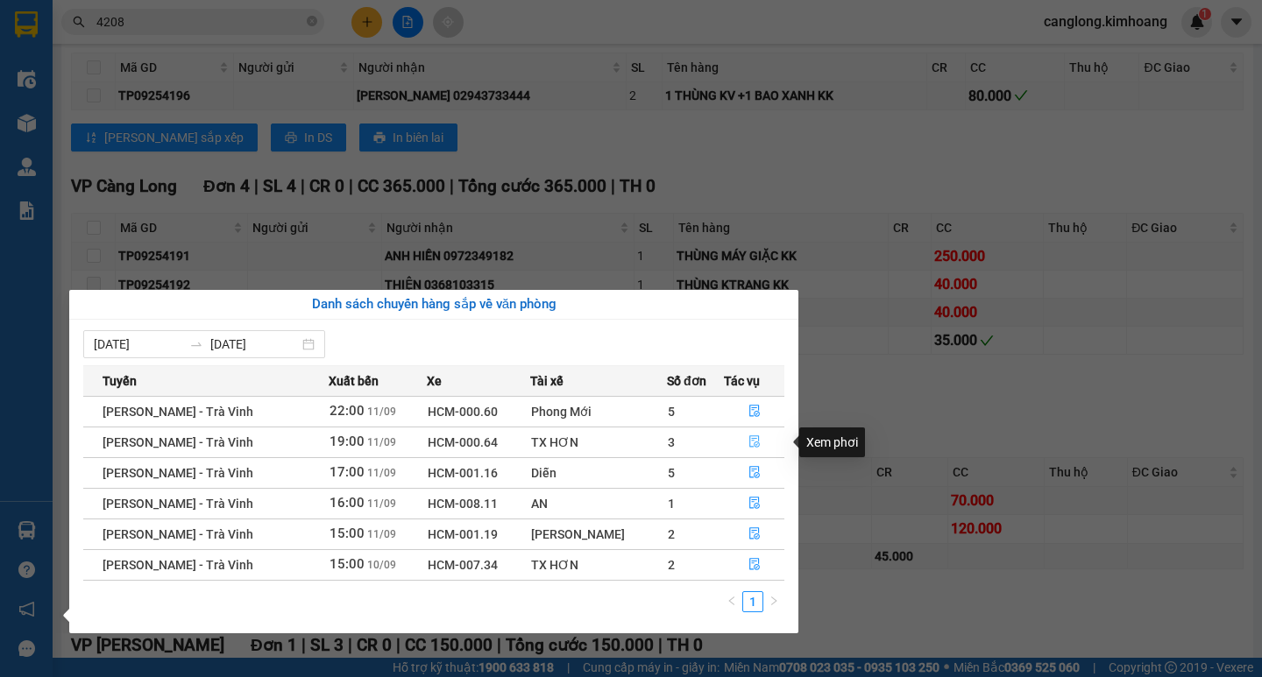
click at [751, 438] on icon "file-done" at bounding box center [754, 442] width 12 height 12
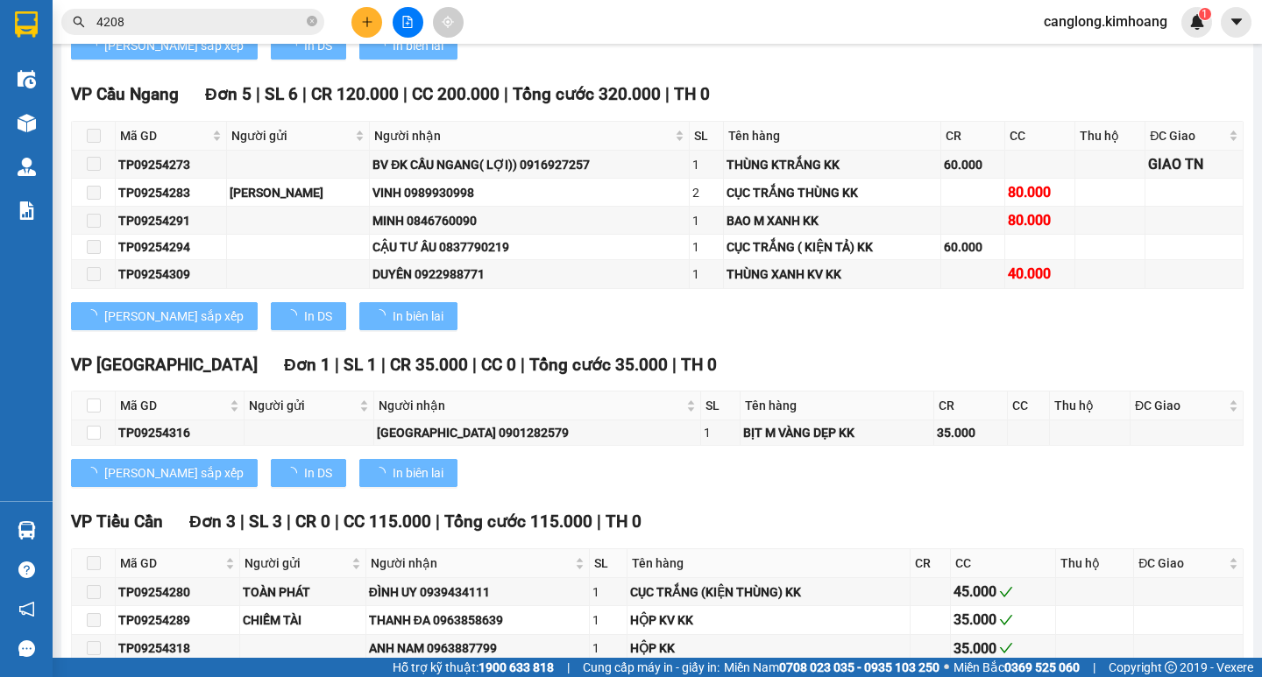
scroll to position [2245, 0]
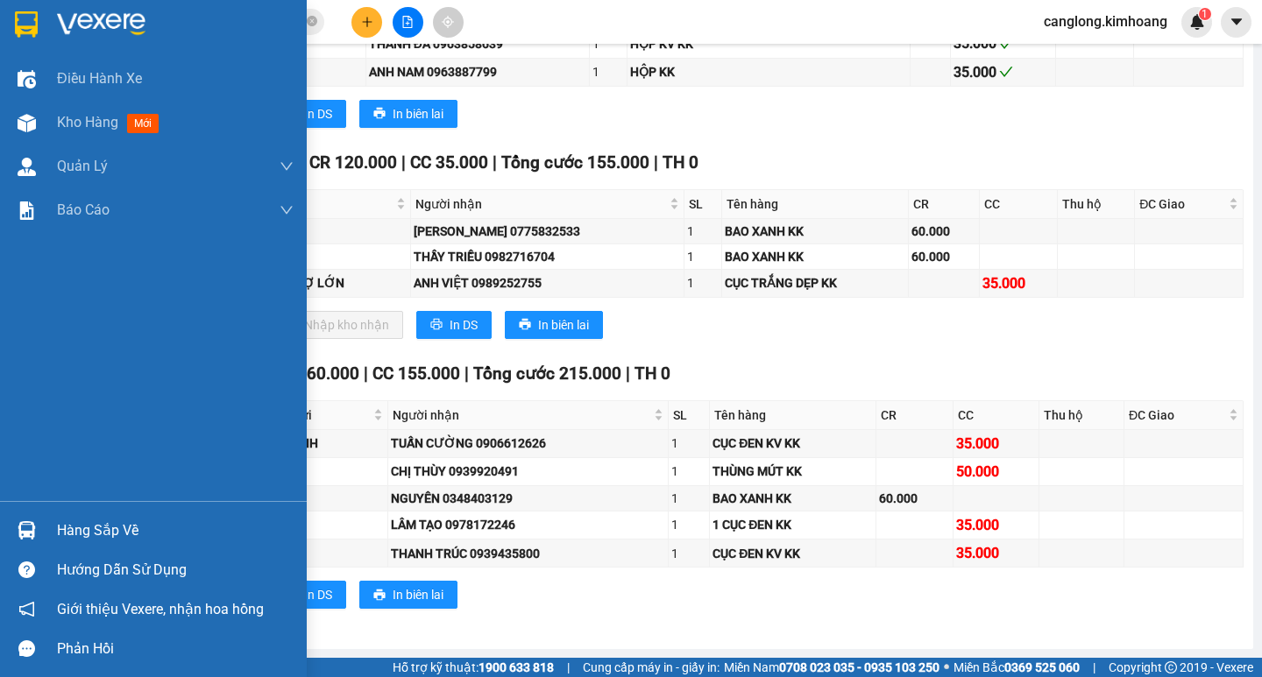
click at [87, 521] on div "Hàng sắp về" at bounding box center [175, 531] width 237 height 26
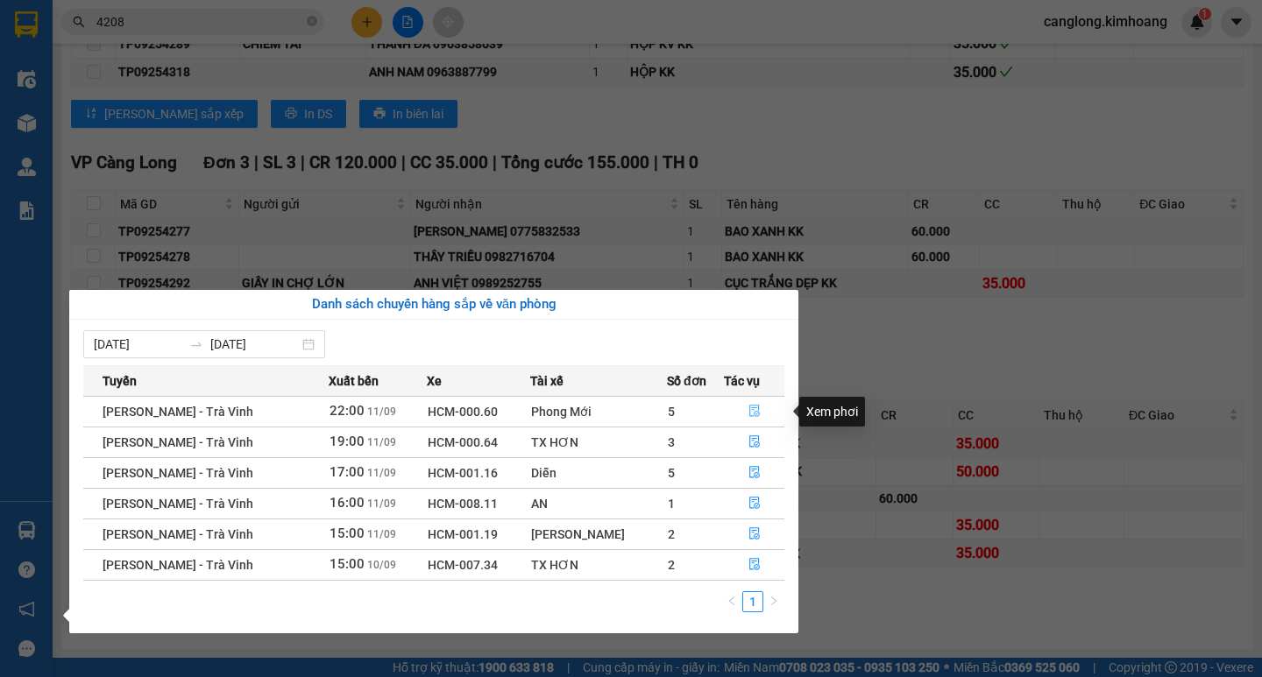
click at [750, 408] on icon "file-done" at bounding box center [754, 412] width 11 height 12
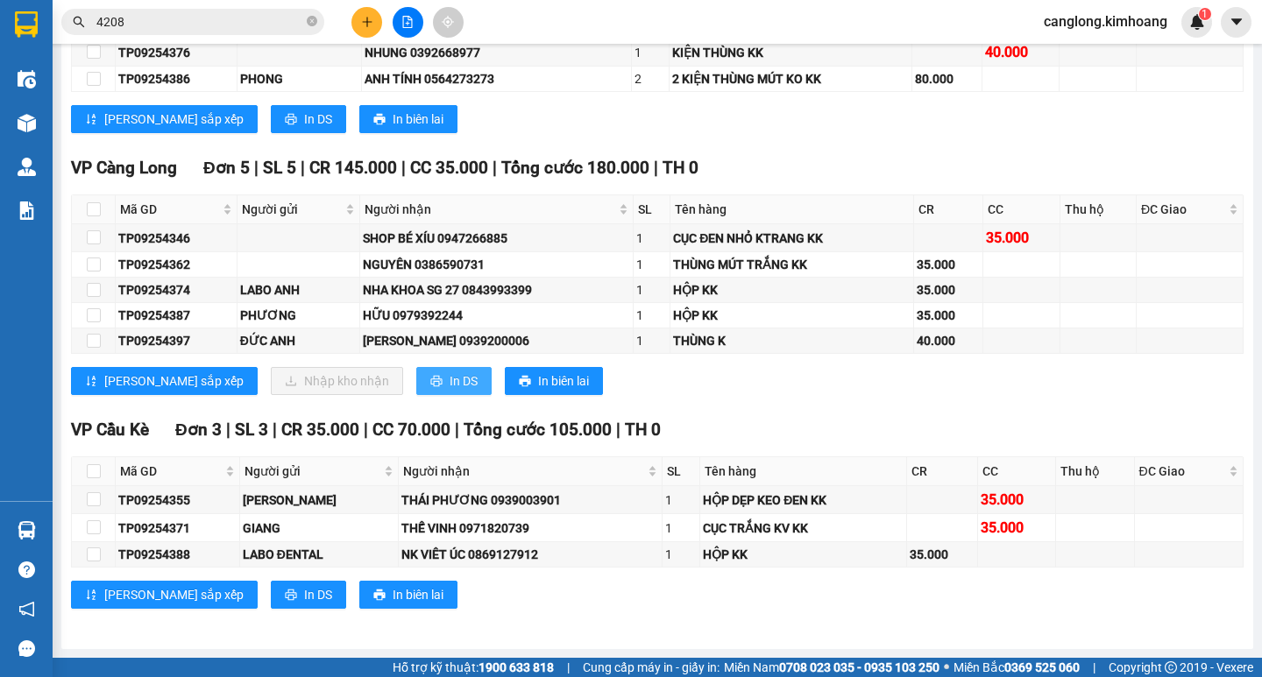
scroll to position [2414, 0]
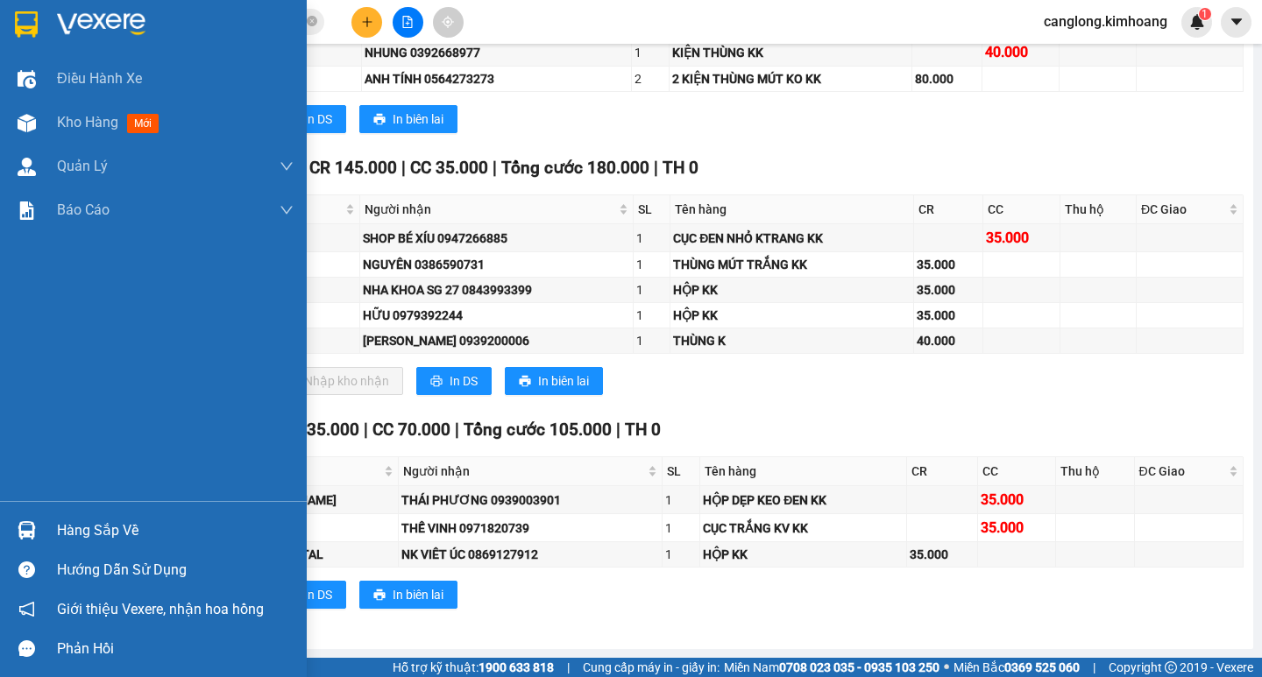
click at [113, 526] on div "Hàng sắp về" at bounding box center [175, 531] width 237 height 26
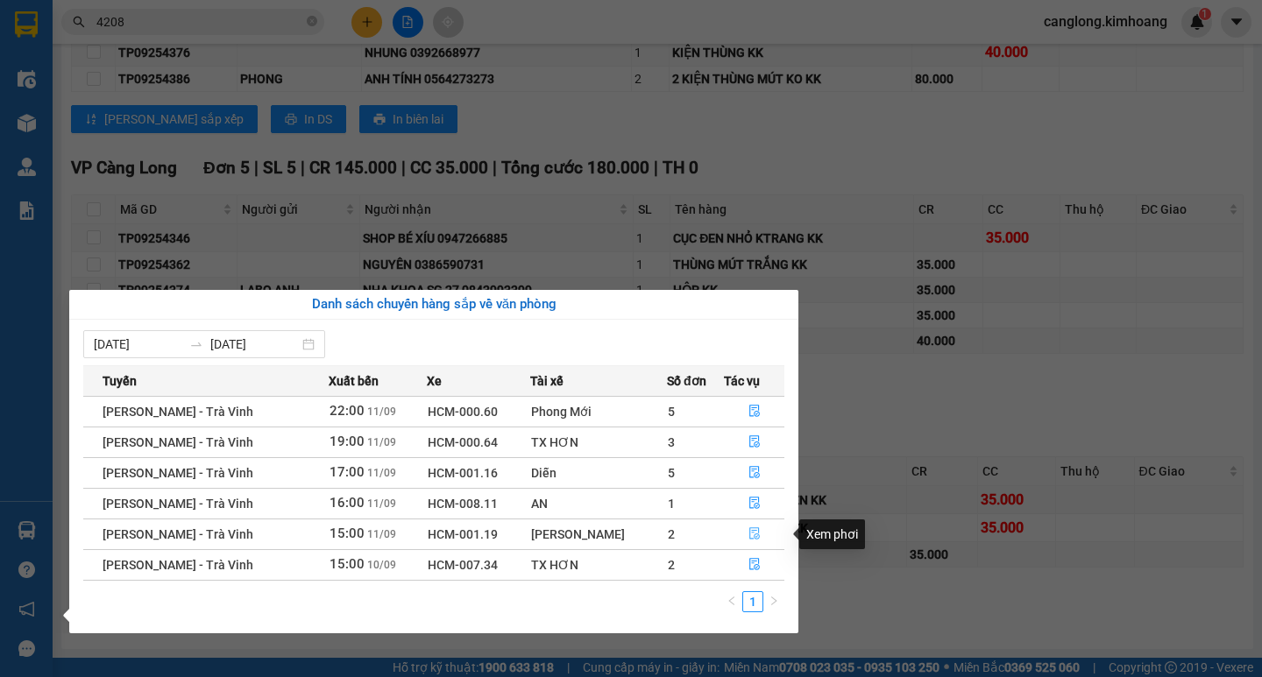
click at [749, 531] on icon "file-done" at bounding box center [754, 534] width 11 height 12
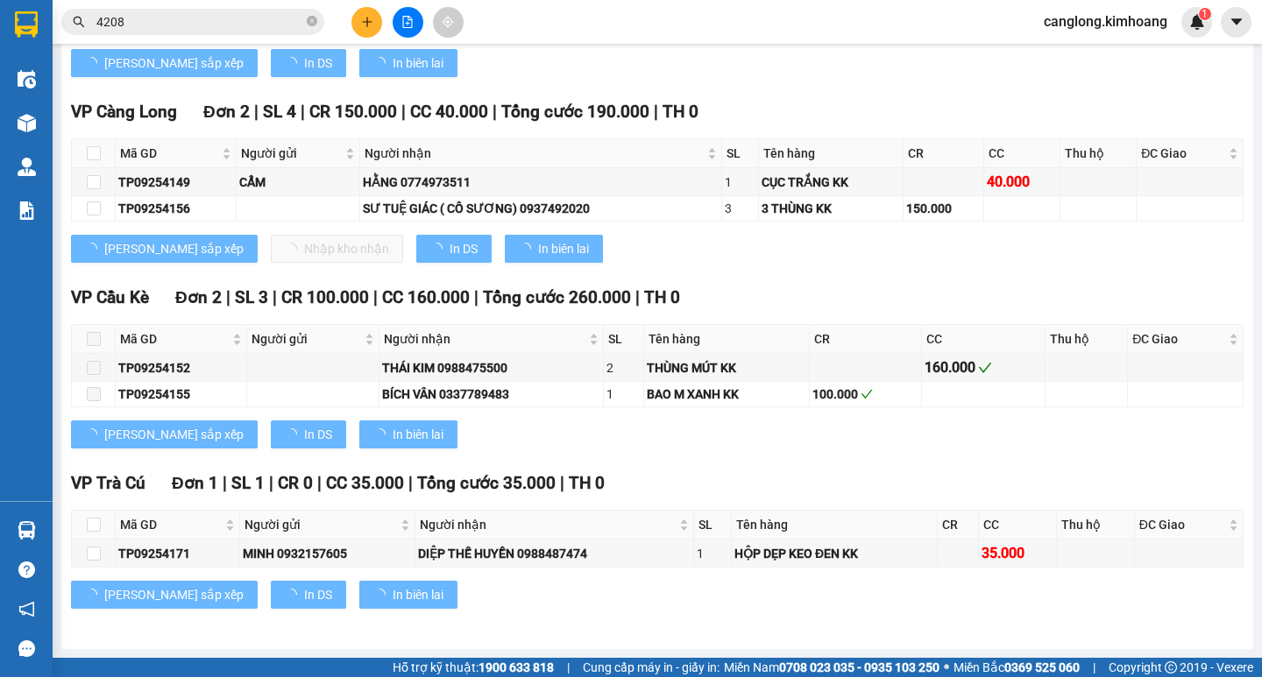
scroll to position [1720, 0]
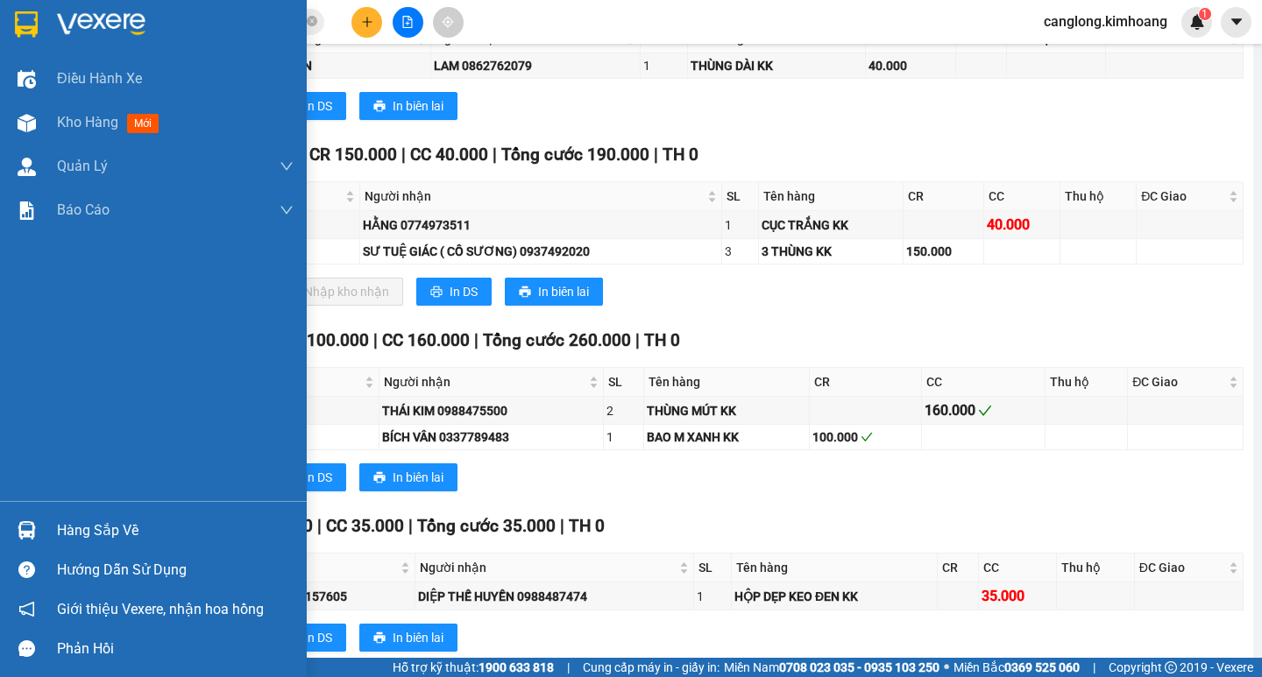
click at [124, 523] on div "Hàng sắp về" at bounding box center [175, 531] width 237 height 26
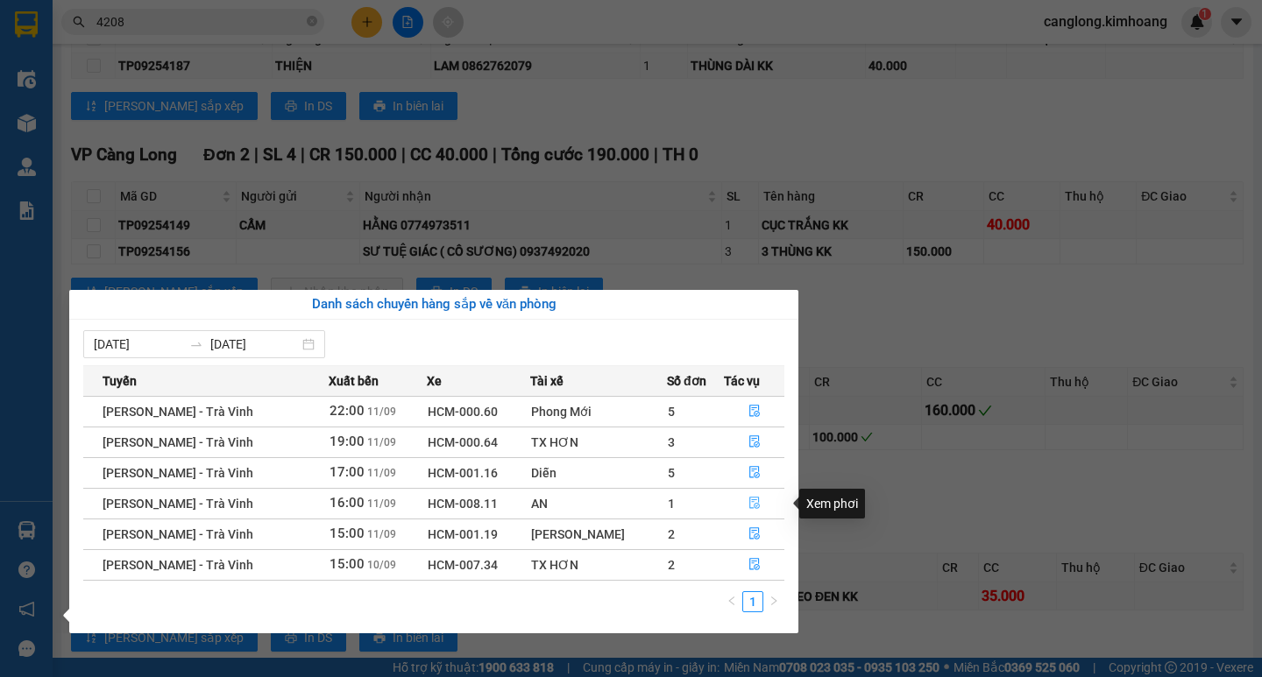
click at [752, 507] on icon "file-done" at bounding box center [754, 504] width 11 height 12
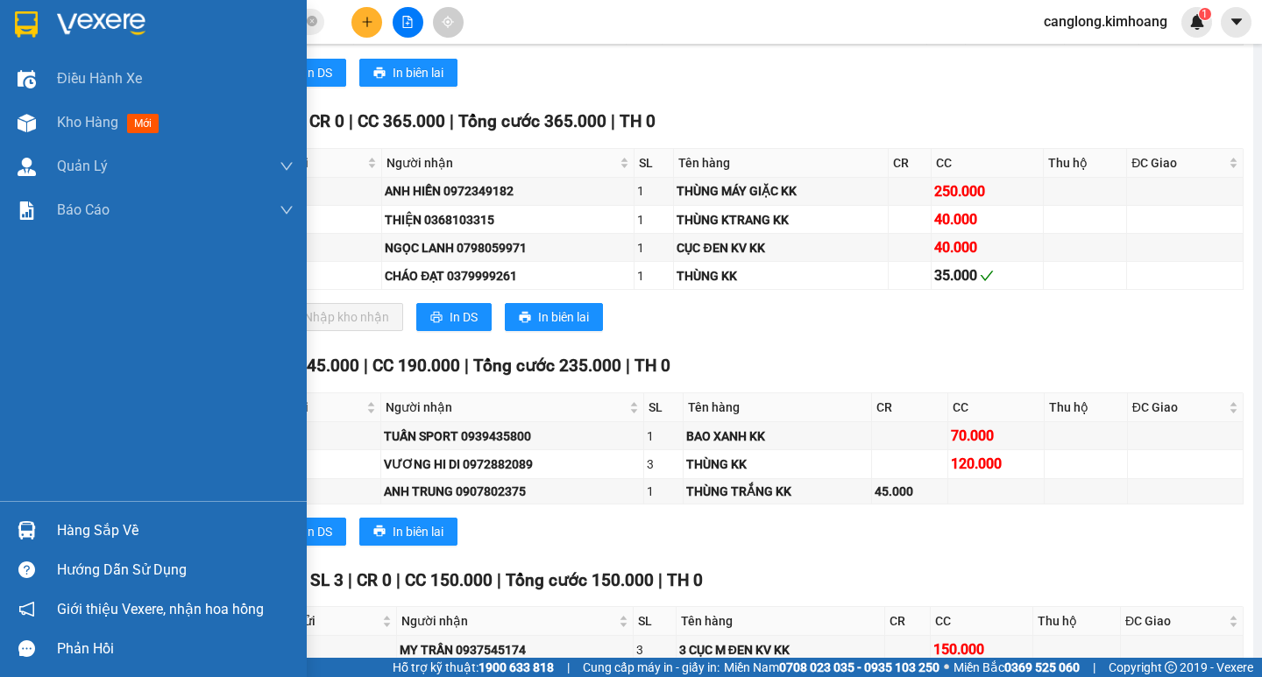
click at [89, 528] on div "Hàng sắp về" at bounding box center [175, 531] width 237 height 26
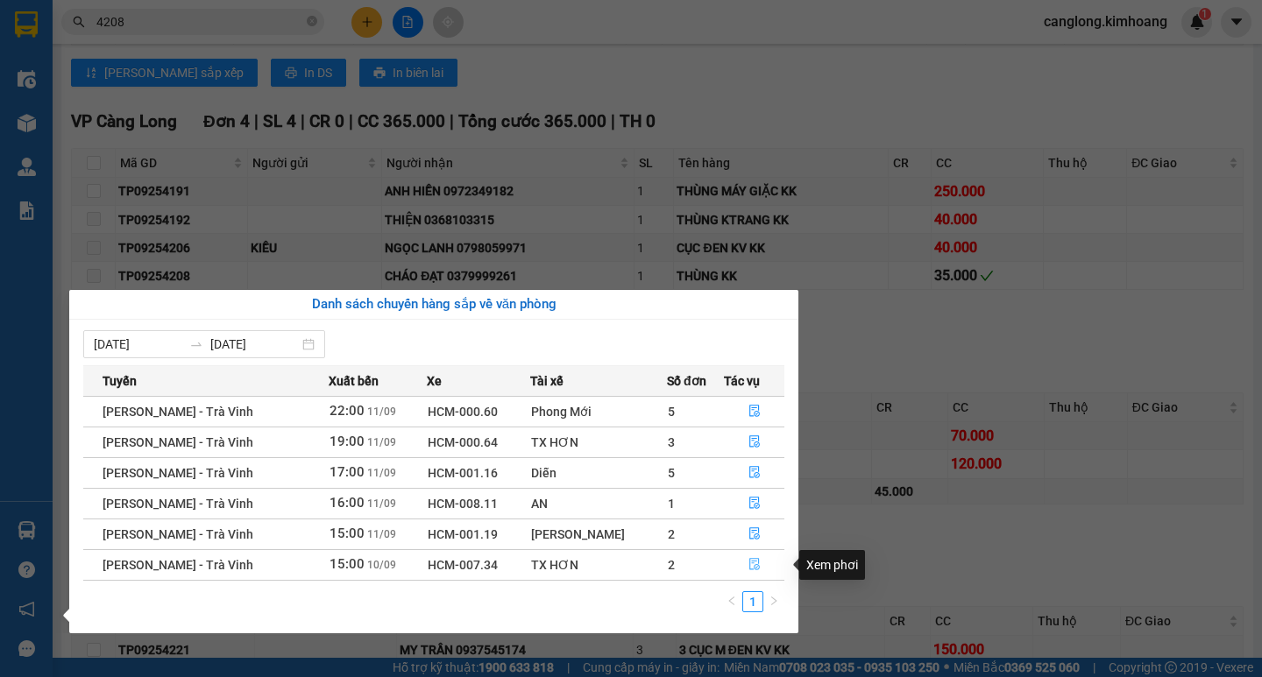
click at [754, 562] on icon "file-done" at bounding box center [754, 564] width 12 height 12
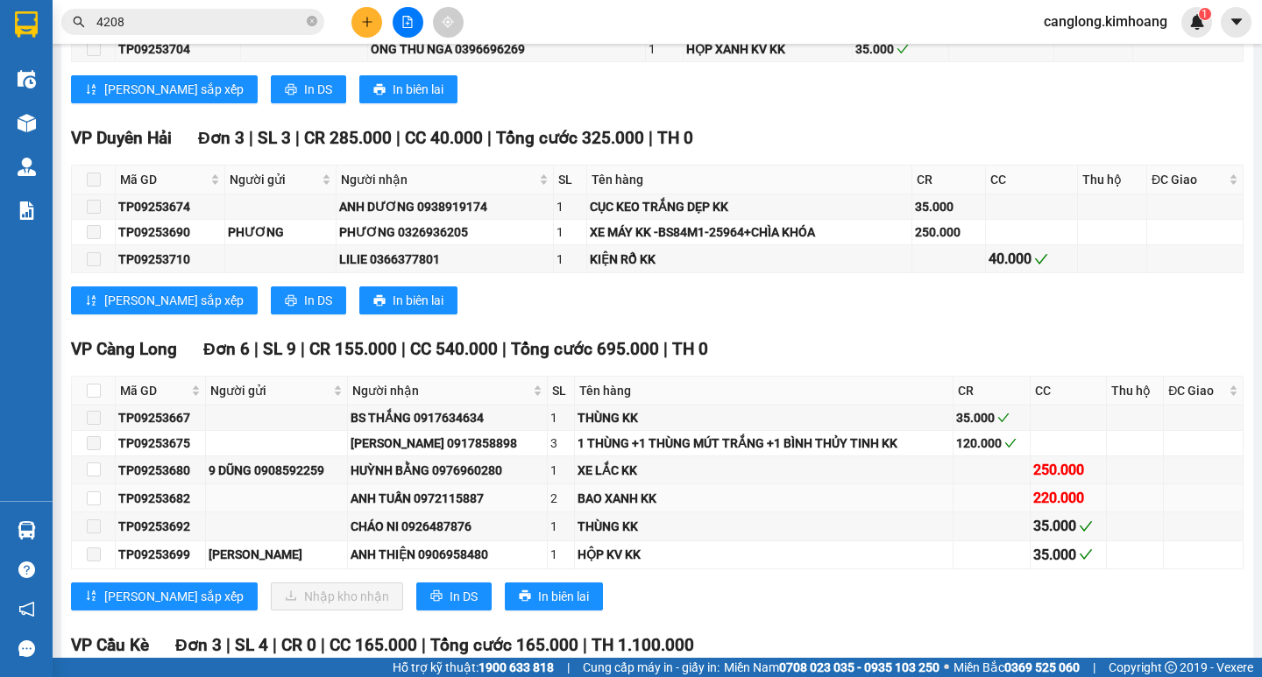
type input "[DATE]"
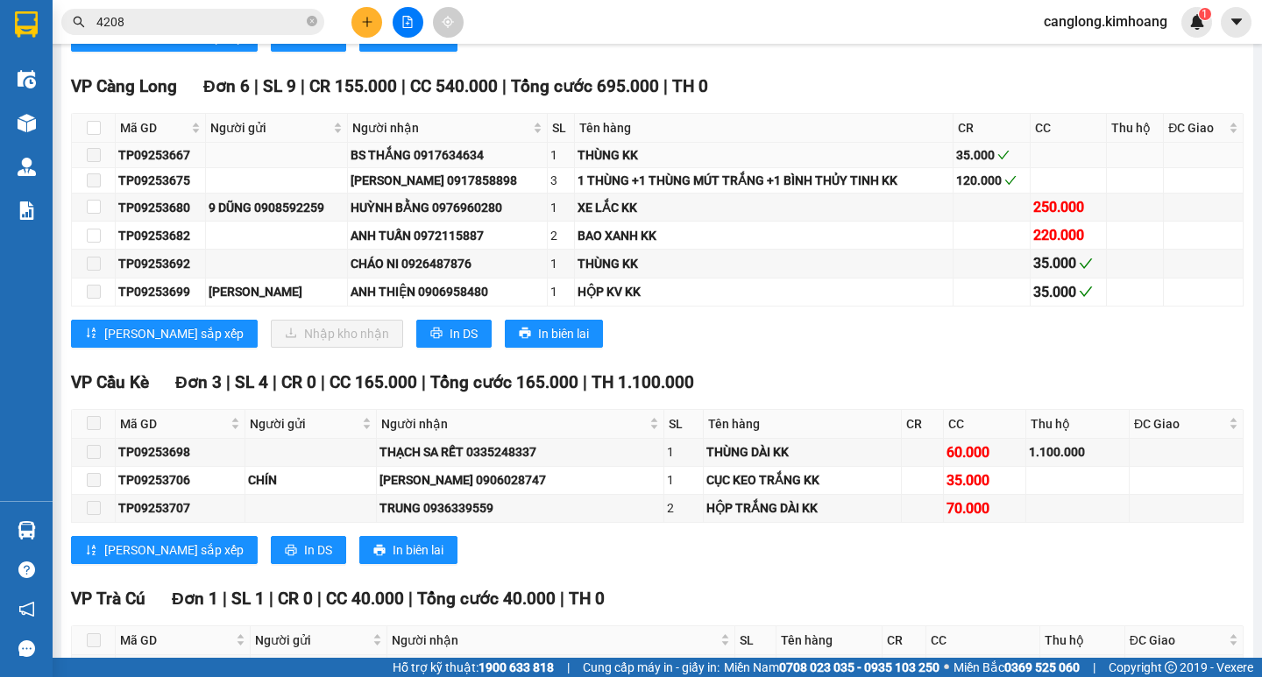
scroll to position [1895, 0]
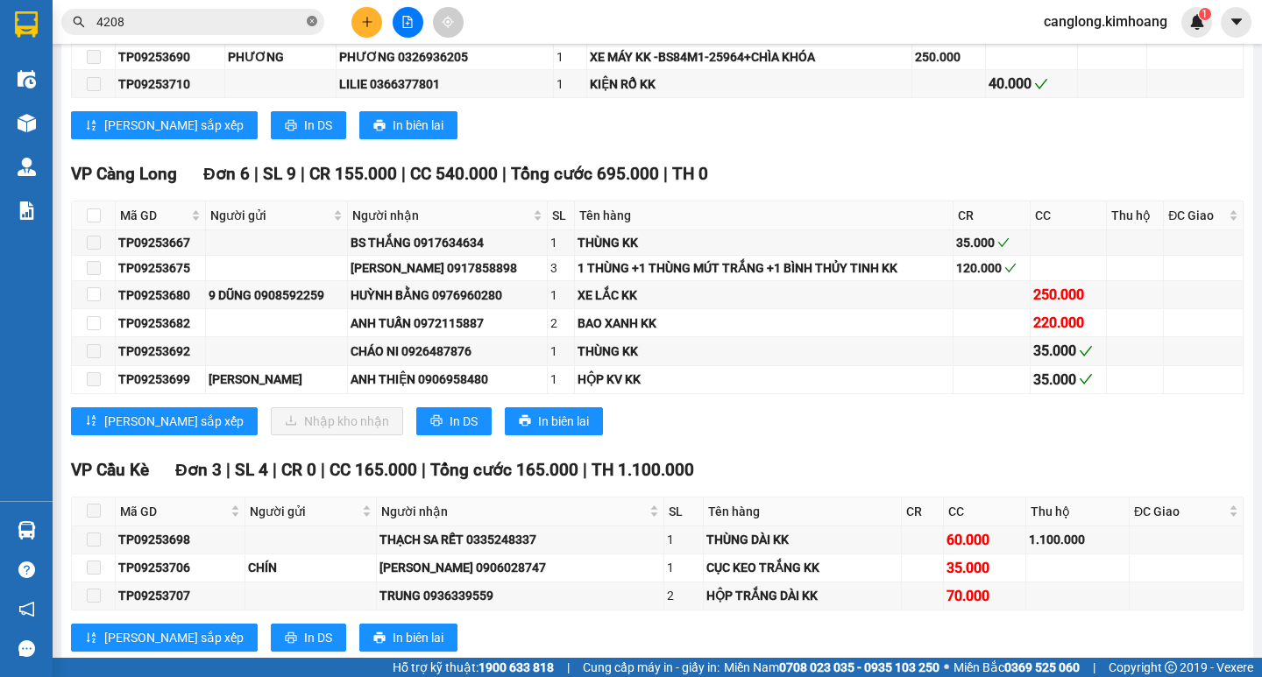
click at [313, 15] on span at bounding box center [312, 22] width 11 height 17
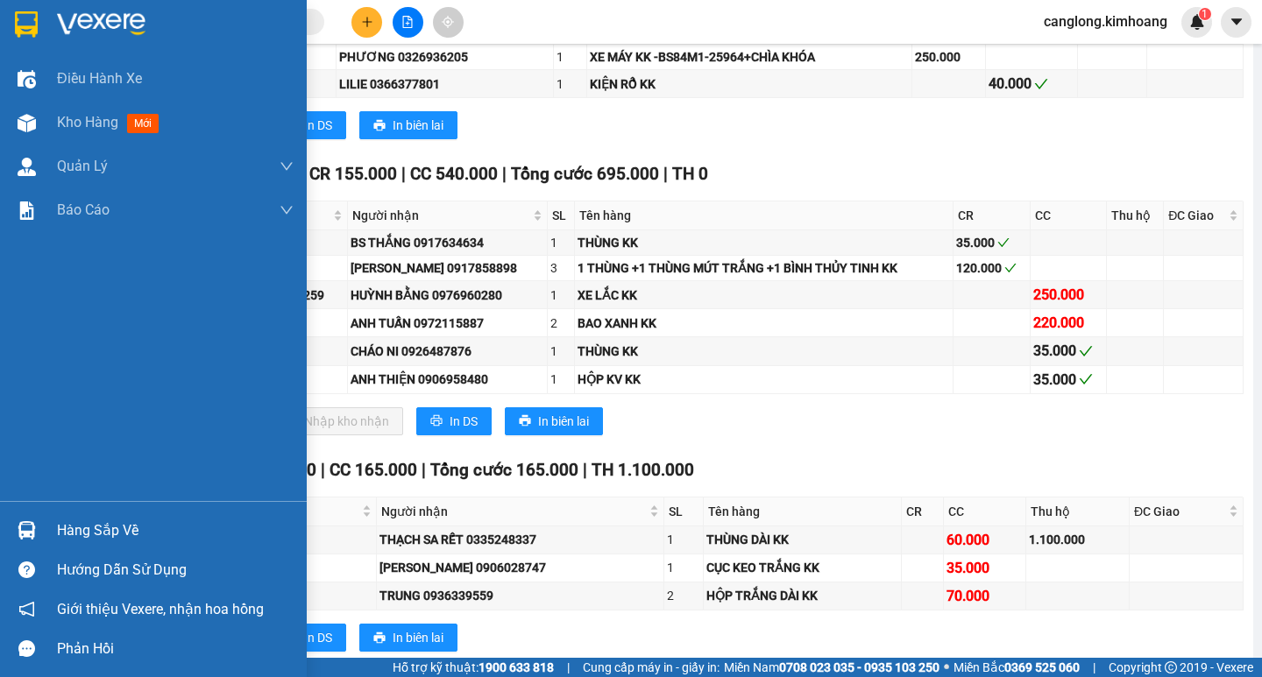
click at [102, 529] on div "Hàng sắp về" at bounding box center [175, 531] width 237 height 26
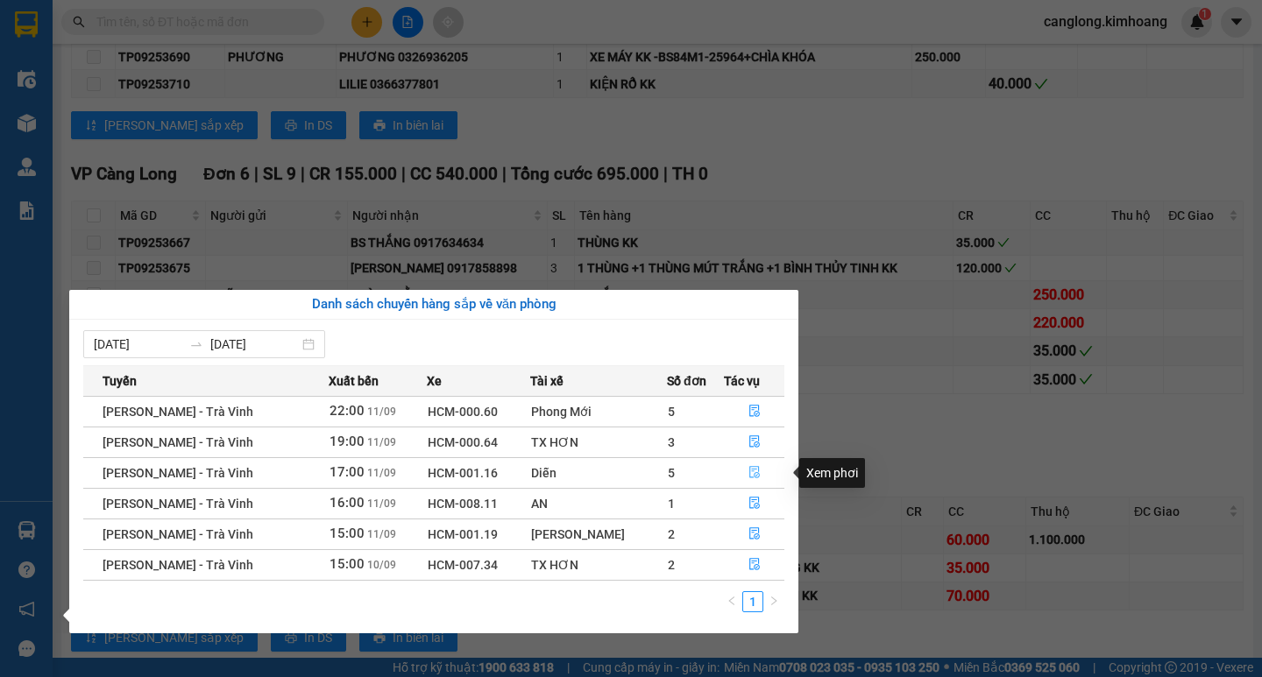
click at [752, 472] on icon "file-done" at bounding box center [754, 472] width 12 height 12
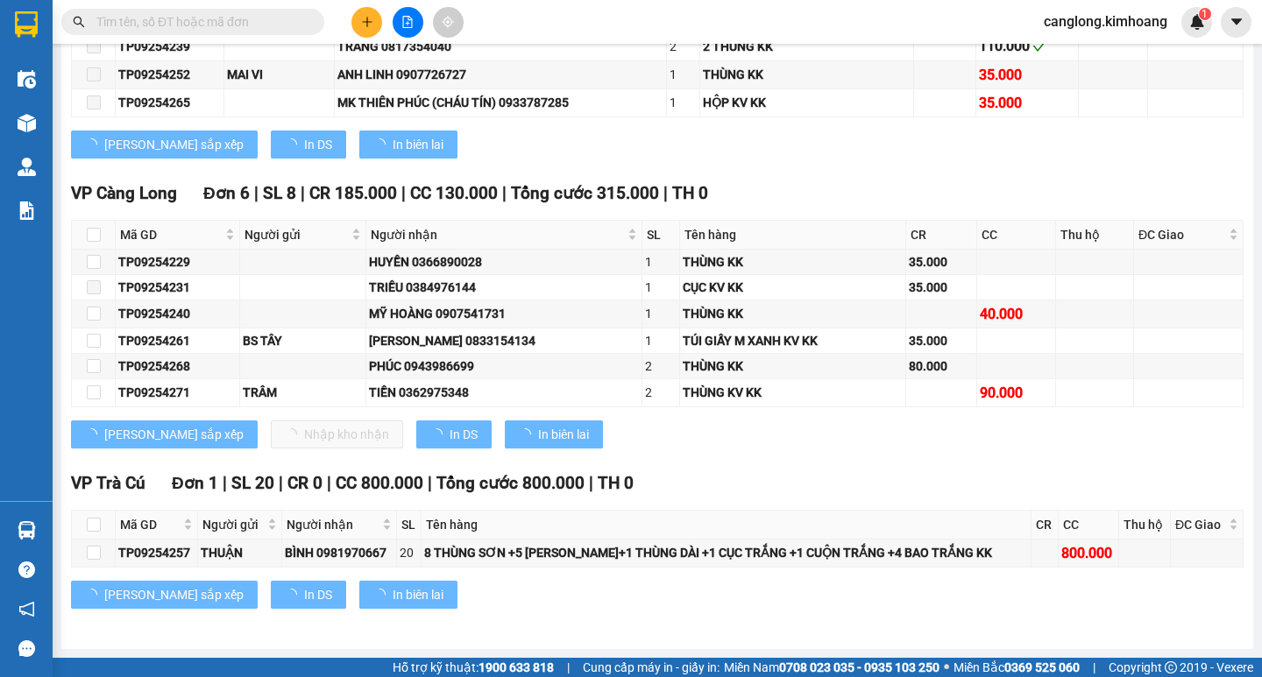
type input "[DATE]"
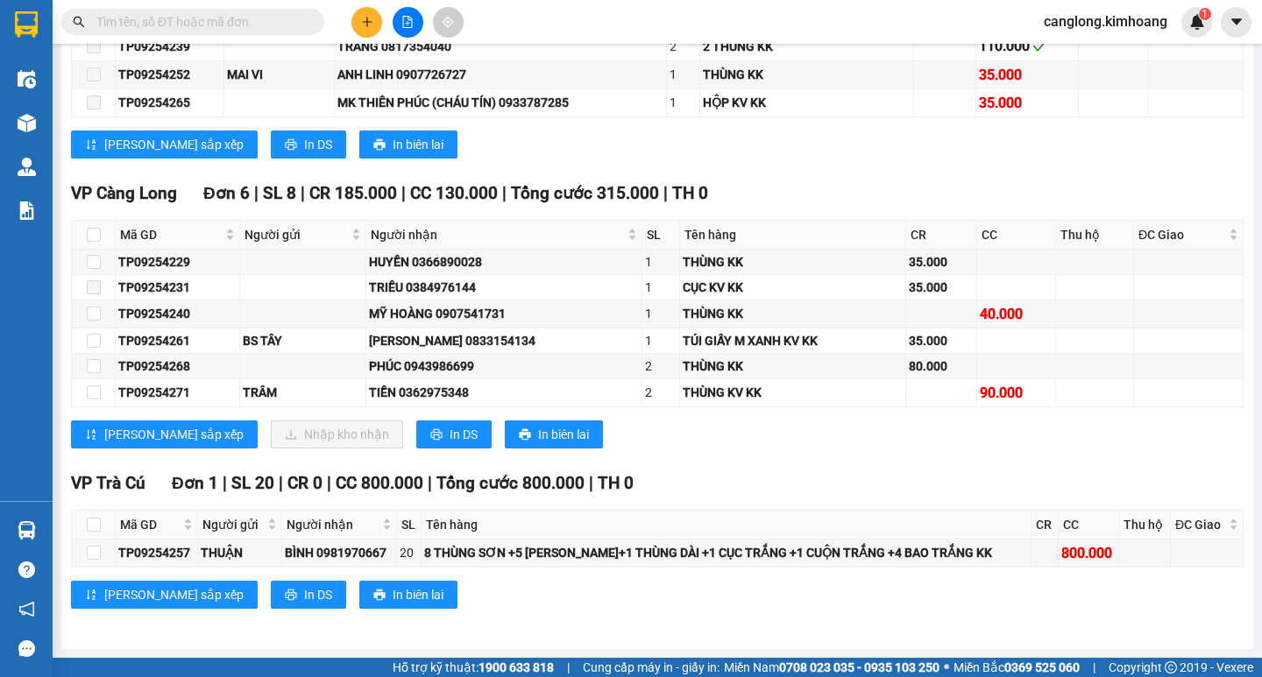
scroll to position [1696, 0]
click at [202, 26] on input "text" at bounding box center [199, 21] width 207 height 19
click at [93, 262] on input "checkbox" at bounding box center [94, 262] width 14 height 14
checkbox input "true"
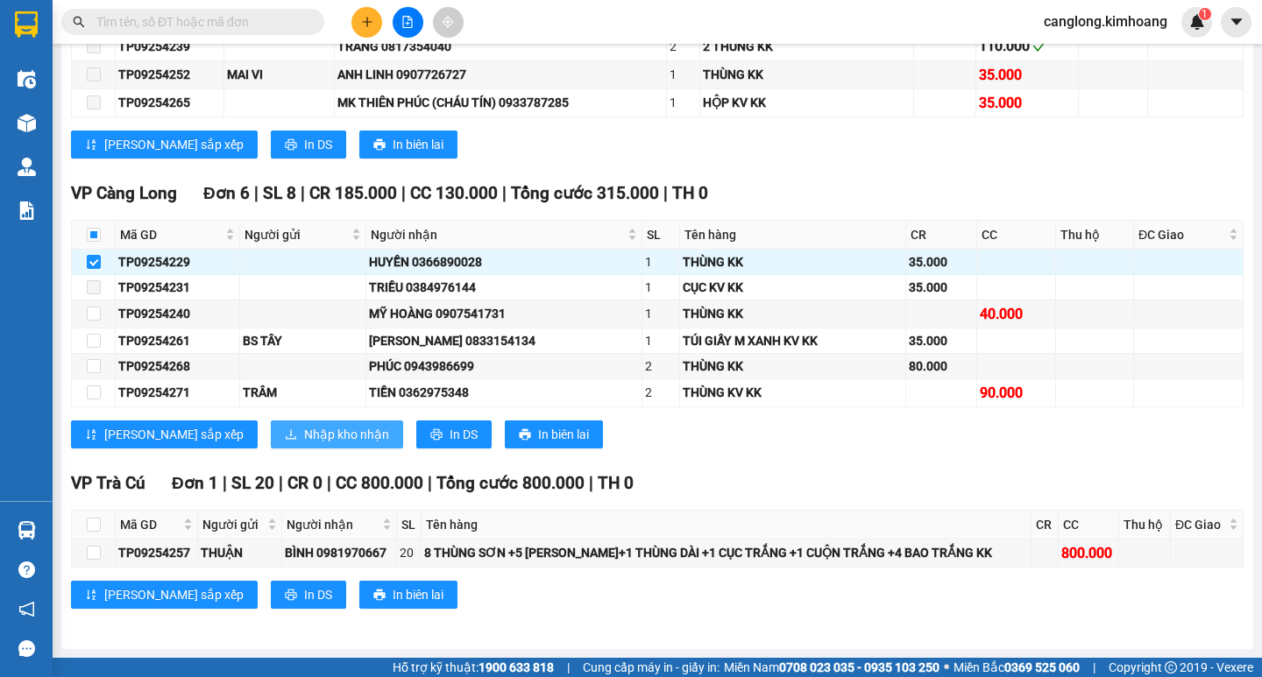
click at [304, 432] on span "Nhập kho nhận" at bounding box center [346, 434] width 85 height 19
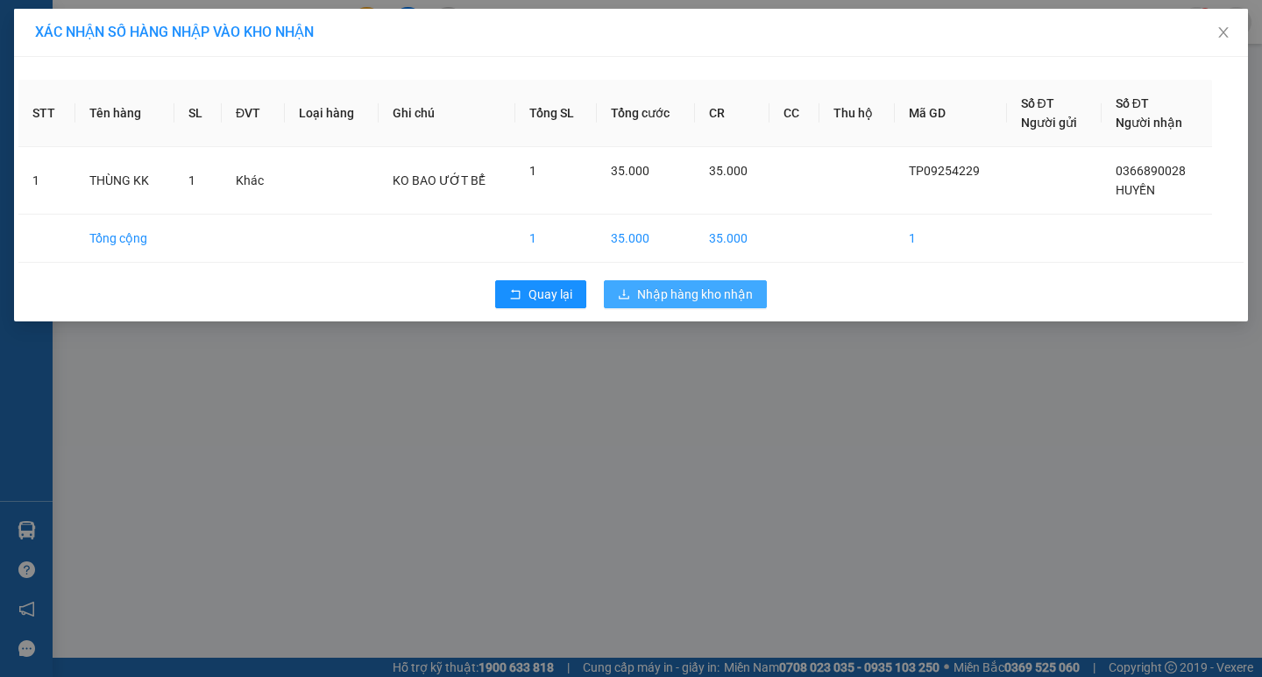
click at [682, 301] on span "Nhập hàng kho nhận" at bounding box center [695, 294] width 116 height 19
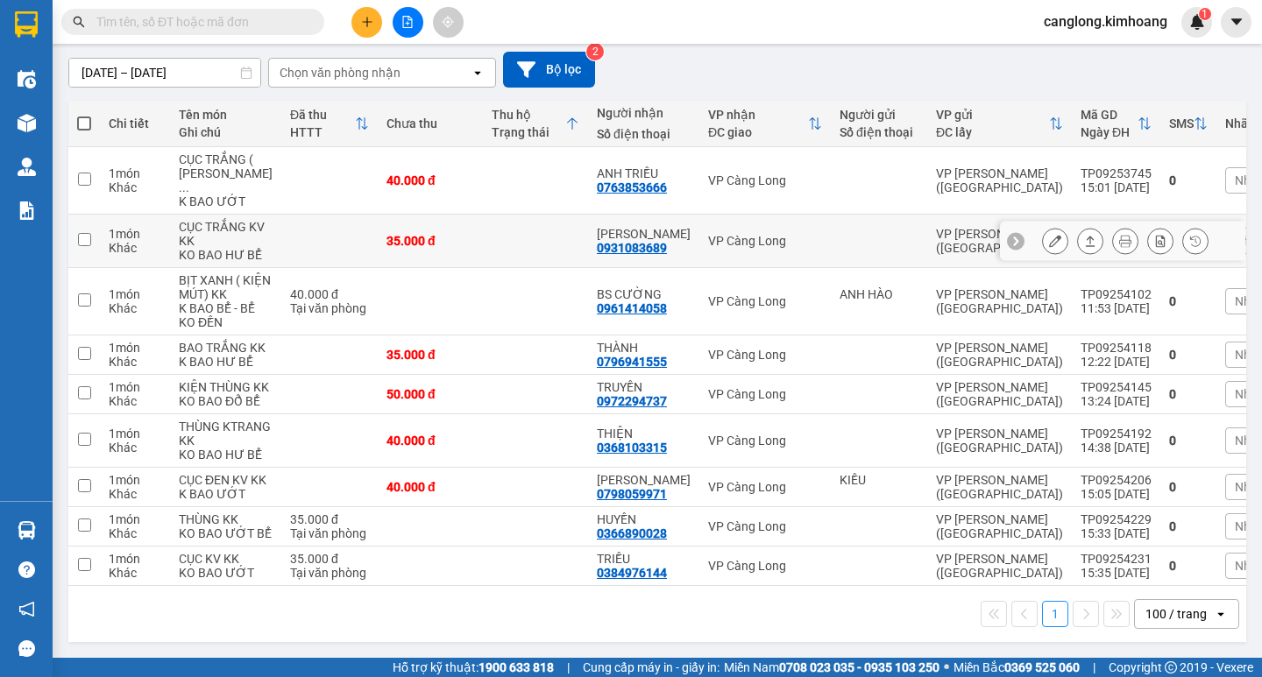
scroll to position [350, 0]
click at [369, 25] on icon "plus" at bounding box center [367, 22] width 12 height 12
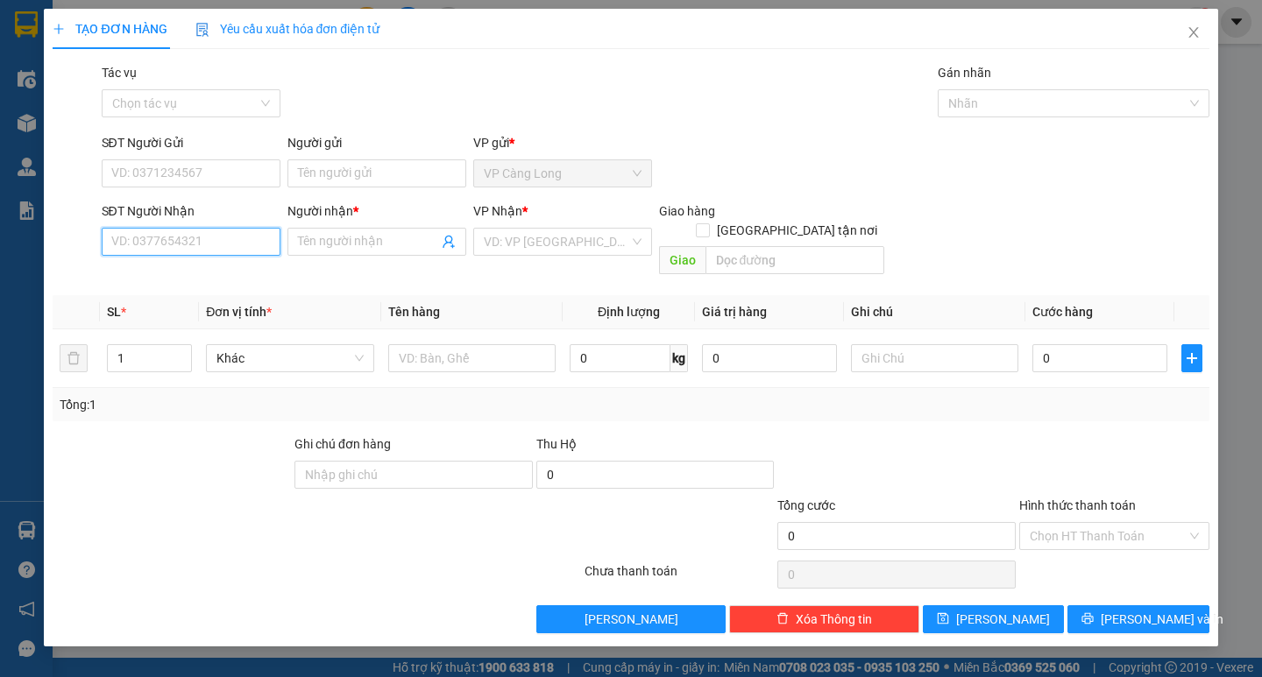
click at [162, 240] on input "SĐT Người Nhận" at bounding box center [191, 242] width 179 height 28
click at [156, 279] on div "0909280636 - HÙNG" at bounding box center [191, 276] width 158 height 19
type input "0909280636"
type input "HÙNG"
type input "40.000"
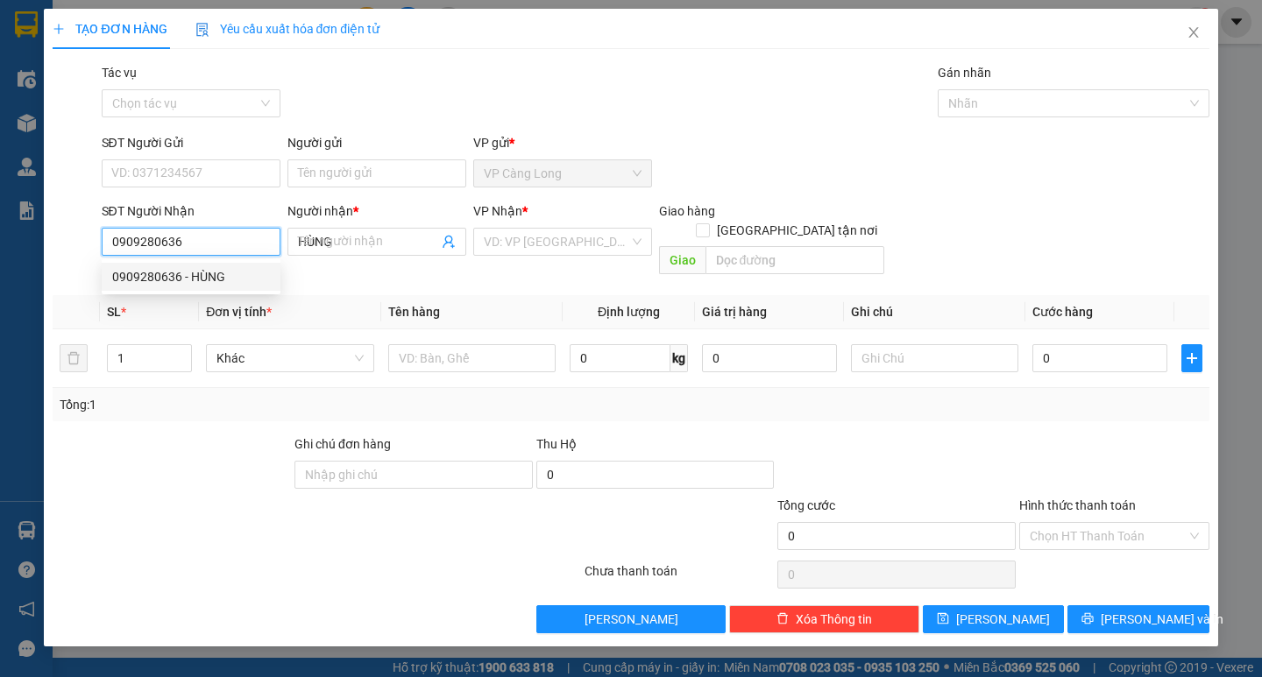
type input "40.000"
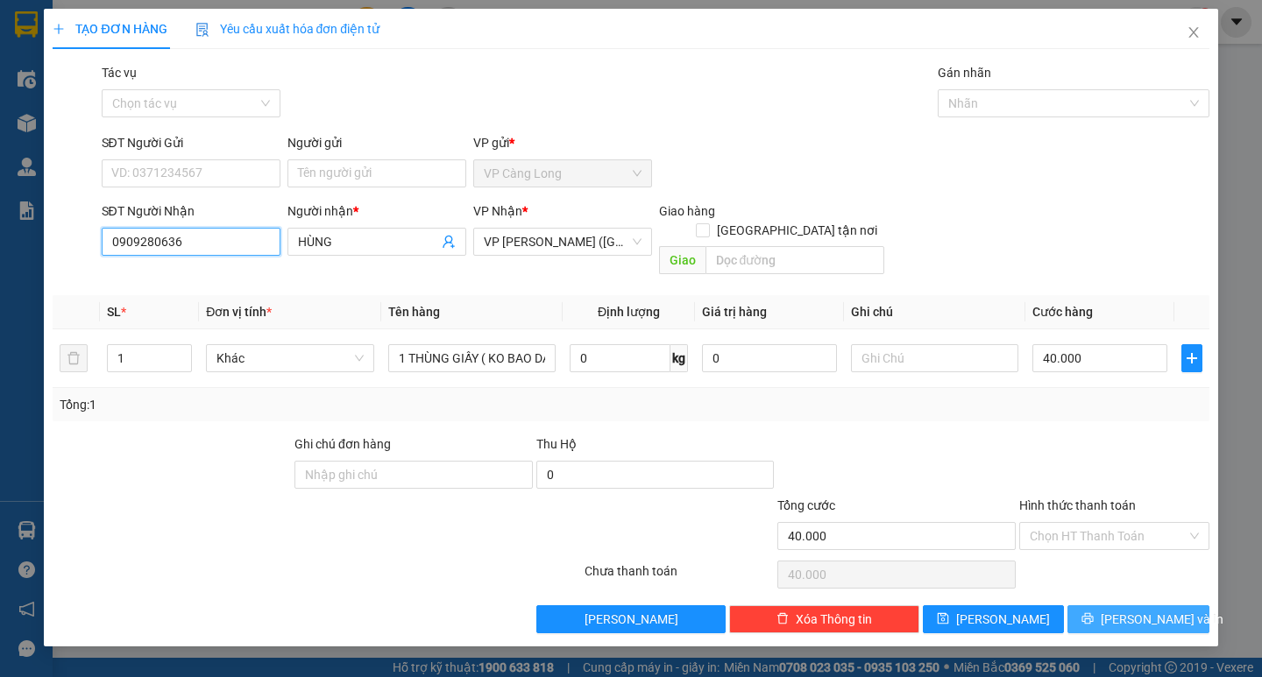
type input "0909280636"
click at [1129, 610] on span "[PERSON_NAME] và In" at bounding box center [1162, 619] width 123 height 19
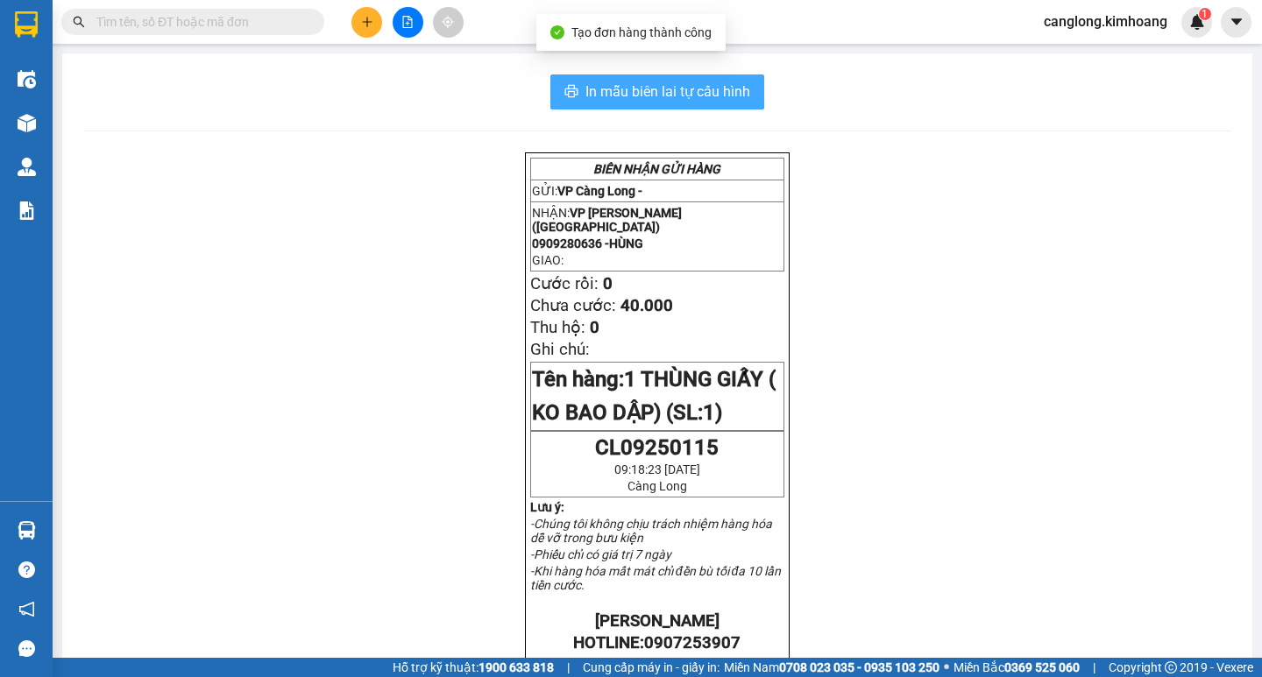
click at [685, 96] on span "In mẫu biên lai tự cấu hình" at bounding box center [667, 92] width 165 height 22
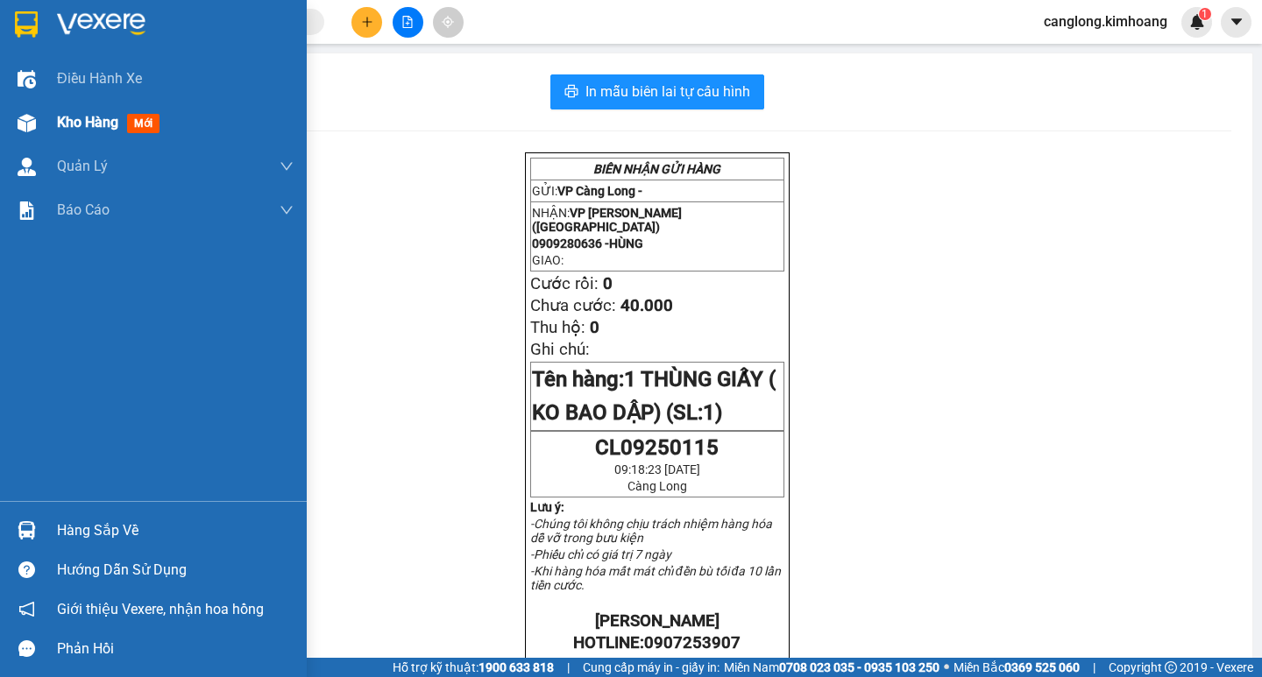
click at [65, 118] on span "Kho hàng" at bounding box center [87, 122] width 61 height 17
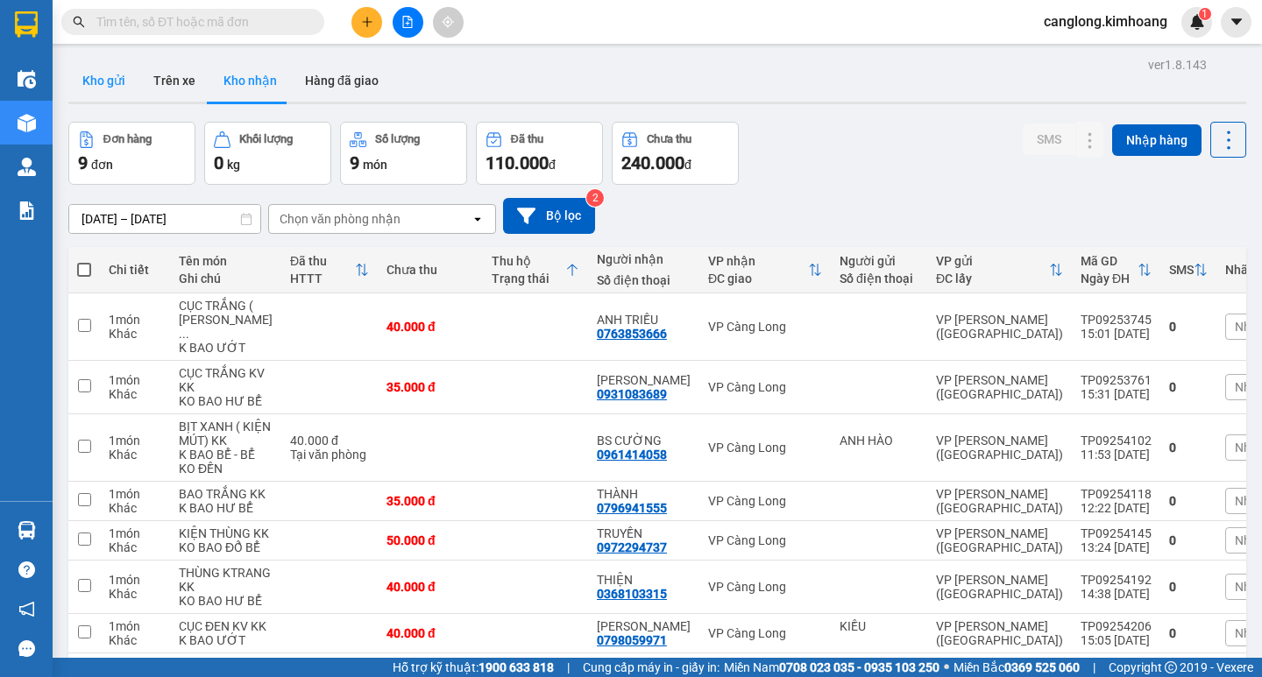
click at [113, 78] on button "Kho gửi" at bounding box center [103, 81] width 71 height 42
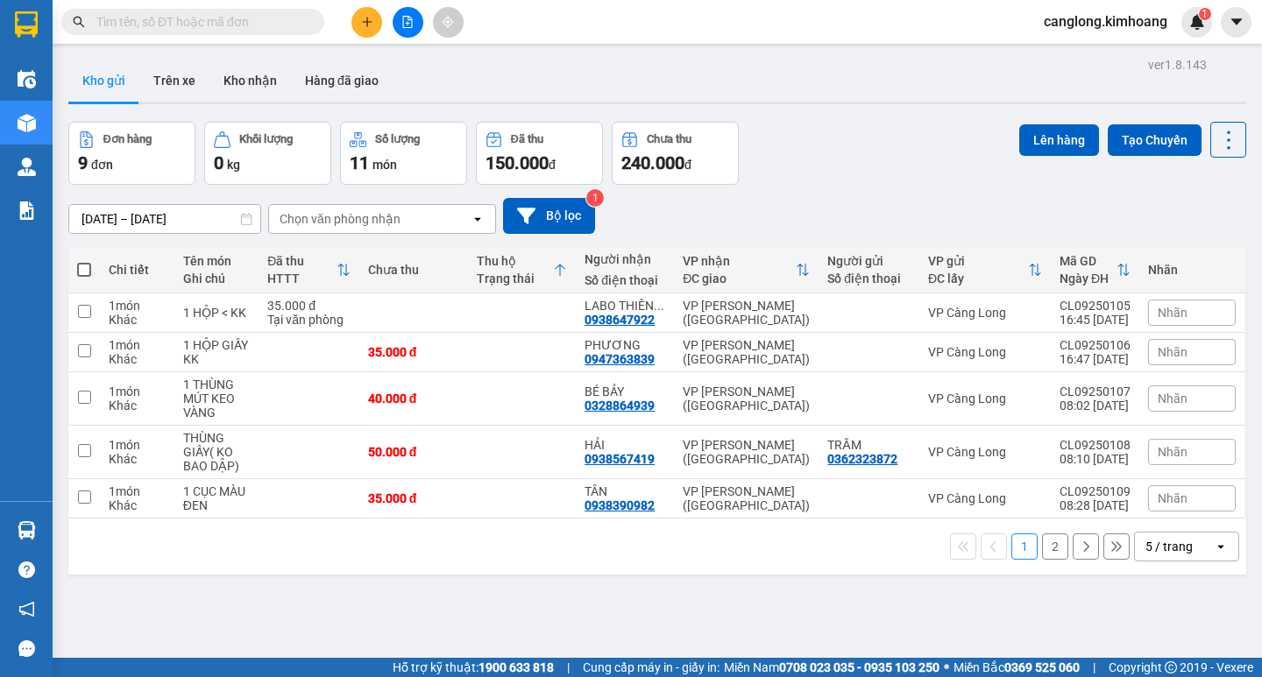
click at [1043, 552] on button "2" at bounding box center [1055, 547] width 26 height 26
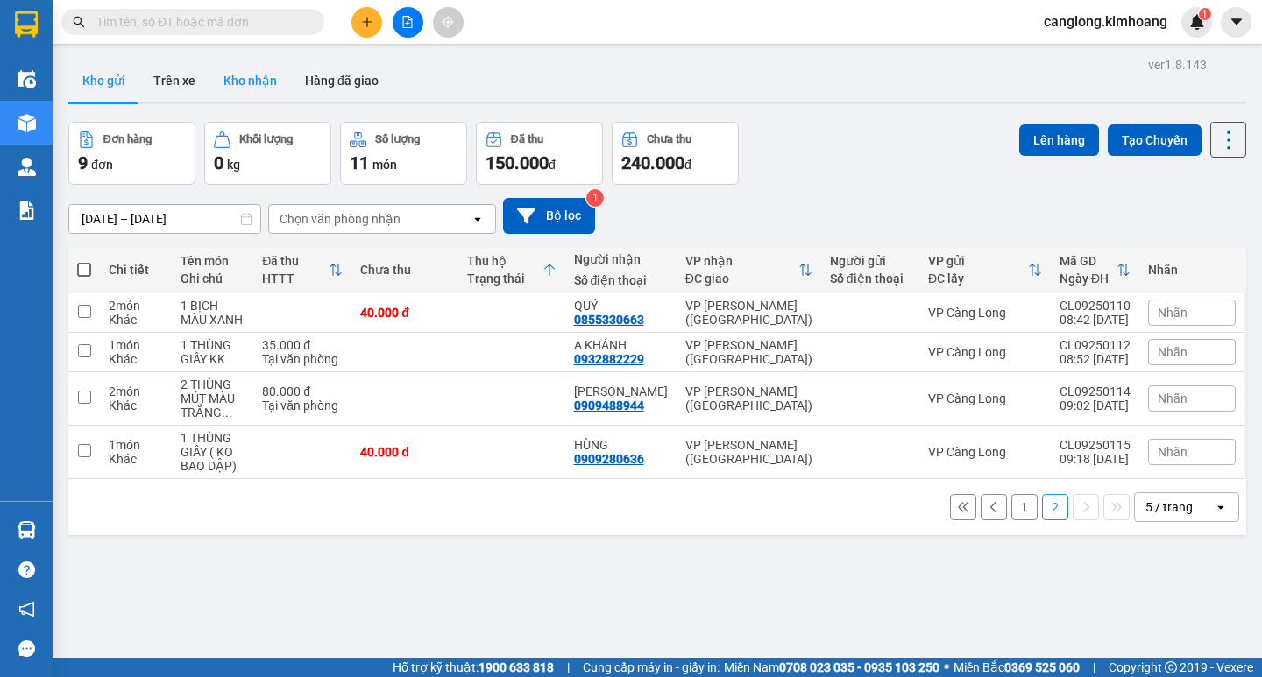
click at [236, 78] on button "Kho nhận" at bounding box center [249, 81] width 81 height 42
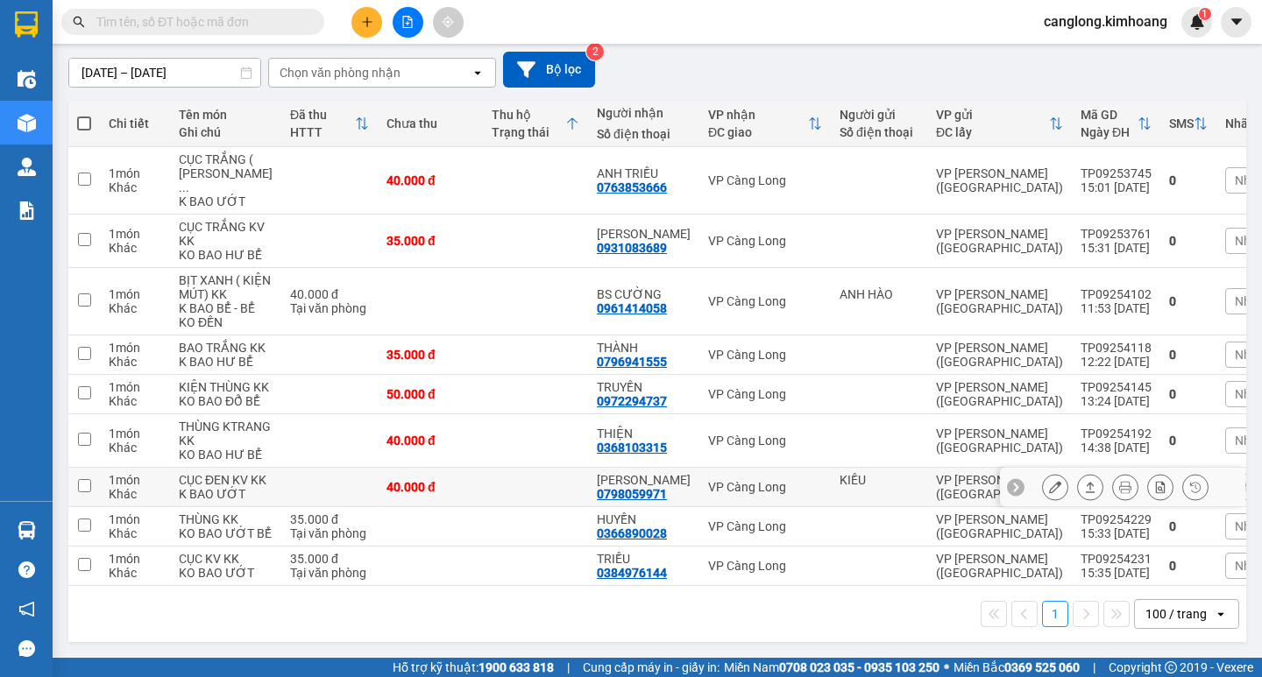
scroll to position [350, 0]
click at [277, 16] on input "text" at bounding box center [199, 21] width 207 height 19
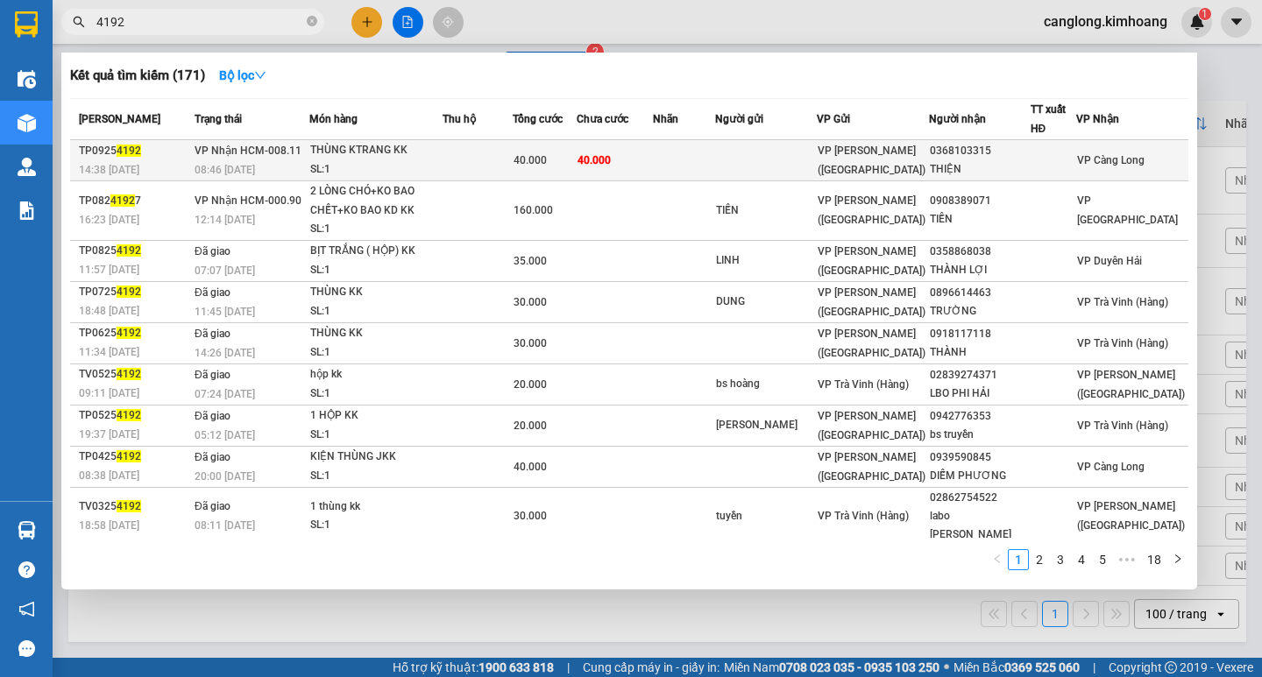
type input "4192"
click at [611, 154] on span "40.000" at bounding box center [593, 160] width 33 height 12
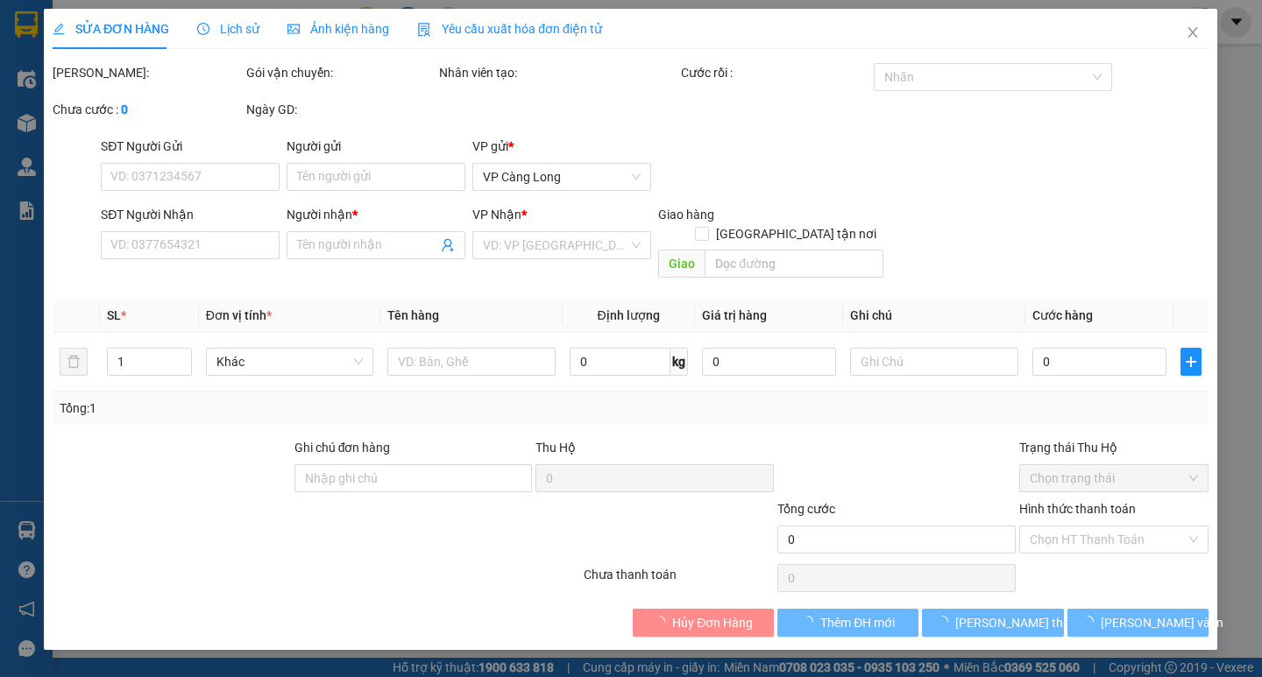
type input "0368103315"
type input "THIỆN"
type input "40.000"
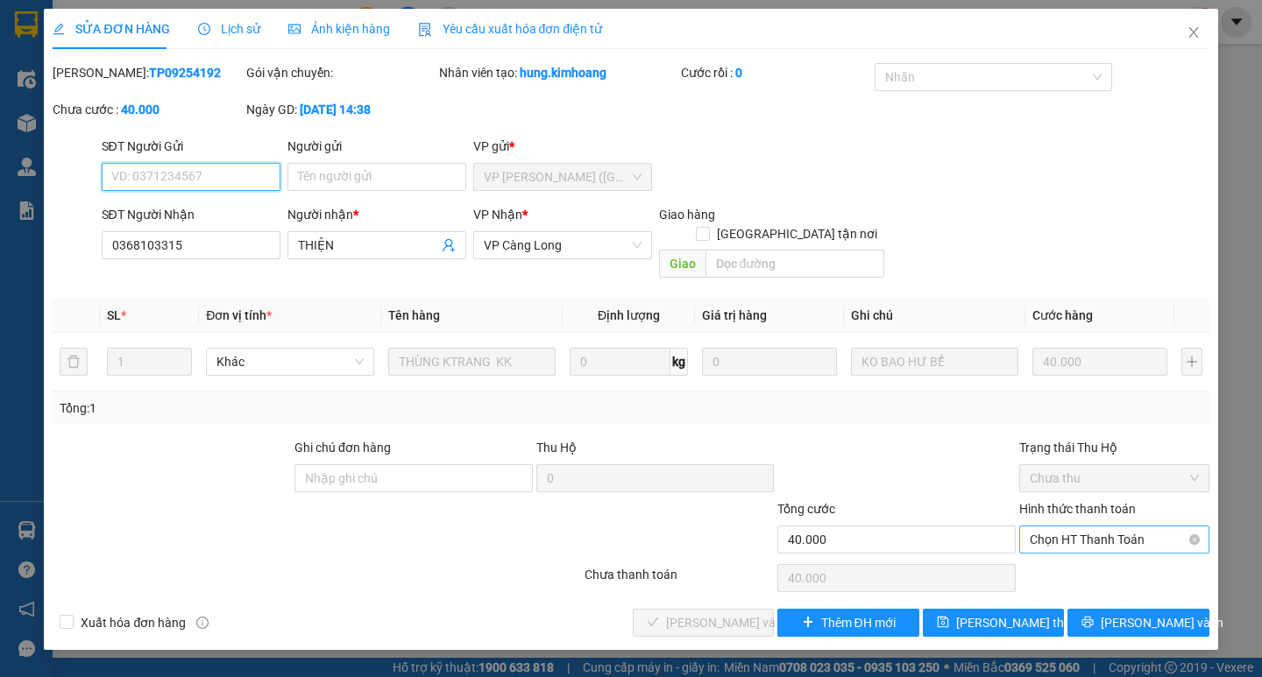
click at [1052, 527] on span "Chọn HT Thanh Toán" at bounding box center [1114, 540] width 169 height 26
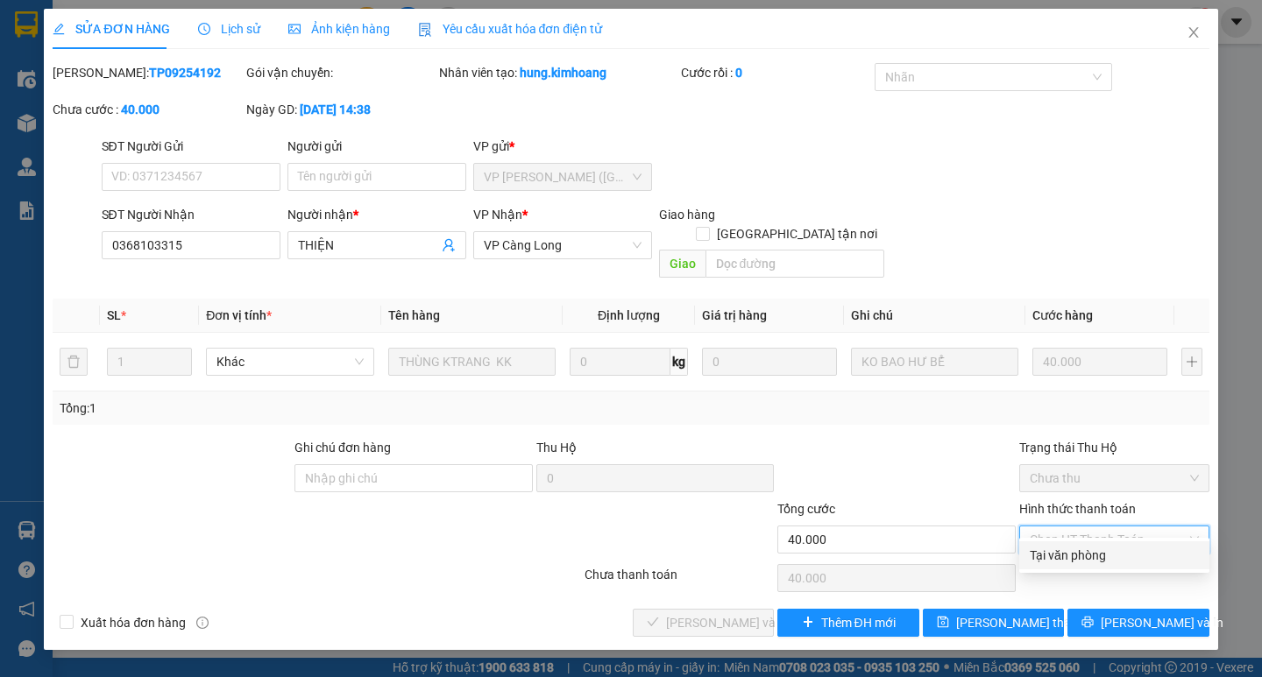
click at [1039, 549] on div "Tại văn phòng" at bounding box center [1114, 555] width 169 height 19
type input "0"
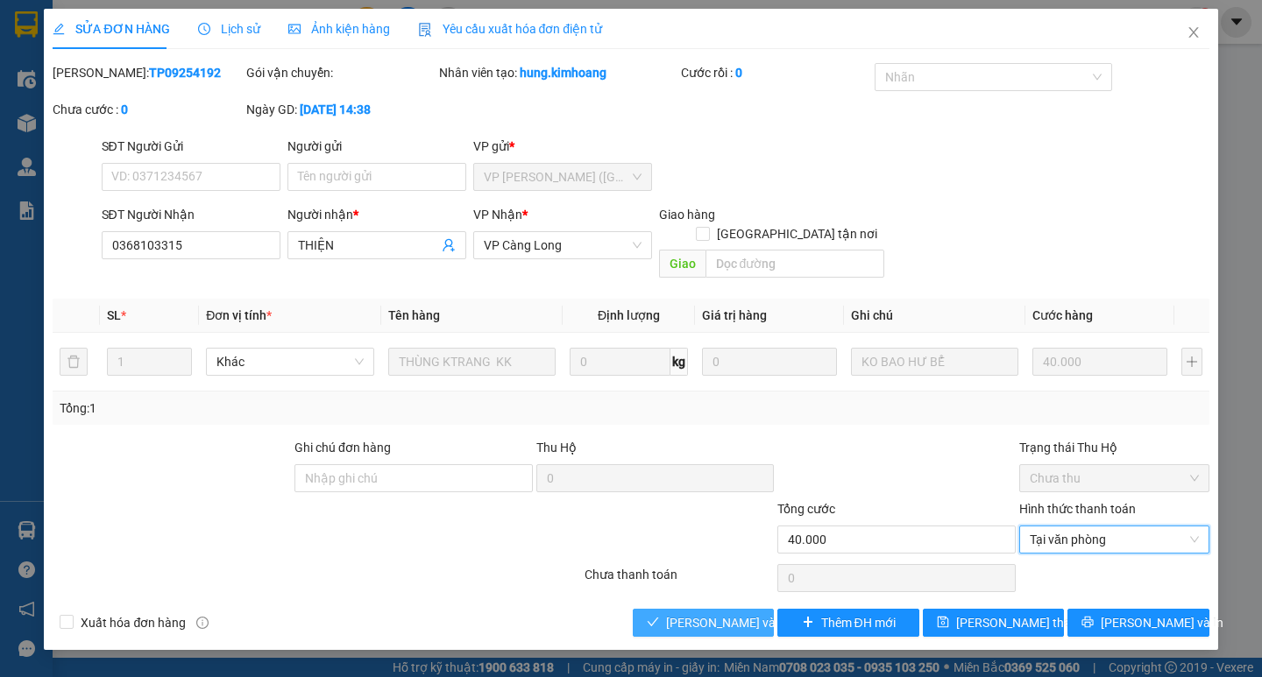
click at [707, 613] on span "[PERSON_NAME] và Giao hàng" at bounding box center [750, 622] width 168 height 19
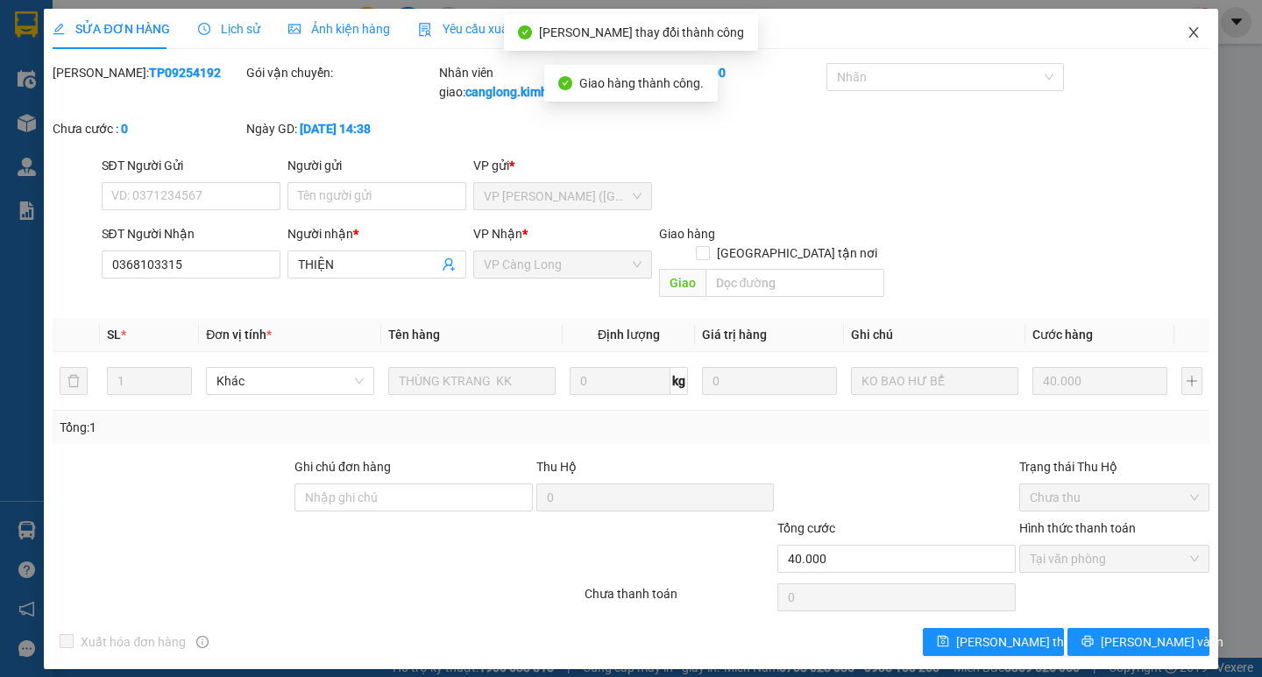
click at [1191, 33] on icon "close" at bounding box center [1194, 32] width 14 height 14
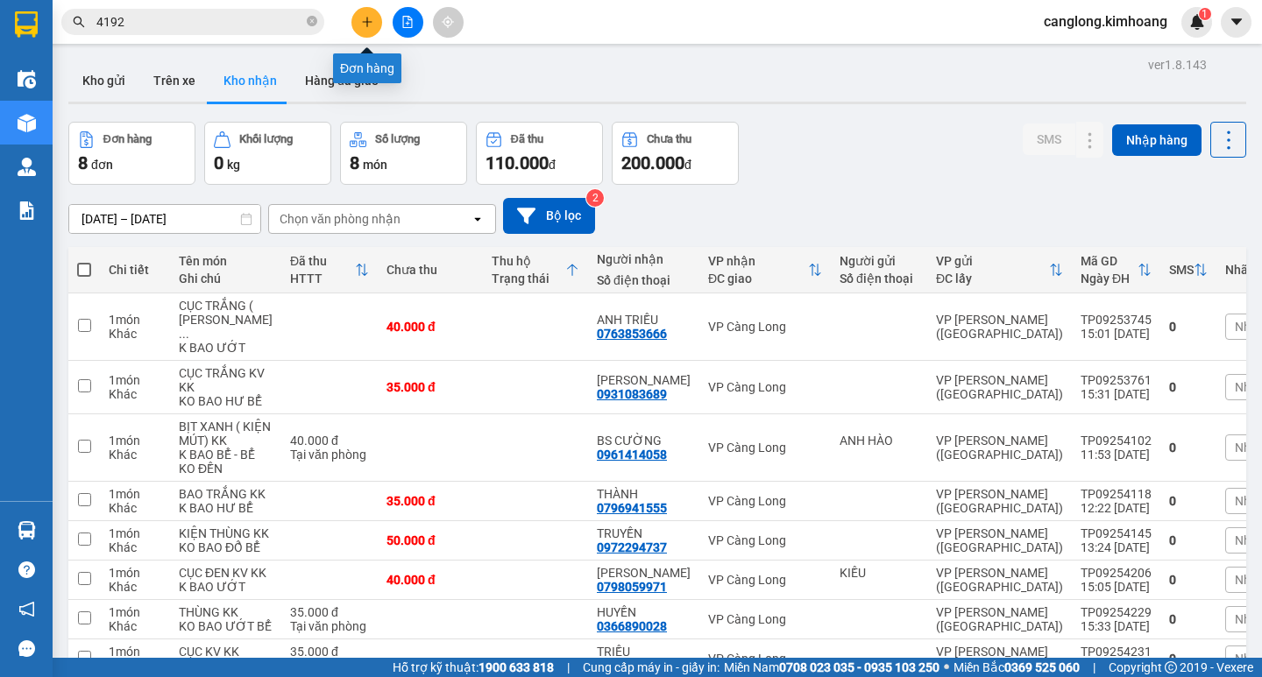
click at [359, 22] on button at bounding box center [366, 22] width 31 height 31
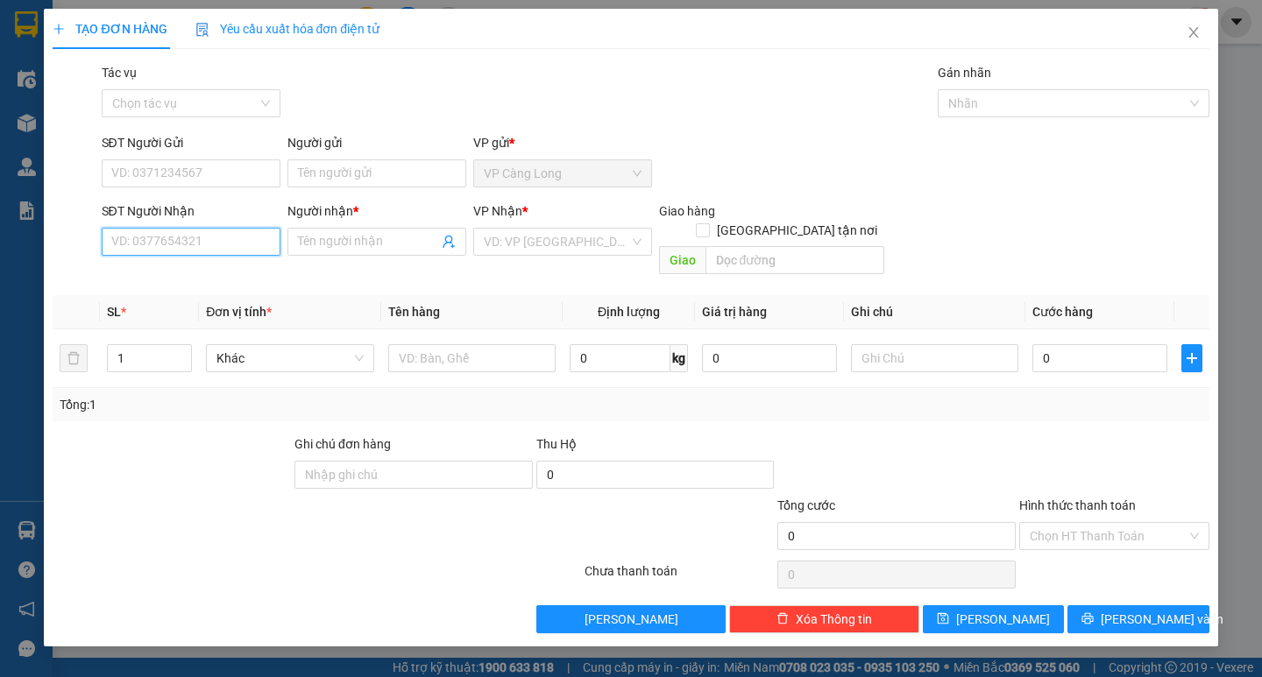
click at [170, 232] on input "SĐT Người Nhận" at bounding box center [191, 242] width 179 height 28
type input "0913535463"
click at [317, 240] on input "Người nhận *" at bounding box center [368, 241] width 140 height 19
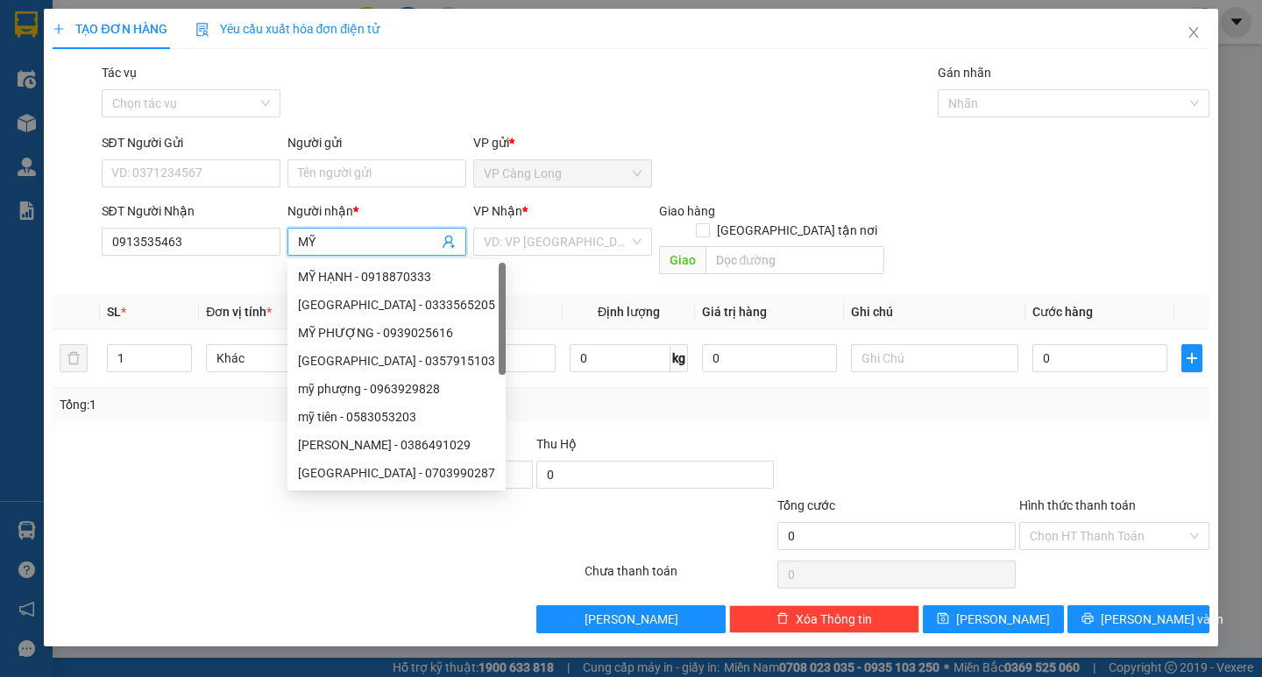
type input "M"
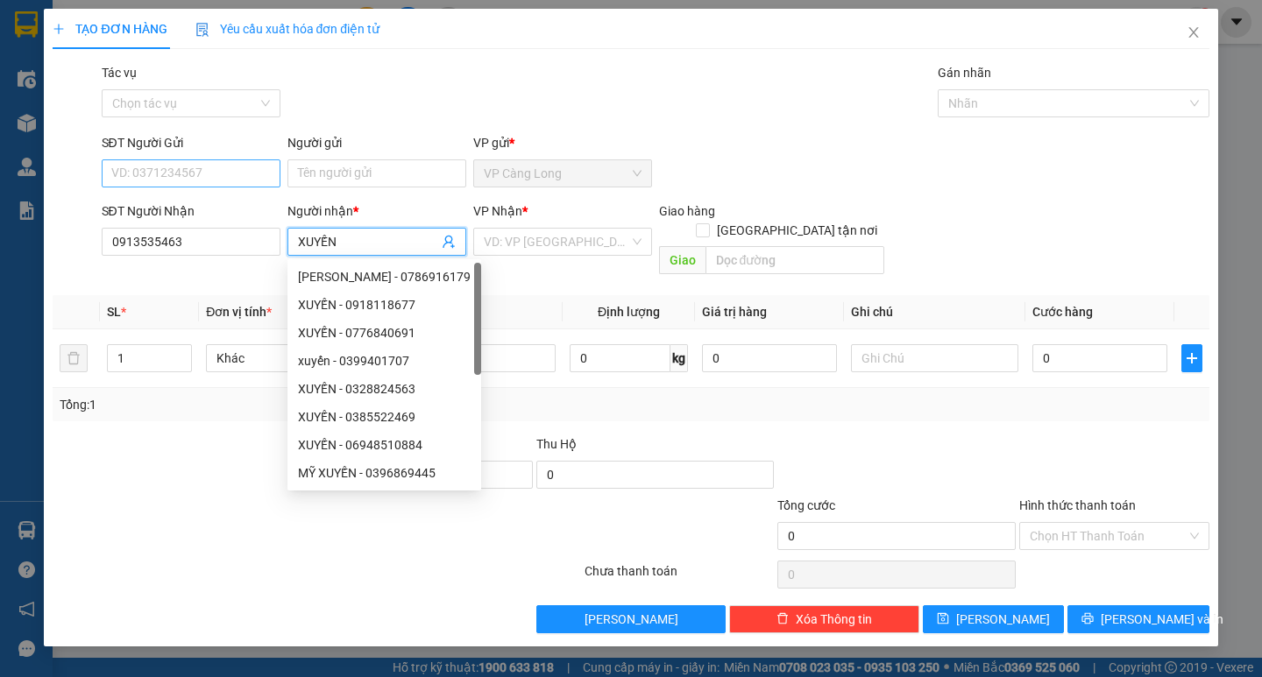
type input "XUYẾN"
click at [205, 167] on input "SĐT Người Gửi" at bounding box center [191, 173] width 179 height 28
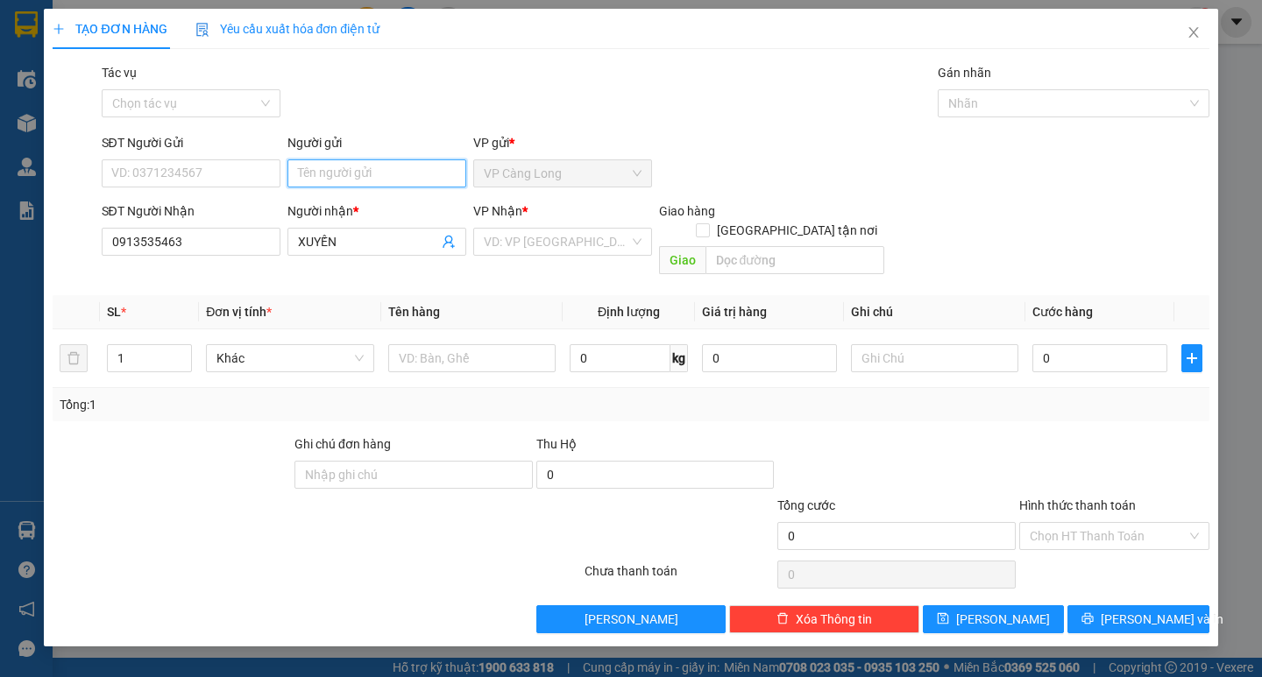
click at [310, 174] on input "Người gửi" at bounding box center [376, 173] width 179 height 28
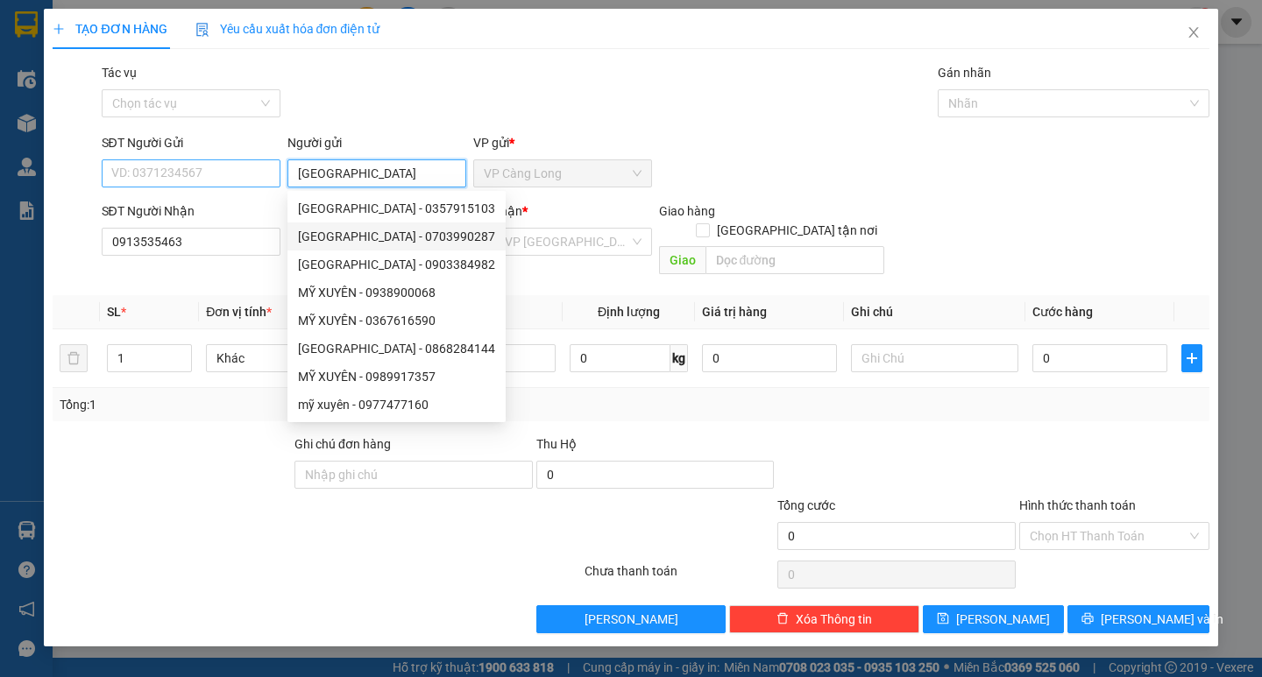
type input "MỸ XUYÊN"
click at [214, 169] on input "SĐT Người Gửi" at bounding box center [191, 173] width 179 height 28
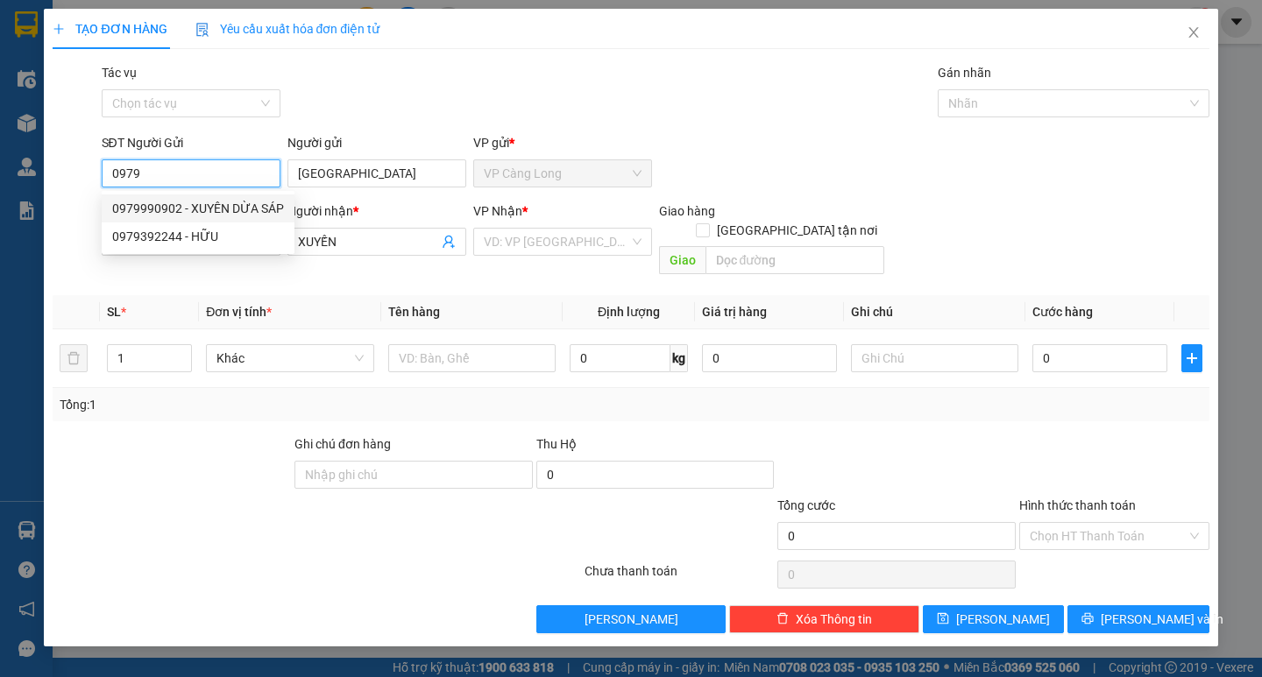
click at [209, 211] on div "0979990902 - XUYÊN DỪA SÁP" at bounding box center [198, 208] width 172 height 19
type input "0979990902"
type input "XUYÊN DỪA SÁP"
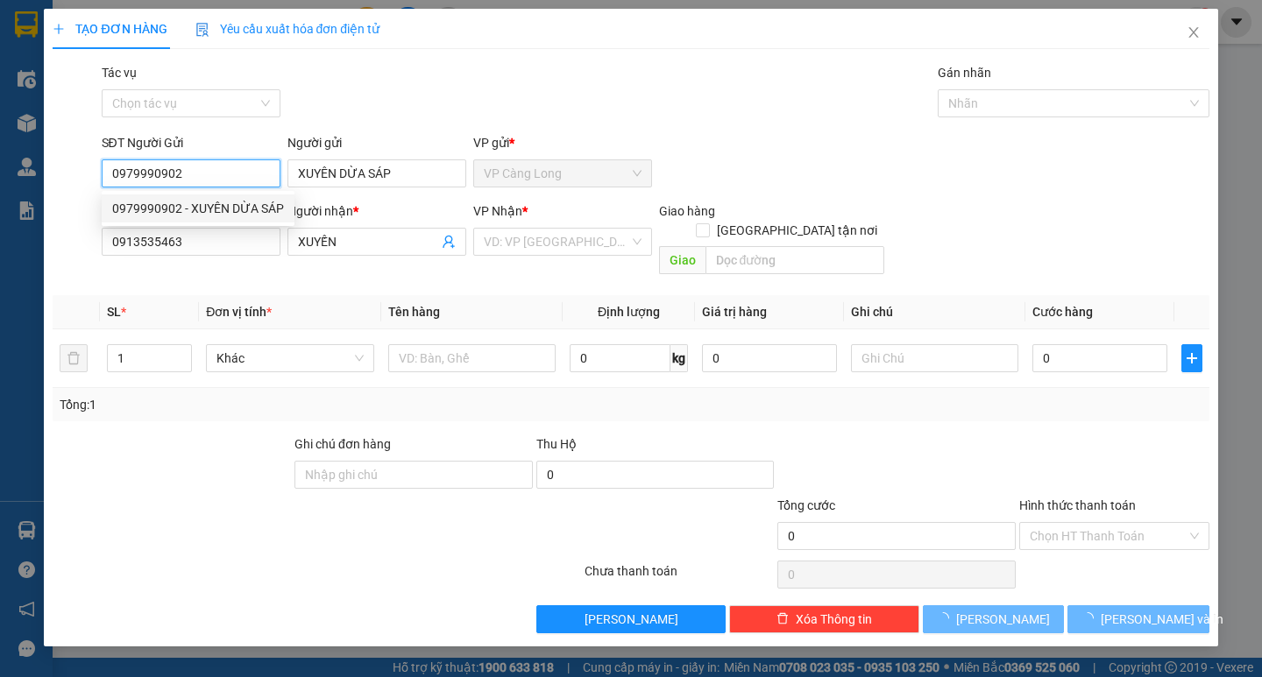
type input "40.000"
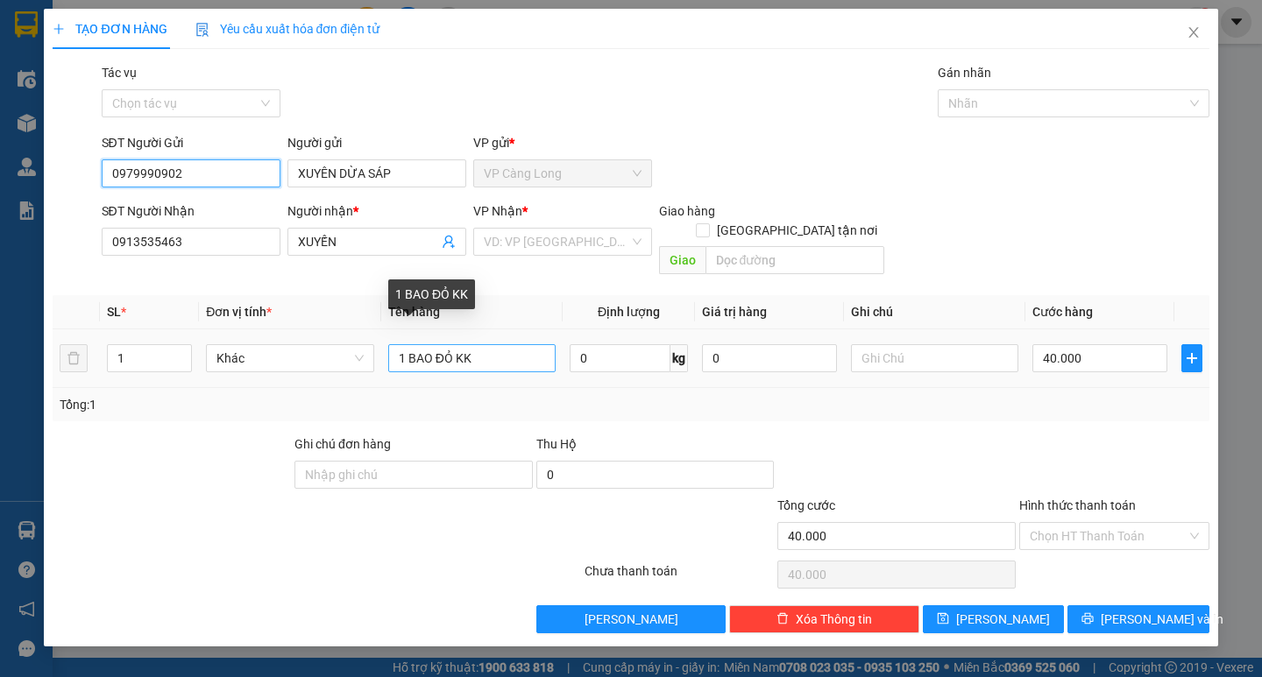
type input "0979990902"
click at [495, 344] on input "1 BAO ĐỎ KK" at bounding box center [471, 358] width 167 height 28
type input "1 THÙNG GIẤY"
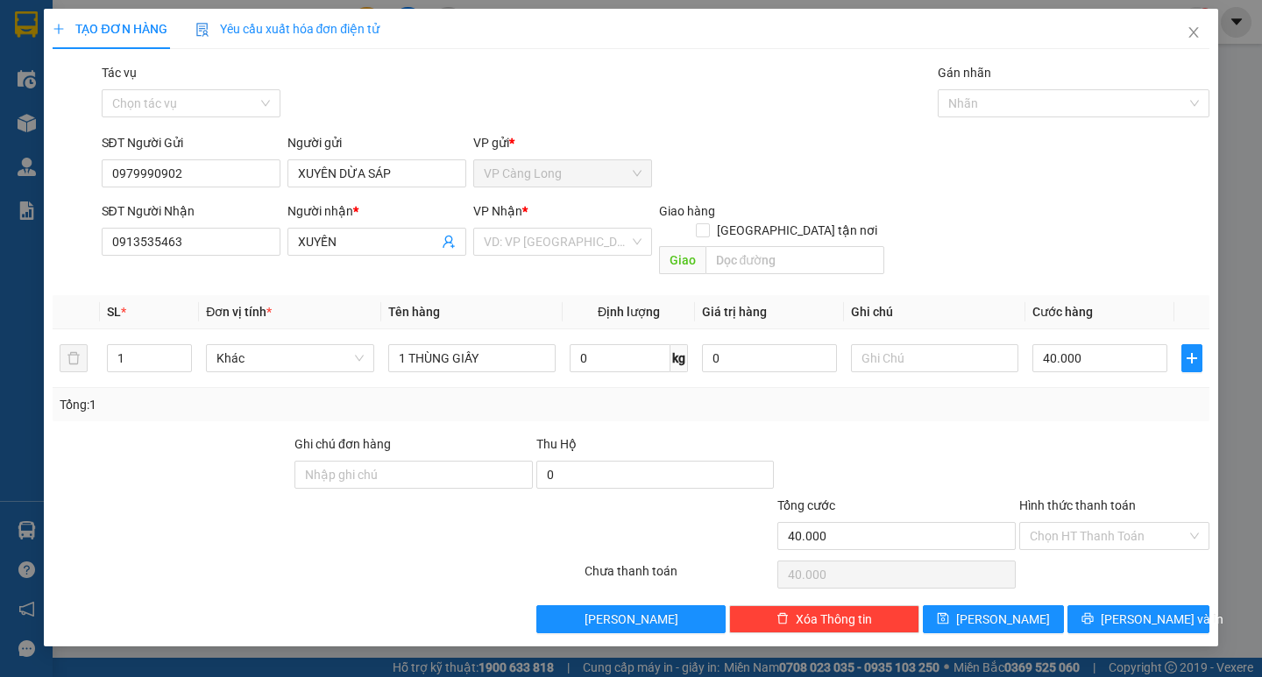
click at [1091, 400] on div "Tổng: 1" at bounding box center [631, 404] width 1156 height 33
click at [557, 250] on input "search" at bounding box center [556, 242] width 145 height 26
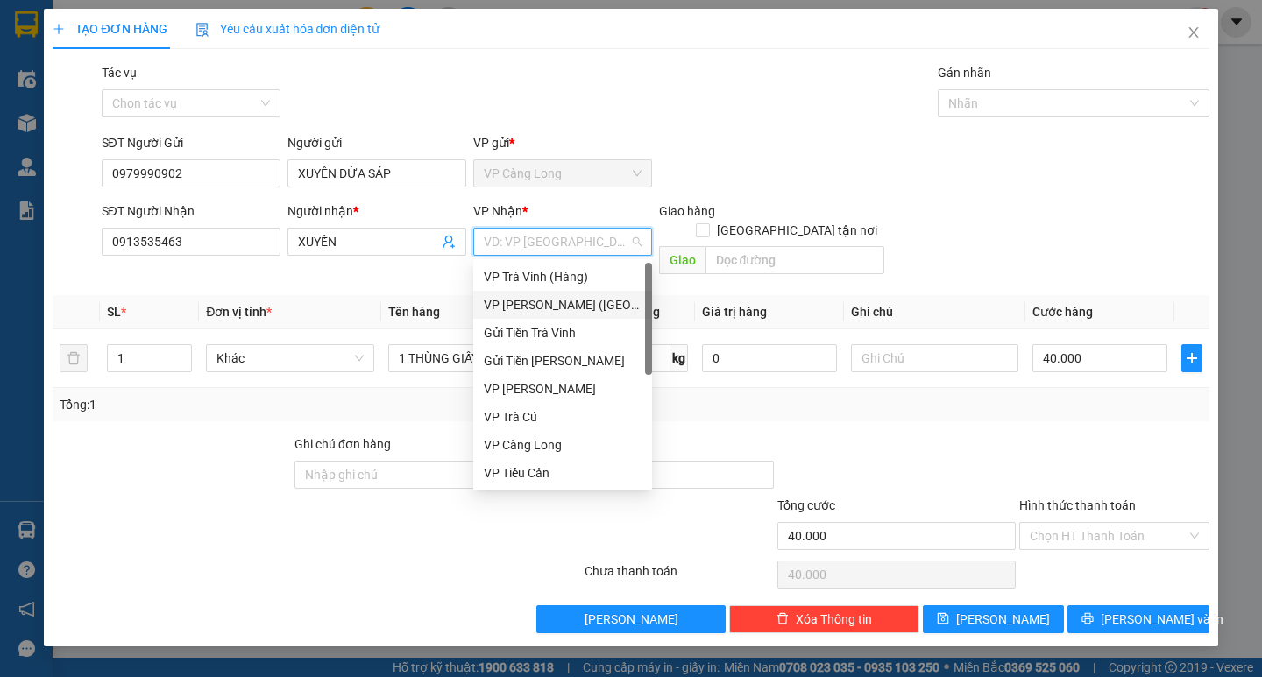
click at [537, 299] on div "VP [PERSON_NAME] ([GEOGRAPHIC_DATA])" at bounding box center [563, 304] width 158 height 19
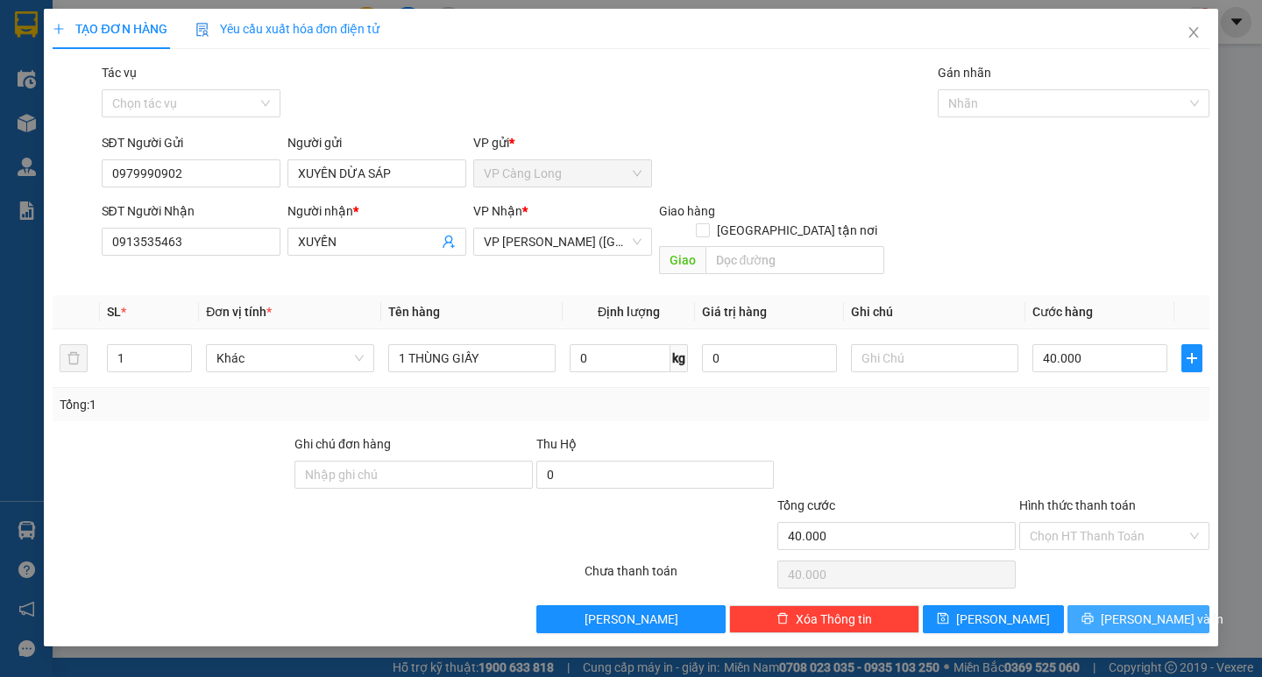
click at [1143, 610] on span "[PERSON_NAME] và In" at bounding box center [1162, 619] width 123 height 19
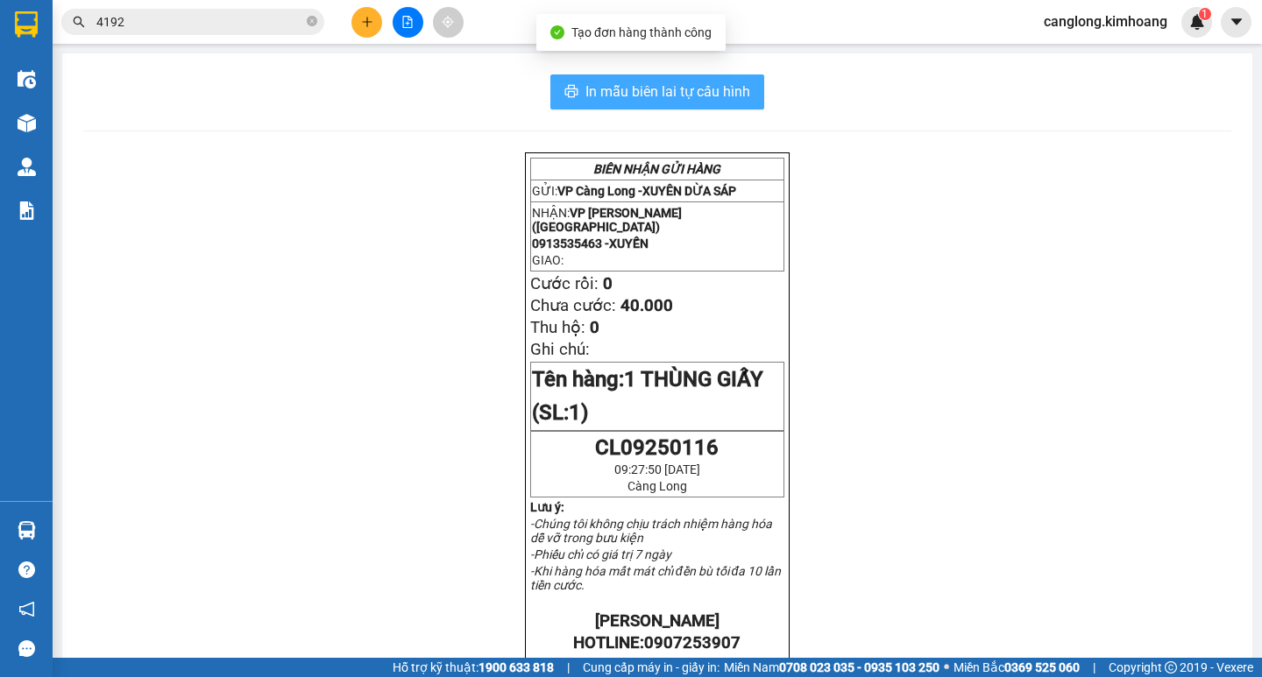
click at [676, 97] on span "In mẫu biên lai tự cấu hình" at bounding box center [667, 92] width 165 height 22
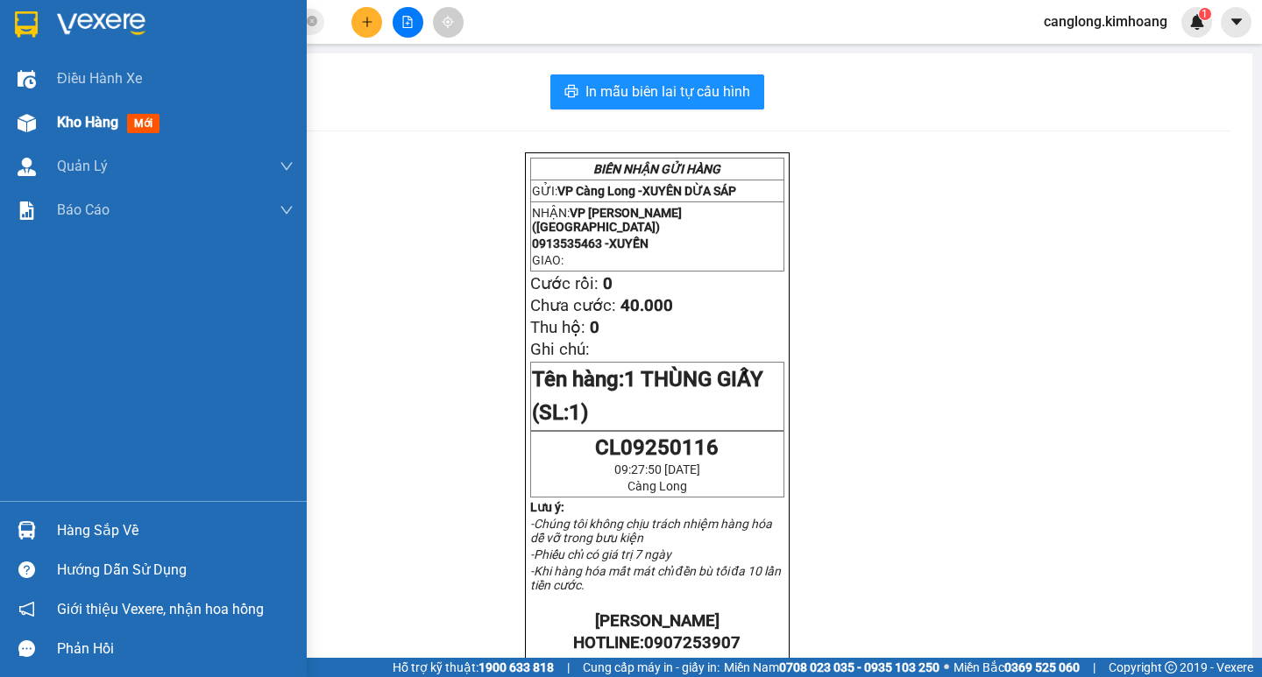
drag, startPoint x: 39, startPoint y: 119, endPoint x: 64, endPoint y: 118, distance: 24.6
click at [39, 120] on div at bounding box center [26, 123] width 31 height 31
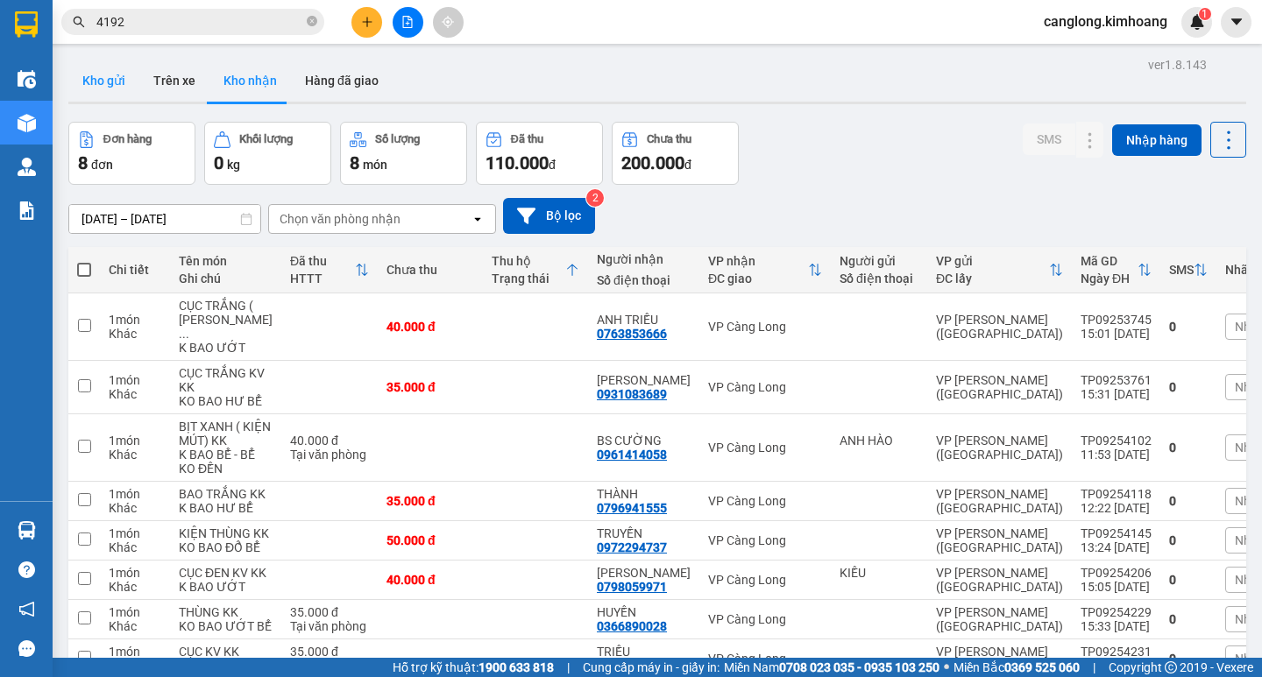
click at [120, 76] on button "Kho gửi" at bounding box center [103, 81] width 71 height 42
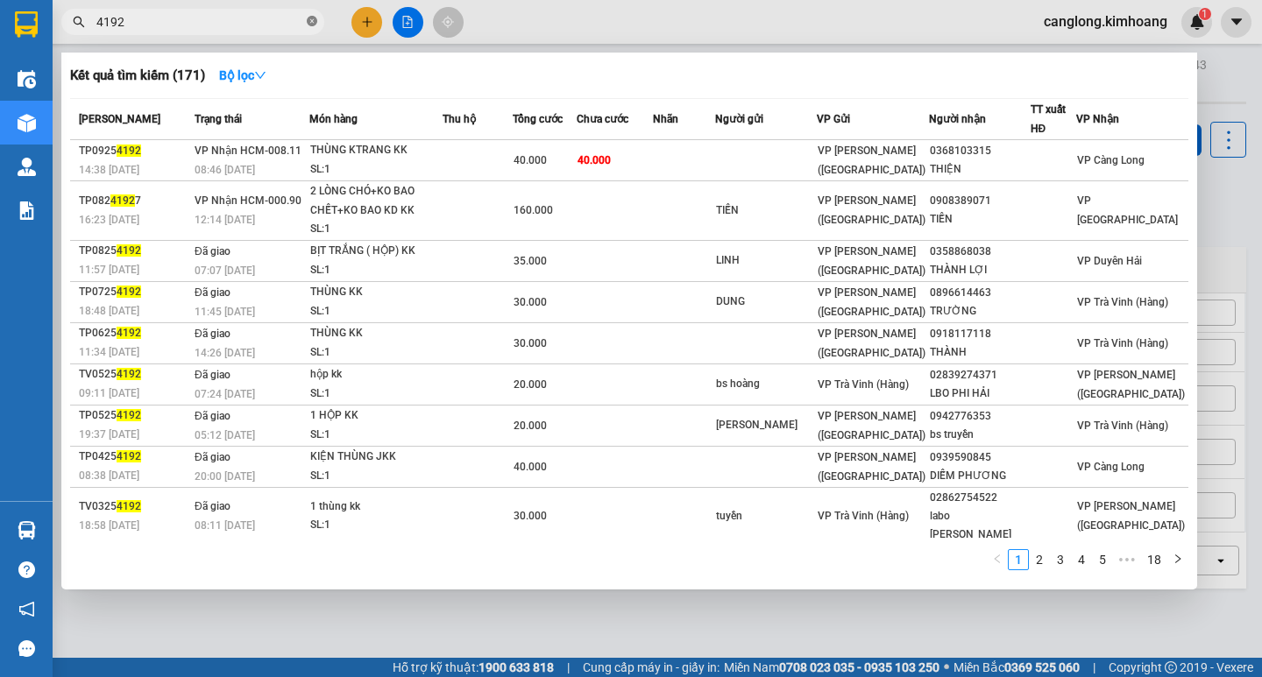
click at [311, 17] on icon "close-circle" at bounding box center [312, 21] width 11 height 11
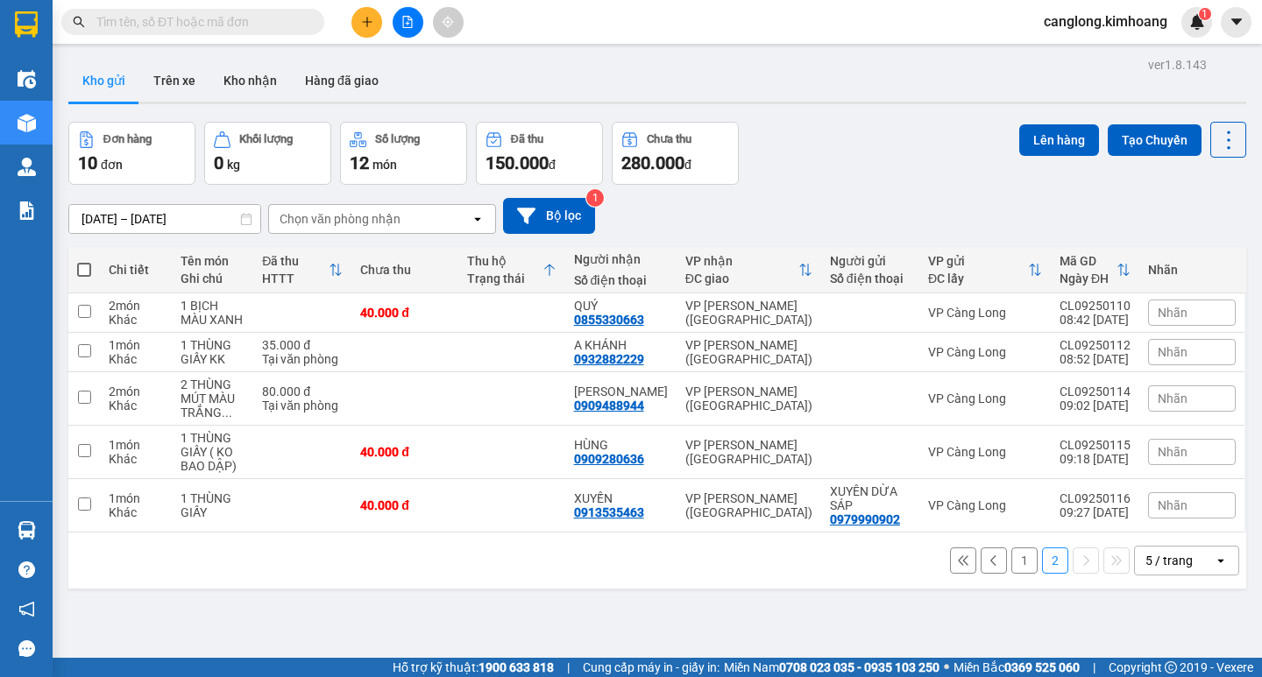
click at [1042, 563] on button "2" at bounding box center [1055, 561] width 26 height 26
click at [1011, 563] on button "1" at bounding box center [1024, 561] width 26 height 26
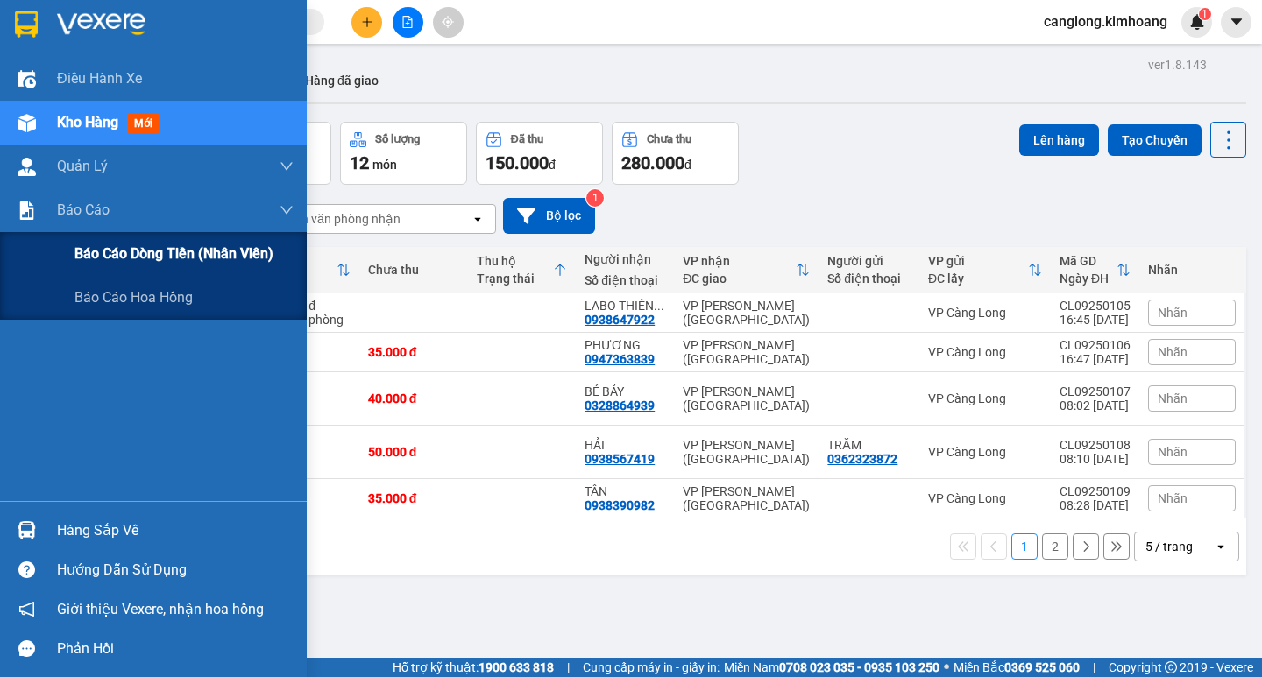
click at [95, 248] on span "Báo cáo dòng tiền (nhân viên)" at bounding box center [173, 254] width 199 height 22
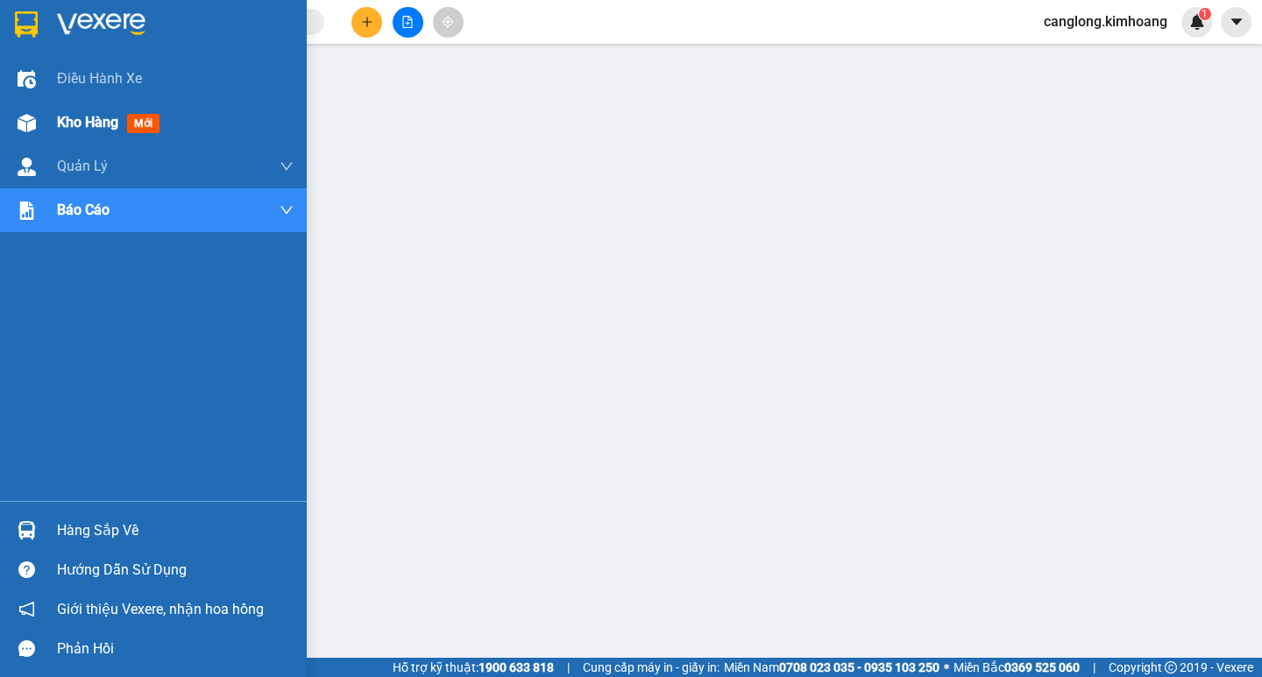
click at [73, 120] on span "Kho hàng" at bounding box center [87, 122] width 61 height 17
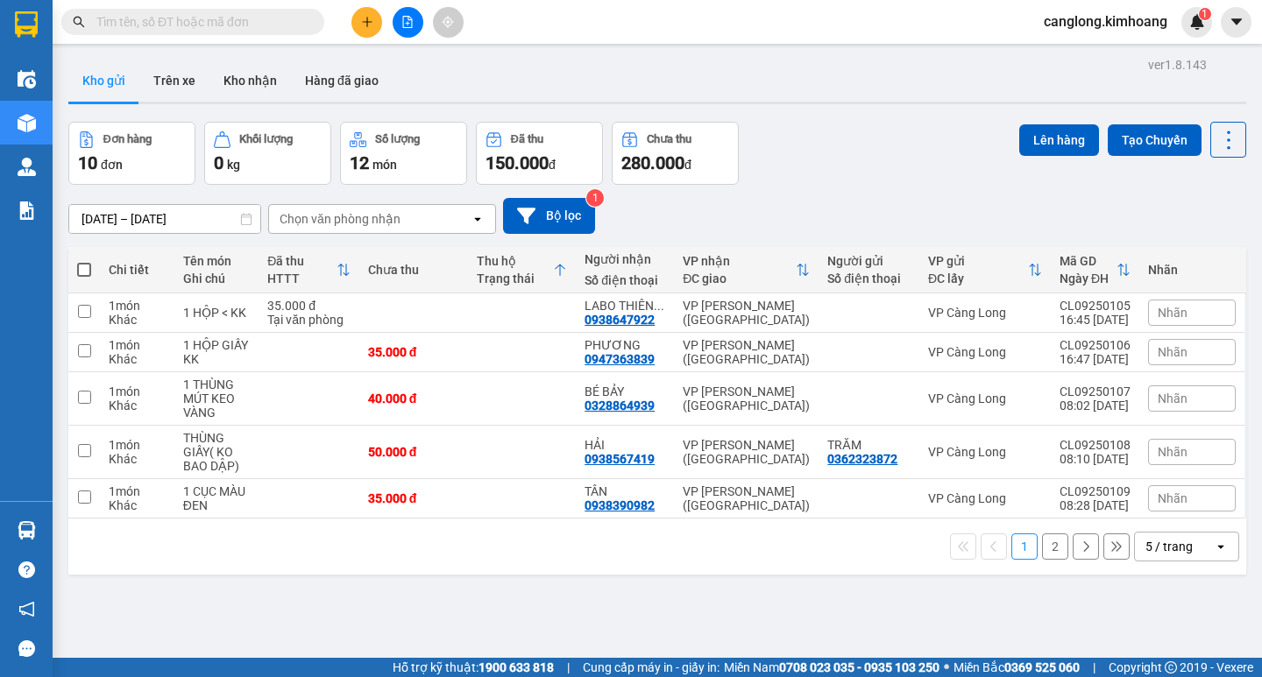
click at [145, 21] on input "text" at bounding box center [199, 21] width 207 height 19
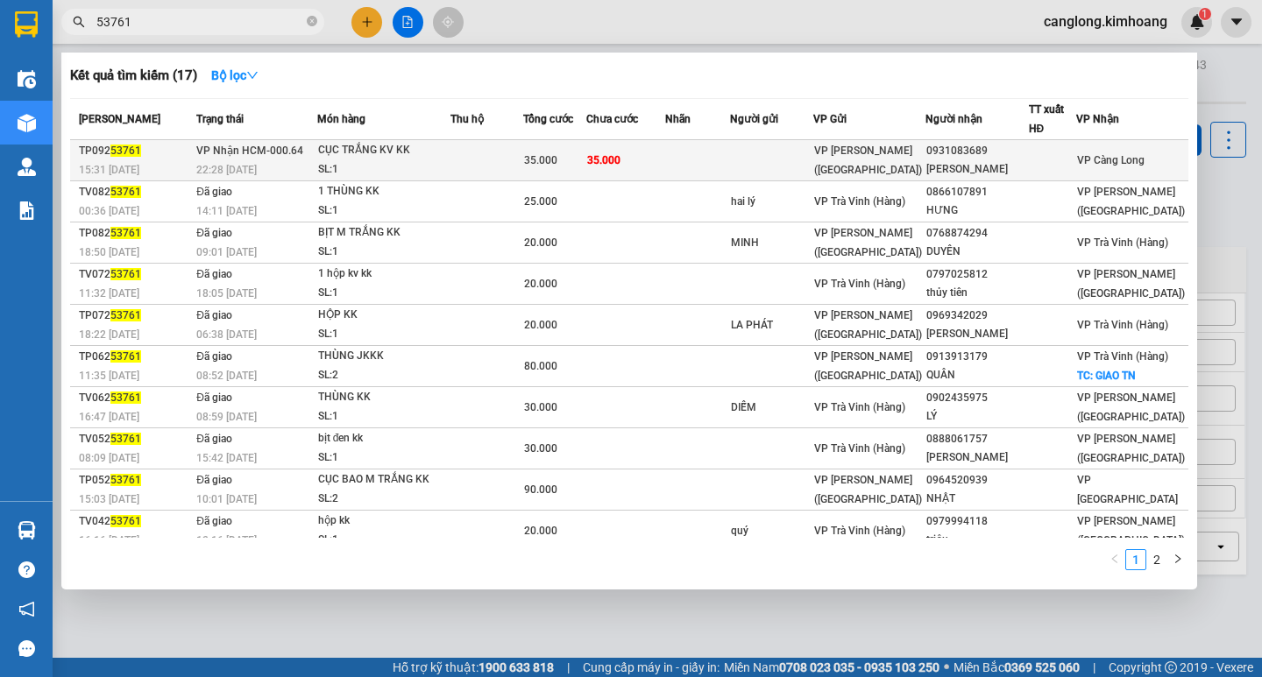
type input "53761"
click at [647, 161] on td "35.000" at bounding box center [625, 160] width 79 height 41
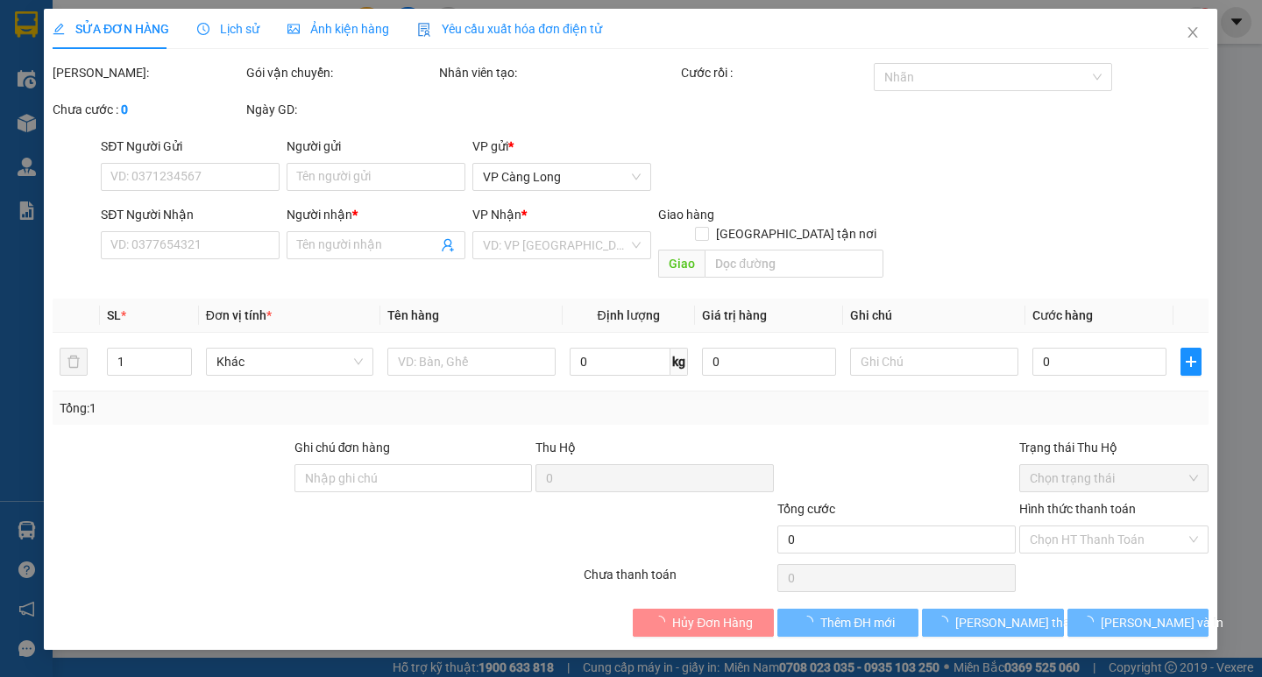
type input "0931083689"
type input "TRẦN ĐỰNG"
type input "35.000"
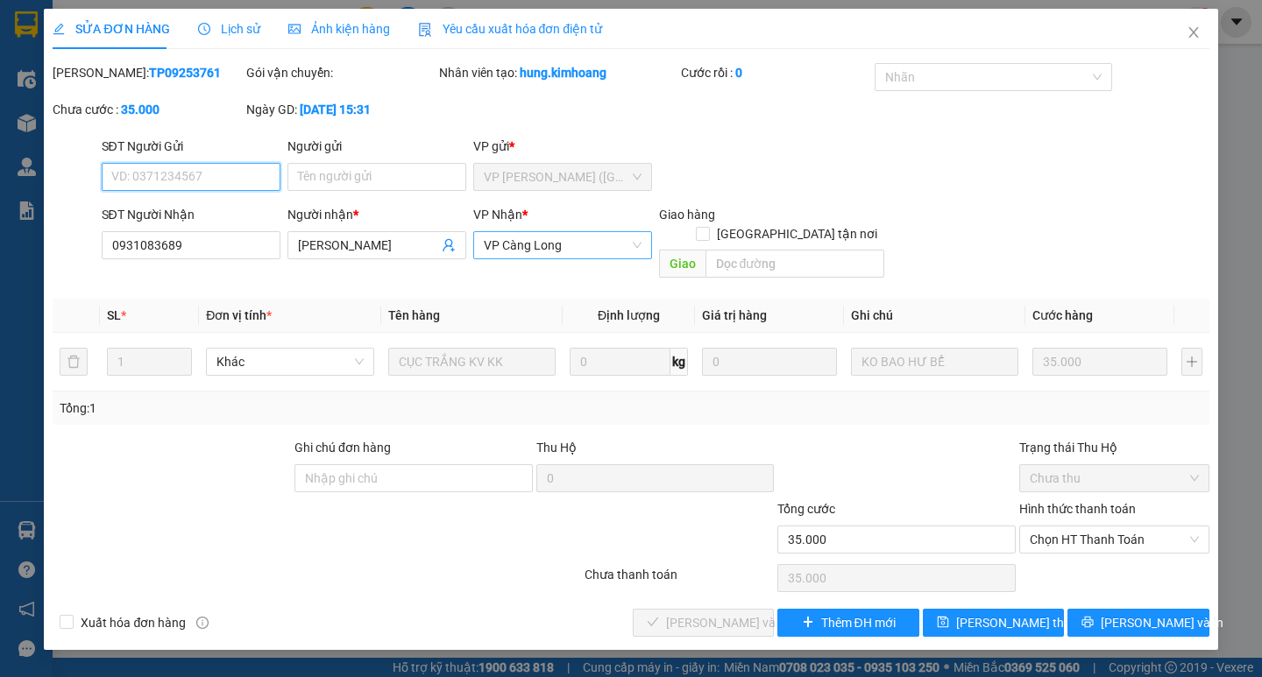
click at [641, 244] on div "VP Càng Long" at bounding box center [562, 245] width 179 height 28
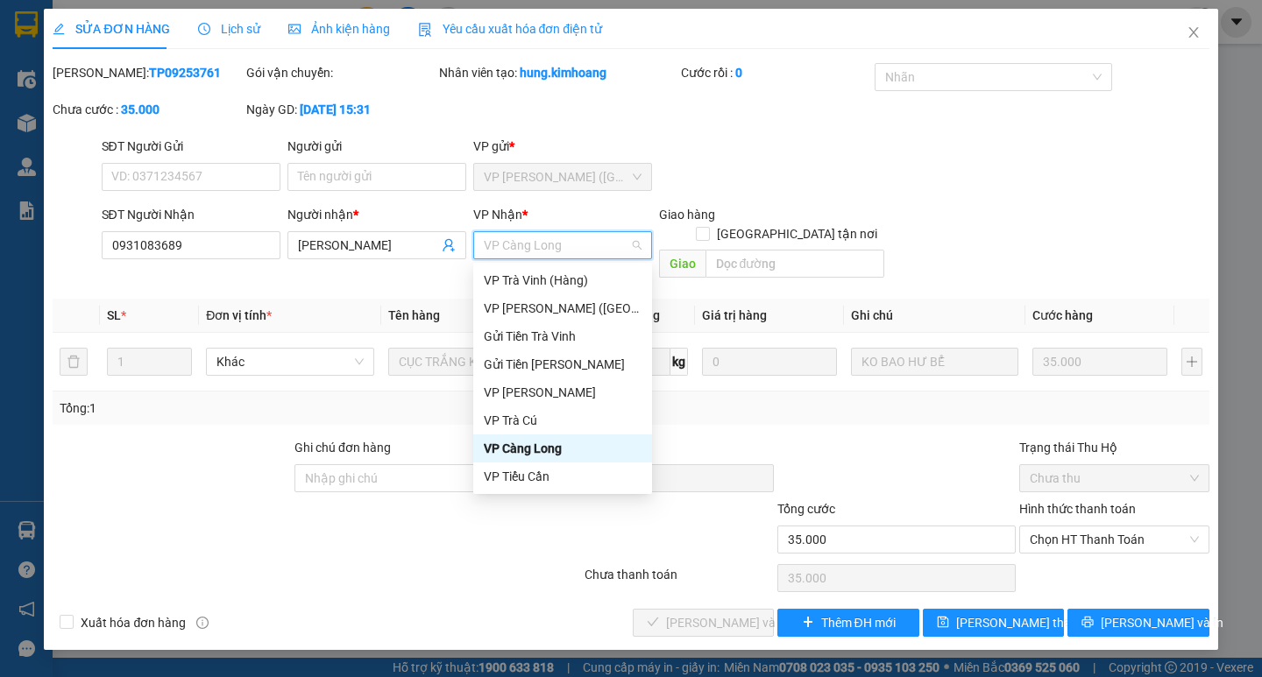
click at [718, 144] on div "SĐT Người Gửi VD: 0371234567 Người gửi Tên người gửi VP gửi * VP Trần Phú (Hàng)" at bounding box center [655, 167] width 1115 height 61
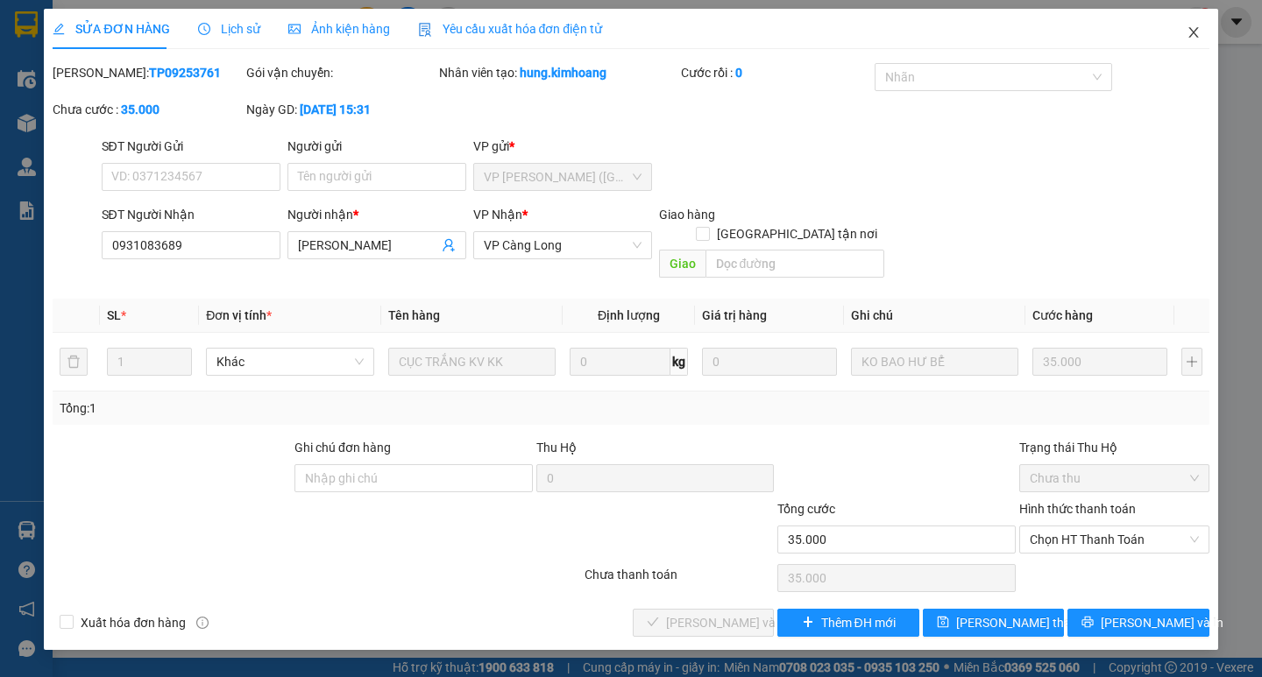
click at [1193, 33] on icon "close" at bounding box center [1193, 32] width 10 height 11
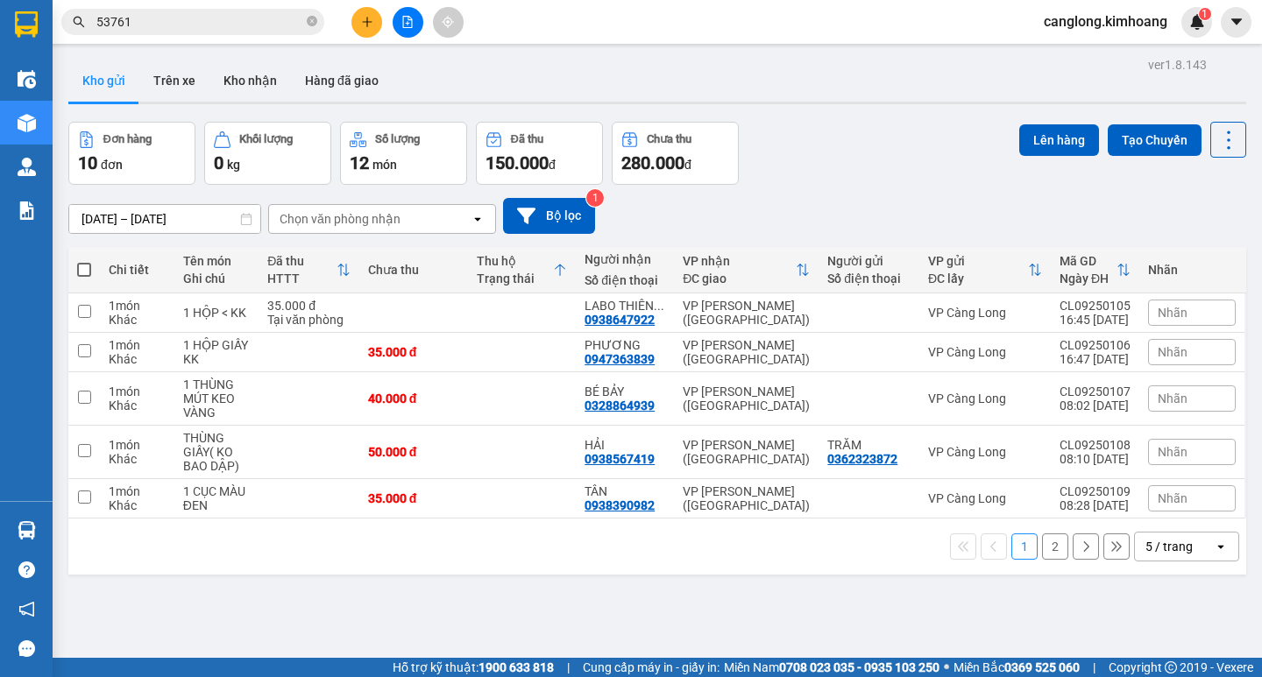
click at [204, 26] on input "53761" at bounding box center [199, 21] width 207 height 19
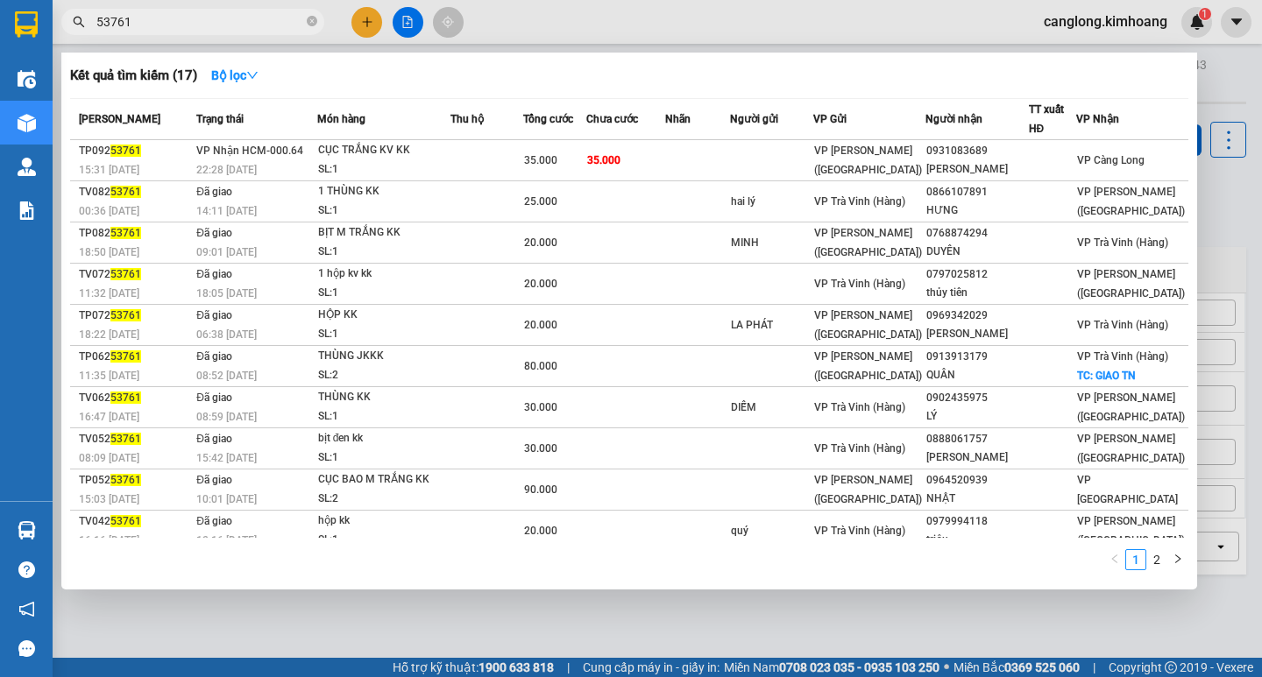
click at [1179, 631] on div at bounding box center [631, 338] width 1262 height 677
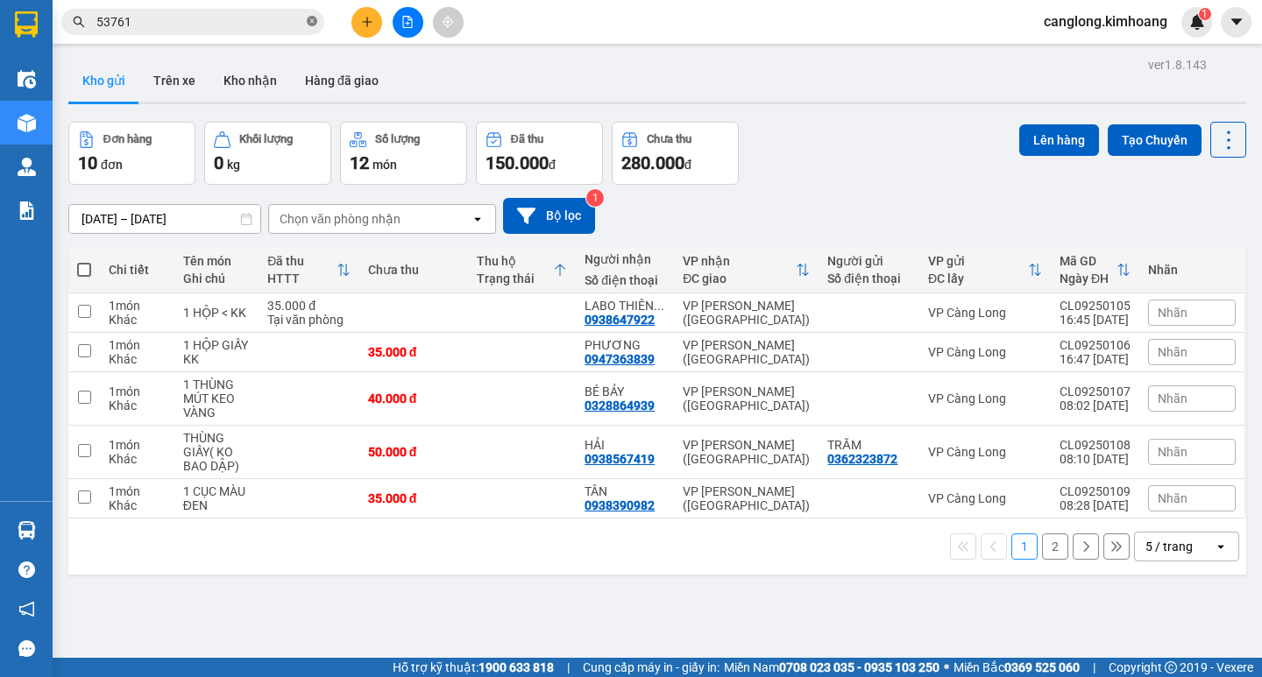
click at [308, 18] on icon "close-circle" at bounding box center [312, 21] width 11 height 11
click at [248, 79] on button "Kho nhận" at bounding box center [249, 81] width 81 height 42
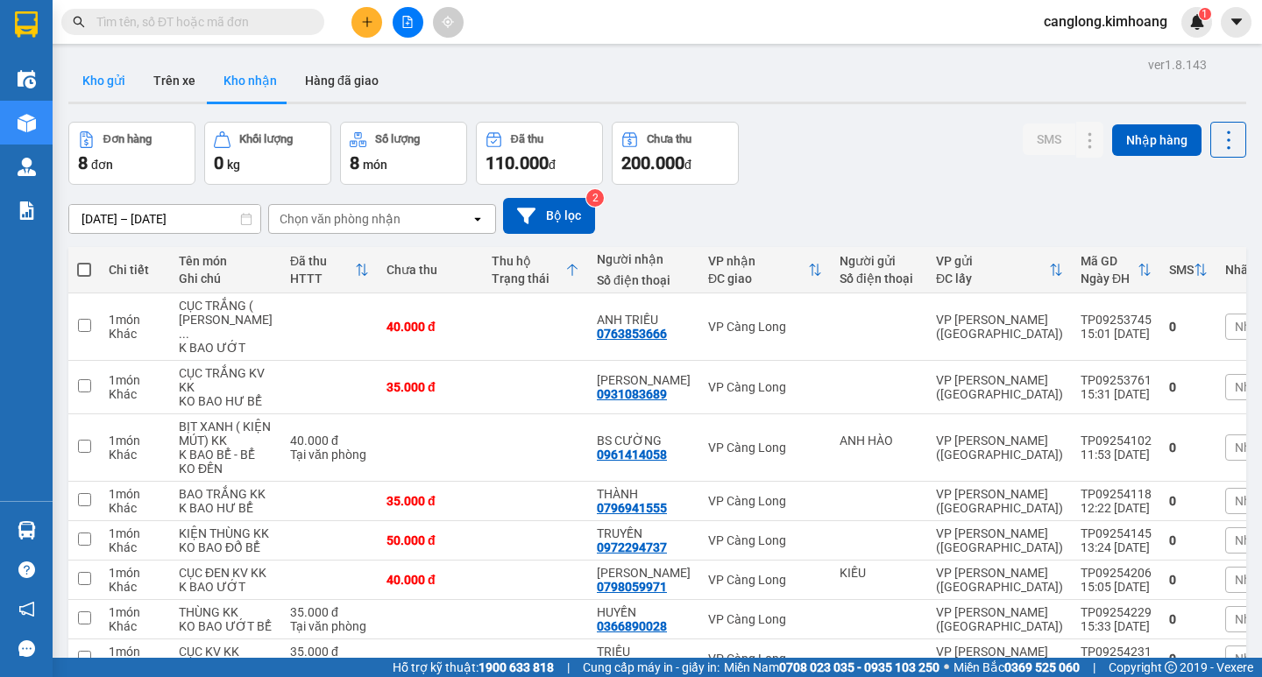
click at [109, 85] on button "Kho gửi" at bounding box center [103, 81] width 71 height 42
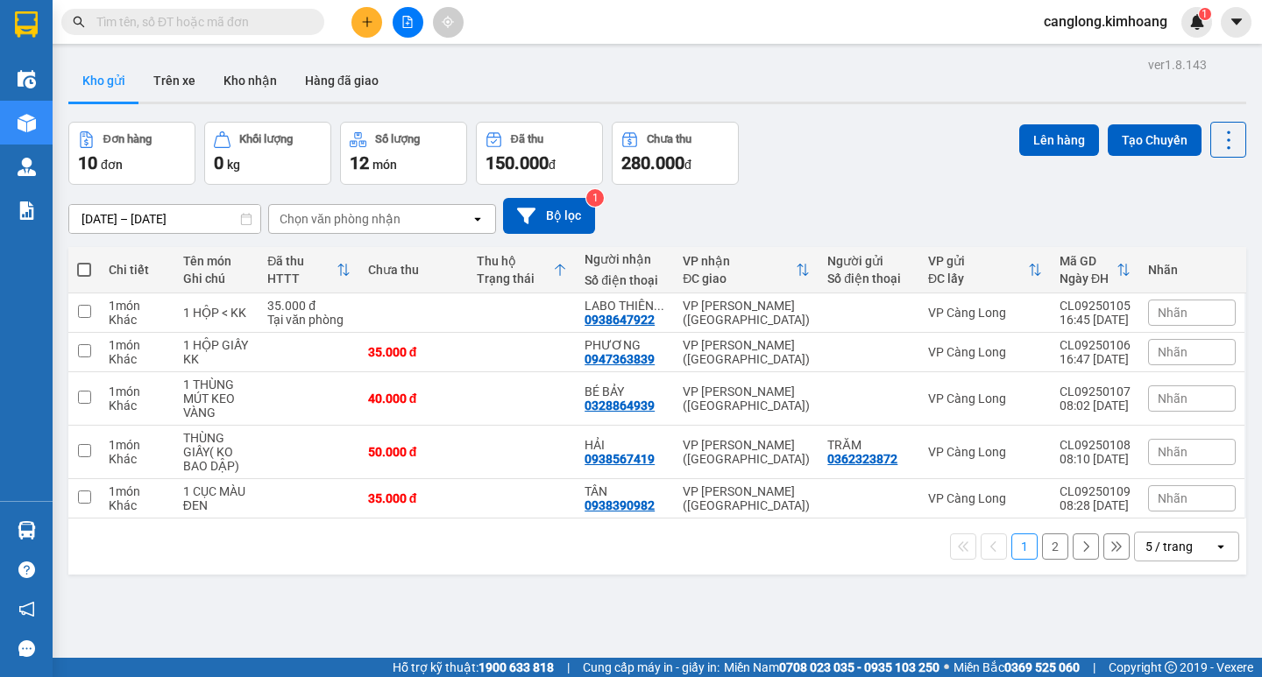
click at [82, 273] on span at bounding box center [84, 270] width 14 height 14
click at [84, 261] on input "checkbox" at bounding box center [84, 261] width 0 height 0
checkbox input "true"
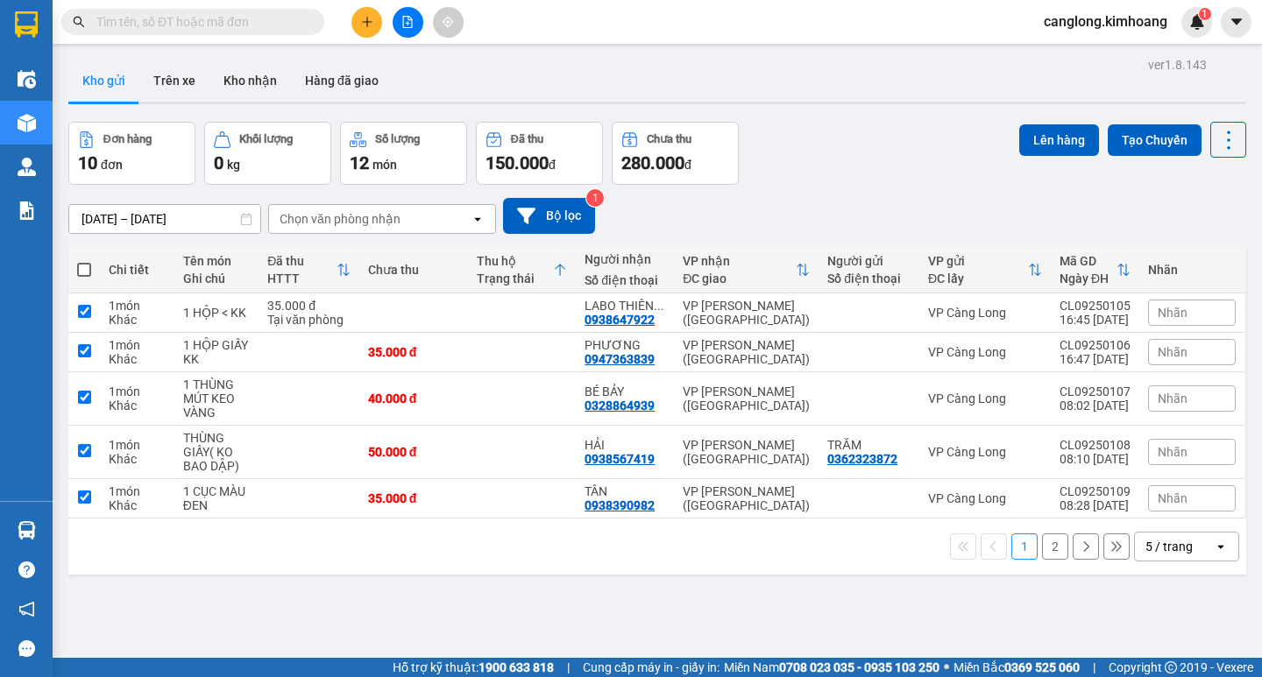
checkbox input "true"
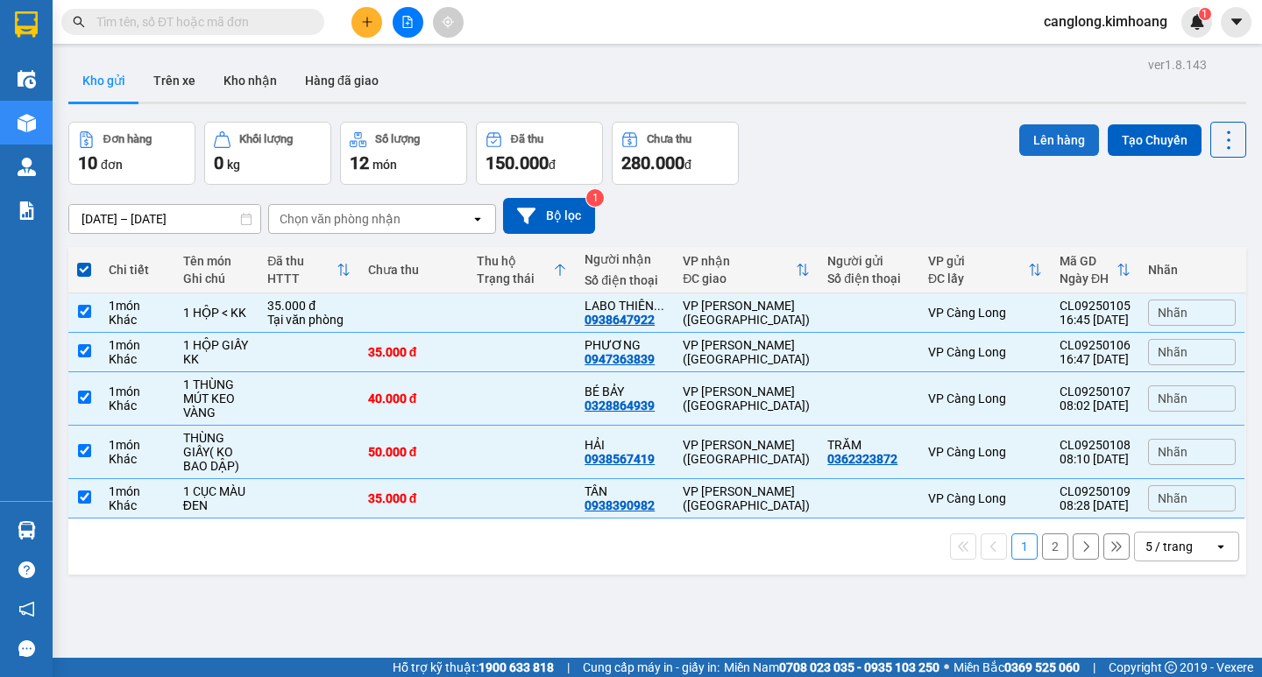
click at [1042, 134] on button "Lên hàng" at bounding box center [1059, 140] width 80 height 32
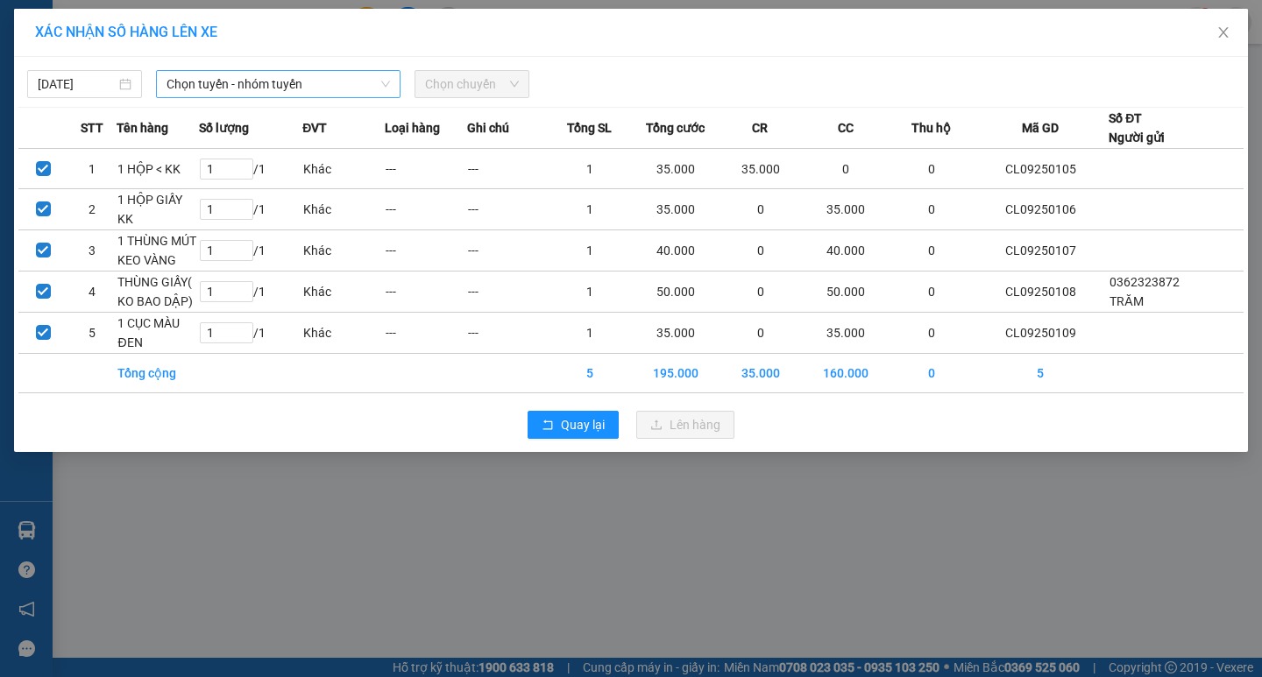
click at [385, 89] on icon "down" at bounding box center [385, 84] width 11 height 11
click at [356, 87] on span "Chọn tuyến - nhóm tuyến" at bounding box center [277, 84] width 223 height 26
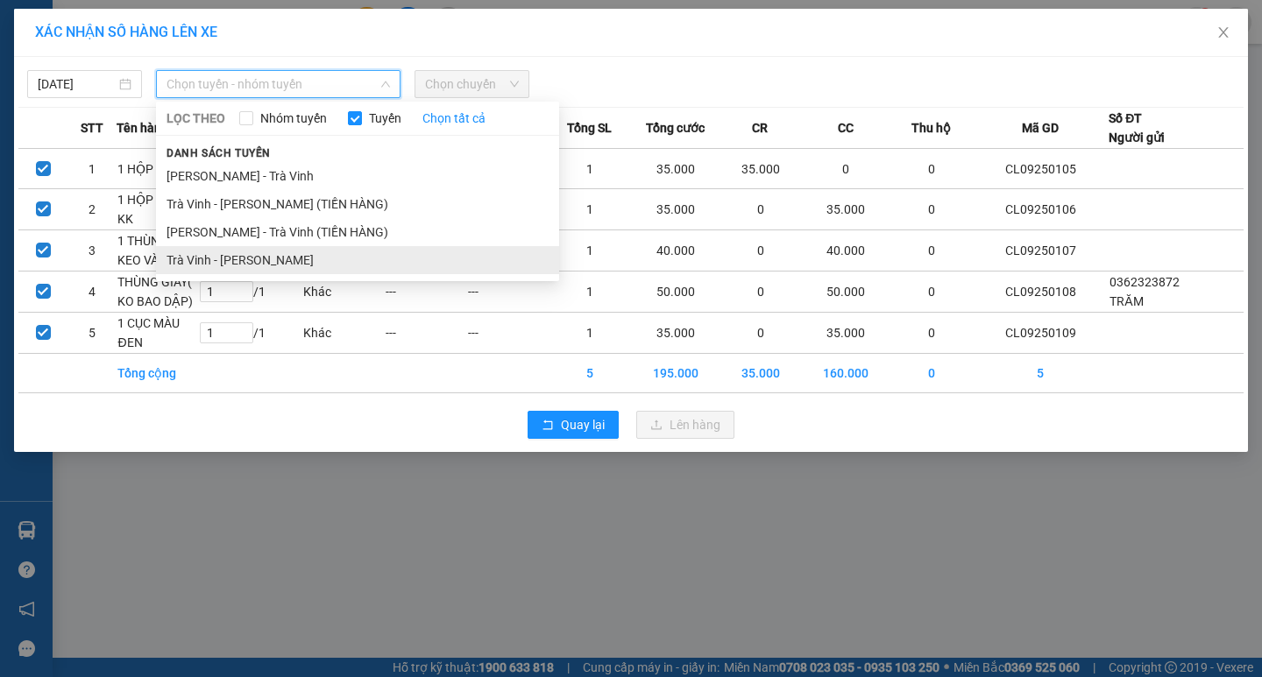
click at [217, 256] on li "Trà Vinh - Hồ Chí Minh" at bounding box center [357, 260] width 403 height 28
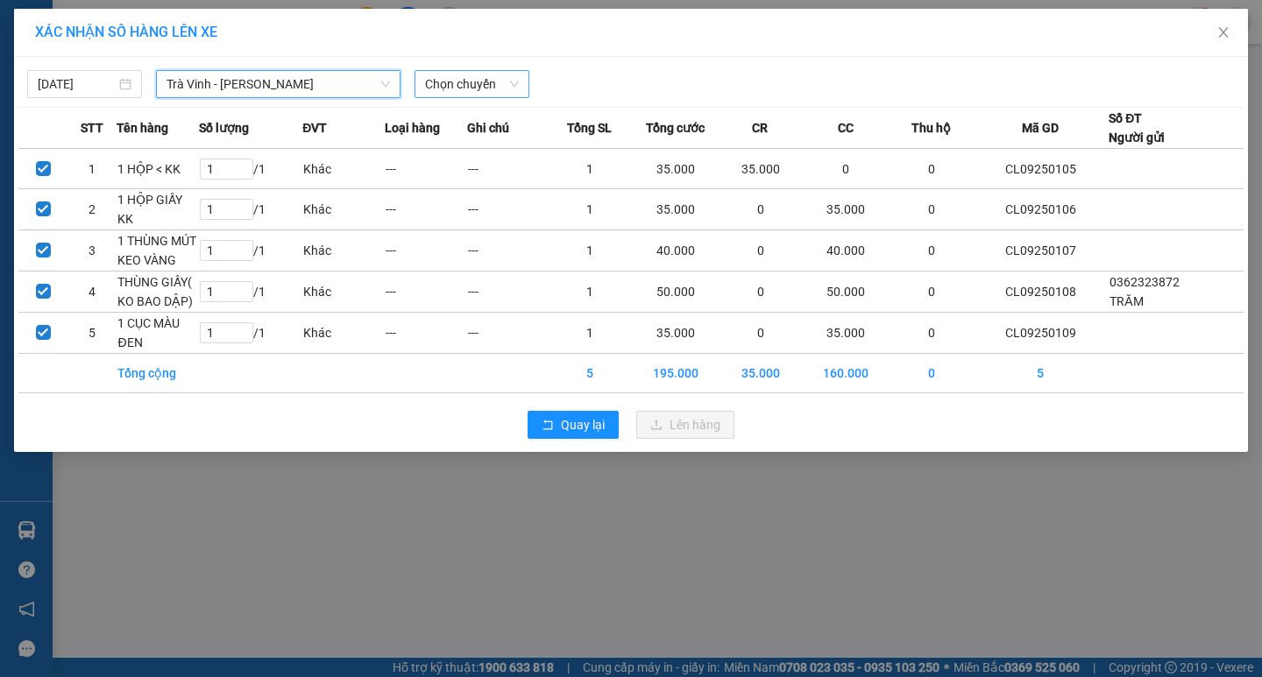
click at [499, 85] on span "Chọn chuyến" at bounding box center [472, 84] width 94 height 26
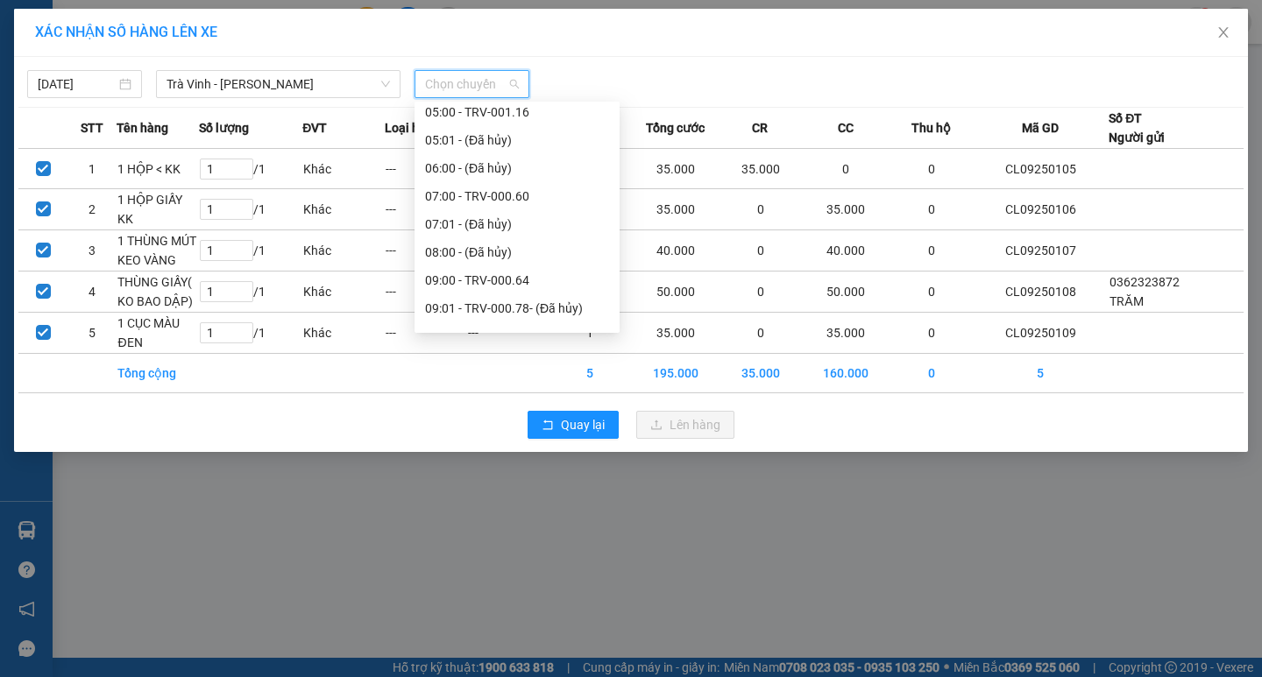
scroll to position [263, 0]
click at [467, 273] on div "09:00 - TRV-000.64" at bounding box center [517, 276] width 184 height 19
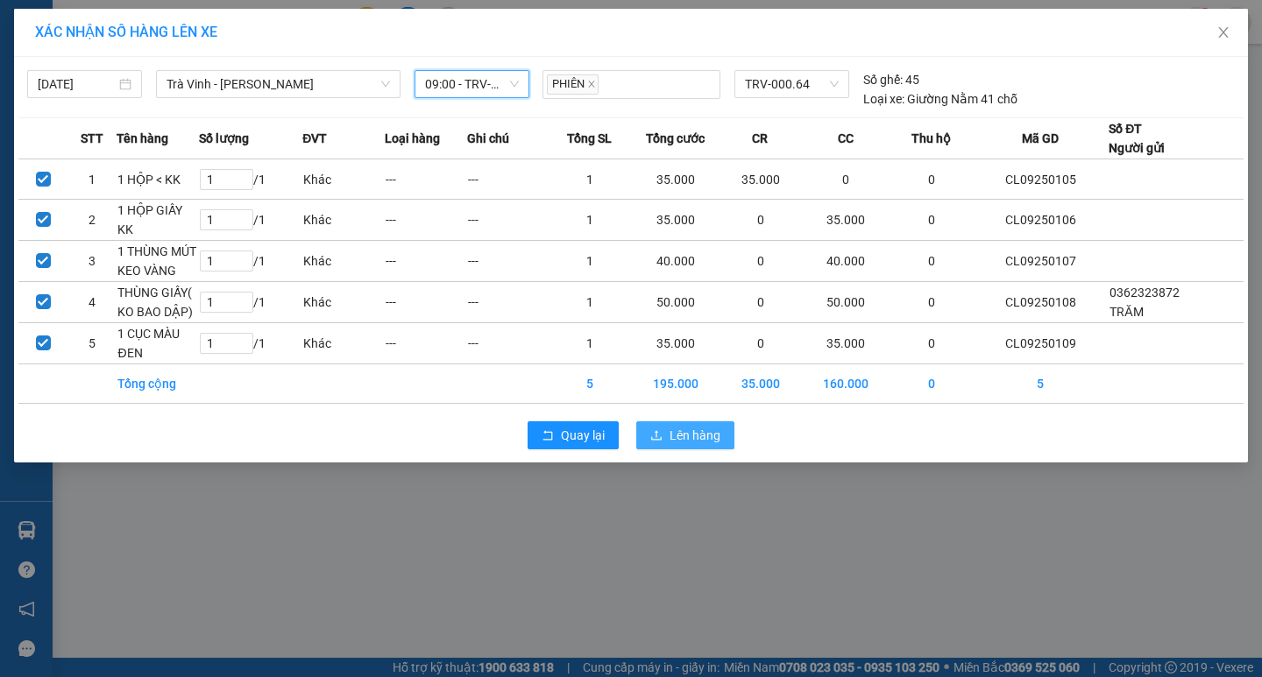
click at [688, 434] on span "Lên hàng" at bounding box center [695, 435] width 51 height 19
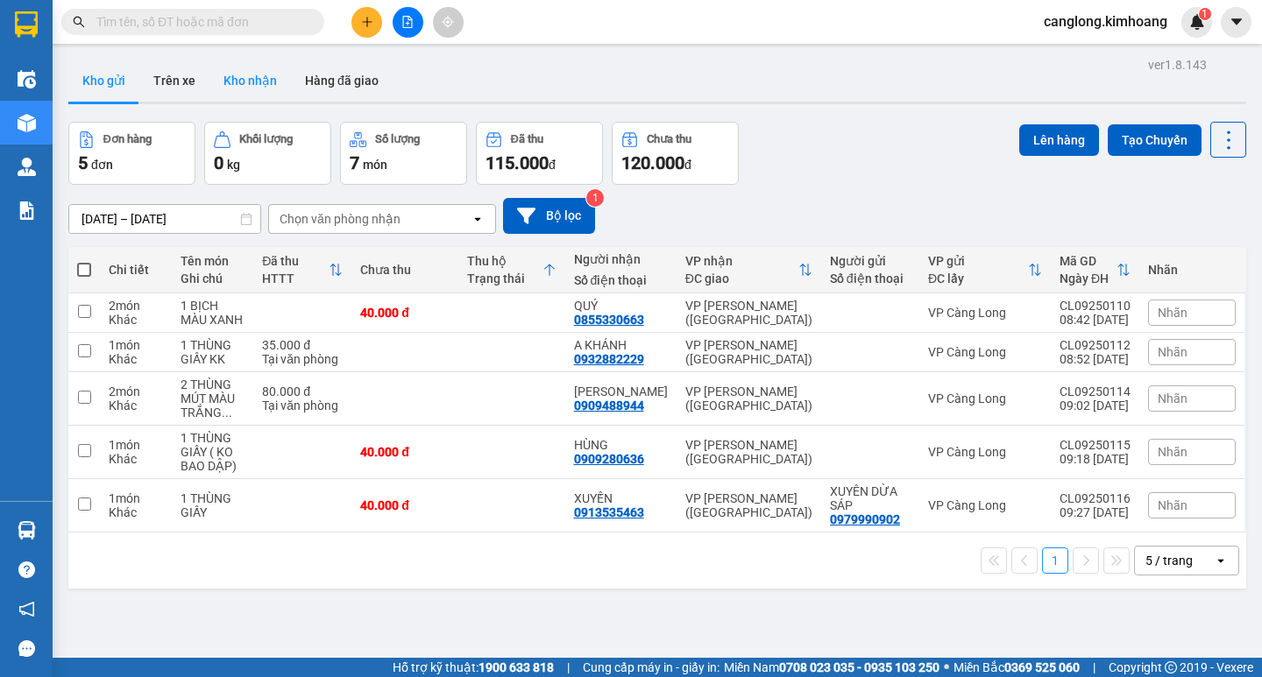
click at [241, 81] on button "Kho nhận" at bounding box center [249, 81] width 81 height 42
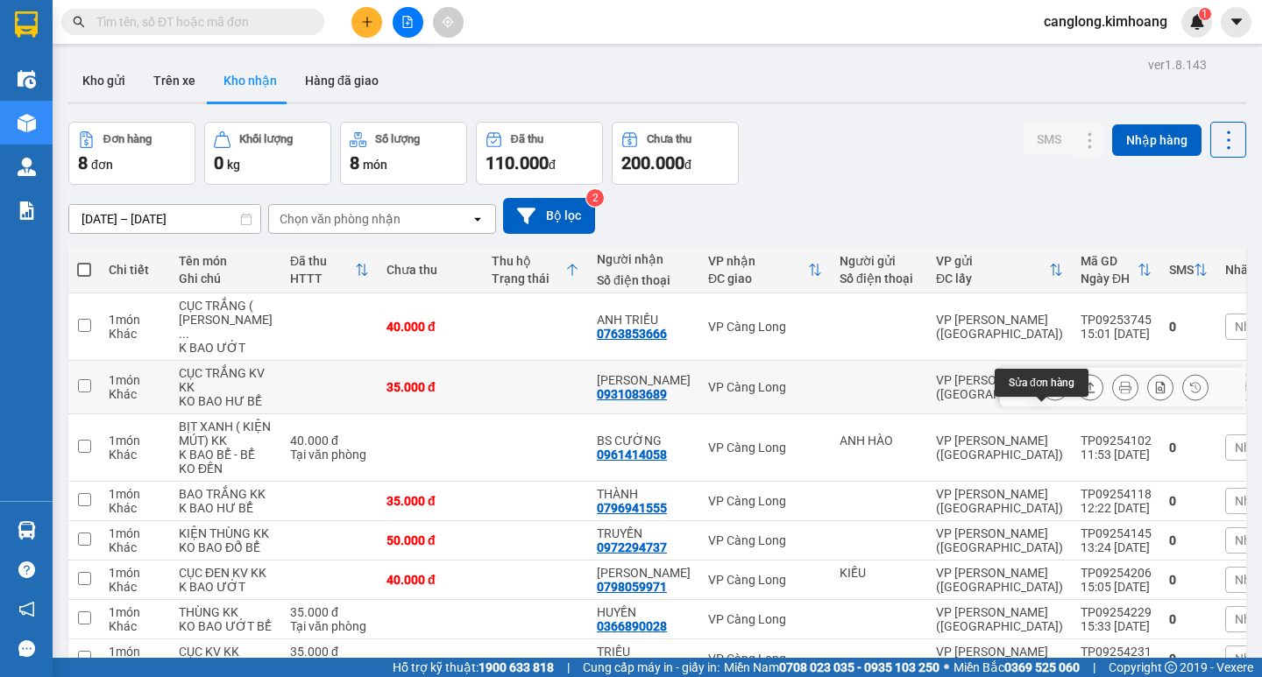
click at [1049, 393] on icon at bounding box center [1055, 387] width 12 height 12
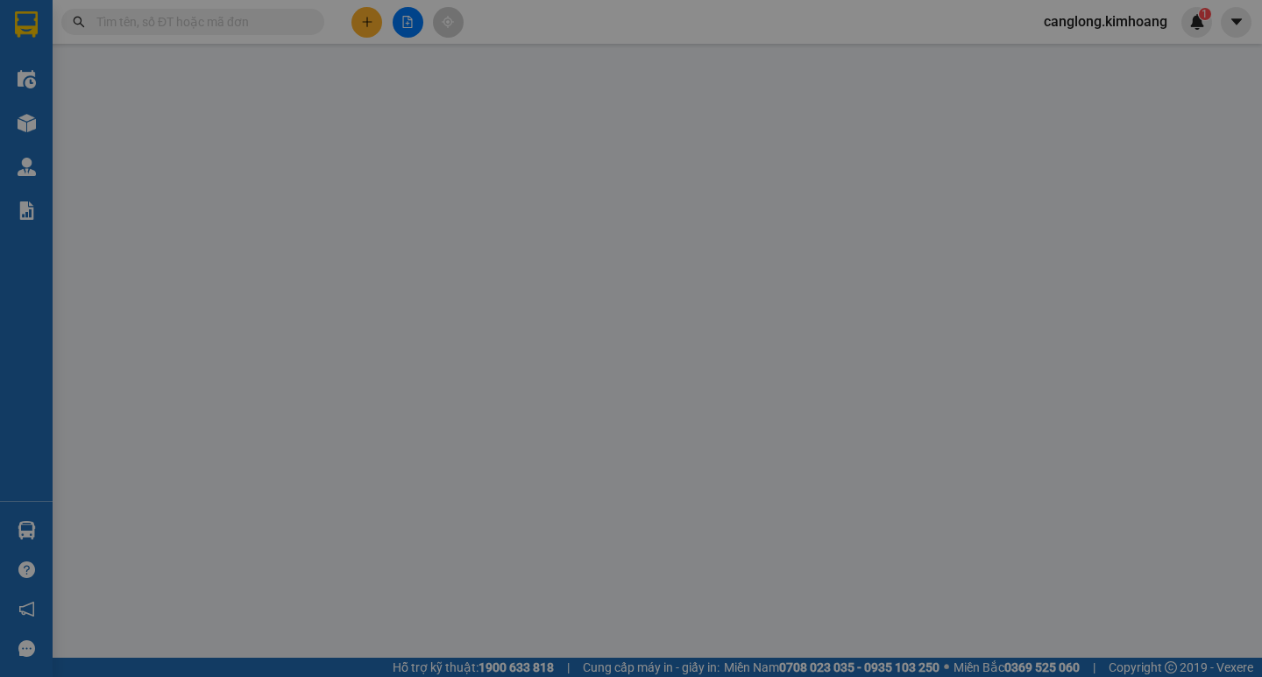
type input "0931083689"
type input "TRẦN ĐỰNG"
type input "35.000"
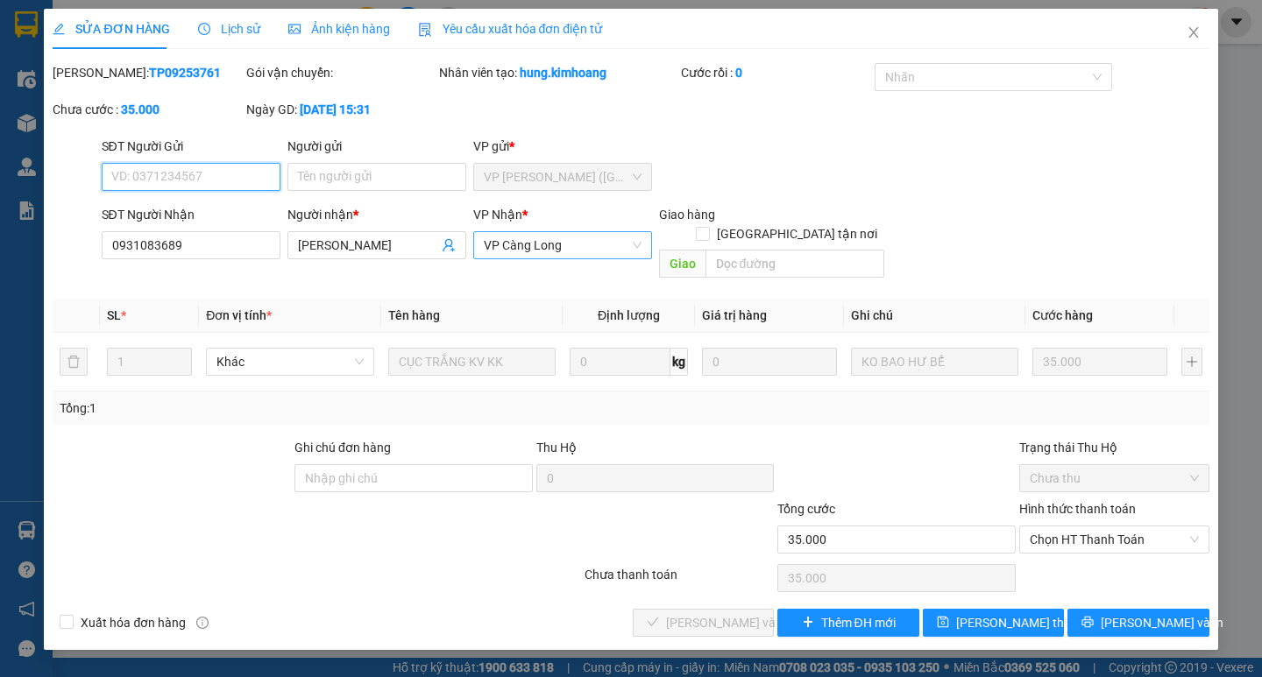
click at [640, 249] on span "VP Càng Long" at bounding box center [563, 245] width 158 height 26
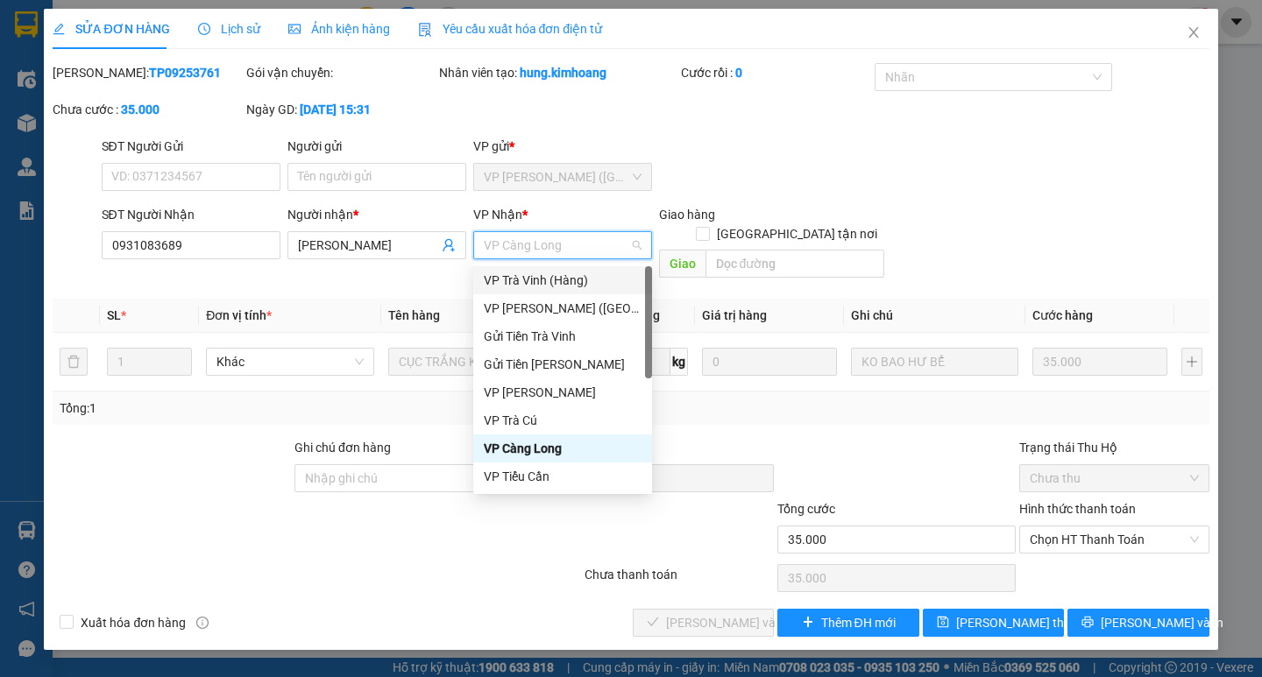
click at [559, 280] on div "VP Trà Vinh (Hàng)" at bounding box center [563, 280] width 158 height 19
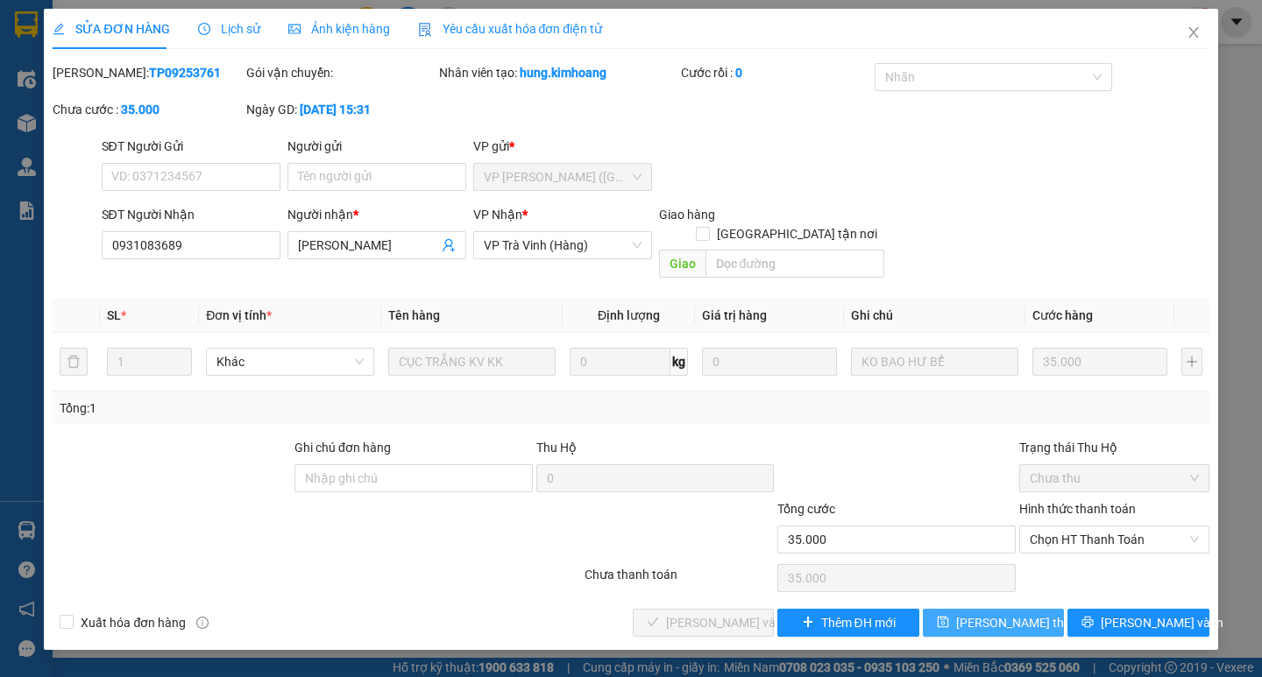
click at [995, 613] on span "Lưu thay đổi" at bounding box center [1026, 622] width 140 height 19
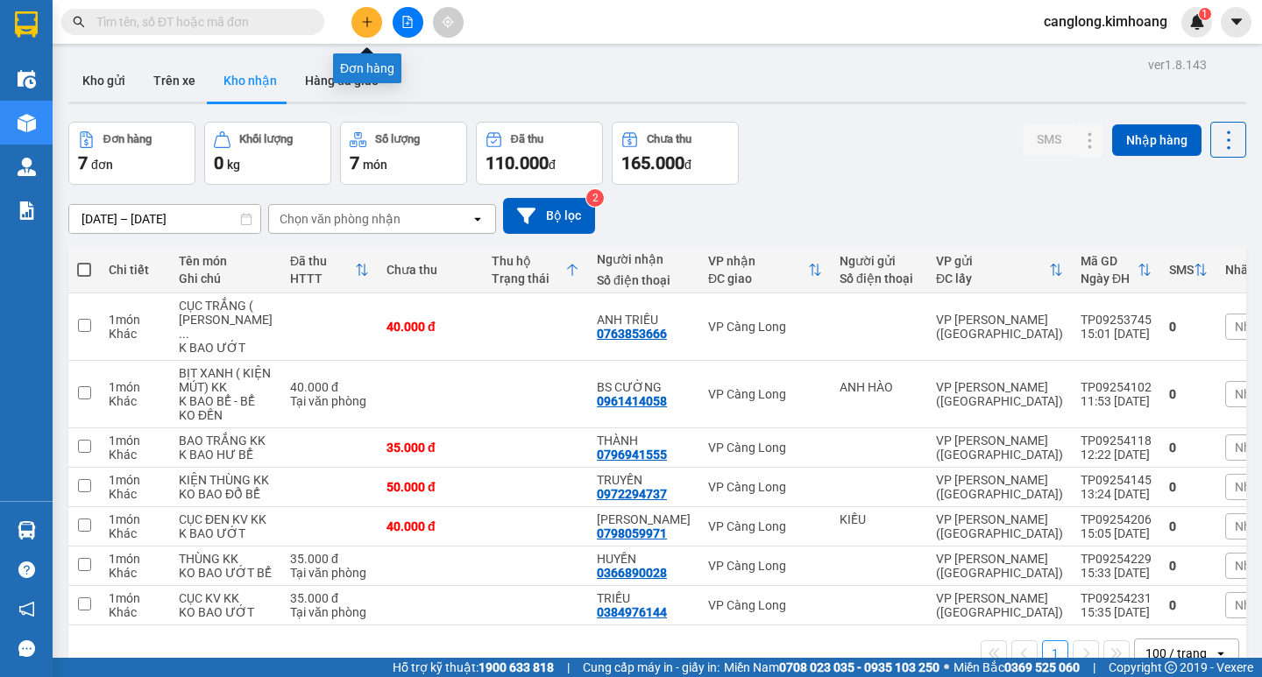
click at [365, 13] on button at bounding box center [366, 22] width 31 height 31
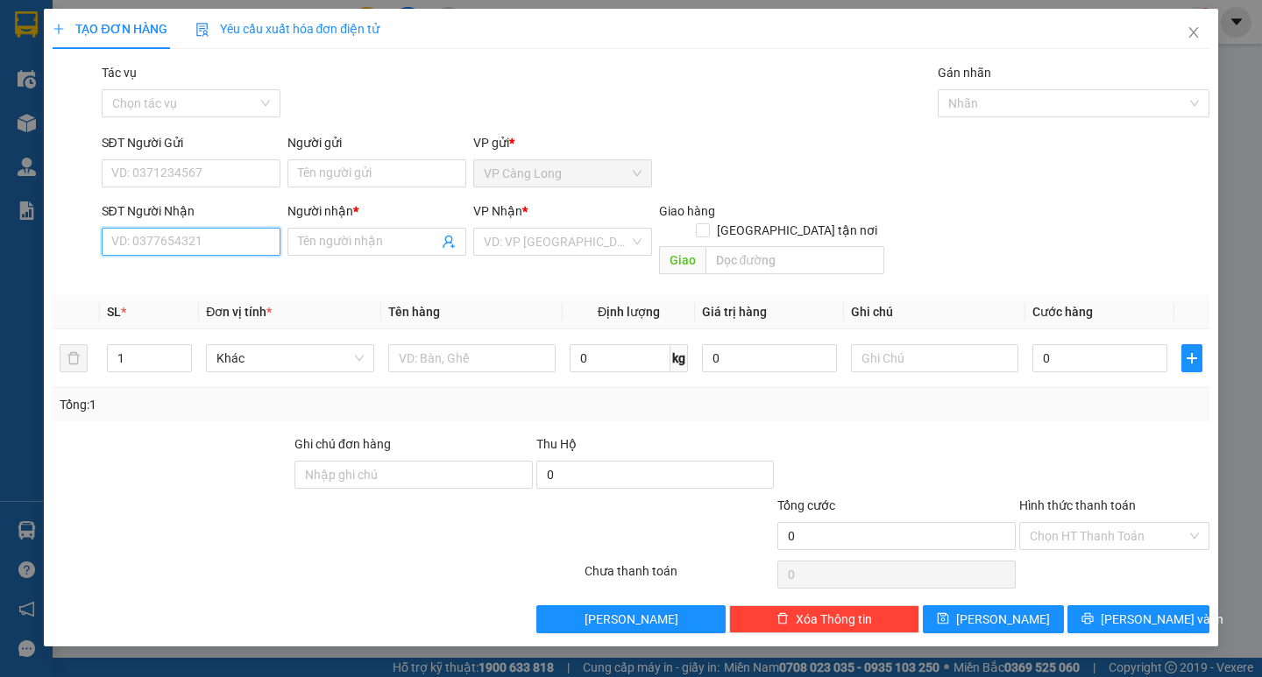
click at [148, 249] on input "SĐT Người Nhận" at bounding box center [191, 242] width 179 height 28
click at [142, 345] on input "1" at bounding box center [149, 358] width 83 height 26
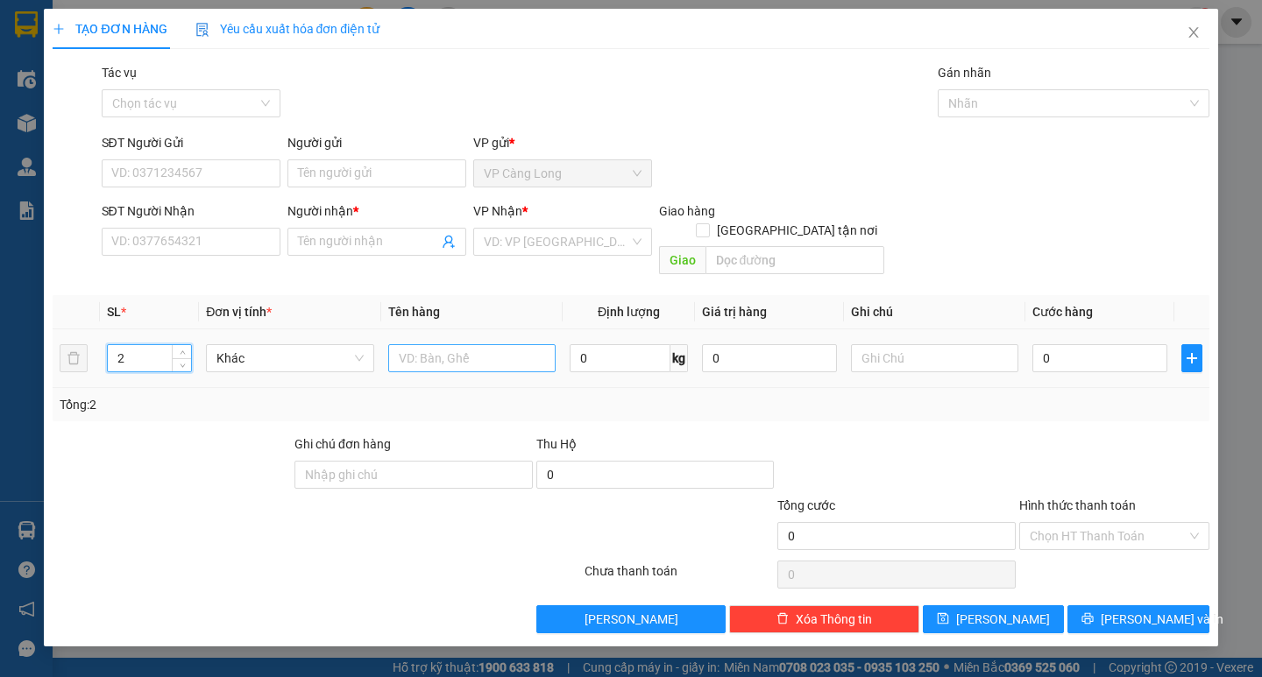
type input "2"
click at [452, 344] on input "text" at bounding box center [471, 358] width 167 height 28
type input "2 THÙNG GIẤY KHÔNG BAO ƯỚT"
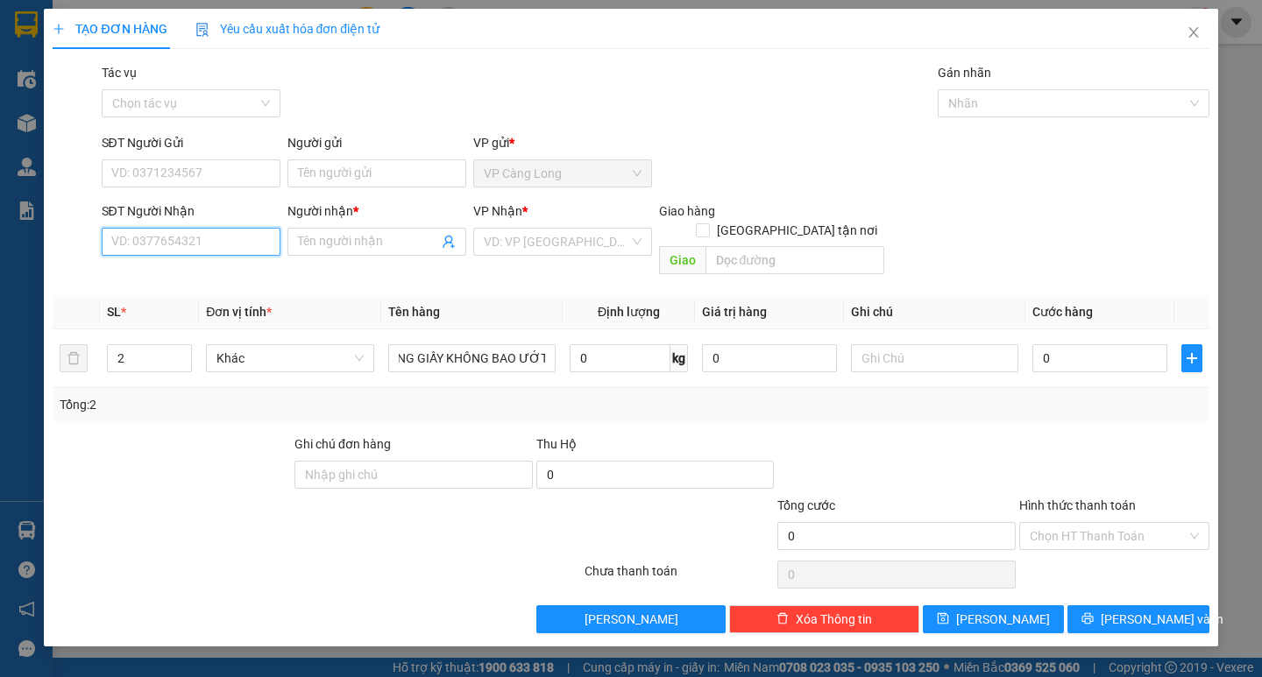
click at [152, 244] on input "SĐT Người Nhận" at bounding box center [191, 242] width 179 height 28
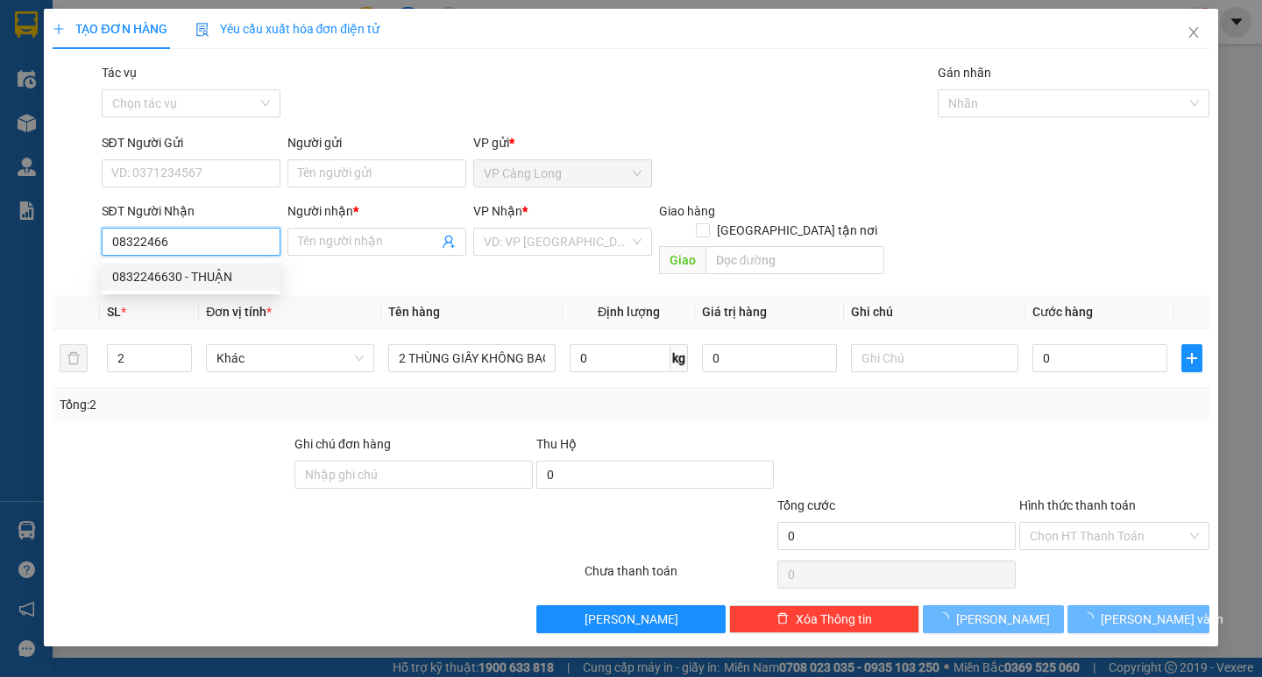
click at [181, 273] on div "0832246630 - THUẬN" at bounding box center [191, 276] width 158 height 19
type input "0832246630"
type input "THUẬN"
type input "45.000"
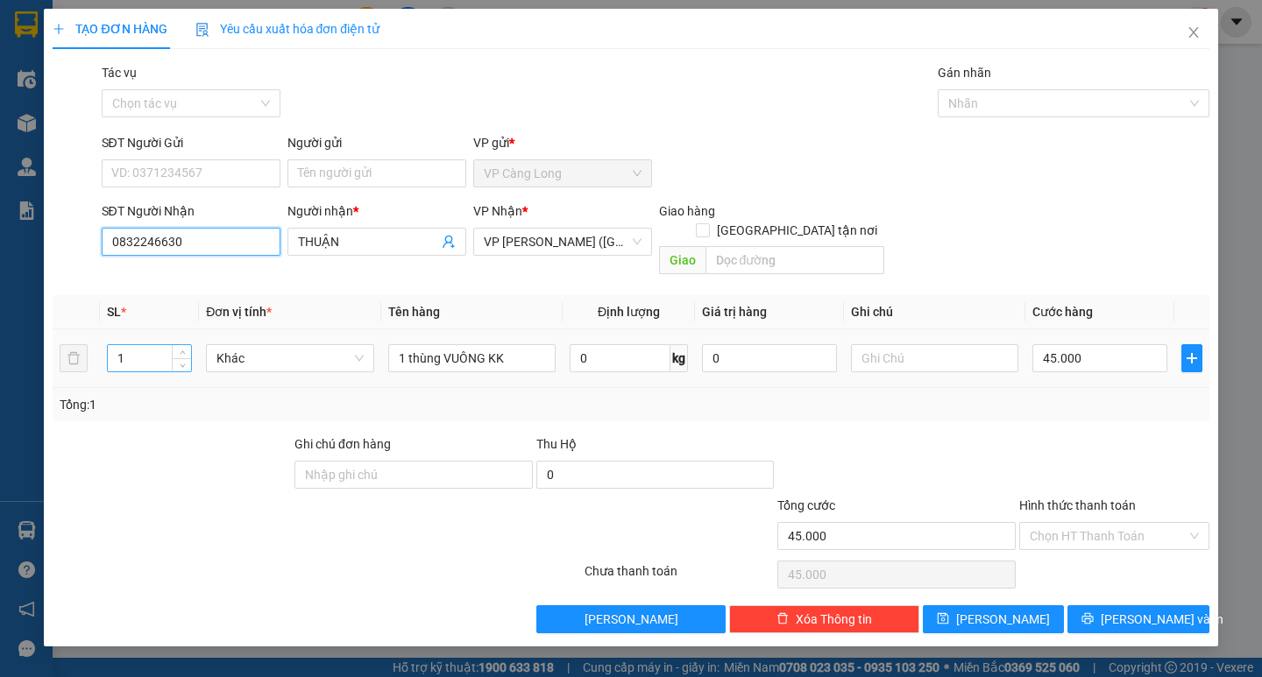
type input "0832246630"
click at [148, 345] on input "1" at bounding box center [149, 358] width 83 height 26
type input "2"
click at [1085, 344] on input "45.000" at bounding box center [1099, 358] width 135 height 28
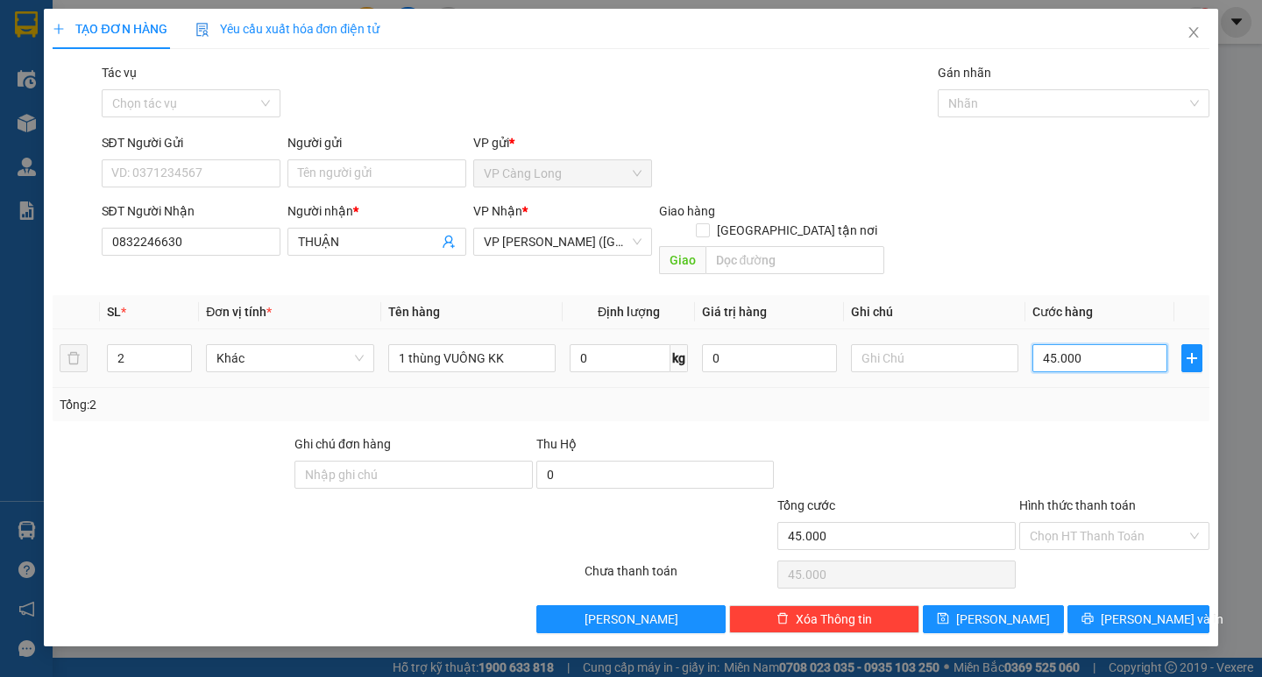
click at [1085, 344] on input "45.000" at bounding box center [1099, 358] width 135 height 28
type input "9"
type input "90"
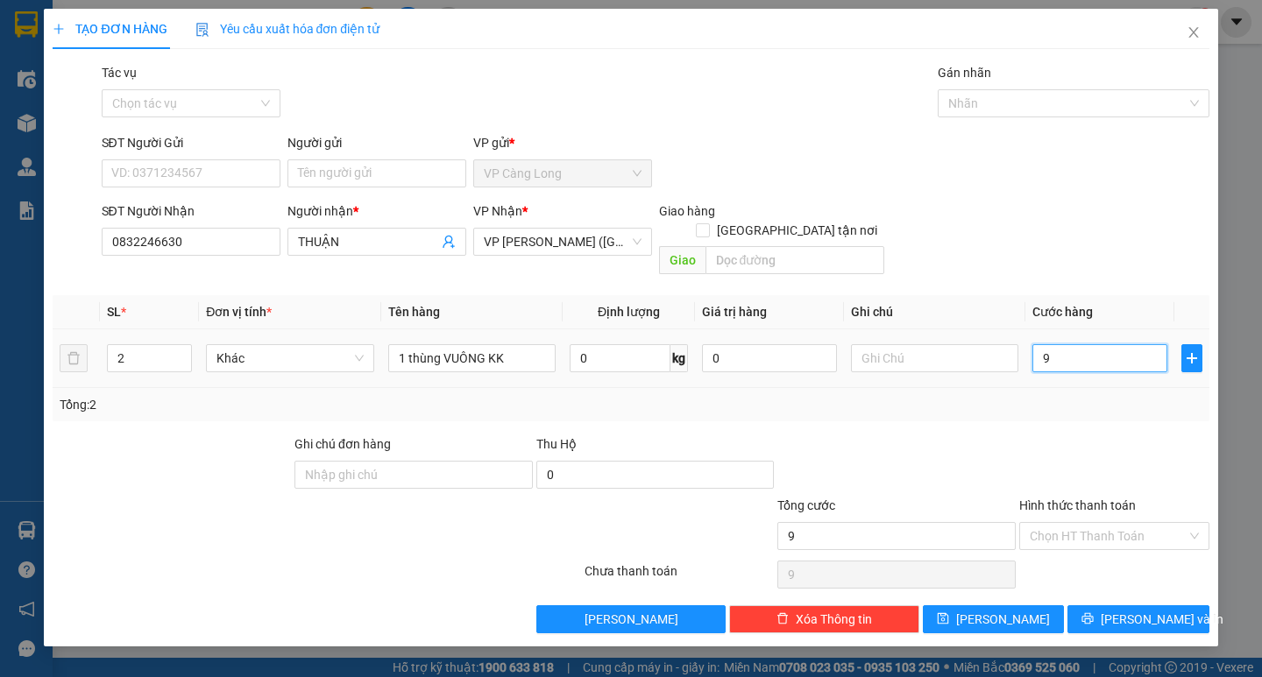
type input "90"
type input "900"
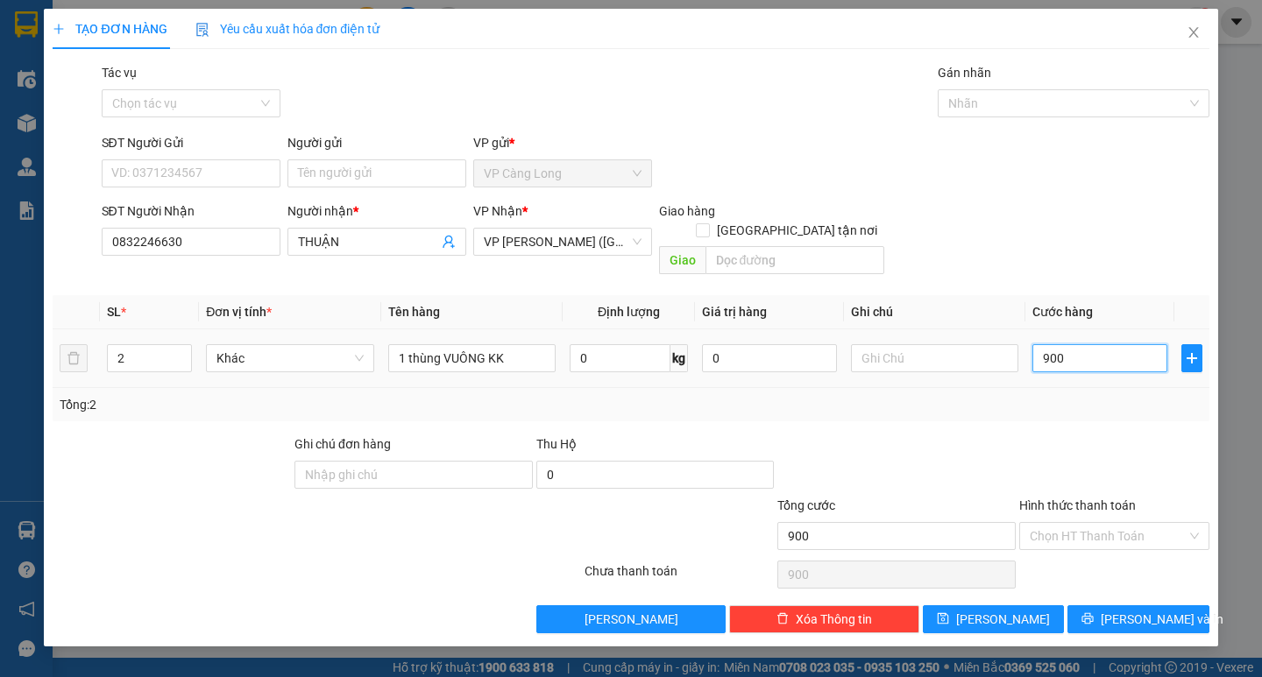
type input "9.000"
type input "90.000"
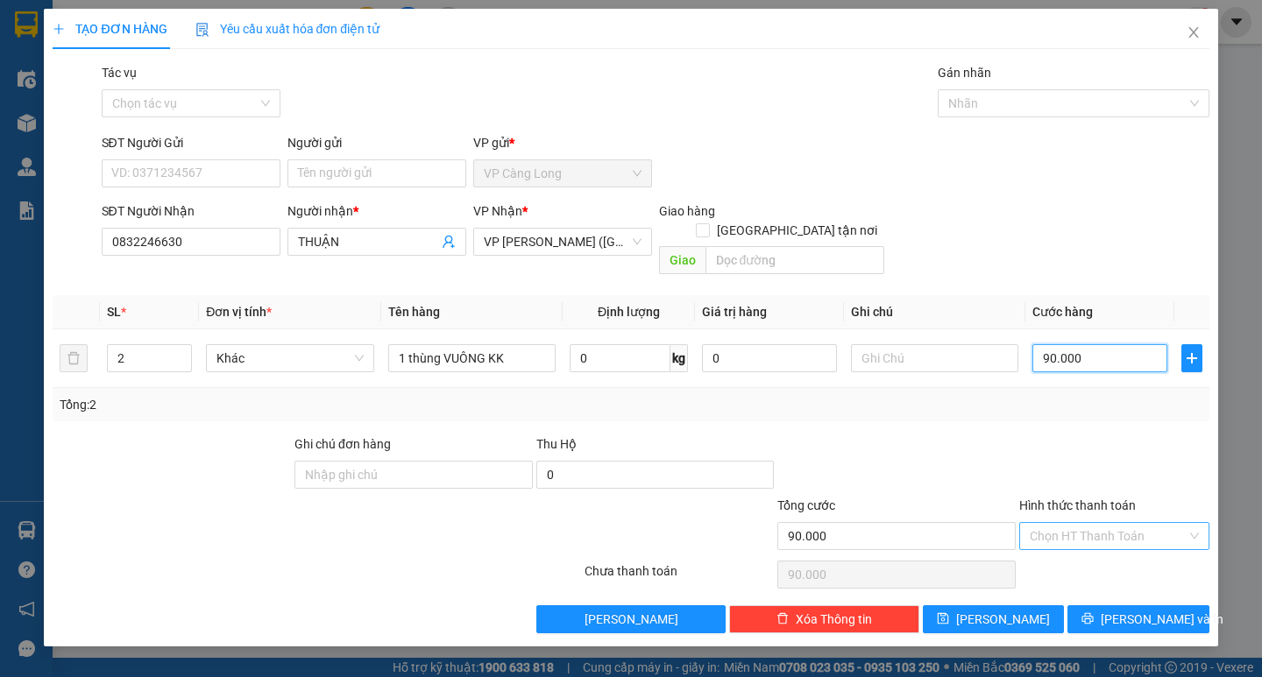
type input "90.000"
click at [1092, 523] on input "Hình thức thanh toán" at bounding box center [1108, 536] width 157 height 26
click at [1077, 545] on div "Tại văn phòng" at bounding box center [1114, 551] width 169 height 19
type input "0"
click at [1094, 613] on icon "printer" at bounding box center [1087, 619] width 12 height 12
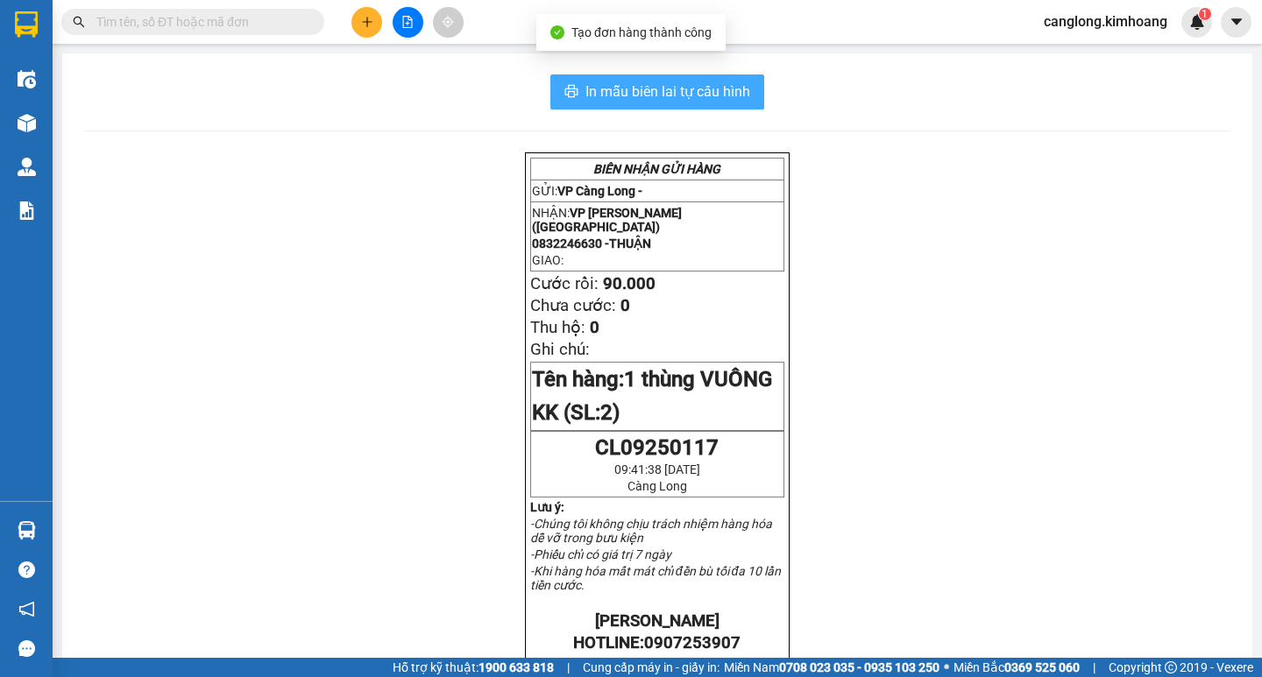
click at [622, 89] on span "In mẫu biên lai tự cấu hình" at bounding box center [667, 92] width 165 height 22
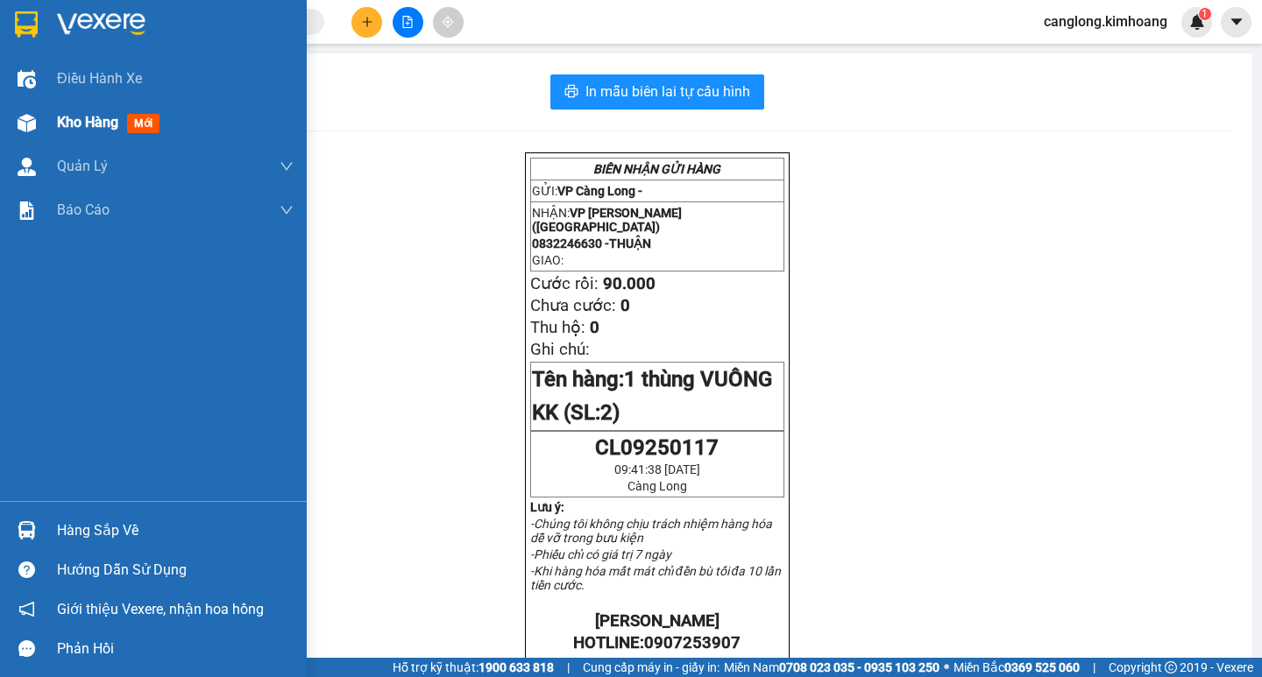
click at [64, 122] on span "Kho hàng" at bounding box center [87, 122] width 61 height 17
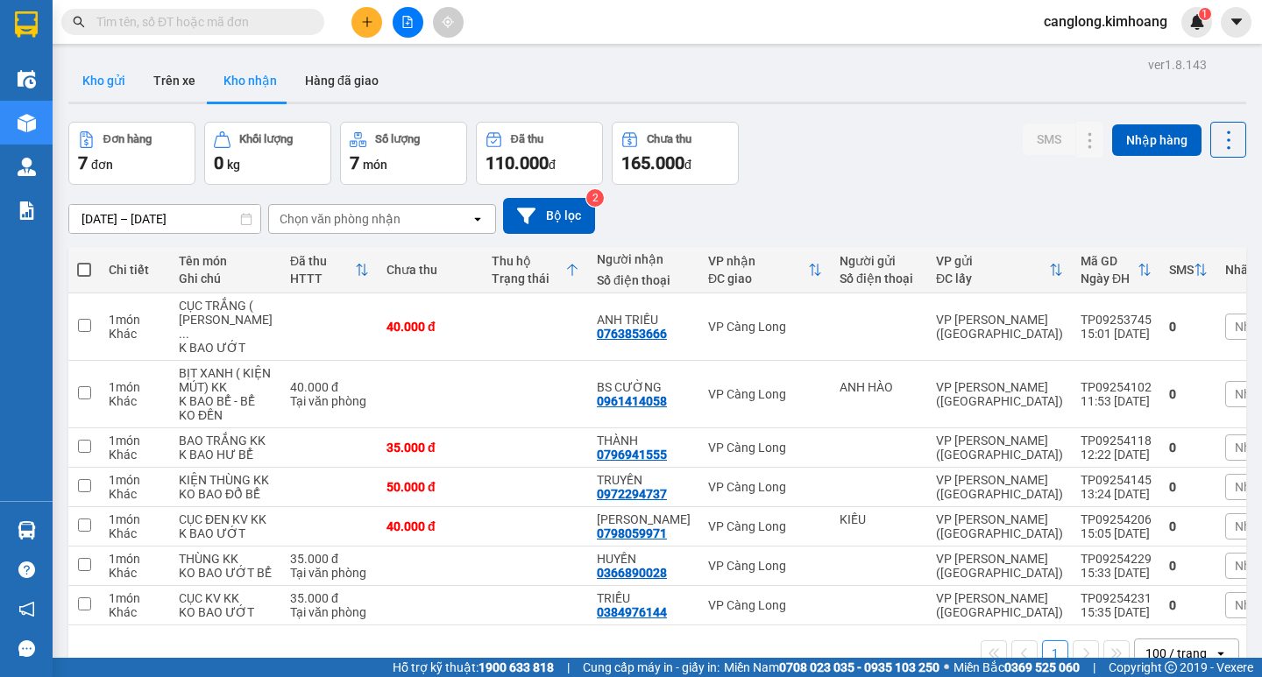
click at [118, 85] on button "Kho gửi" at bounding box center [103, 81] width 71 height 42
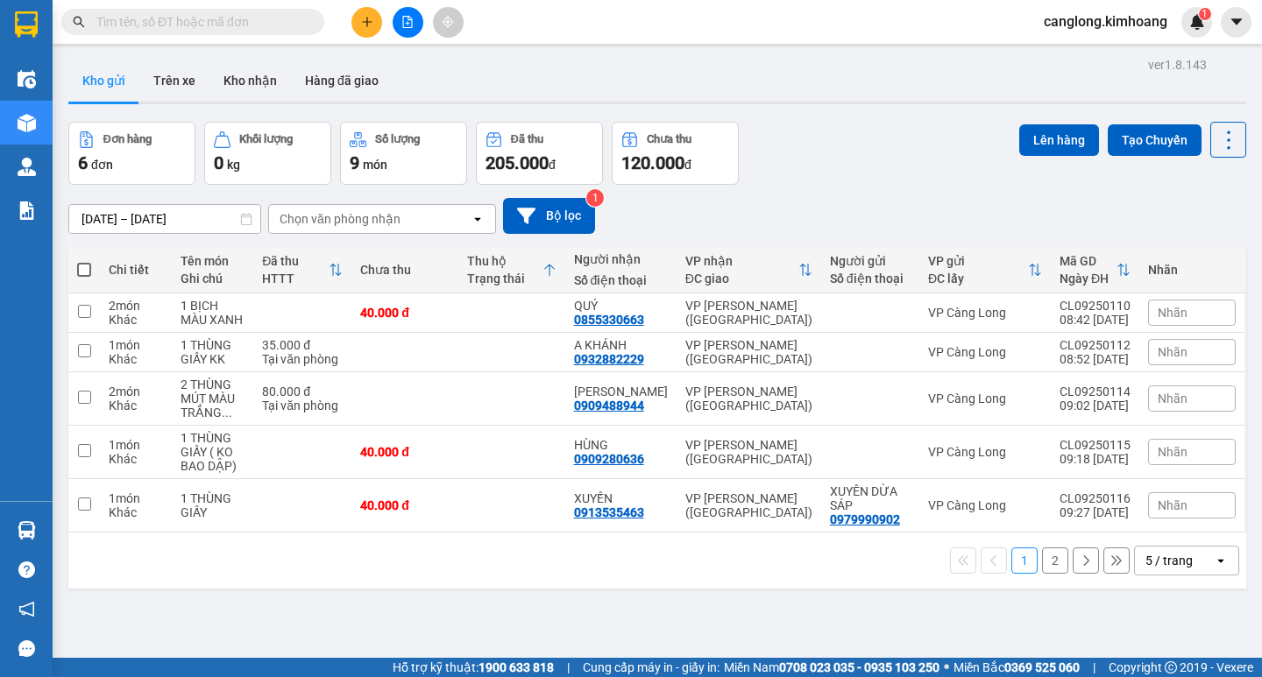
click at [1043, 560] on button "2" at bounding box center [1055, 561] width 26 height 26
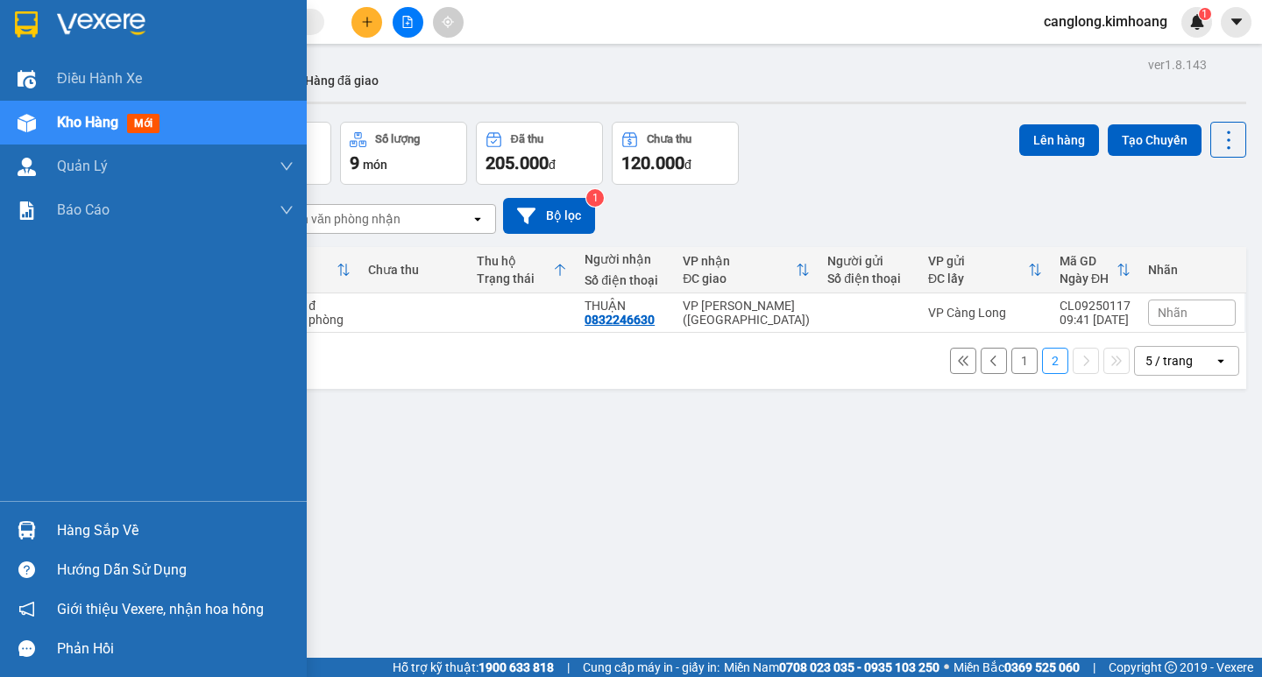
click at [86, 529] on div "Hàng sắp về" at bounding box center [175, 531] width 237 height 26
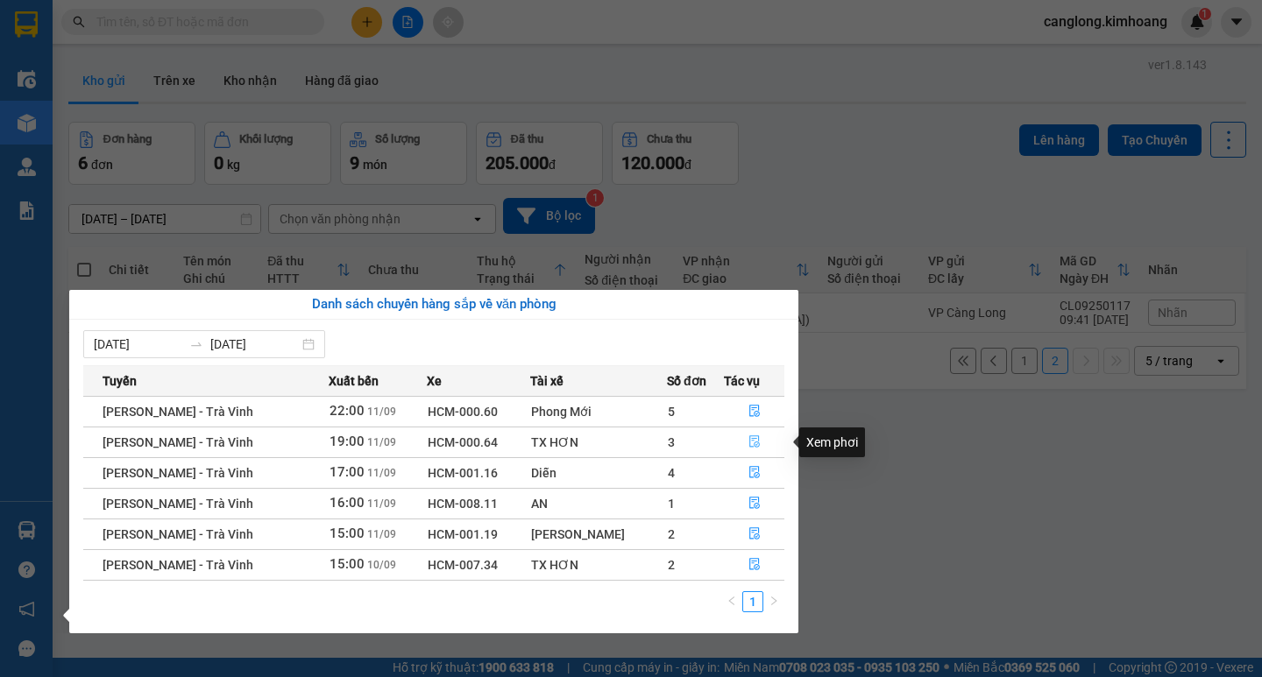
click at [755, 443] on icon "file-done" at bounding box center [754, 442] width 12 height 12
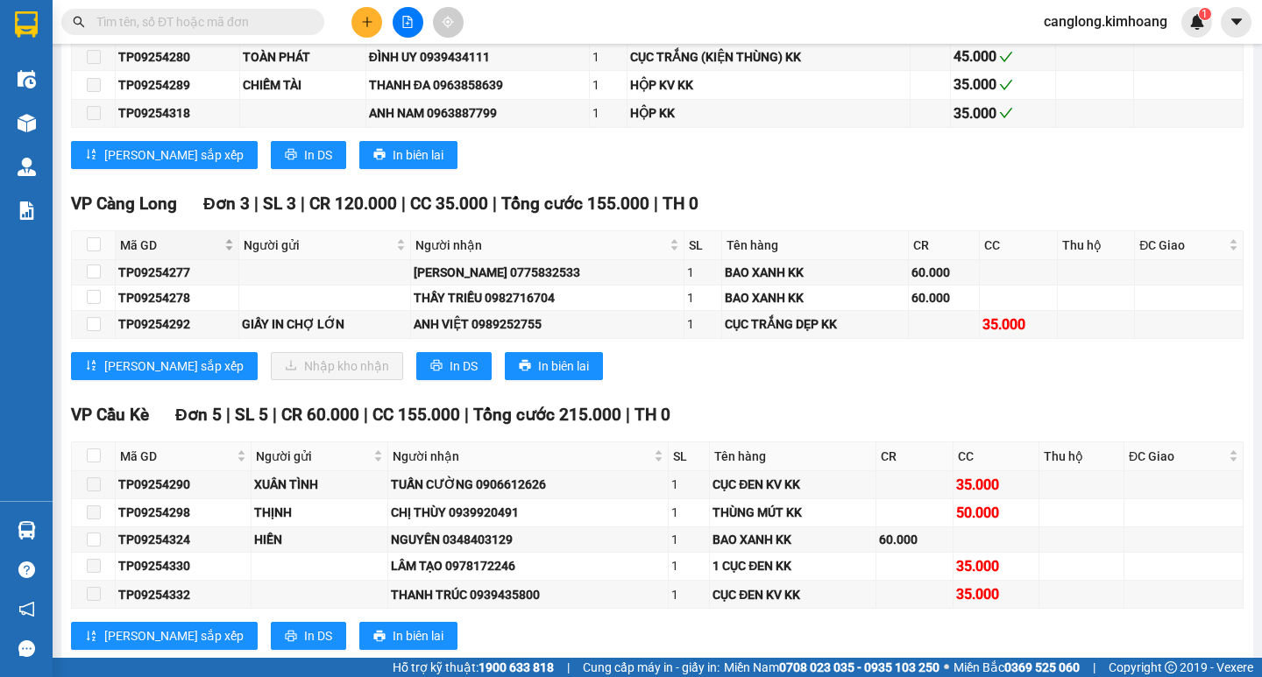
scroll to position [1928, 0]
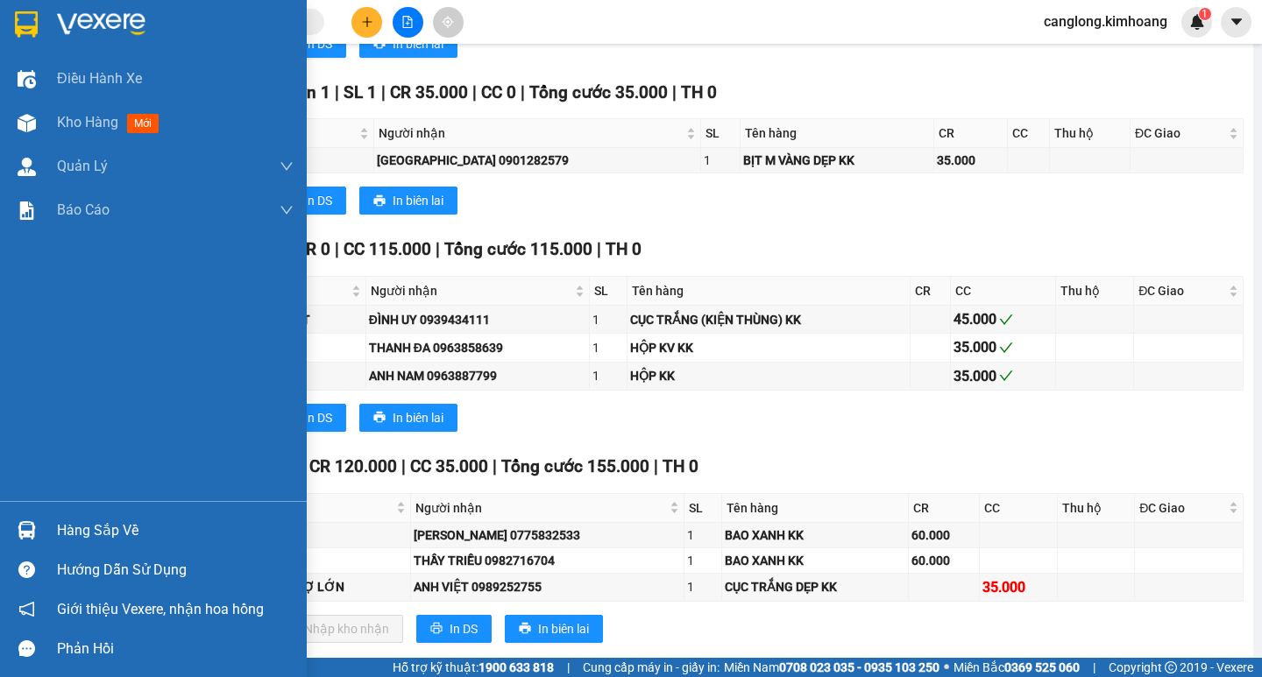
click at [67, 527] on div "Hàng sắp về" at bounding box center [175, 531] width 237 height 26
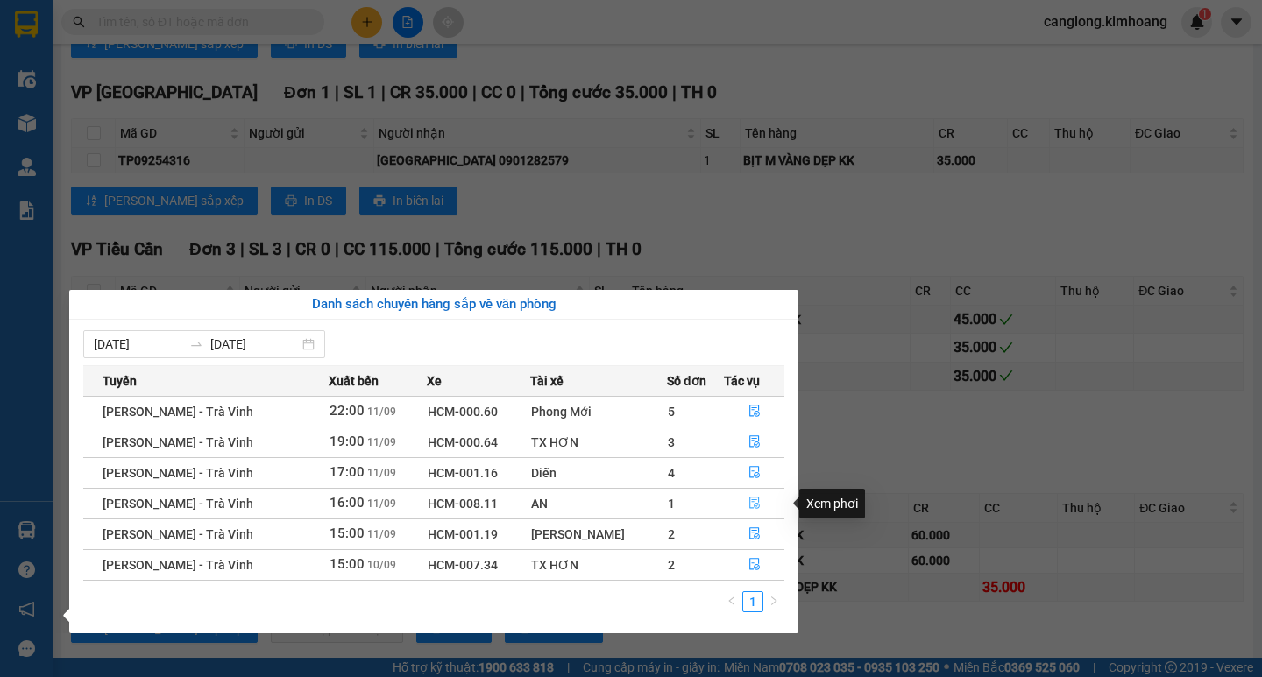
click at [751, 507] on icon "file-done" at bounding box center [754, 503] width 12 height 12
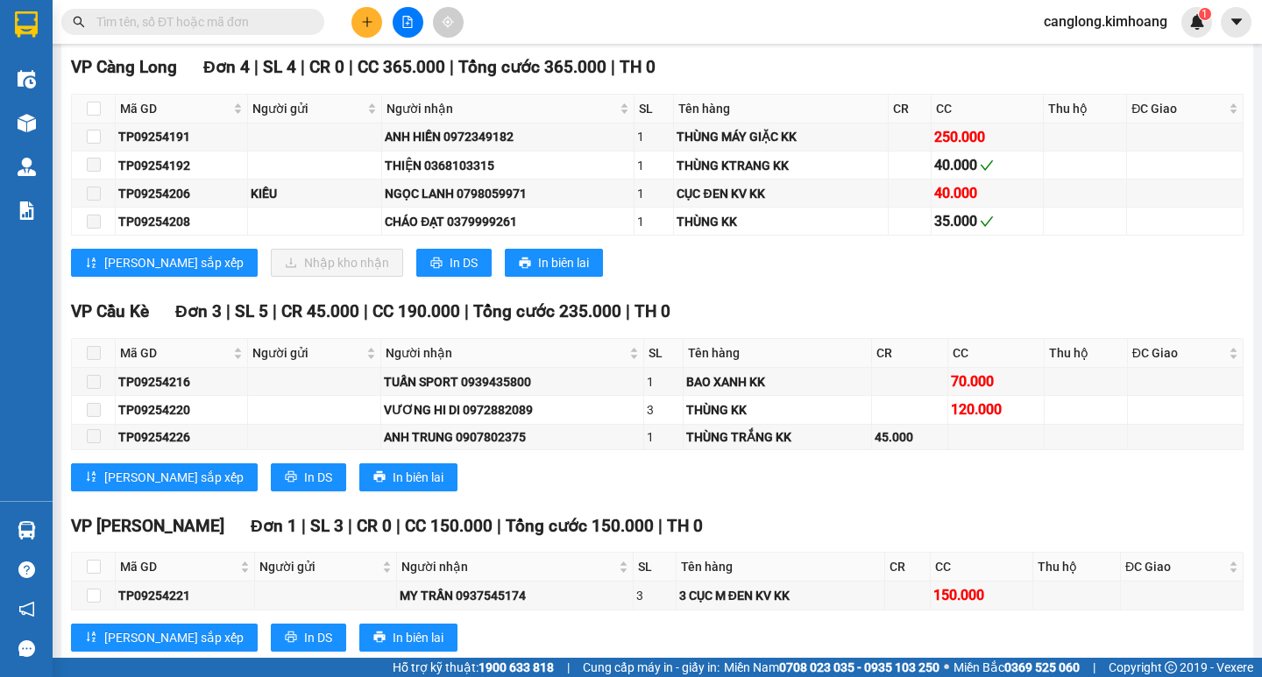
scroll to position [1743, 0]
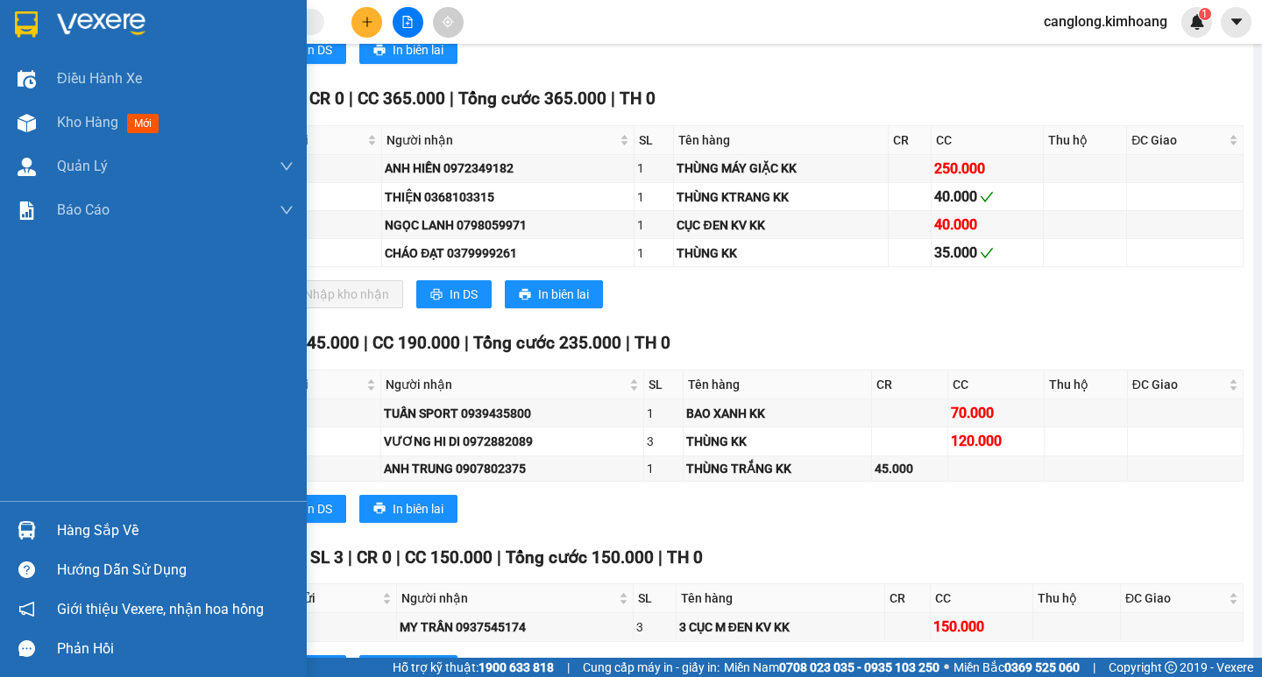
click at [85, 537] on div "Hàng sắp về" at bounding box center [175, 531] width 237 height 26
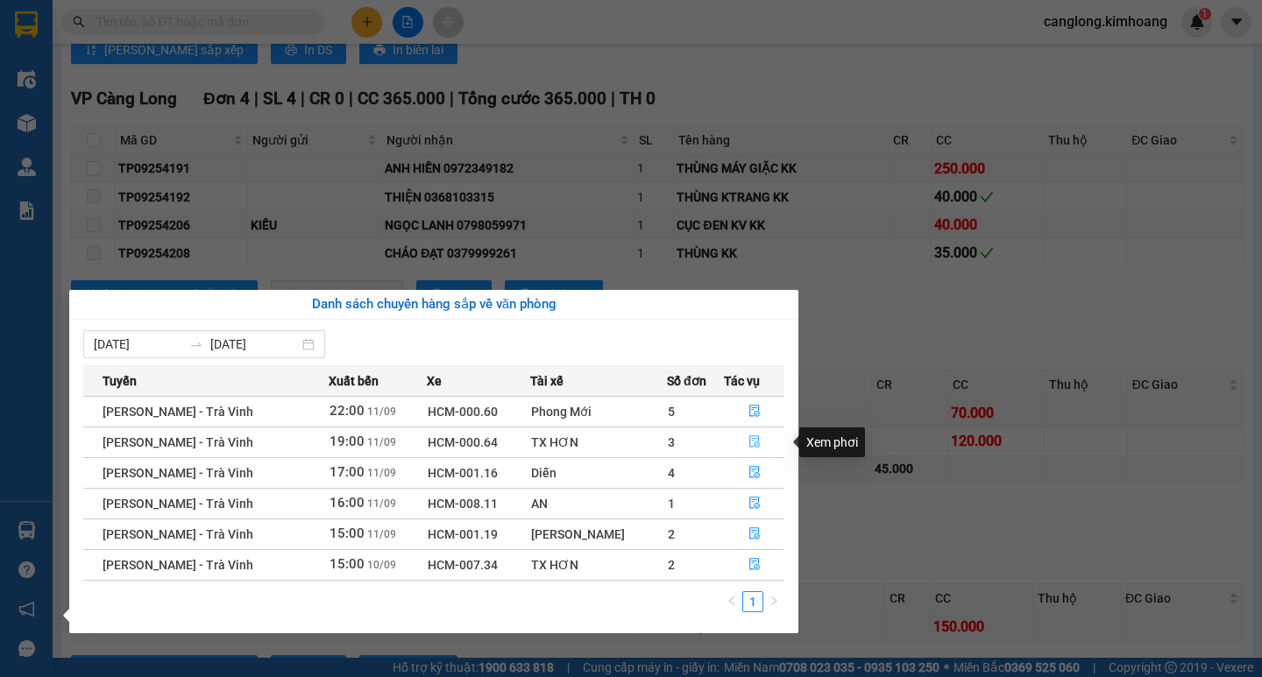
click at [750, 443] on icon "file-done" at bounding box center [754, 442] width 11 height 12
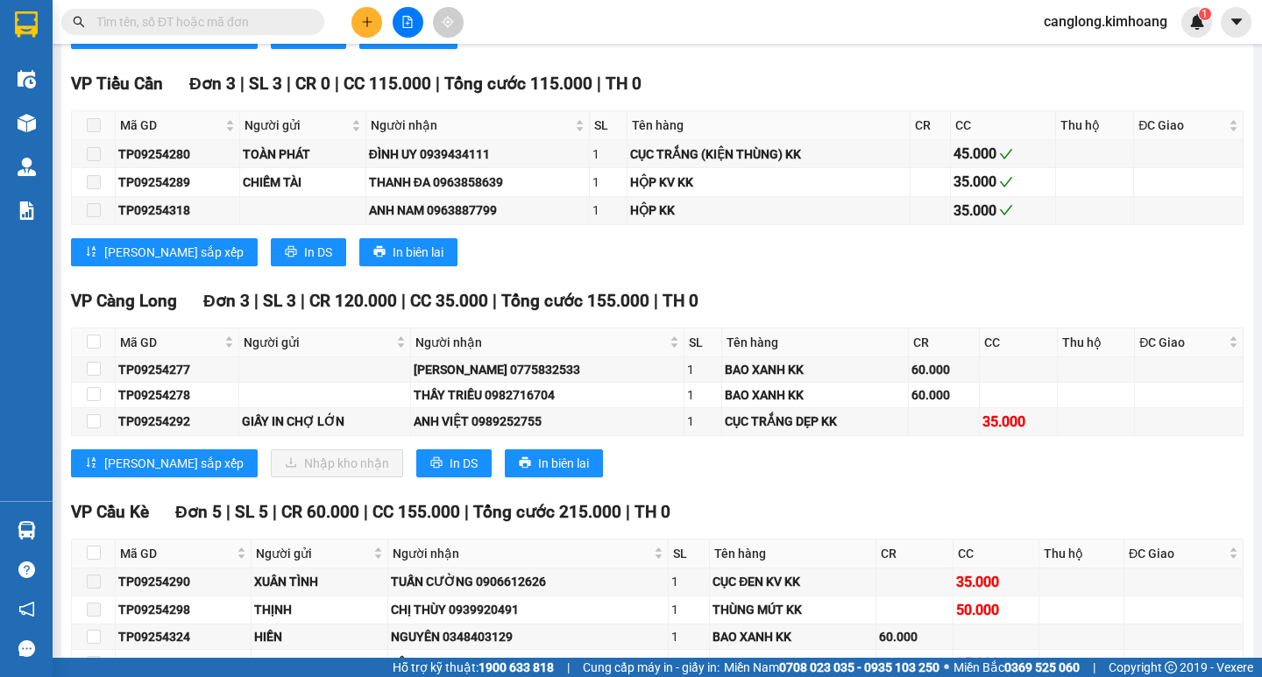
scroll to position [2115, 0]
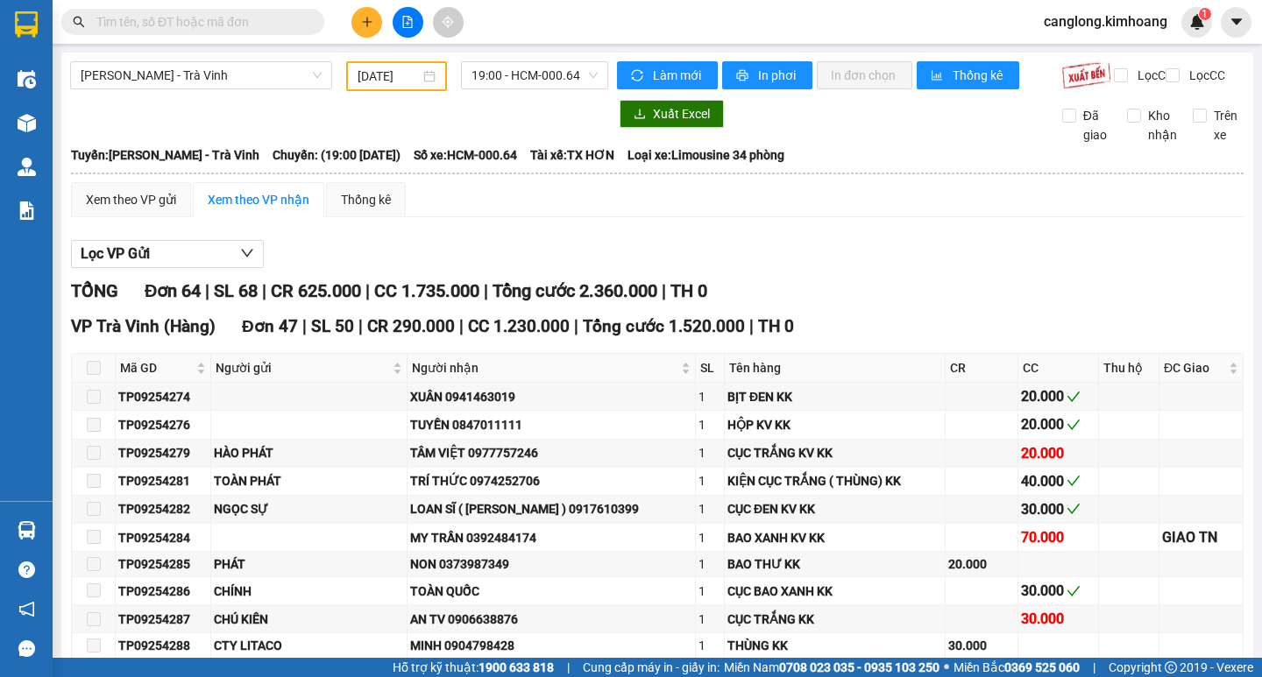
scroll to position [2245, 0]
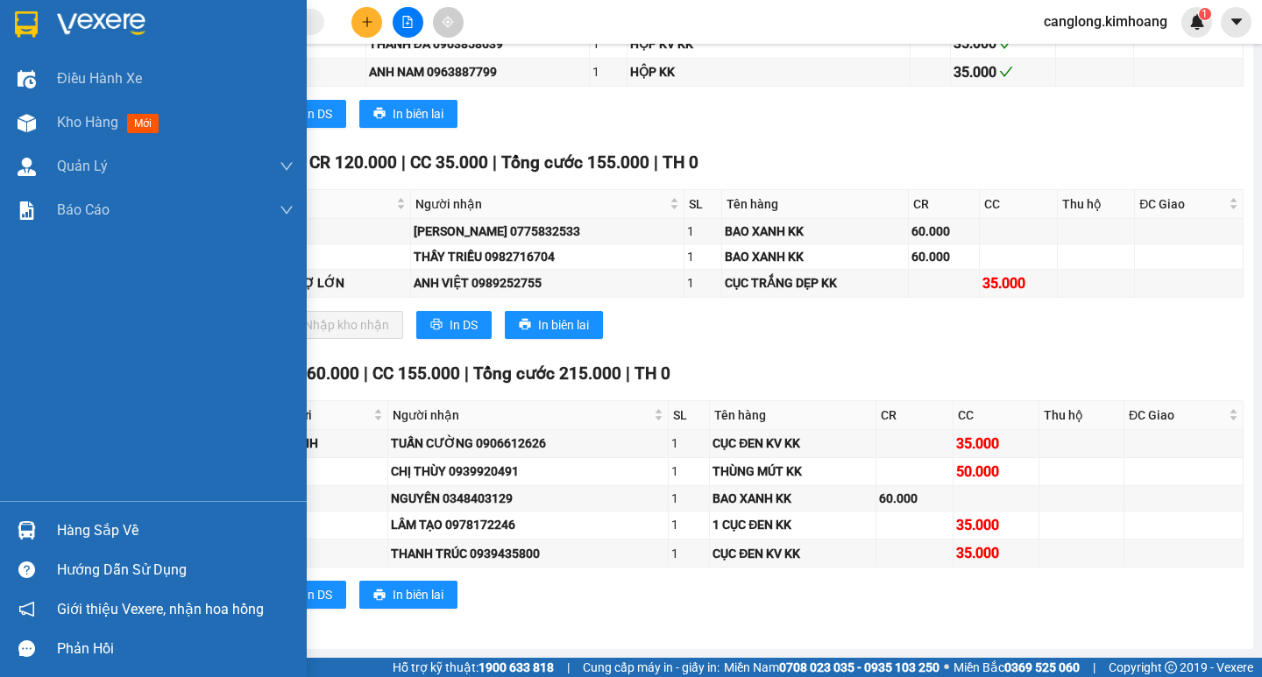
click at [76, 531] on div "Hàng sắp về" at bounding box center [175, 531] width 237 height 26
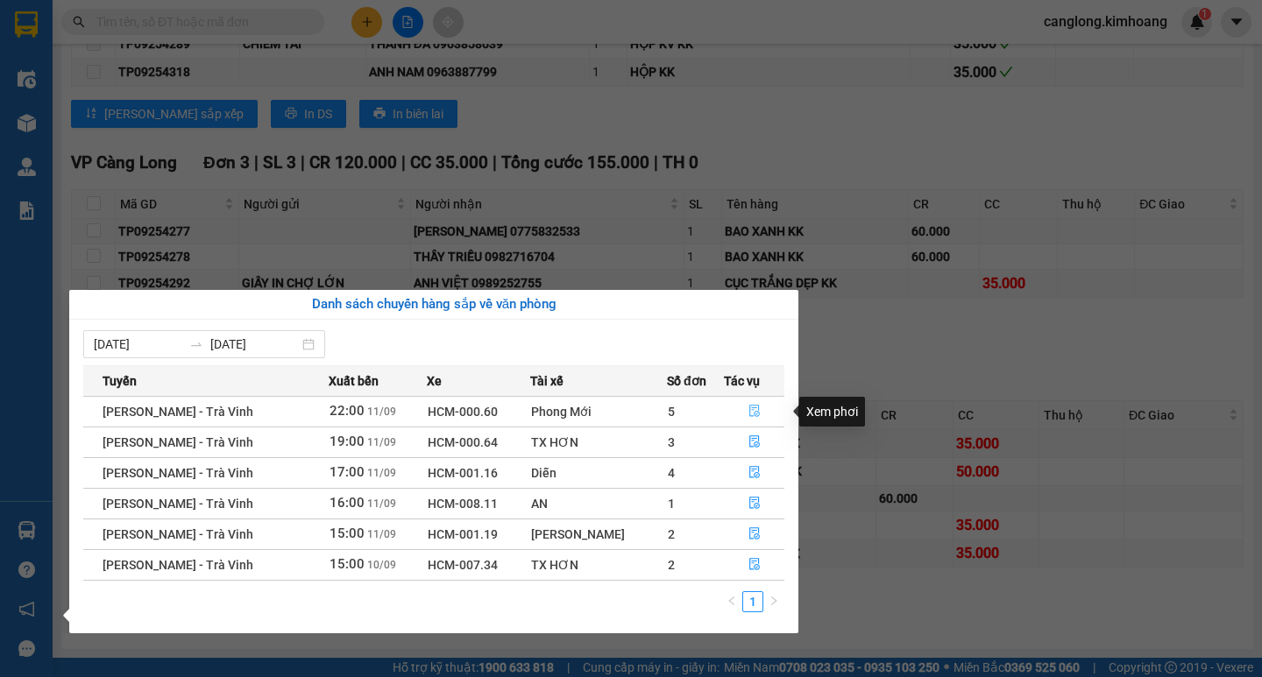
click at [751, 407] on icon "file-done" at bounding box center [754, 411] width 12 height 12
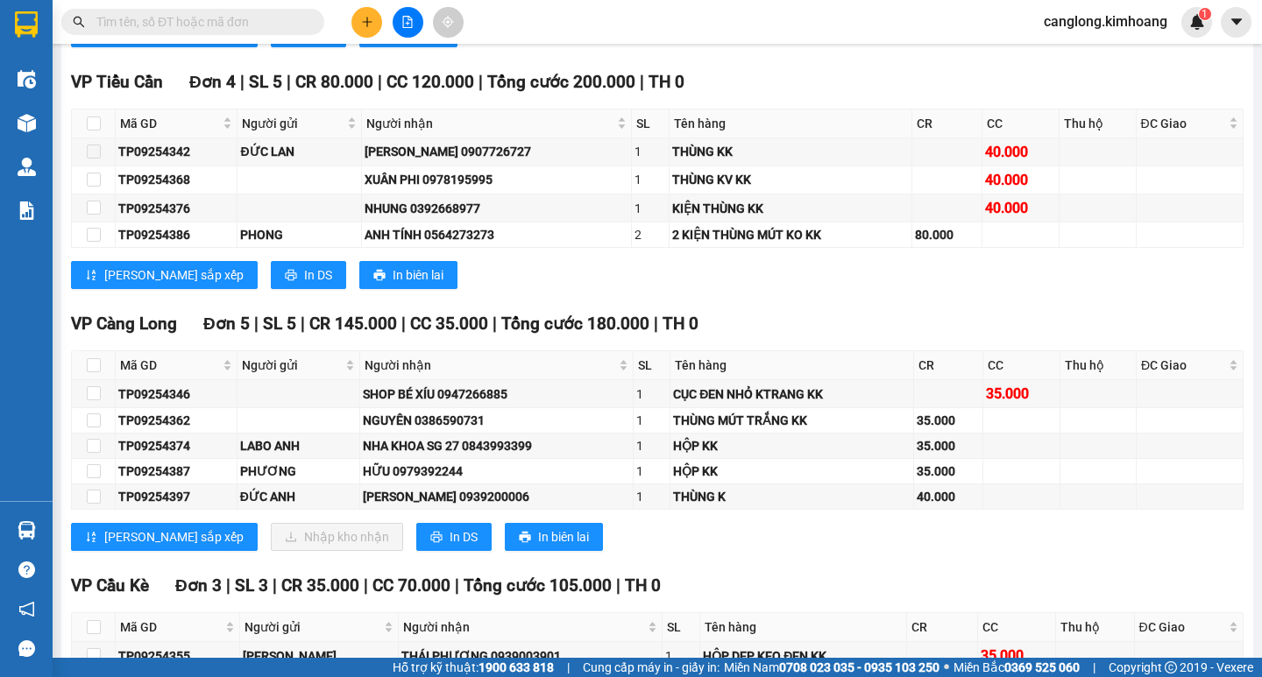
scroll to position [2414, 0]
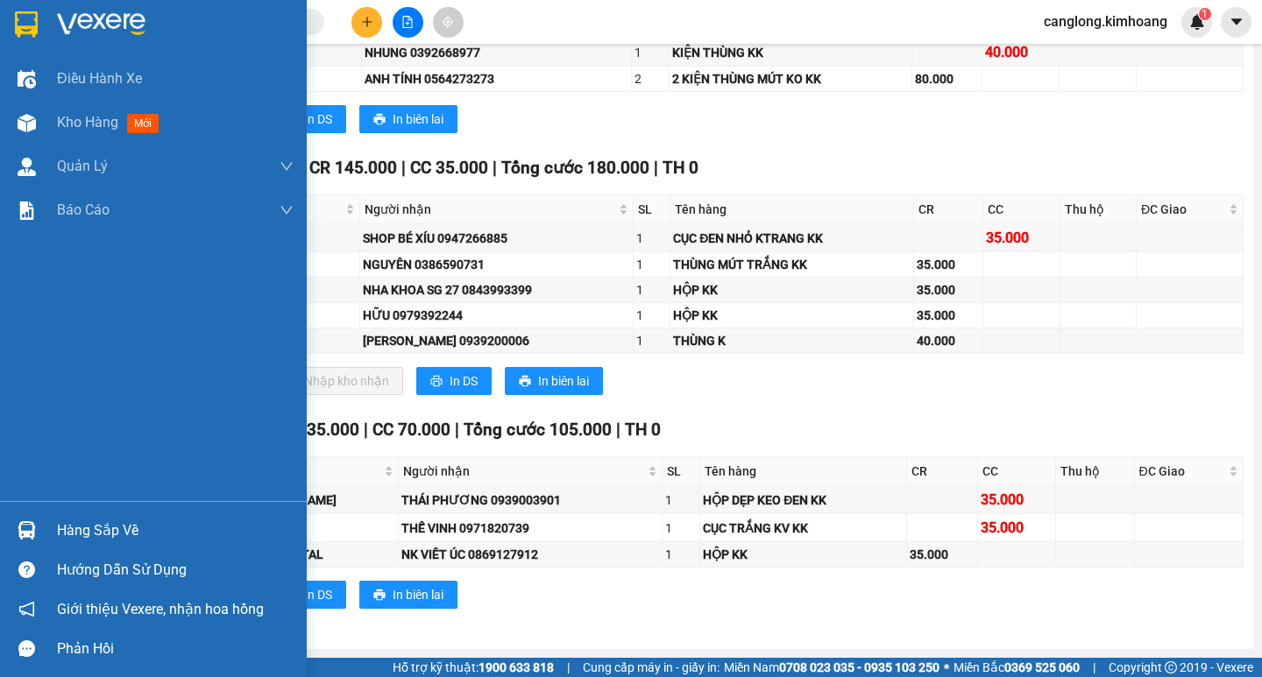
click at [110, 523] on div "Hàng sắp về" at bounding box center [175, 531] width 237 height 26
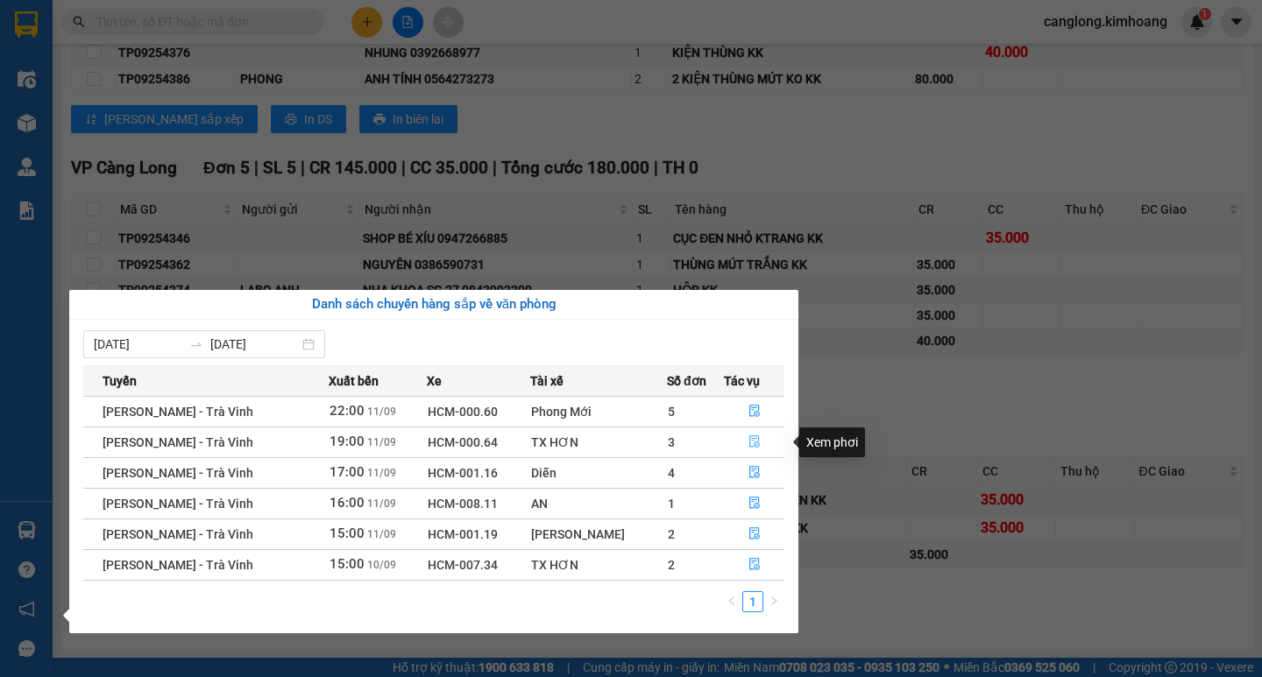
click at [753, 437] on icon "file-done" at bounding box center [754, 442] width 12 height 12
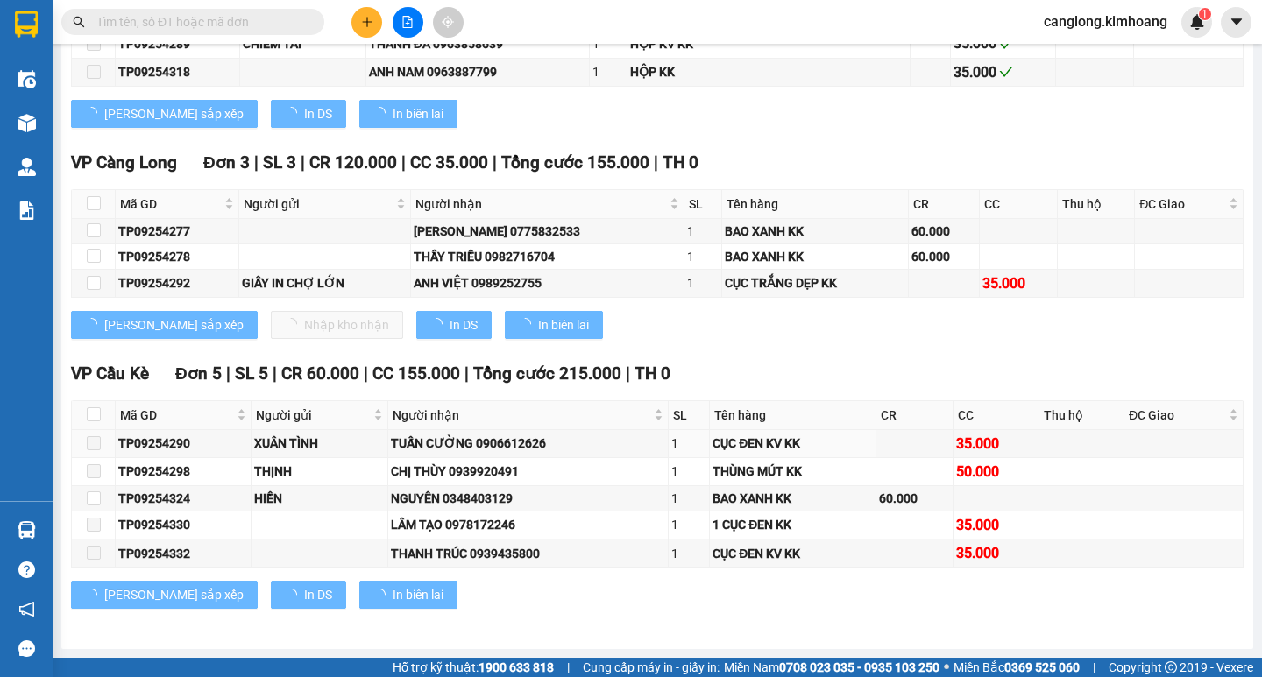
scroll to position [2245, 0]
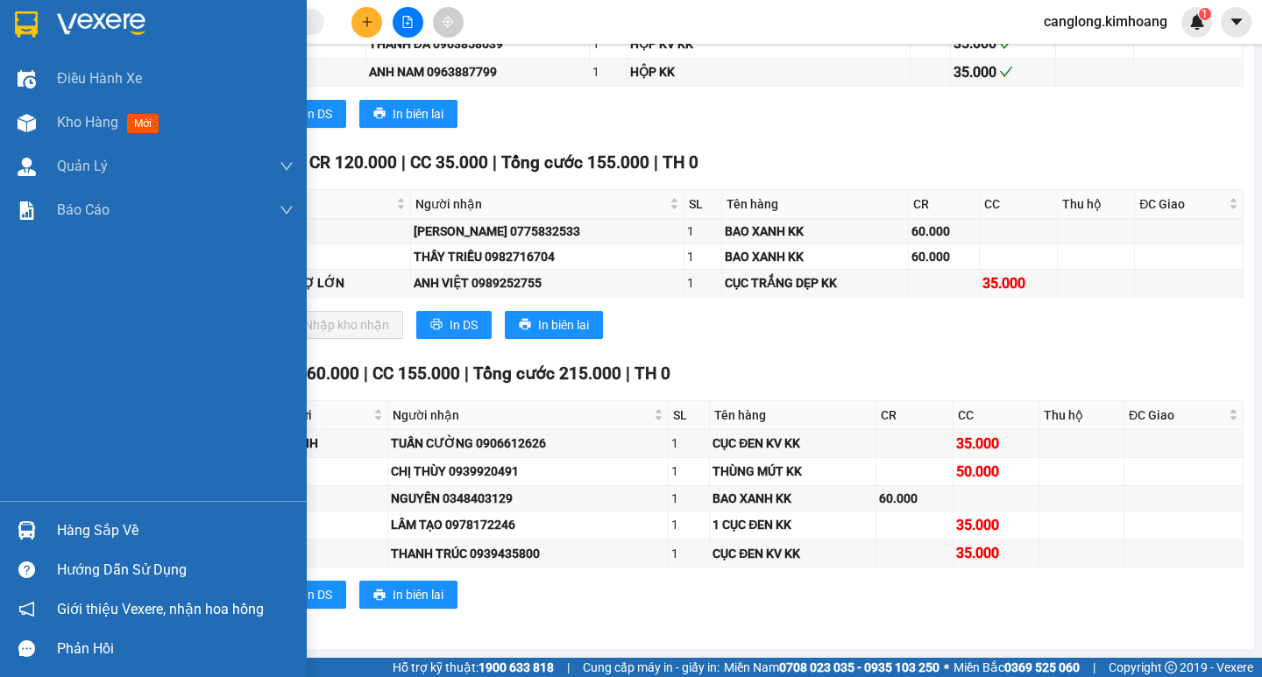
click at [133, 527] on div "Hàng sắp về" at bounding box center [175, 531] width 237 height 26
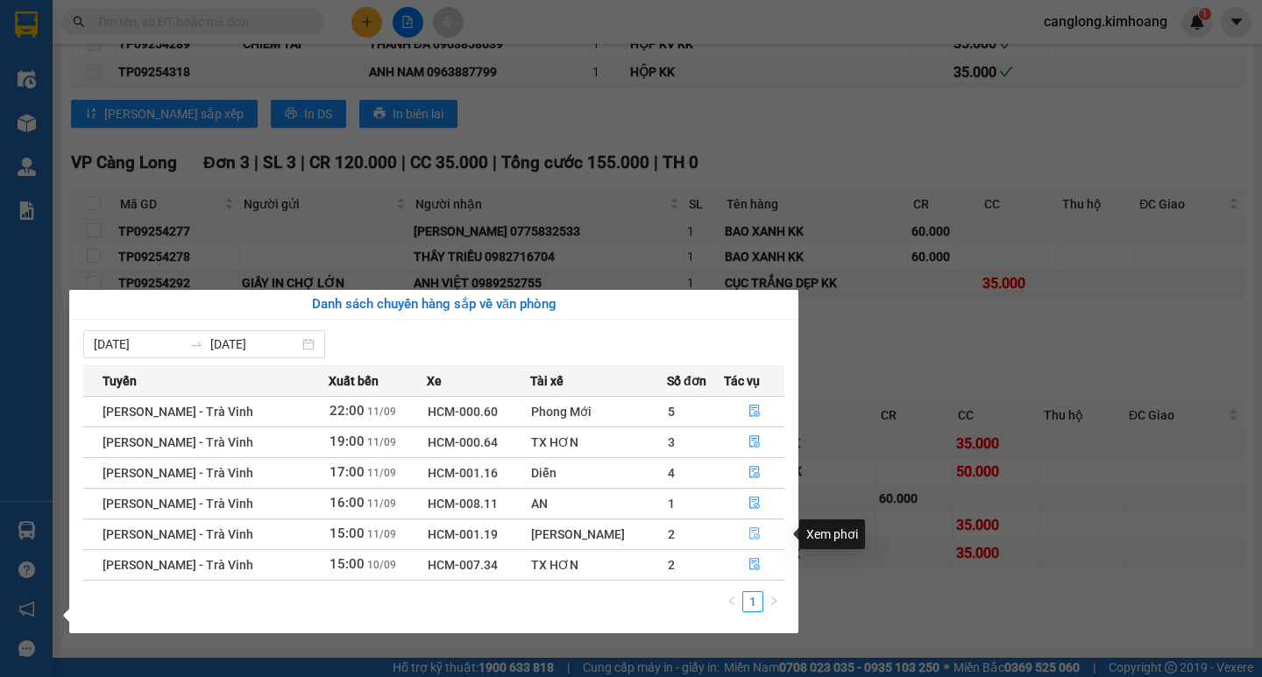
click at [755, 532] on icon "file-done" at bounding box center [754, 534] width 12 height 12
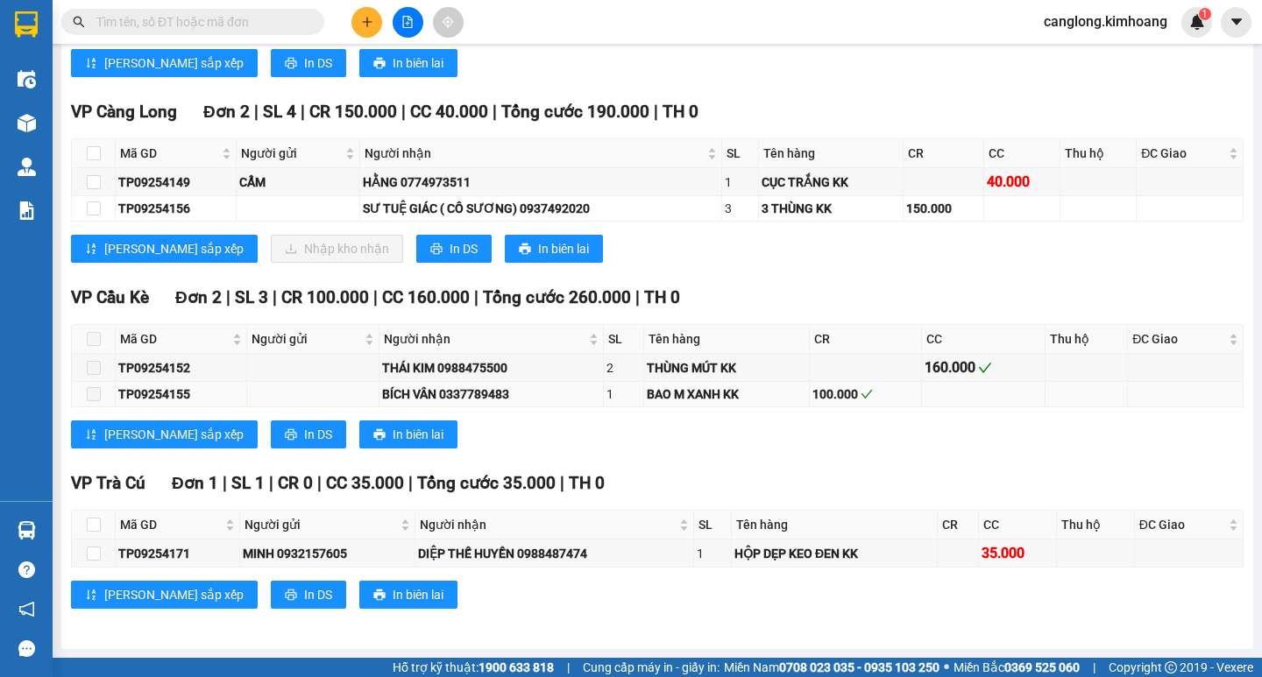
scroll to position [1725, 0]
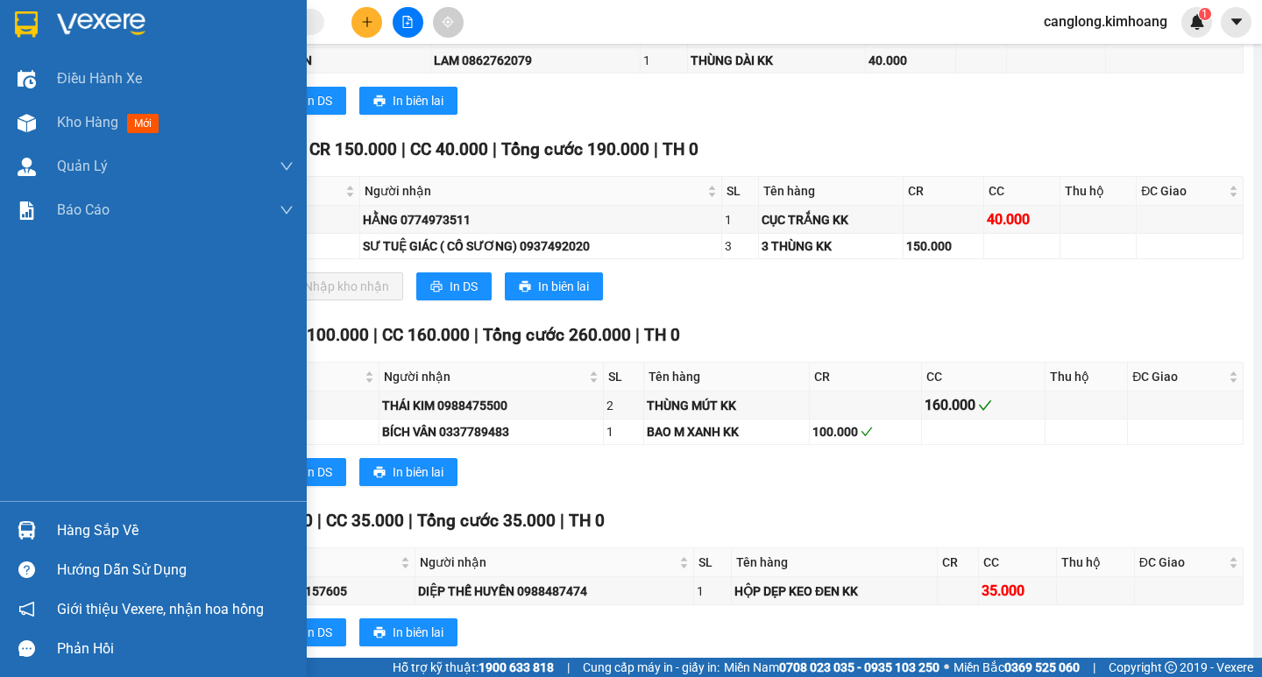
click at [70, 523] on div "Hàng sắp về" at bounding box center [175, 531] width 237 height 26
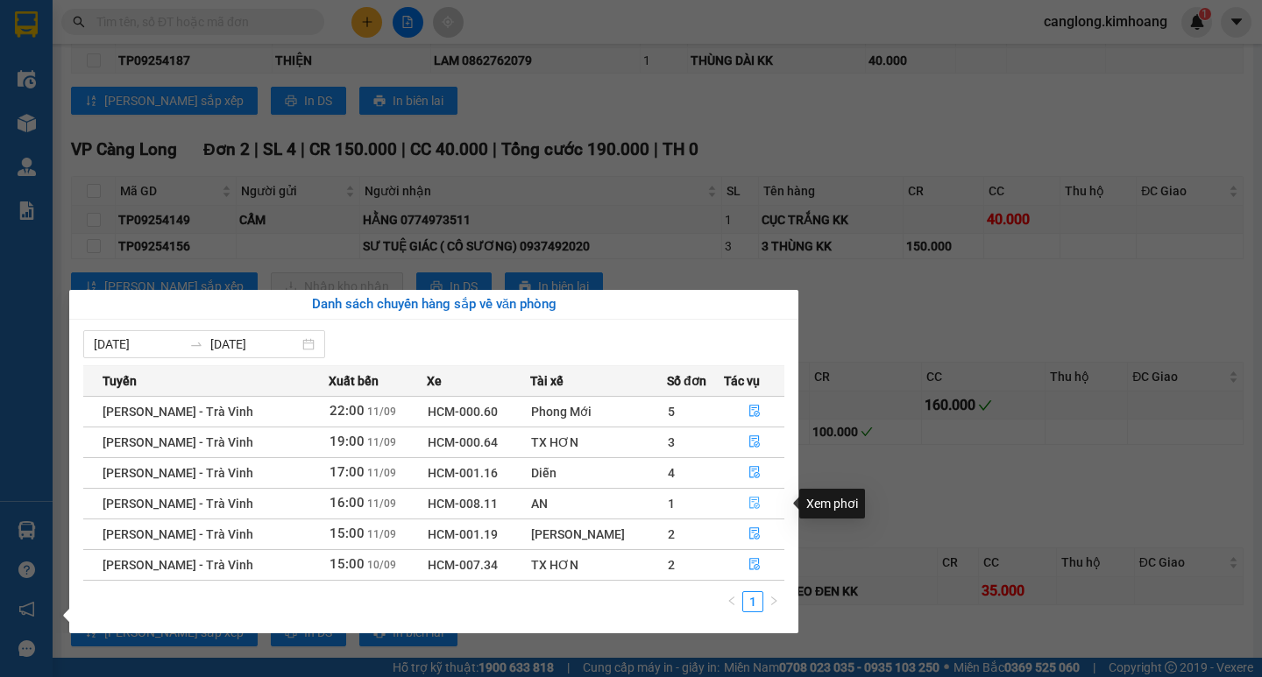
click at [748, 499] on icon "file-done" at bounding box center [754, 503] width 12 height 12
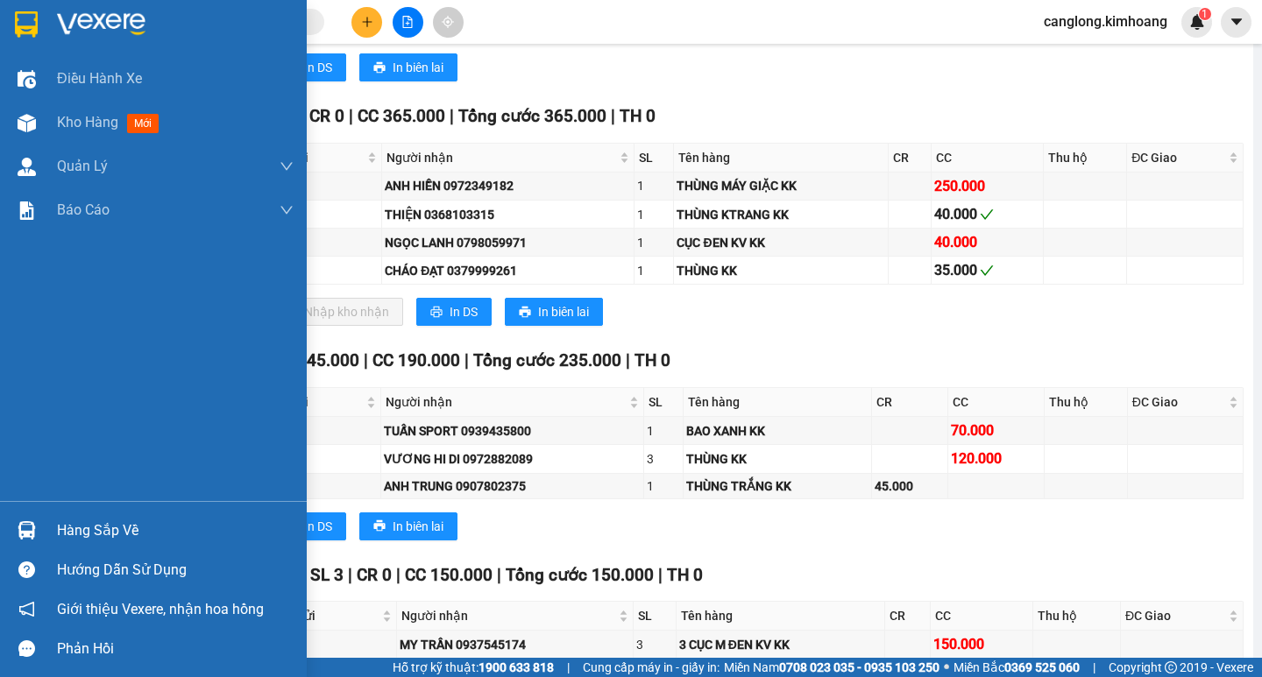
click at [117, 531] on div "Hàng sắp về" at bounding box center [175, 531] width 237 height 26
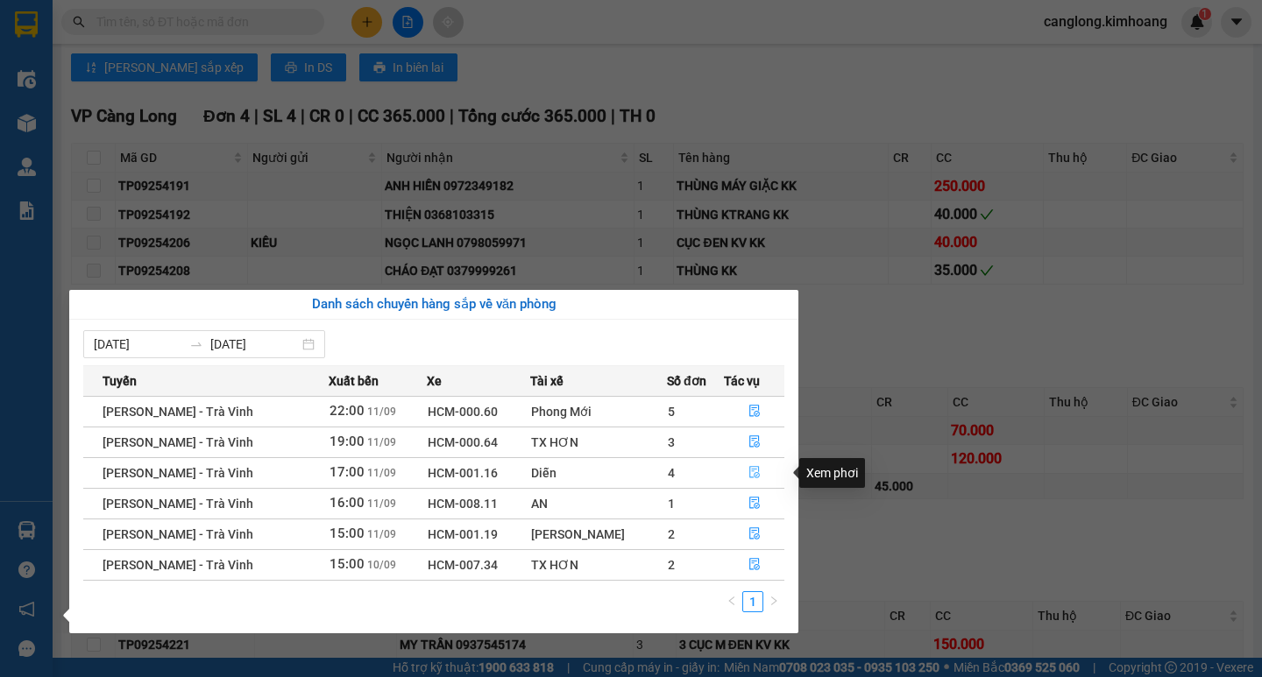
click at [754, 471] on icon "file-done" at bounding box center [754, 472] width 12 height 12
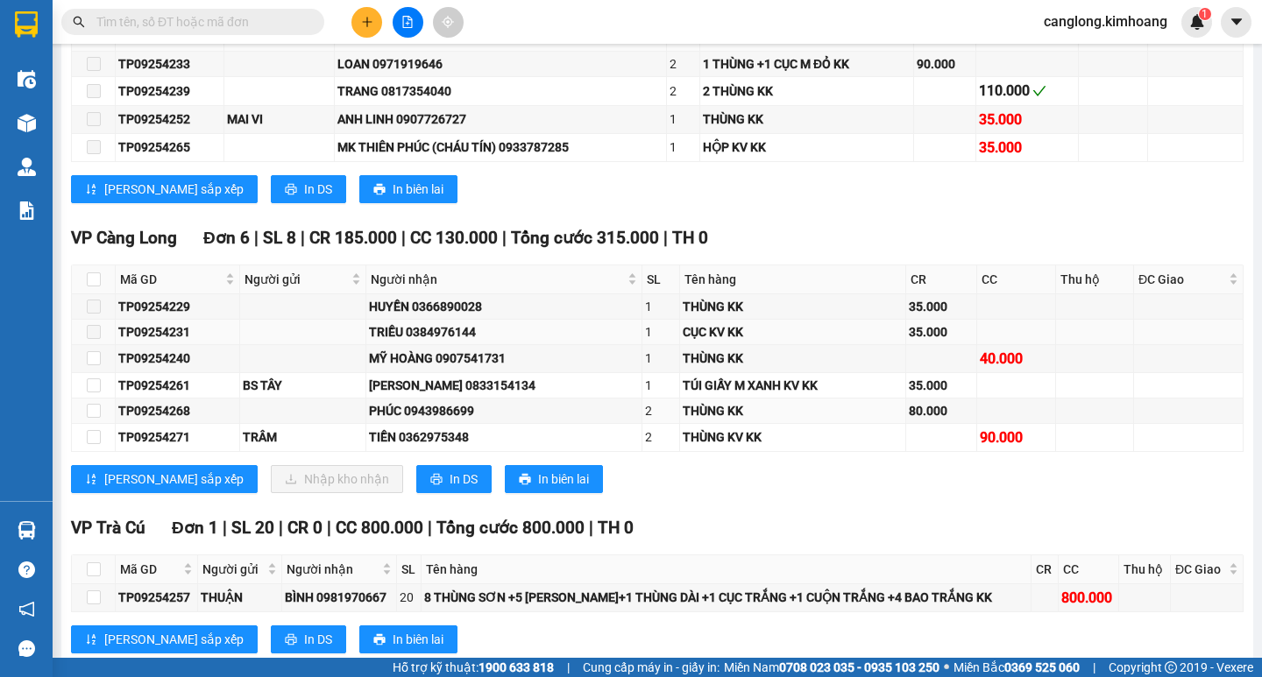
scroll to position [1608, 0]
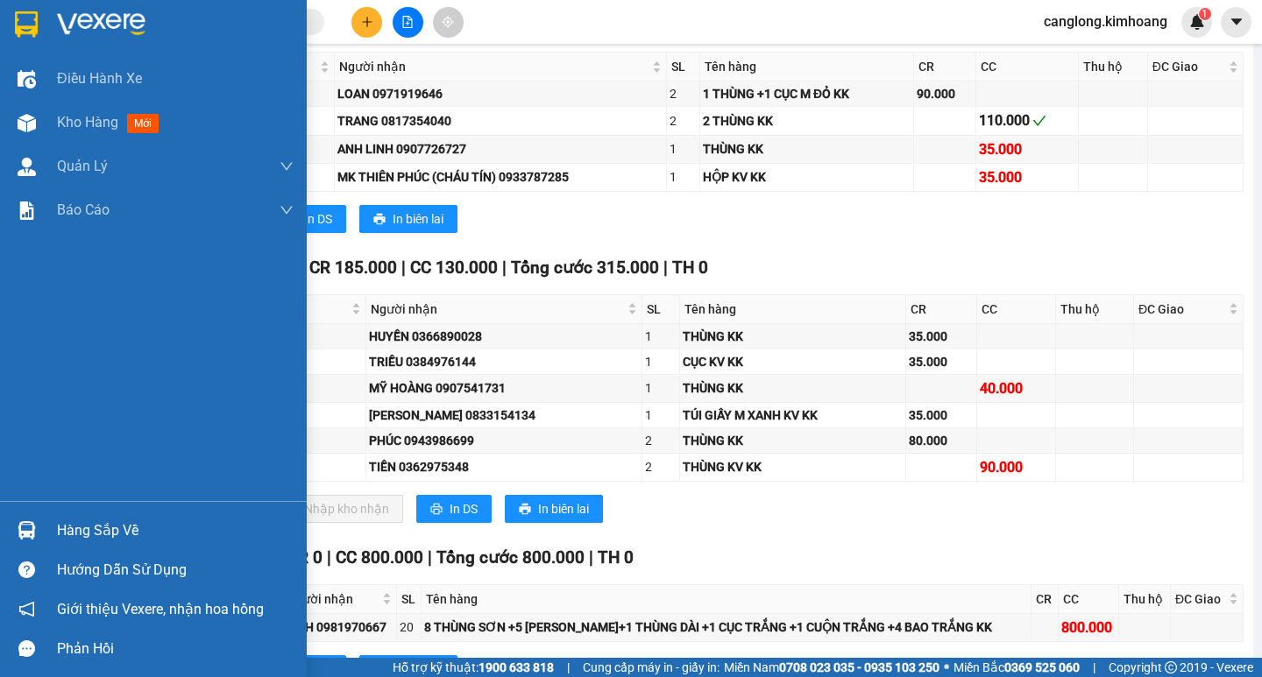
click at [73, 522] on div "Hàng sắp về" at bounding box center [175, 531] width 237 height 26
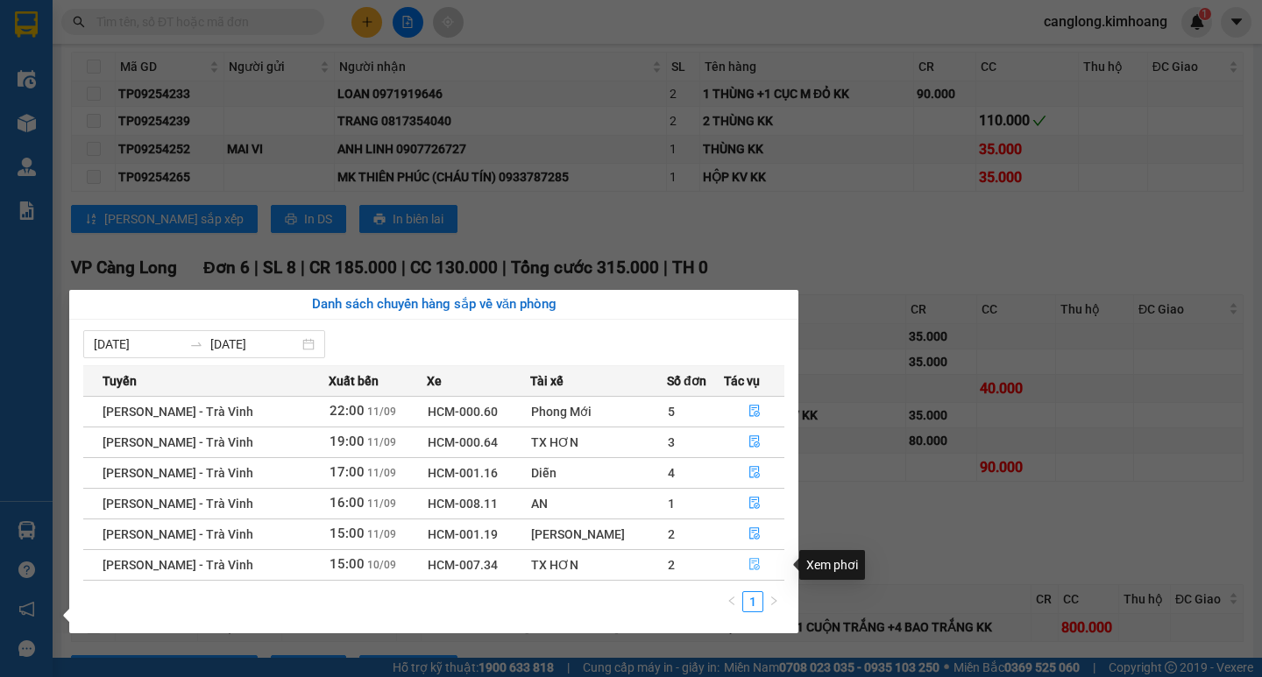
click at [749, 563] on icon "file-done" at bounding box center [754, 564] width 12 height 12
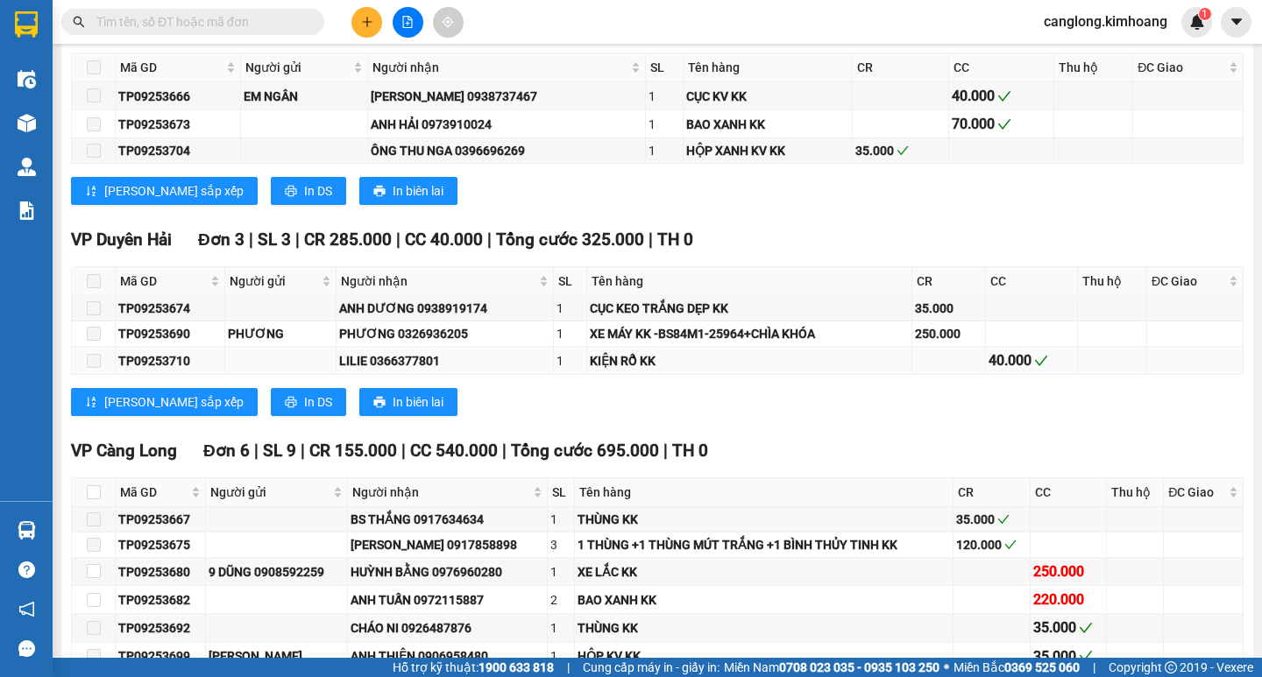
scroll to position [1706, 0]
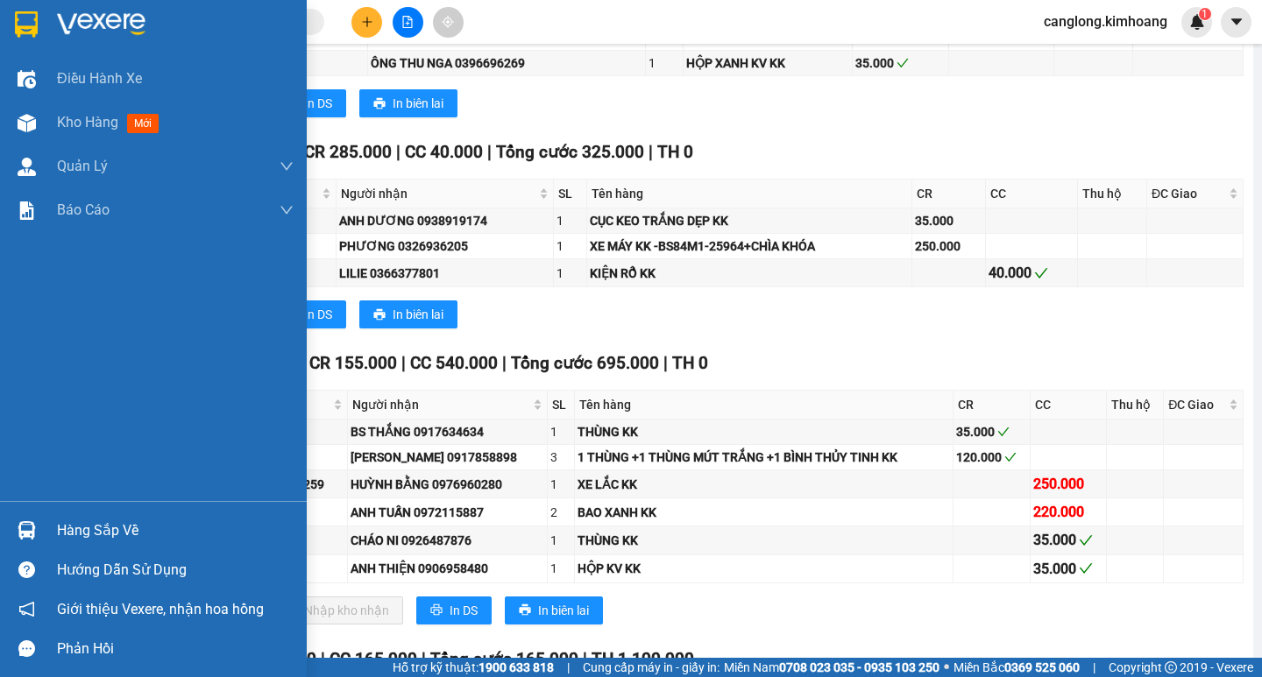
click at [94, 533] on div "Hàng sắp về" at bounding box center [175, 531] width 237 height 26
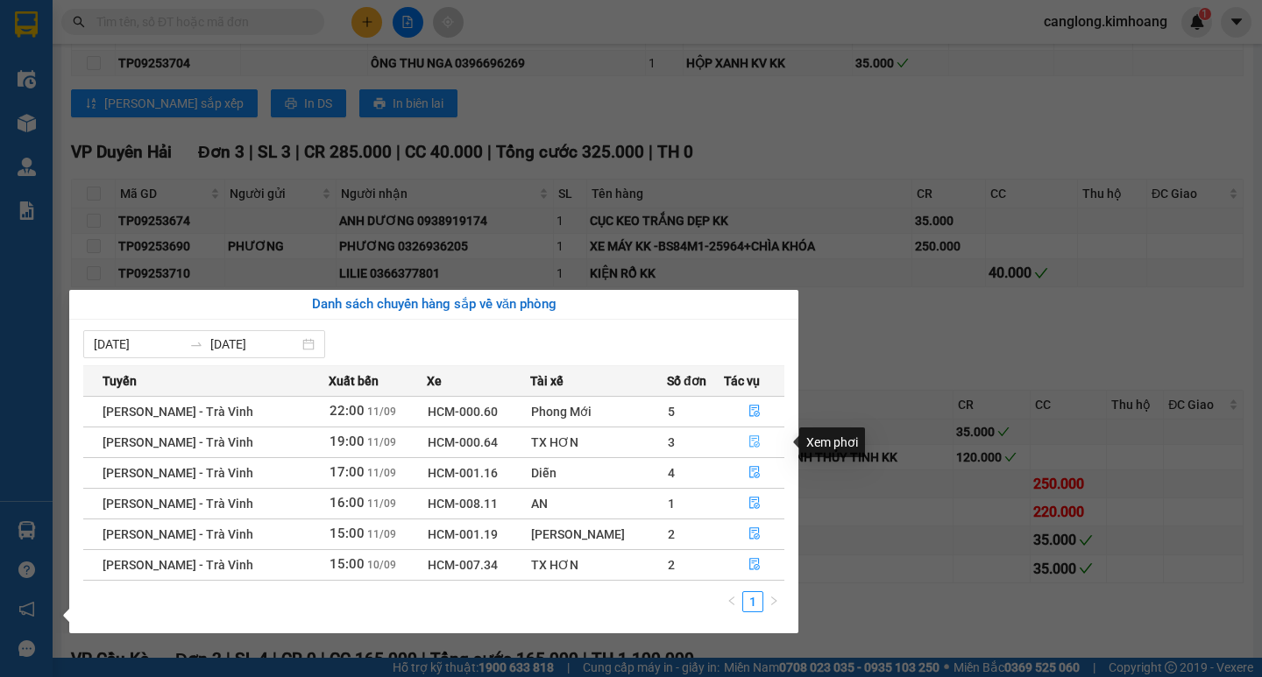
click at [752, 441] on icon "file-done" at bounding box center [754, 442] width 12 height 12
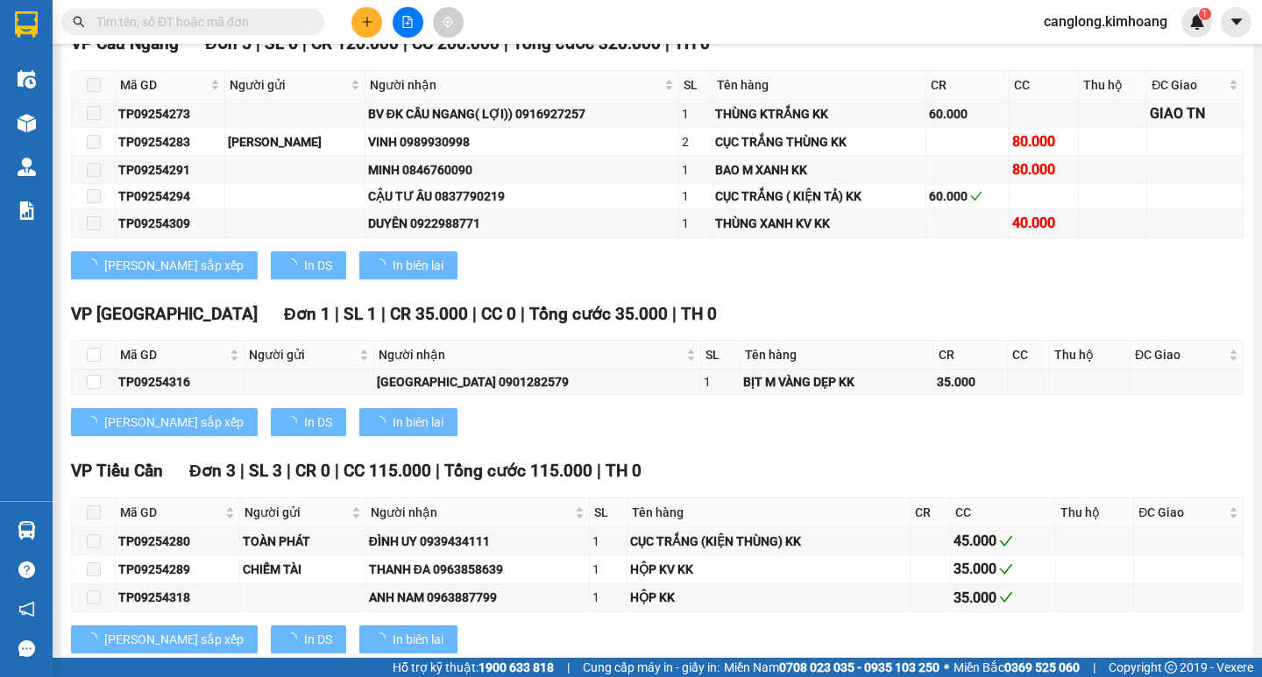
type input "[DATE]"
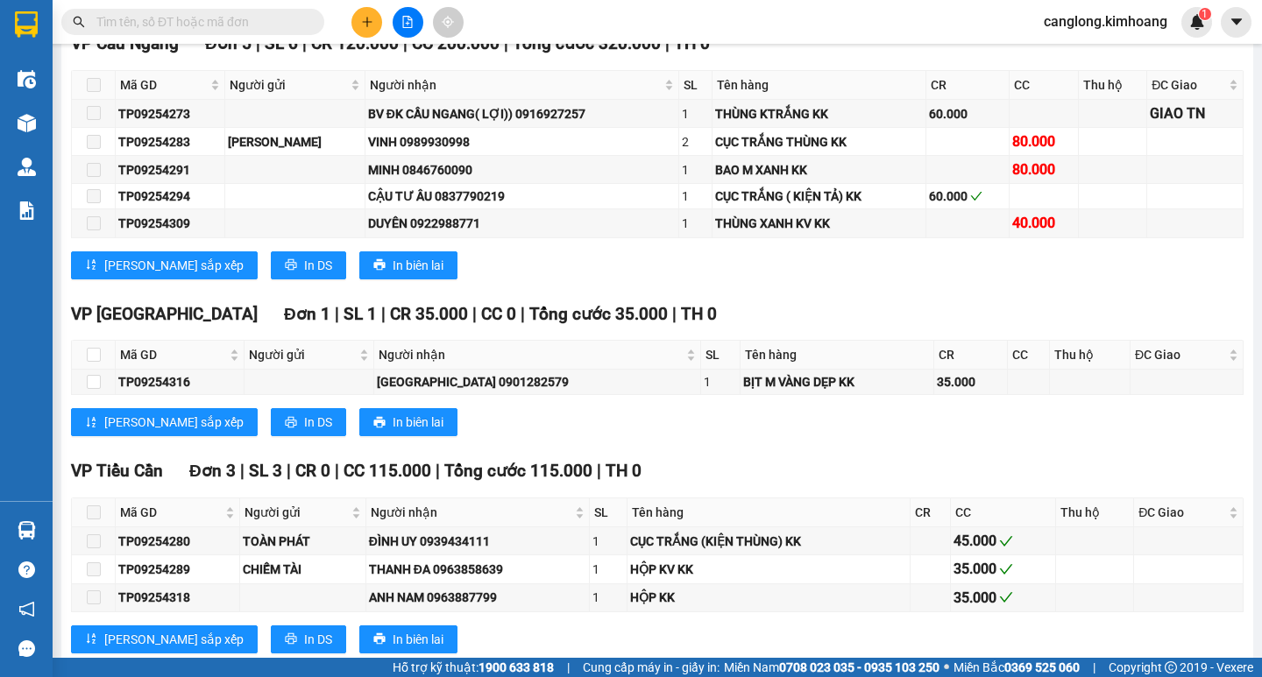
scroll to position [2031, 0]
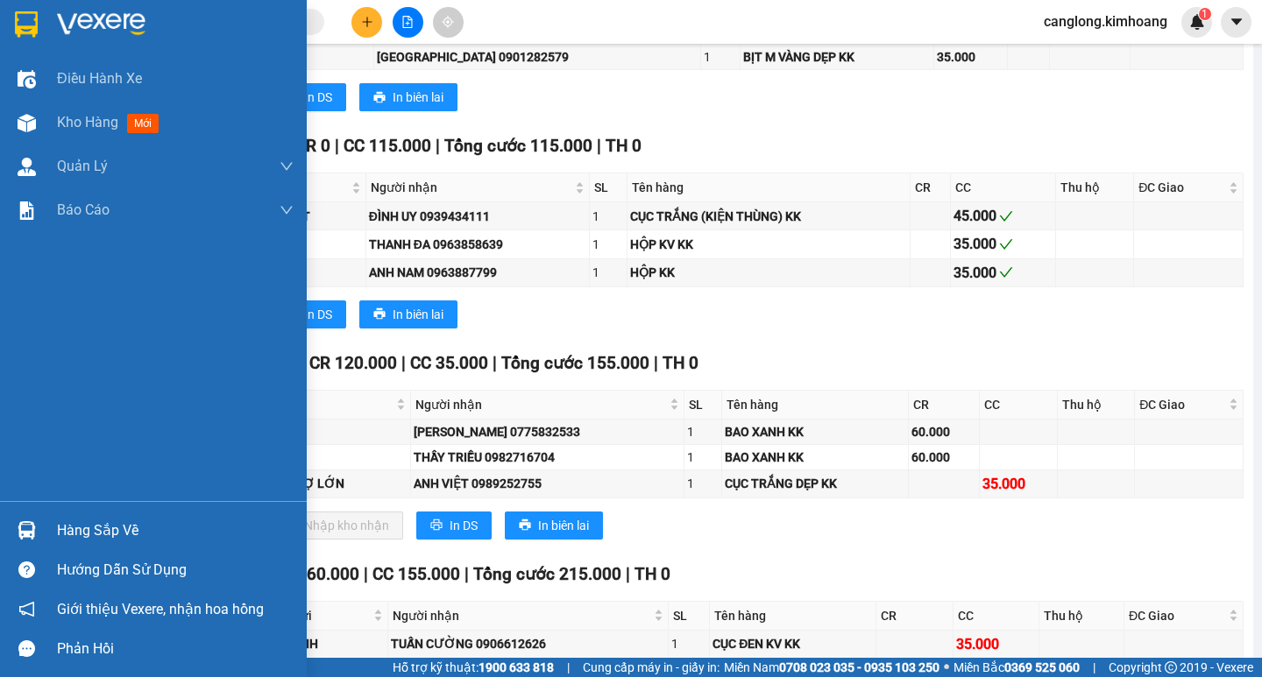
click at [99, 530] on div "Hàng sắp về" at bounding box center [175, 531] width 237 height 26
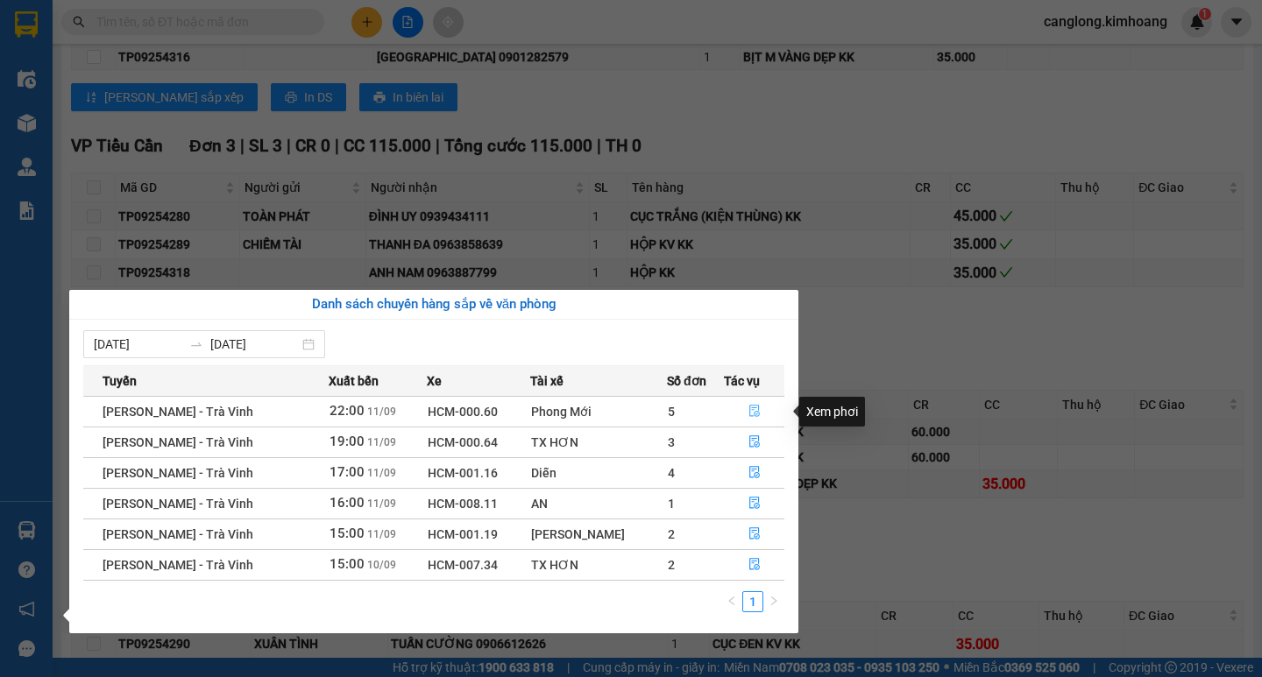
click at [748, 411] on icon "file-done" at bounding box center [754, 411] width 12 height 12
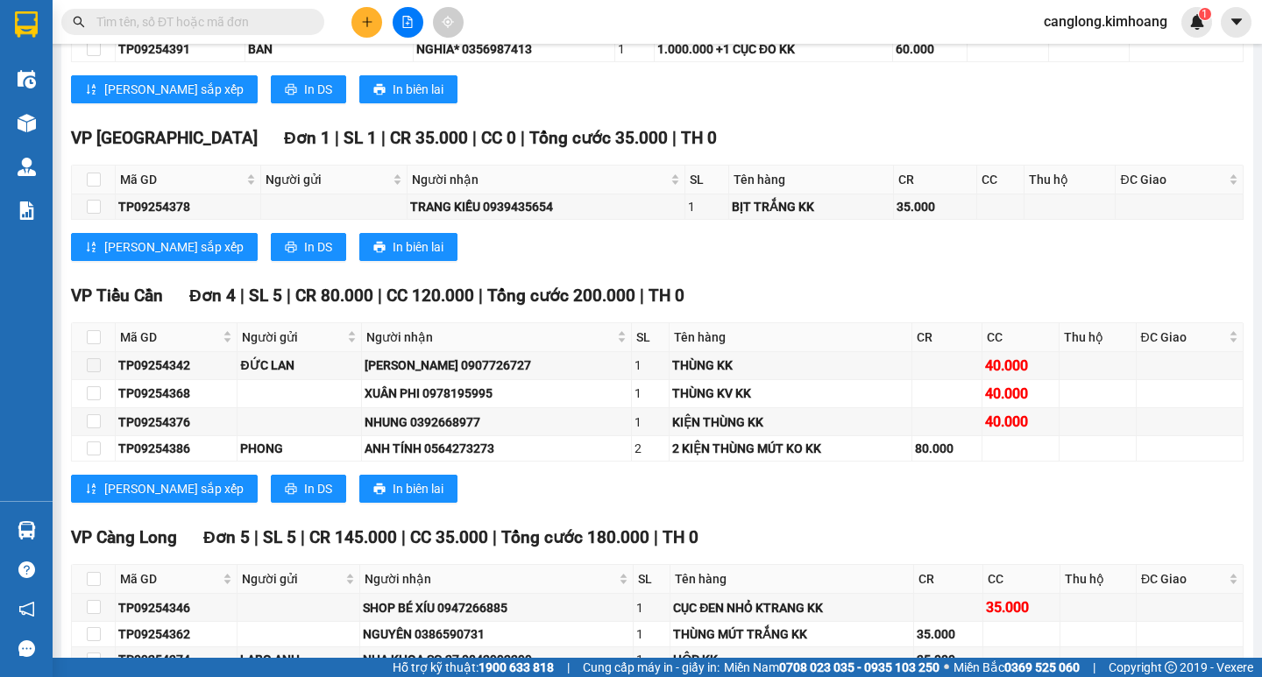
scroll to position [2206, 0]
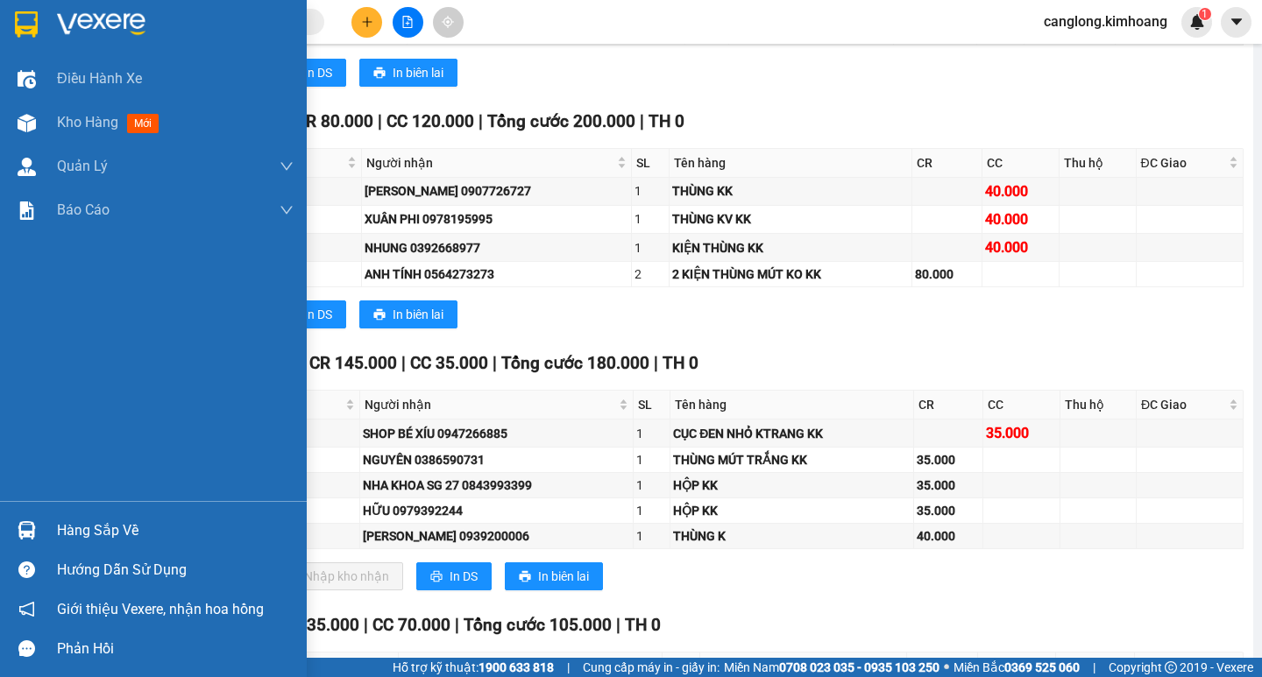
click at [61, 534] on div "Hàng sắp về" at bounding box center [175, 531] width 237 height 26
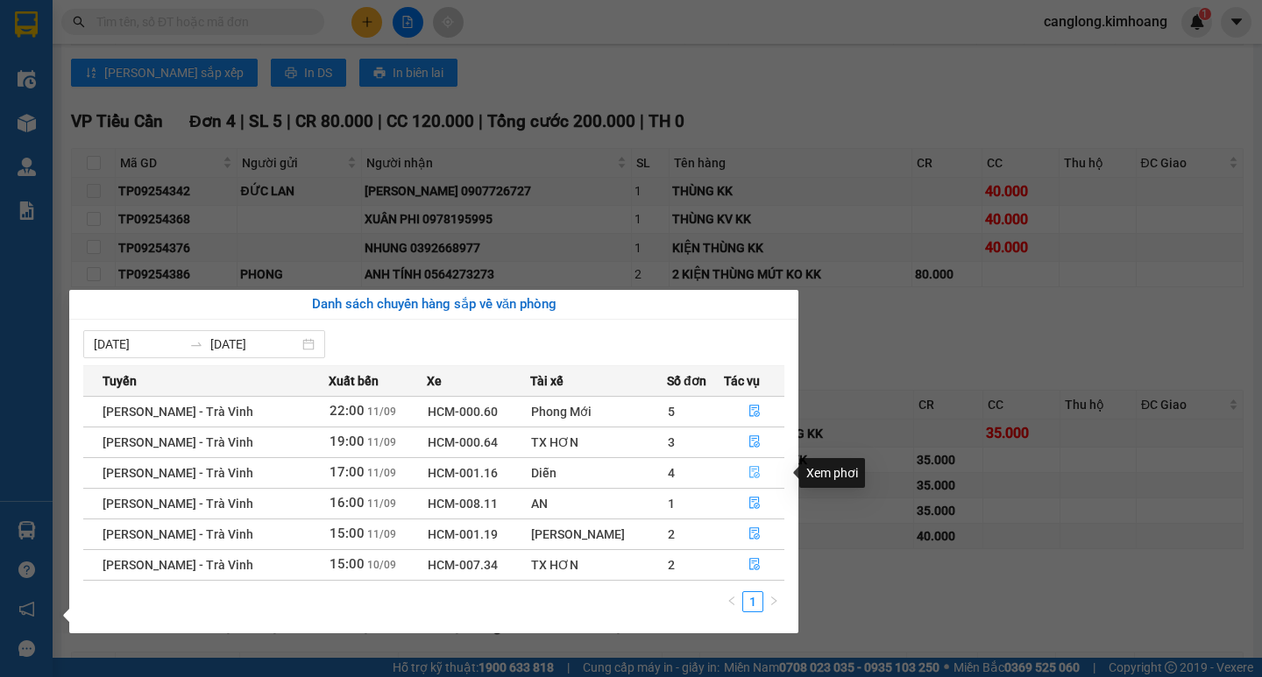
click at [752, 469] on icon "file-done" at bounding box center [754, 472] width 12 height 12
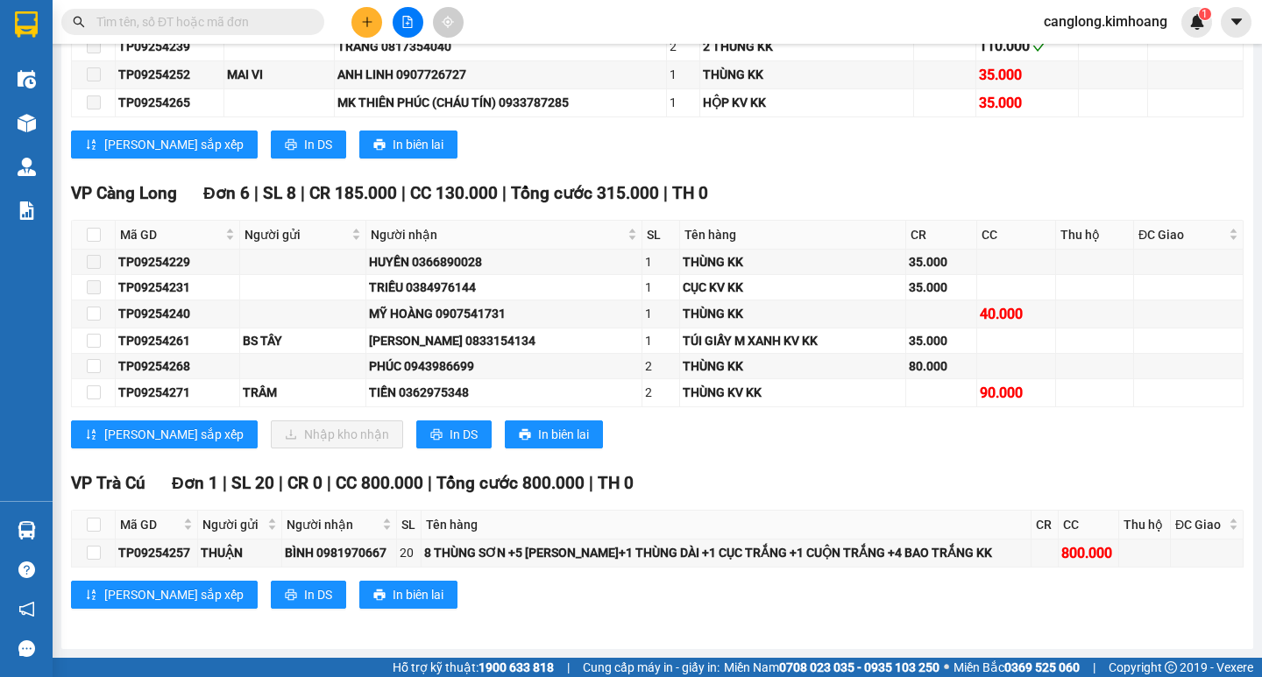
scroll to position [1696, 0]
click at [184, 25] on input "text" at bounding box center [199, 21] width 207 height 19
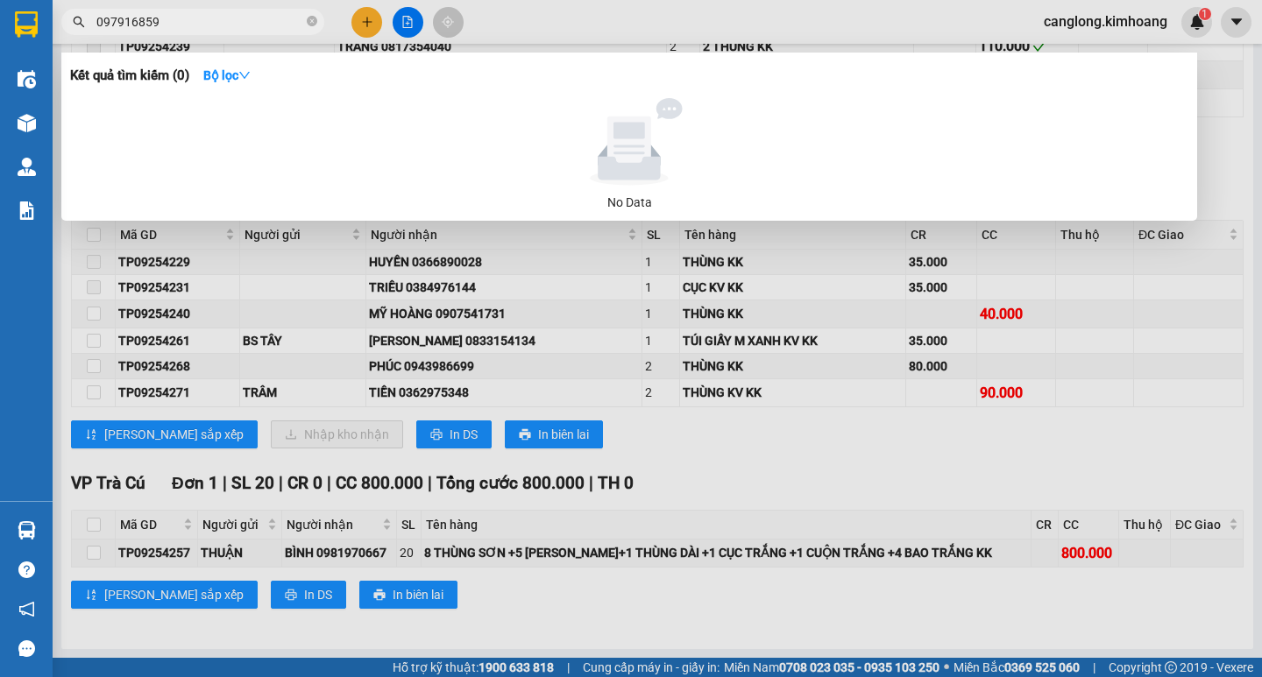
type input "0979168596"
click at [242, 31] on input "0979168596" at bounding box center [199, 21] width 207 height 19
click at [239, 26] on input "0979168596" at bounding box center [199, 21] width 207 height 19
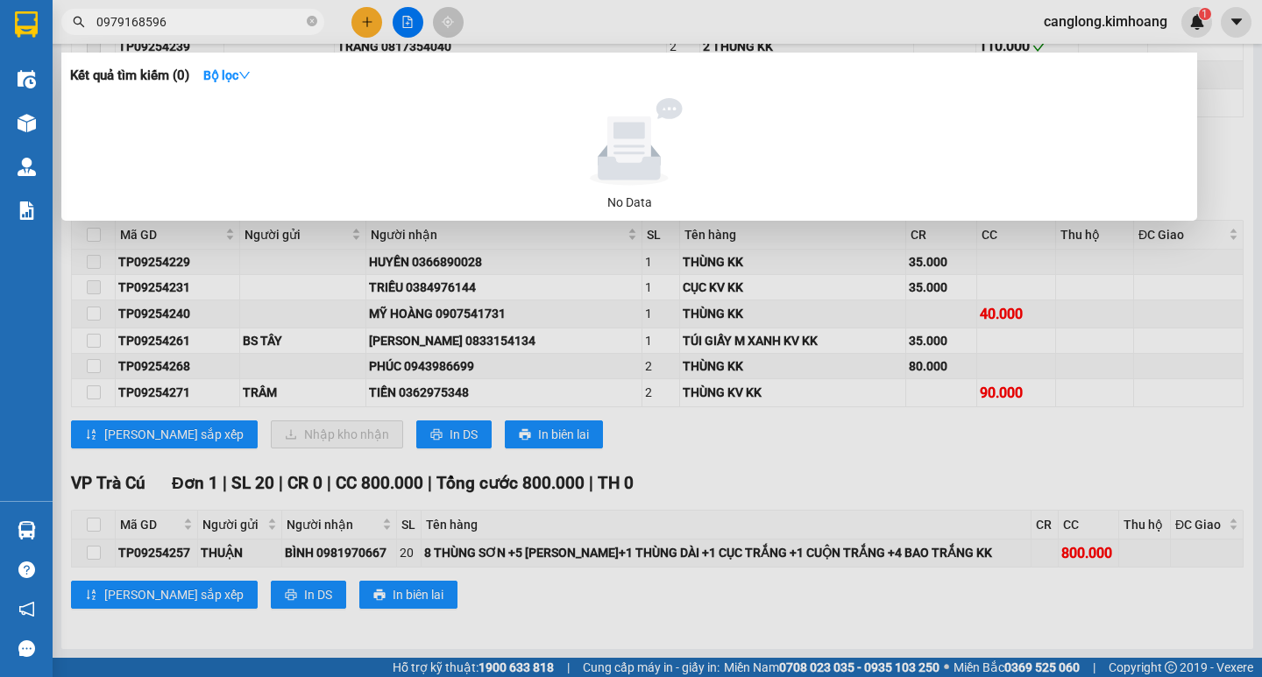
click at [239, 26] on input "0979168596" at bounding box center [199, 21] width 207 height 19
click at [239, 25] on input "0979168596" at bounding box center [199, 21] width 207 height 19
click at [242, 25] on input "0979168596" at bounding box center [199, 21] width 207 height 19
click at [309, 18] on icon "close-circle" at bounding box center [312, 21] width 11 height 11
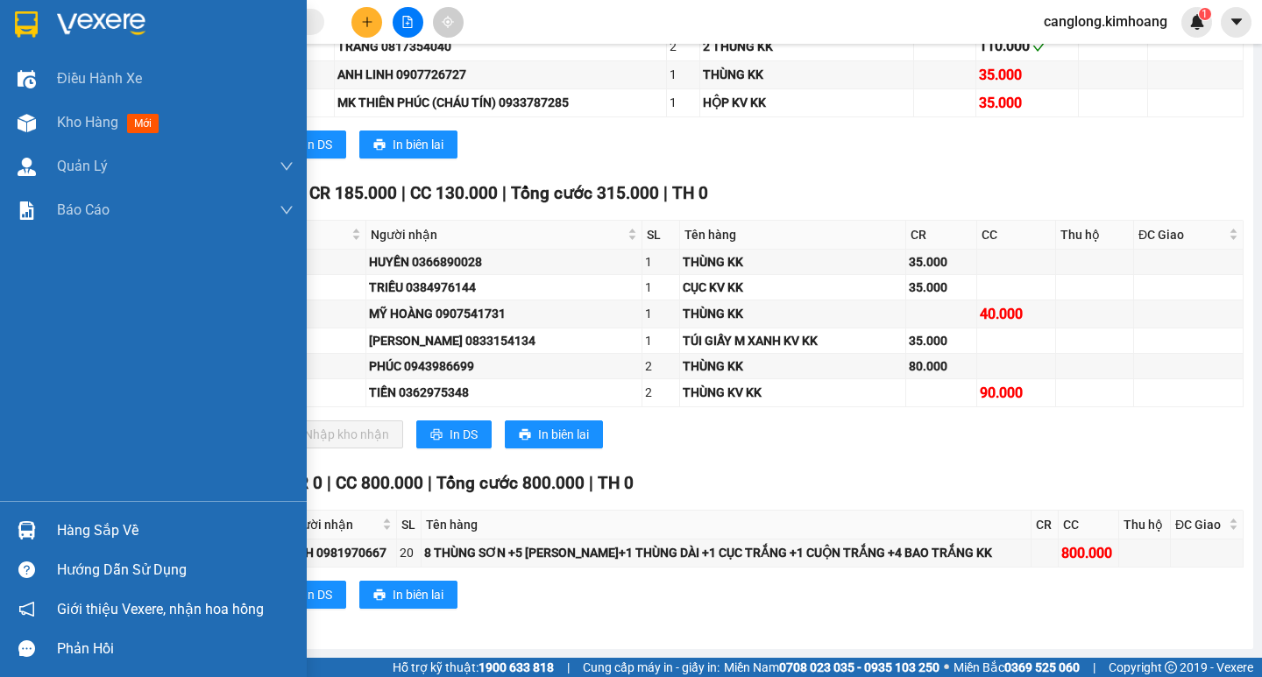
click at [90, 529] on div "Hàng sắp về" at bounding box center [175, 531] width 237 height 26
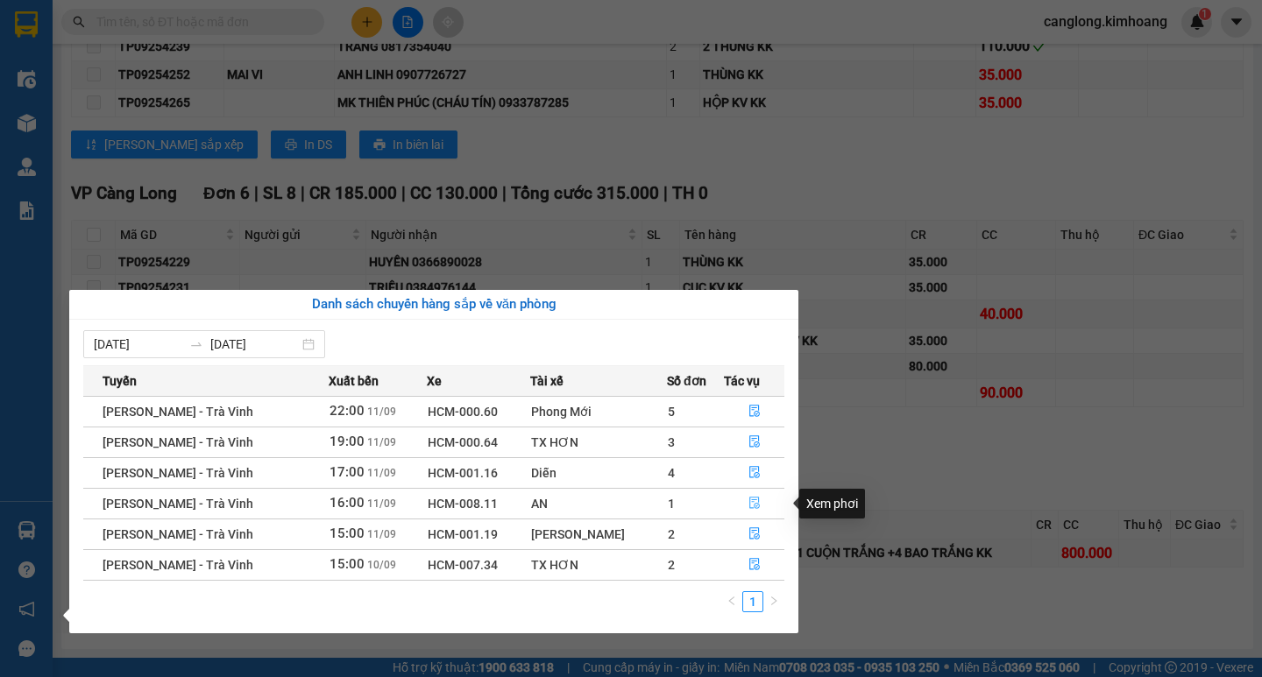
click at [748, 493] on button "button" at bounding box center [754, 504] width 59 height 28
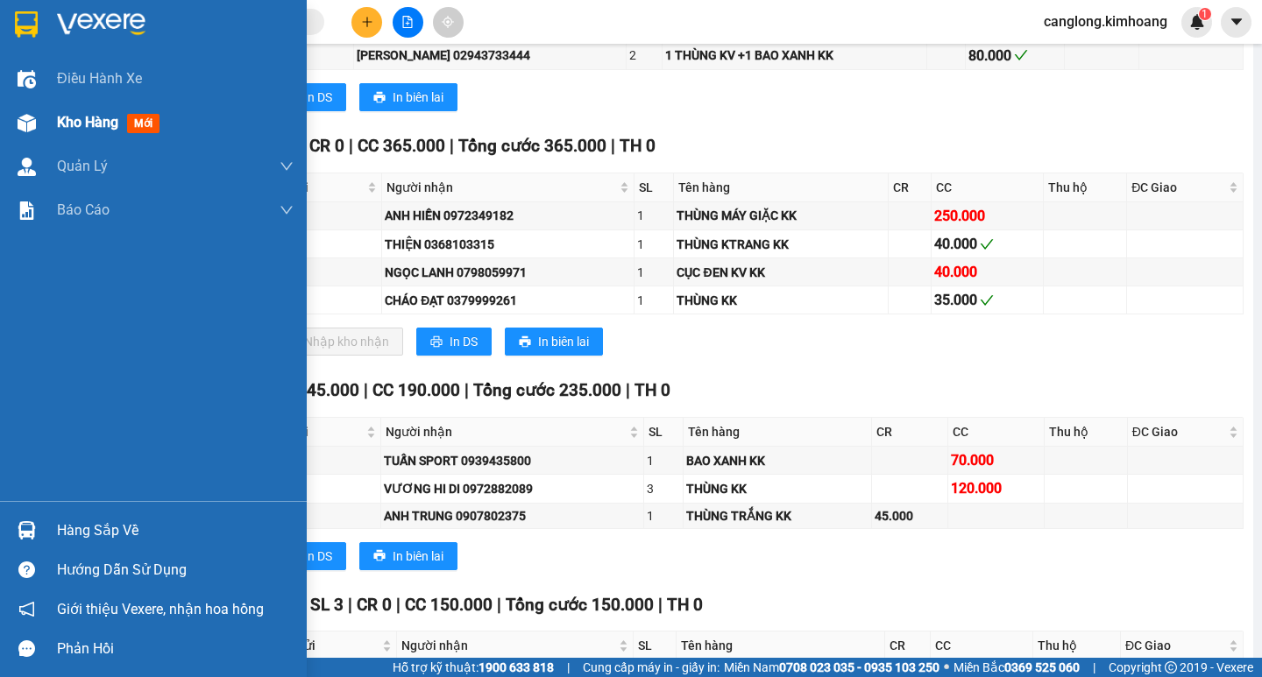
click at [46, 121] on div "Kho hàng mới" at bounding box center [153, 123] width 307 height 44
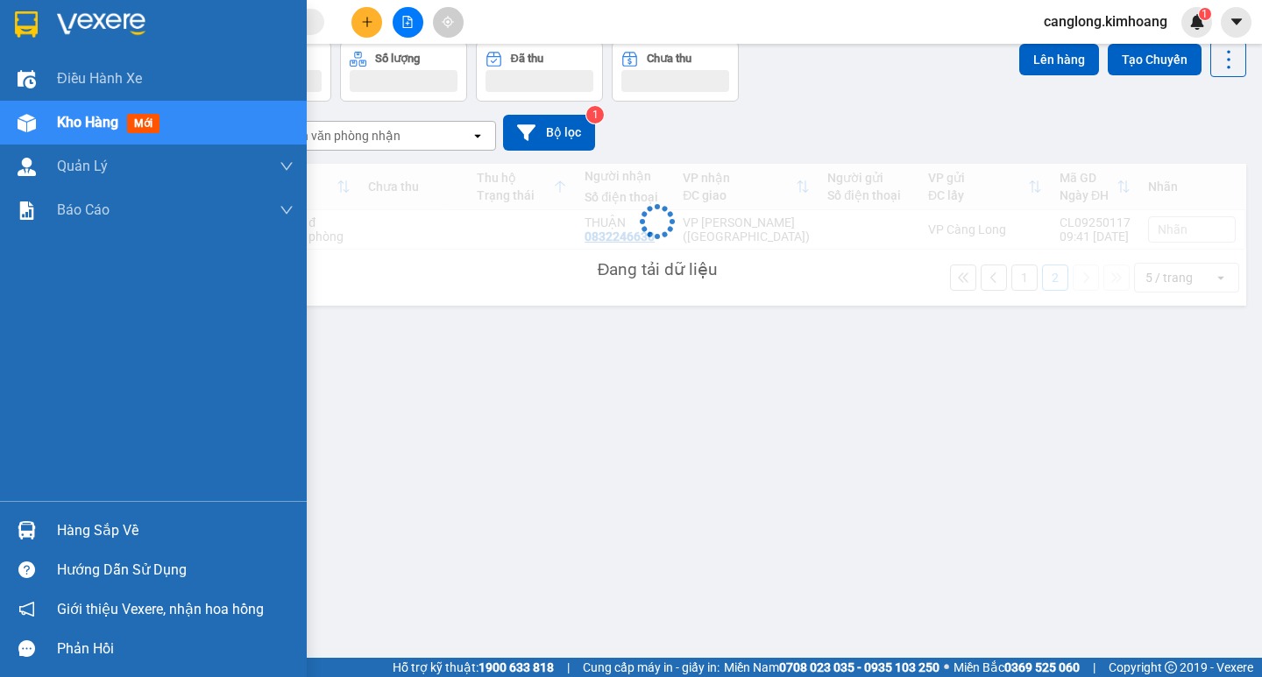
scroll to position [81, 0]
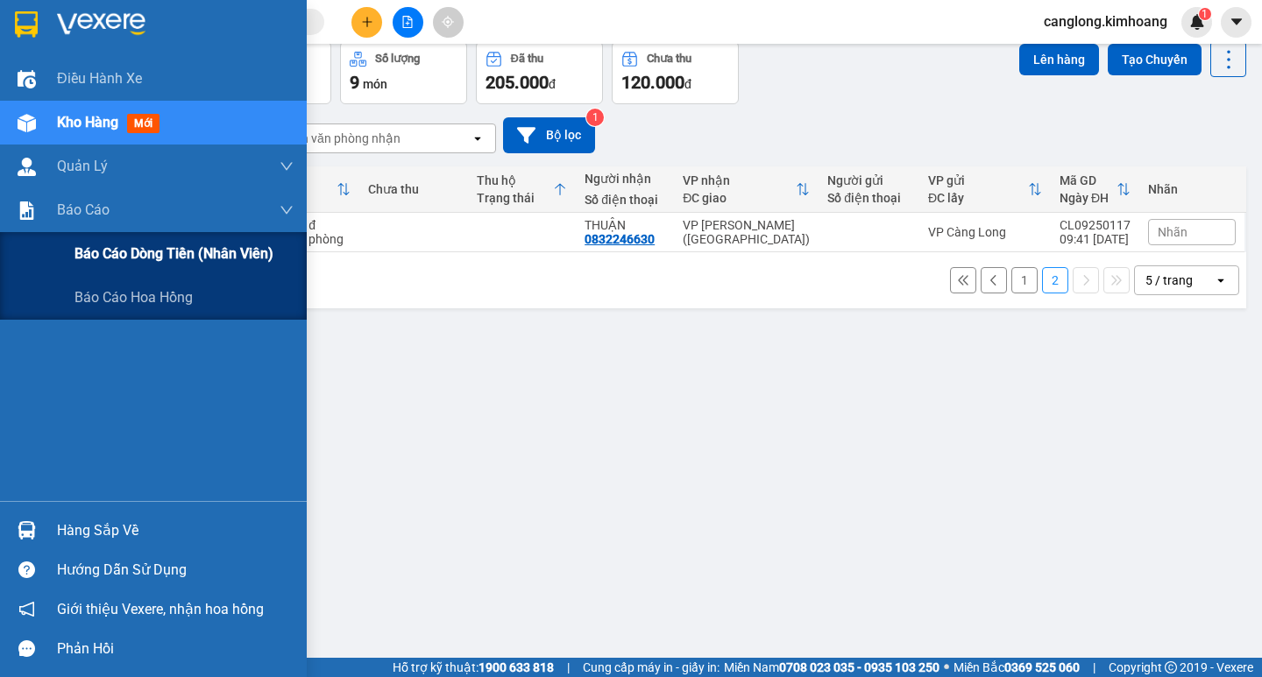
click at [113, 253] on span "Báo cáo dòng tiền (nhân viên)" at bounding box center [173, 254] width 199 height 22
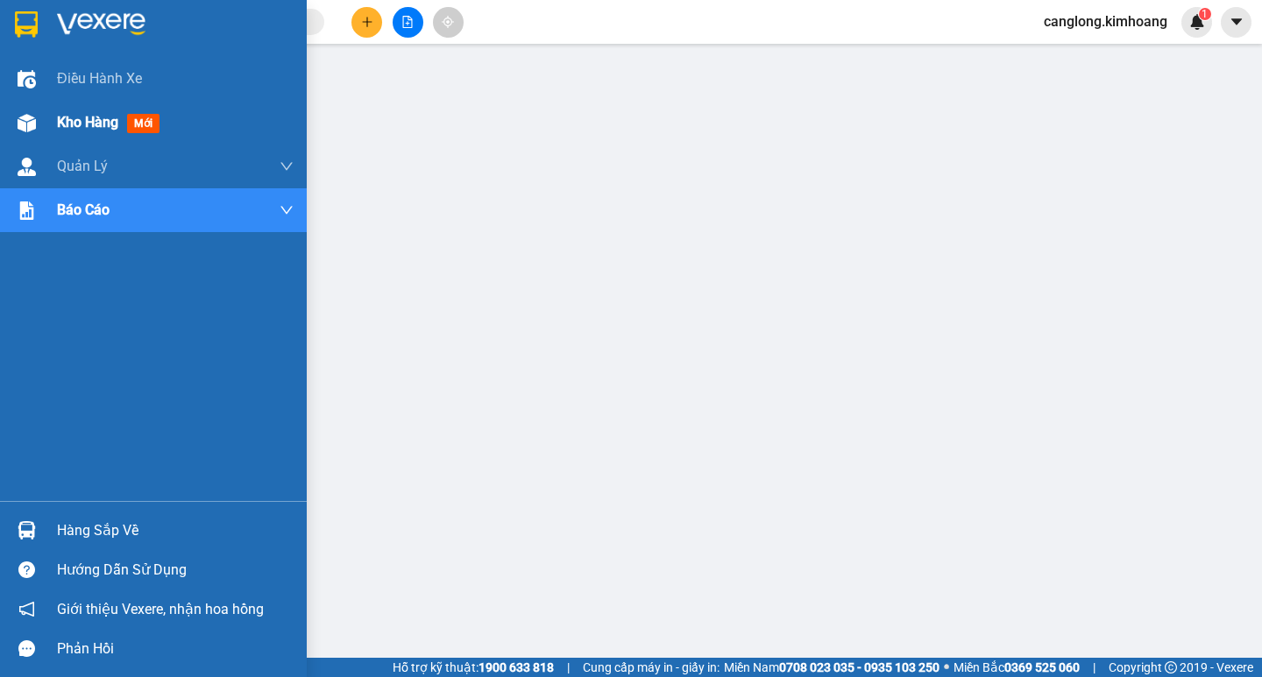
click at [40, 118] on div at bounding box center [26, 123] width 31 height 31
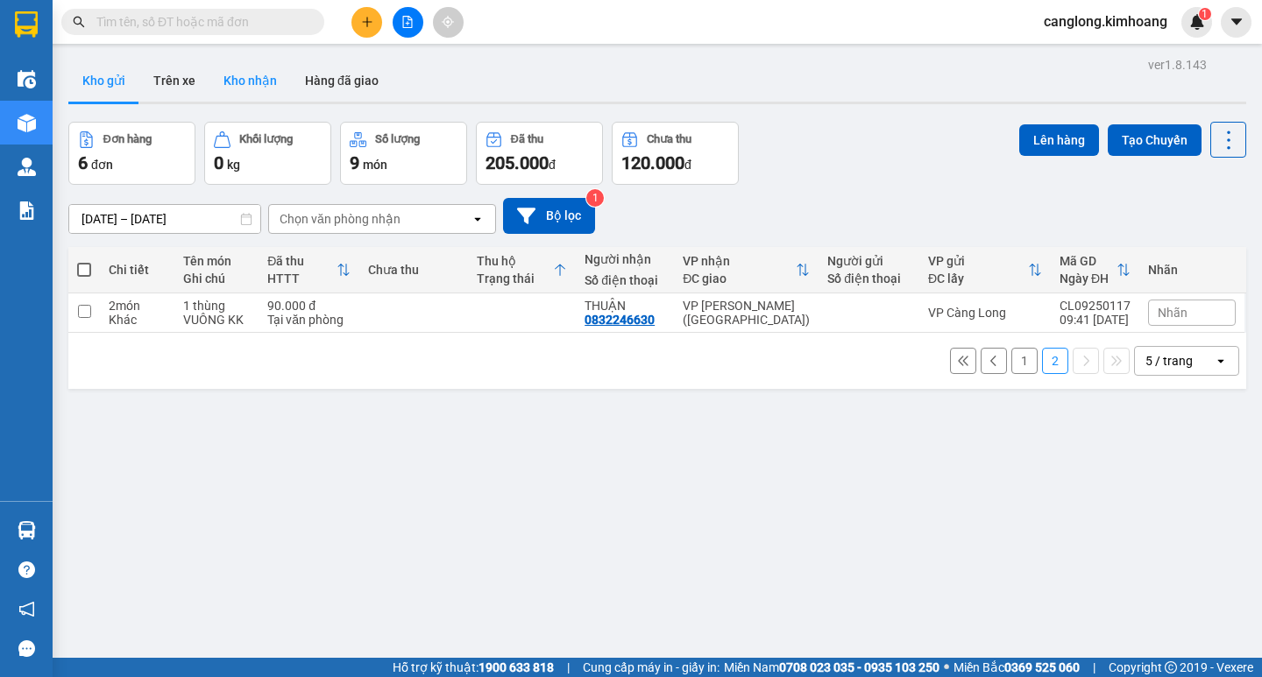
click at [241, 77] on button "Kho nhận" at bounding box center [249, 81] width 81 height 42
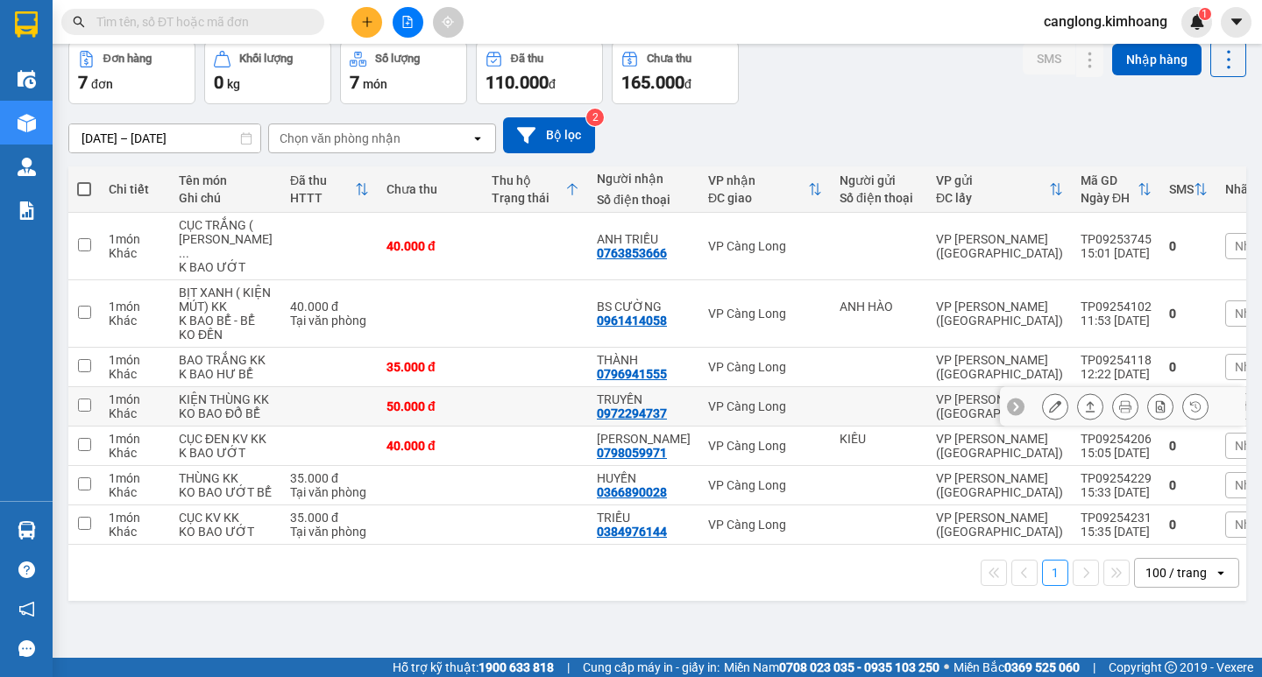
scroll to position [175, 0]
click at [260, 22] on input "text" at bounding box center [199, 21] width 207 height 19
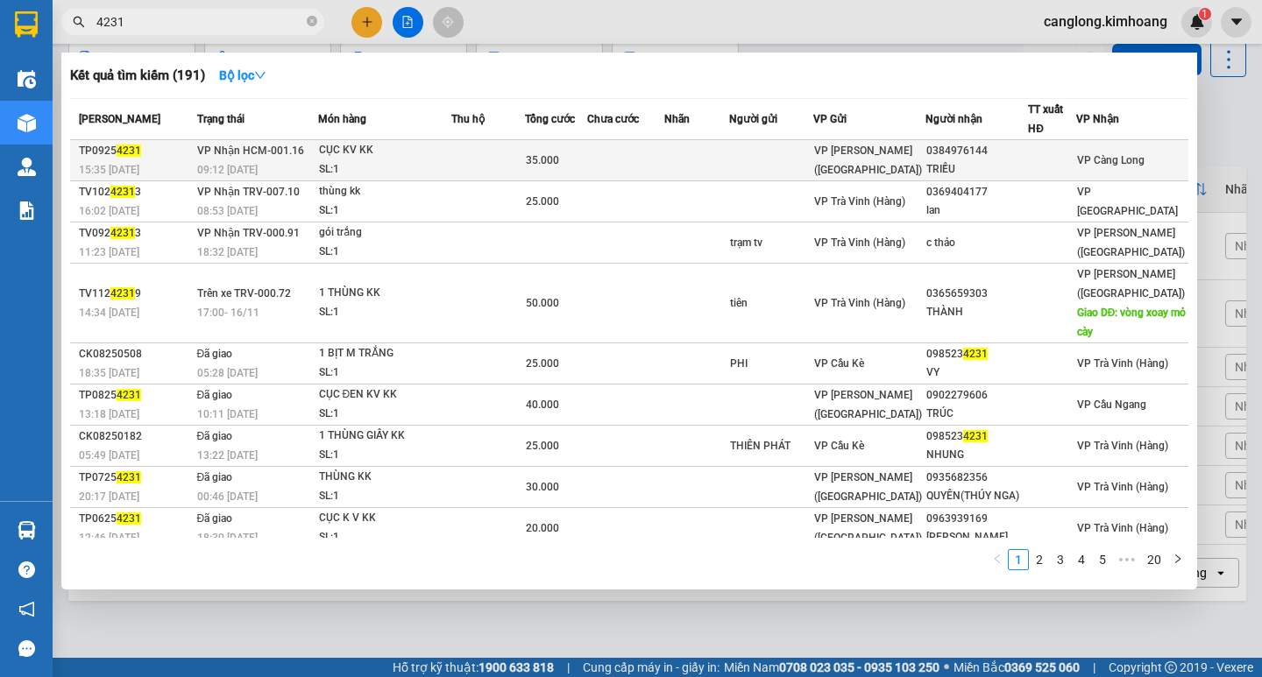
type input "4231"
click at [559, 163] on span "35.000" at bounding box center [542, 160] width 33 height 12
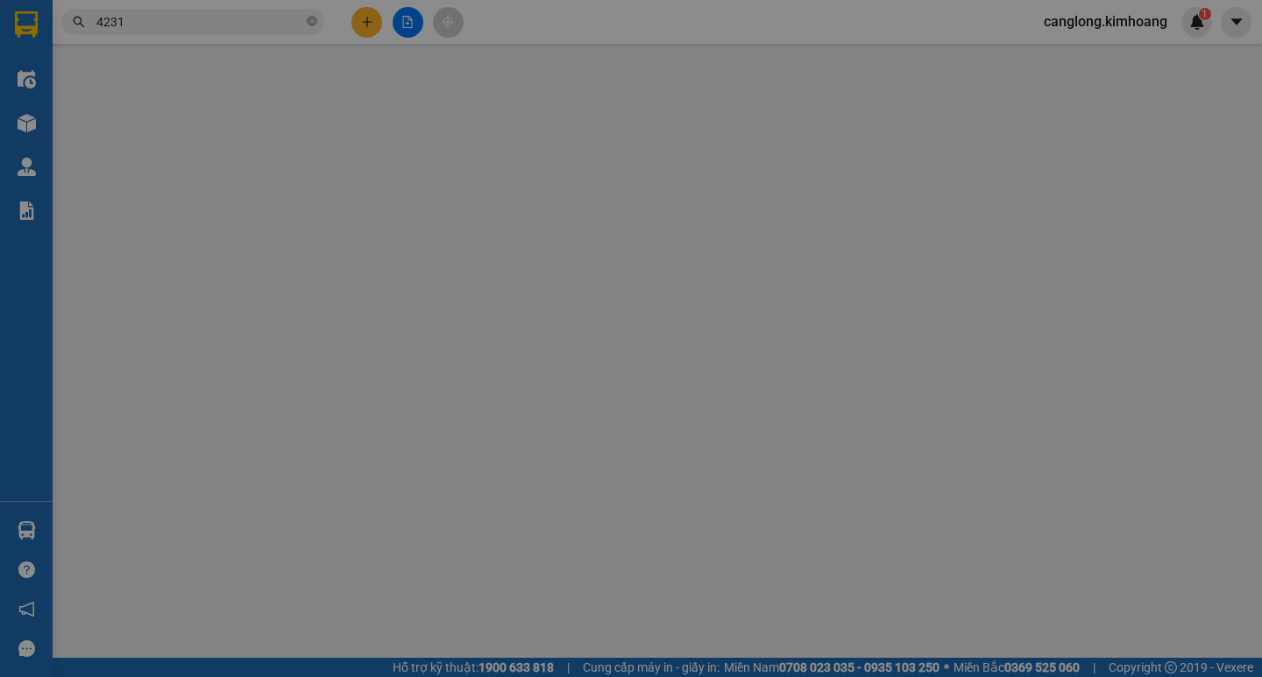
type input "0384976144"
type input "TRIỀU"
type input "35.000"
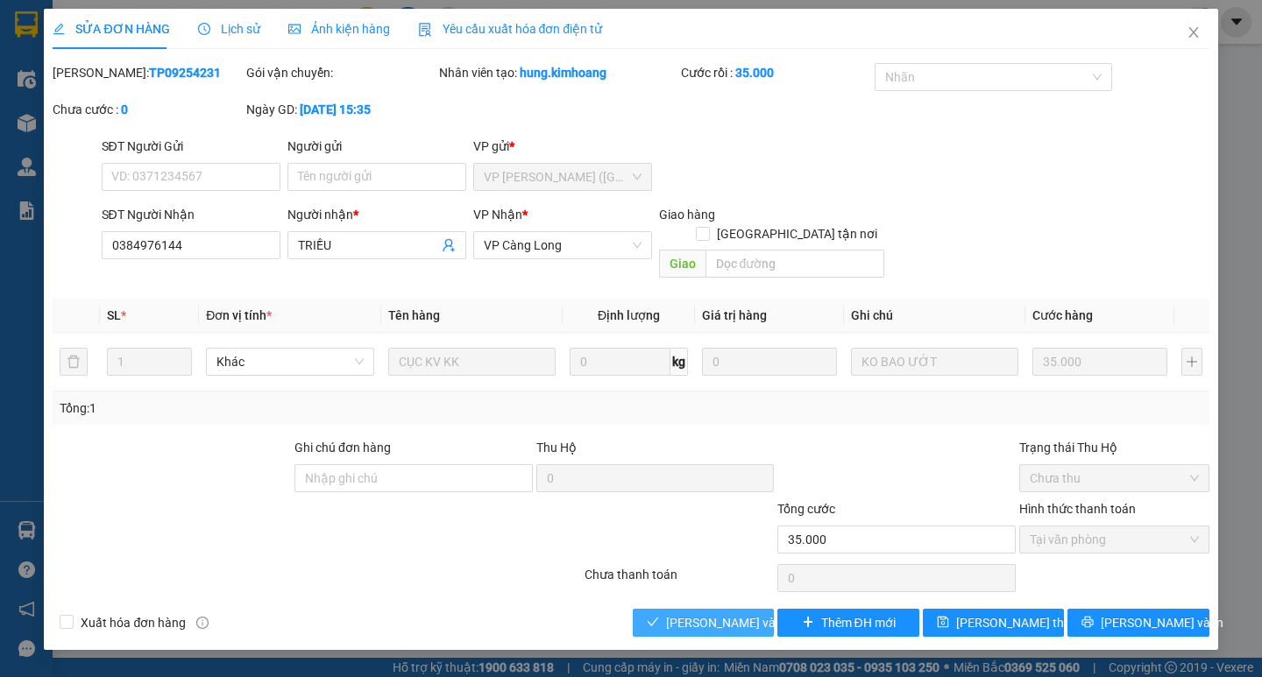
click at [684, 613] on span "Lưu và Giao hàng" at bounding box center [750, 622] width 168 height 19
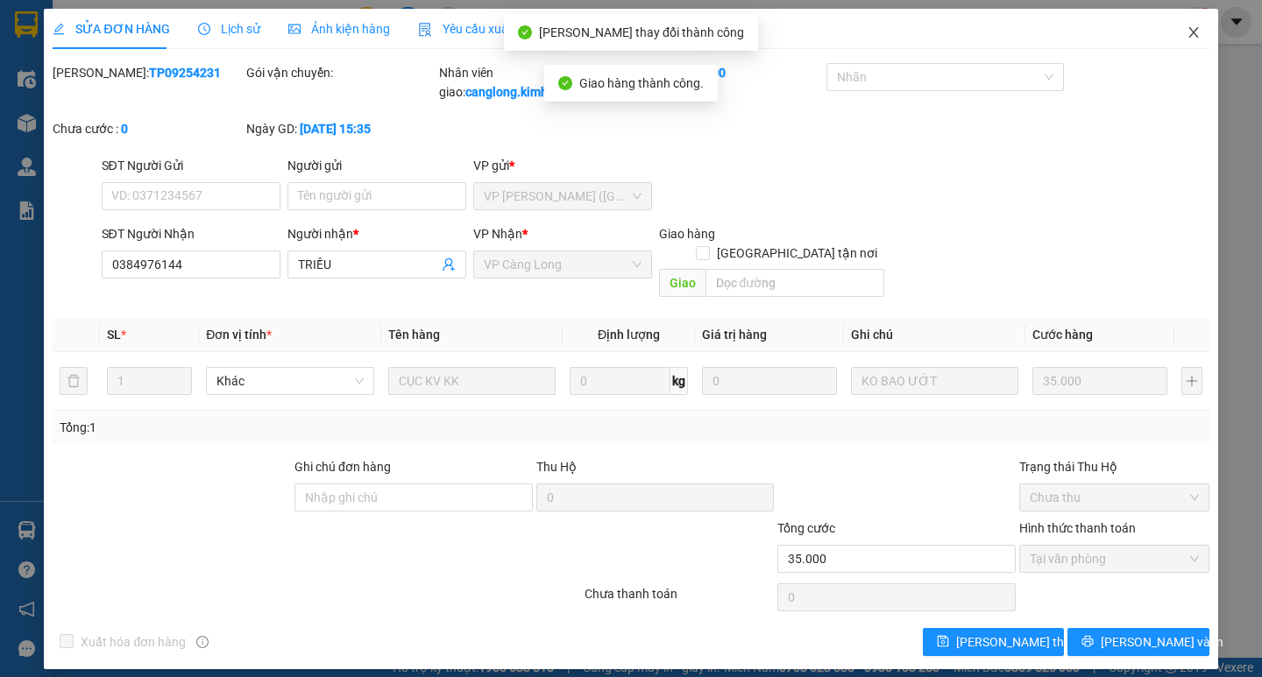
click at [1194, 36] on icon "close" at bounding box center [1194, 32] width 14 height 14
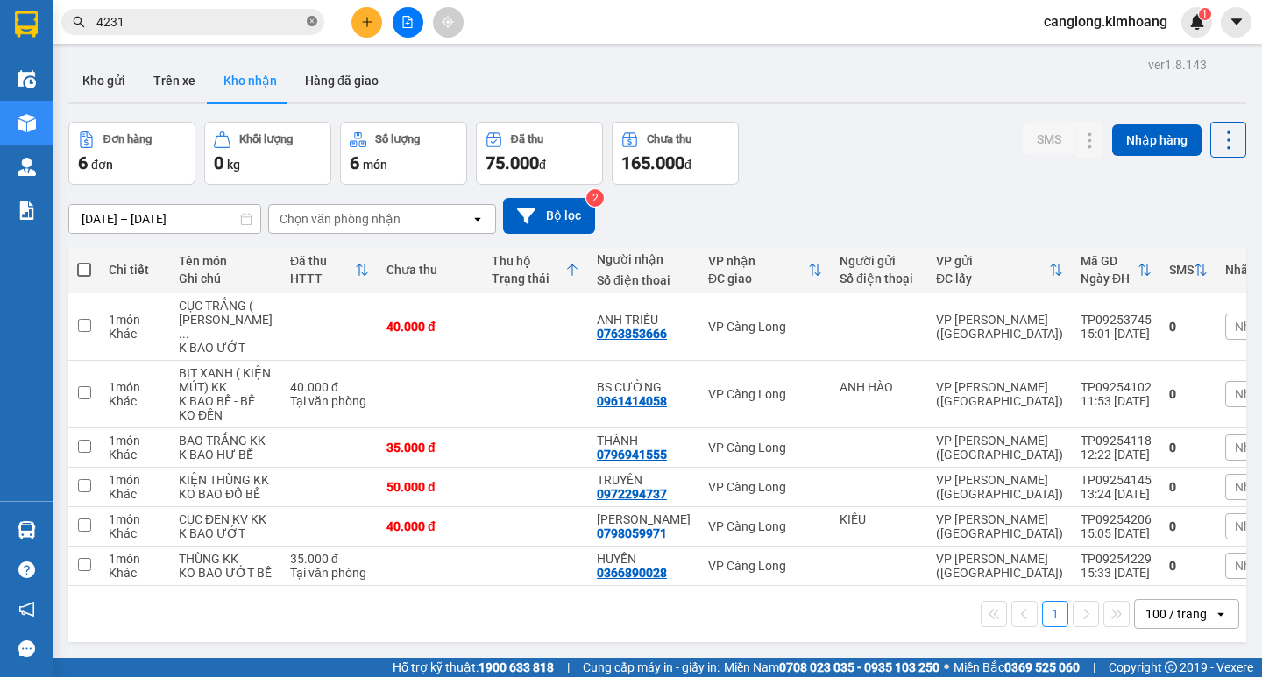
click at [311, 21] on icon "close-circle" at bounding box center [312, 21] width 11 height 11
click at [361, 23] on icon "plus" at bounding box center [367, 22] width 12 height 12
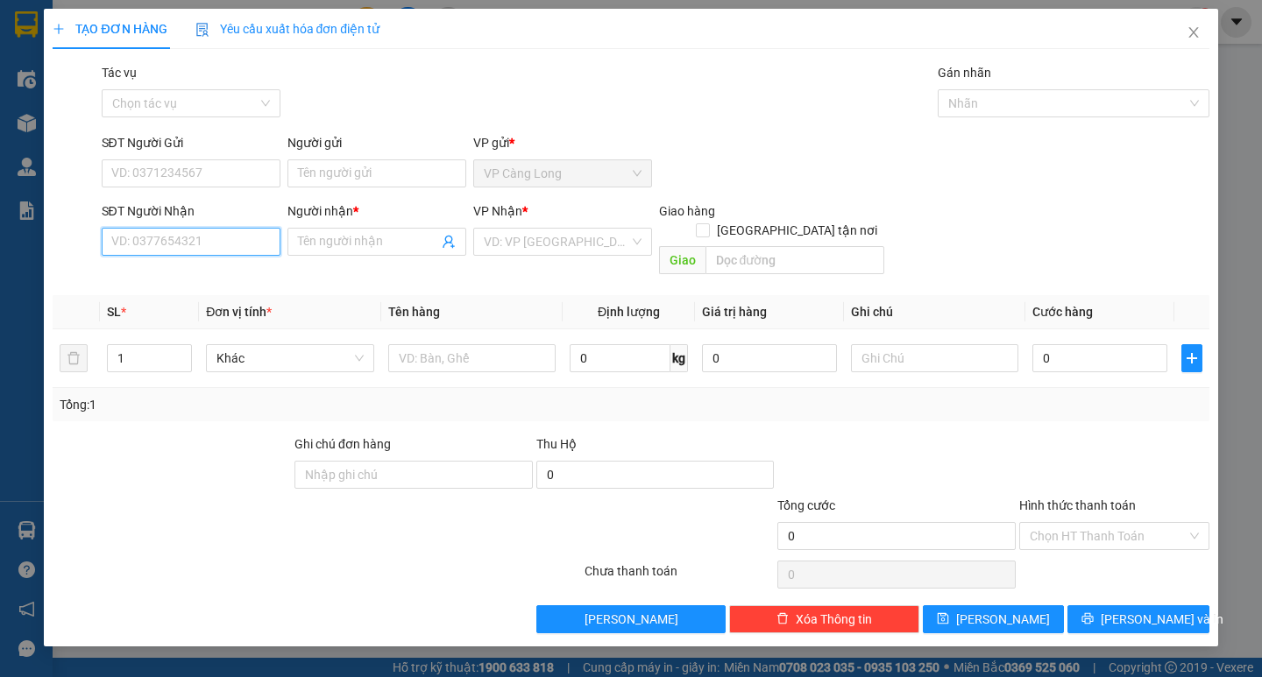
click at [208, 237] on input "SĐT Người Nhận" at bounding box center [191, 242] width 179 height 28
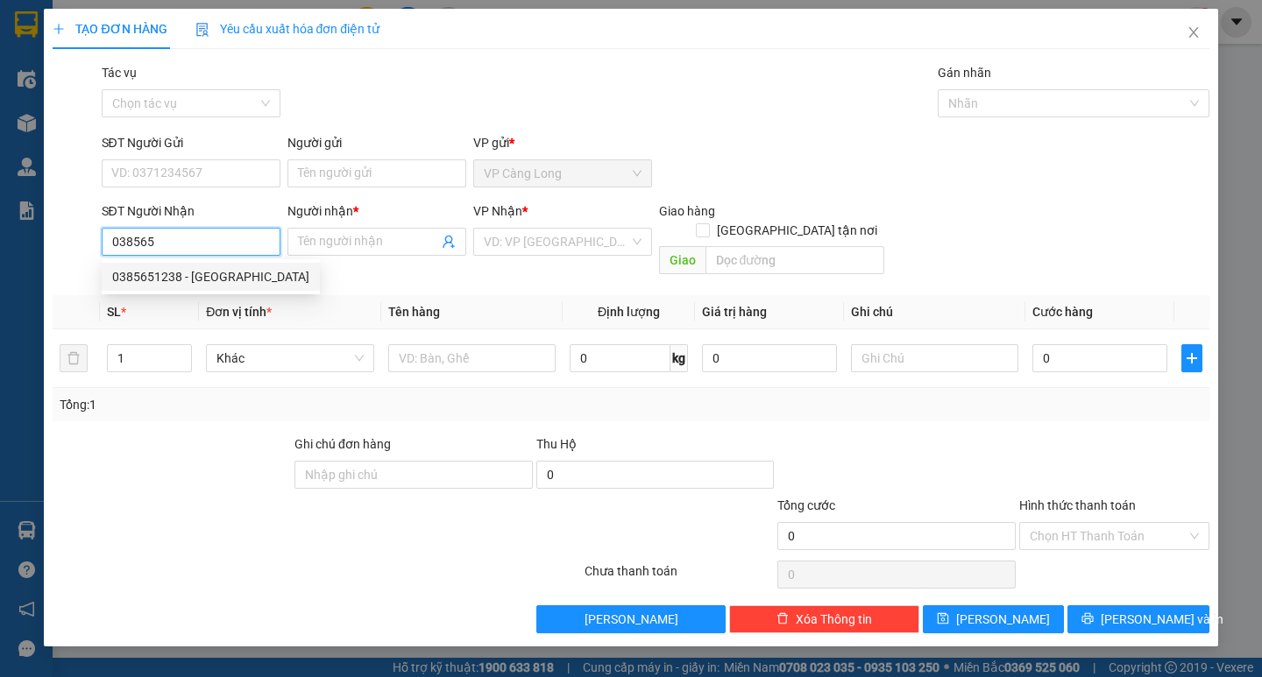
click at [204, 273] on div "0385651238 - HỮU PHƯỚC" at bounding box center [210, 276] width 197 height 19
type input "0385651238"
type input "HỮU [DEMOGRAPHIC_DATA]"
type input "35.000"
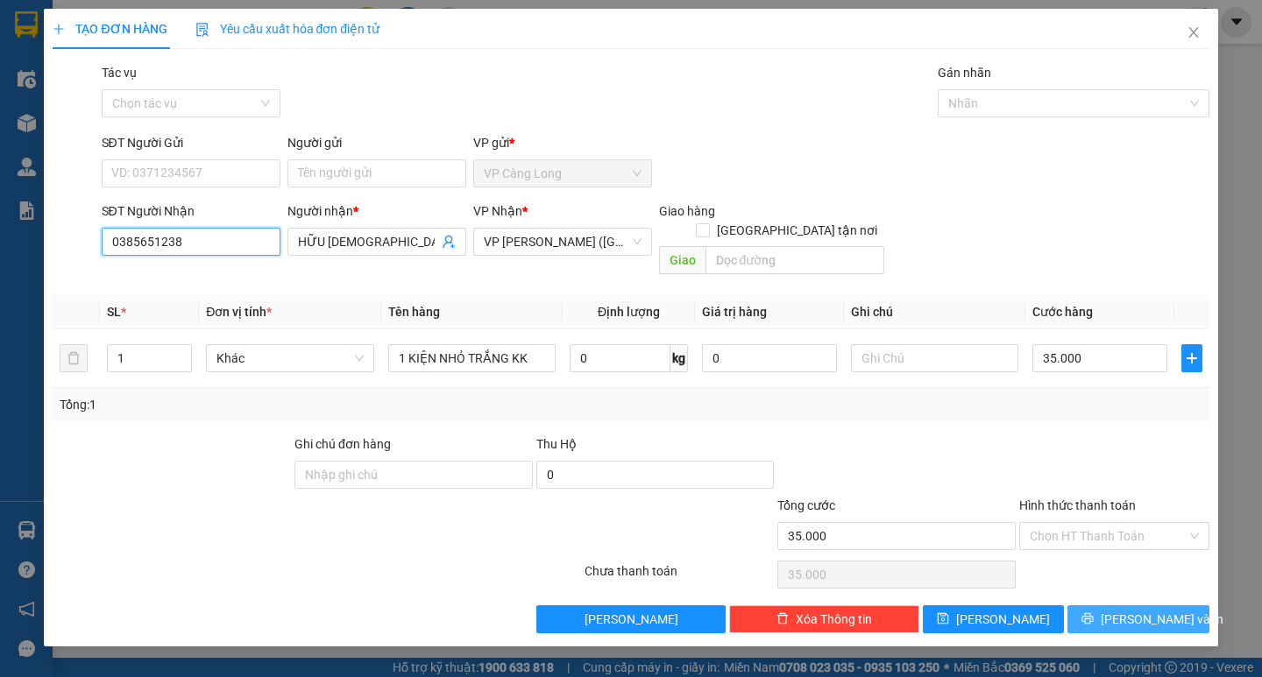
type input "0385651238"
click at [1119, 606] on button "Lưu và In" at bounding box center [1137, 620] width 141 height 28
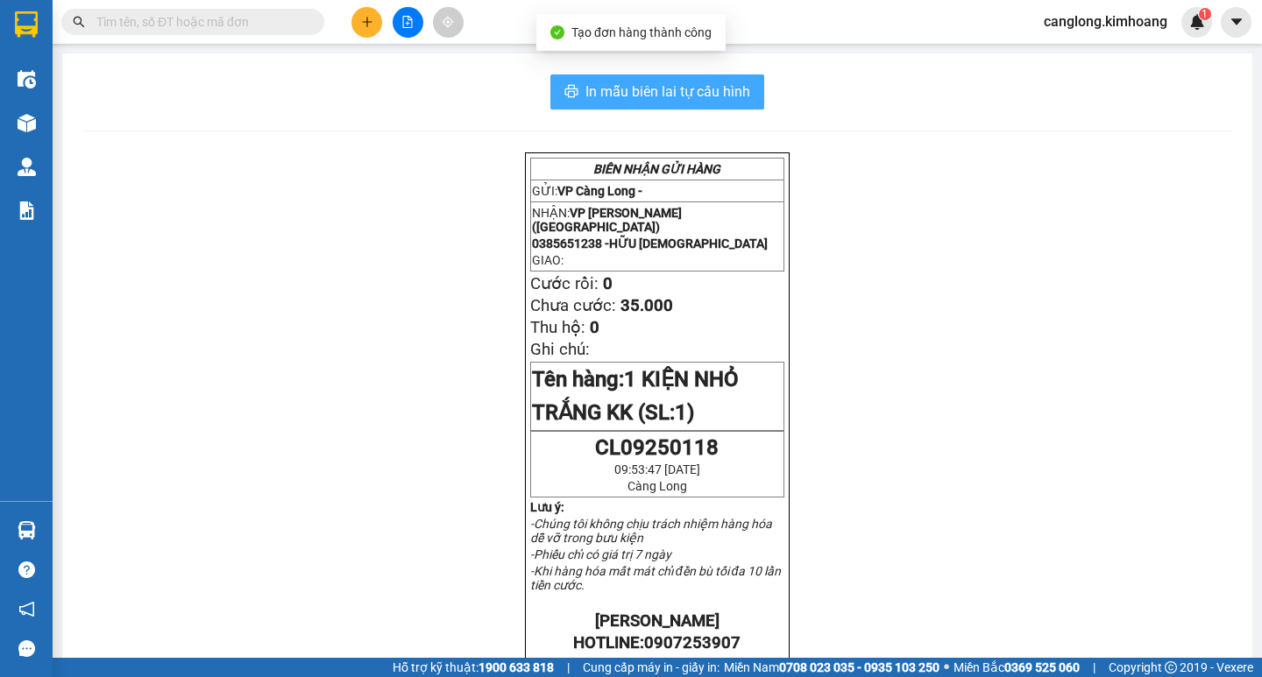
click at [700, 99] on span "In mẫu biên lai tự cấu hình" at bounding box center [667, 92] width 165 height 22
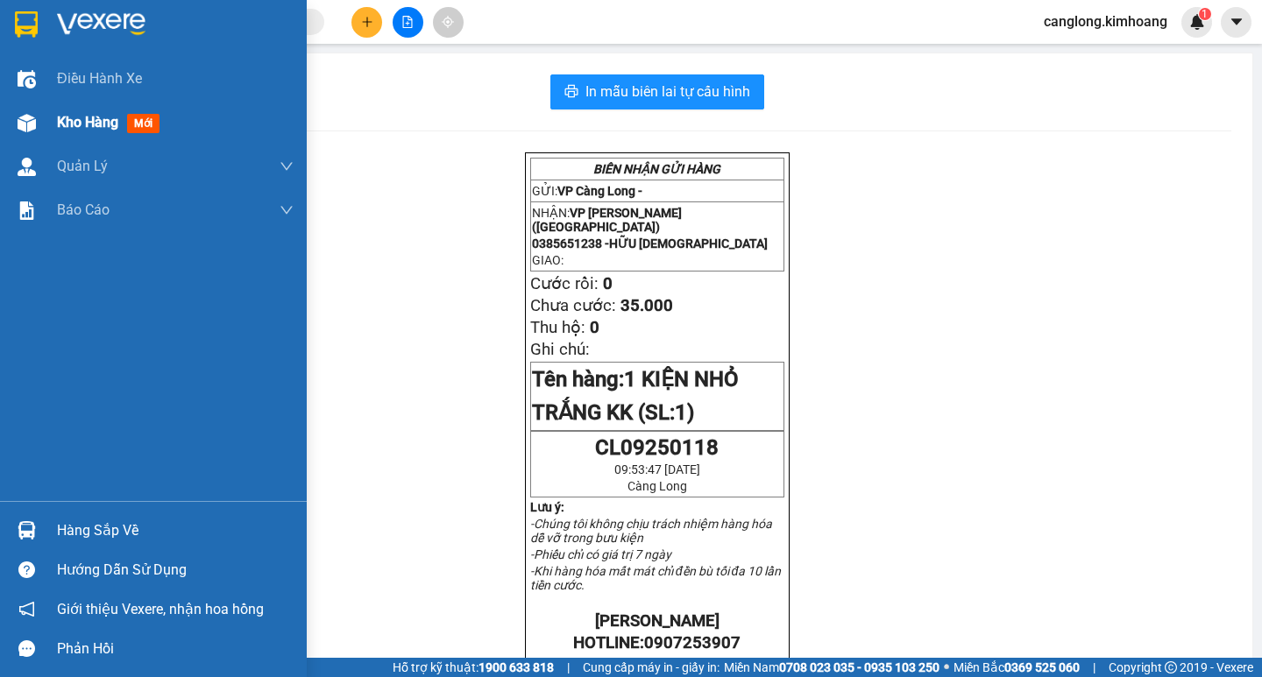
click at [49, 120] on div "Kho hàng mới" at bounding box center [153, 123] width 307 height 44
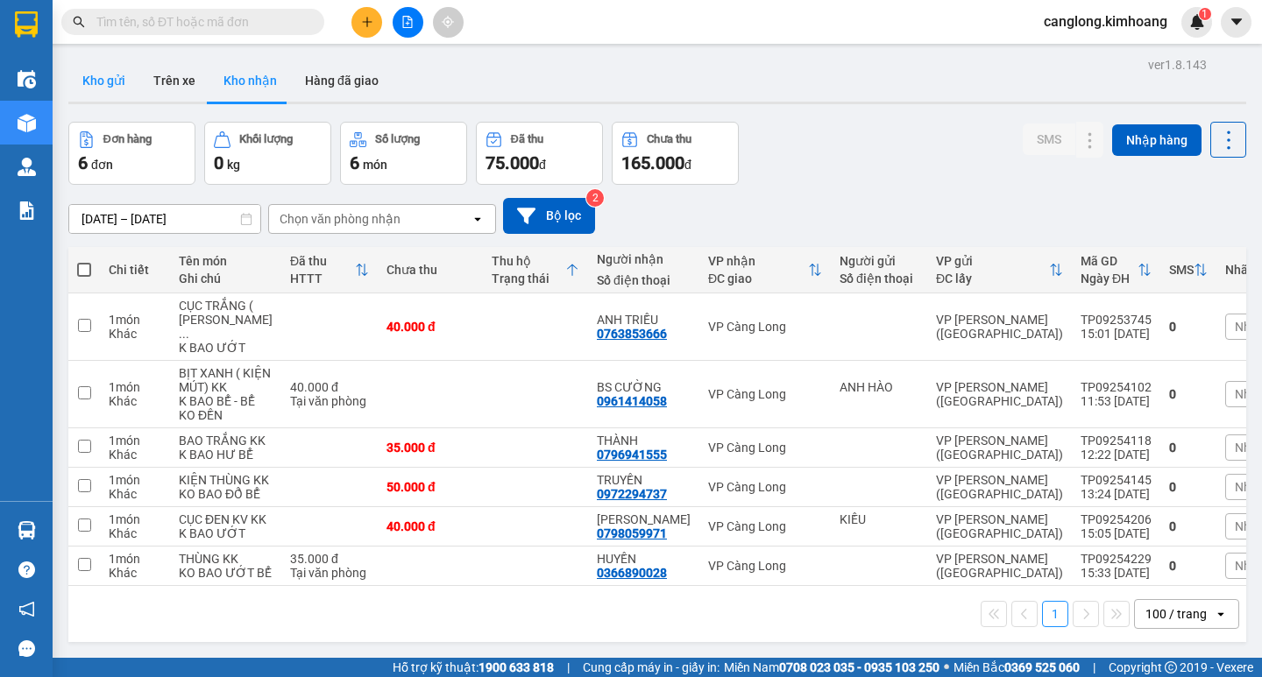
click at [109, 80] on button "Kho gửi" at bounding box center [103, 81] width 71 height 42
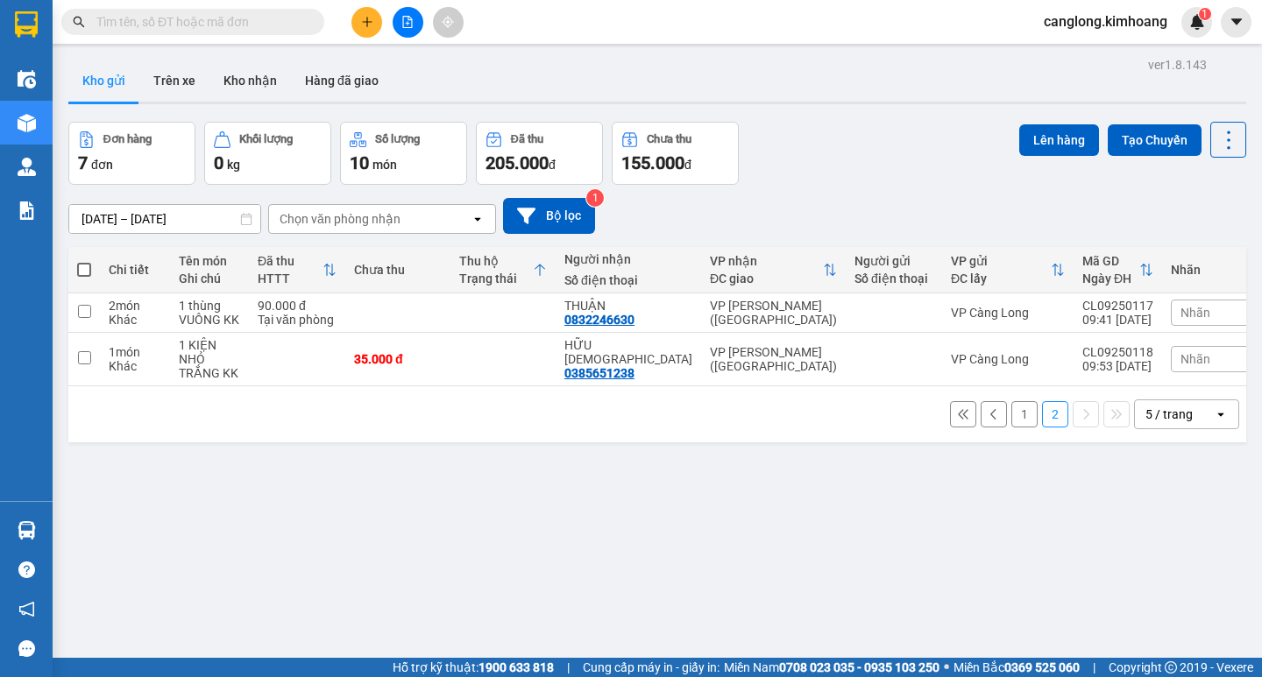
click at [1011, 402] on button "1" at bounding box center [1024, 414] width 26 height 26
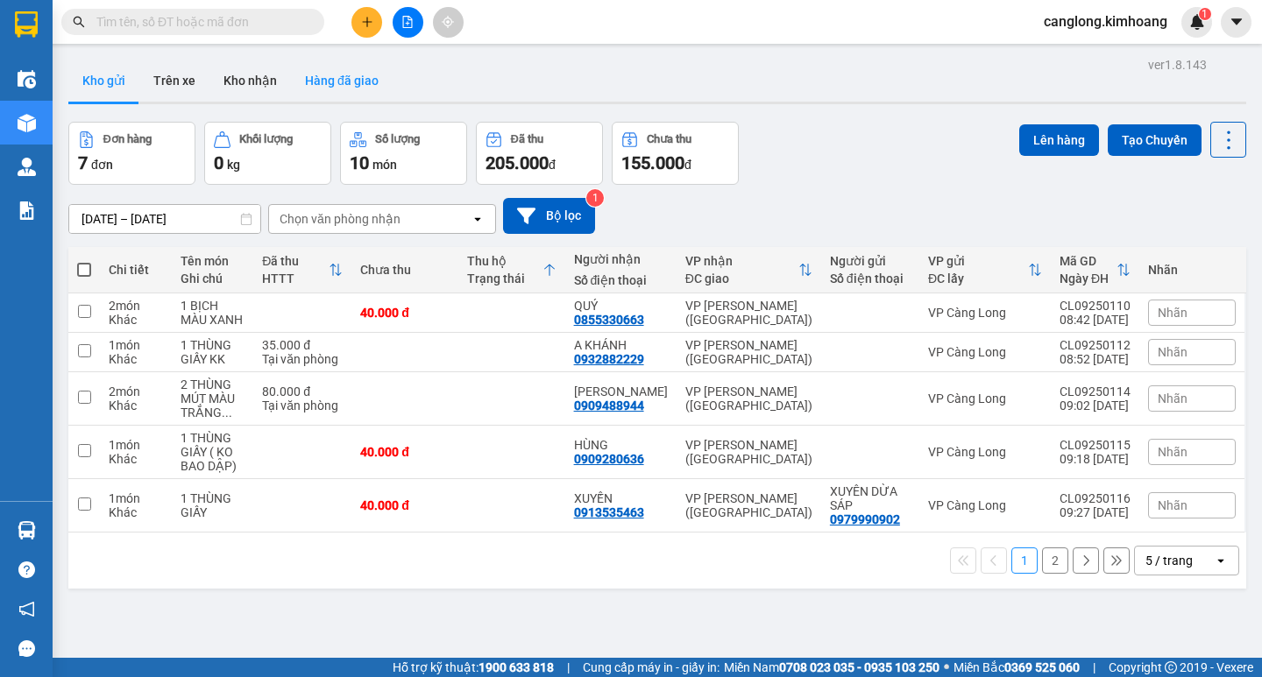
click at [335, 72] on button "Hàng đã giao" at bounding box center [342, 81] width 102 height 42
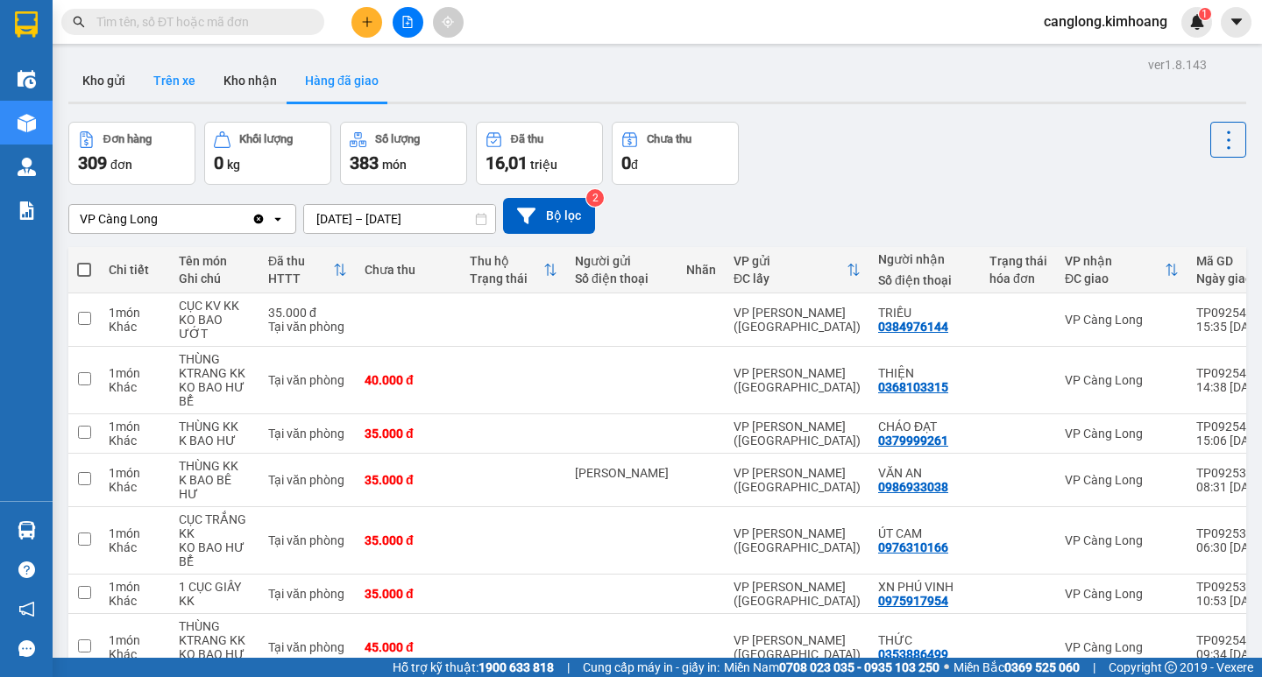
click at [183, 76] on button "Trên xe" at bounding box center [174, 81] width 70 height 42
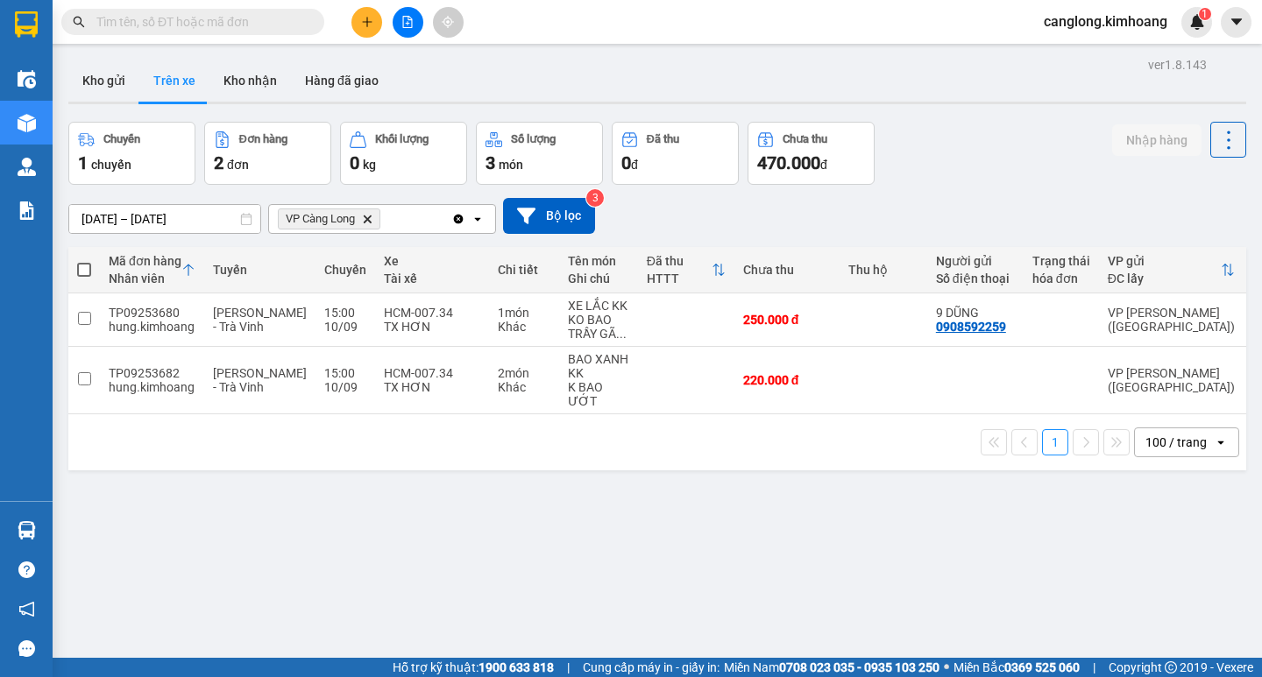
click at [651, 67] on div "Kho gửi Trên xe Kho nhận Hàng đã giao" at bounding box center [657, 83] width 1178 height 46
click at [117, 72] on button "Kho gửi" at bounding box center [103, 81] width 71 height 42
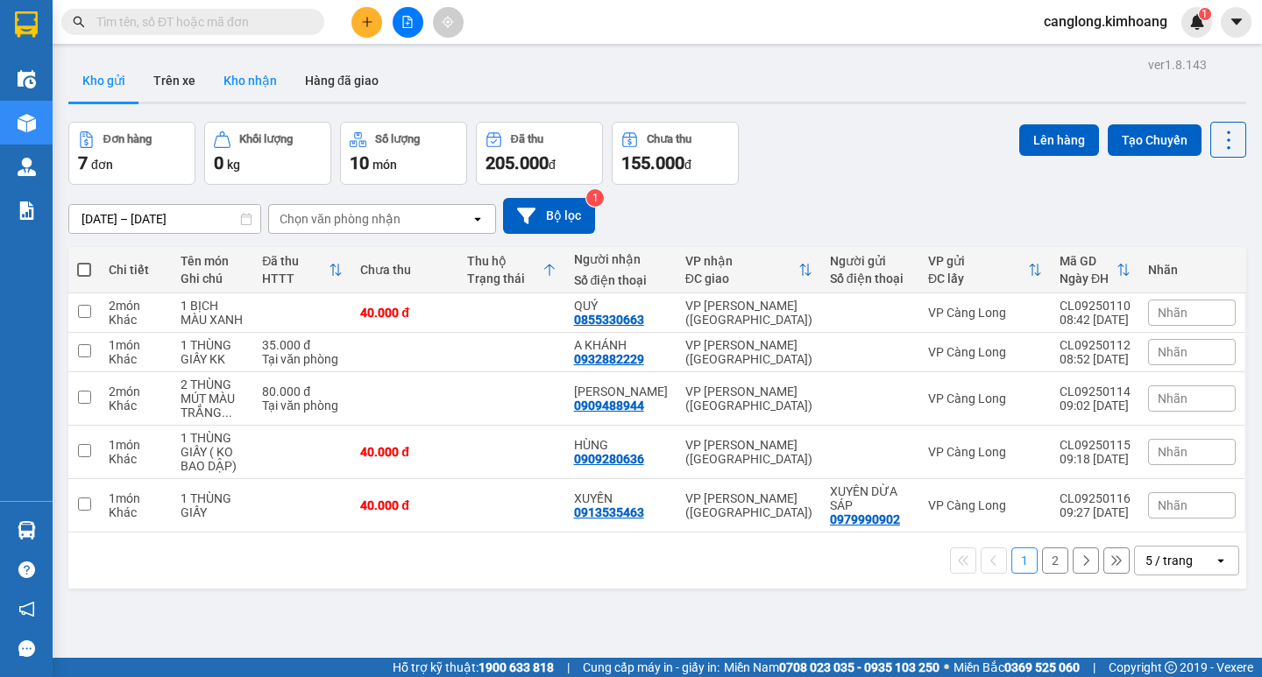
click at [258, 81] on button "Kho nhận" at bounding box center [249, 81] width 81 height 42
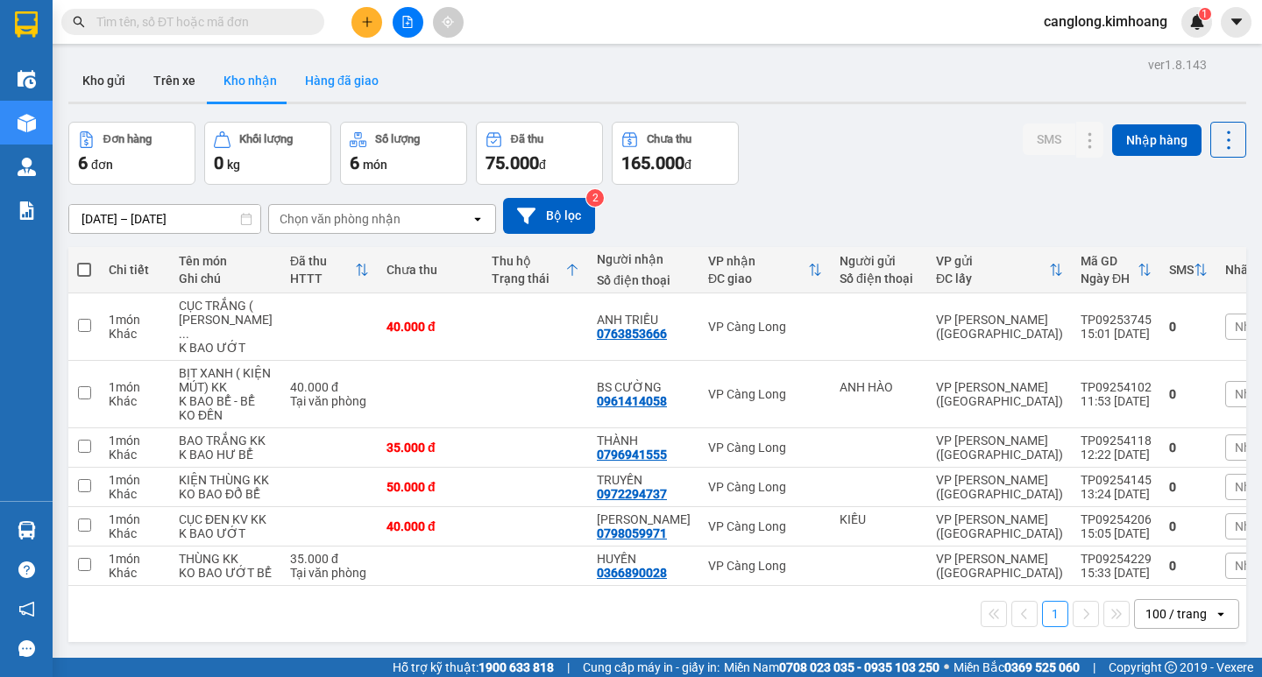
click at [340, 81] on button "Hàng đã giao" at bounding box center [342, 81] width 102 height 42
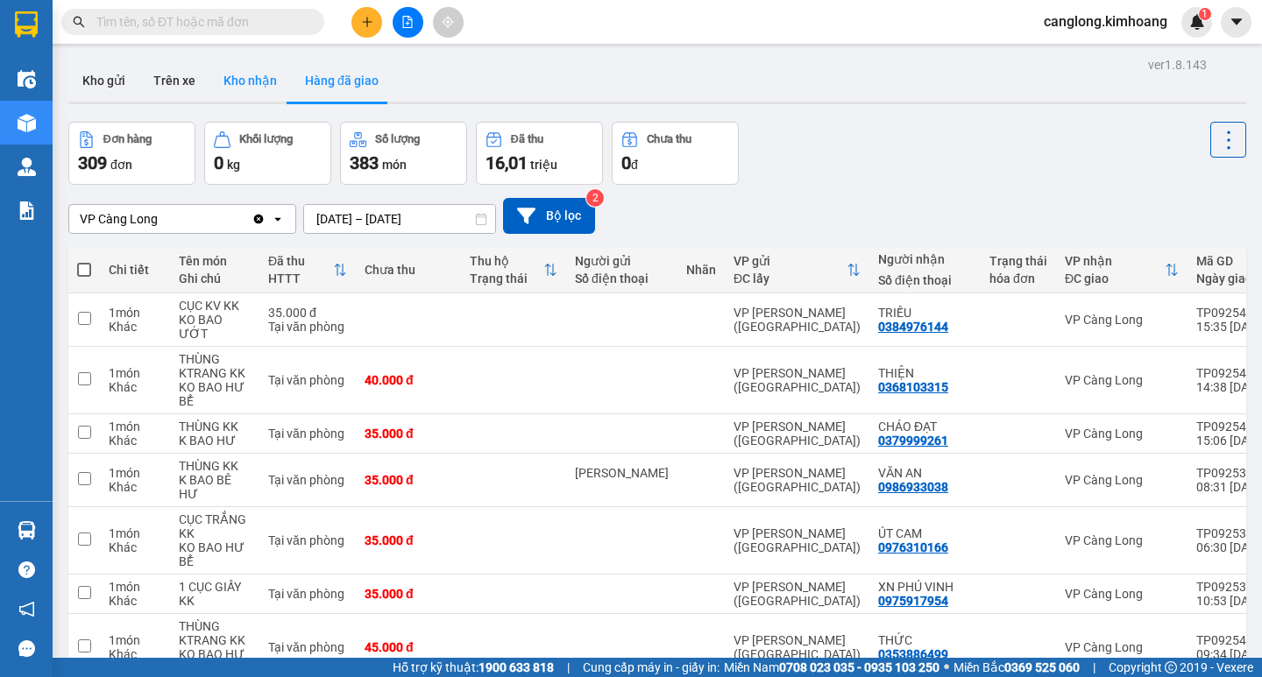
click at [259, 79] on button "Kho nhận" at bounding box center [249, 81] width 81 height 42
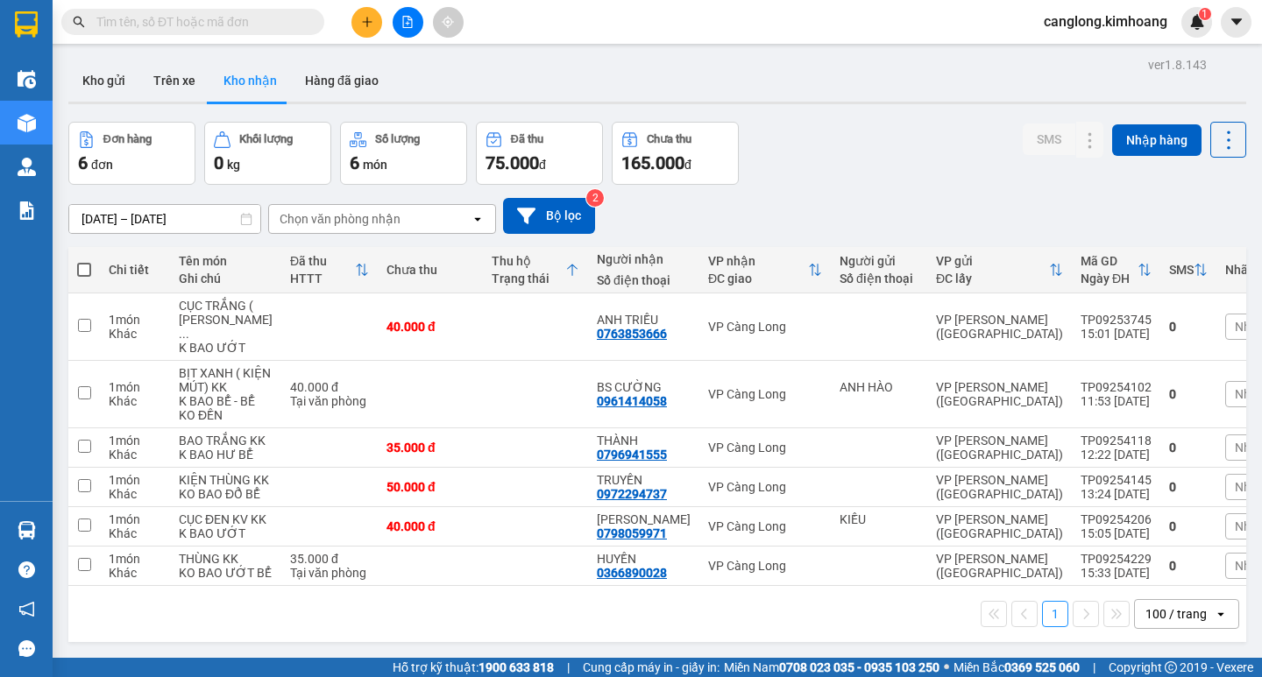
click at [209, 60] on button "Kho nhận" at bounding box center [249, 81] width 81 height 42
click at [172, 80] on button "Trên xe" at bounding box center [174, 81] width 70 height 42
type input "[DATE] – [DATE]"
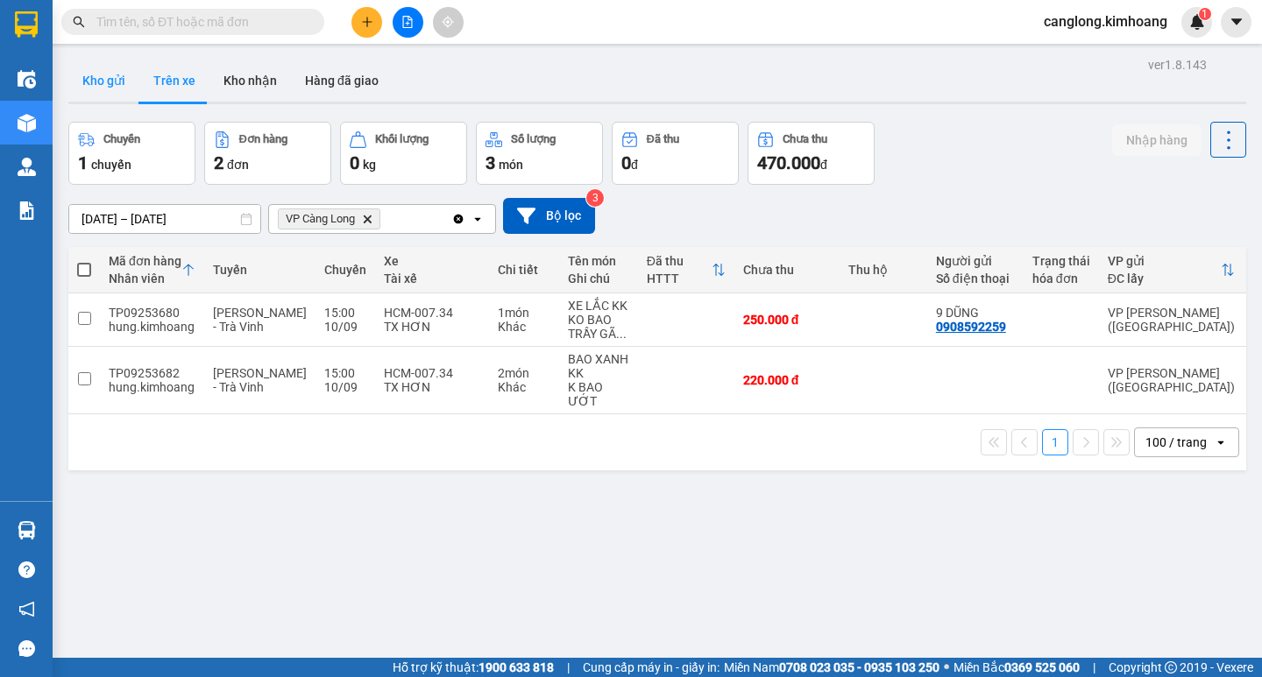
click at [111, 79] on button "Kho gửi" at bounding box center [103, 81] width 71 height 42
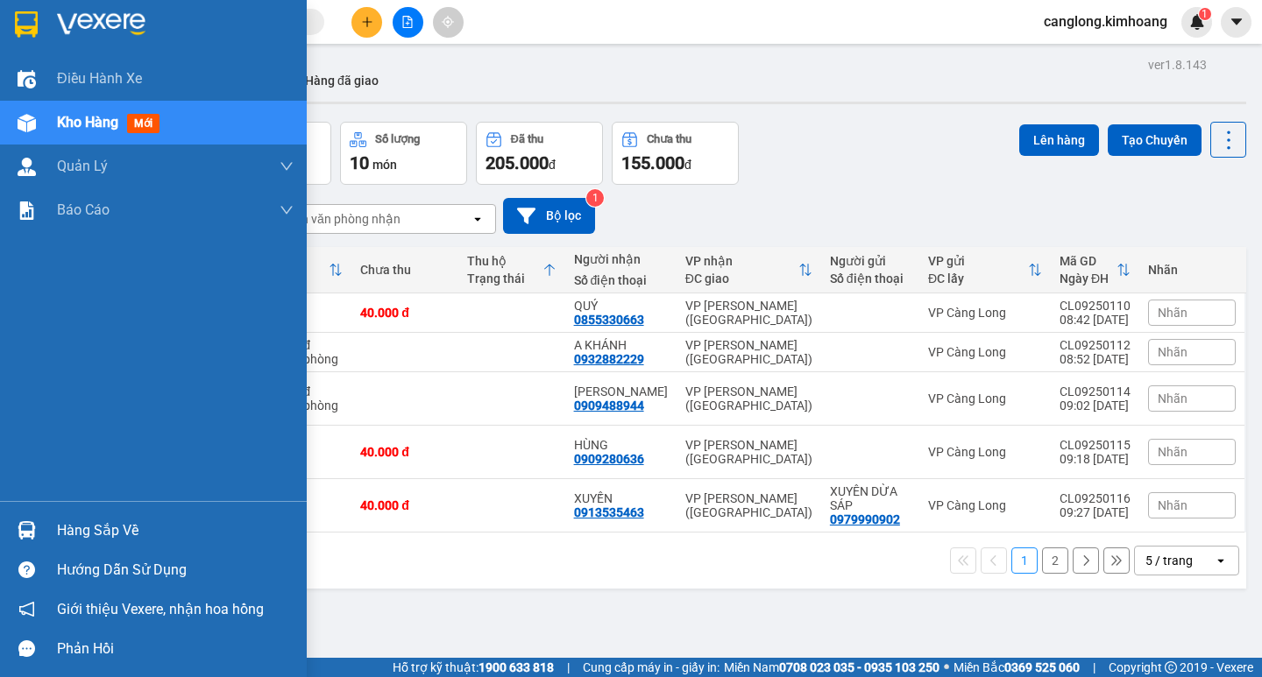
click at [80, 527] on div "Hàng sắp về" at bounding box center [175, 531] width 237 height 26
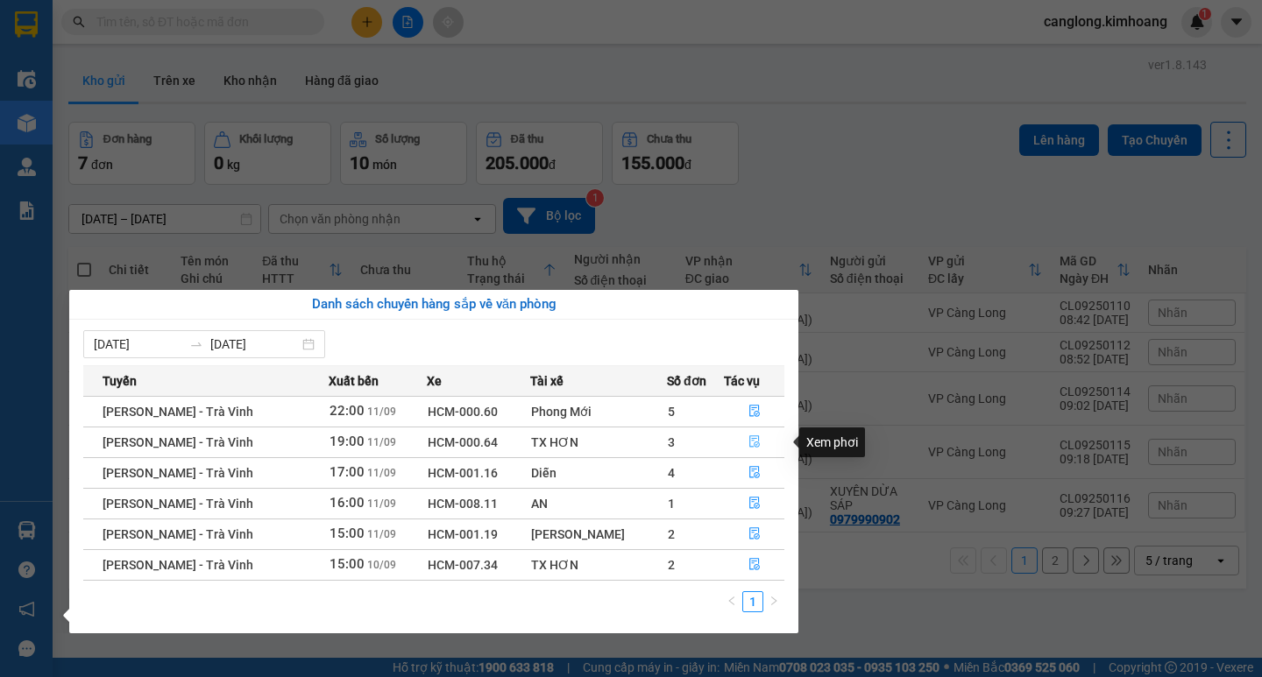
click at [751, 439] on icon "file-done" at bounding box center [754, 442] width 11 height 12
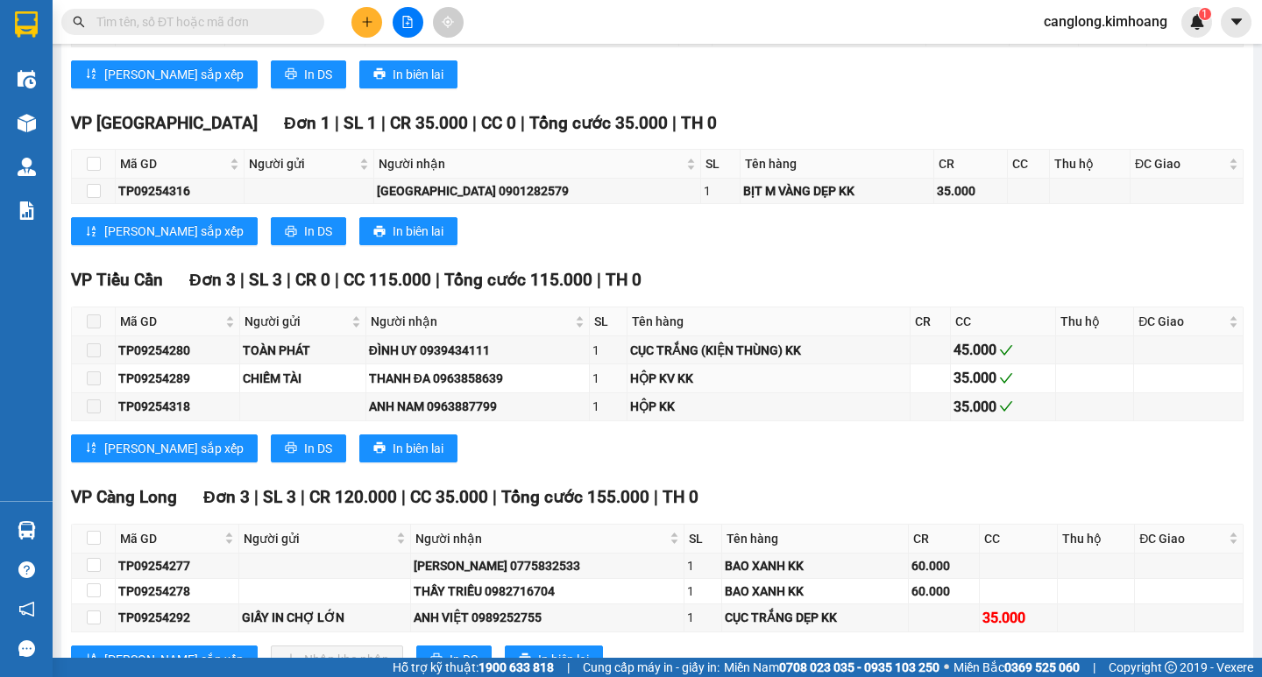
scroll to position [1928, 0]
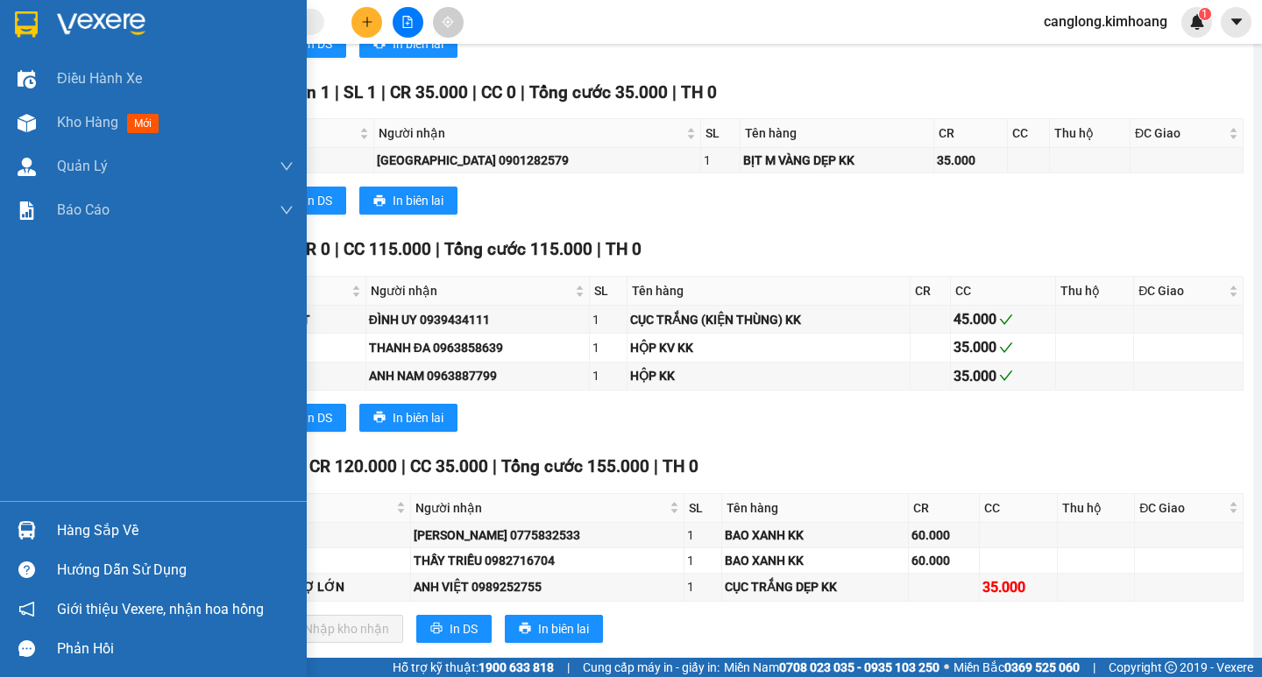
click at [106, 526] on div "Hàng sắp về" at bounding box center [175, 531] width 237 height 26
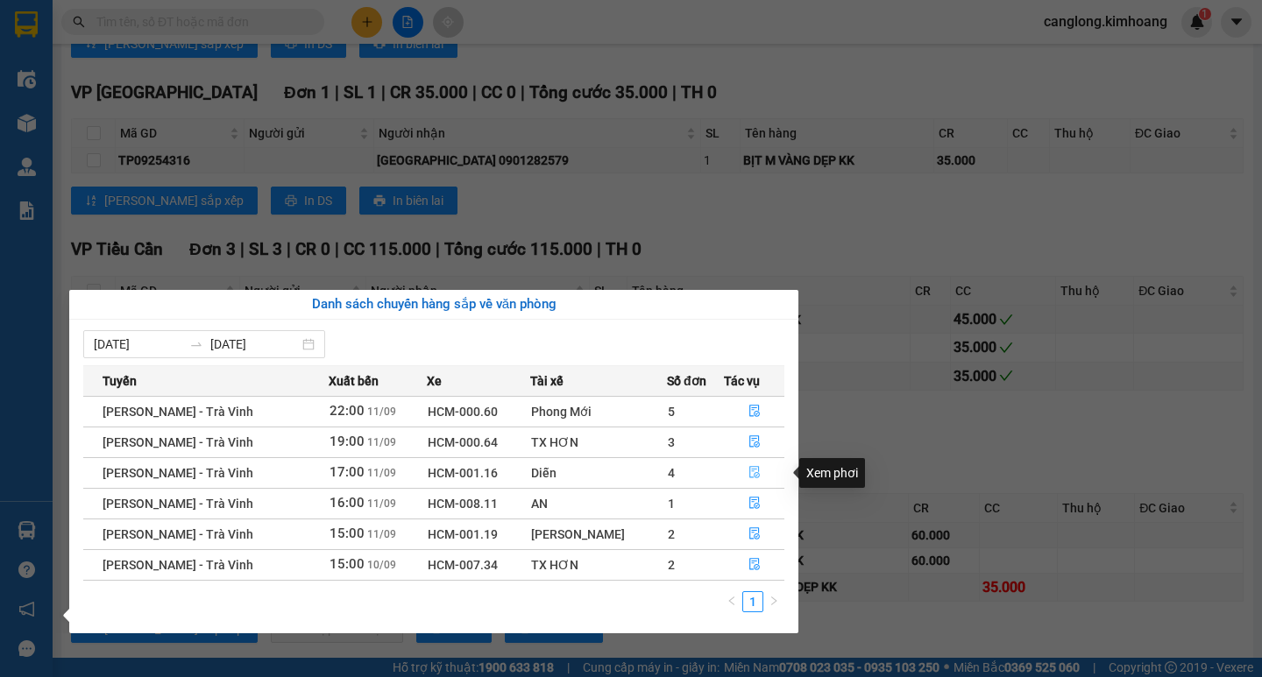
click at [749, 472] on icon "file-done" at bounding box center [754, 472] width 12 height 12
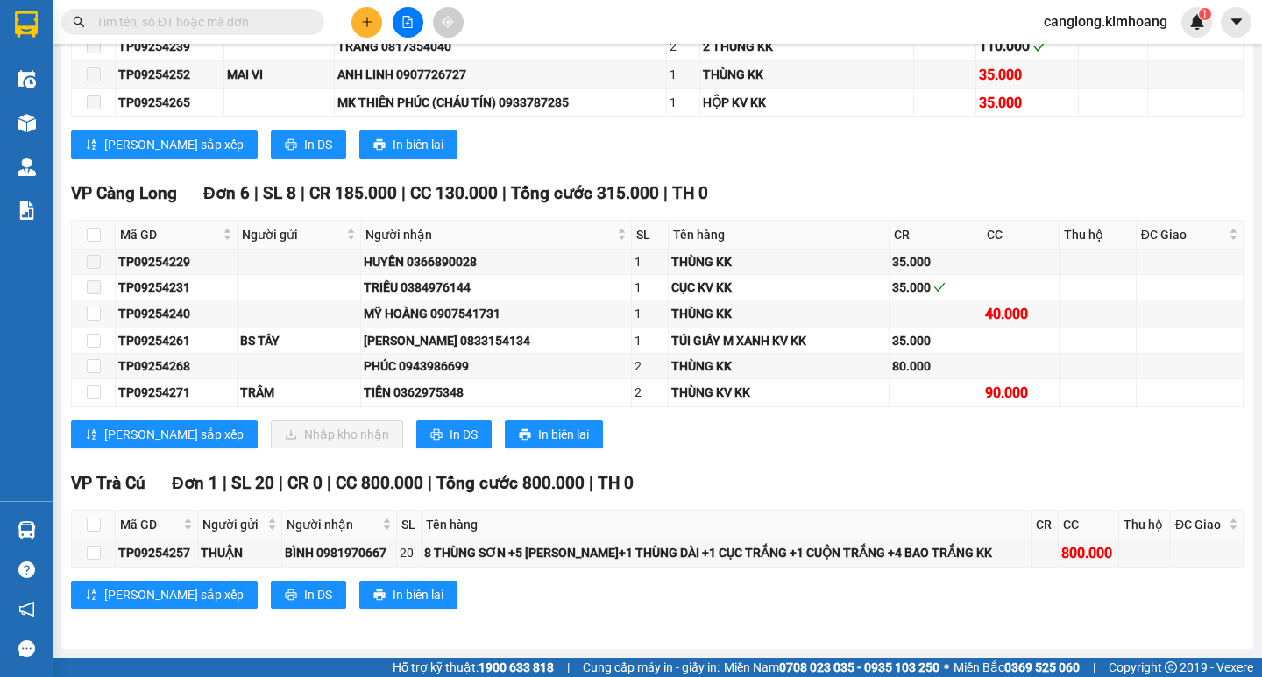
scroll to position [1696, 0]
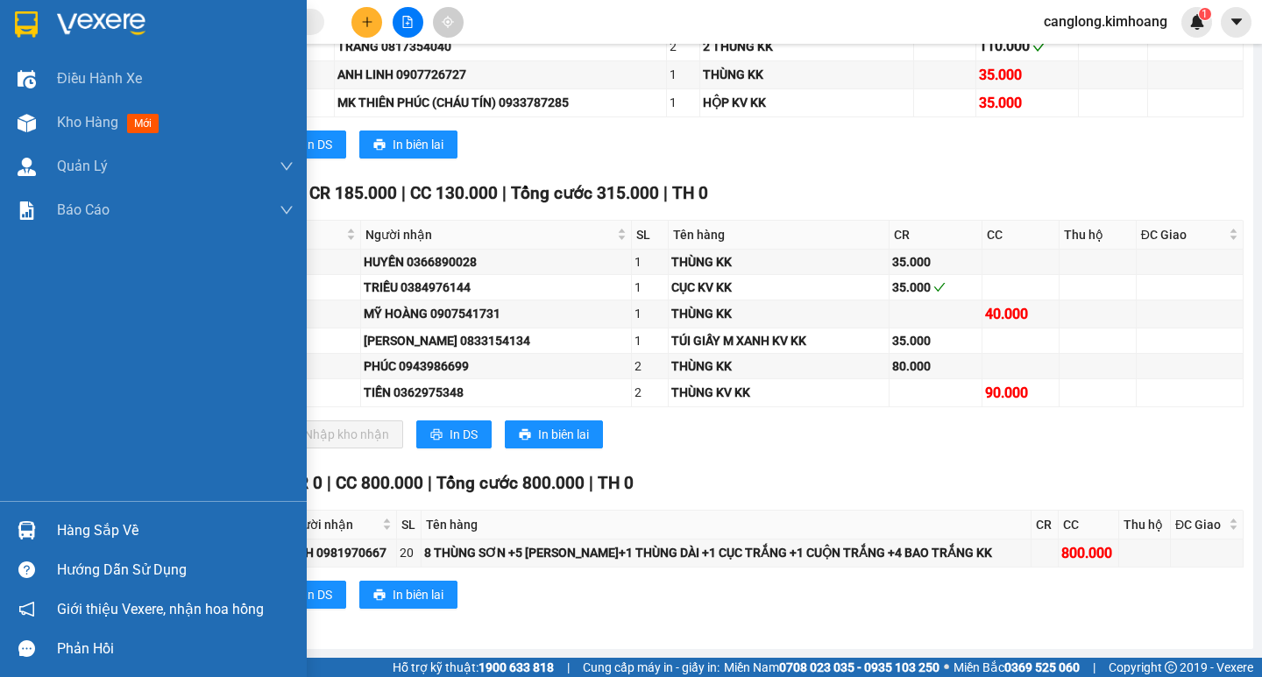
click at [73, 524] on div "Hàng sắp về" at bounding box center [175, 531] width 237 height 26
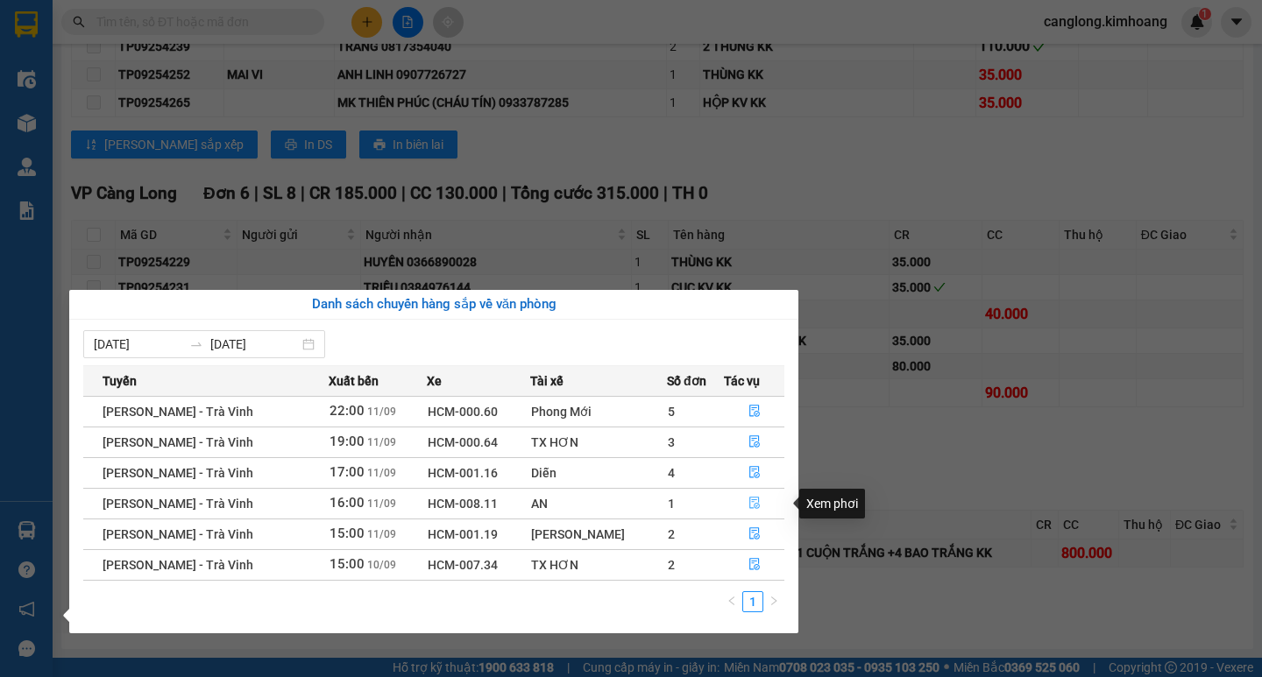
click at [748, 502] on icon "file-done" at bounding box center [754, 503] width 12 height 12
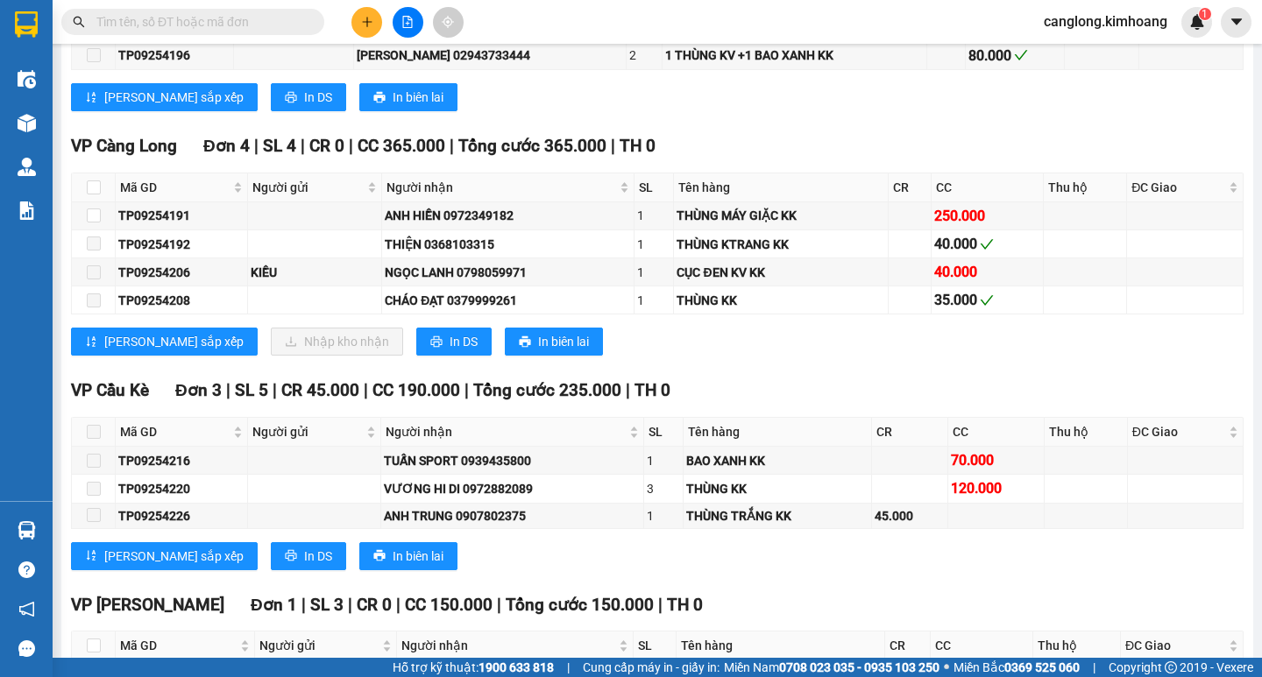
scroll to position [1831, 0]
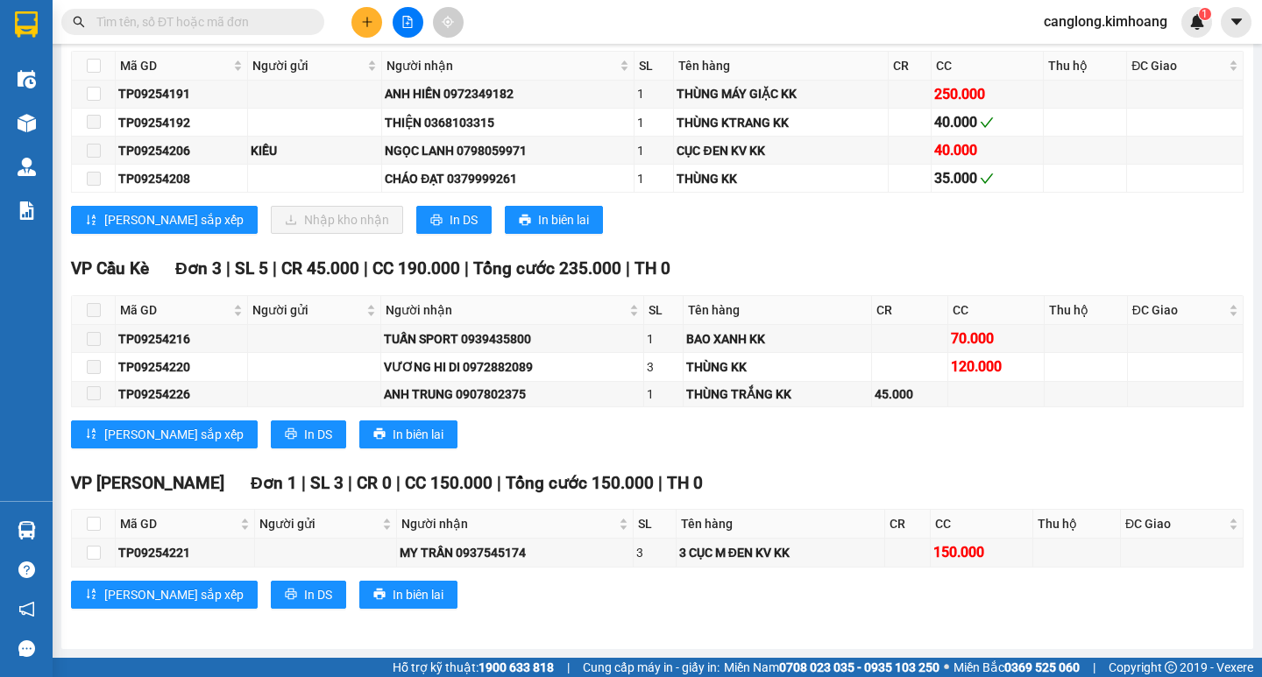
click at [200, 20] on input "text" at bounding box center [199, 21] width 207 height 19
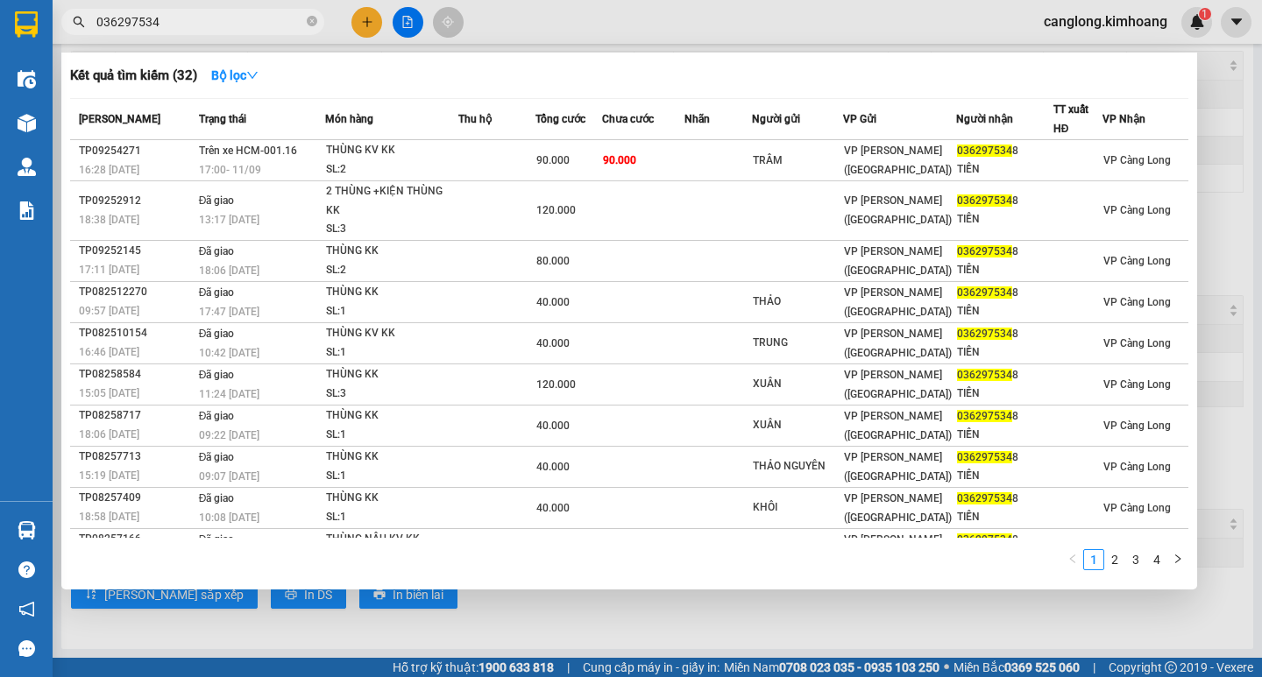
type input "0362975348"
click at [309, 22] on icon "close-circle" at bounding box center [312, 21] width 11 height 11
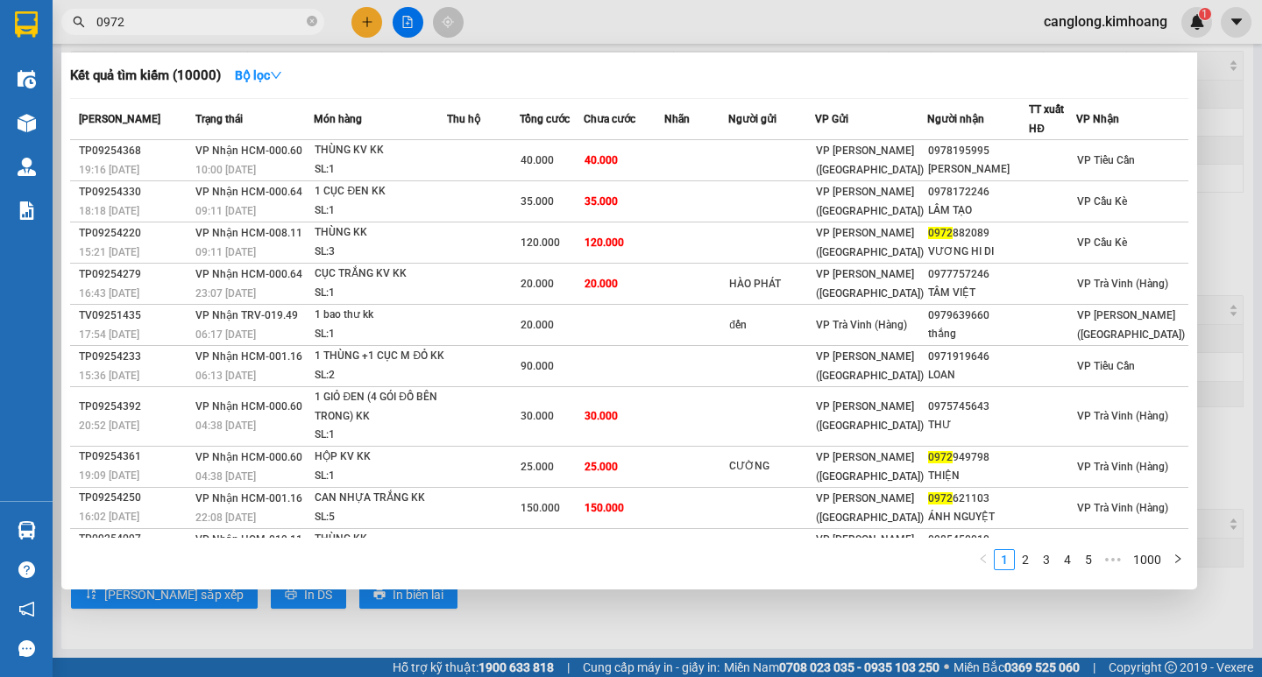
type input "09723"
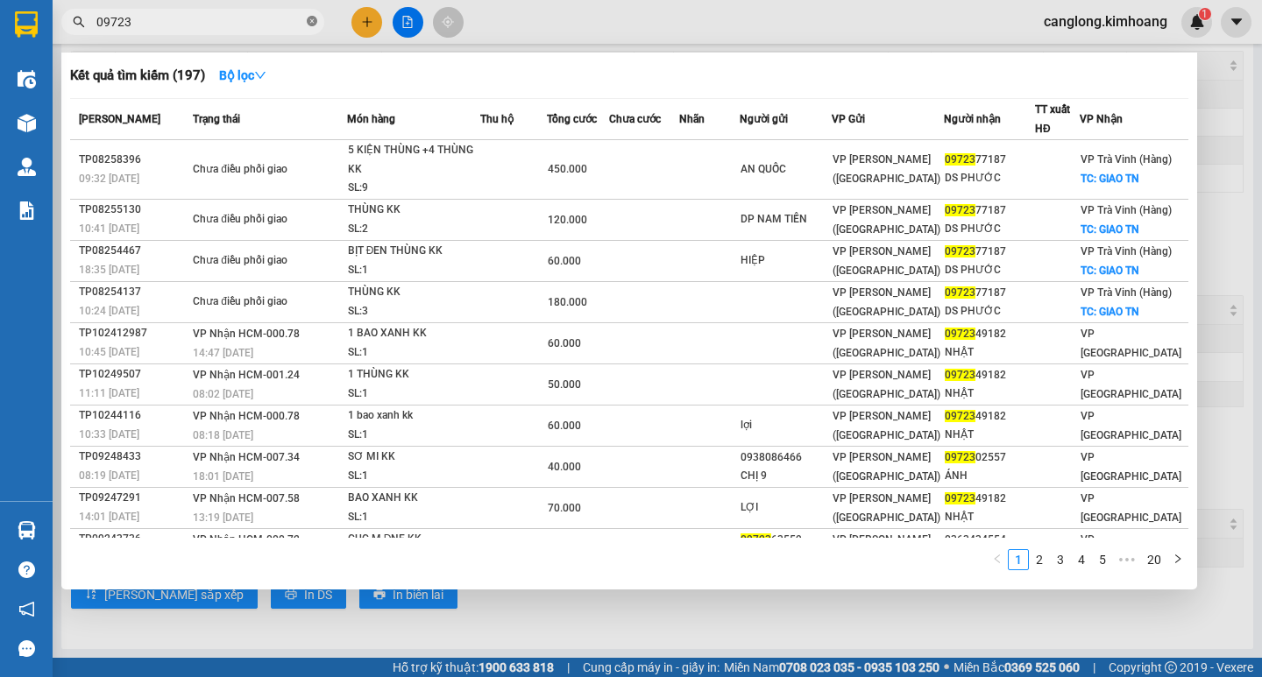
click at [308, 21] on icon "close-circle" at bounding box center [312, 21] width 11 height 11
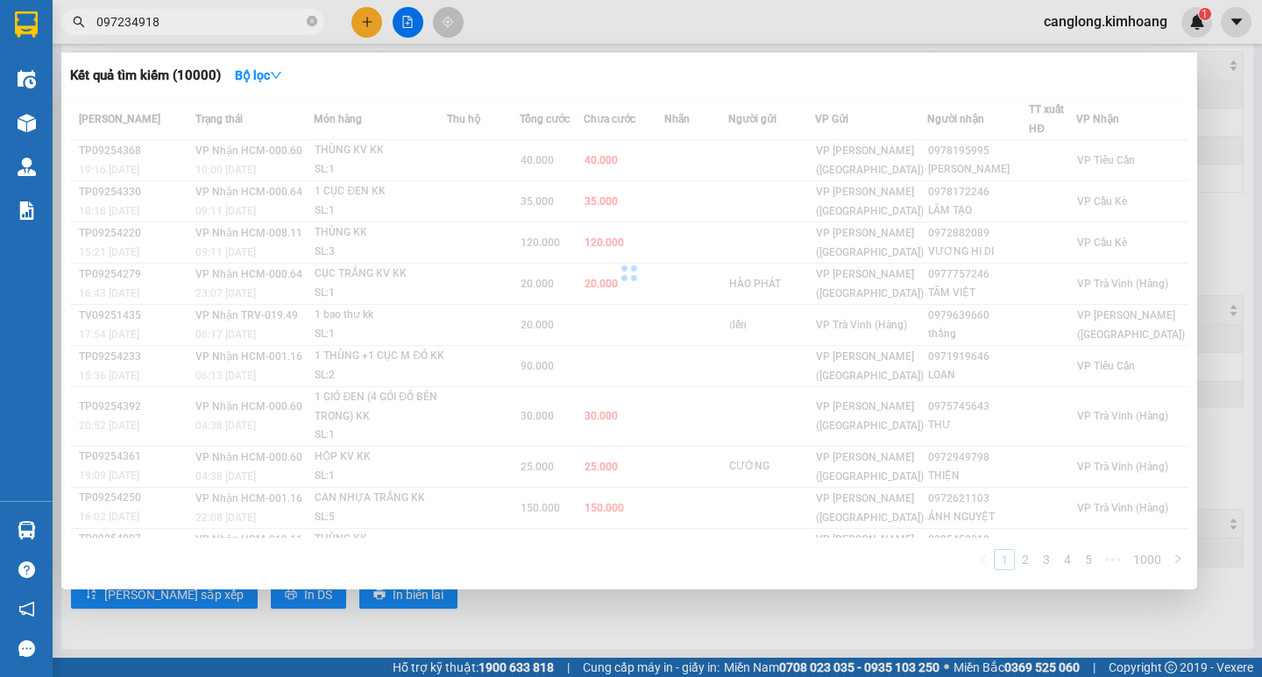
type input "0972349182"
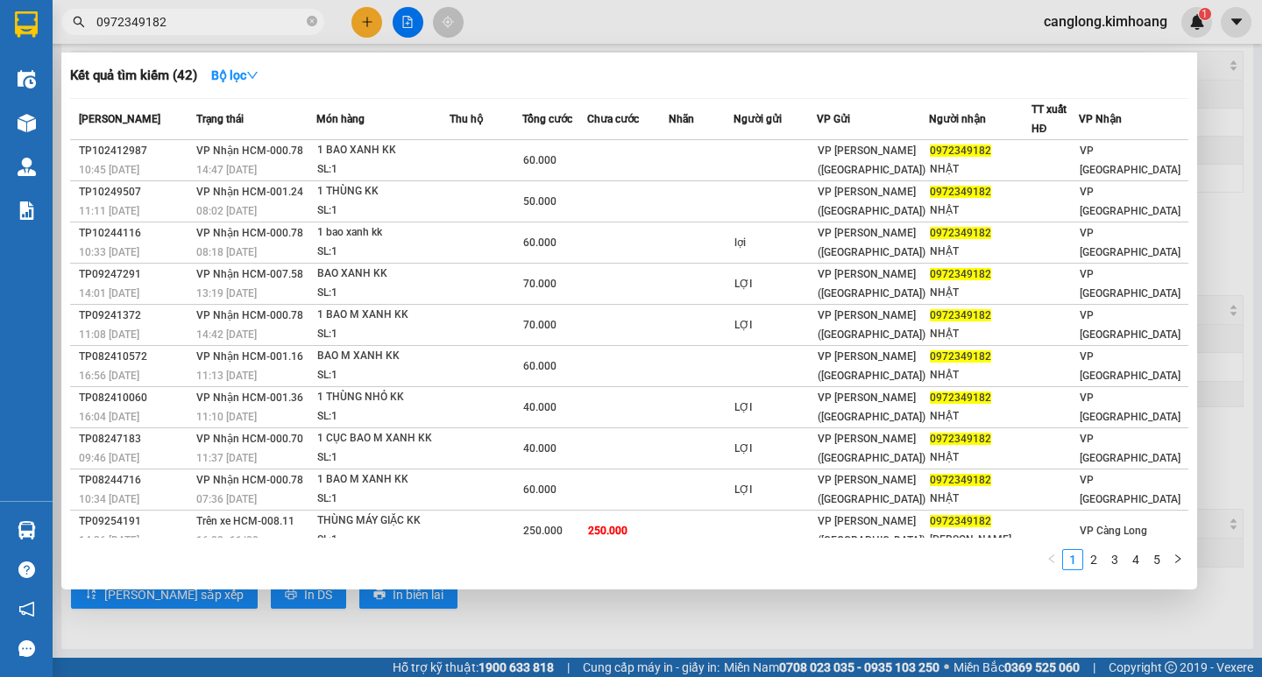
click at [309, 24] on icon "close-circle" at bounding box center [312, 21] width 11 height 11
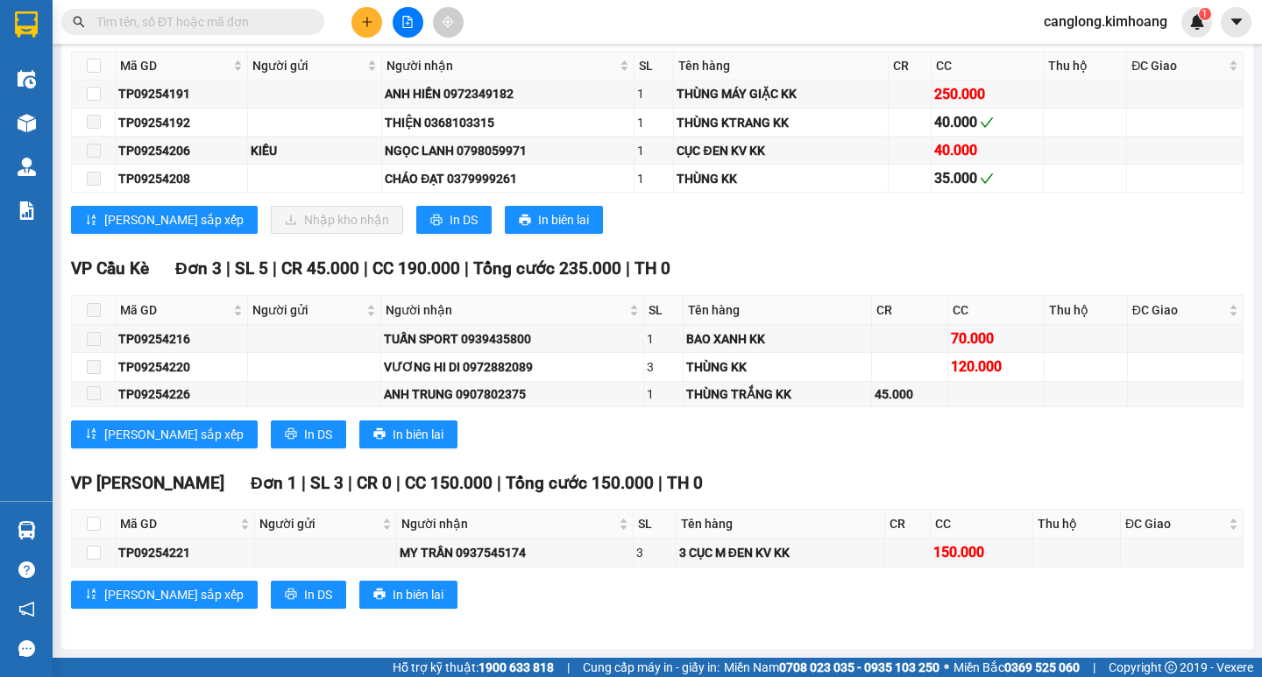
click at [185, 23] on input "text" at bounding box center [199, 21] width 207 height 19
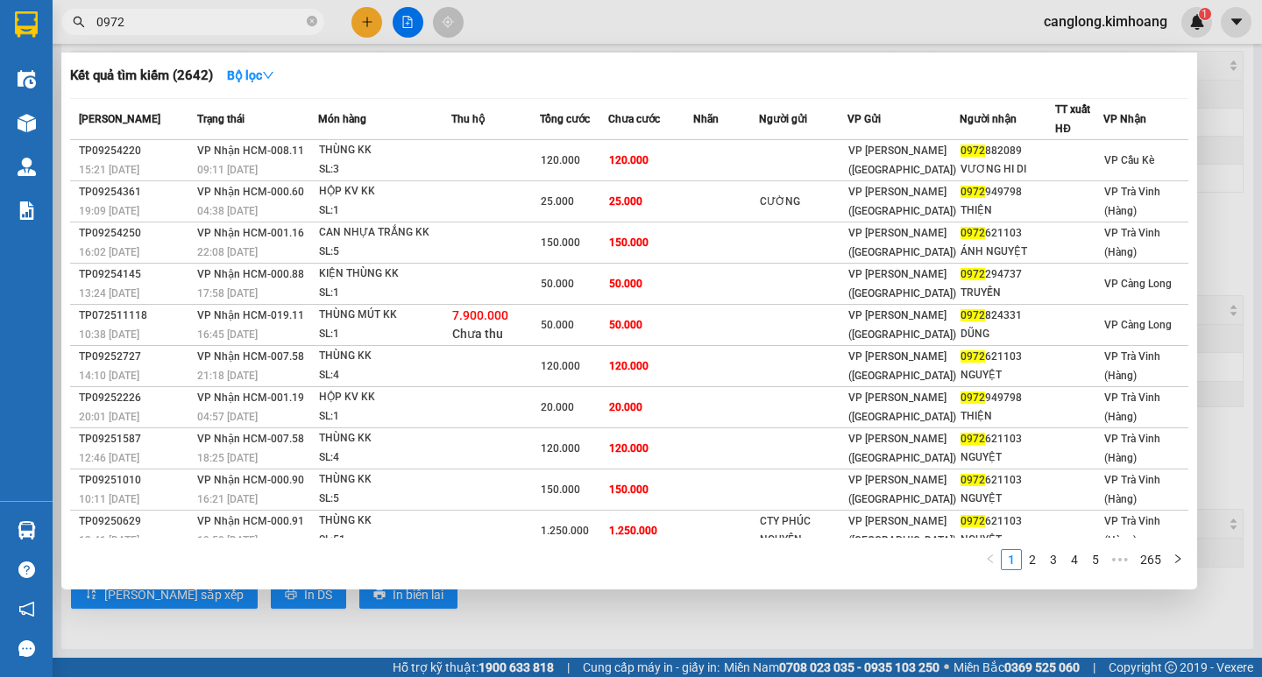
type input "09723"
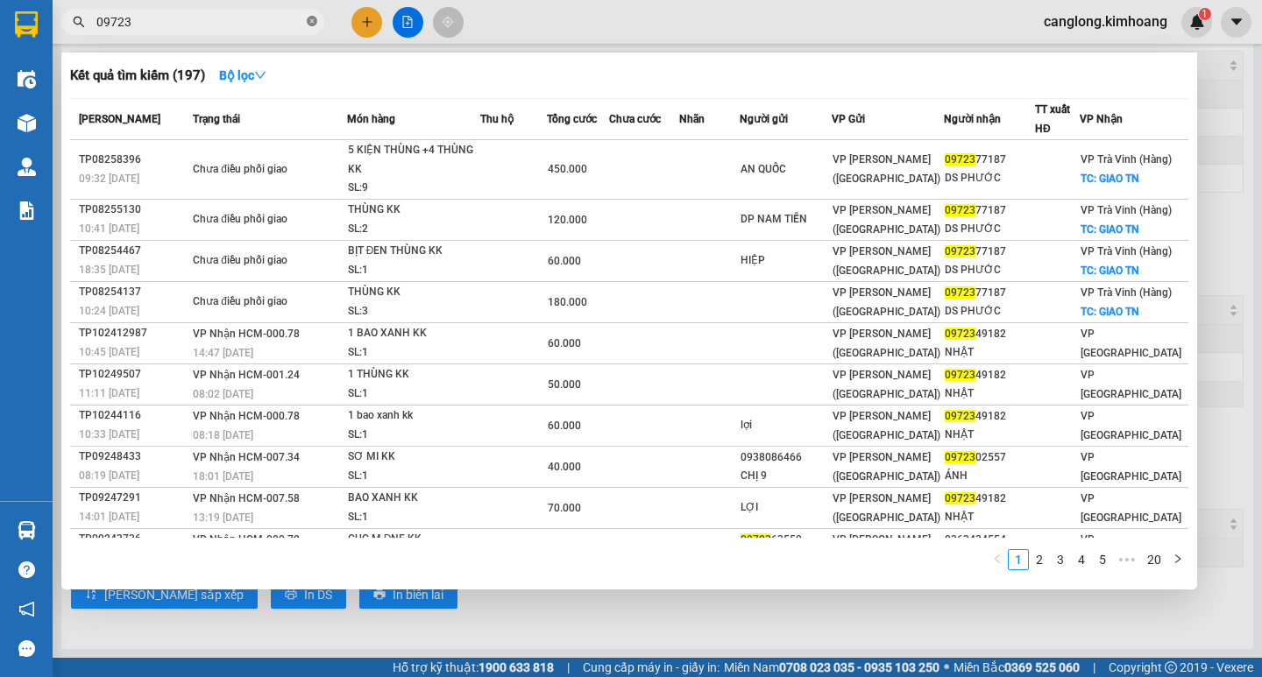
click at [311, 19] on icon "close-circle" at bounding box center [312, 21] width 11 height 11
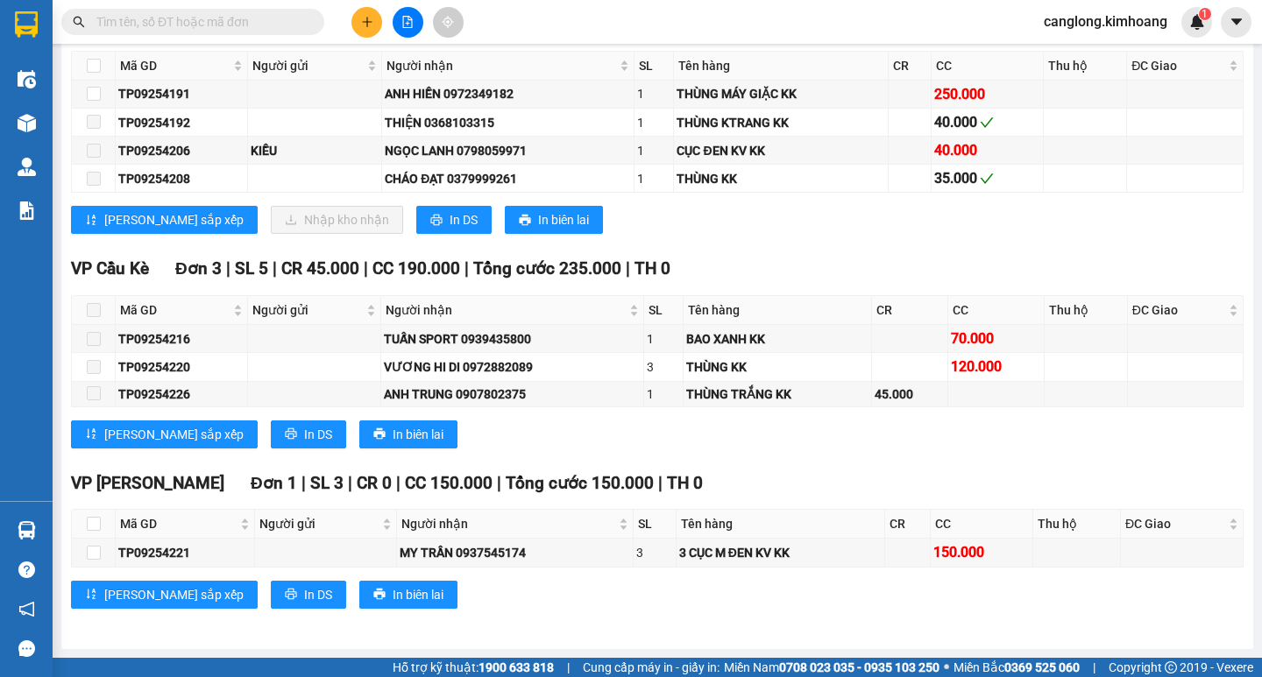
click at [249, 23] on input "text" at bounding box center [199, 21] width 207 height 19
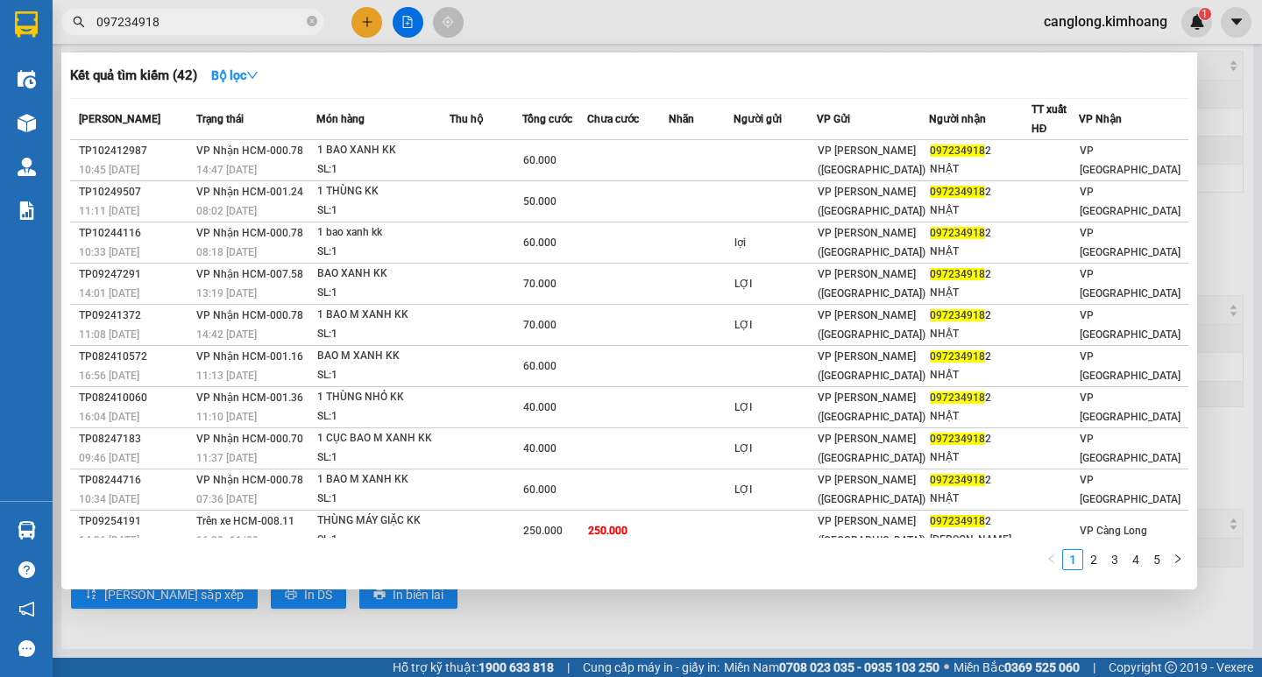
type input "0972349182"
click at [315, 21] on icon "close-circle" at bounding box center [312, 21] width 11 height 11
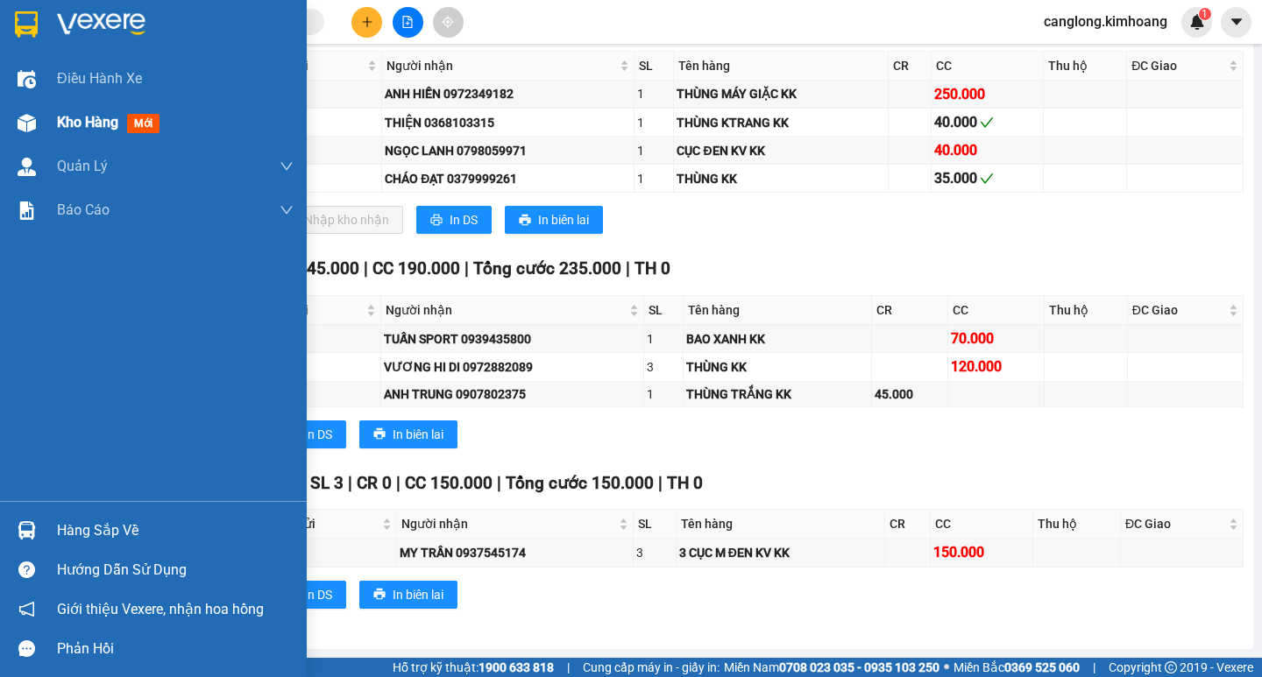
click at [82, 114] on span "Kho hàng" at bounding box center [87, 122] width 61 height 17
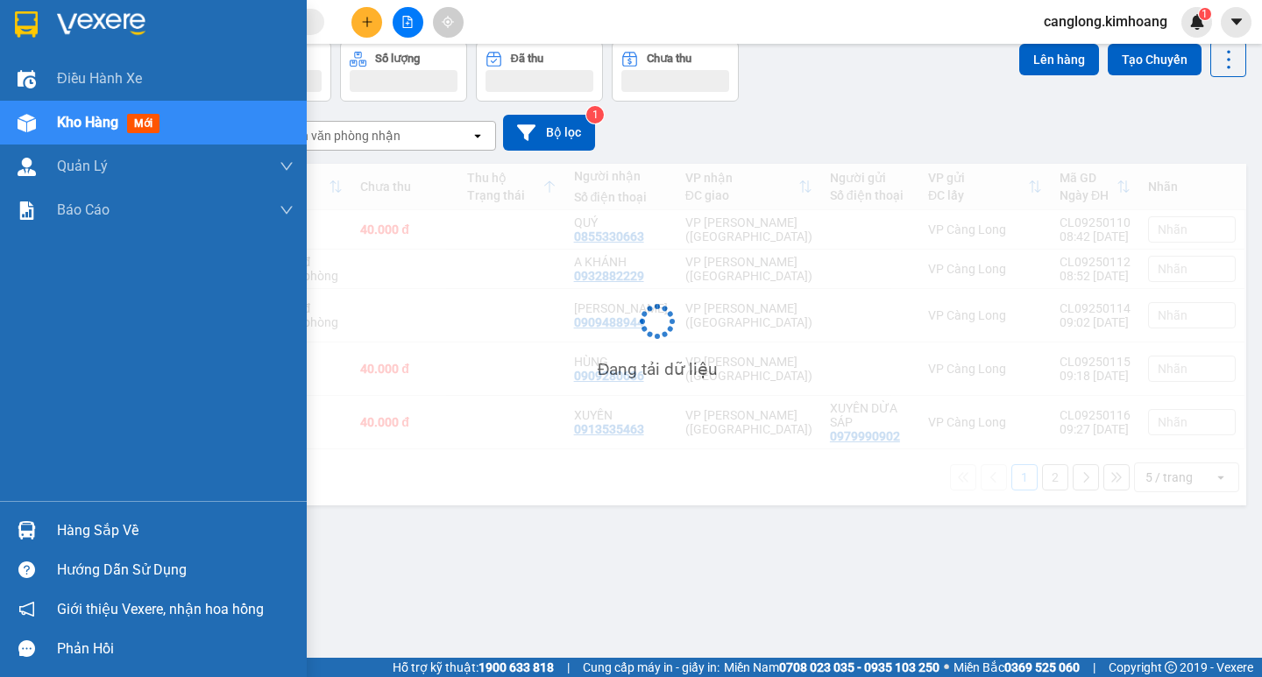
scroll to position [81, 0]
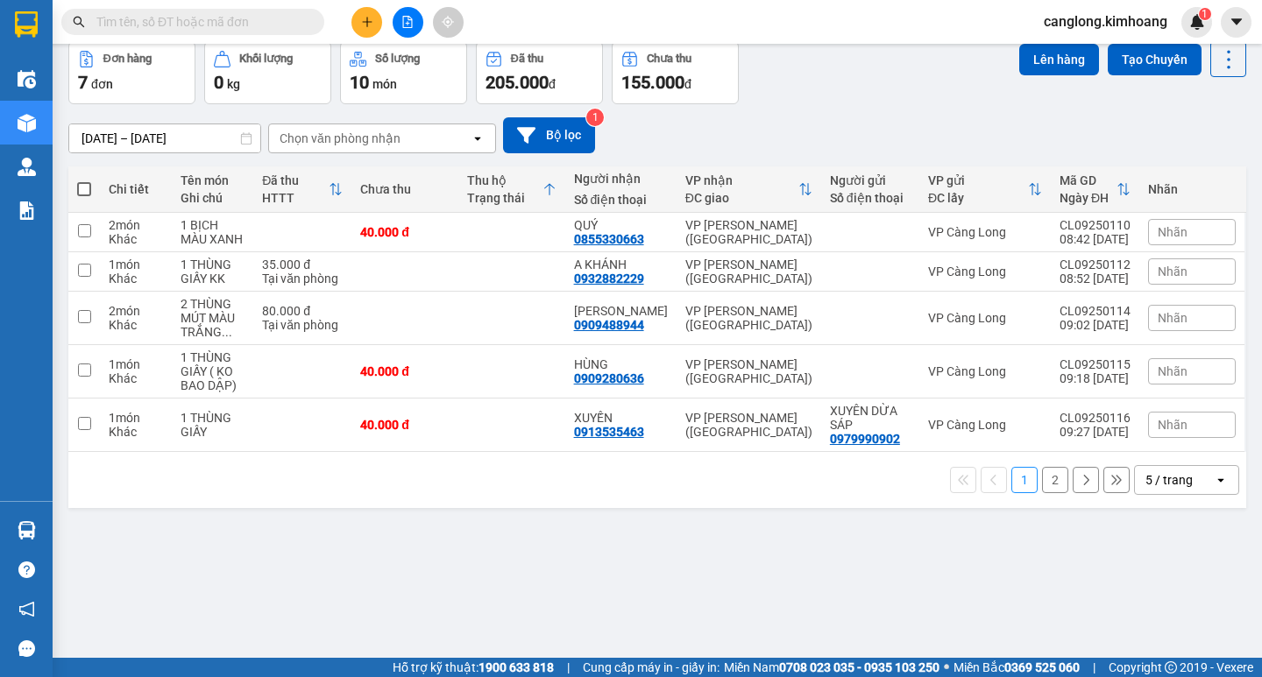
click at [1042, 483] on button "2" at bounding box center [1055, 480] width 26 height 26
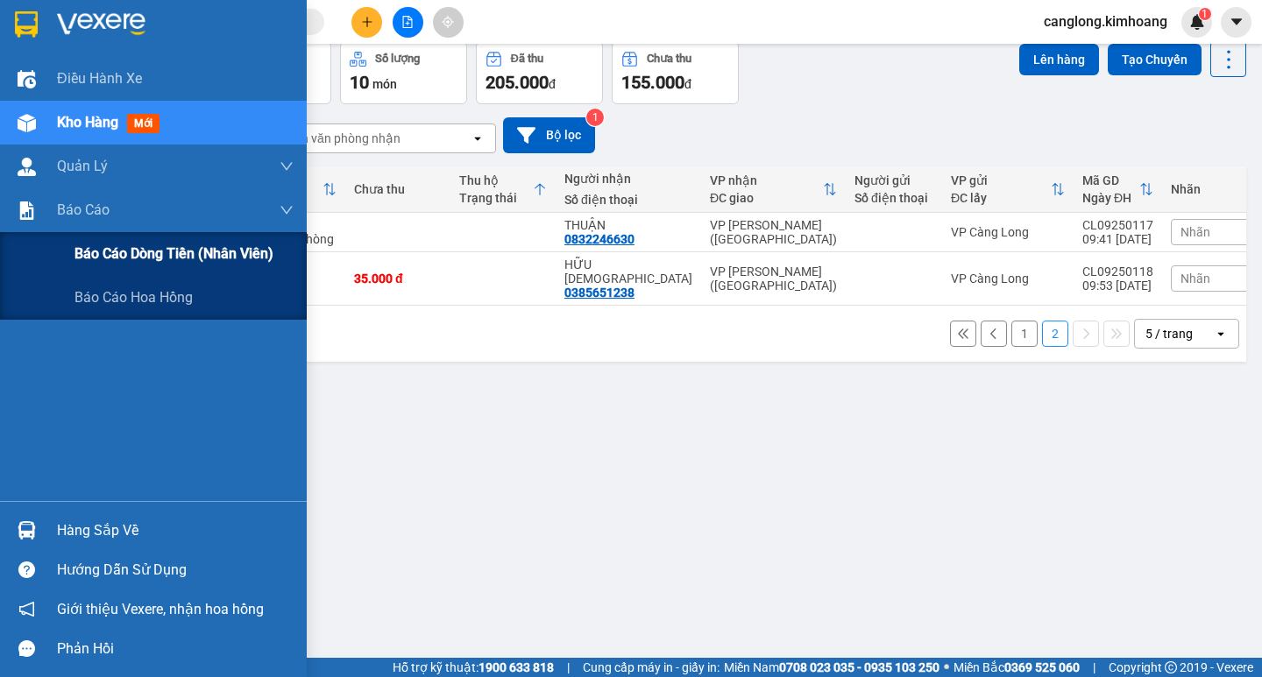
click at [126, 260] on span "Báo cáo dòng tiền (nhân viên)" at bounding box center [173, 254] width 199 height 22
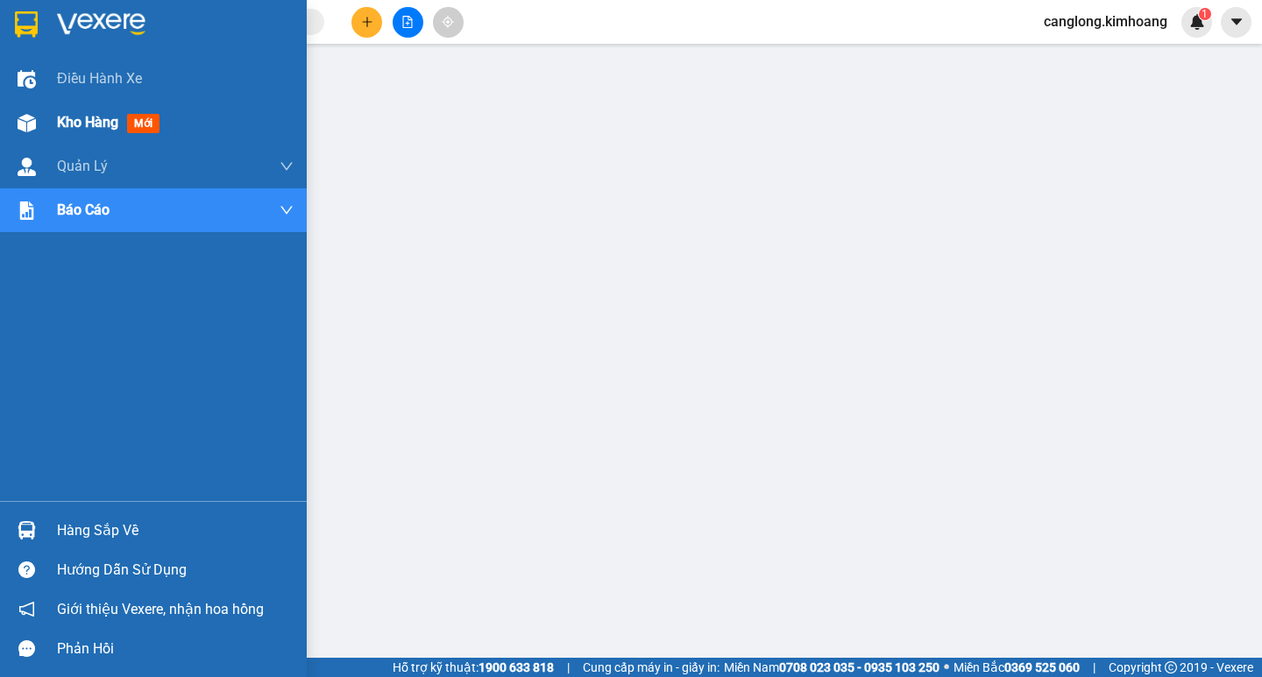
click at [68, 123] on span "Kho hàng" at bounding box center [87, 122] width 61 height 17
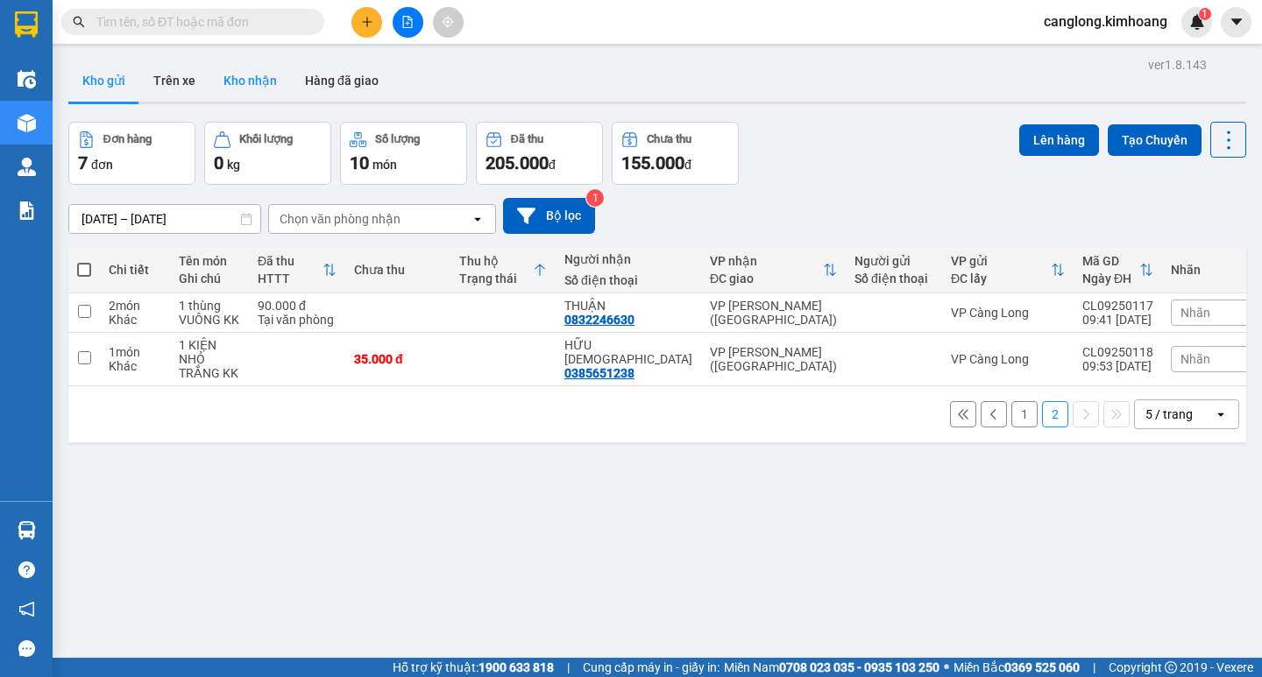
click at [256, 87] on button "Kho nhận" at bounding box center [249, 81] width 81 height 42
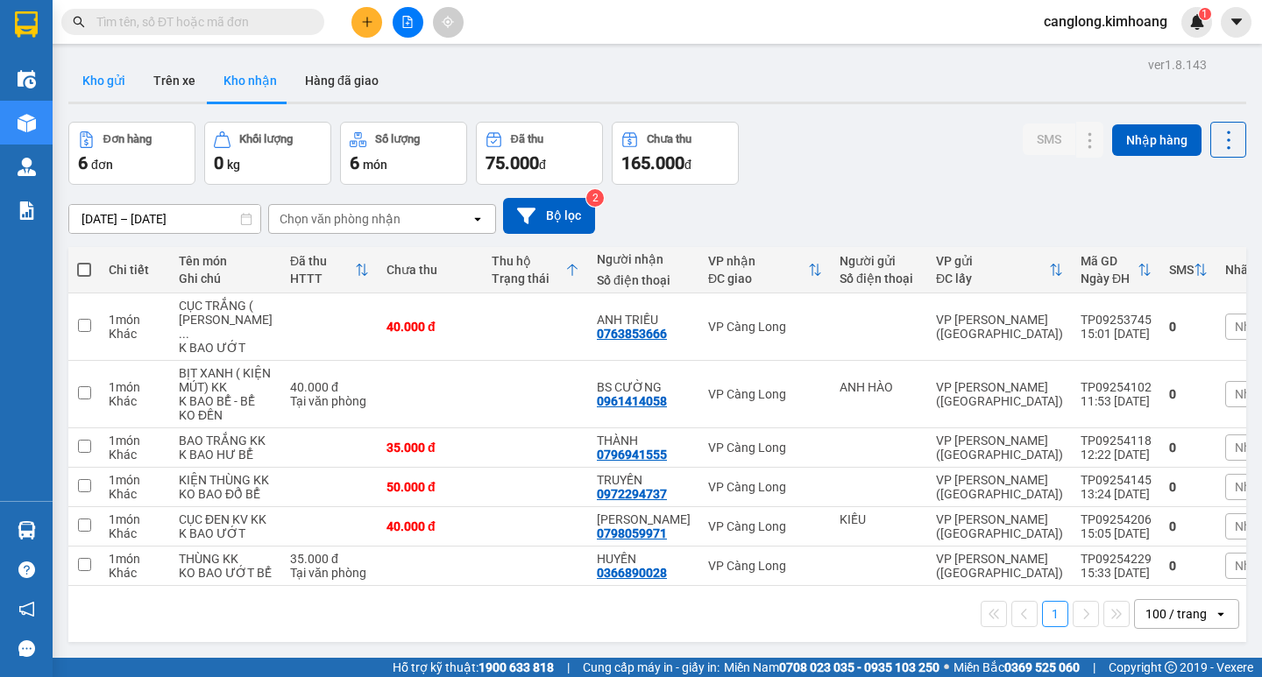
click at [112, 86] on button "Kho gửi" at bounding box center [103, 81] width 71 height 42
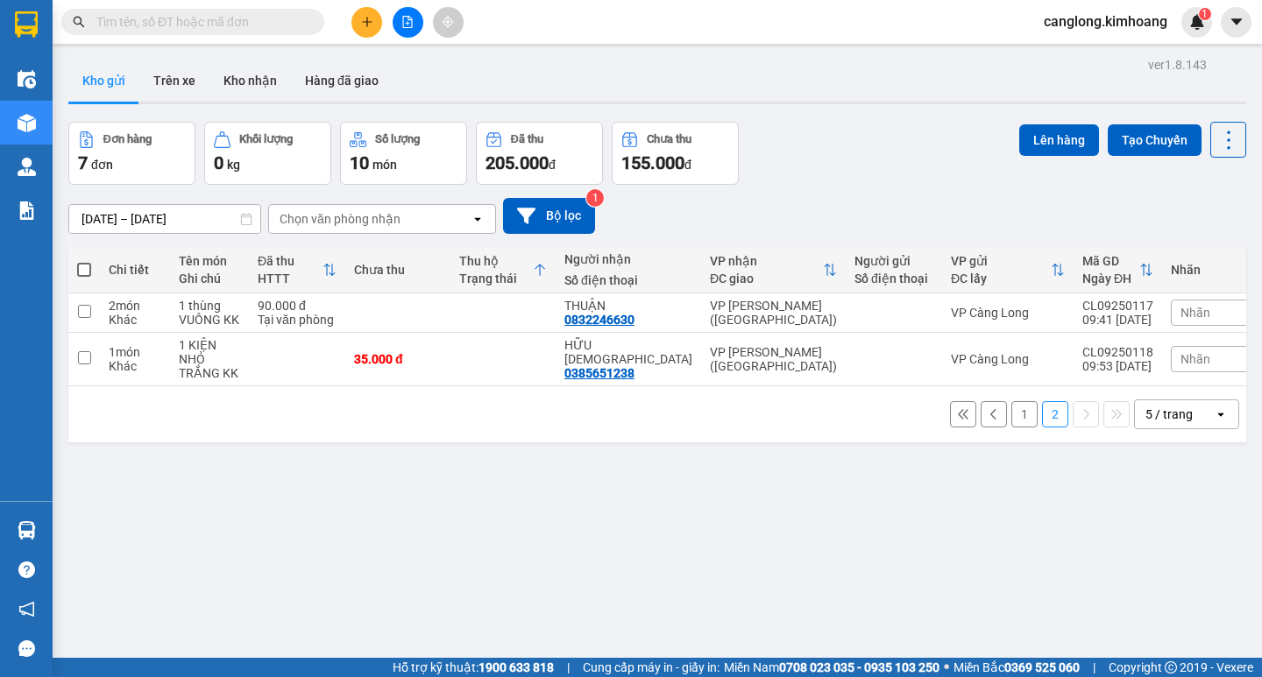
click at [1011, 409] on button "1" at bounding box center [1024, 414] width 26 height 26
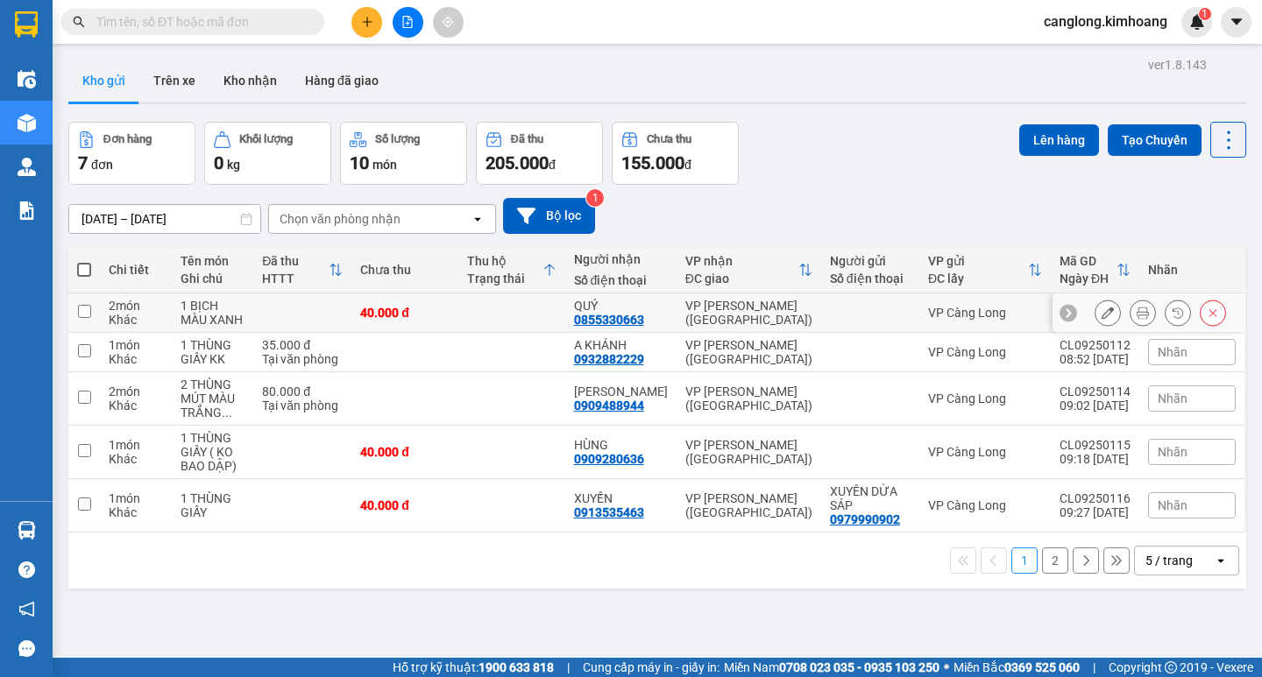
click at [88, 311] on input "checkbox" at bounding box center [84, 311] width 13 height 13
checkbox input "true"
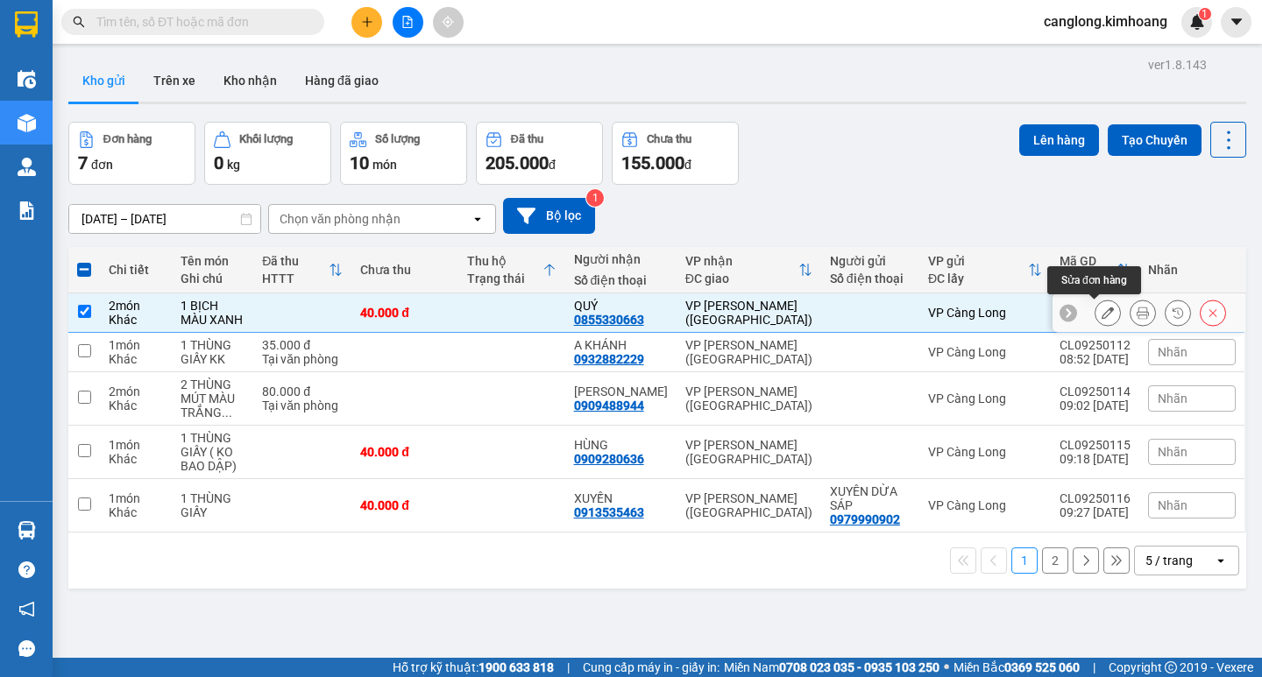
click at [1102, 311] on icon at bounding box center [1108, 313] width 12 height 12
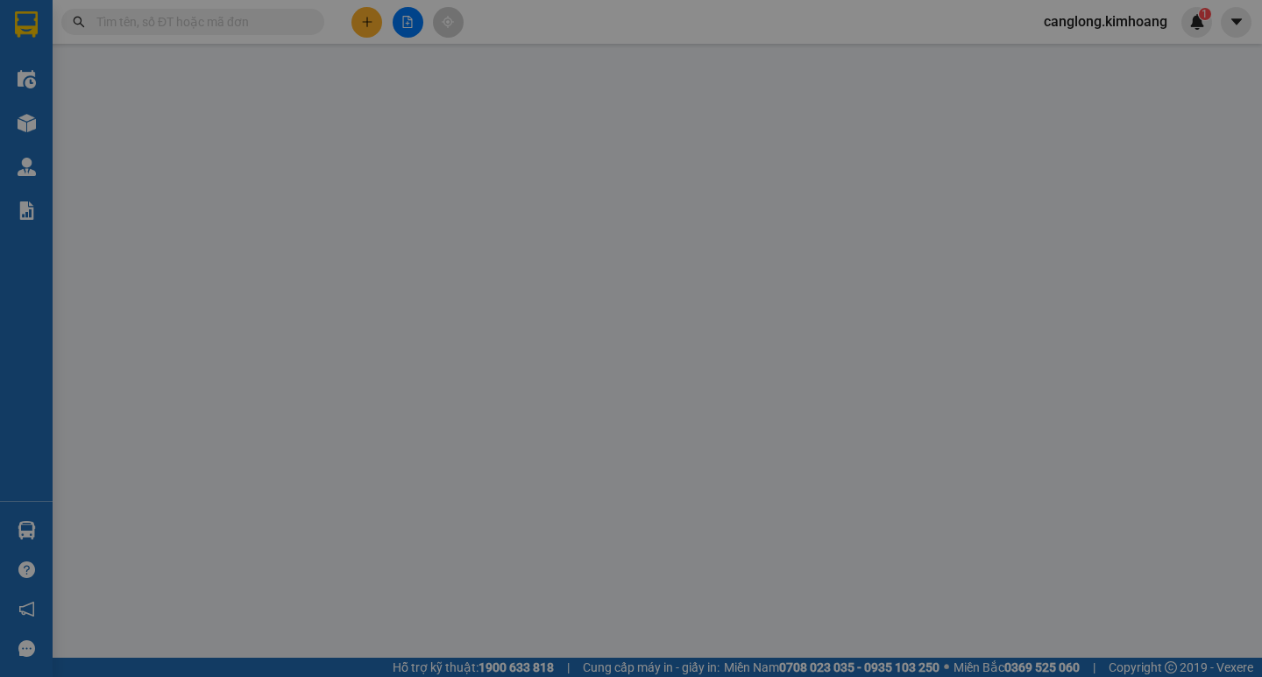
type input "0855330663"
type input "QUÝ"
type input "40.000"
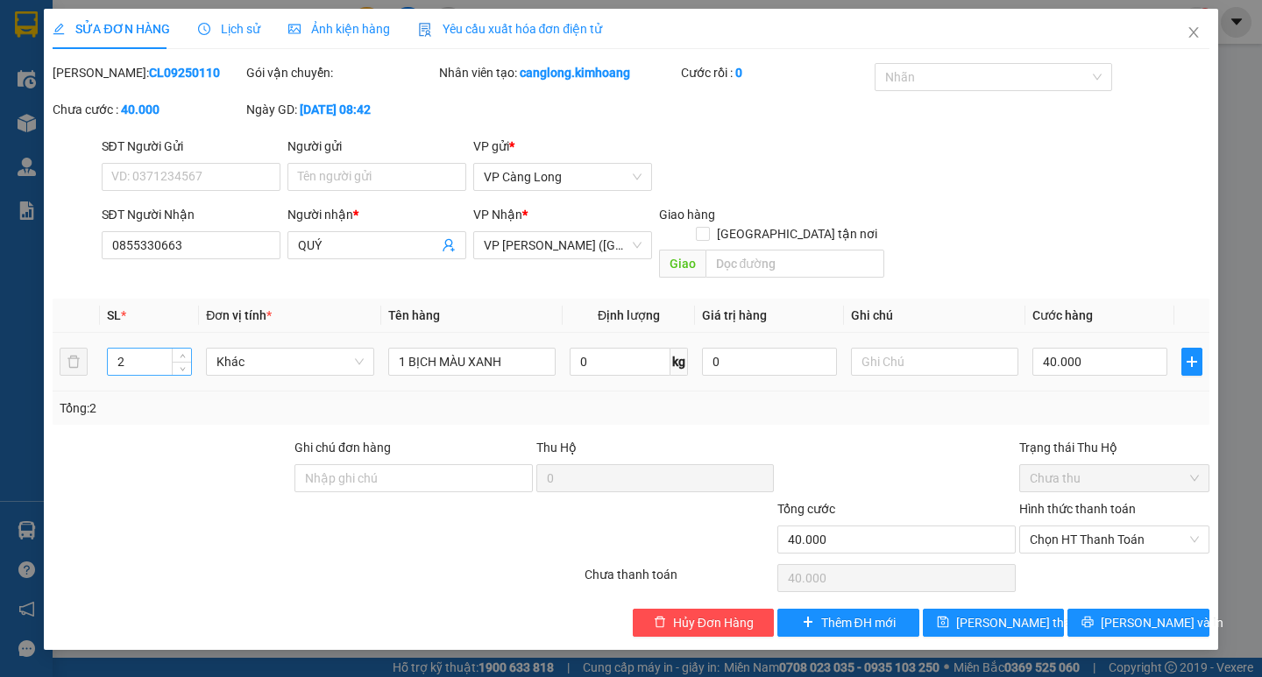
click at [141, 349] on input "2" at bounding box center [149, 362] width 83 height 26
type input "1"
click at [1010, 613] on span "Lưu thay đổi" at bounding box center [1026, 622] width 140 height 19
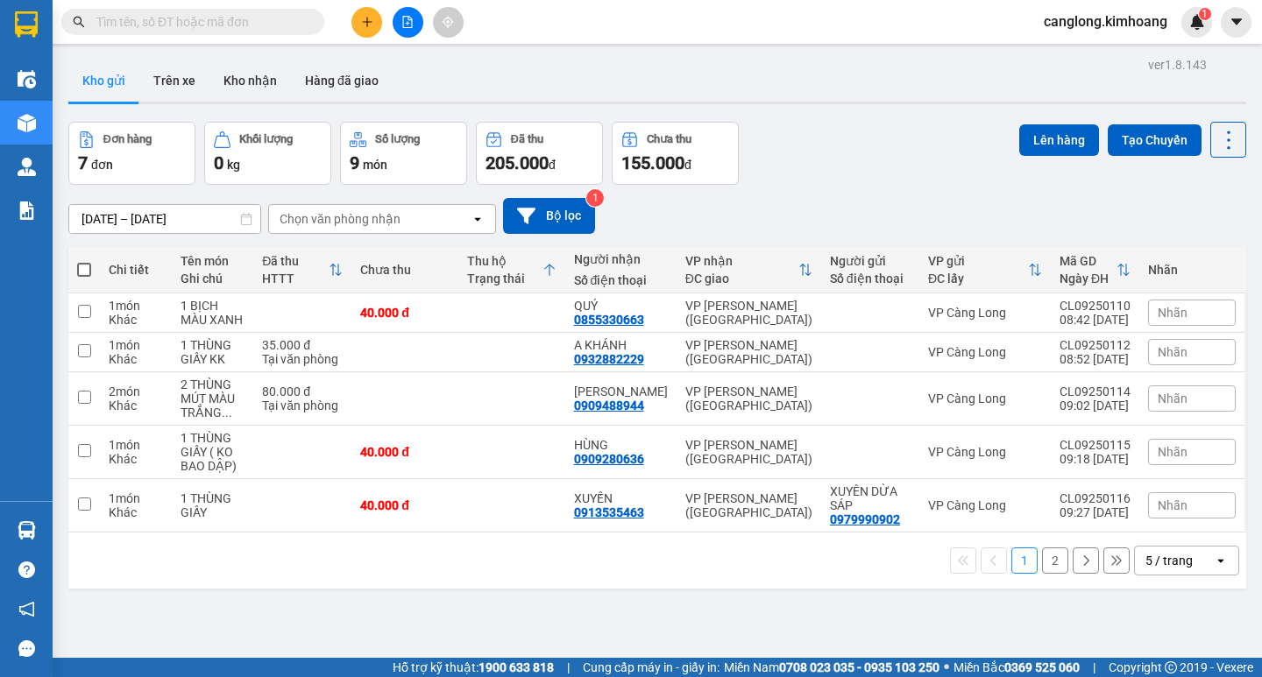
click at [1042, 558] on button "2" at bounding box center [1055, 561] width 26 height 26
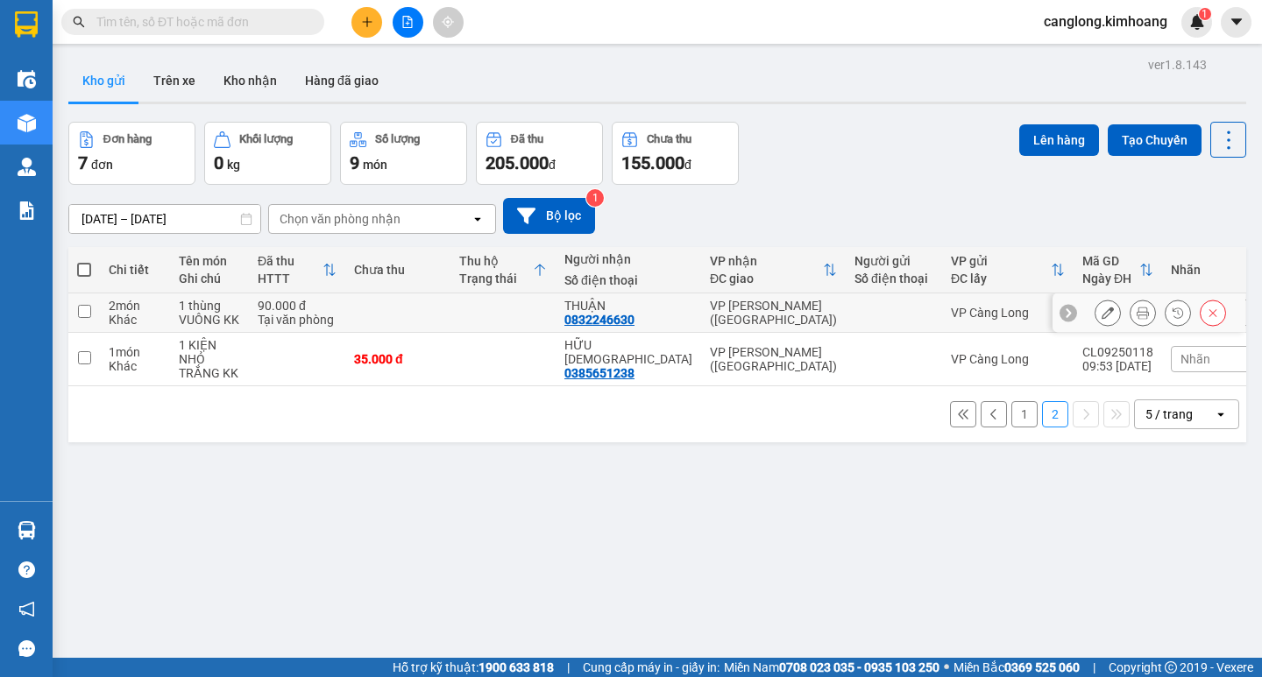
click at [86, 310] on input "checkbox" at bounding box center [84, 311] width 13 height 13
checkbox input "true"
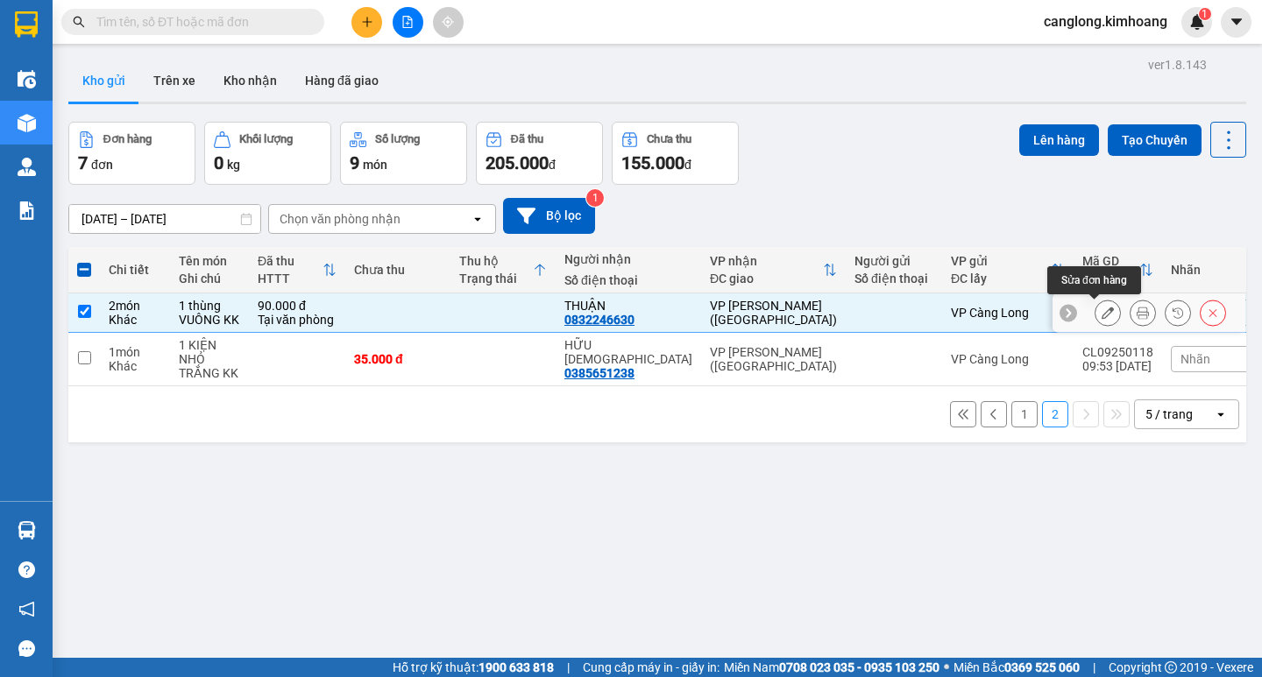
click at [1102, 309] on icon at bounding box center [1108, 313] width 12 height 12
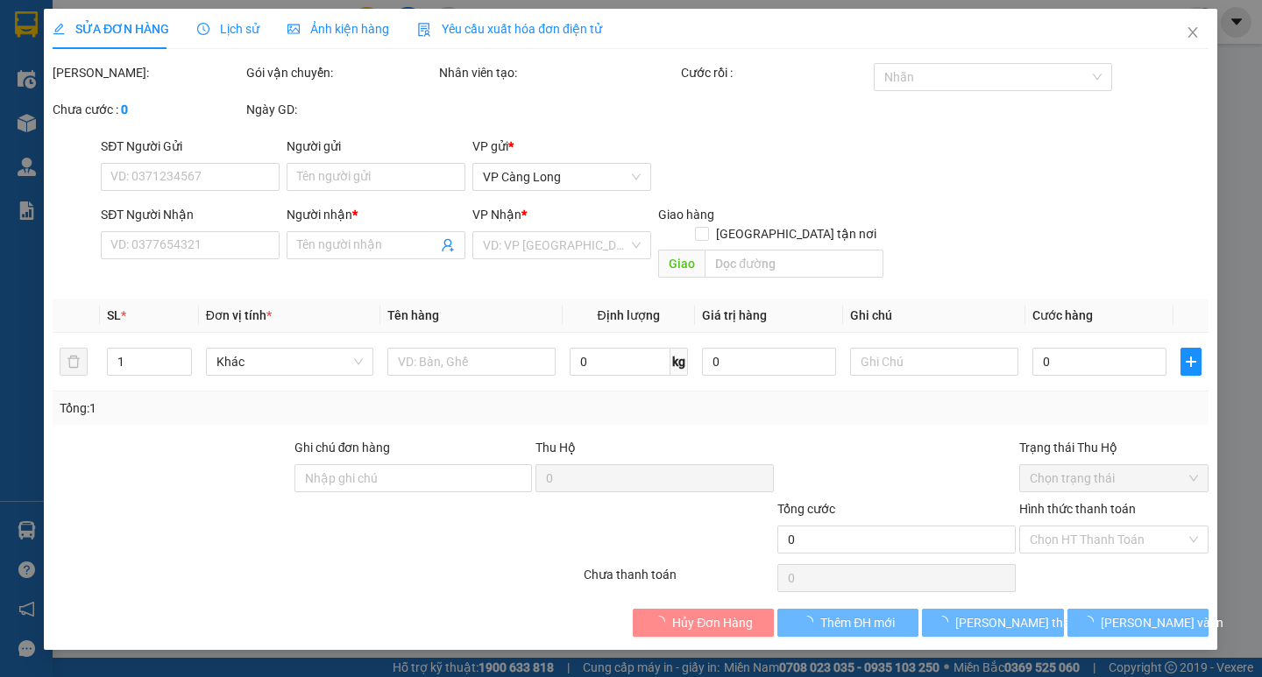
type input "0832246630"
type input "THUẬN"
type input "90.000"
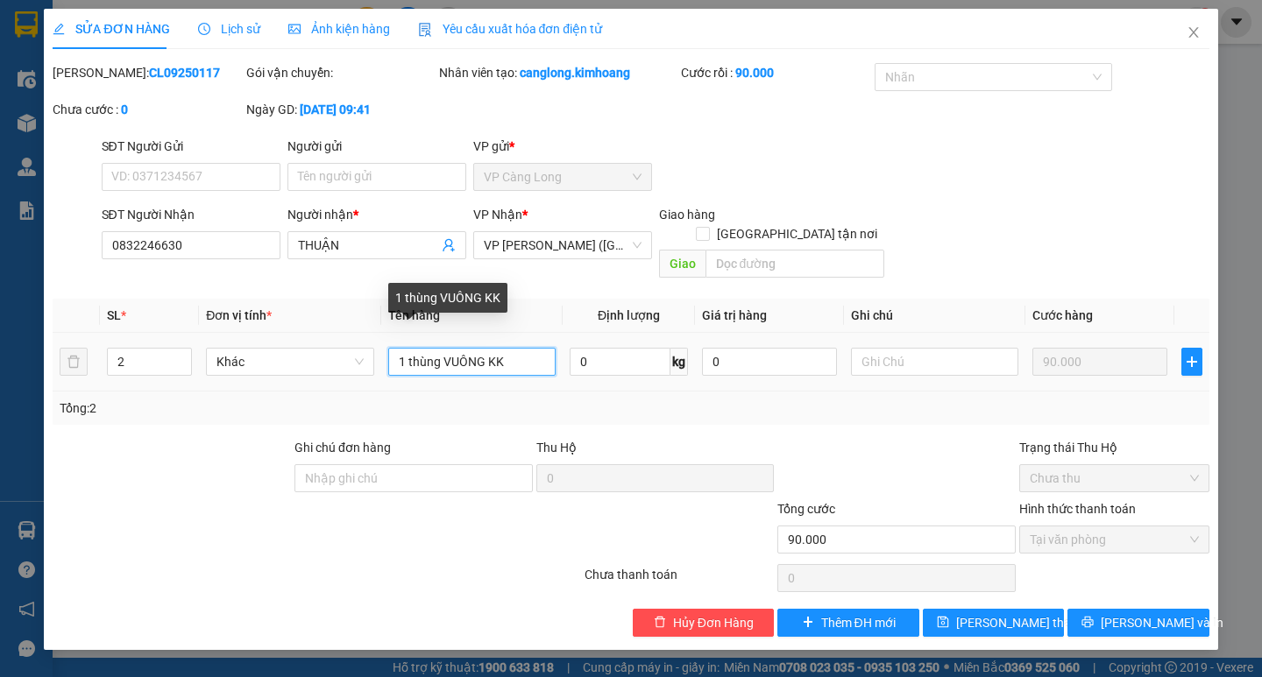
click at [406, 348] on input "1 thùng VUÔNG KK" at bounding box center [471, 362] width 167 height 28
type input "2 thùng VUÔNG KK"
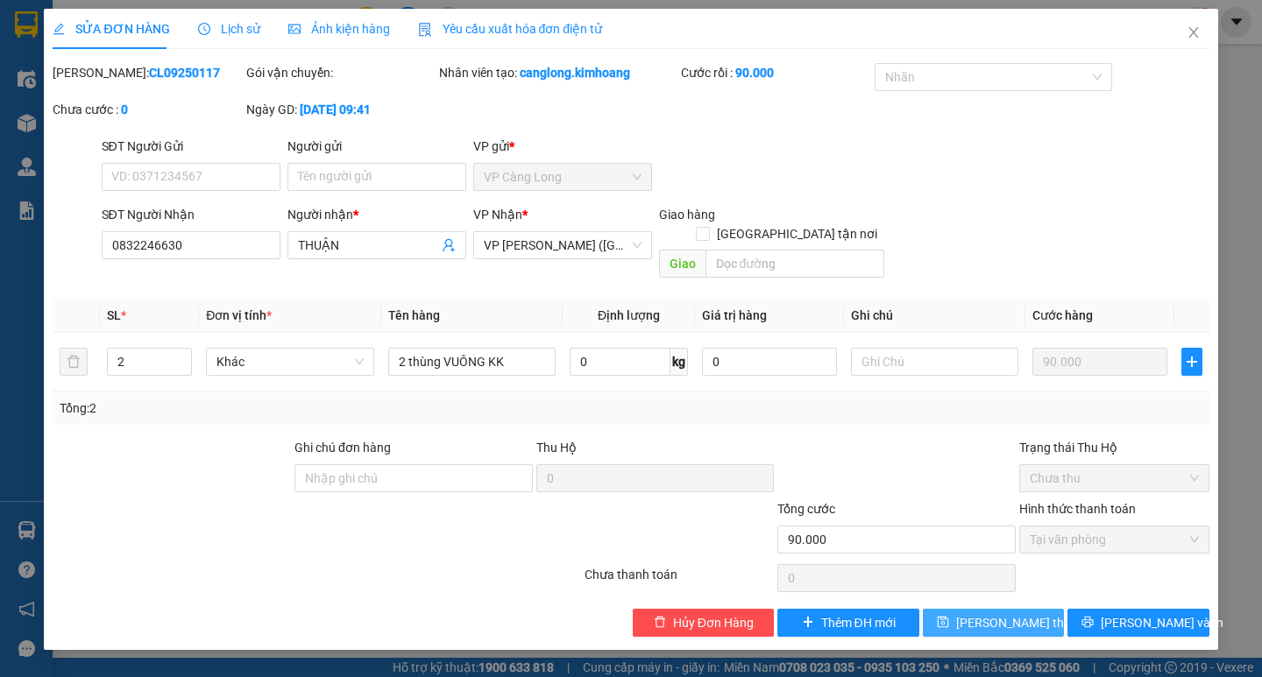
click at [990, 613] on span "Lưu thay đổi" at bounding box center [1026, 622] width 140 height 19
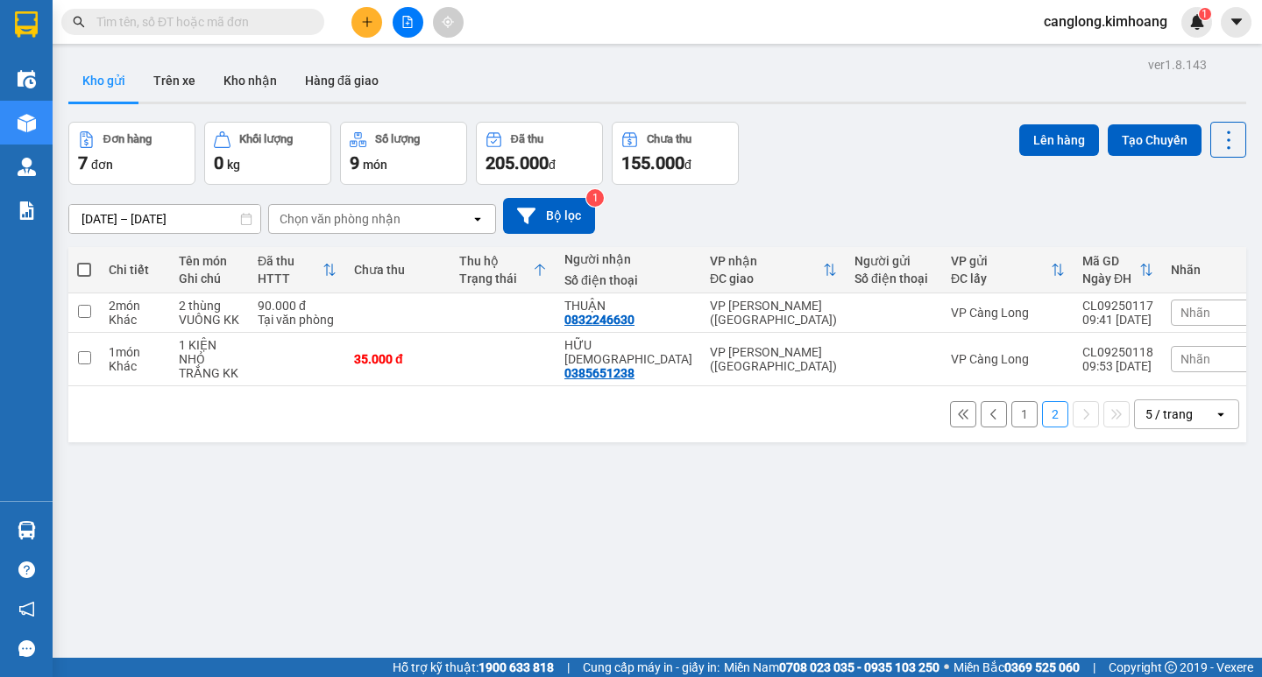
click at [1011, 405] on button "1" at bounding box center [1024, 414] width 26 height 26
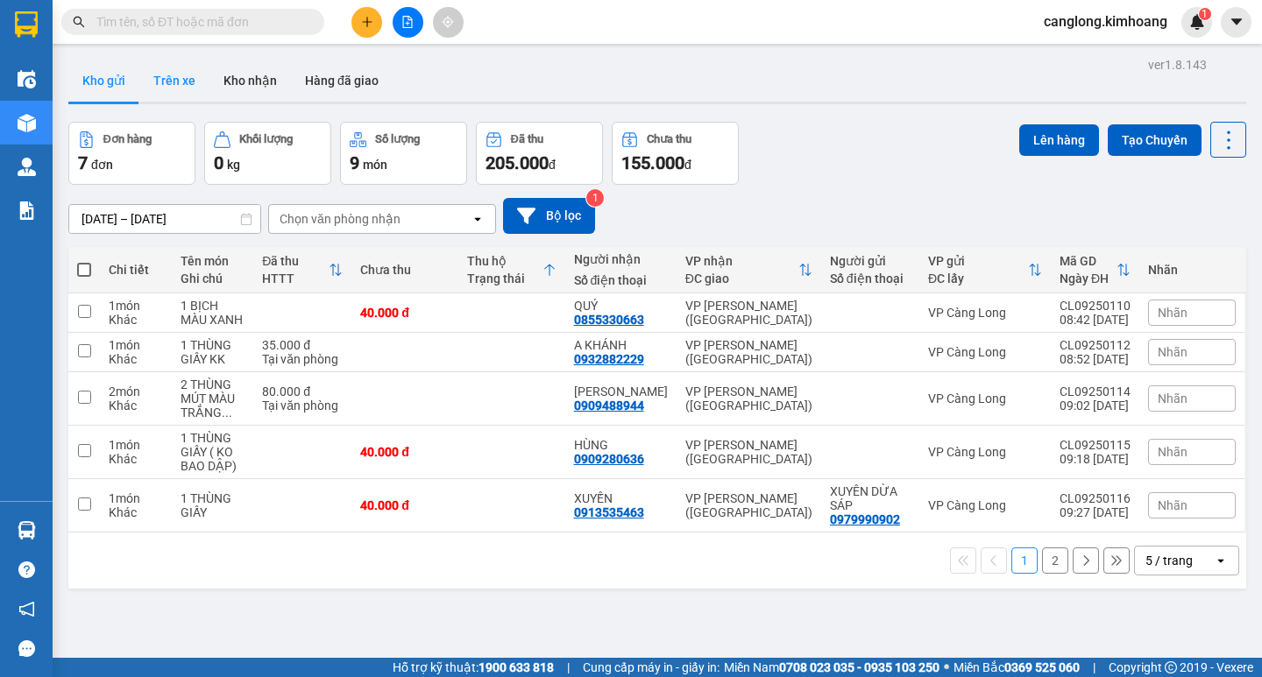
click at [177, 74] on button "Trên xe" at bounding box center [174, 81] width 70 height 42
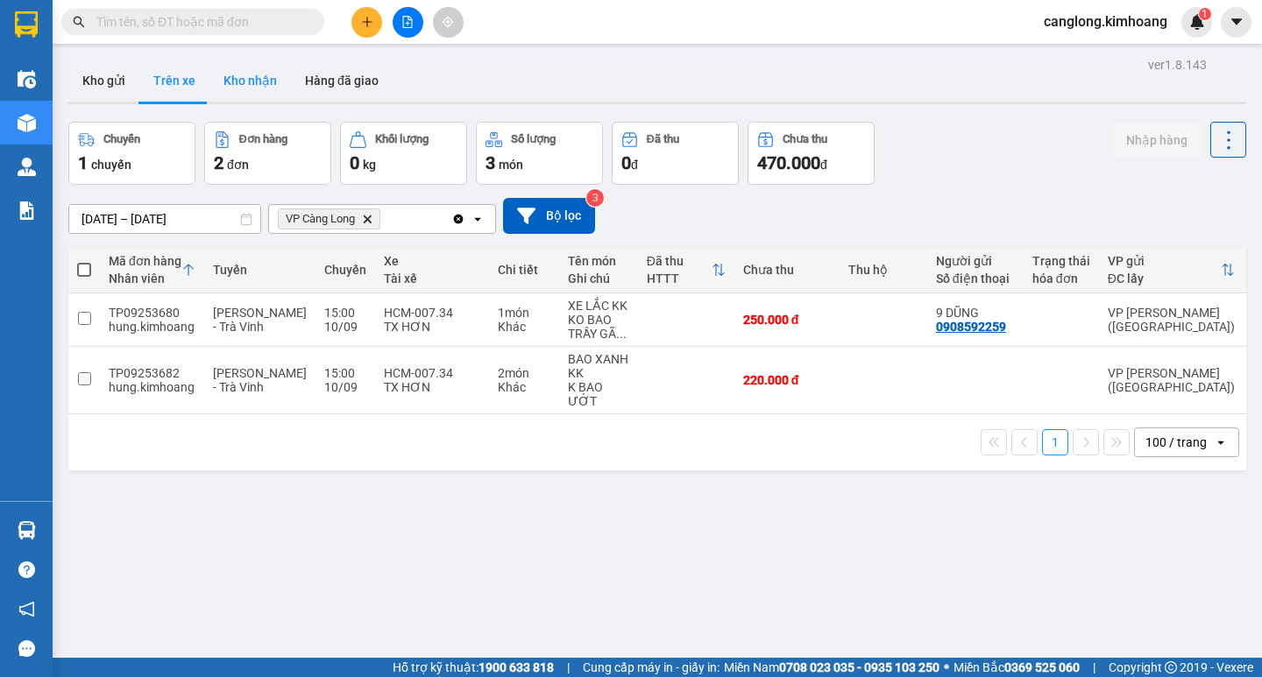
click at [259, 76] on button "Kho nhận" at bounding box center [249, 81] width 81 height 42
type input "[DATE] – [DATE]"
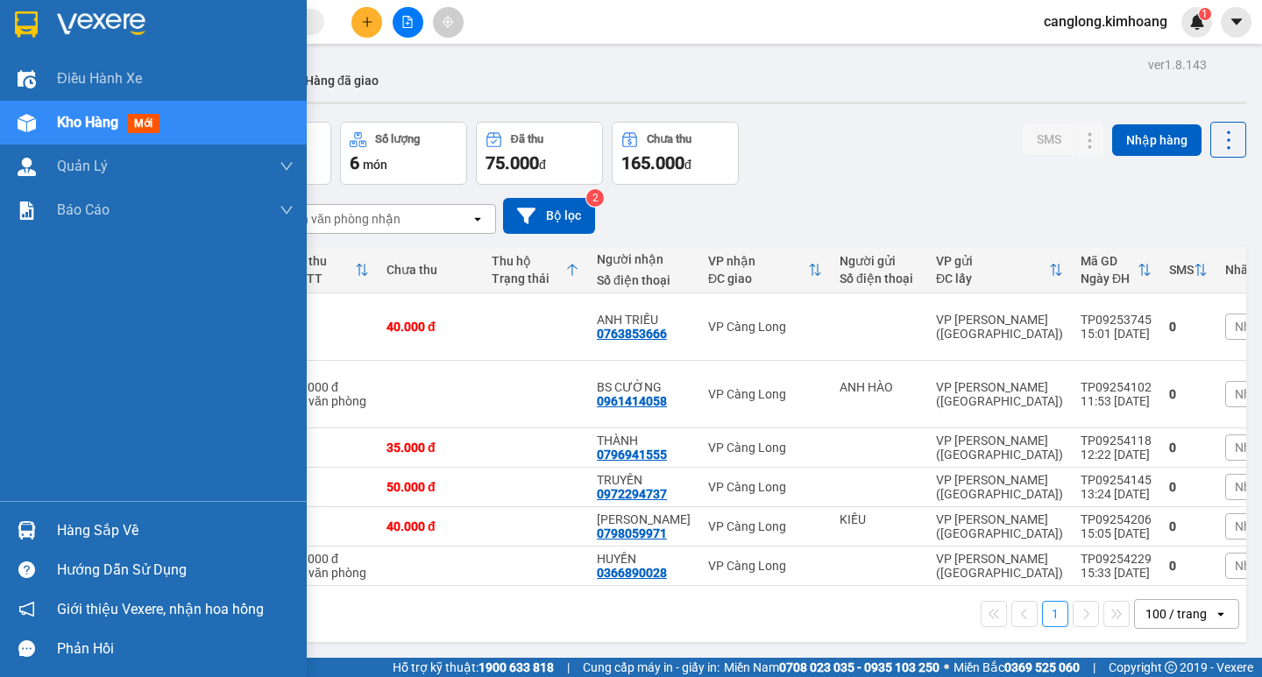
click at [110, 527] on div "Hàng sắp về" at bounding box center [175, 531] width 237 height 26
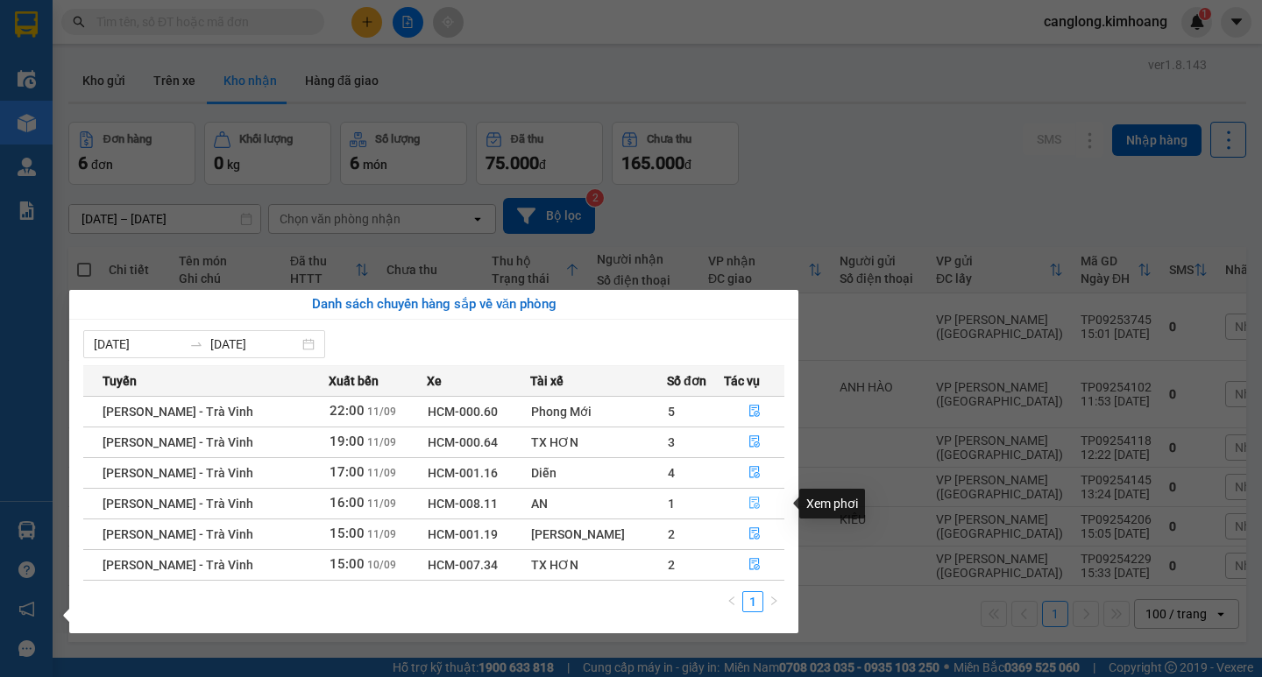
click at [749, 499] on icon "file-done" at bounding box center [754, 504] width 11 height 12
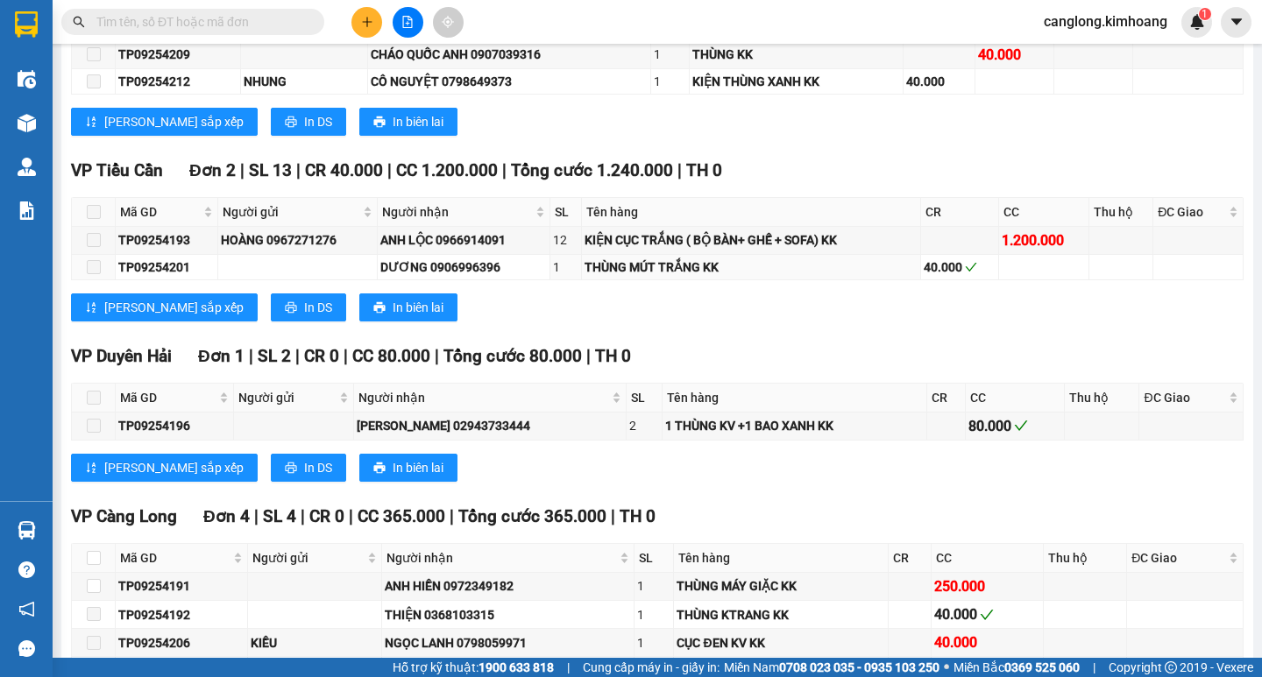
scroll to position [1402, 0]
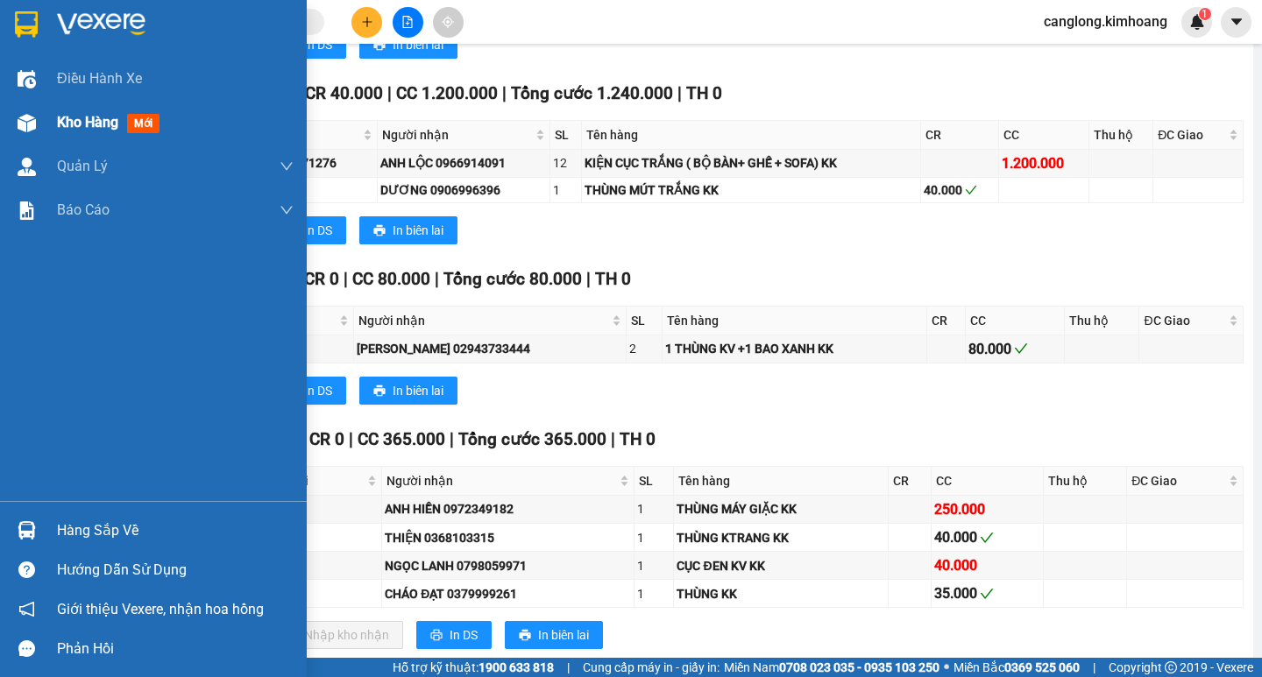
click at [66, 122] on span "Kho hàng" at bounding box center [87, 122] width 61 height 17
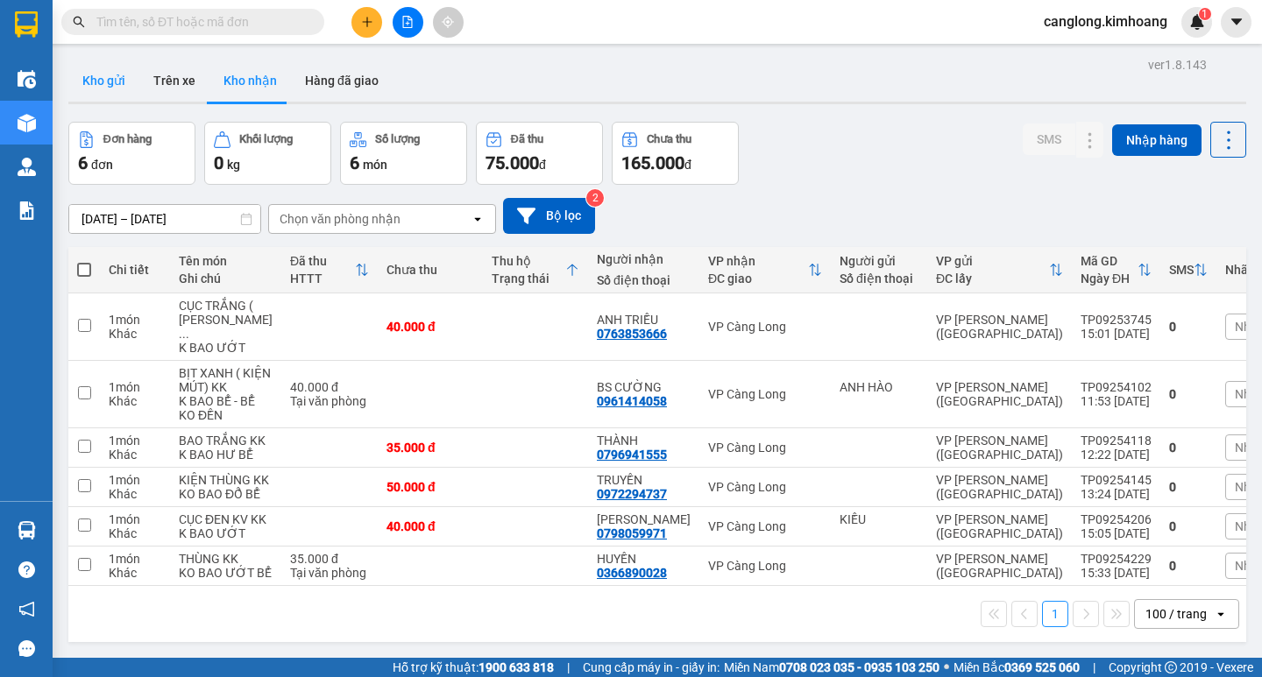
click at [109, 84] on button "Kho gửi" at bounding box center [103, 81] width 71 height 42
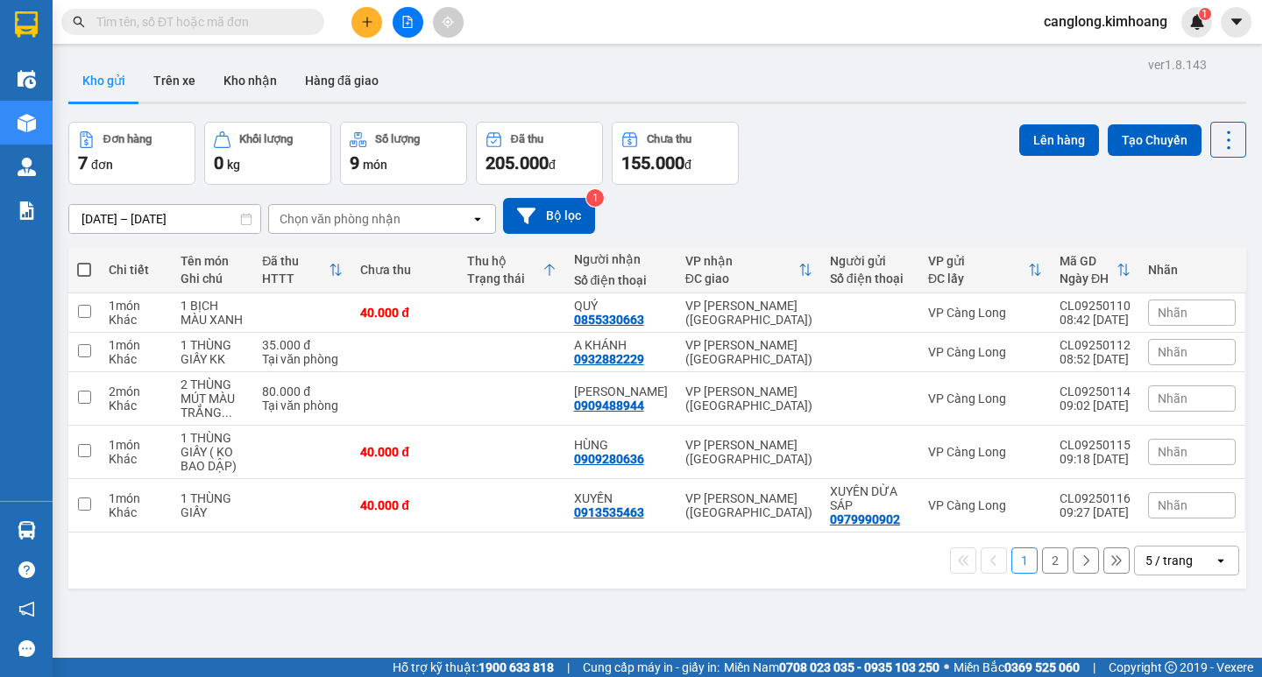
click at [1045, 563] on button "2" at bounding box center [1055, 561] width 26 height 26
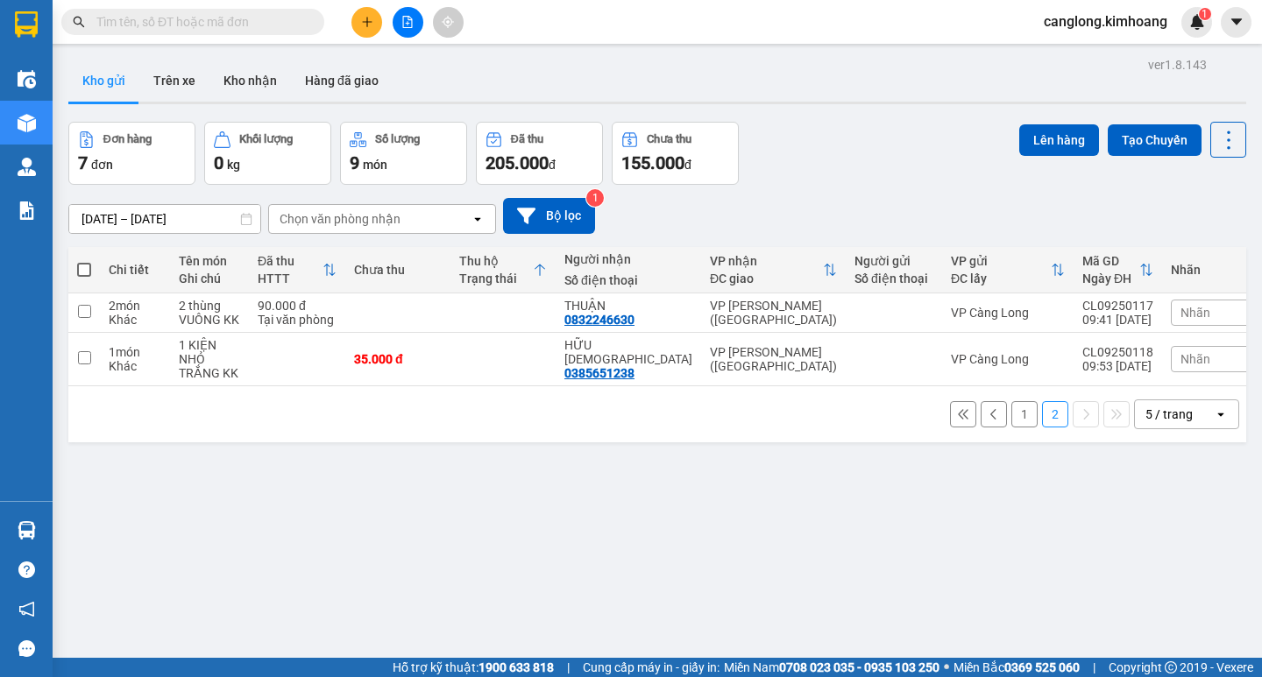
click at [1011, 401] on button "1" at bounding box center [1024, 414] width 26 height 26
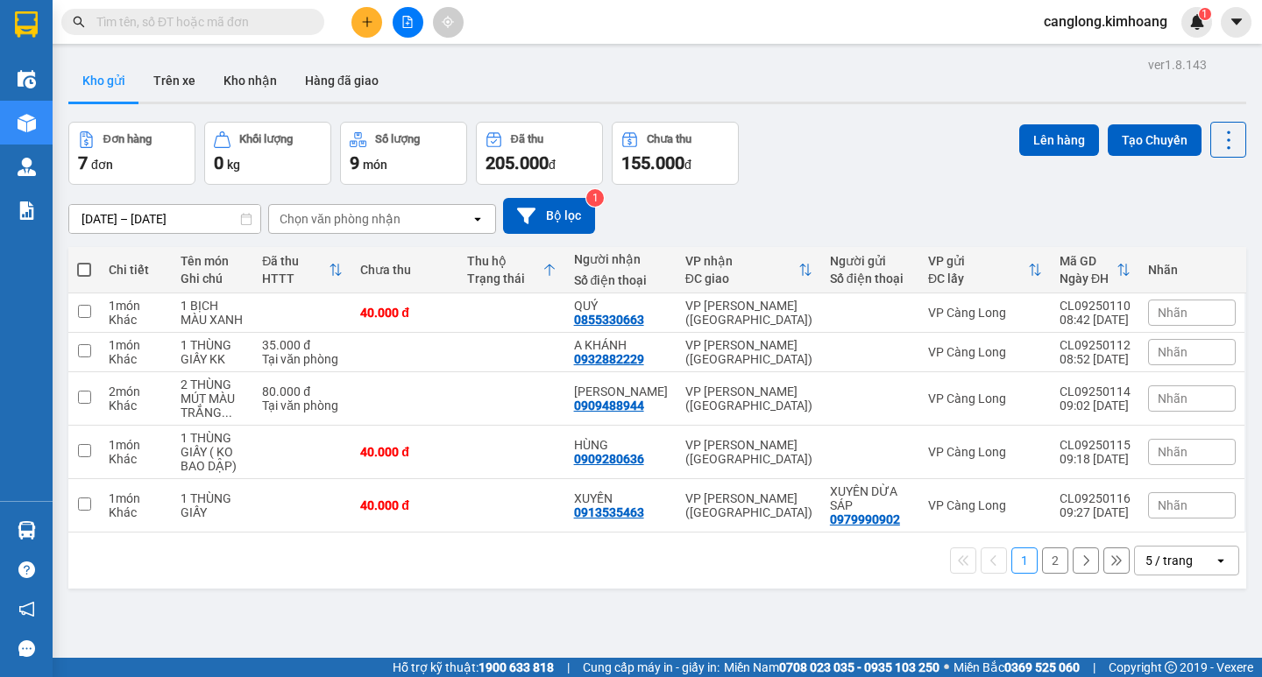
click at [1044, 556] on button "2" at bounding box center [1055, 561] width 26 height 26
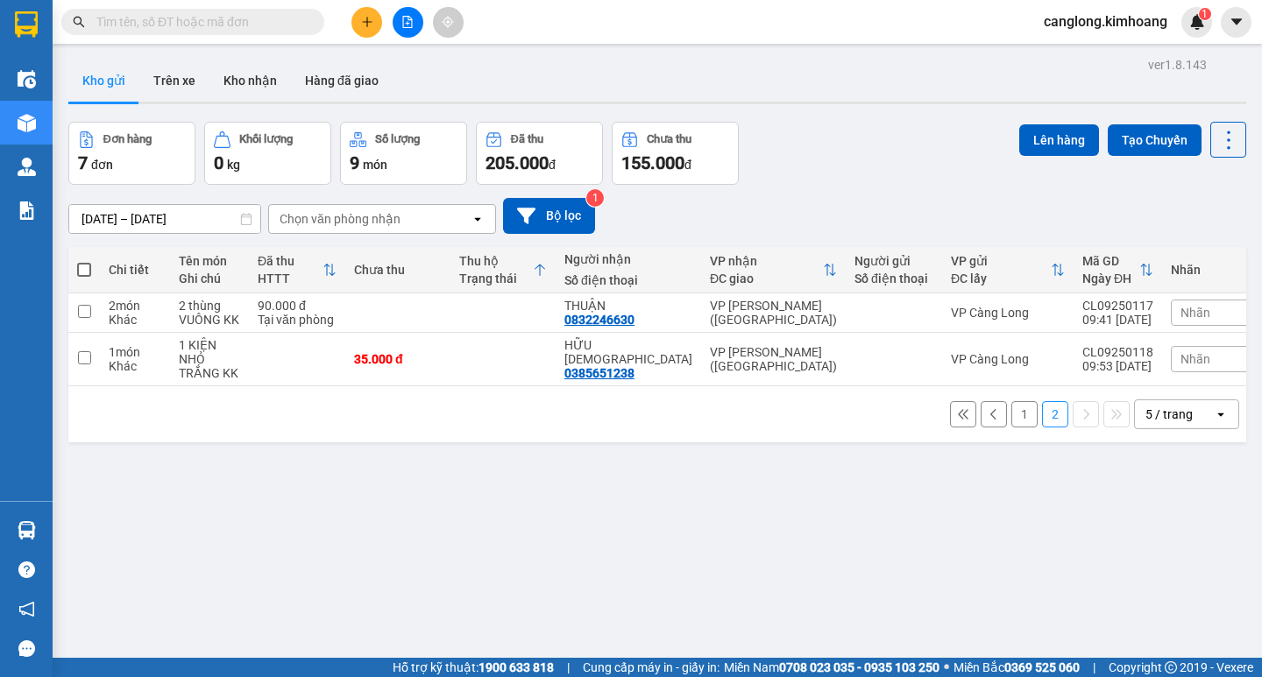
click at [1011, 401] on button "1" at bounding box center [1024, 414] width 26 height 26
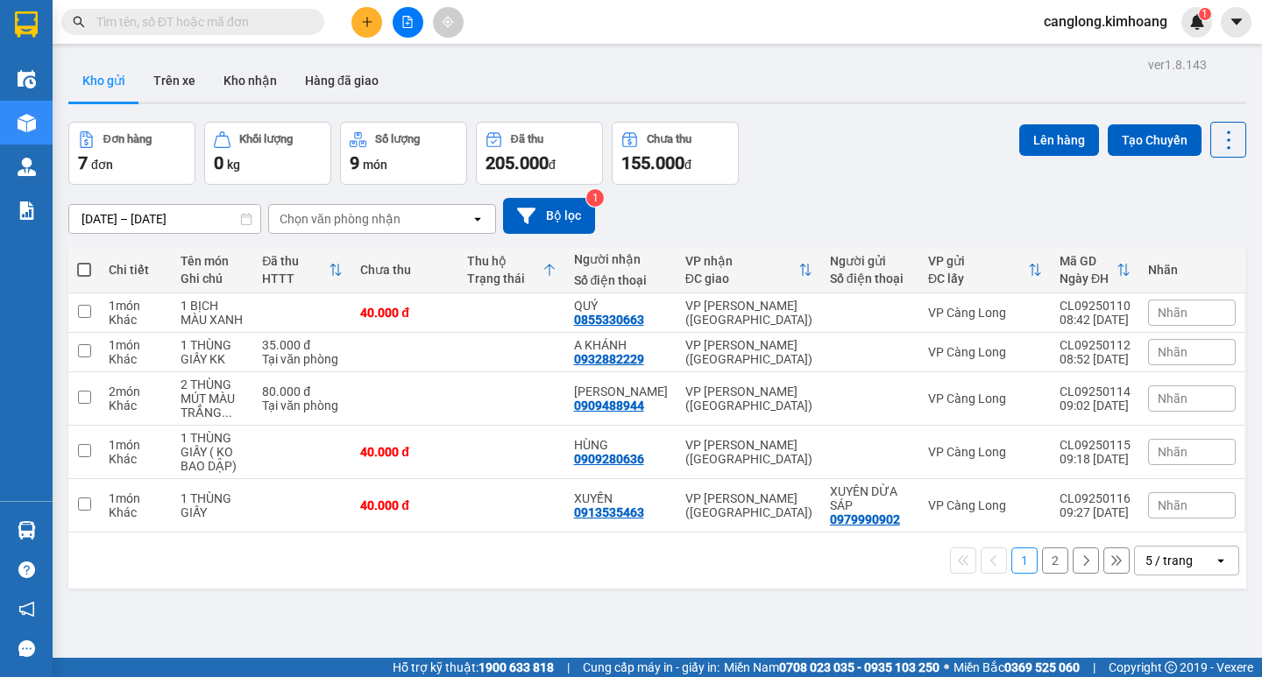
click at [1042, 556] on button "2" at bounding box center [1055, 561] width 26 height 26
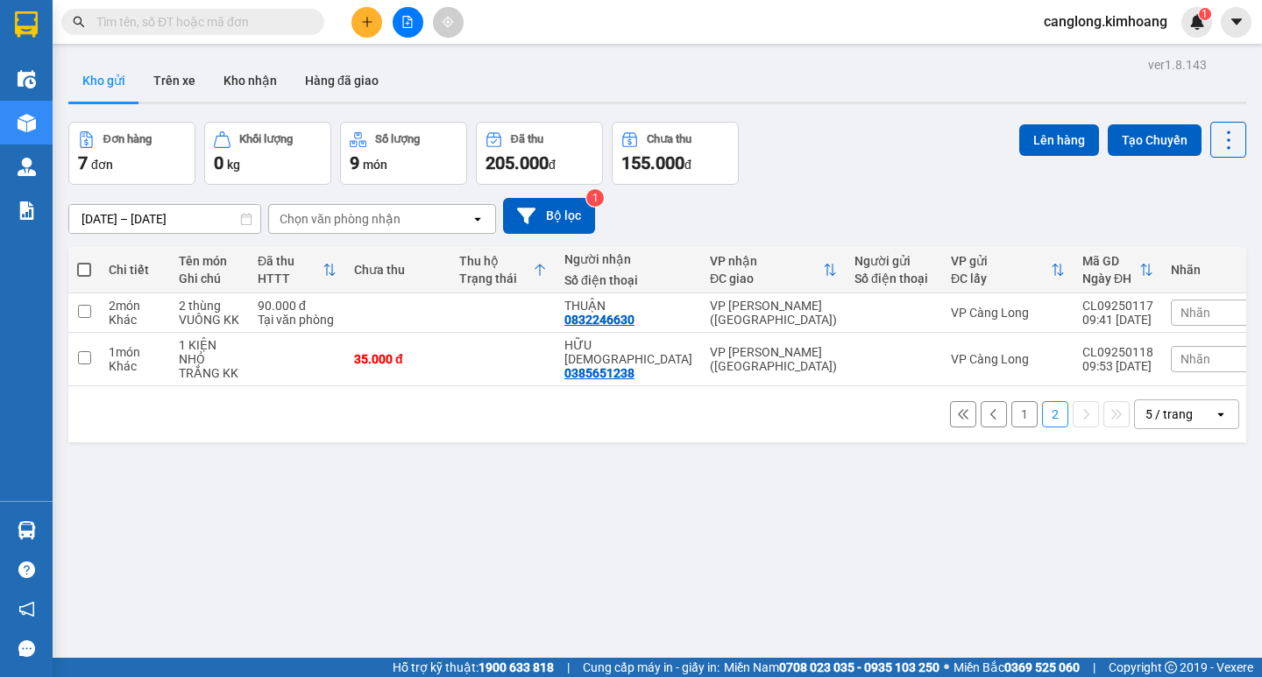
click at [1011, 407] on button "1" at bounding box center [1024, 414] width 26 height 26
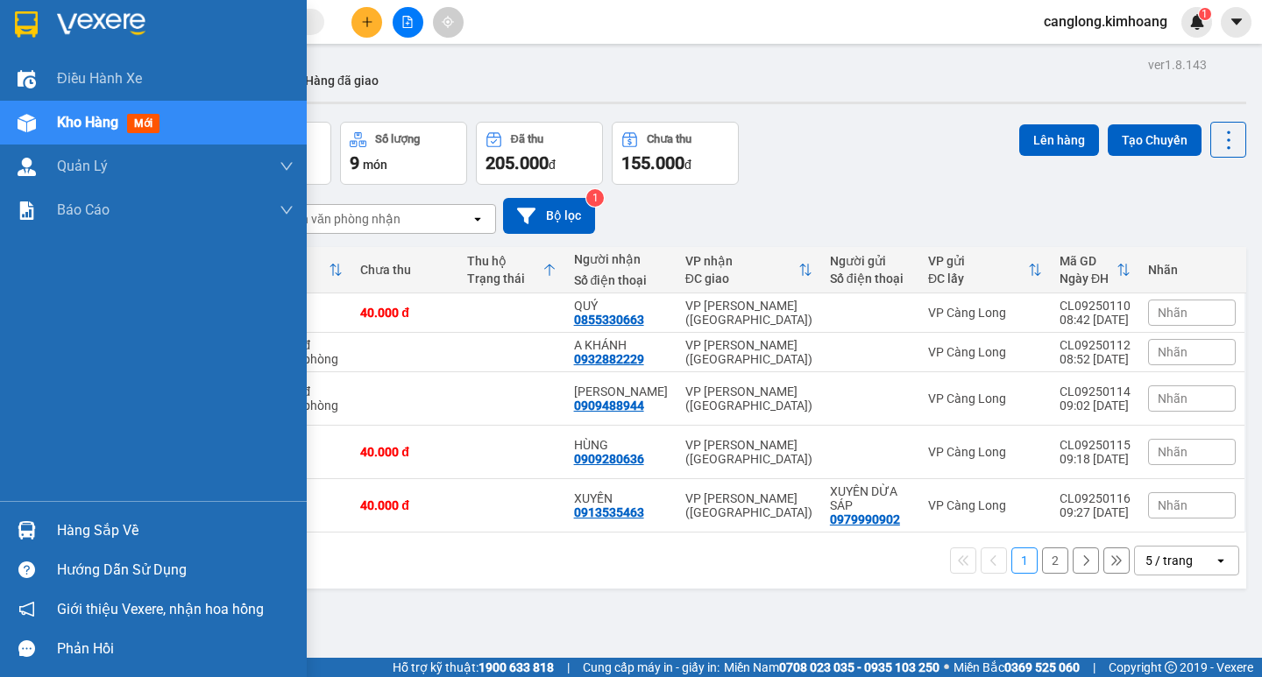
click at [103, 533] on div "Hàng sắp về" at bounding box center [175, 531] width 237 height 26
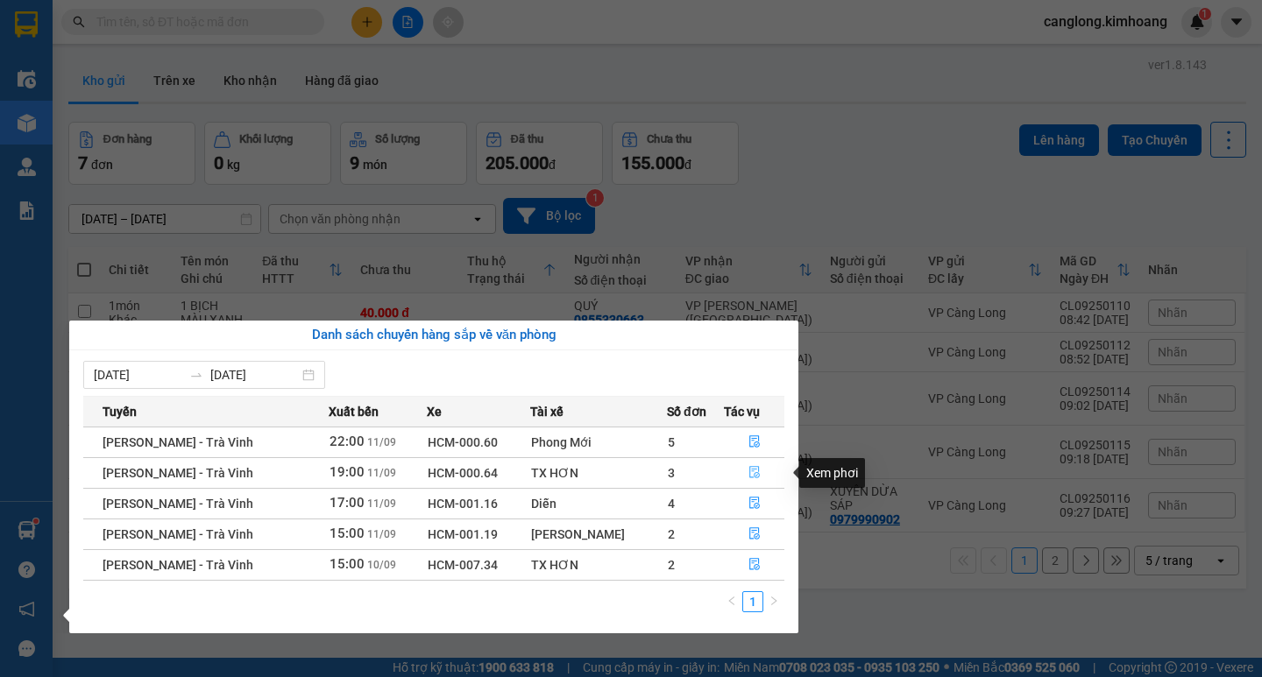
click at [753, 472] on icon "file-done" at bounding box center [754, 472] width 12 height 12
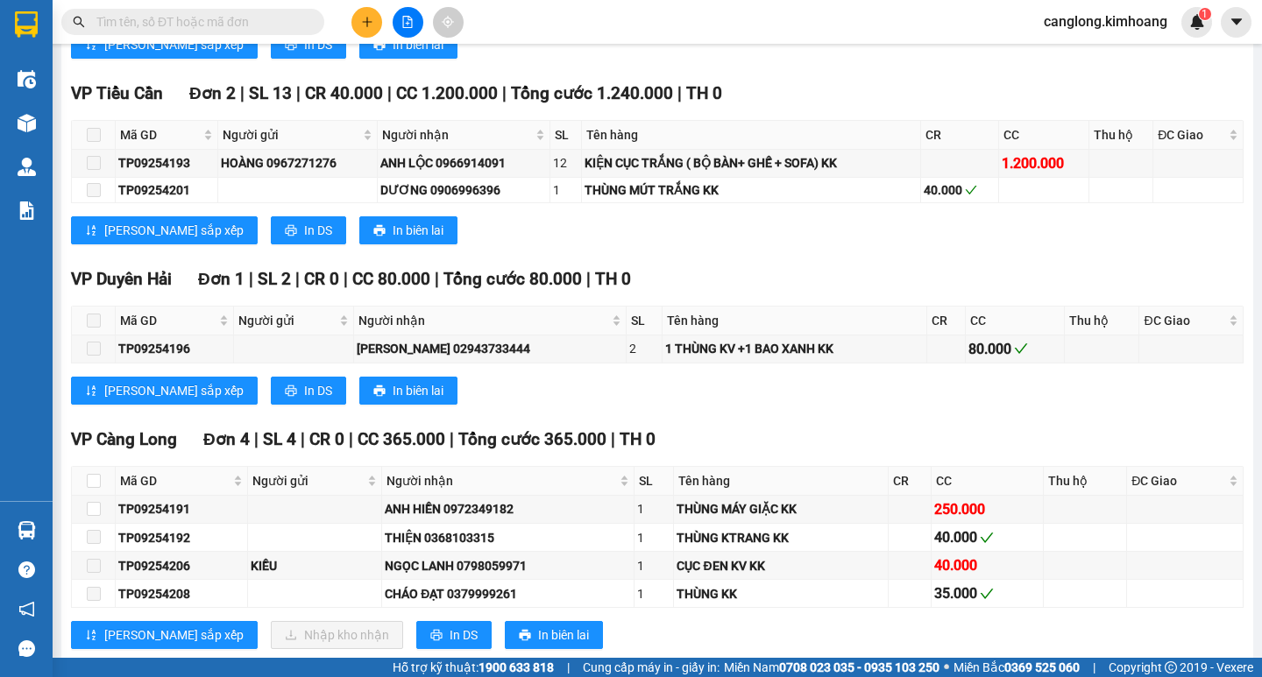
scroll to position [1490, 0]
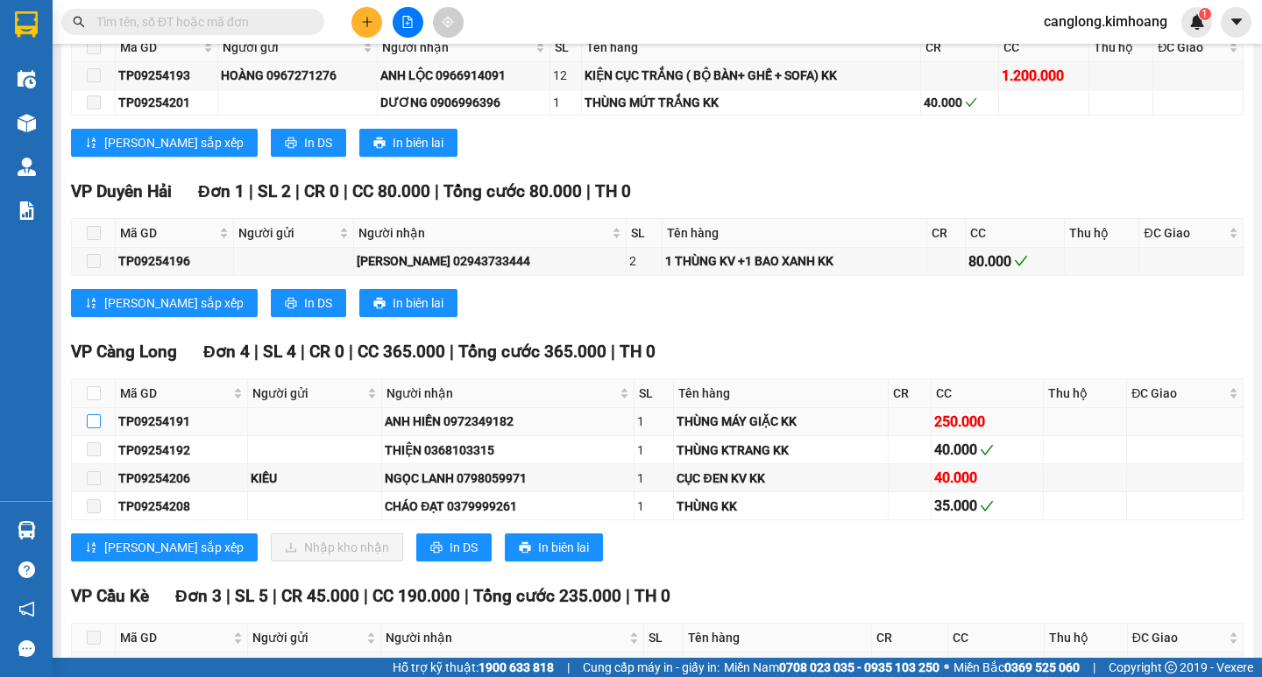
click at [91, 429] on input "checkbox" at bounding box center [94, 421] width 14 height 14
checkbox input "true"
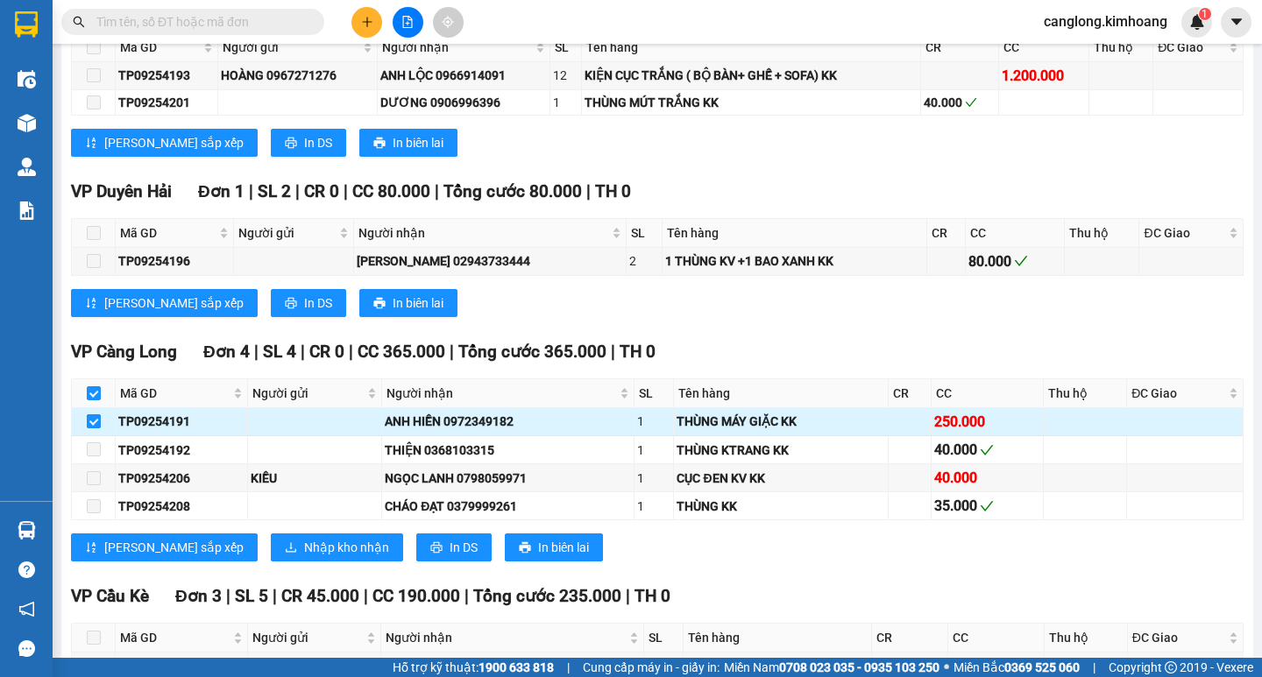
click at [91, 429] on input "checkbox" at bounding box center [94, 421] width 14 height 14
checkbox input "false"
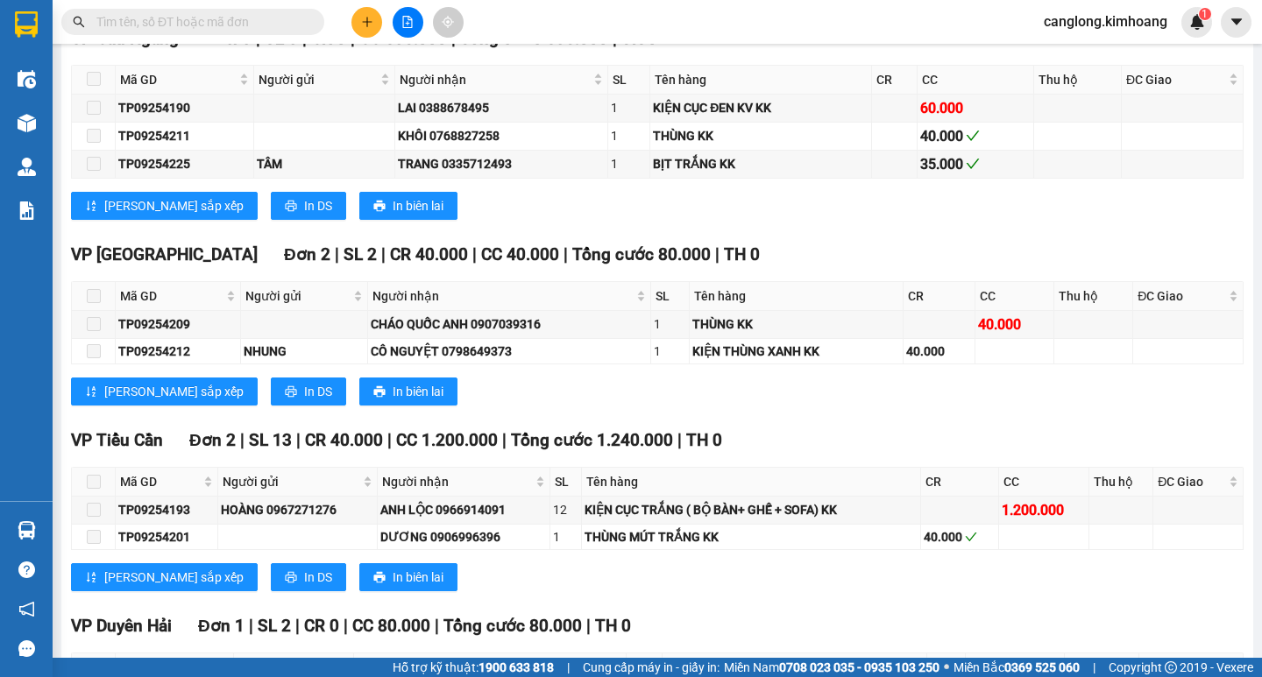
scroll to position [1052, 0]
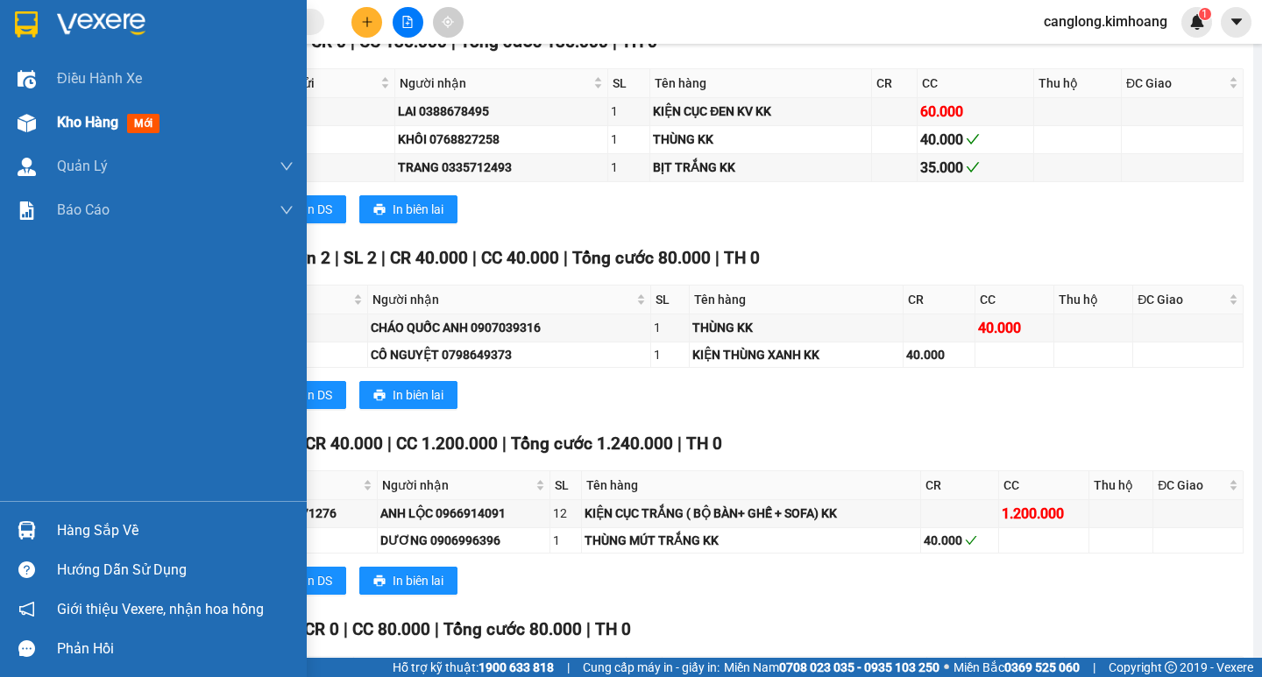
click at [67, 123] on span "Kho hàng" at bounding box center [87, 122] width 61 height 17
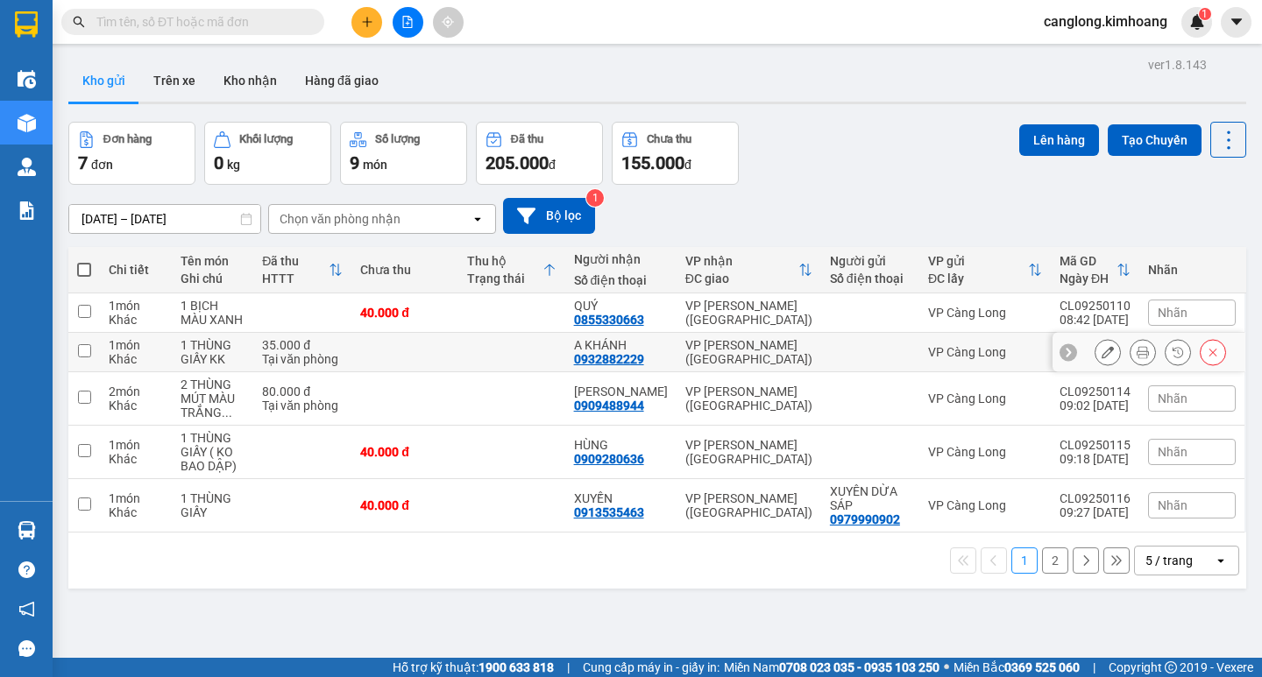
click at [83, 351] on input "checkbox" at bounding box center [84, 350] width 13 height 13
checkbox input "true"
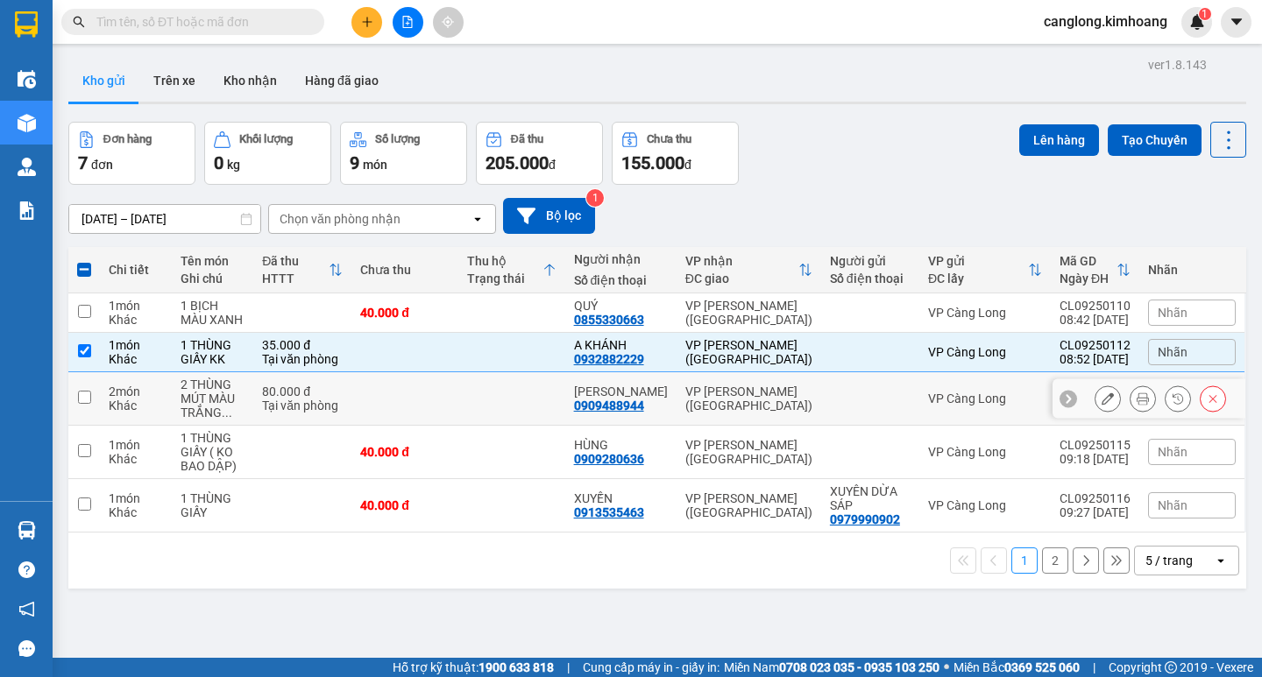
click at [83, 400] on input "checkbox" at bounding box center [84, 397] width 13 height 13
checkbox input "true"
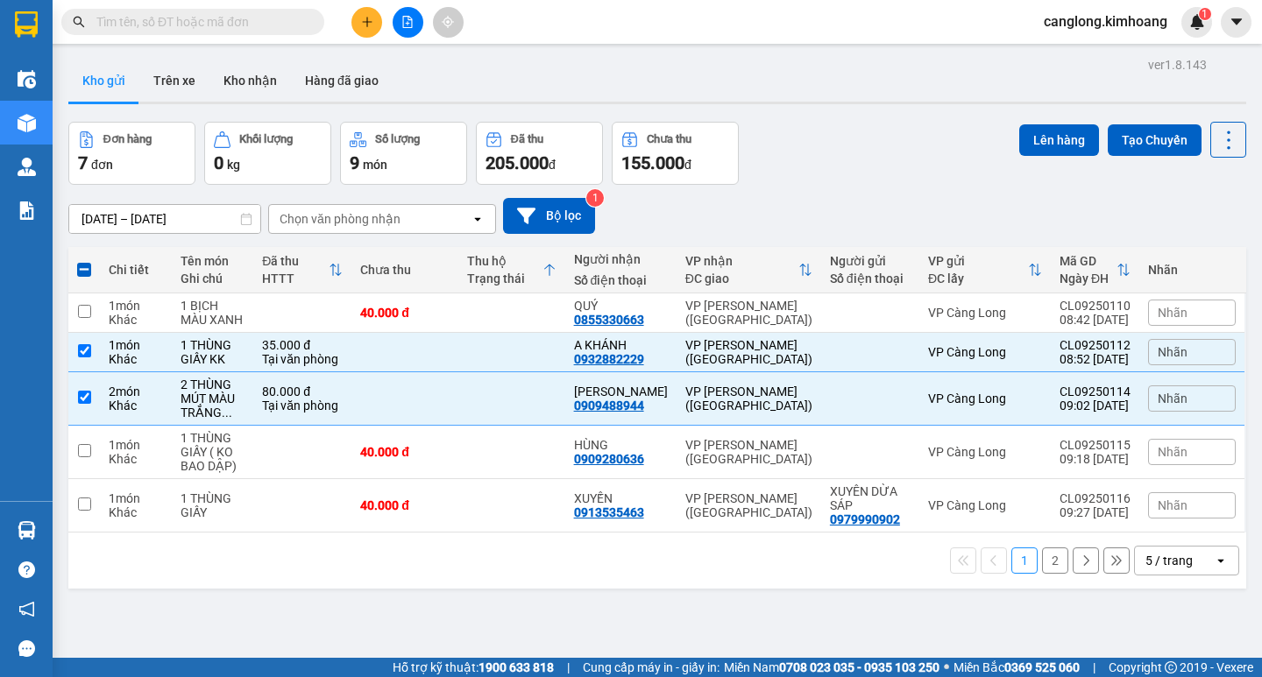
click at [1045, 568] on button "2" at bounding box center [1055, 561] width 26 height 26
checkbox input "false"
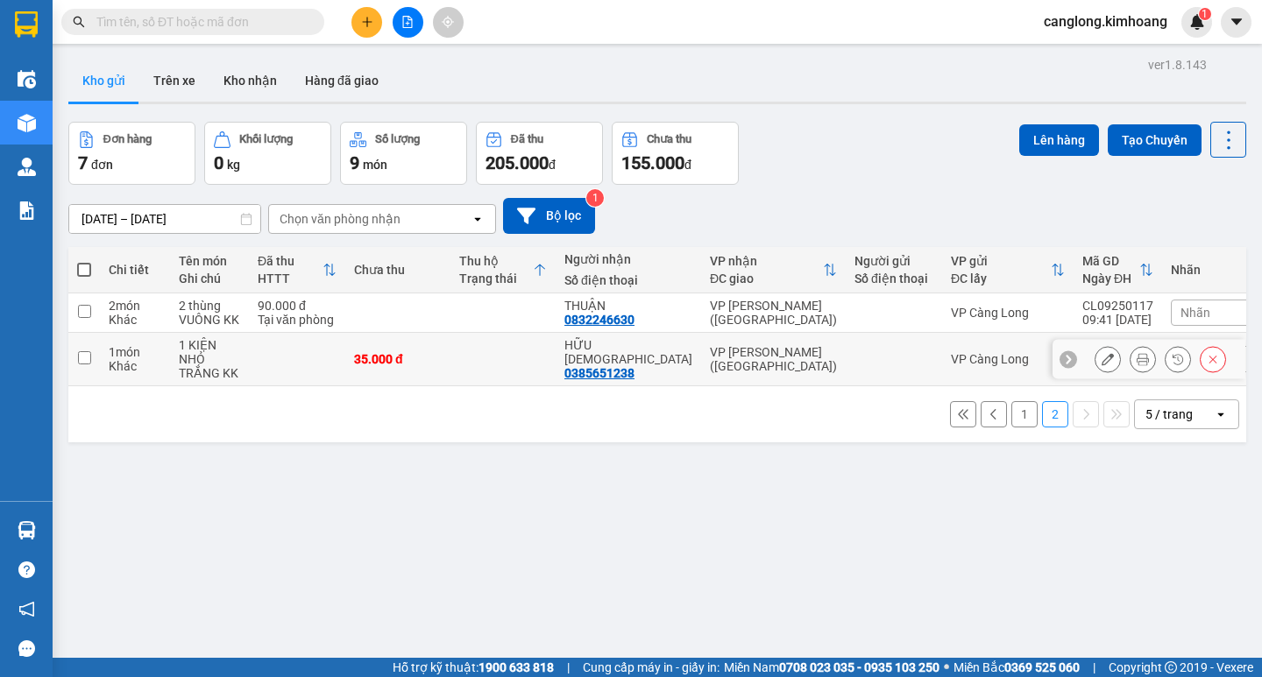
click at [84, 351] on input "checkbox" at bounding box center [84, 357] width 13 height 13
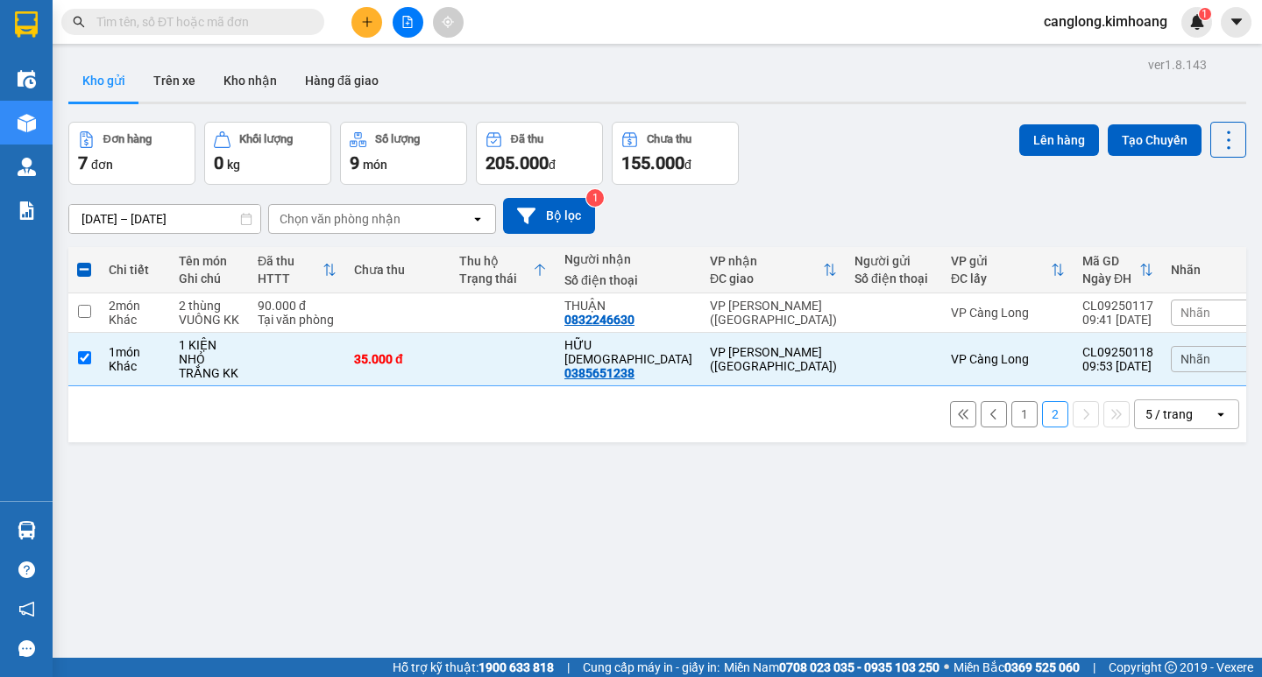
click at [1018, 407] on button "1" at bounding box center [1024, 414] width 26 height 26
checkbox input "false"
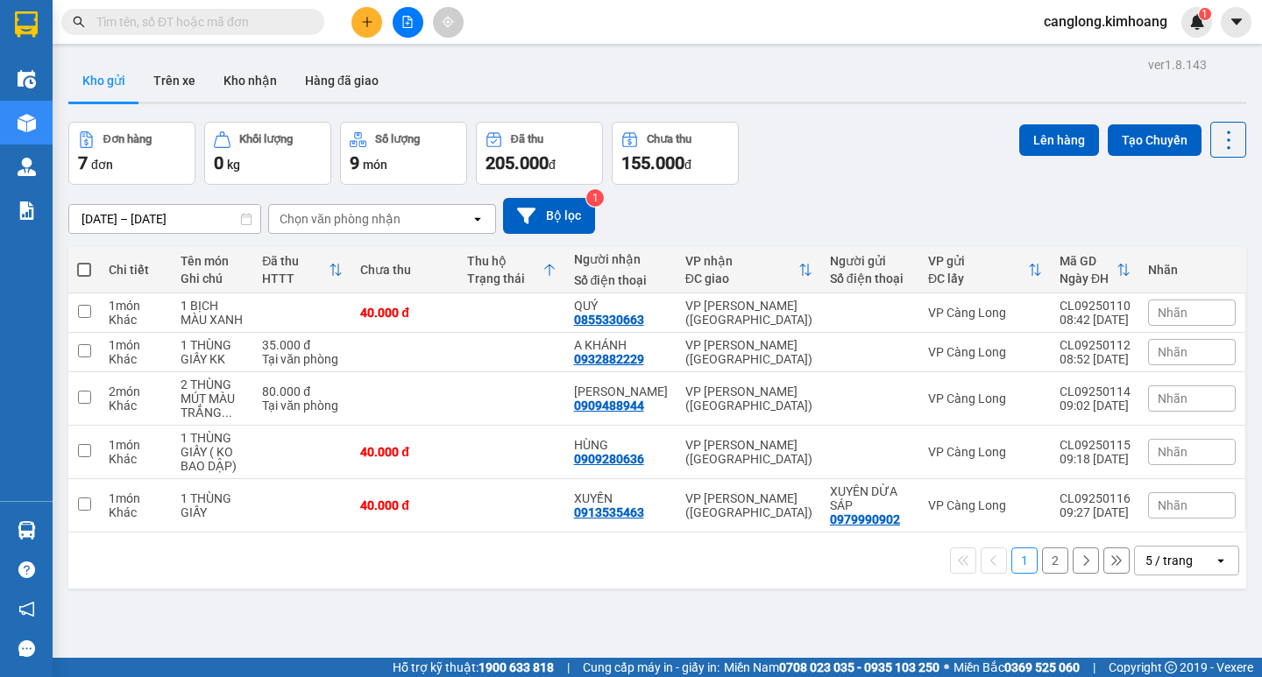
click at [1043, 559] on button "2" at bounding box center [1055, 561] width 26 height 26
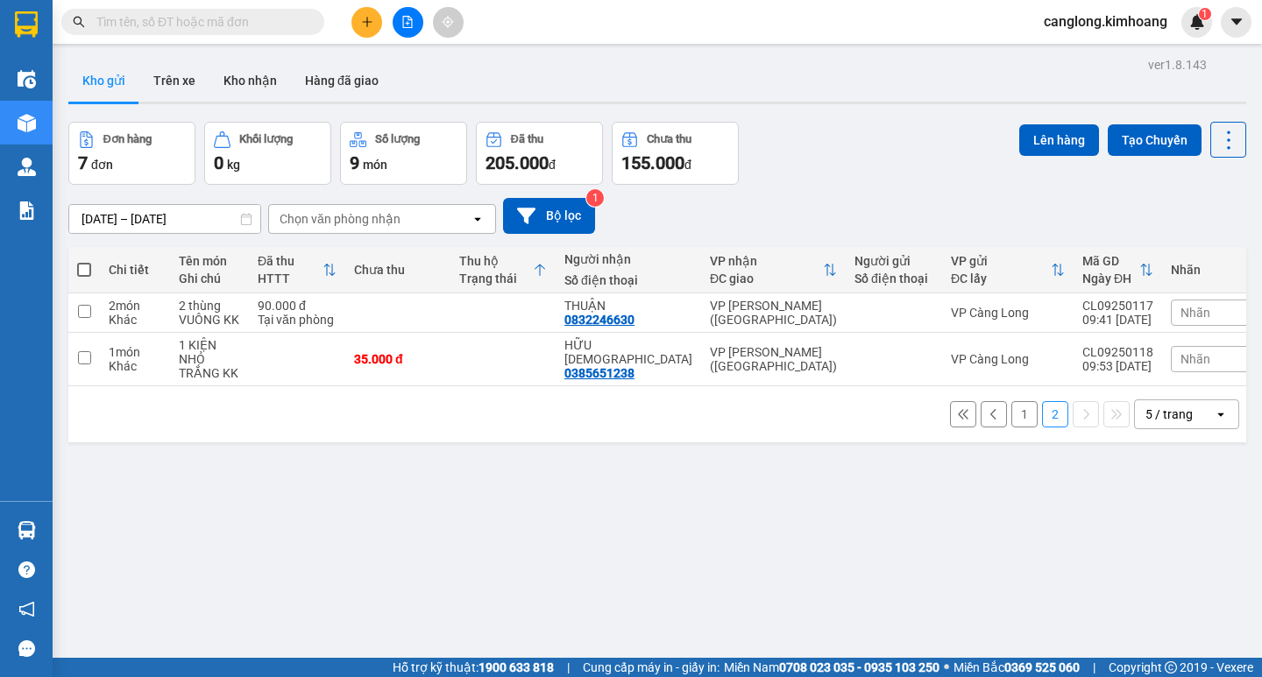
click at [1011, 404] on button "1" at bounding box center [1024, 414] width 26 height 26
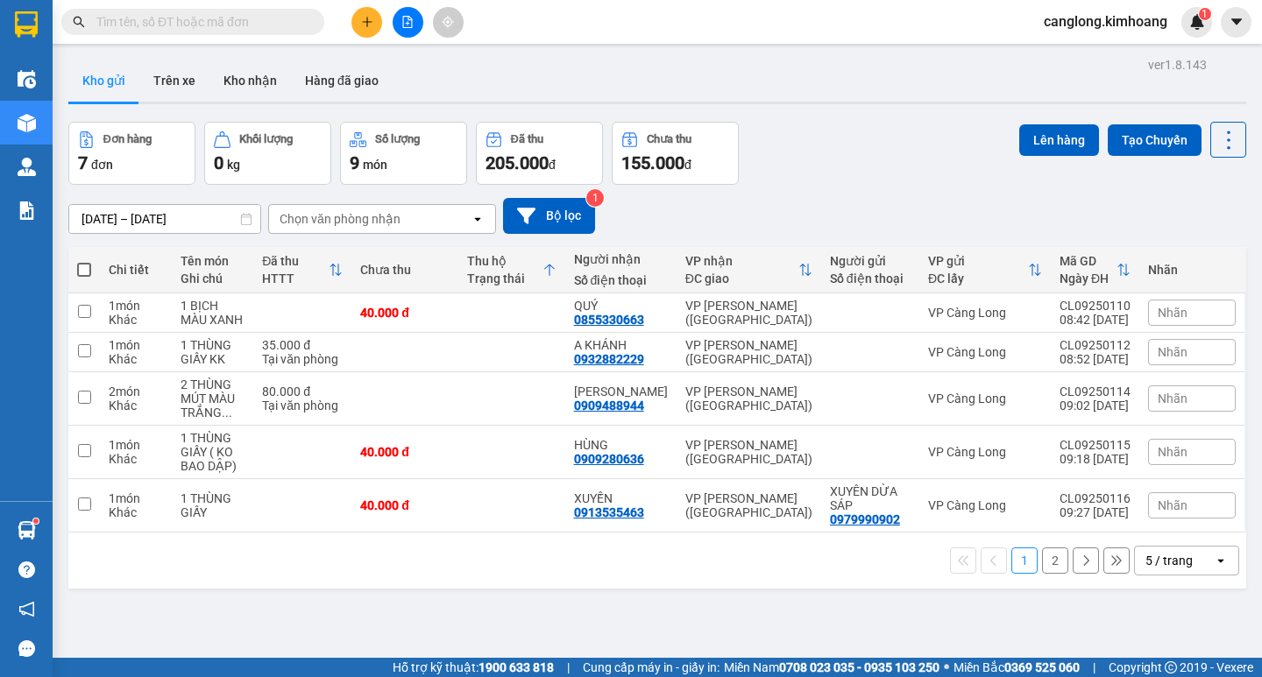
click at [1011, 548] on button "1" at bounding box center [1024, 561] width 26 height 26
click at [84, 349] on input "checkbox" at bounding box center [84, 350] width 13 height 13
checkbox input "true"
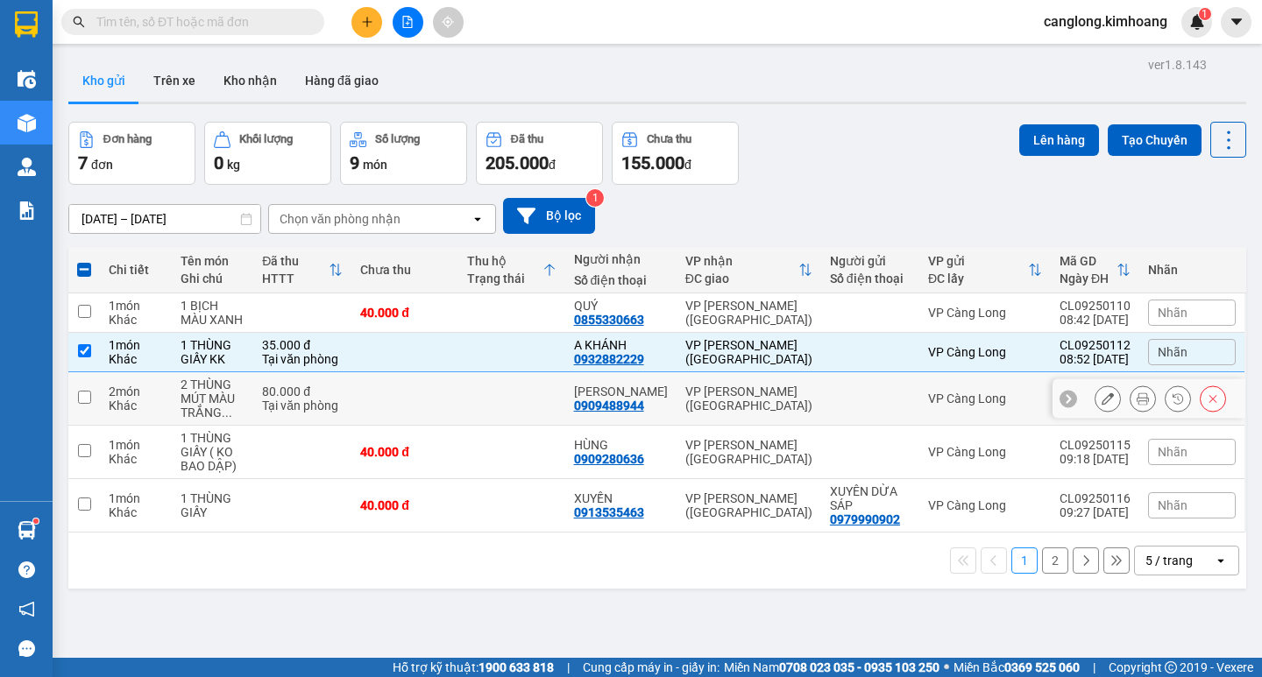
click at [85, 399] on input "checkbox" at bounding box center [84, 397] width 13 height 13
checkbox input "true"
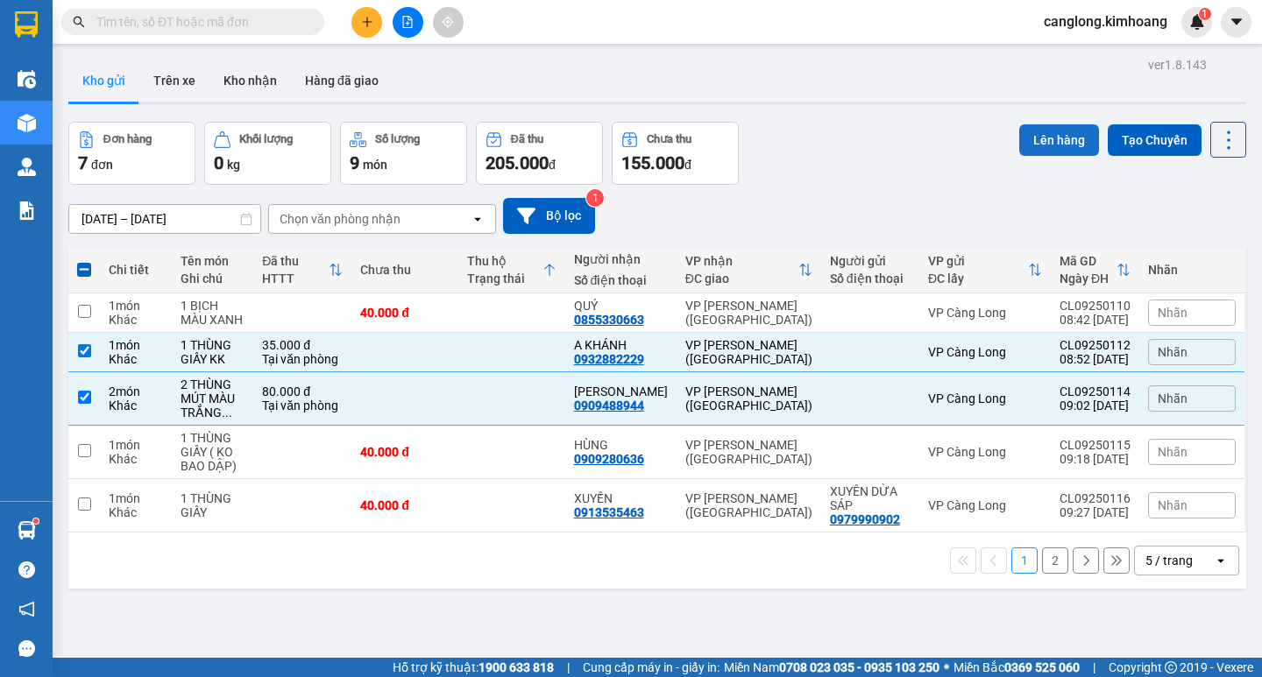
click at [1029, 134] on button "Lên hàng" at bounding box center [1059, 140] width 80 height 32
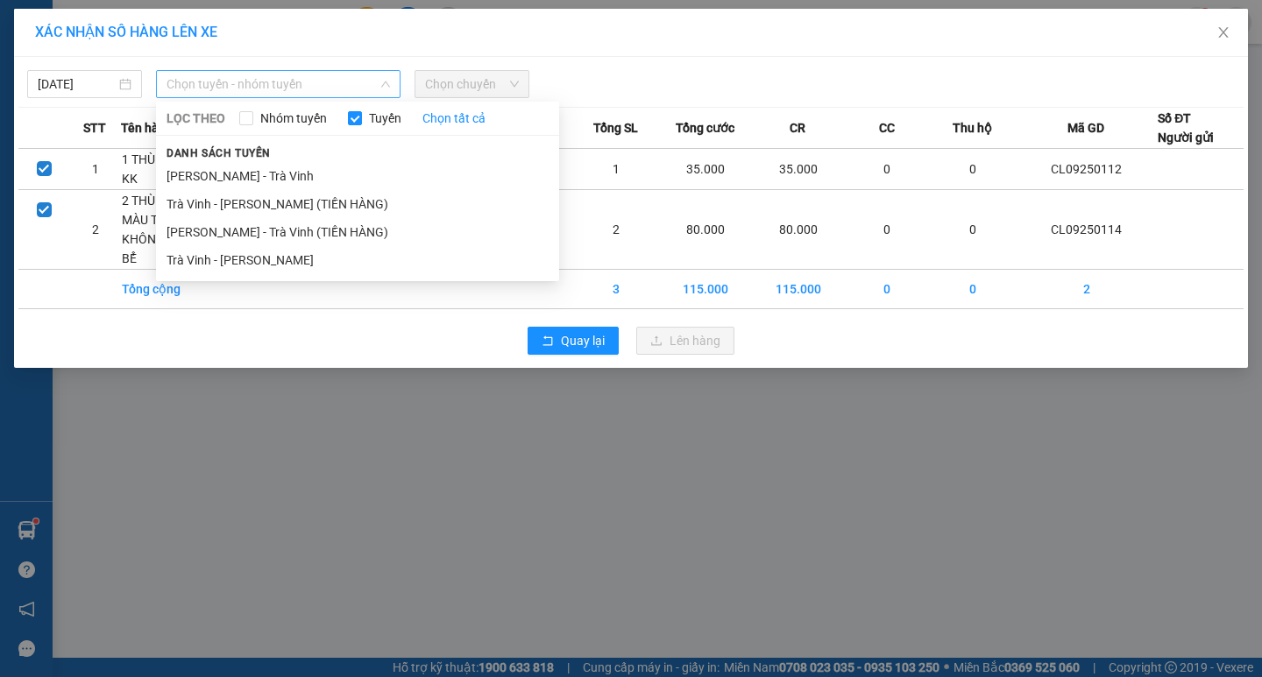
click at [313, 87] on span "Chọn tuyến - nhóm tuyến" at bounding box center [277, 84] width 223 height 26
click at [218, 259] on li "Trà Vinh - Hồ Chí Minh" at bounding box center [357, 260] width 403 height 28
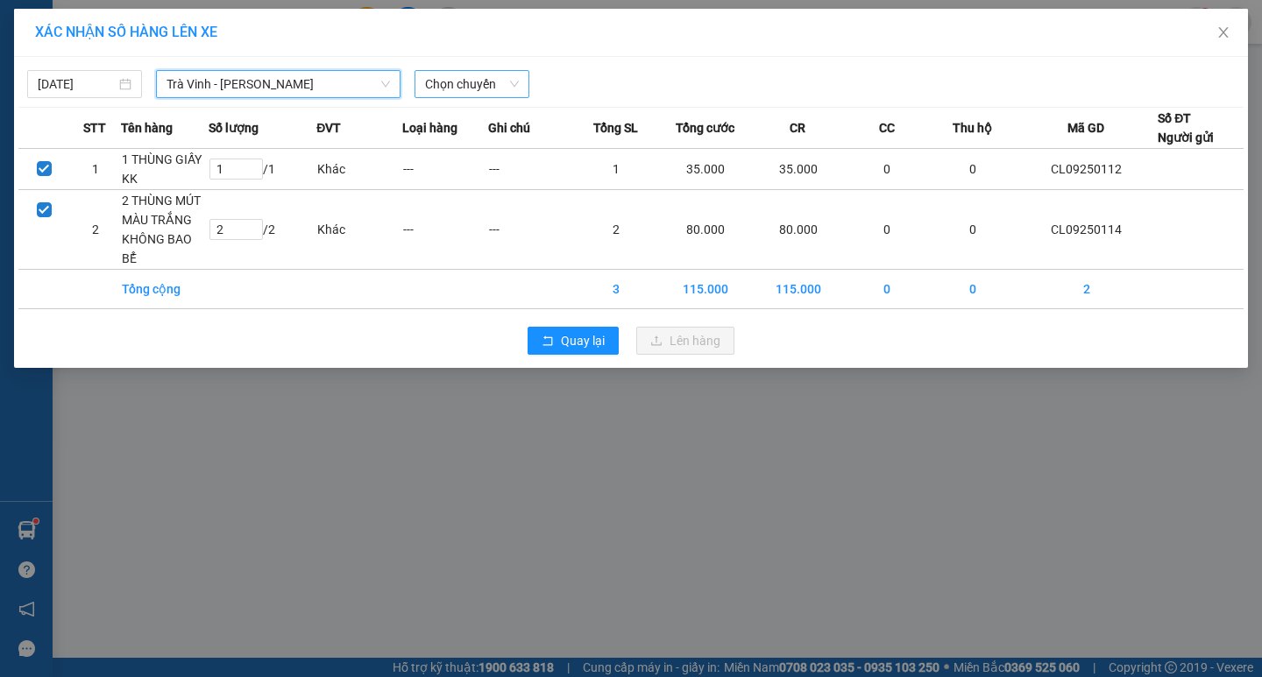
click at [444, 89] on span "Chọn chuyến" at bounding box center [472, 84] width 94 height 26
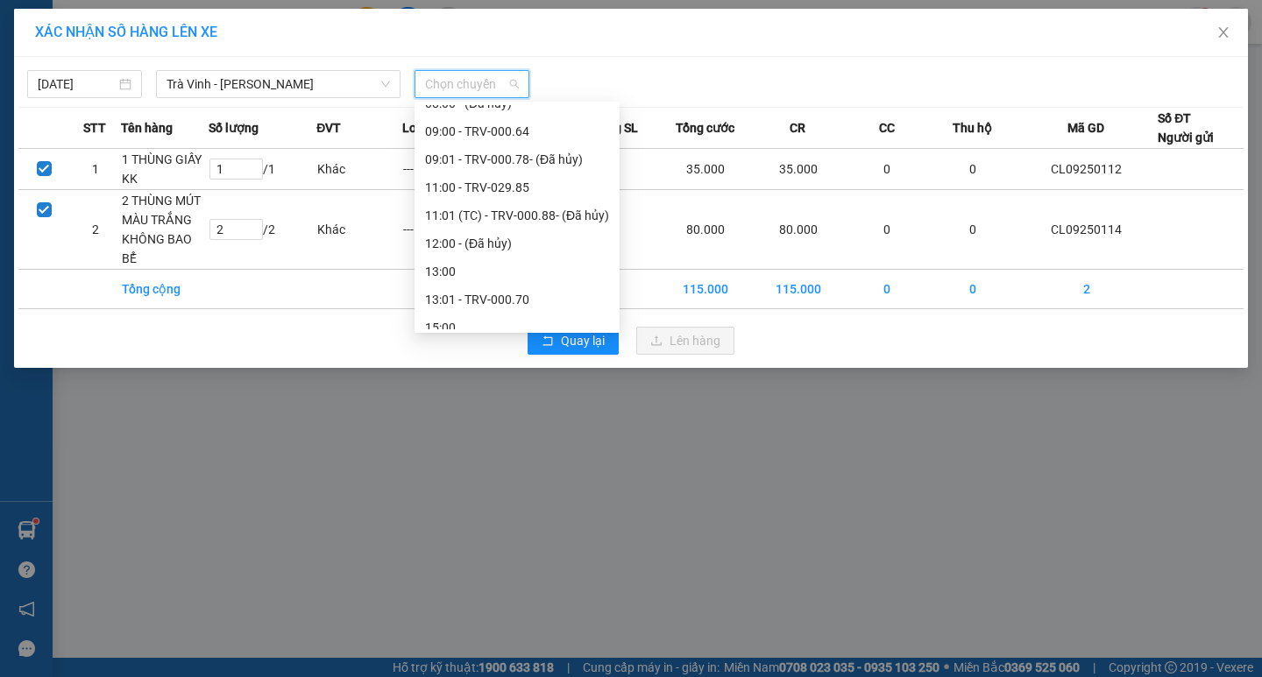
scroll to position [438, 0]
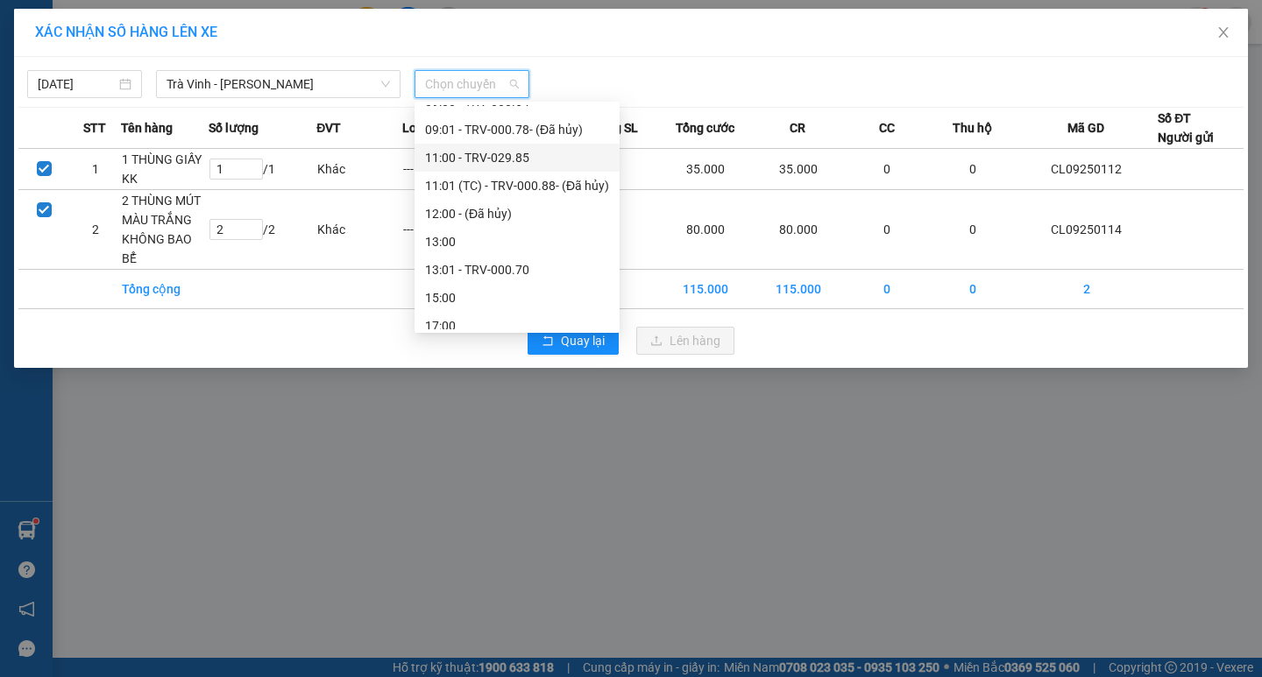
click at [433, 157] on div "11:00 - TRV-029.85" at bounding box center [517, 157] width 184 height 19
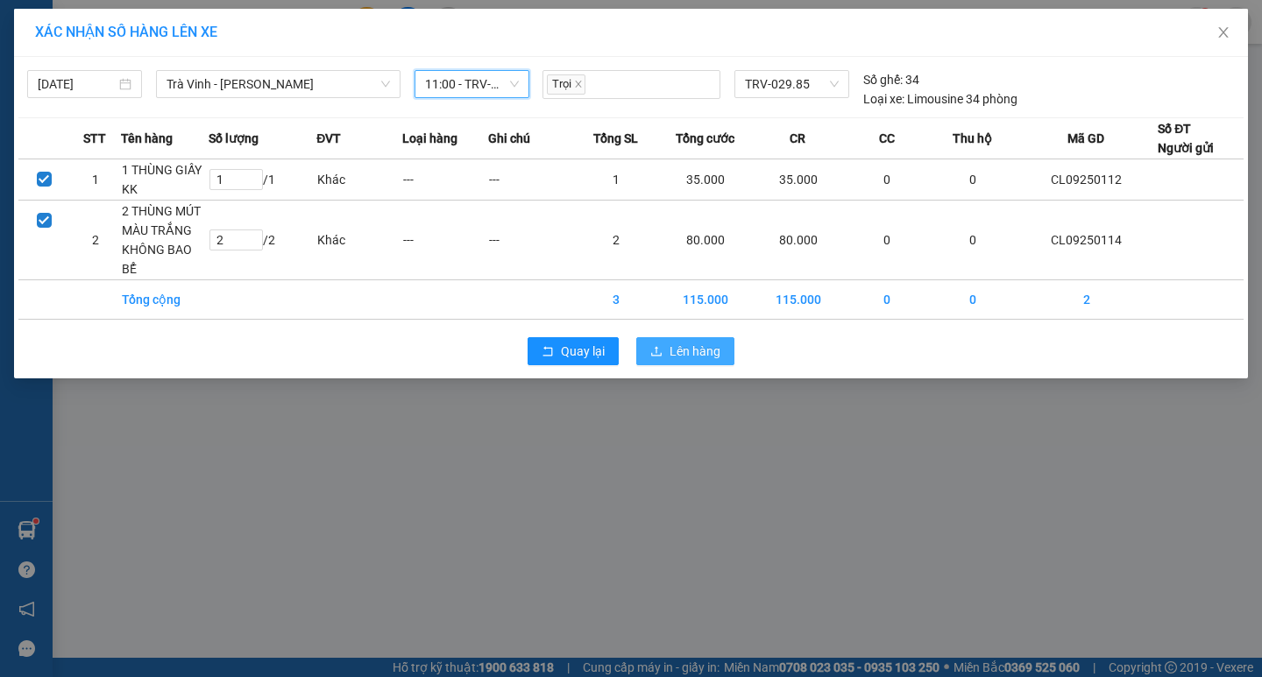
click at [680, 351] on span "Lên hàng" at bounding box center [695, 351] width 51 height 19
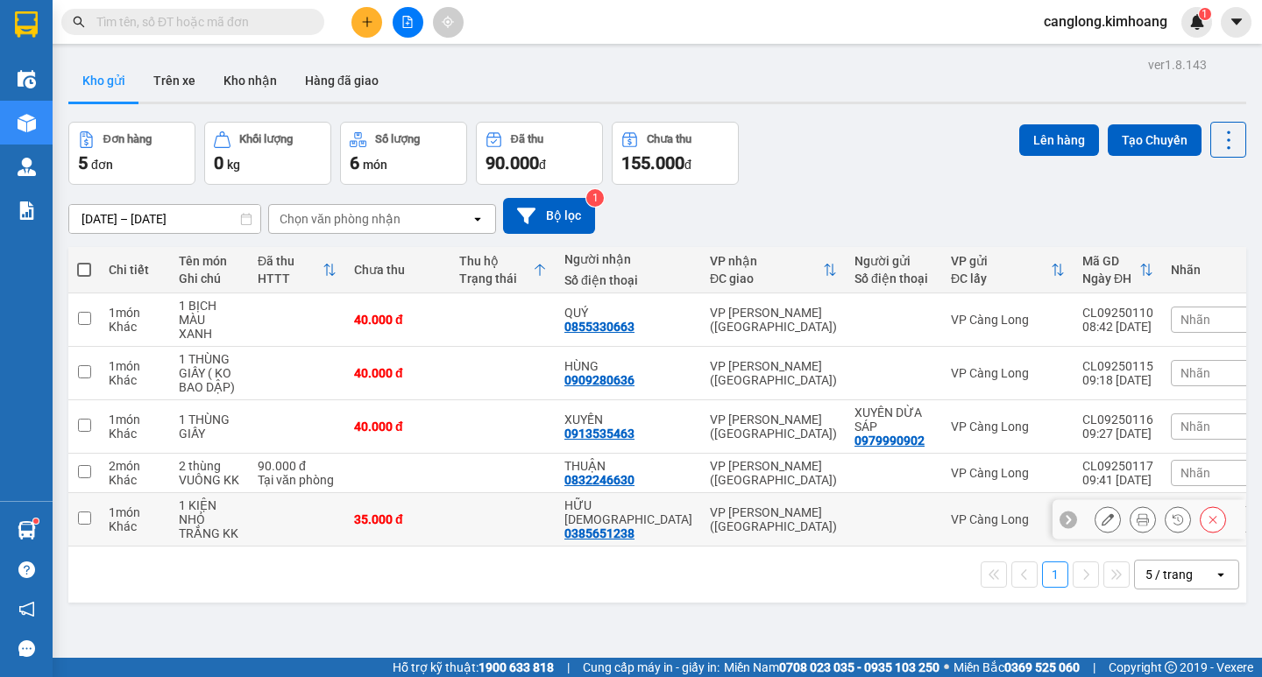
click at [82, 512] on input "checkbox" at bounding box center [84, 518] width 13 height 13
checkbox input "true"
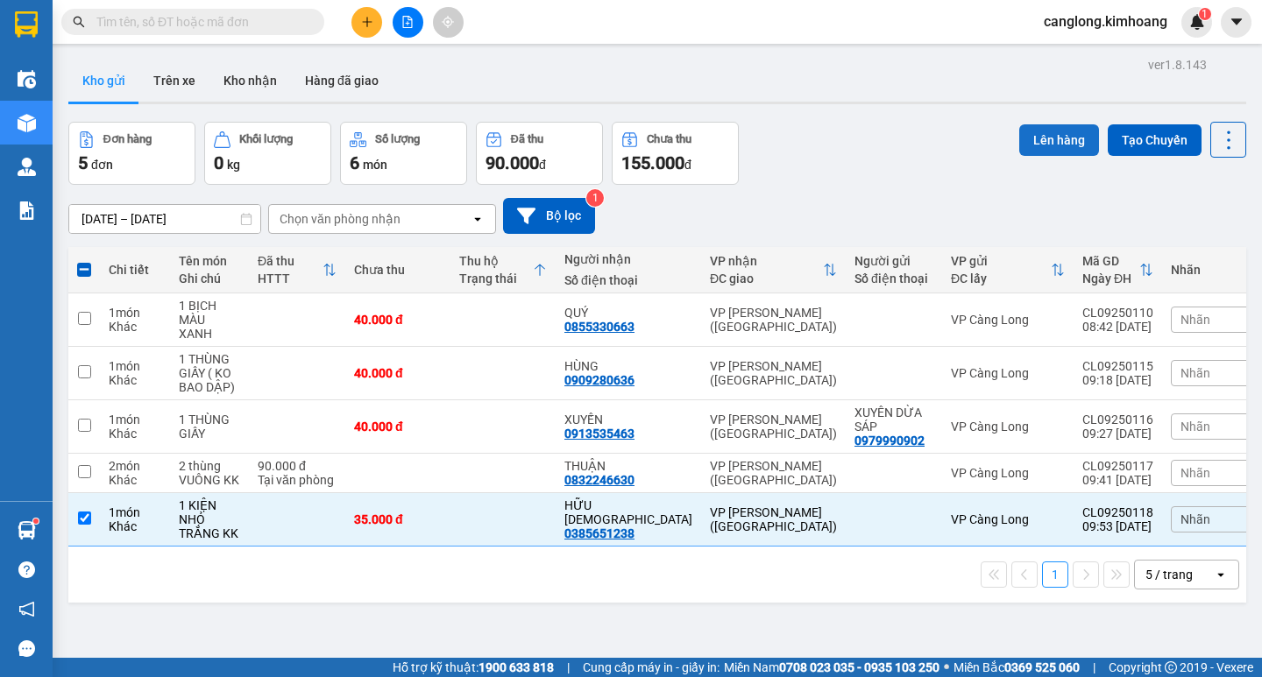
click at [1048, 138] on button "Lên hàng" at bounding box center [1059, 140] width 80 height 32
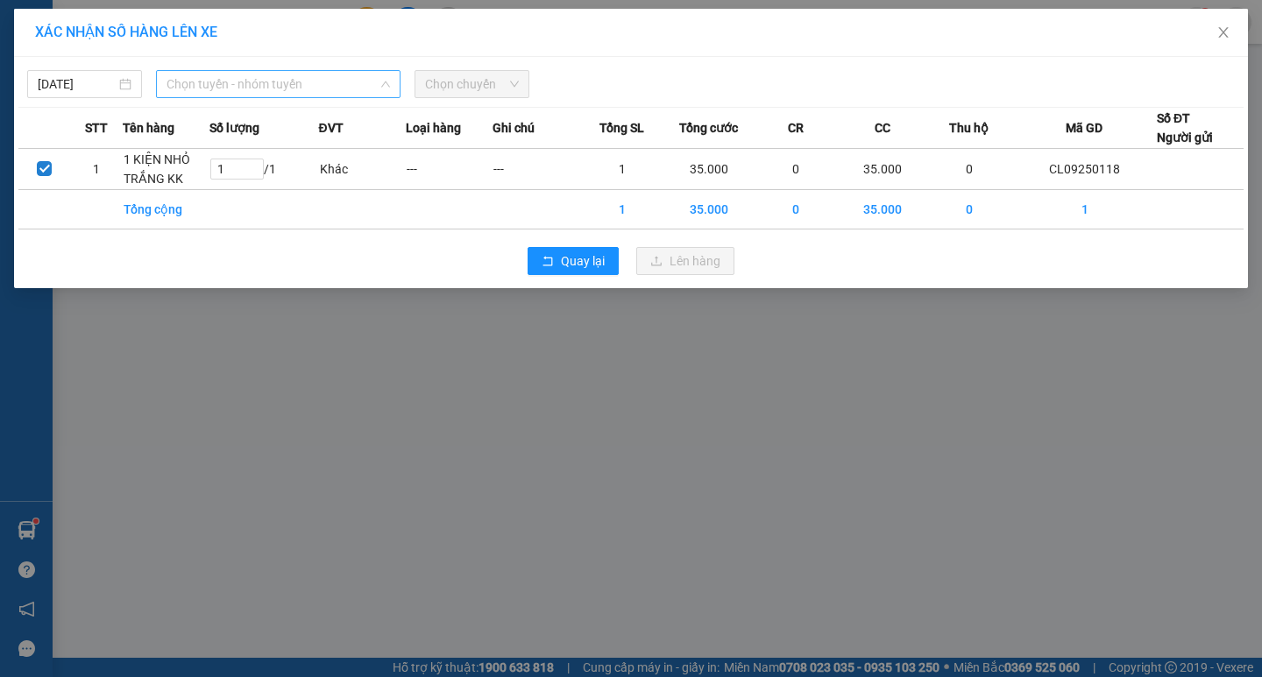
click at [319, 81] on span "Chọn tuyến - nhóm tuyến" at bounding box center [277, 84] width 223 height 26
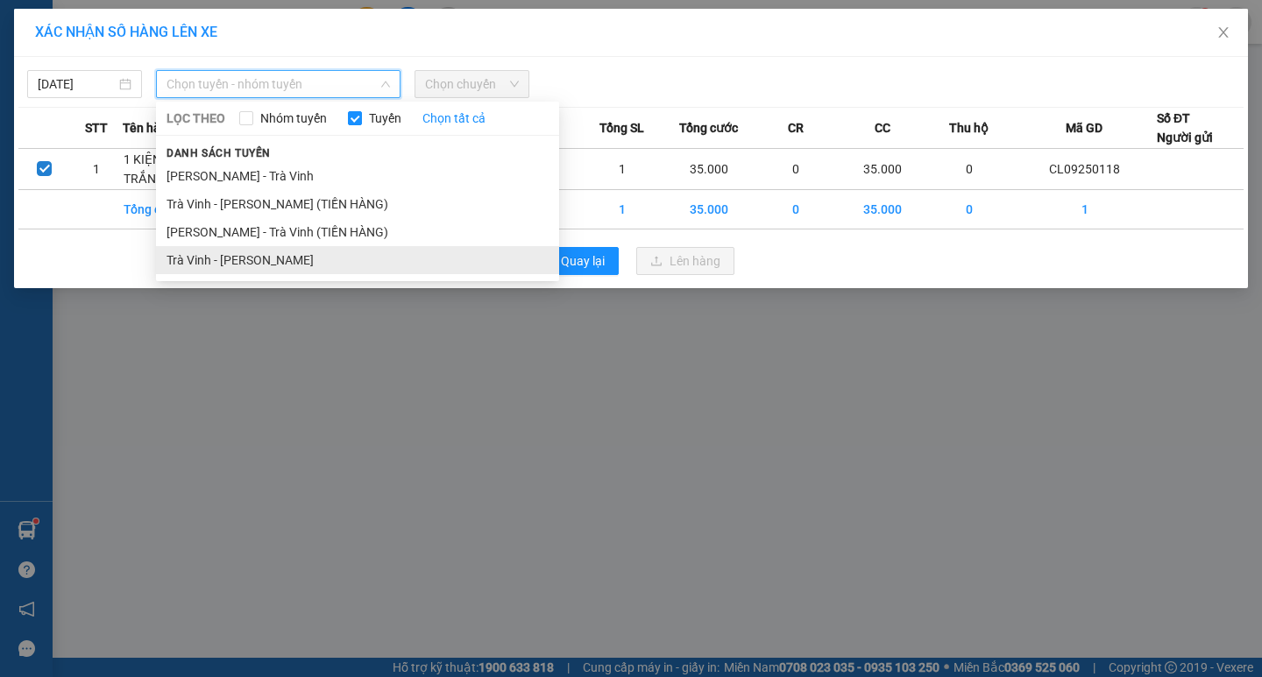
click at [251, 258] on li "Trà Vinh - Hồ Chí Minh" at bounding box center [357, 260] width 403 height 28
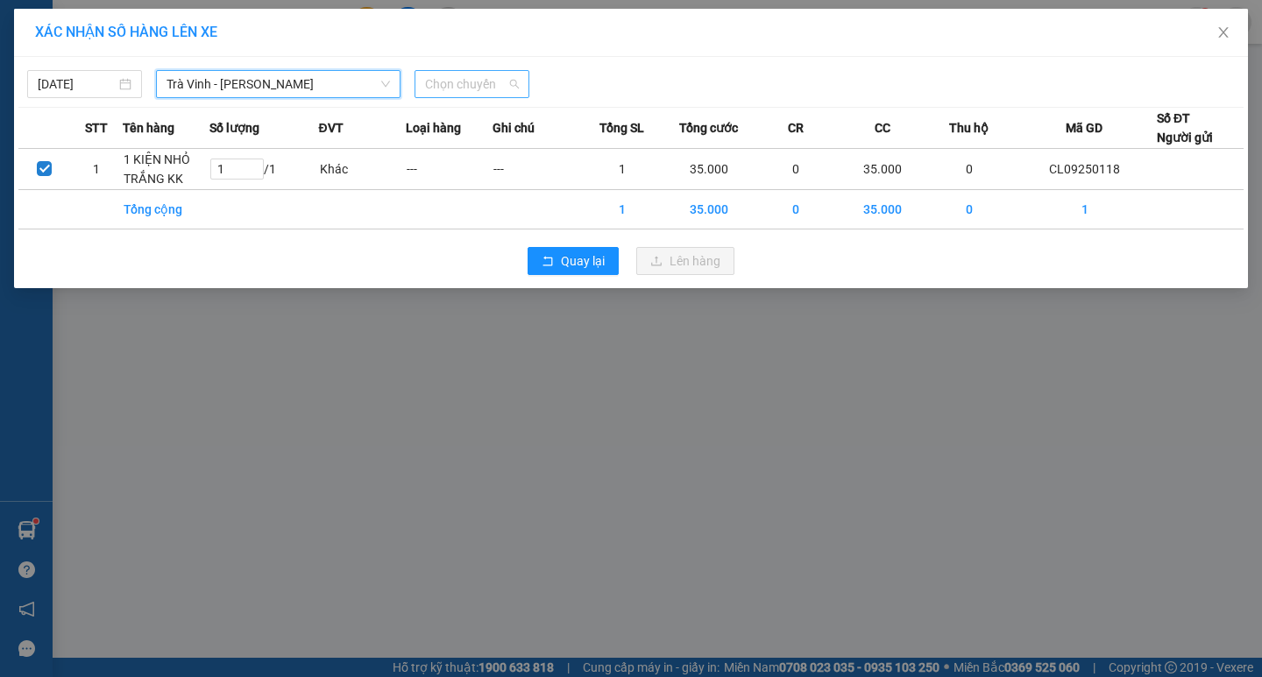
click at [480, 87] on span "Chọn chuyến" at bounding box center [472, 84] width 94 height 26
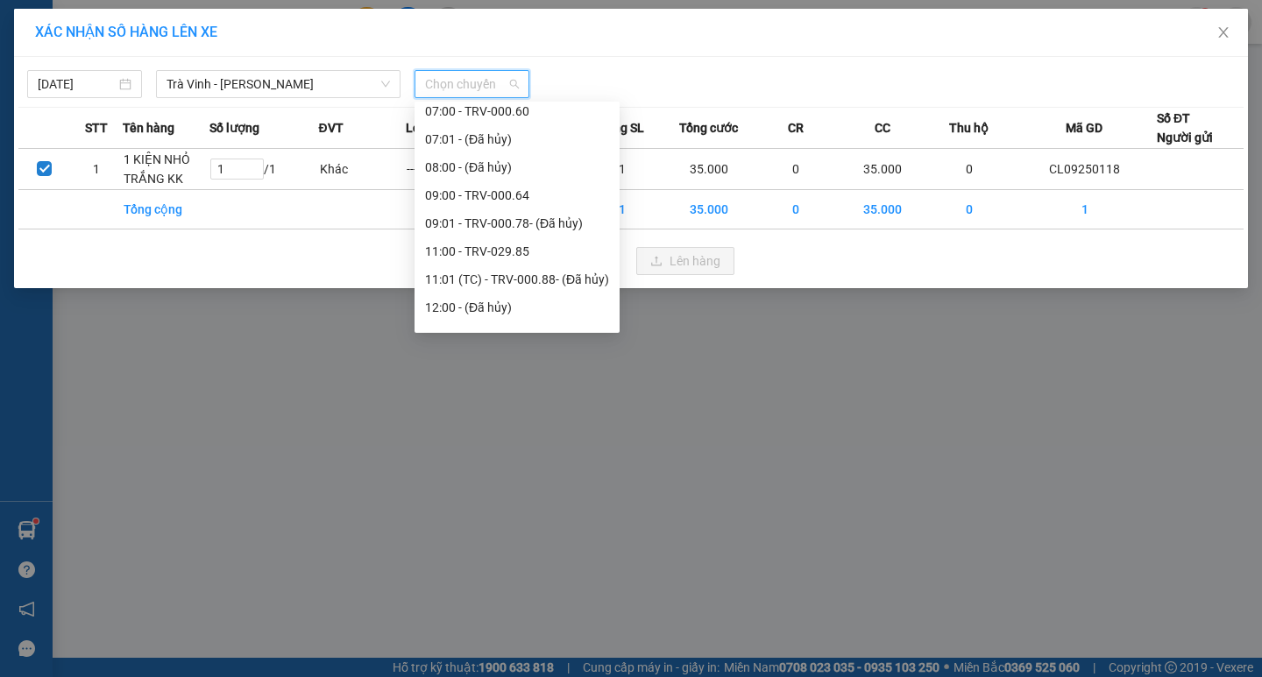
scroll to position [438, 0]
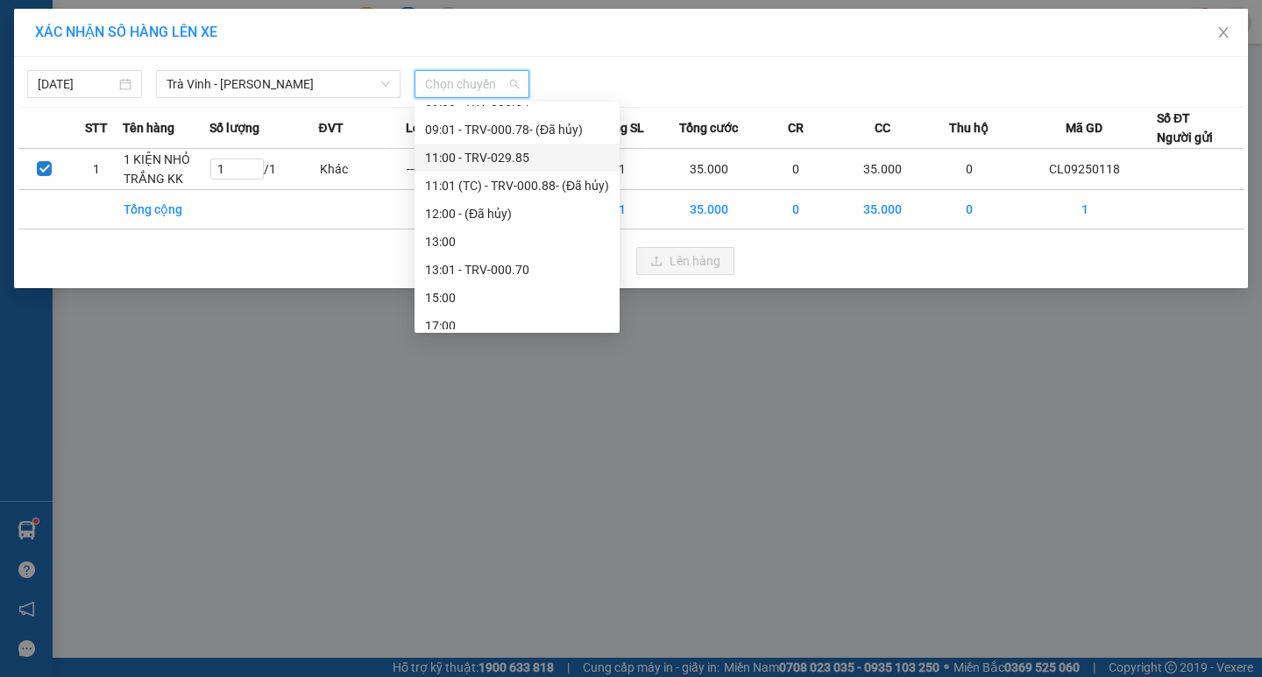
click at [441, 158] on div "11:00 - TRV-029.85" at bounding box center [517, 157] width 184 height 19
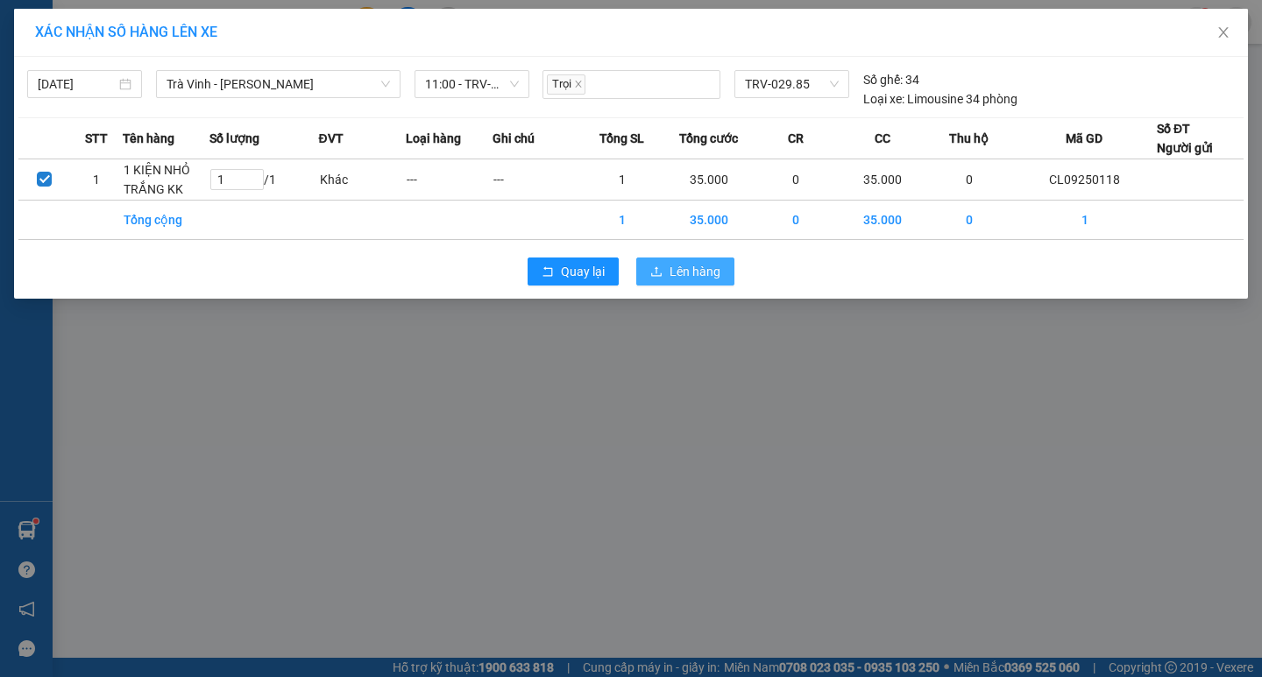
click at [684, 273] on span "Lên hàng" at bounding box center [695, 271] width 51 height 19
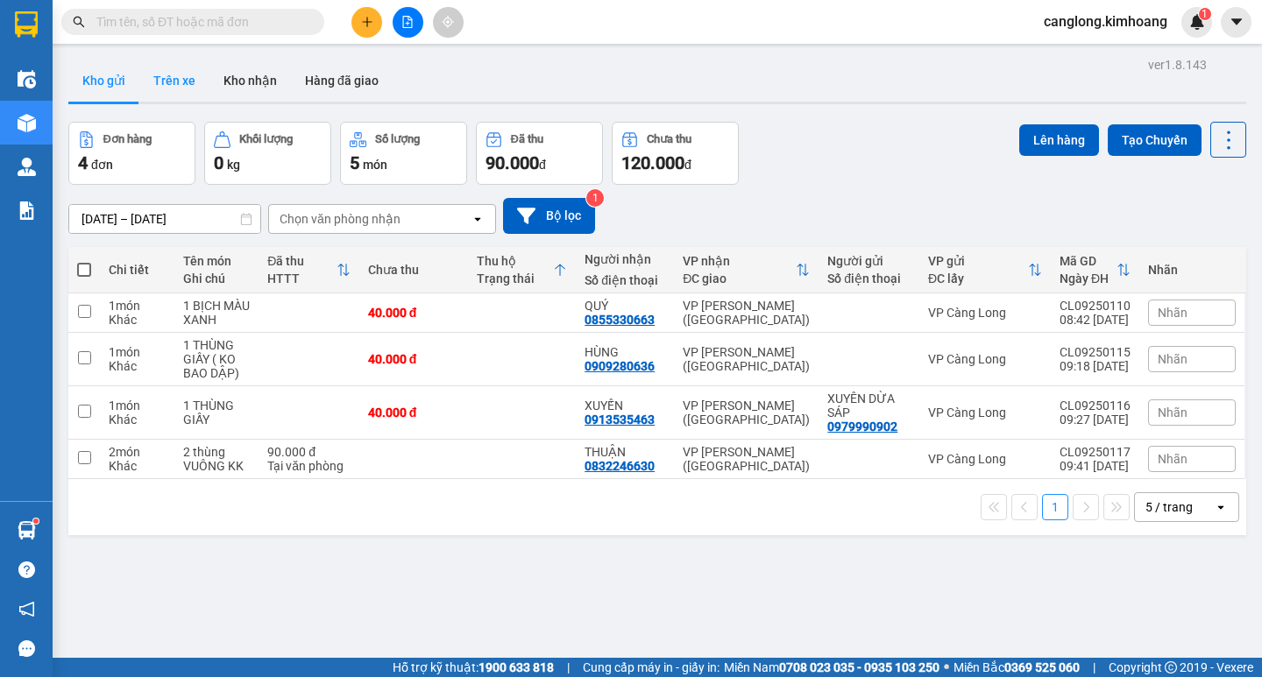
click at [189, 78] on button "Trên xe" at bounding box center [174, 81] width 70 height 42
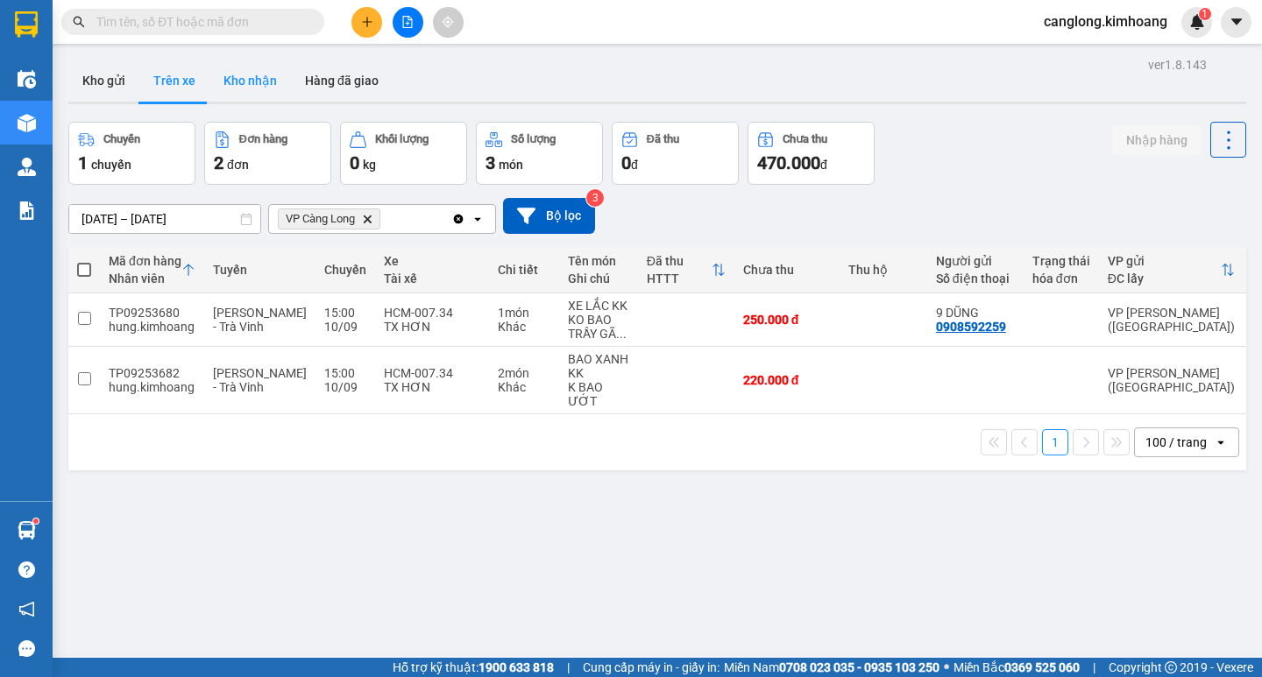
click at [262, 81] on button "Kho nhận" at bounding box center [249, 81] width 81 height 42
type input "[DATE] – [DATE]"
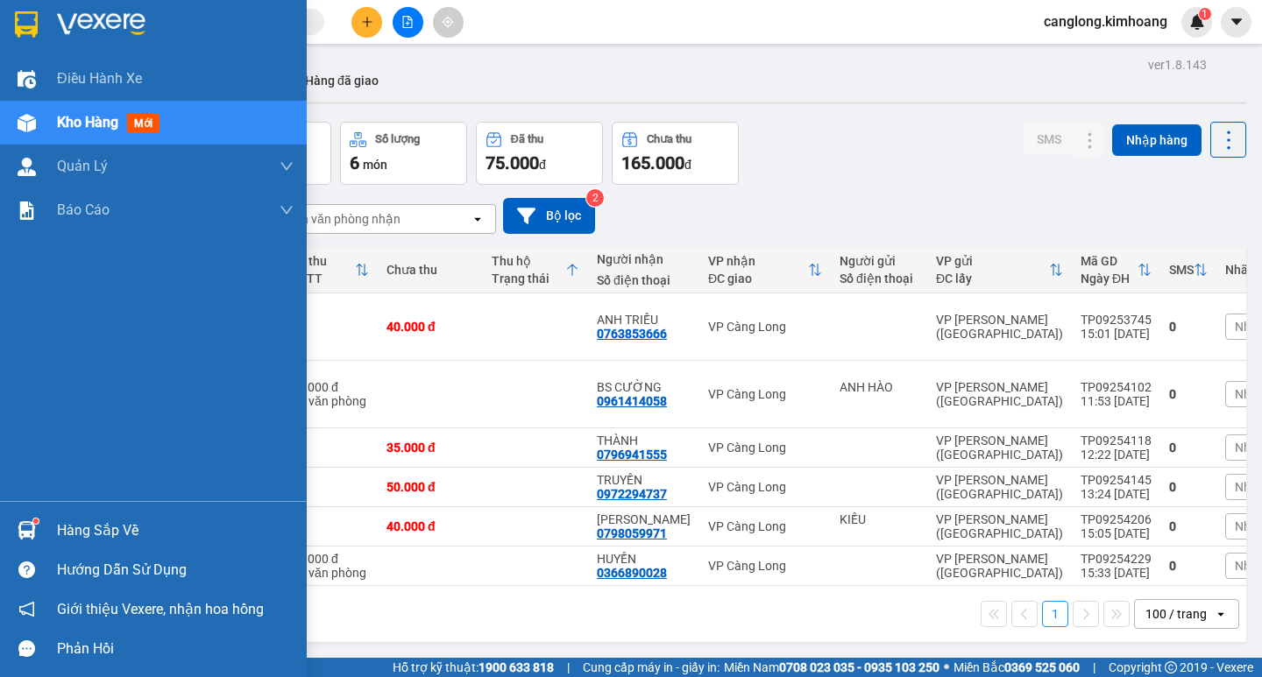
click at [28, 521] on div at bounding box center [26, 530] width 31 height 31
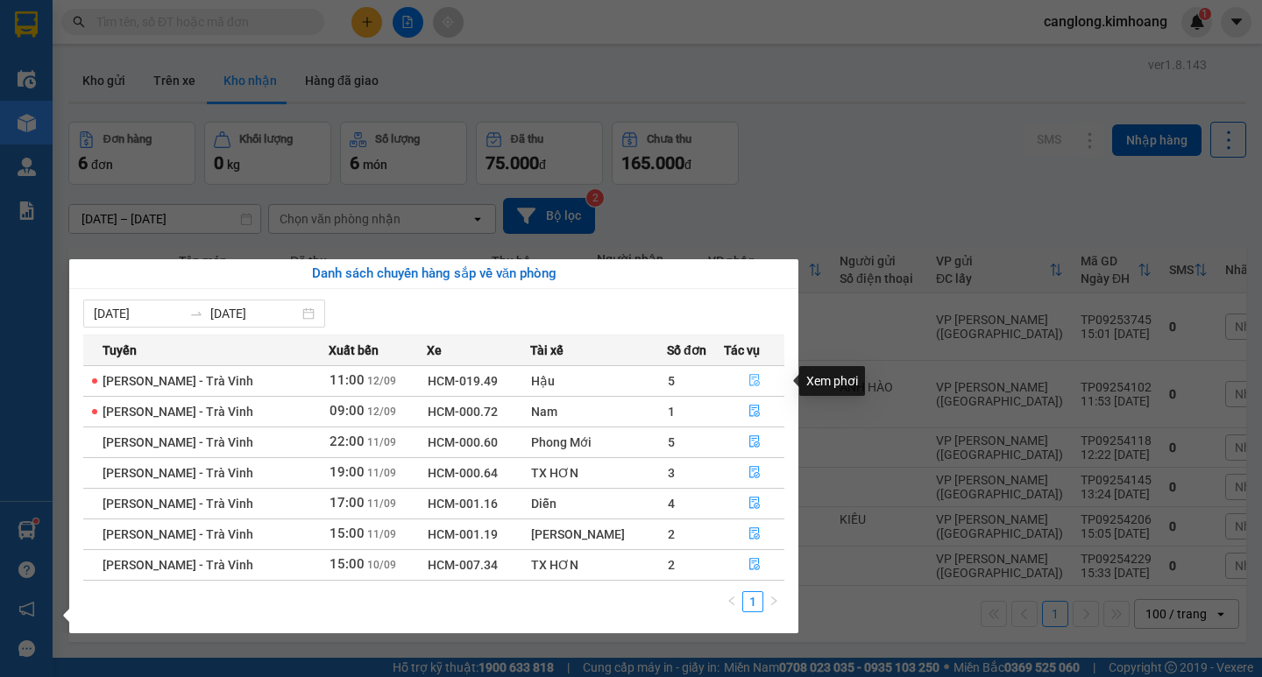
click at [748, 374] on icon "file-done" at bounding box center [754, 380] width 12 height 12
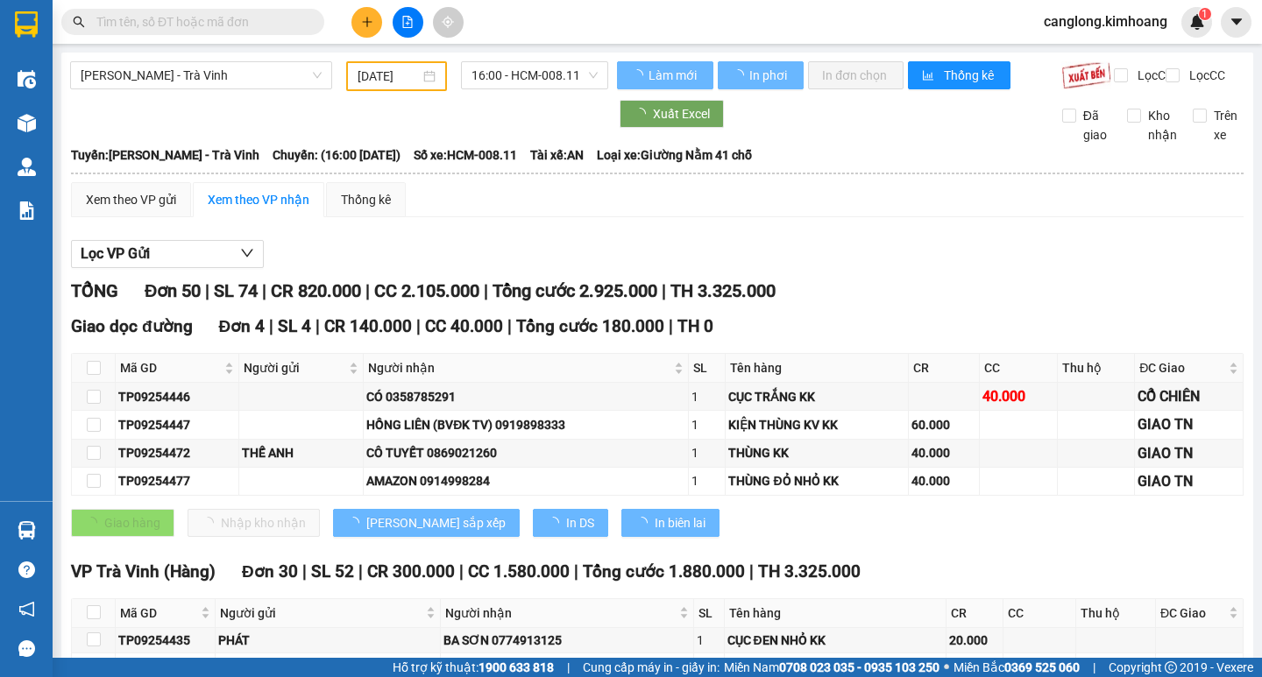
type input "[DATE]"
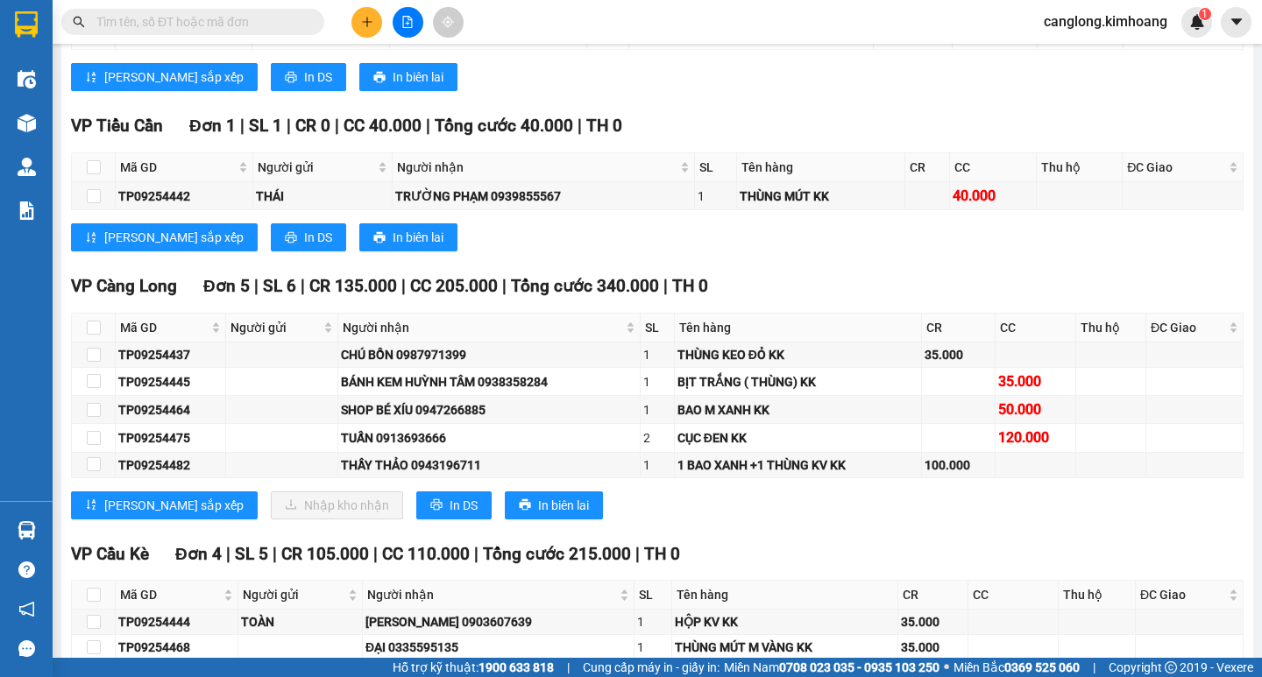
scroll to position [1840, 0]
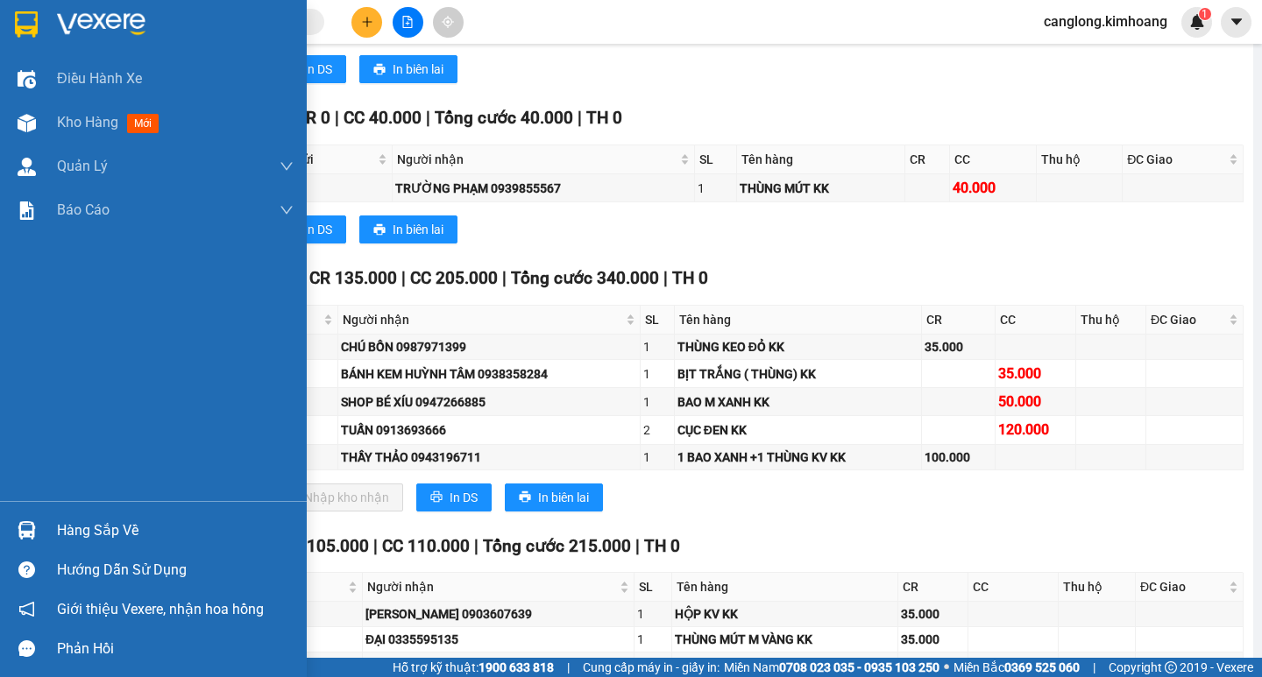
click at [86, 523] on div "Hàng sắp về" at bounding box center [175, 531] width 237 height 26
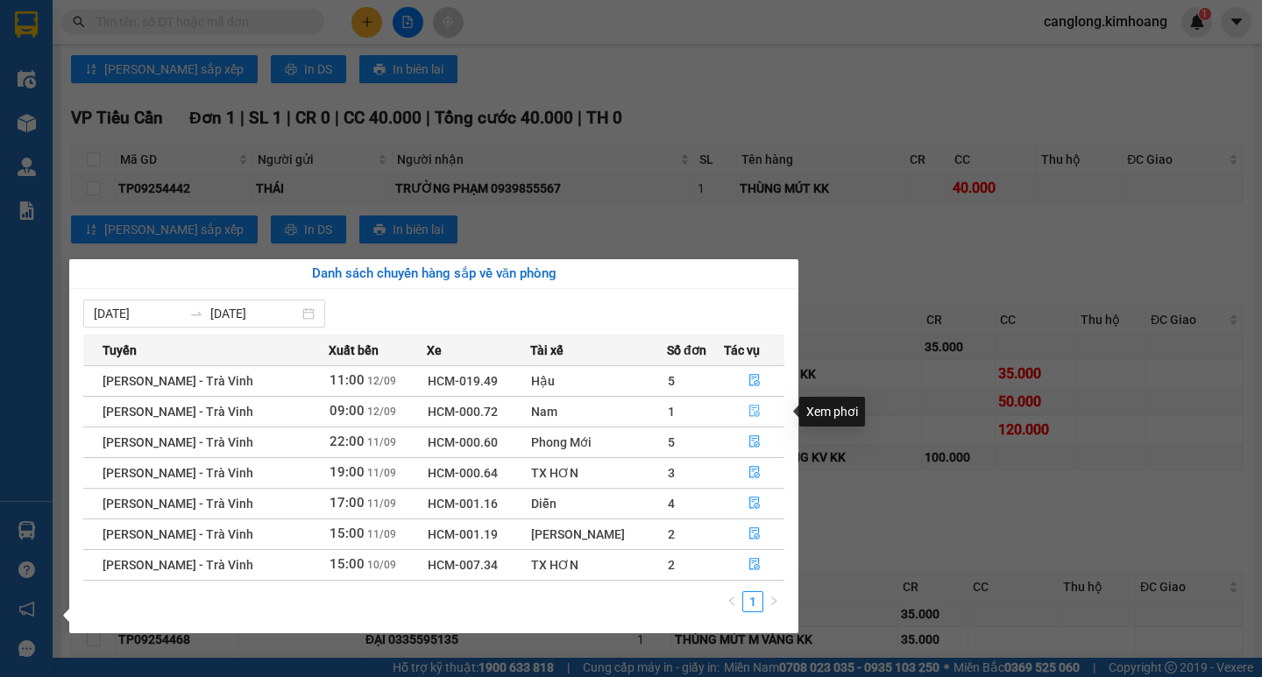
click at [751, 410] on icon "file-done" at bounding box center [754, 411] width 12 height 12
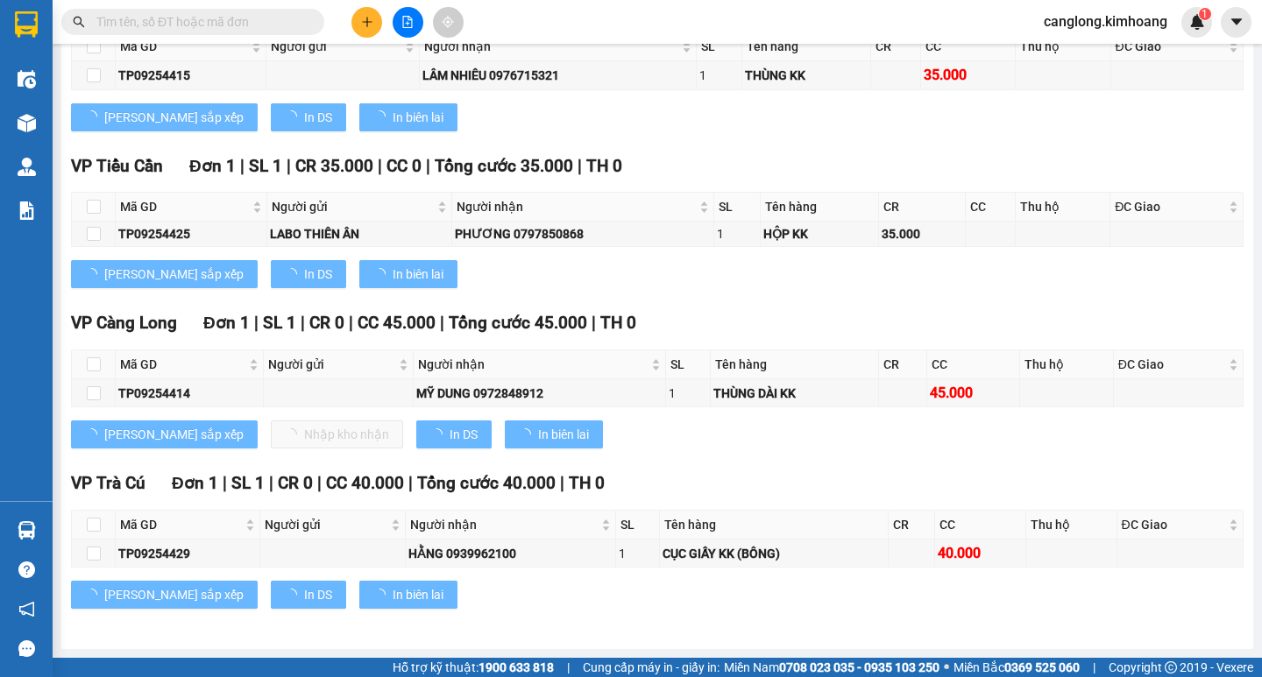
scroll to position [1033, 0]
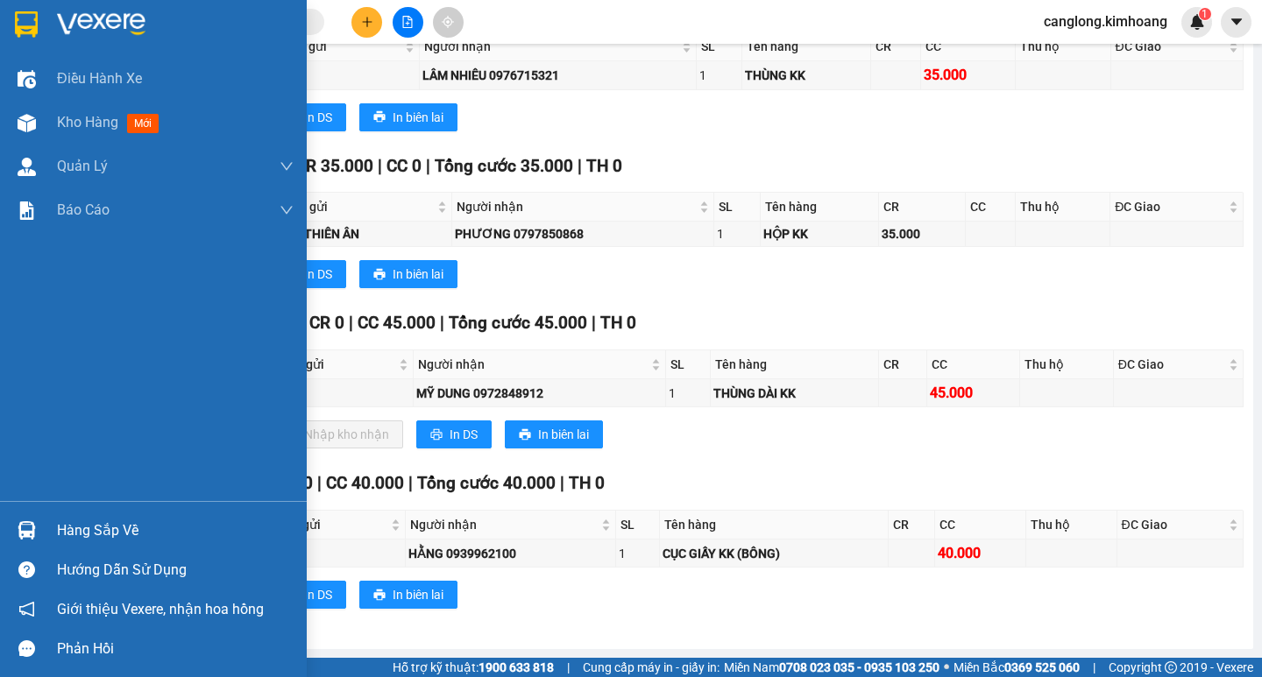
click at [87, 526] on div "Hàng sắp về" at bounding box center [175, 531] width 237 height 26
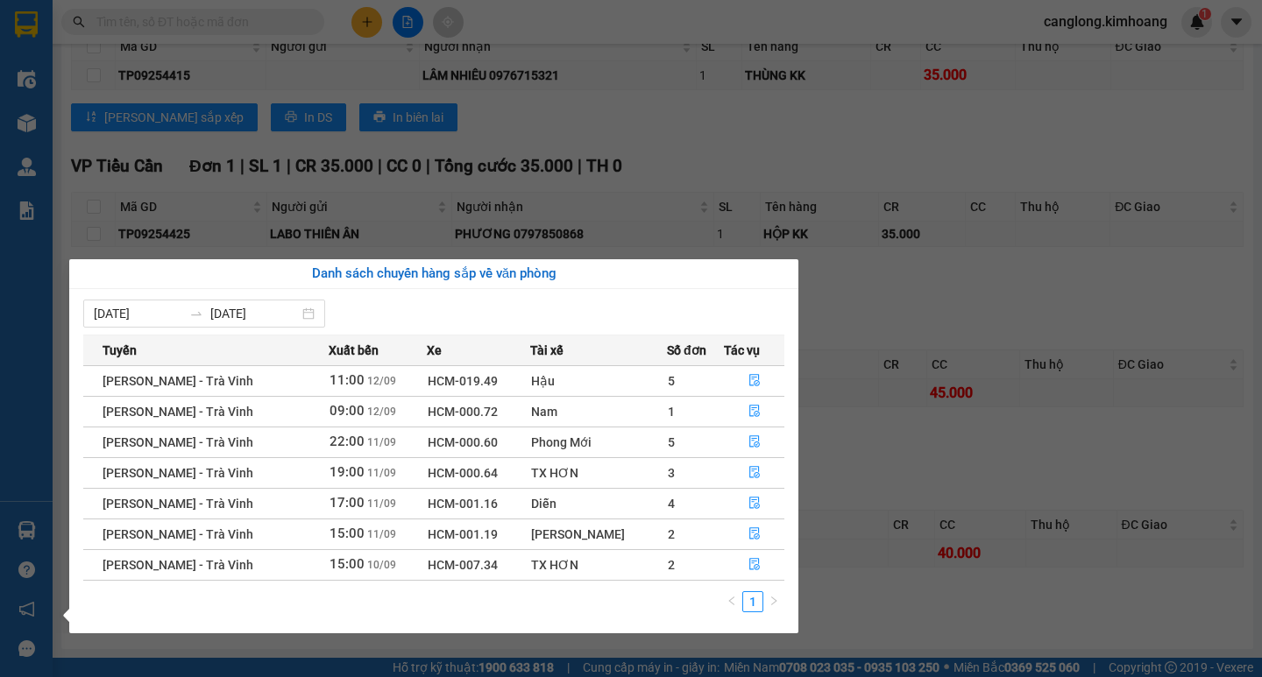
click at [880, 285] on section "Kết quả tìm kiếm ( 42 ) Bộ lọc Mã ĐH Trạng thái Món hàng Thu hộ Tổng cước Chưa …" at bounding box center [631, 338] width 1262 height 677
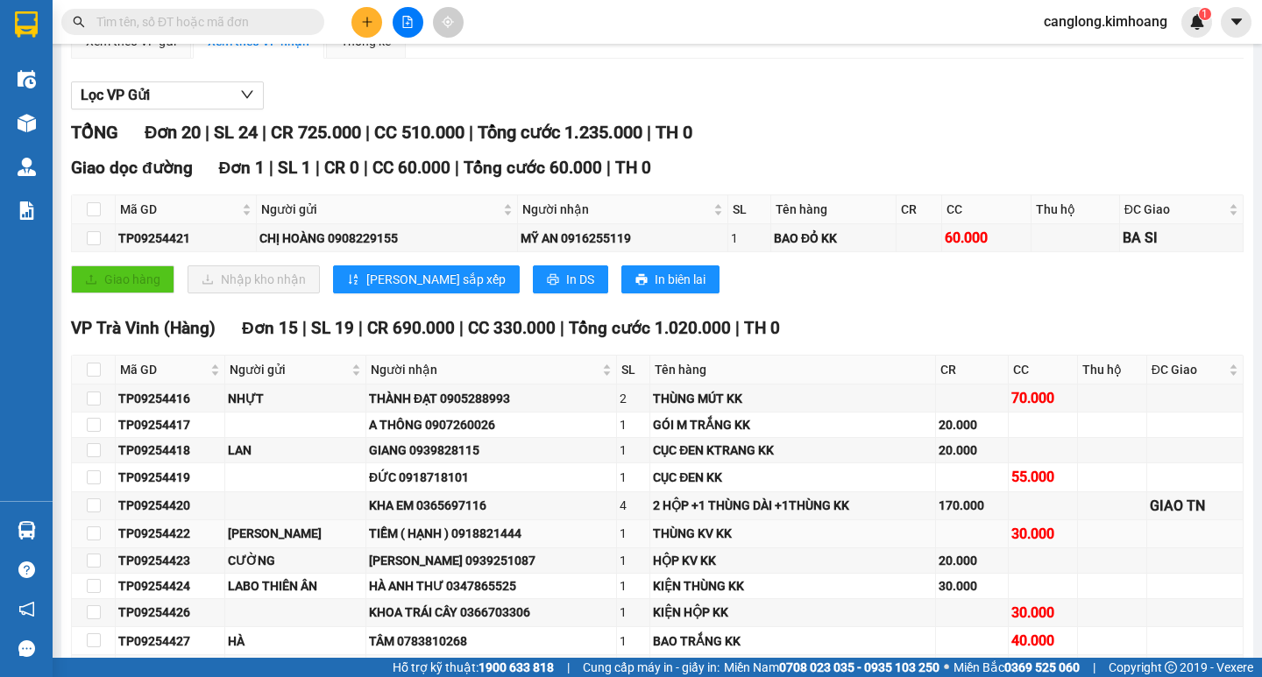
scroll to position [0, 0]
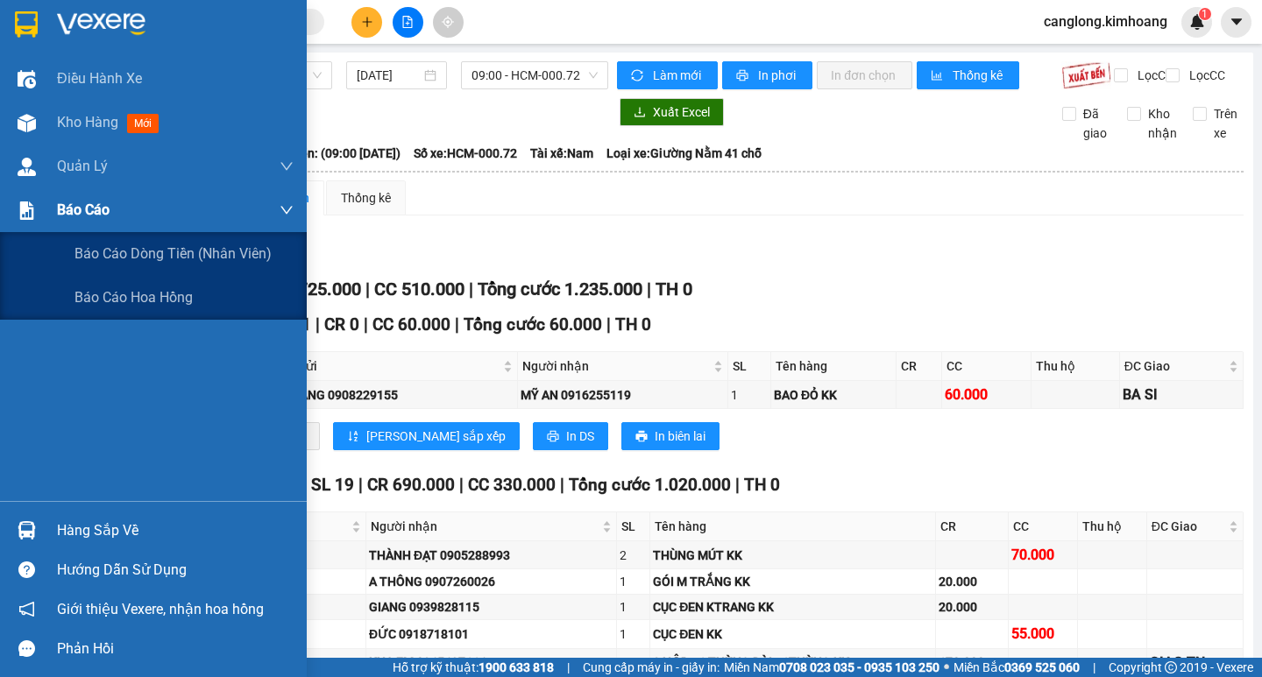
click at [49, 205] on div "Báo cáo" at bounding box center [153, 210] width 307 height 44
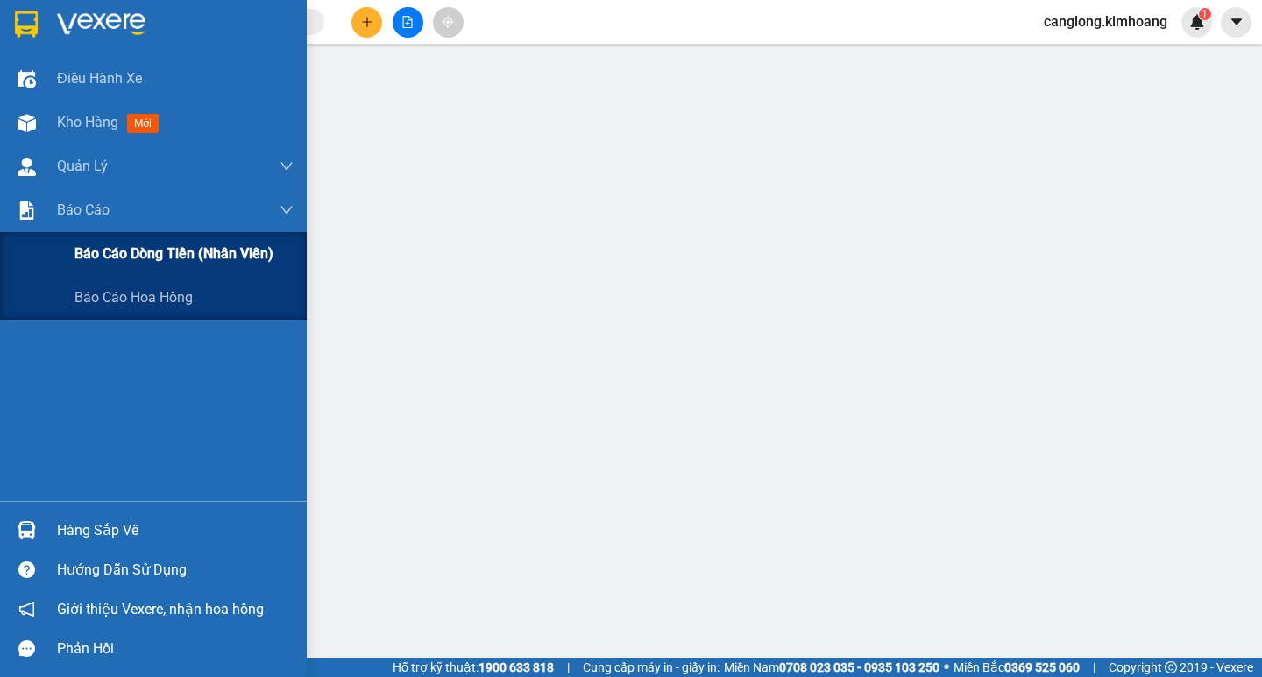
click at [100, 256] on span "Báo cáo dòng tiền (nhân viên)" at bounding box center [173, 254] width 199 height 22
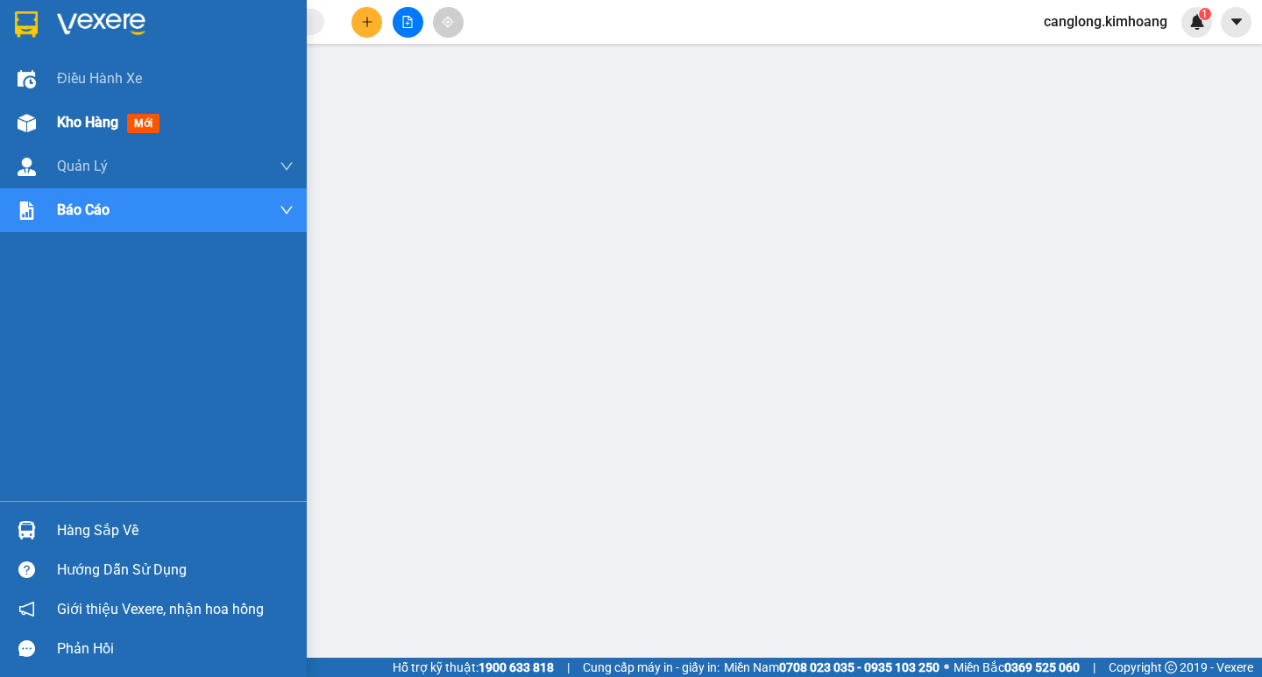
click at [55, 117] on div "Kho hàng mới" at bounding box center [153, 123] width 307 height 44
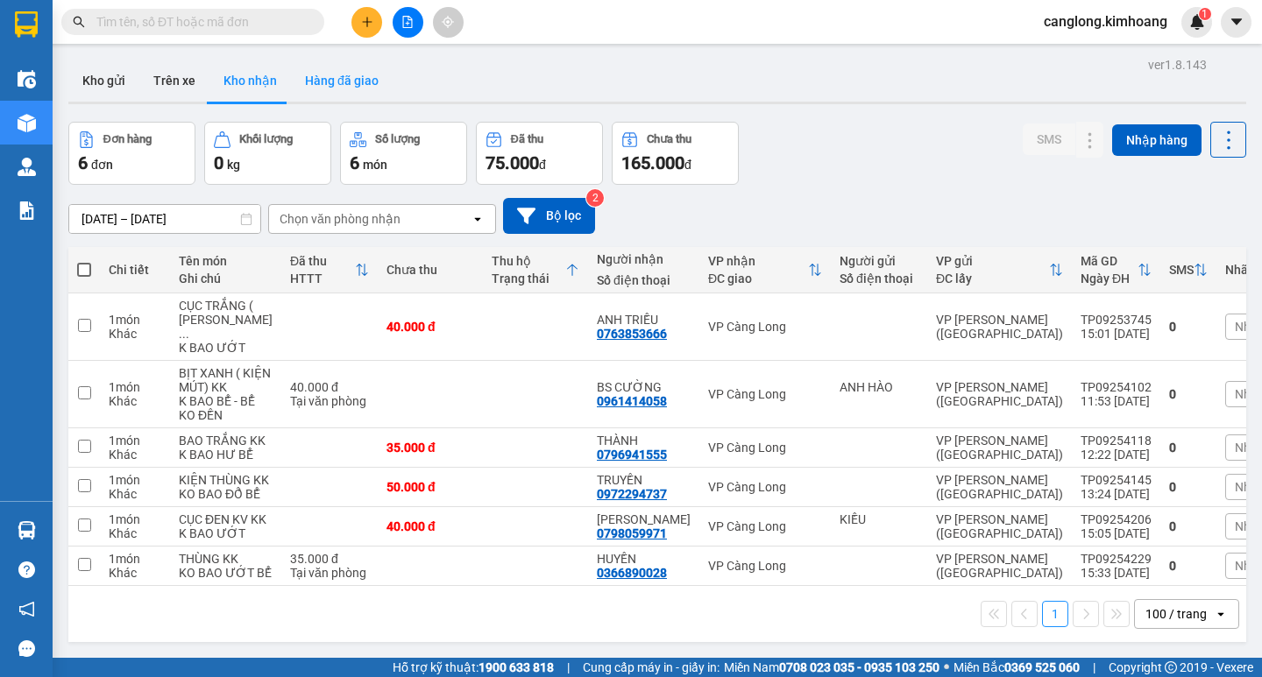
click at [342, 75] on button "Hàng đã giao" at bounding box center [342, 81] width 102 height 42
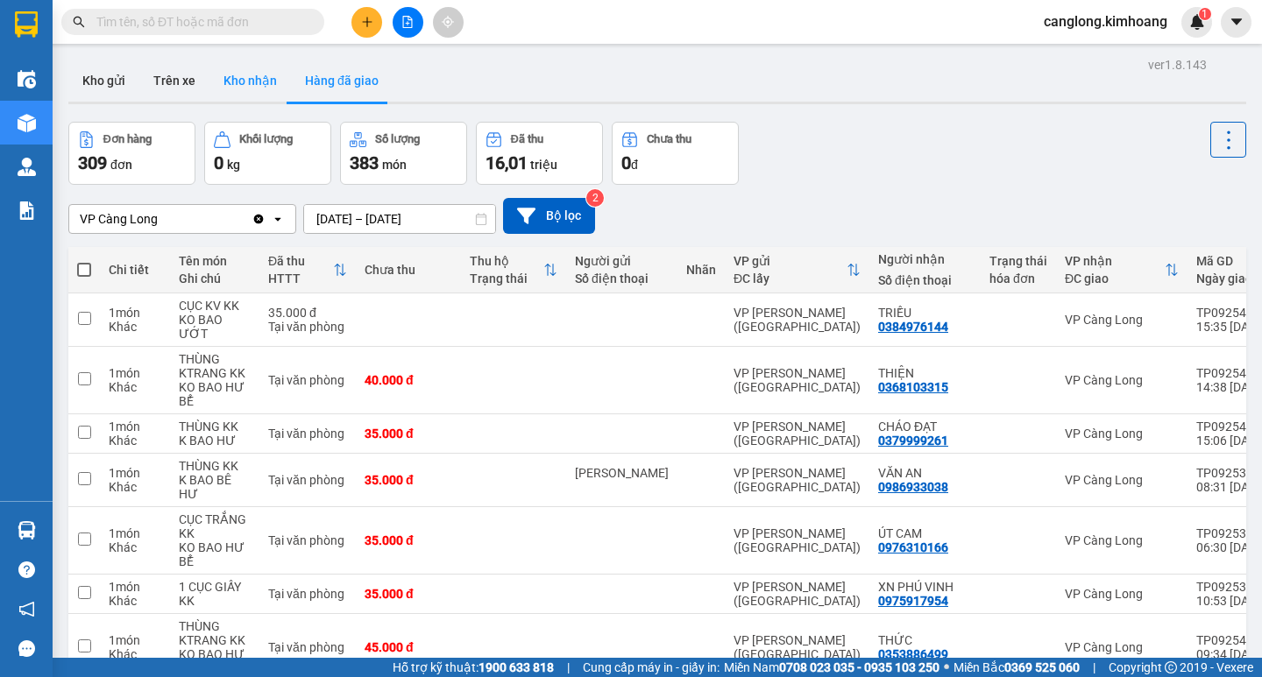
click at [229, 79] on button "Kho nhận" at bounding box center [249, 81] width 81 height 42
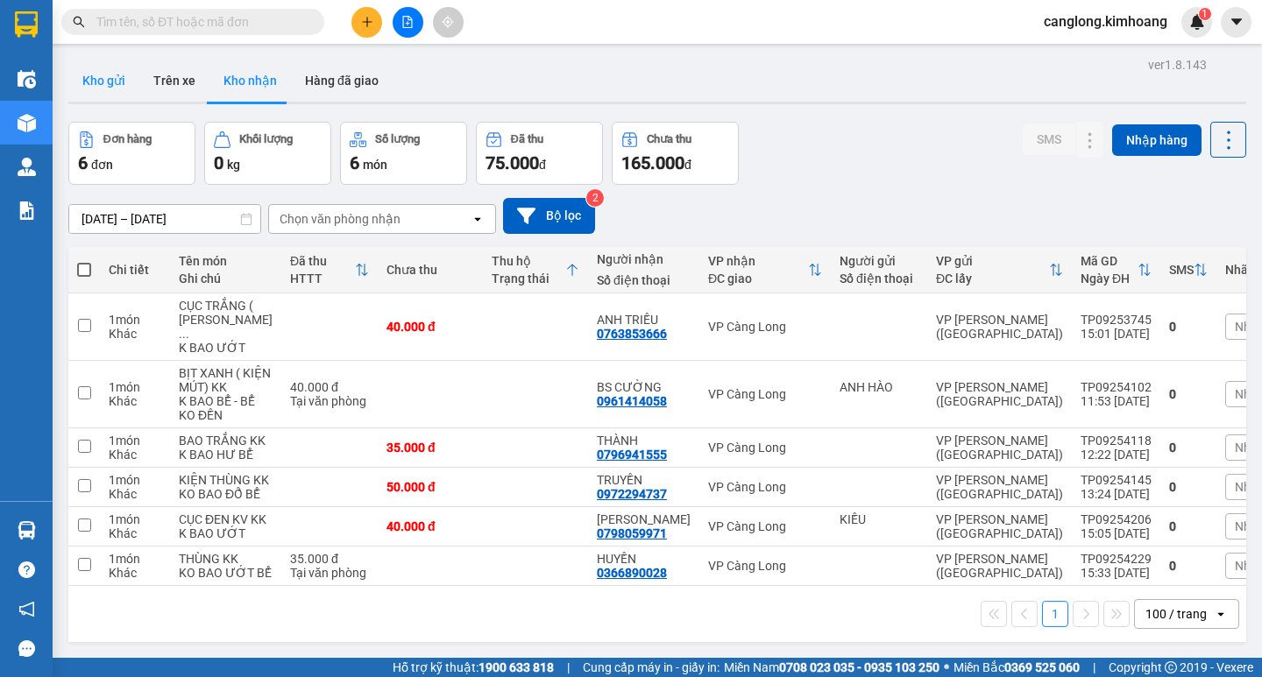
click at [98, 78] on button "Kho gửi" at bounding box center [103, 81] width 71 height 42
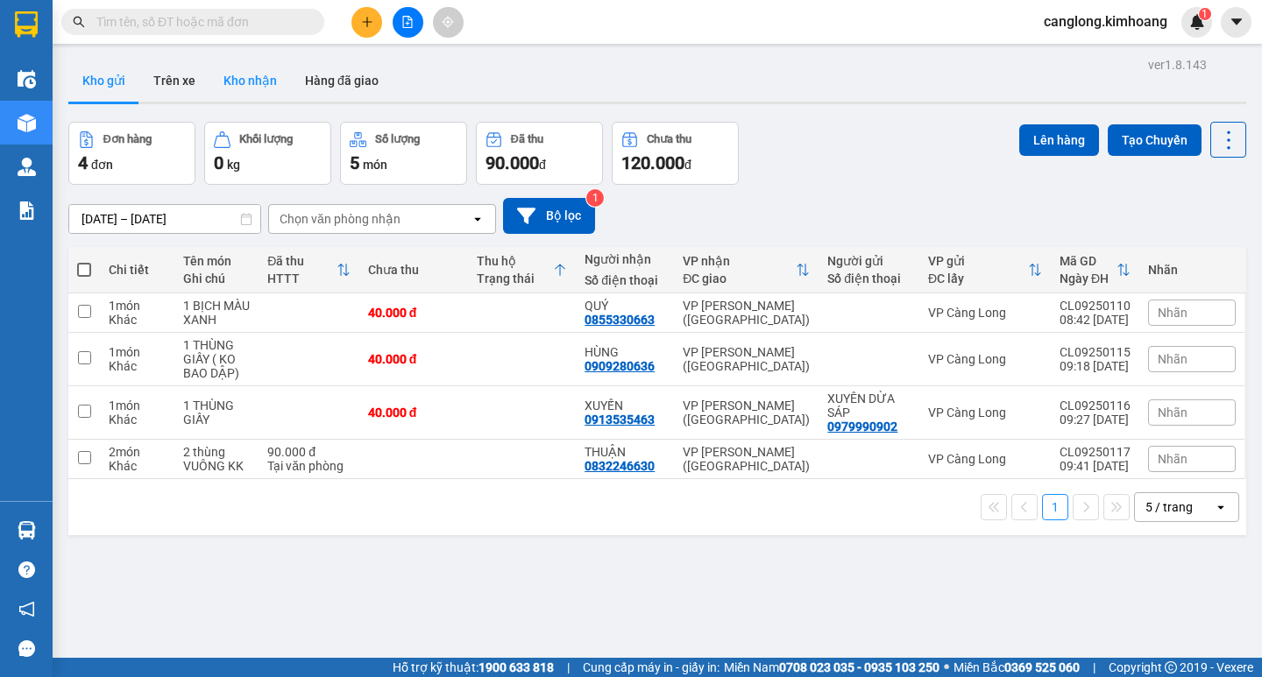
click at [254, 74] on button "Kho nhận" at bounding box center [249, 81] width 81 height 42
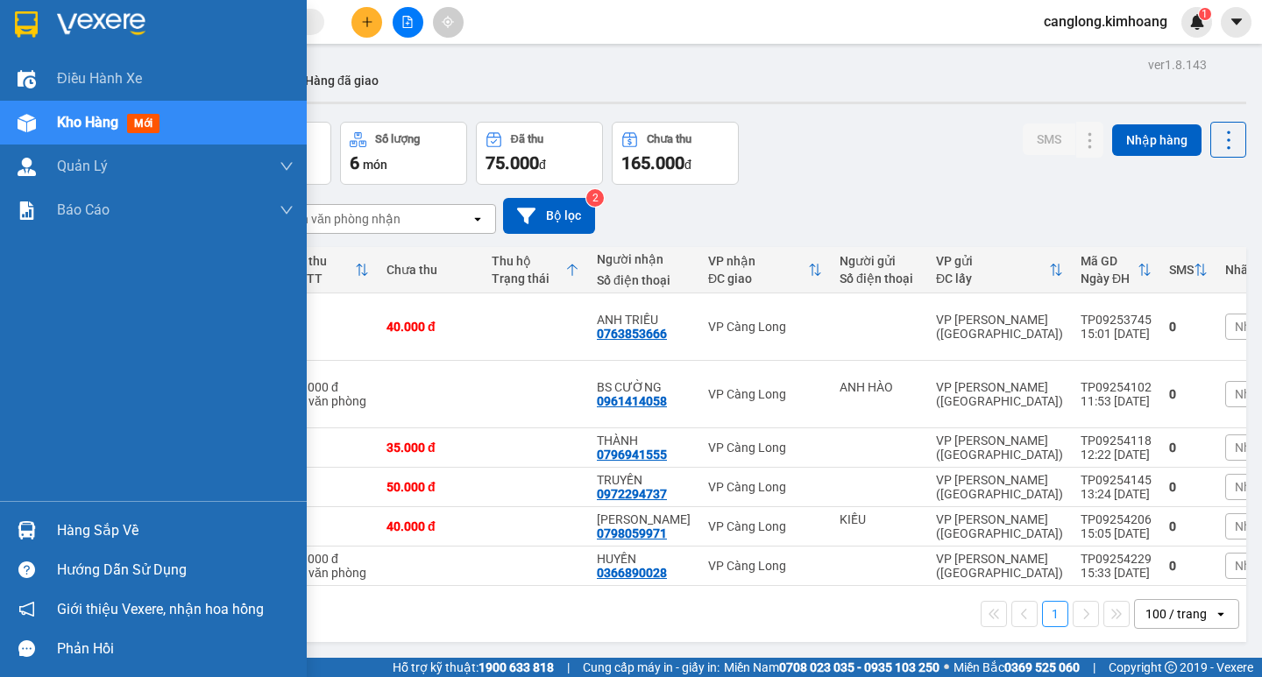
click at [65, 529] on div "Hàng sắp về" at bounding box center [175, 531] width 237 height 26
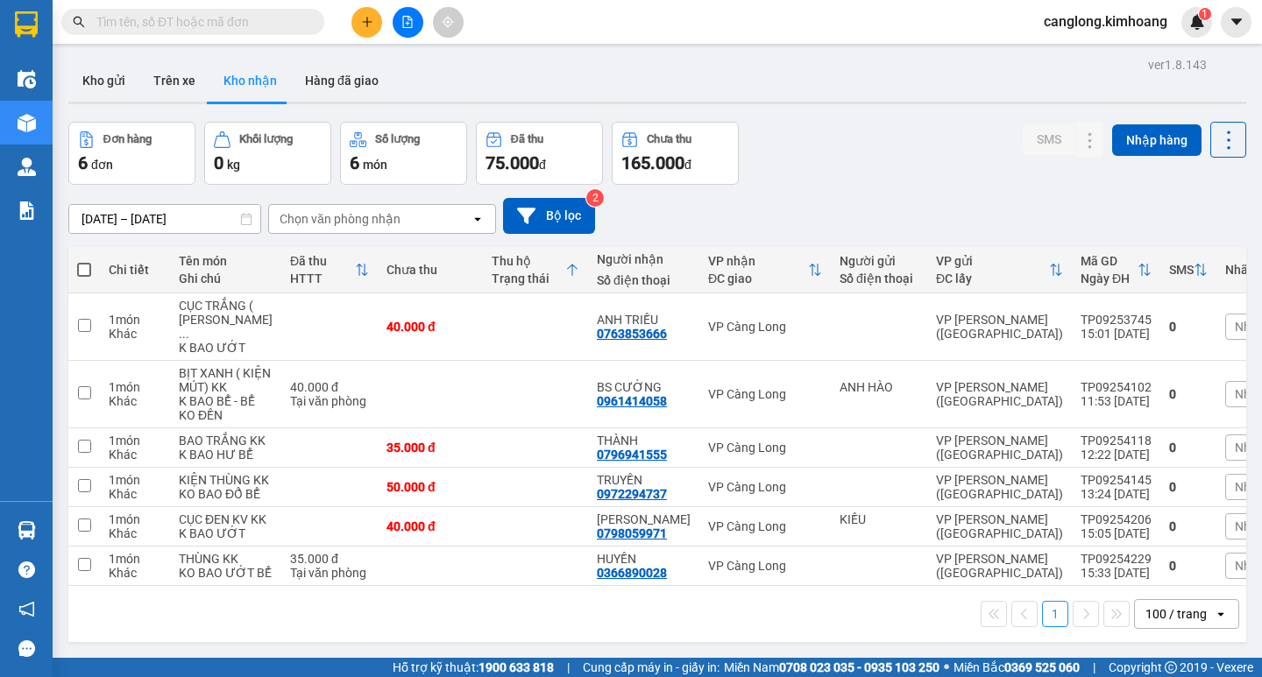
click at [803, 193] on section "Kết quả tìm kiếm ( 42 ) Bộ lọc Mã ĐH Trạng thái Món hàng Thu hộ Tổng cước Chưa …" at bounding box center [631, 338] width 1262 height 677
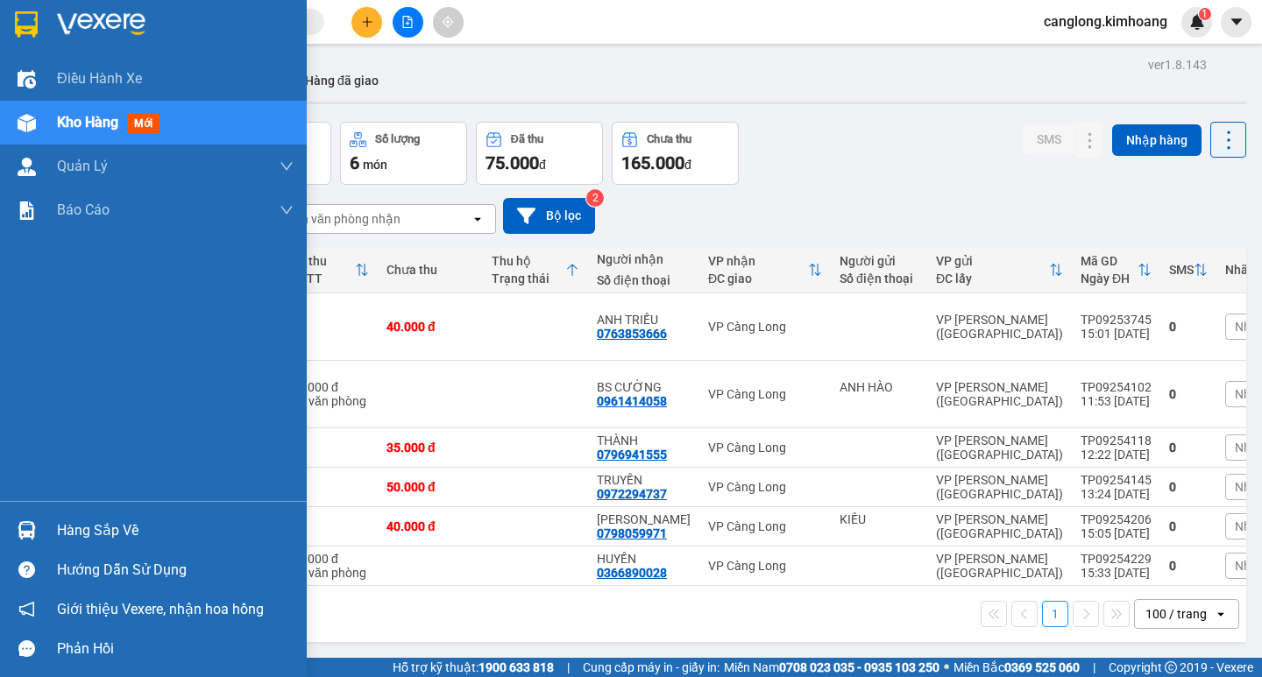
click at [99, 523] on div "Hàng sắp về" at bounding box center [175, 531] width 237 height 26
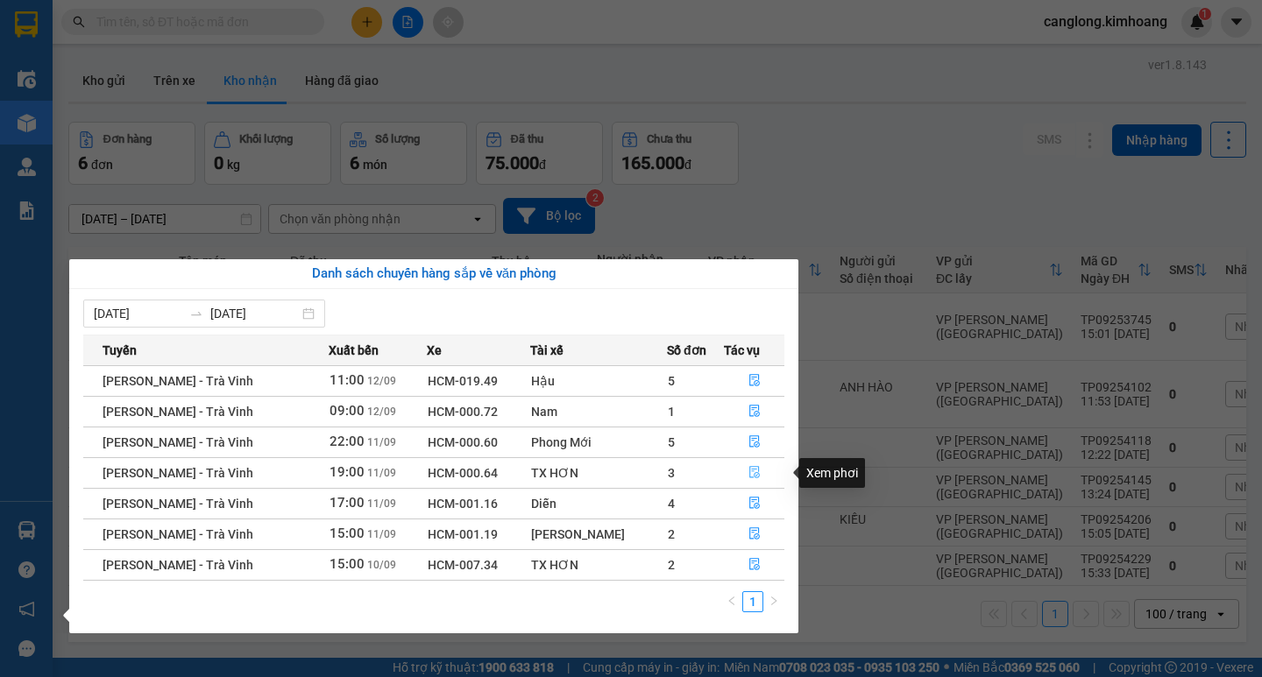
click at [749, 471] on icon "file-done" at bounding box center [754, 472] width 12 height 12
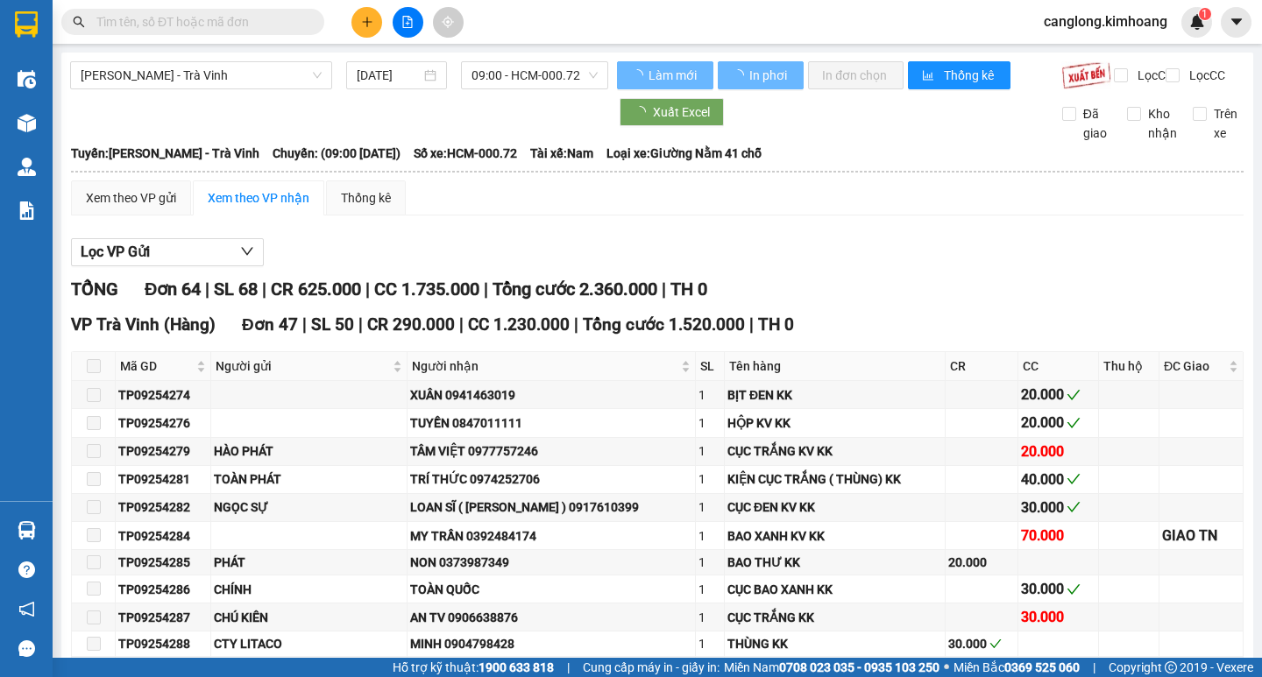
type input "[DATE]"
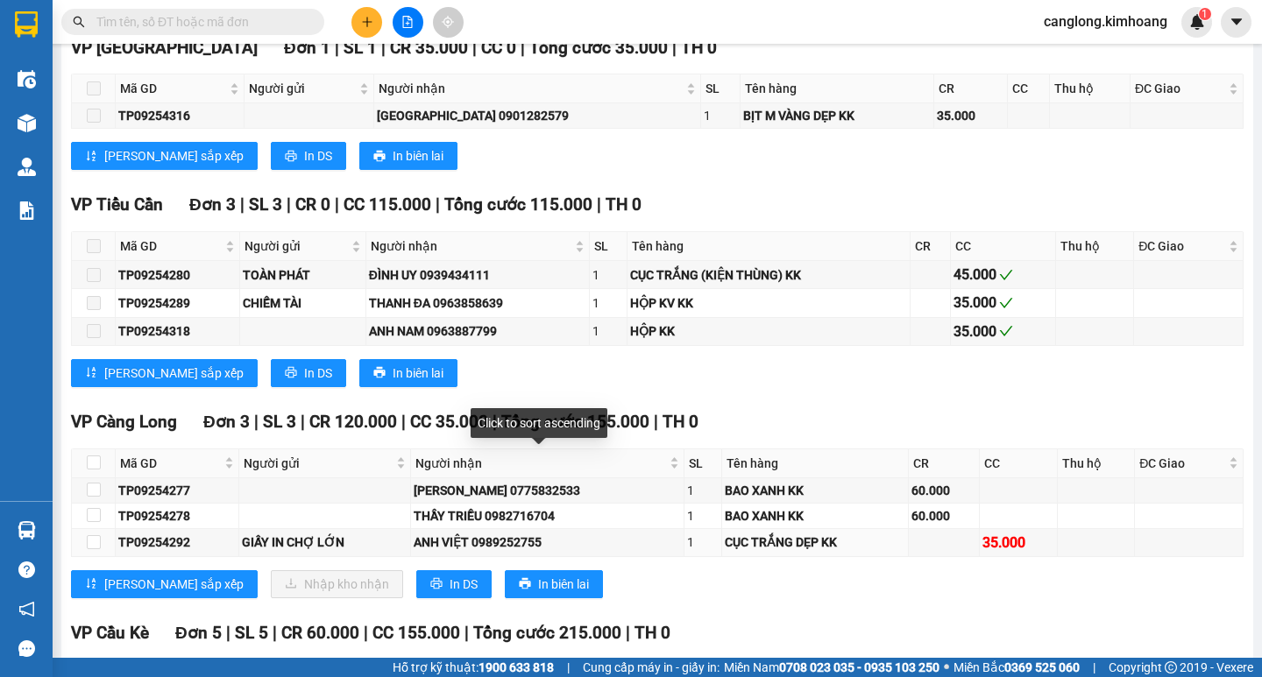
scroll to position [2016, 0]
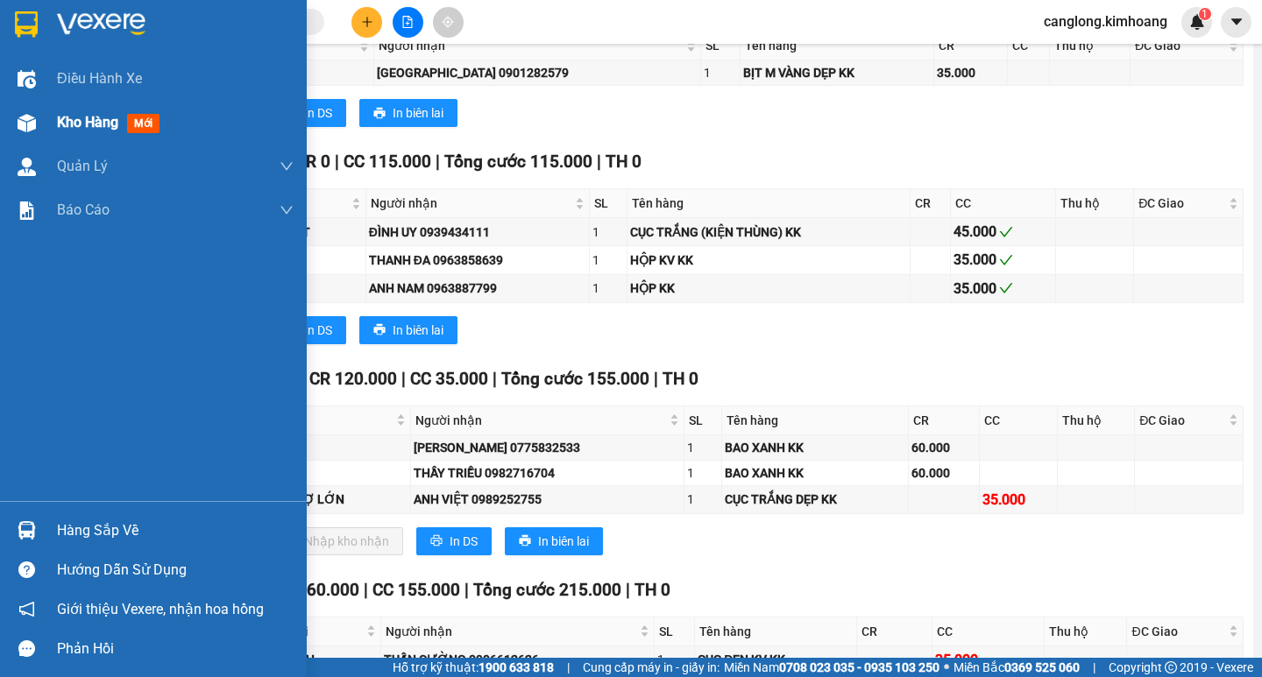
click at [100, 122] on span "Kho hàng" at bounding box center [87, 122] width 61 height 17
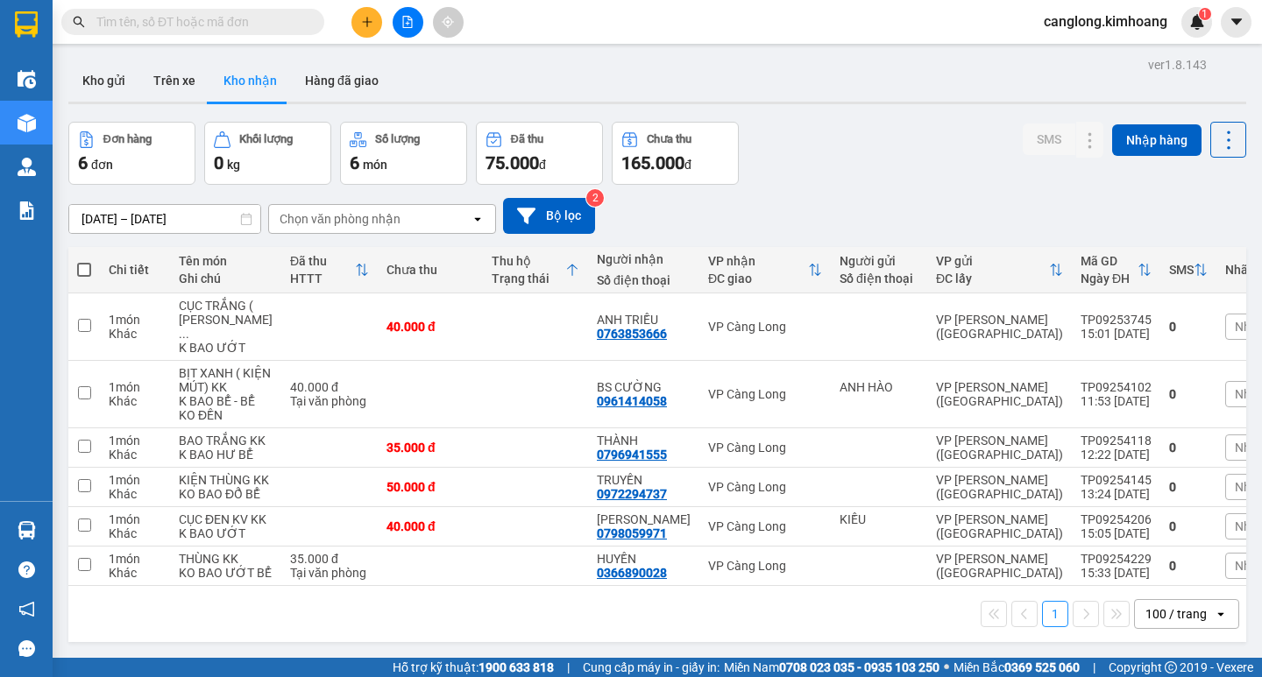
click at [211, 23] on input "text" at bounding box center [199, 21] width 207 height 19
type input "A"
type input "Á"
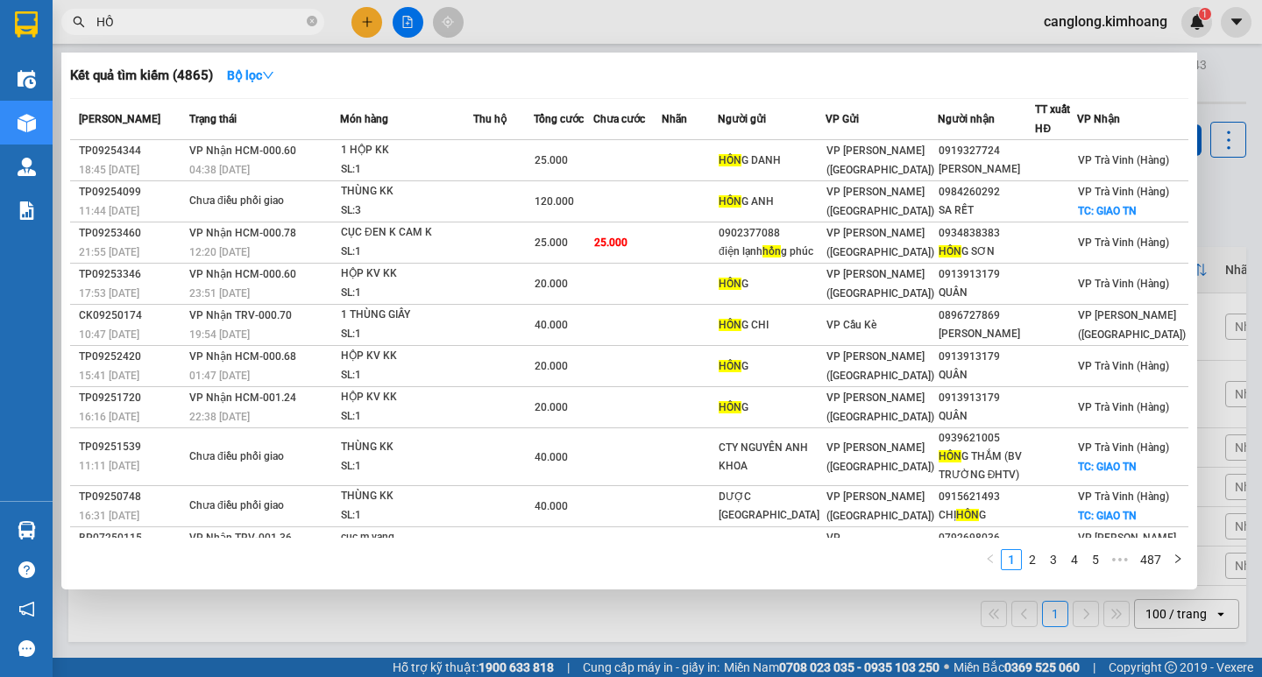
type input "H"
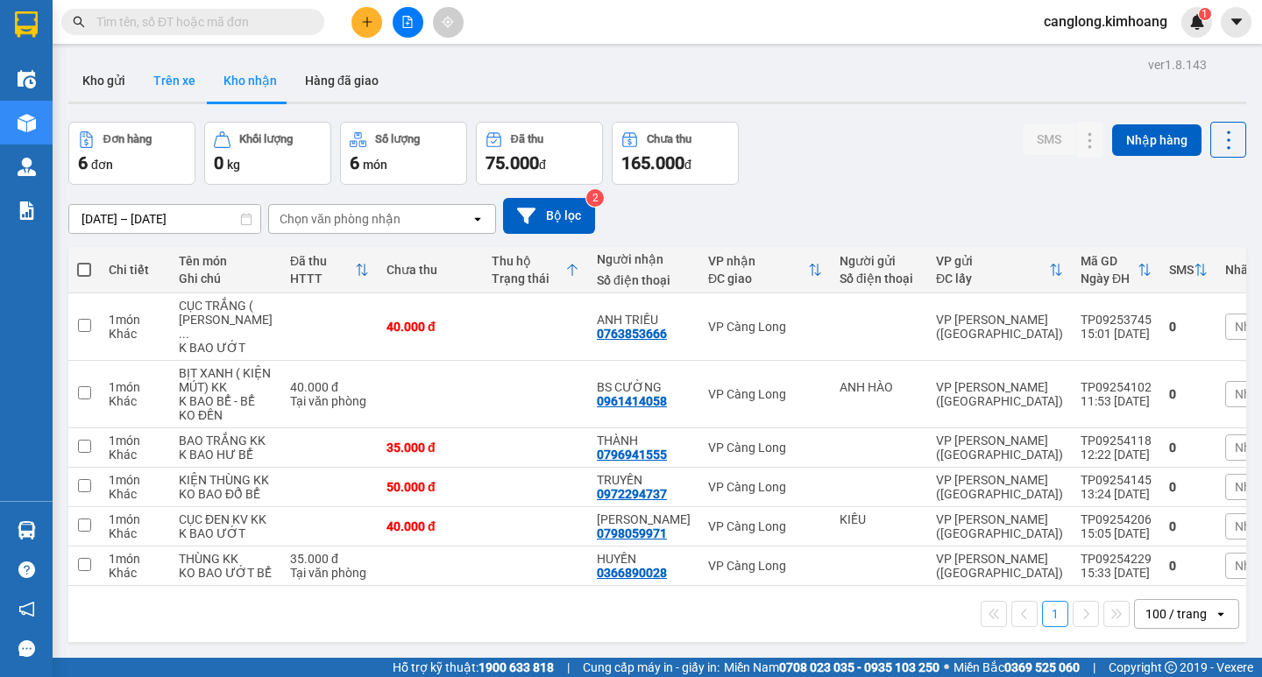
click at [175, 80] on button "Trên xe" at bounding box center [174, 81] width 70 height 42
type input "[DATE] – [DATE]"
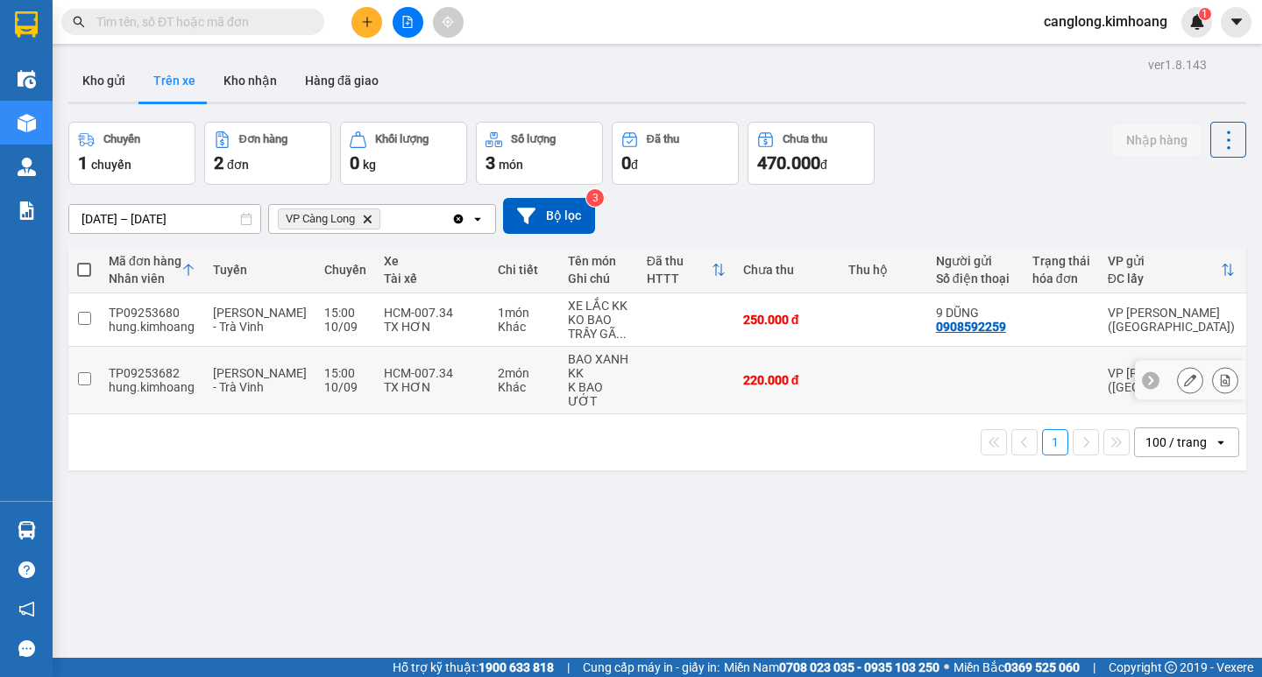
click at [88, 377] on input "checkbox" at bounding box center [84, 378] width 13 height 13
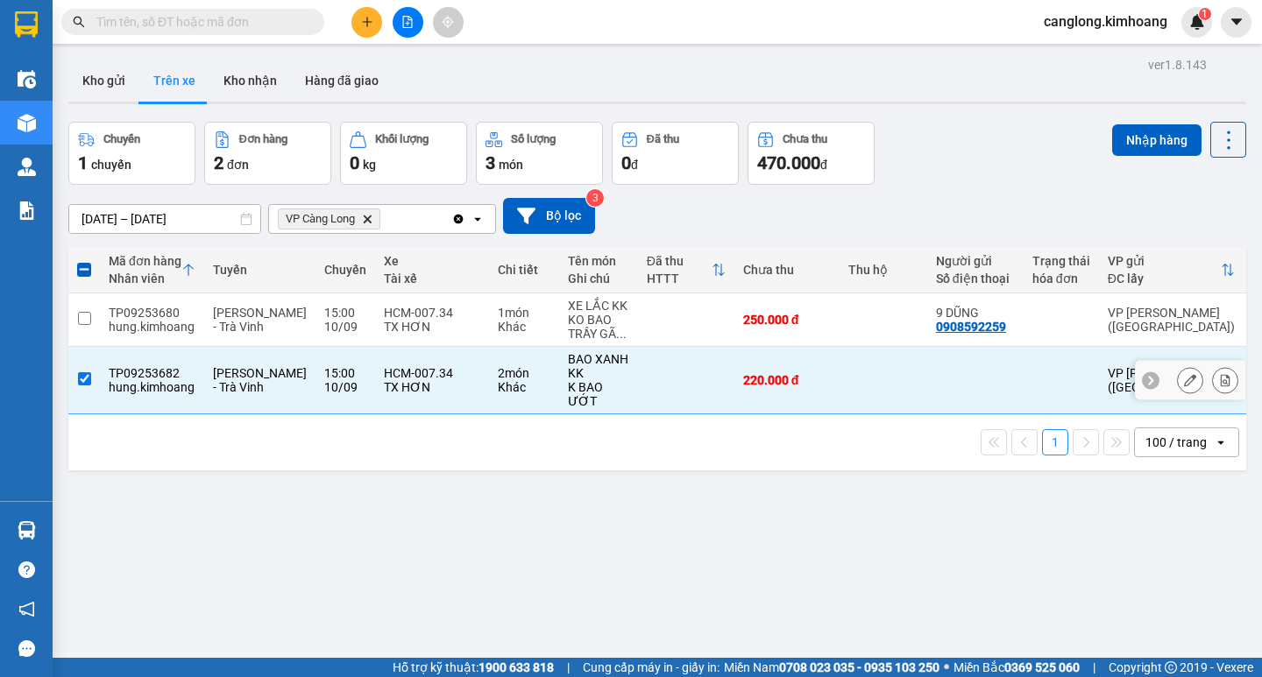
click at [81, 374] on input "checkbox" at bounding box center [84, 378] width 13 height 13
checkbox input "false"
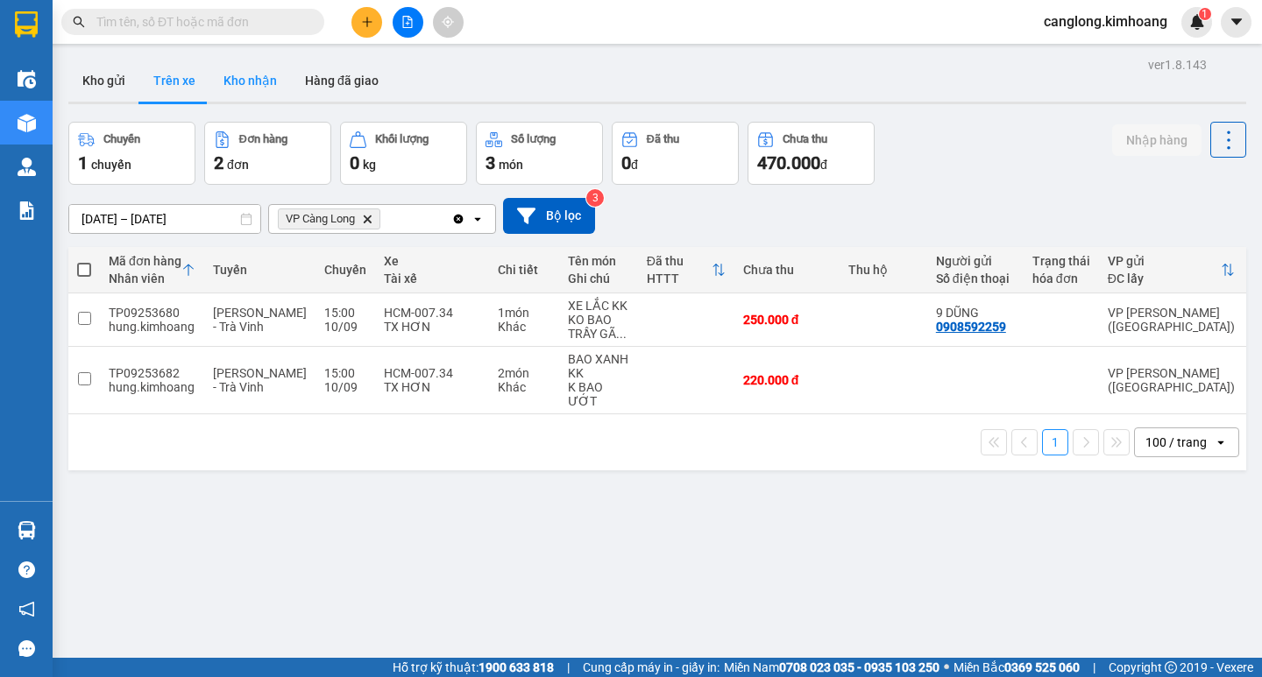
click at [254, 74] on button "Kho nhận" at bounding box center [249, 81] width 81 height 42
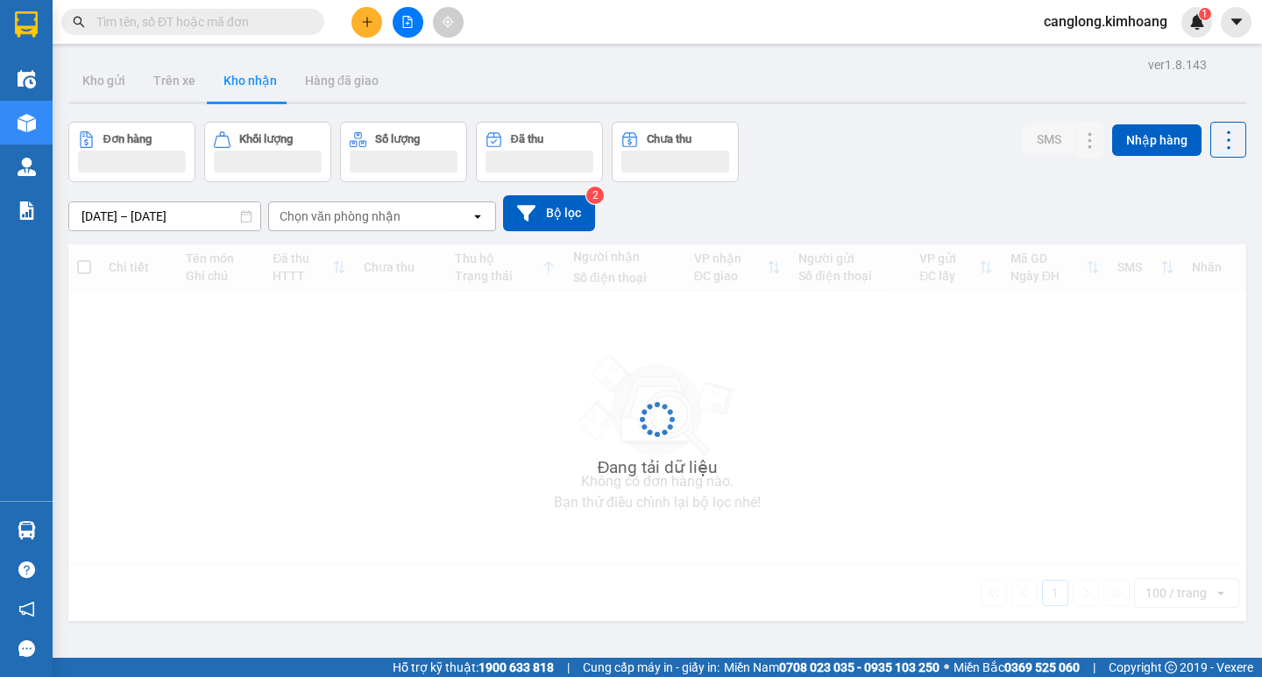
type input "[DATE] – [DATE]"
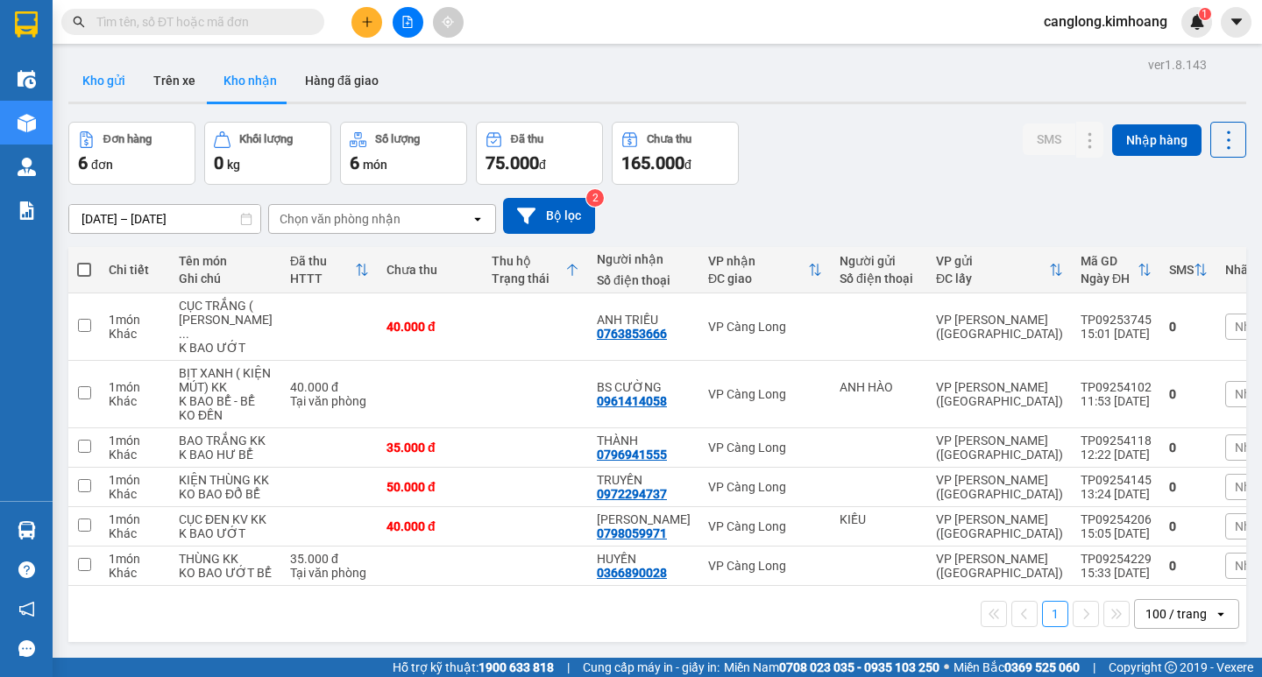
click at [104, 76] on button "Kho gửi" at bounding box center [103, 81] width 71 height 42
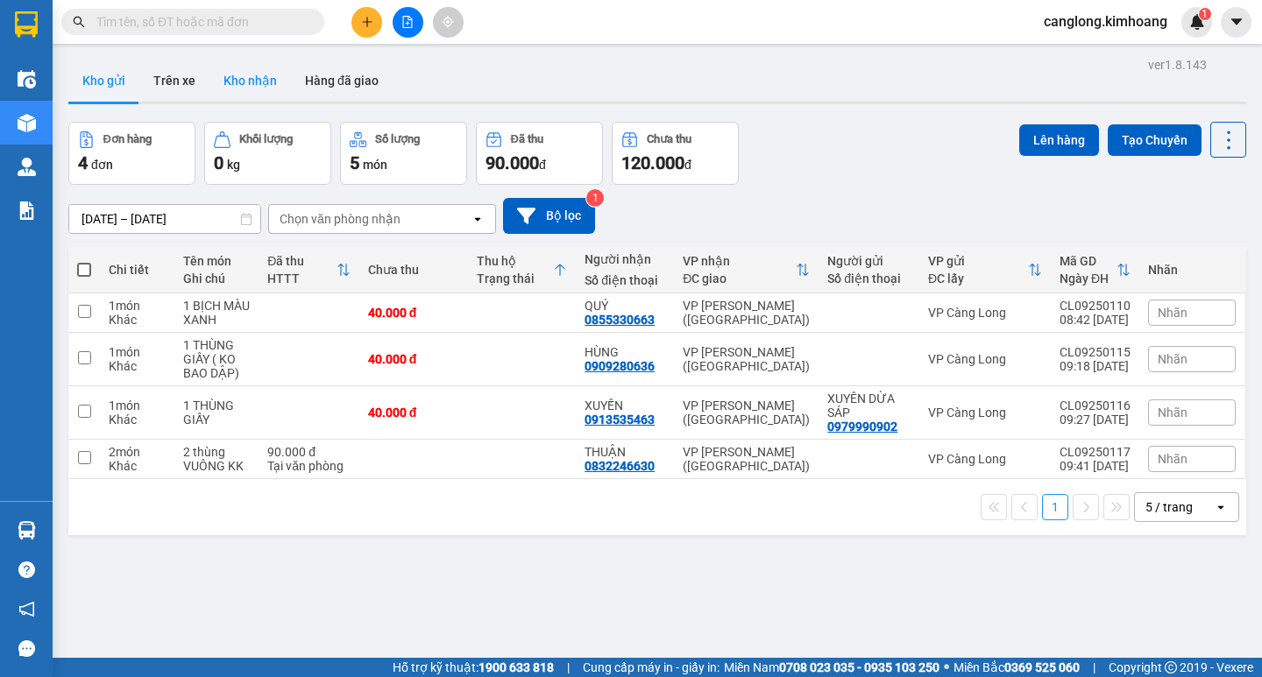
click at [261, 77] on button "Kho nhận" at bounding box center [249, 81] width 81 height 42
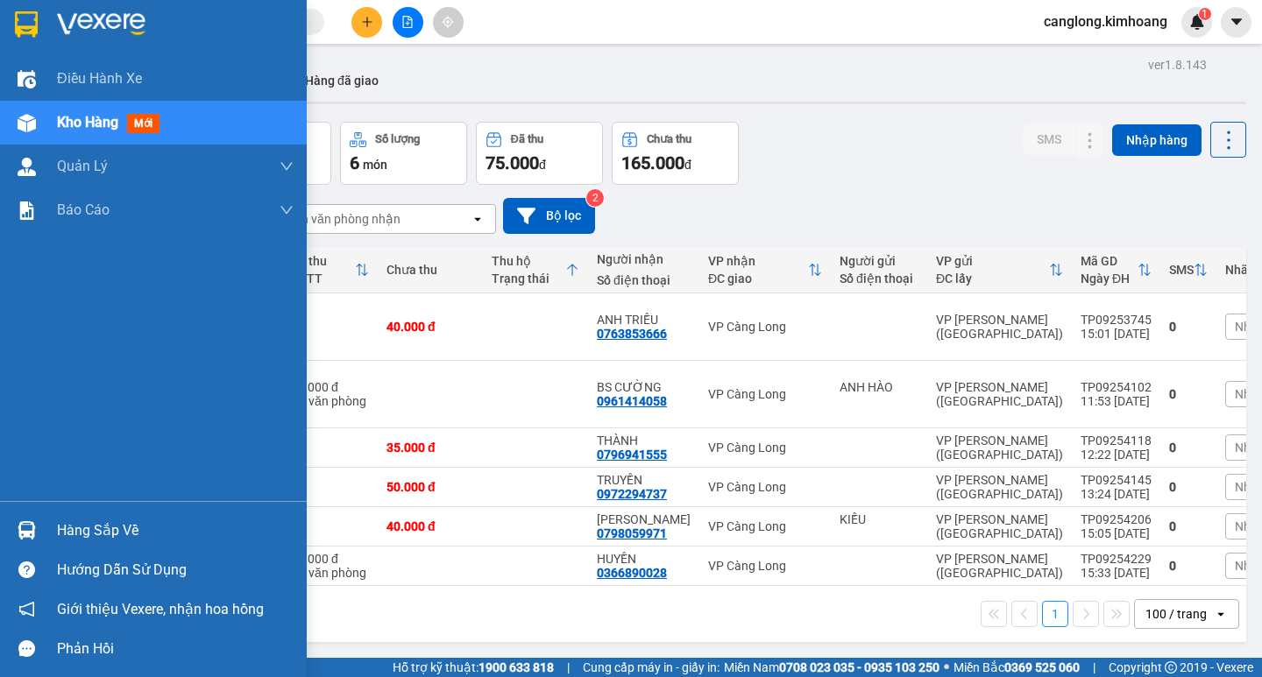
click at [88, 527] on div "Hàng sắp về" at bounding box center [175, 531] width 237 height 26
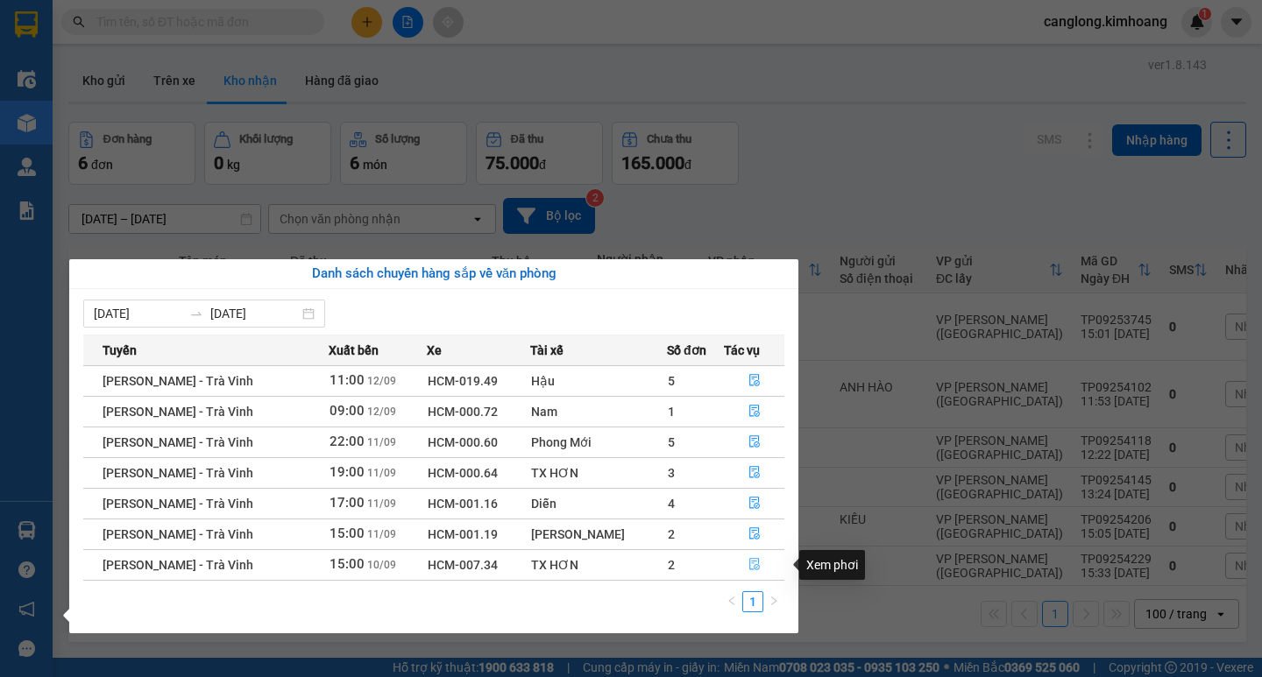
click at [754, 566] on icon "file-done" at bounding box center [754, 564] width 12 height 12
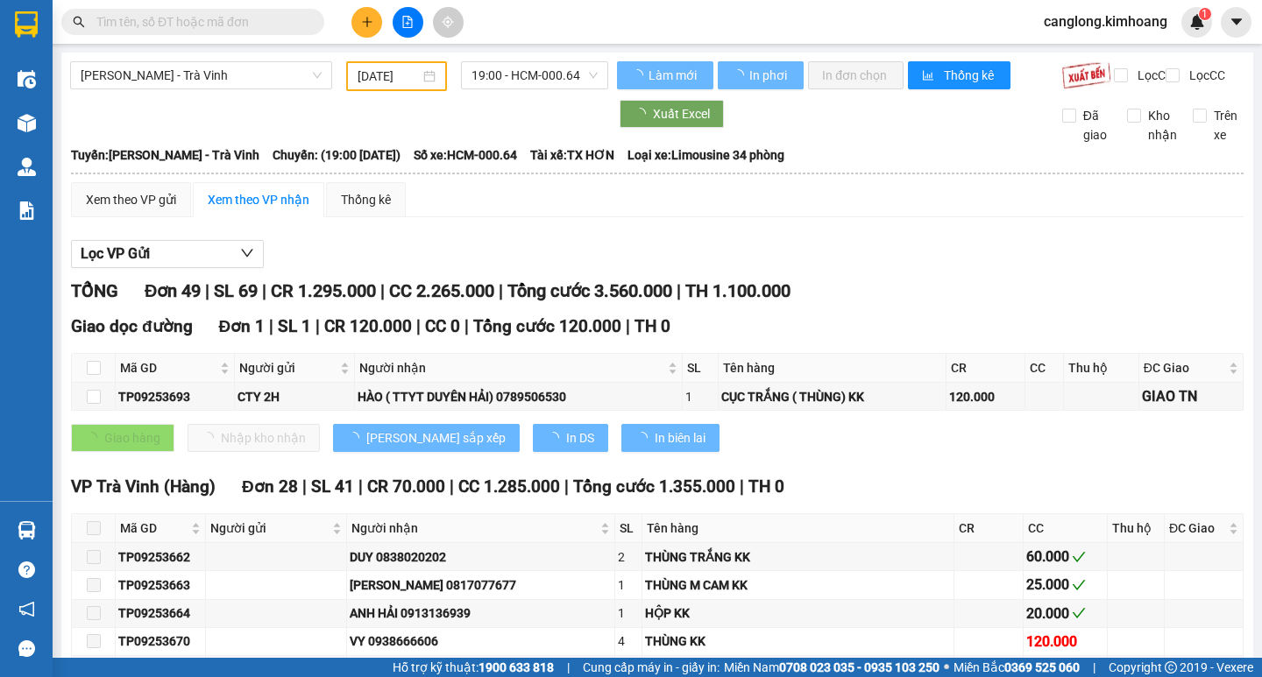
type input "[DATE]"
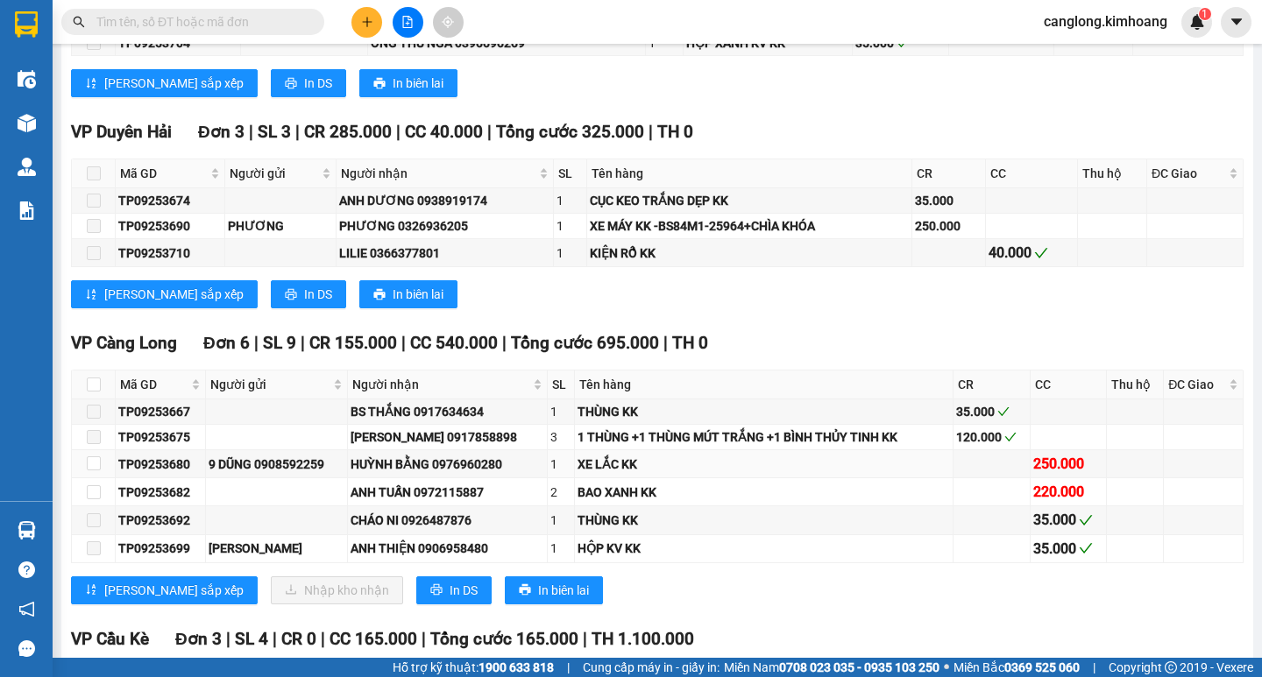
scroll to position [1753, 0]
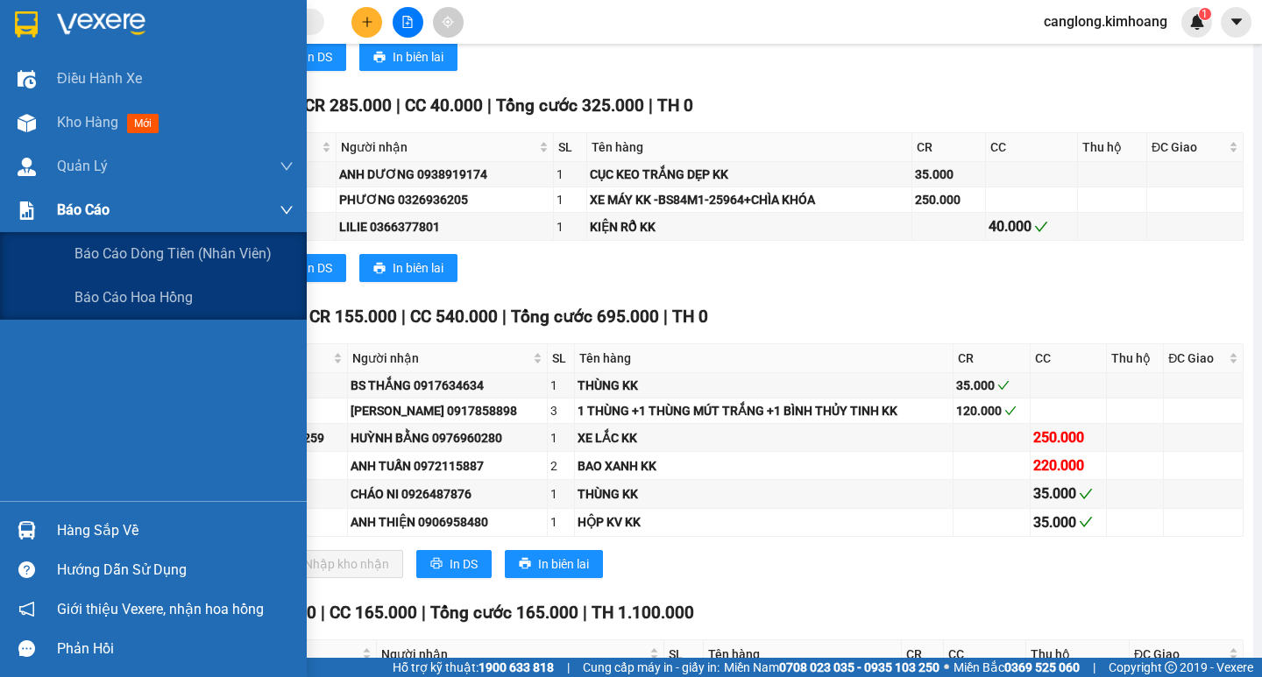
click at [96, 208] on span "Báo cáo" at bounding box center [83, 210] width 53 height 22
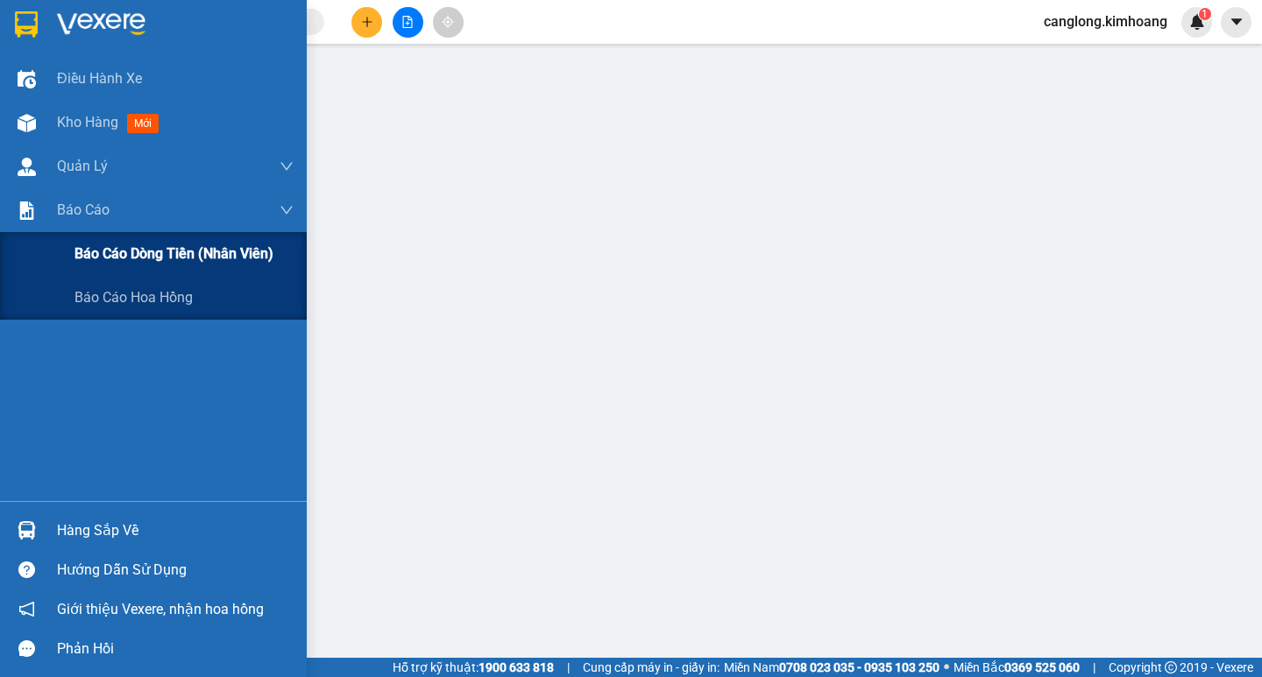
scroll to position [192, 0]
click at [119, 252] on span "Báo cáo dòng tiền (nhân viên)" at bounding box center [173, 254] width 199 height 22
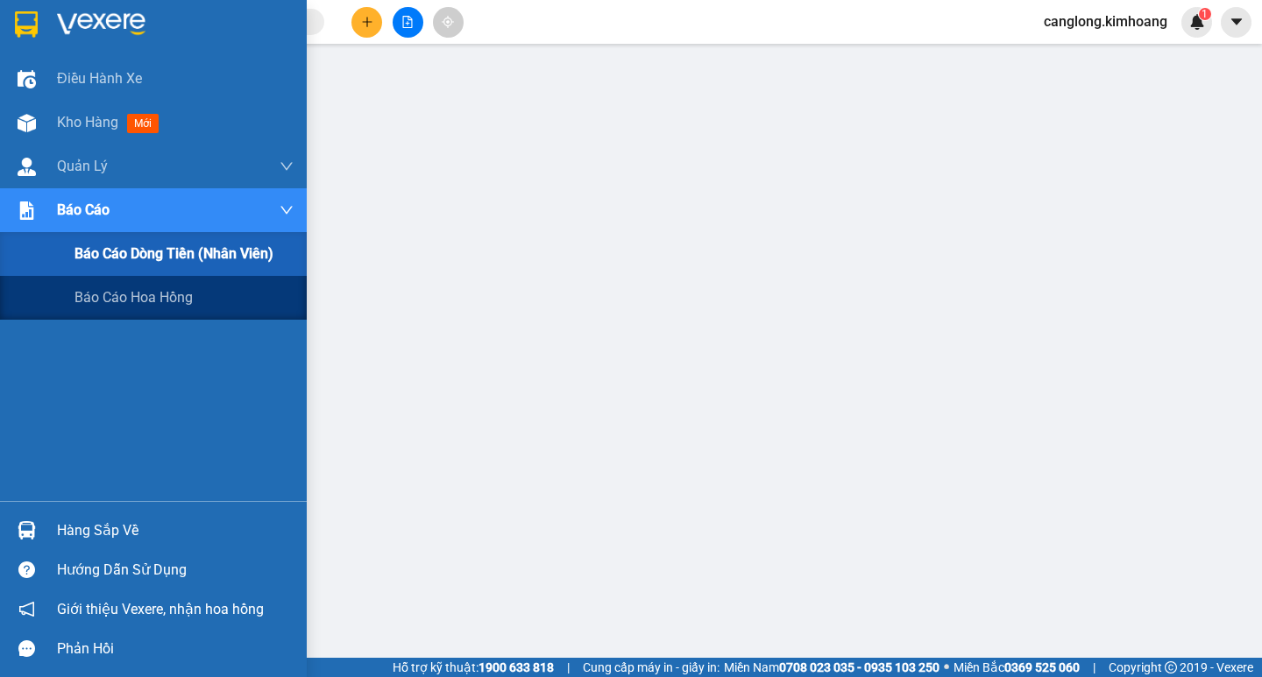
click at [122, 258] on span "Báo cáo dòng tiền (nhân viên)" at bounding box center [173, 254] width 199 height 22
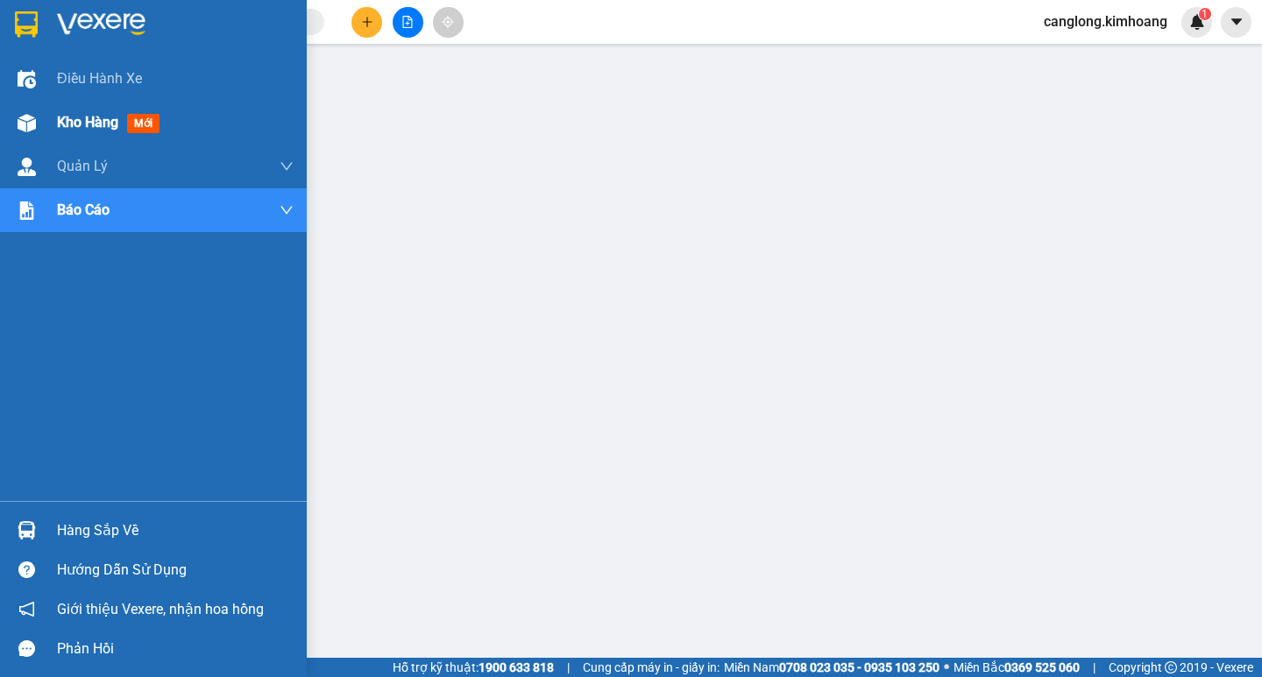
click at [58, 121] on span "Kho hàng" at bounding box center [87, 122] width 61 height 17
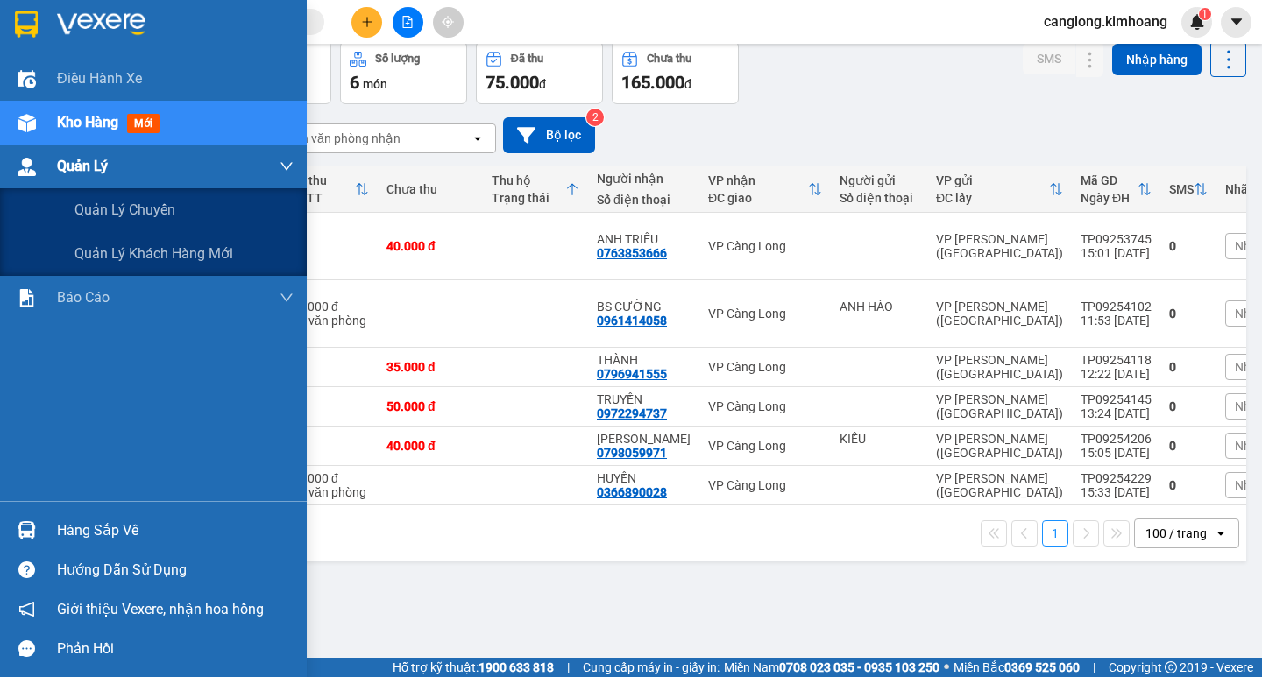
scroll to position [133, 0]
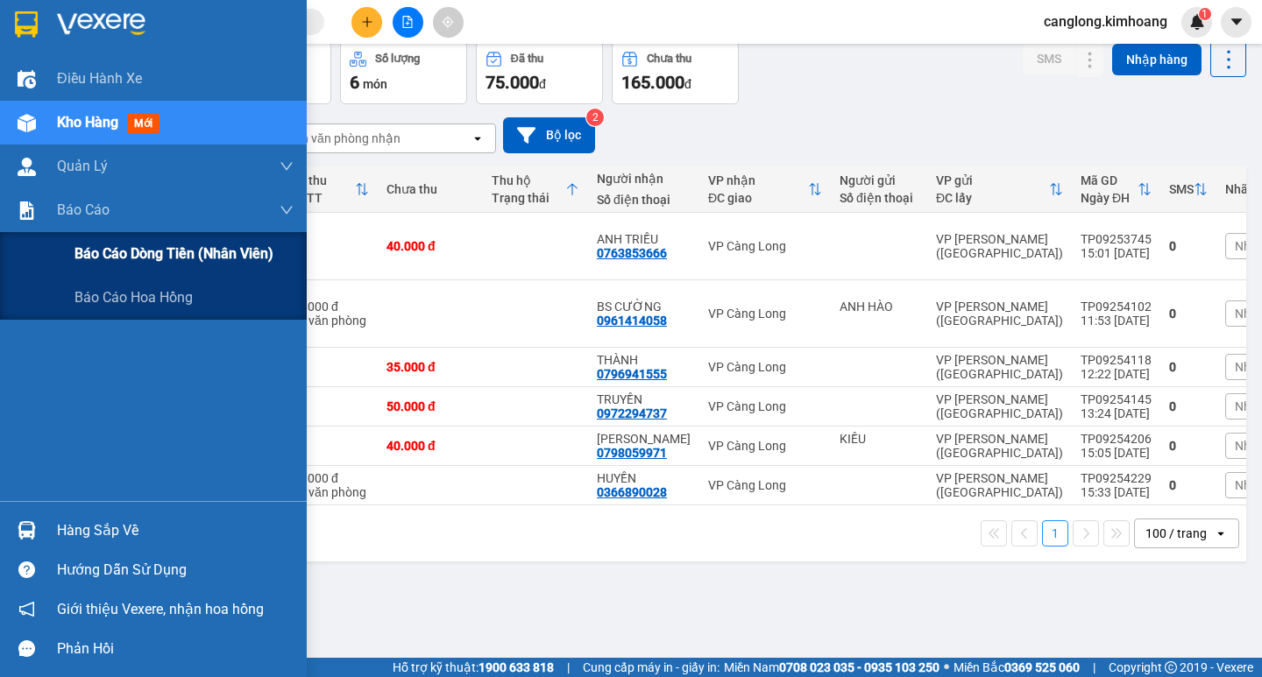
click at [113, 257] on span "Báo cáo dòng tiền (nhân viên)" at bounding box center [173, 254] width 199 height 22
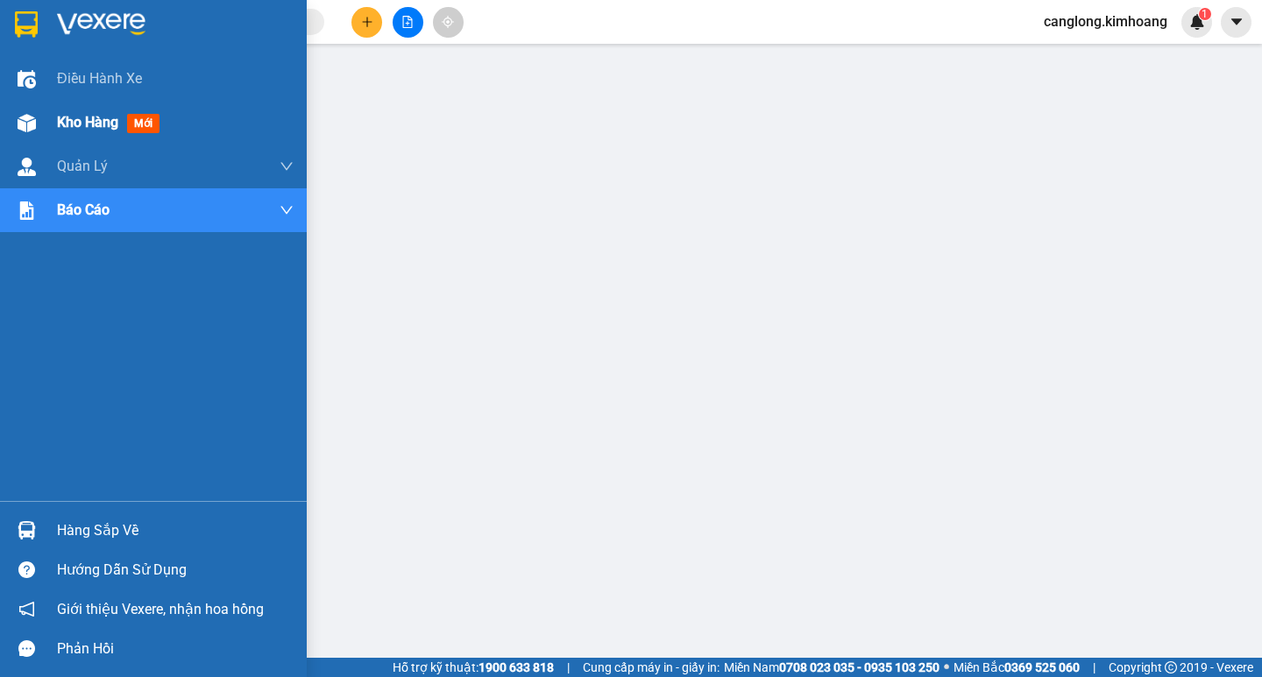
click at [74, 118] on span "Kho hàng" at bounding box center [87, 122] width 61 height 17
